Goal: Transaction & Acquisition: Purchase product/service

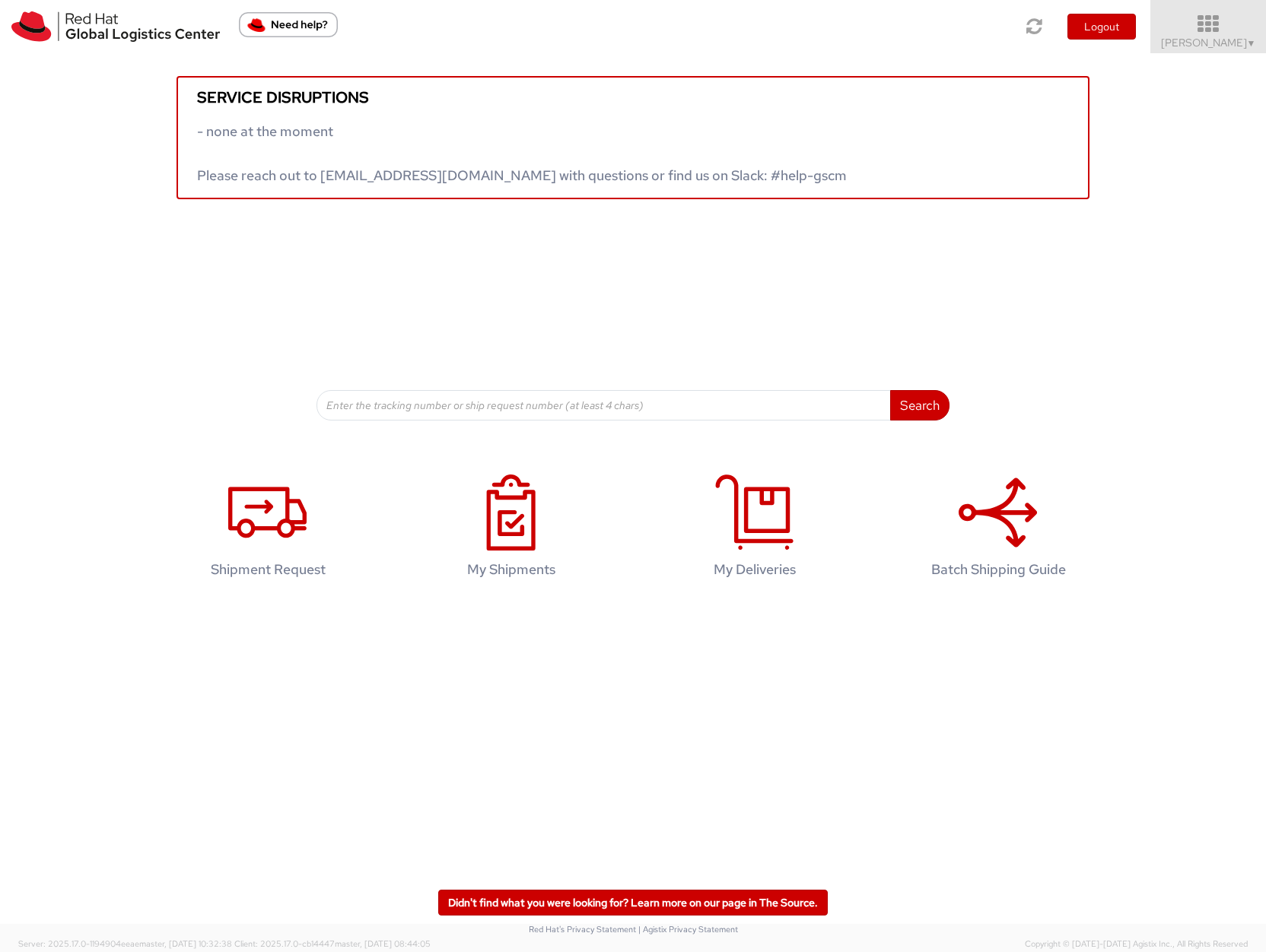
click at [1198, 41] on span "Sona Mala ▼" at bounding box center [1208, 42] width 95 height 13
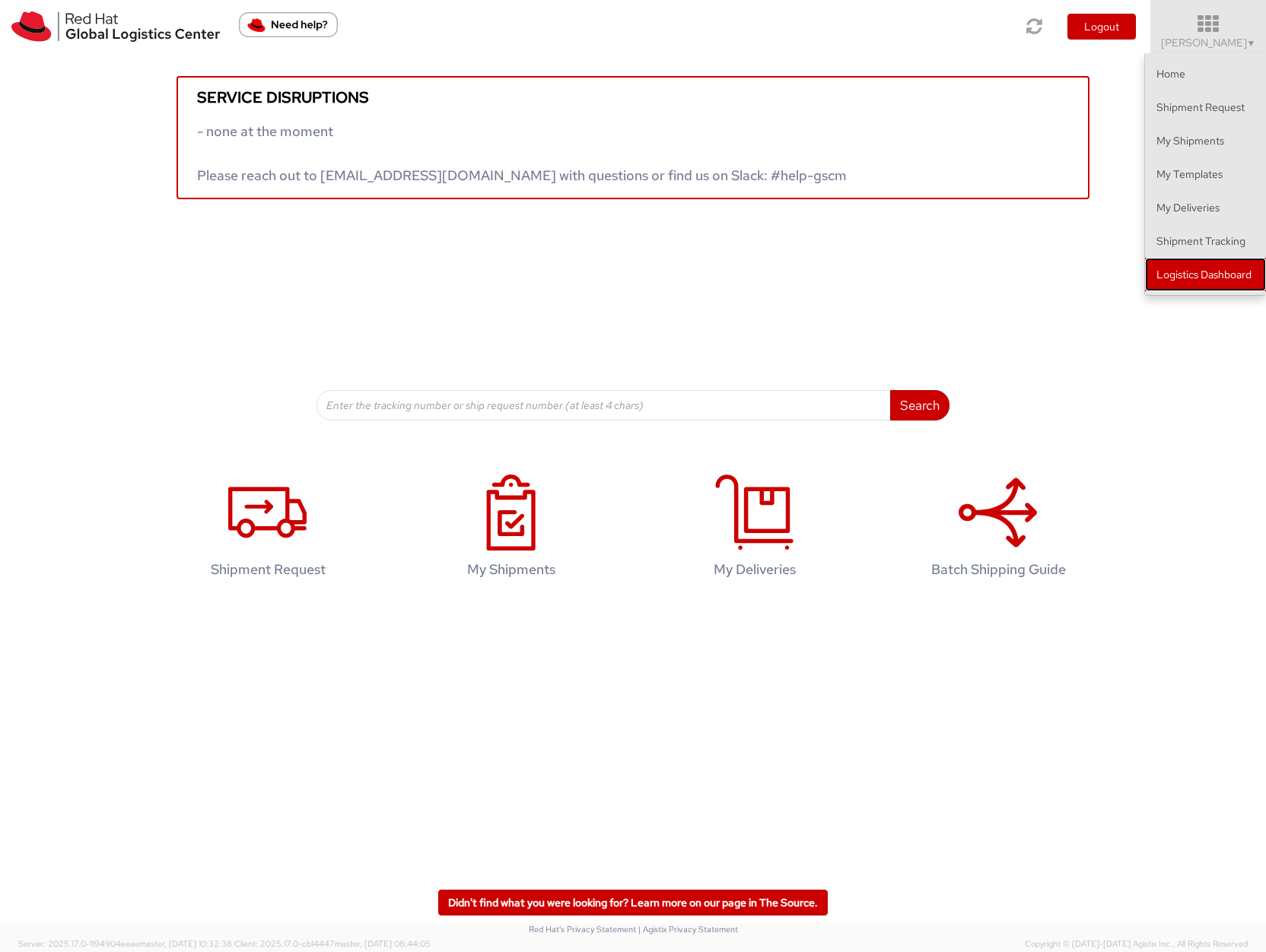
click at [1176, 279] on link "Logistics Dashboard" at bounding box center [1206, 274] width 121 height 33
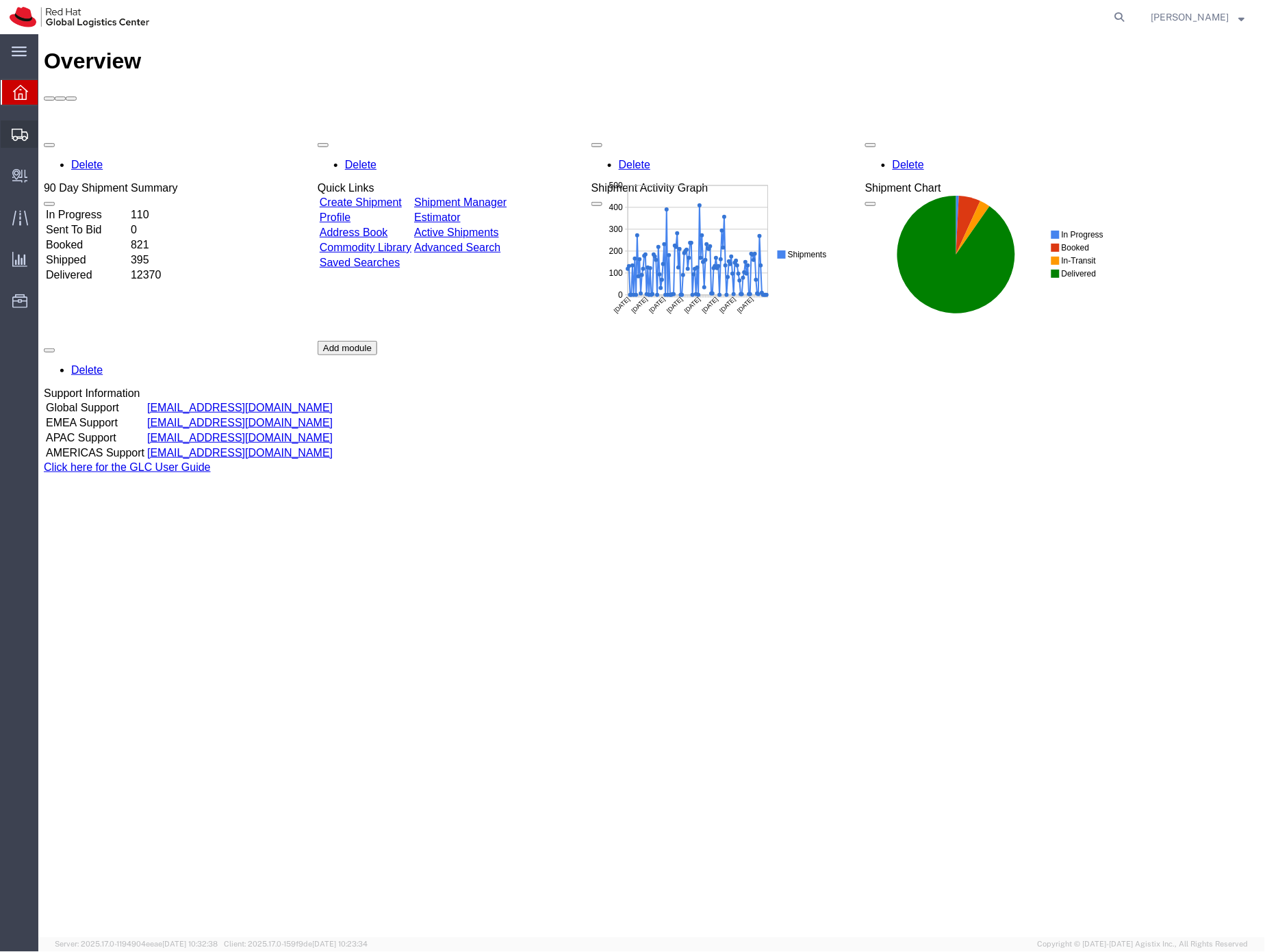
click at [21, 134] on icon at bounding box center [20, 134] width 16 height 12
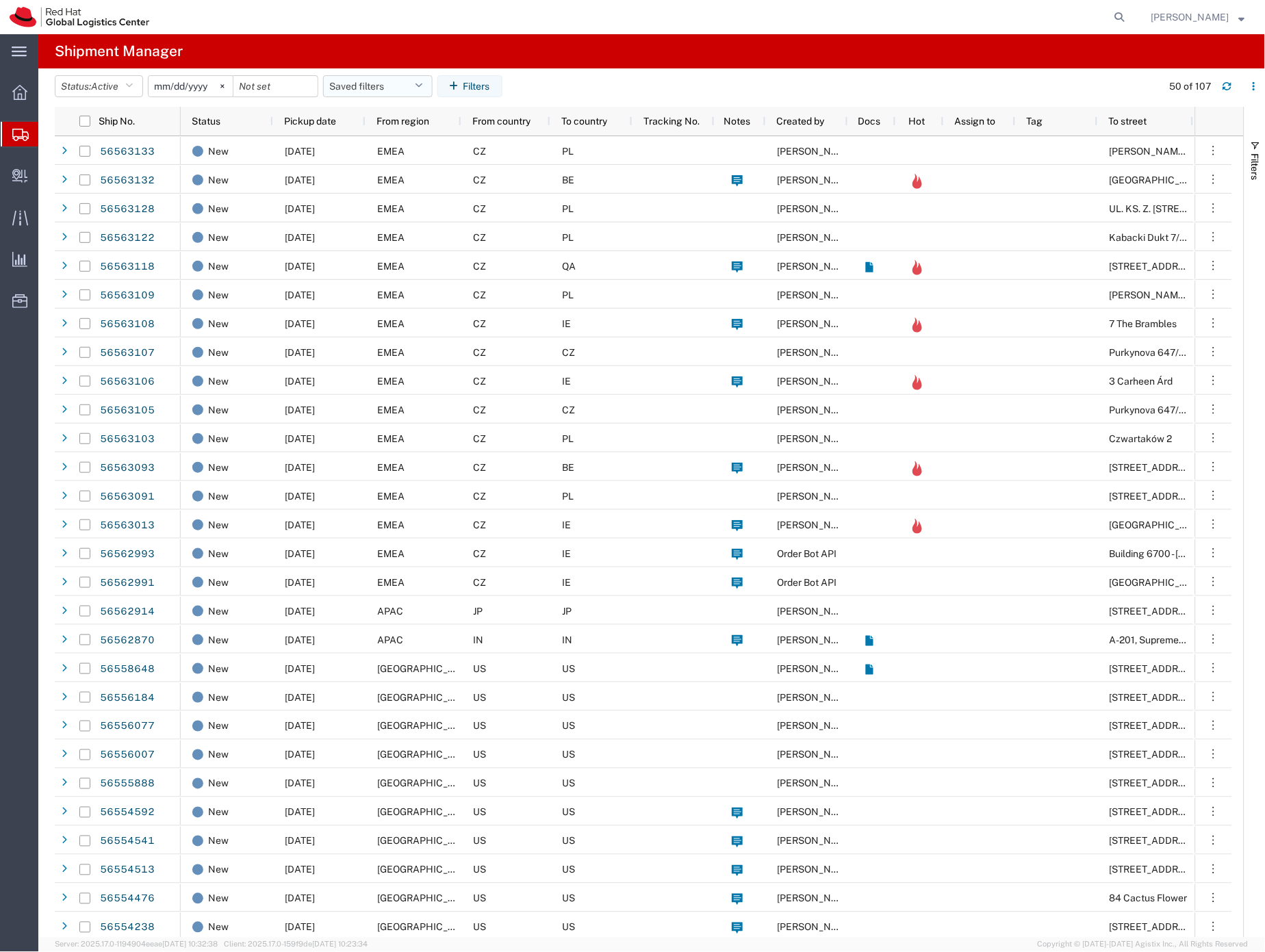
click at [338, 84] on button "Saved filters" at bounding box center [377, 87] width 110 height 22
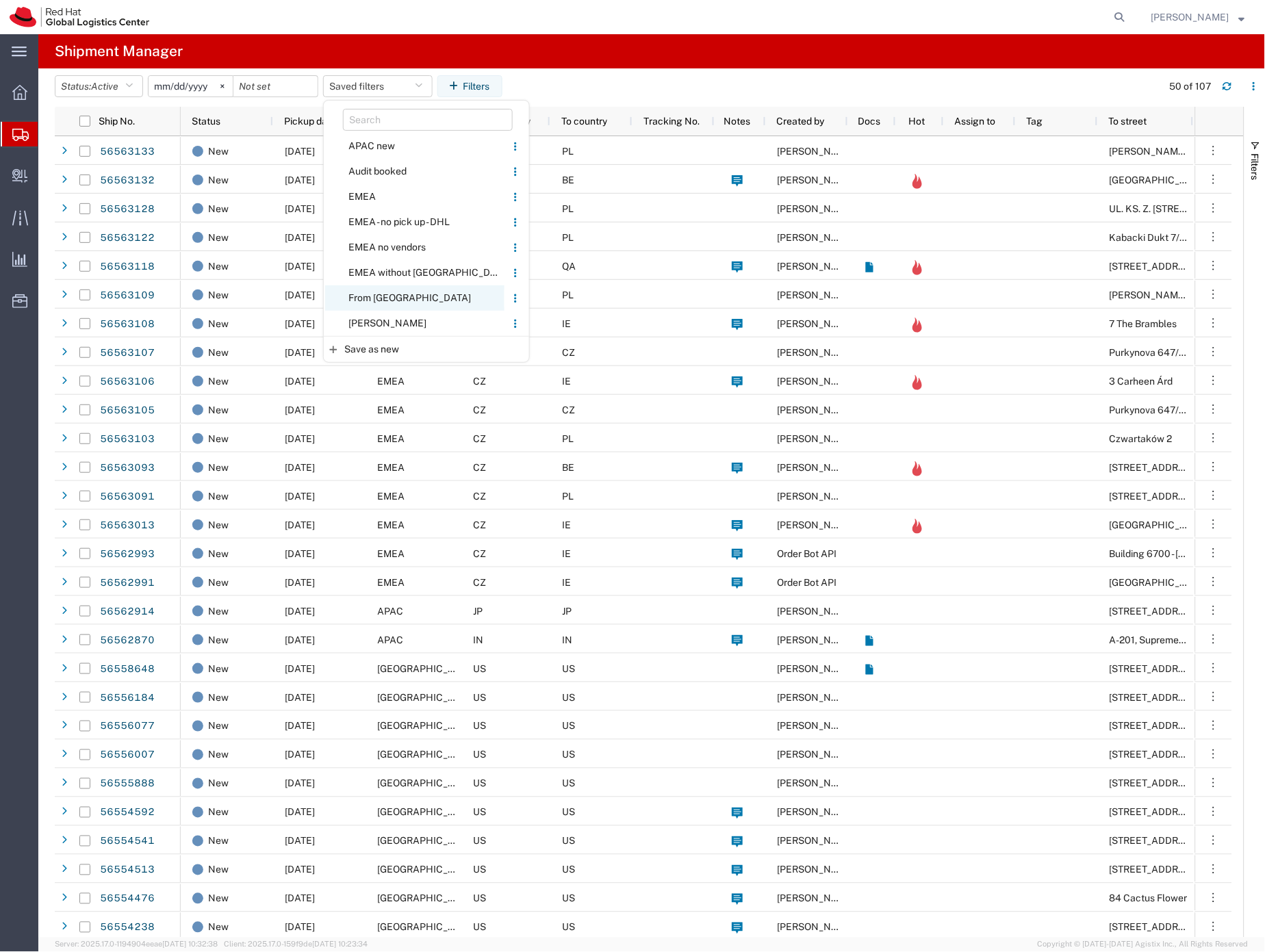
click at [365, 293] on span "From [GEOGRAPHIC_DATA]" at bounding box center [415, 298] width 179 height 26
type input "[DATE]"
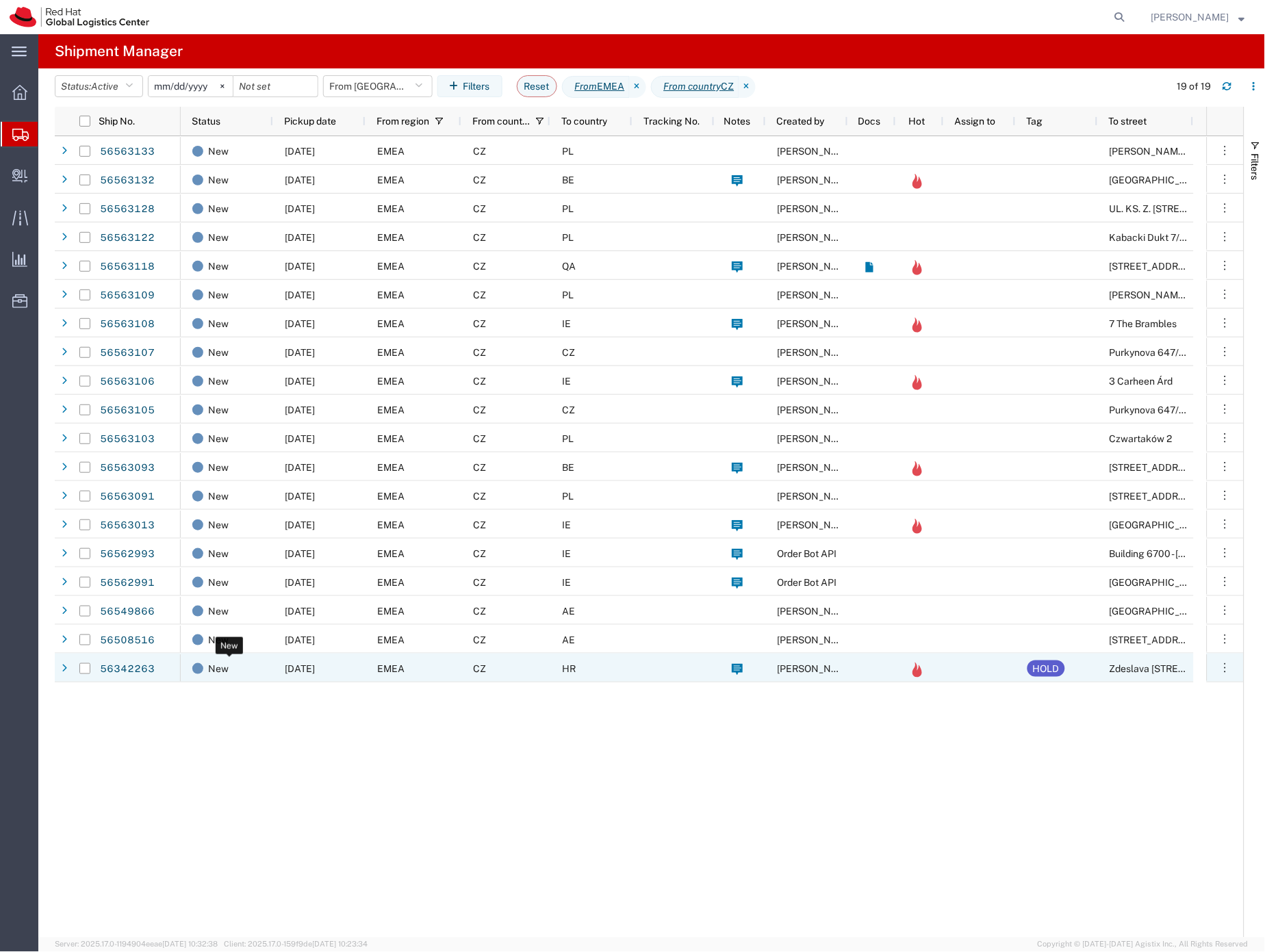
click at [238, 666] on div "New" at bounding box center [230, 669] width 75 height 29
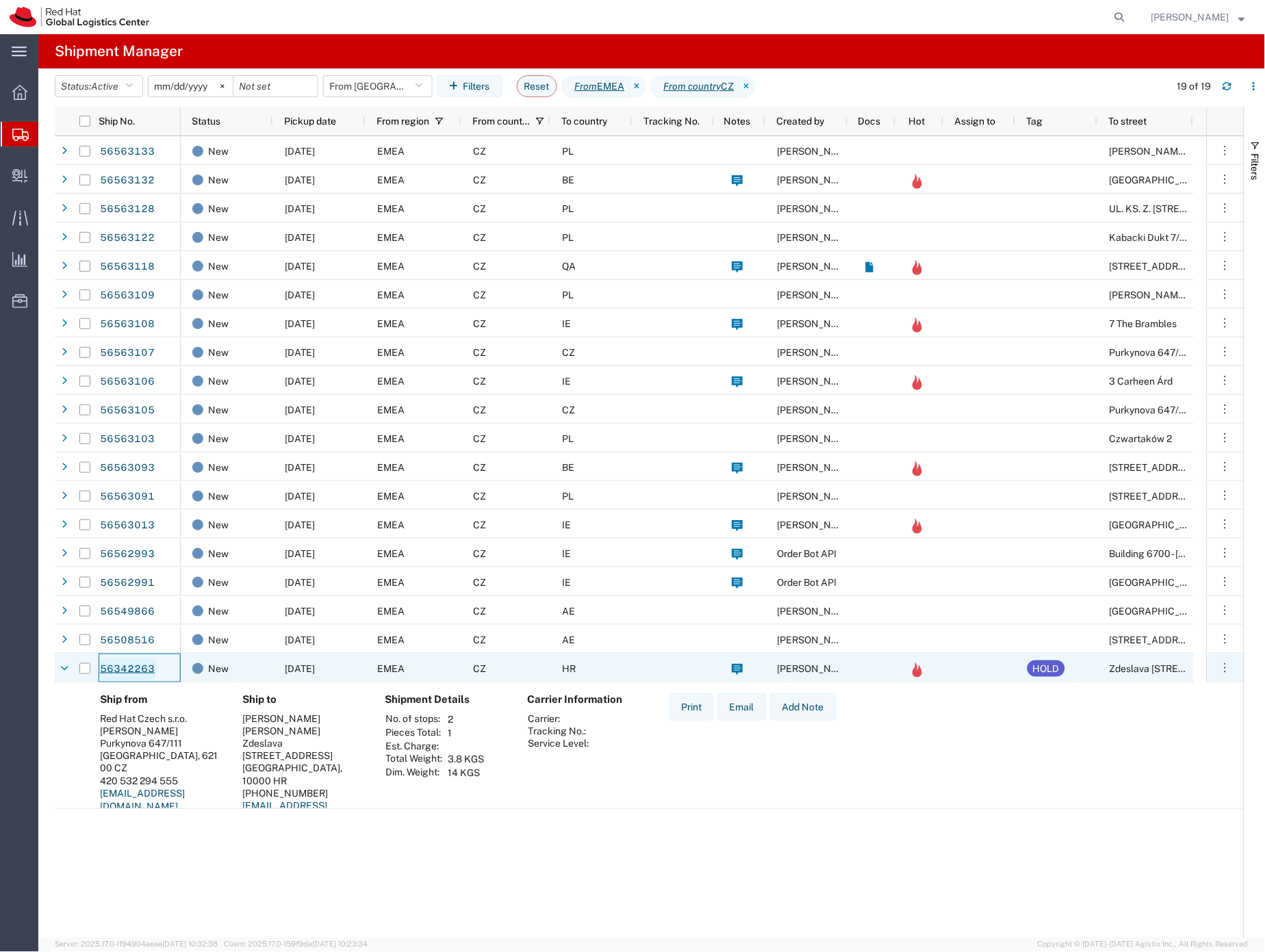
drag, startPoint x: 156, startPoint y: 677, endPoint x: 145, endPoint y: 679, distance: 11.2
click at [145, 679] on div "56342263" at bounding box center [139, 668] width 82 height 29
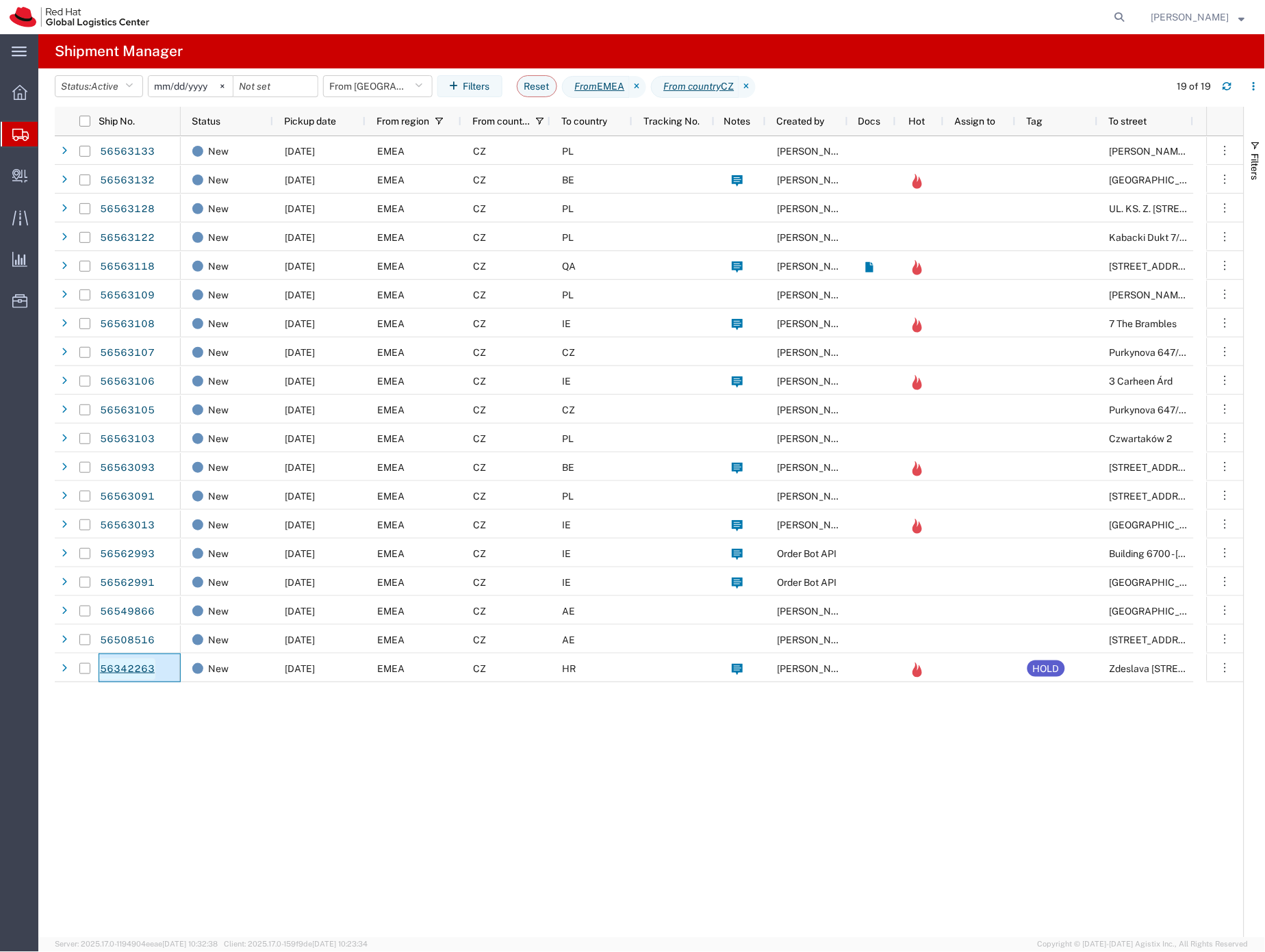
click at [139, 669] on link "56342263" at bounding box center [128, 670] width 56 height 22
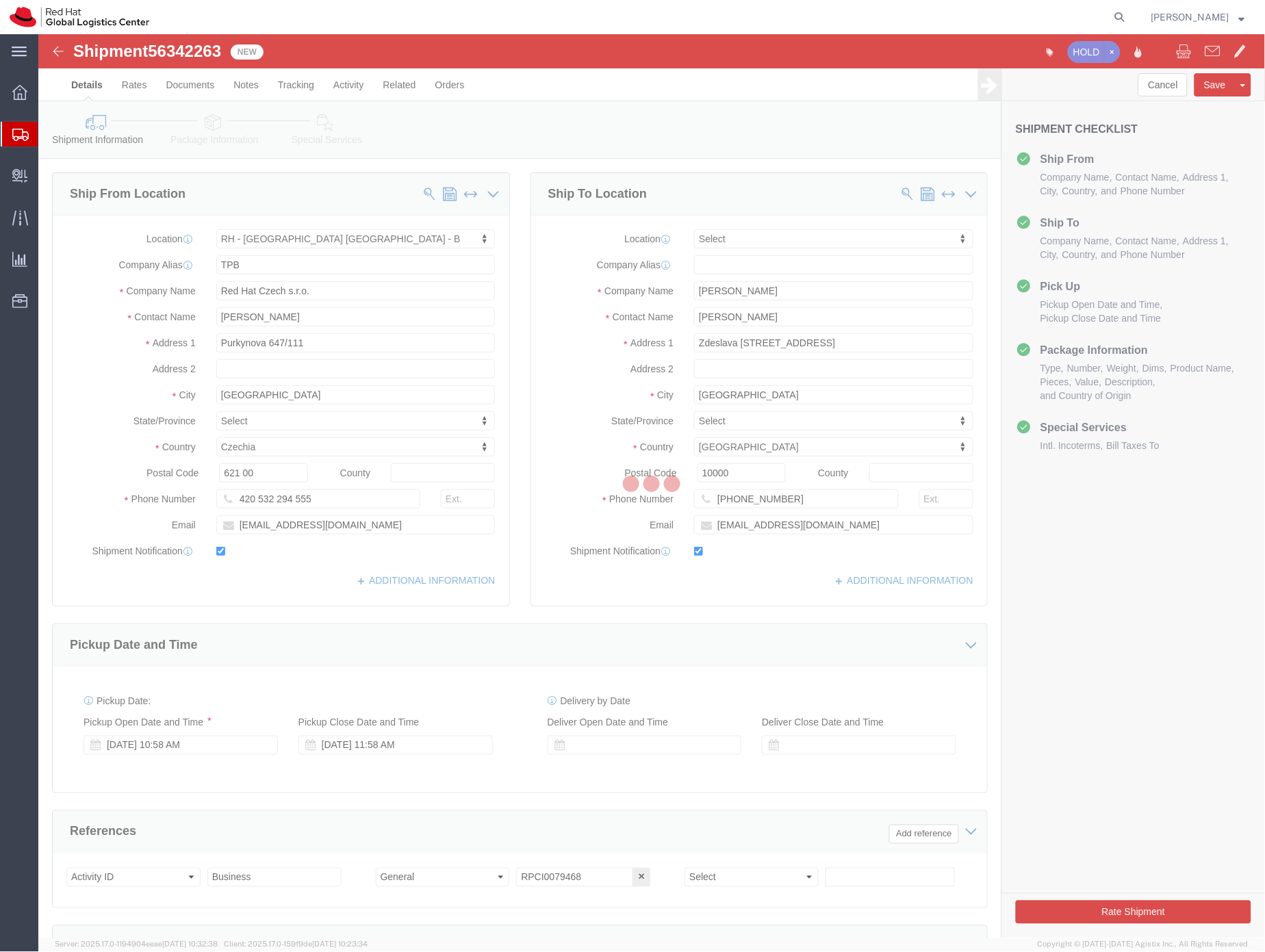
select select "38036"
select select
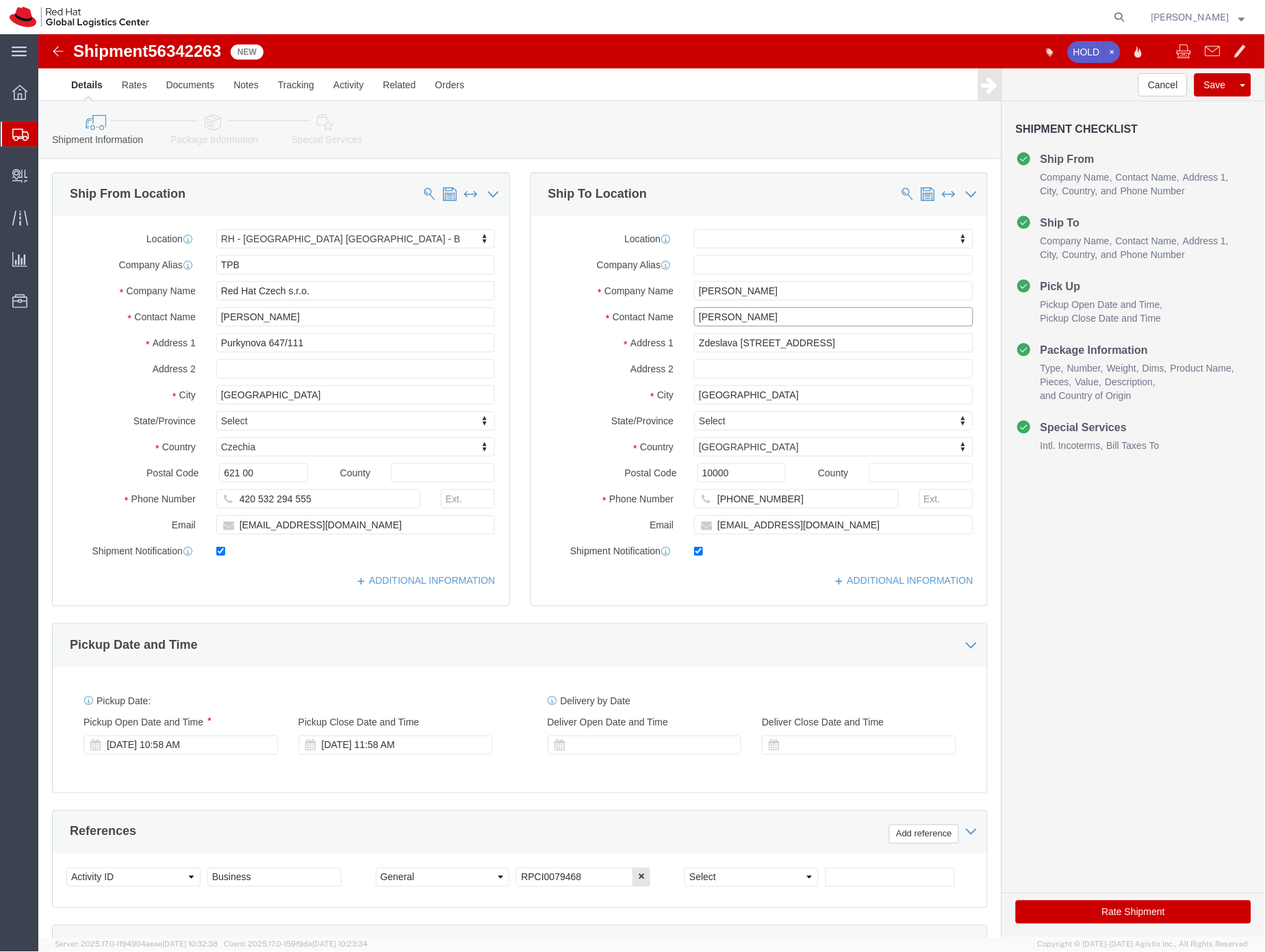
drag, startPoint x: 730, startPoint y: 284, endPoint x: 625, endPoint y: 286, distance: 105.0
click div "Contact Name Vanja Sasa"
click input "Vanja Sasa"
drag, startPoint x: 748, startPoint y: 466, endPoint x: 658, endPoint y: 453, distance: 90.9
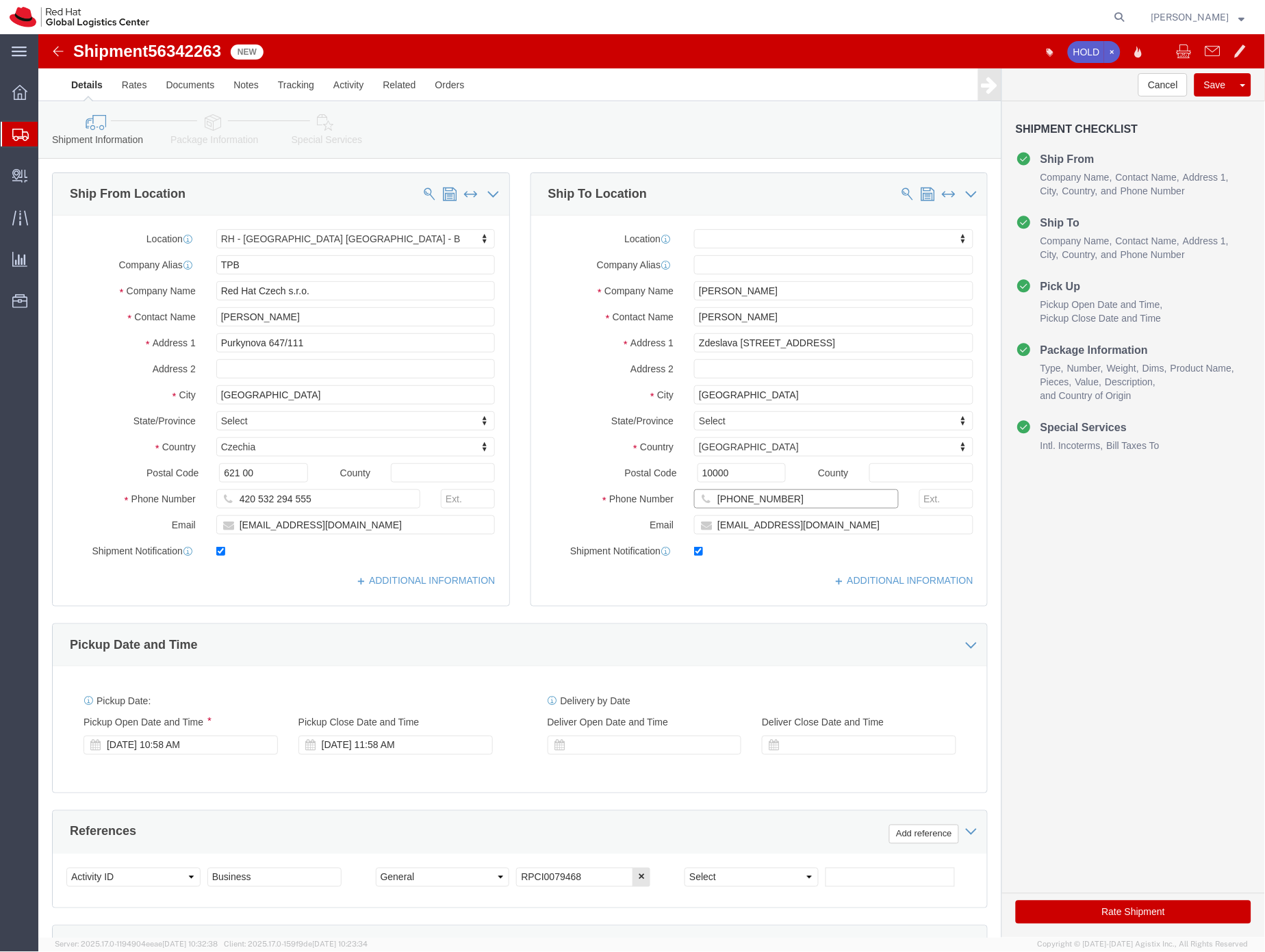
click div "Location My Profile Location RH - Amsterdam - MSO RH - Amsterdam Data Center RH…"
click input "Zdeslava Turića 6"
click input "Vanja Sas"
type input "Vanja Sa"
click p "- Red Hat Czech, s.r.o. - (Vanja Sasa) Narodni 135/14, Prague 1, FLEX, PRAGUE, …"
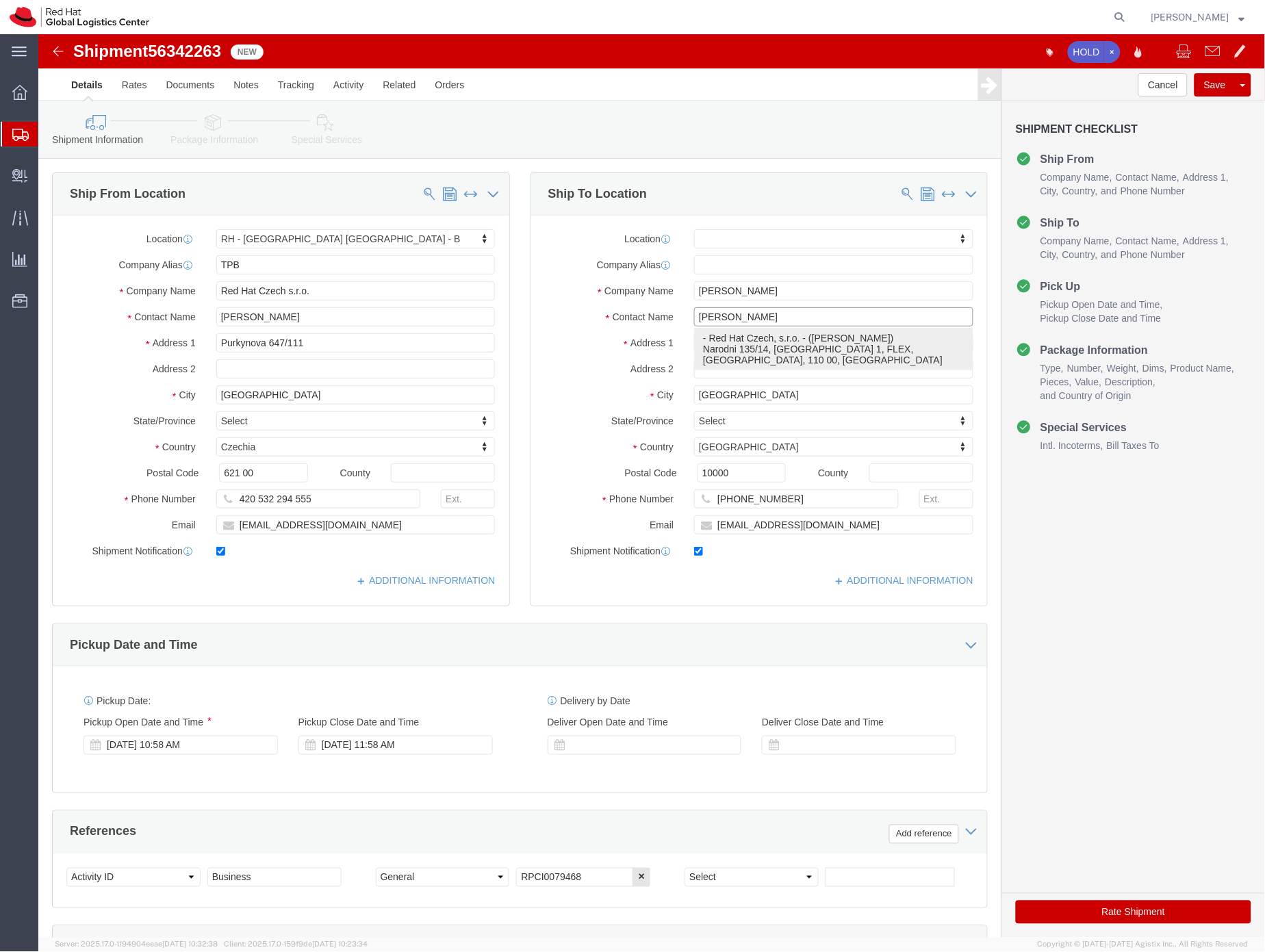
select select "38565"
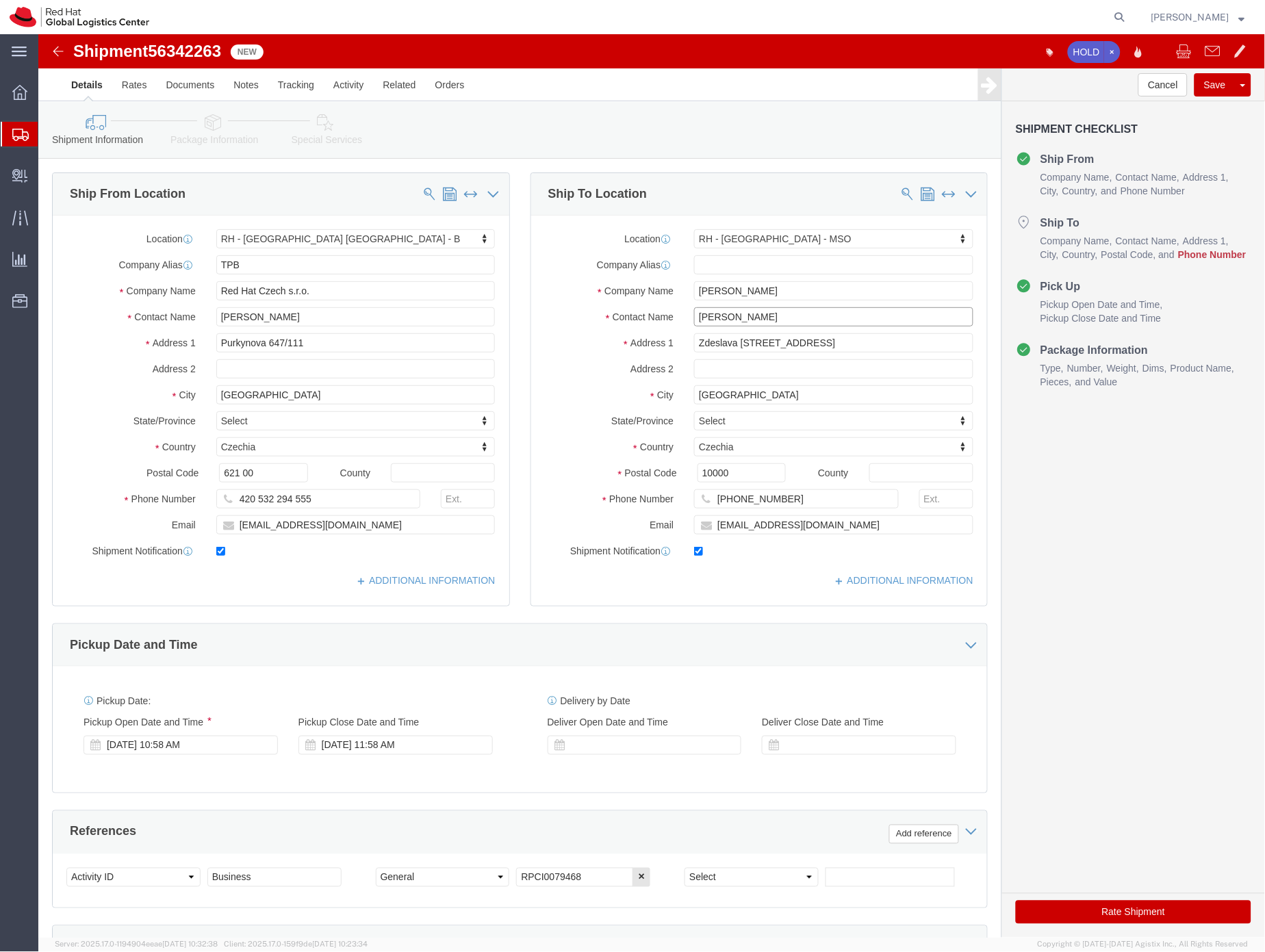
type input "Vanja Sasa"
click input "+420724521526"
paste input "+420724521526"
type input "+420724521526"
click icon
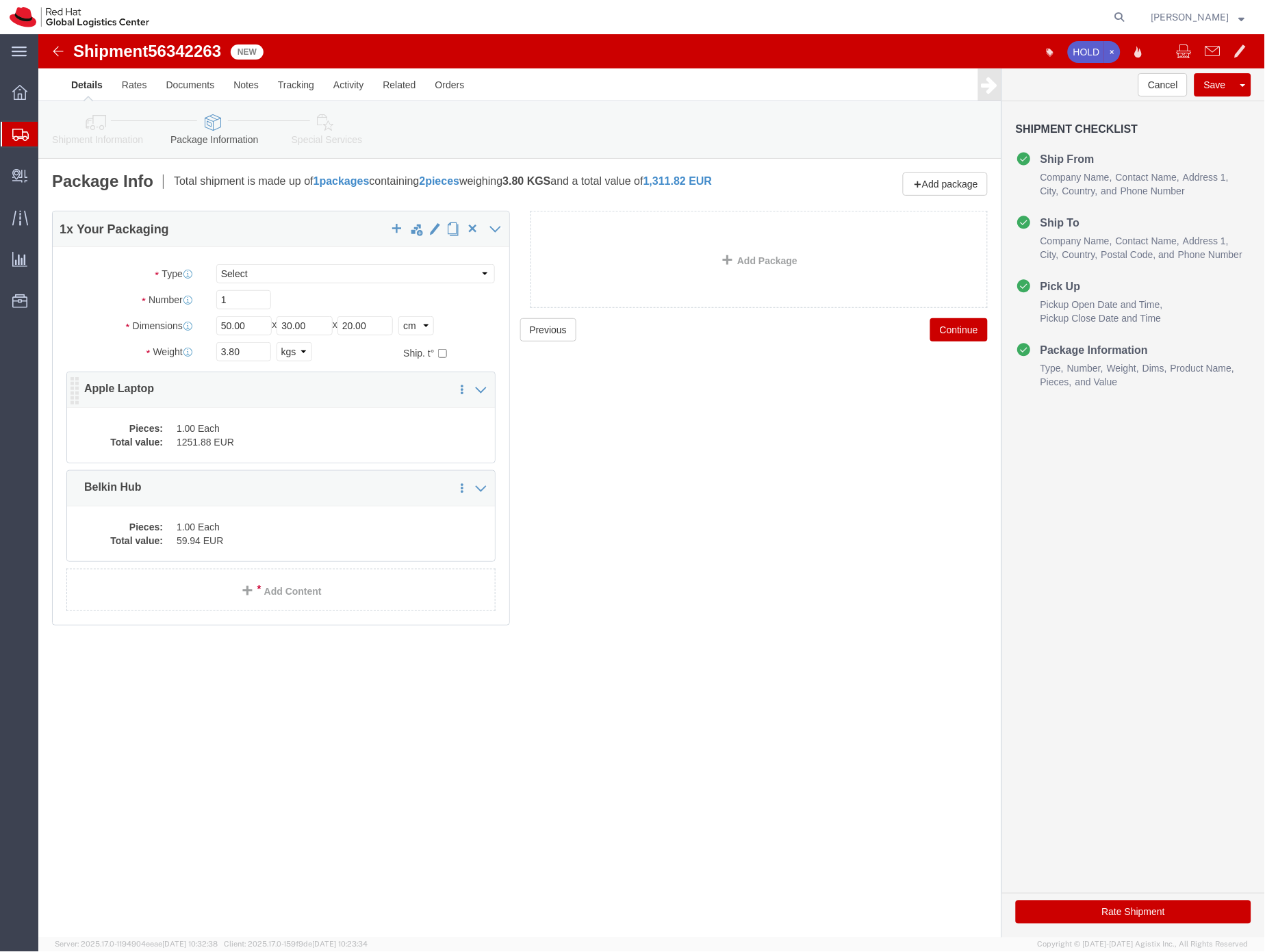
click dd "1.00 Each"
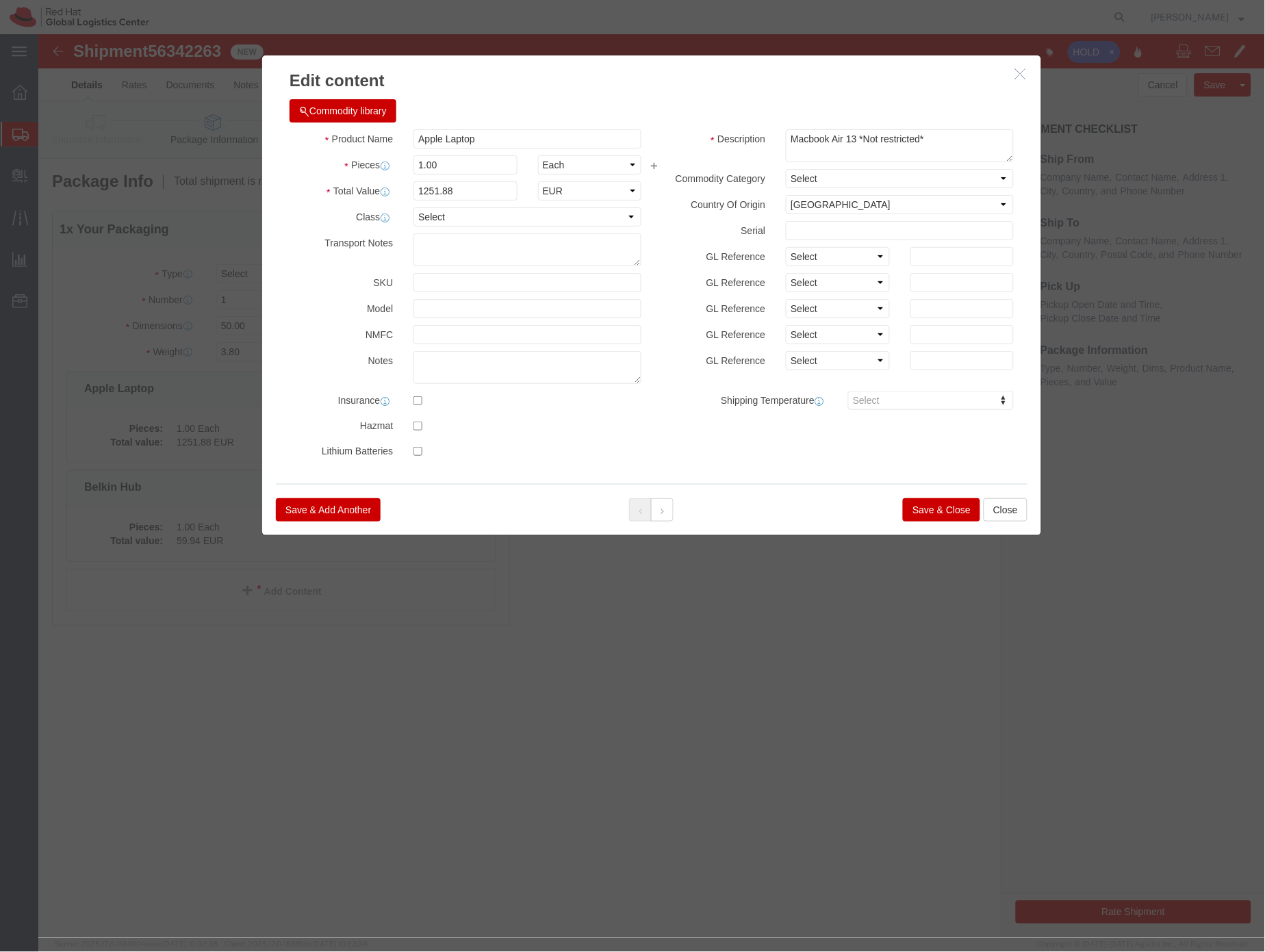
click button "Save & Close"
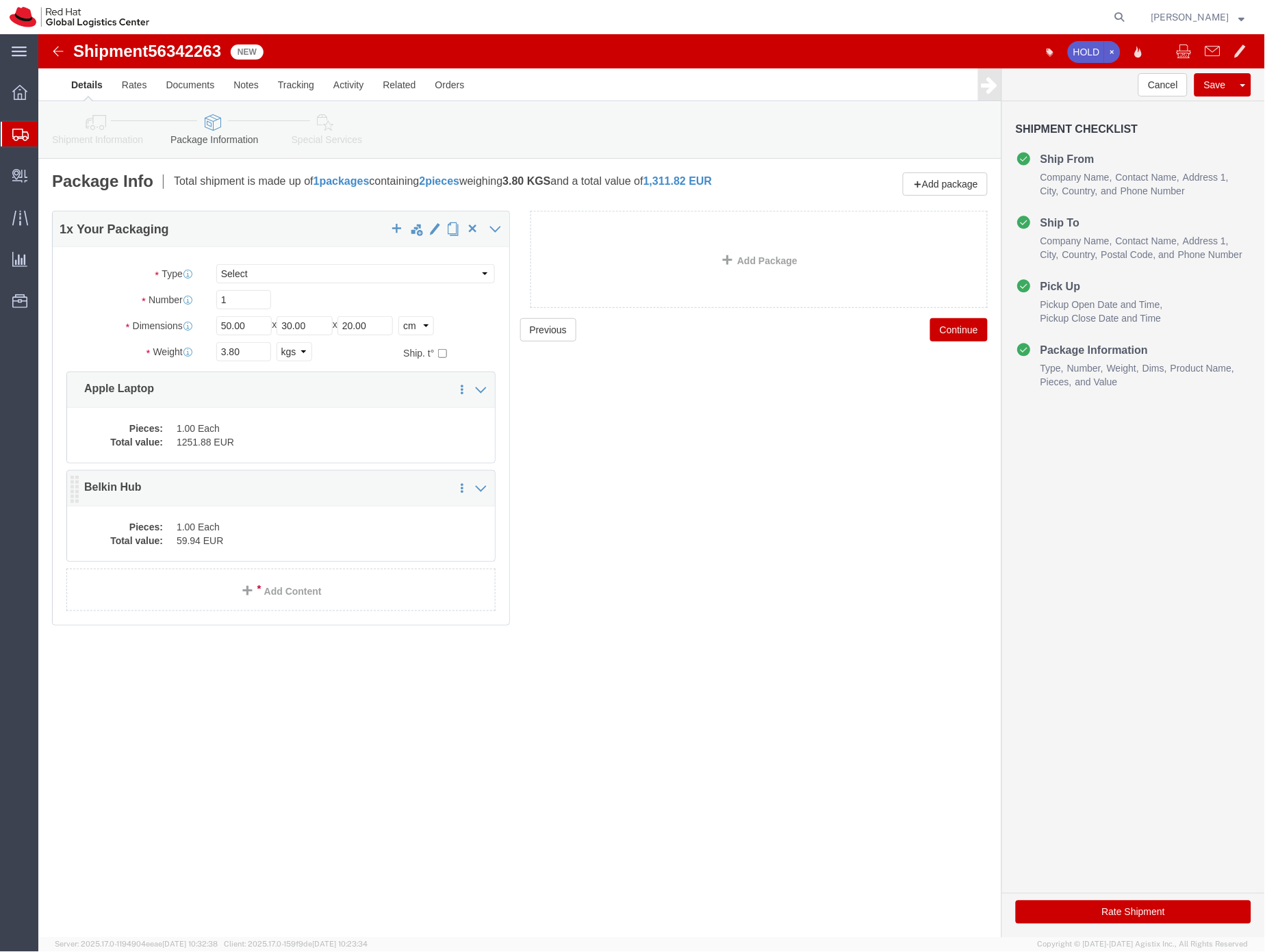
click dd "1.00 Each"
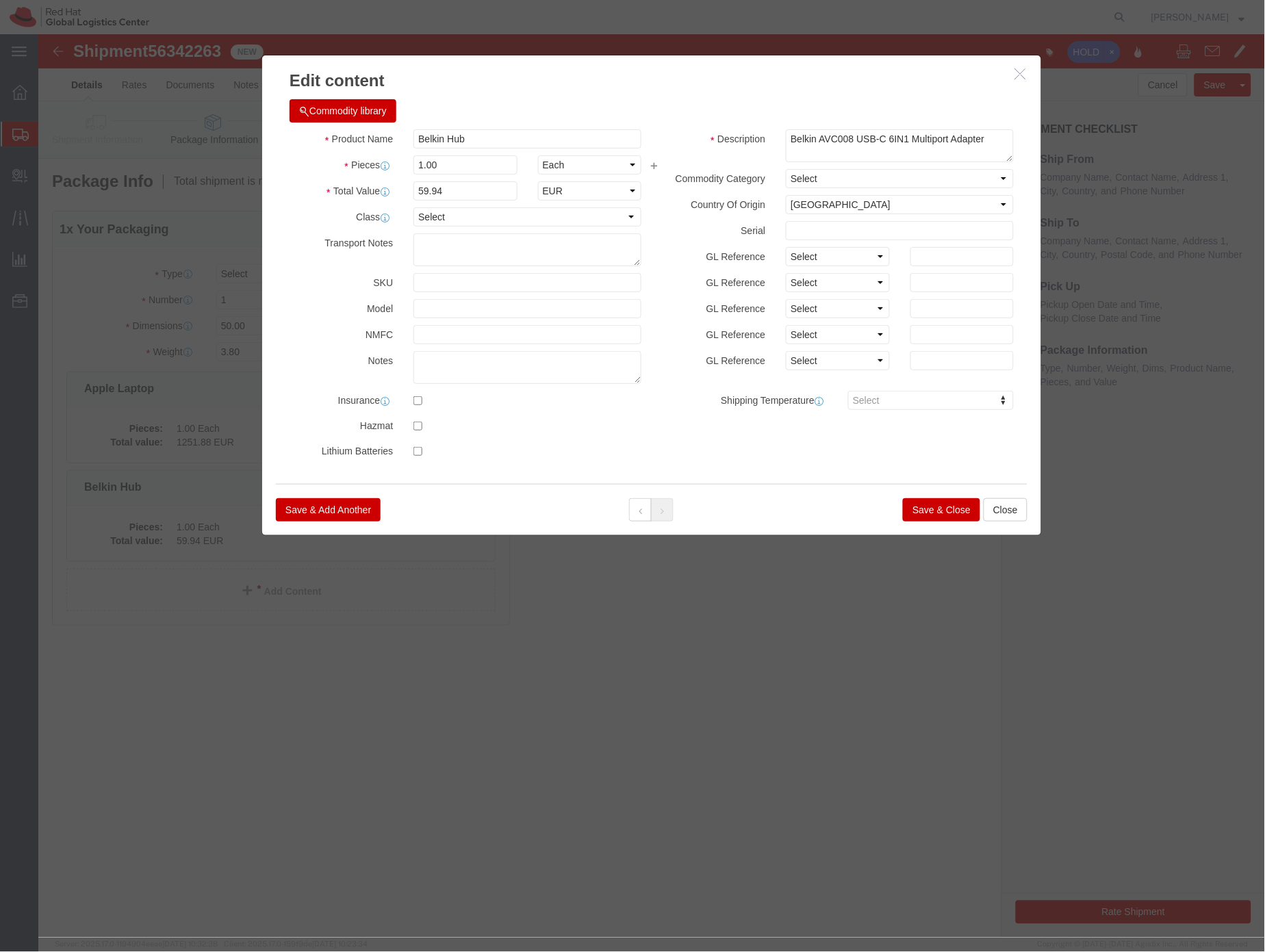
click button "Save & Close"
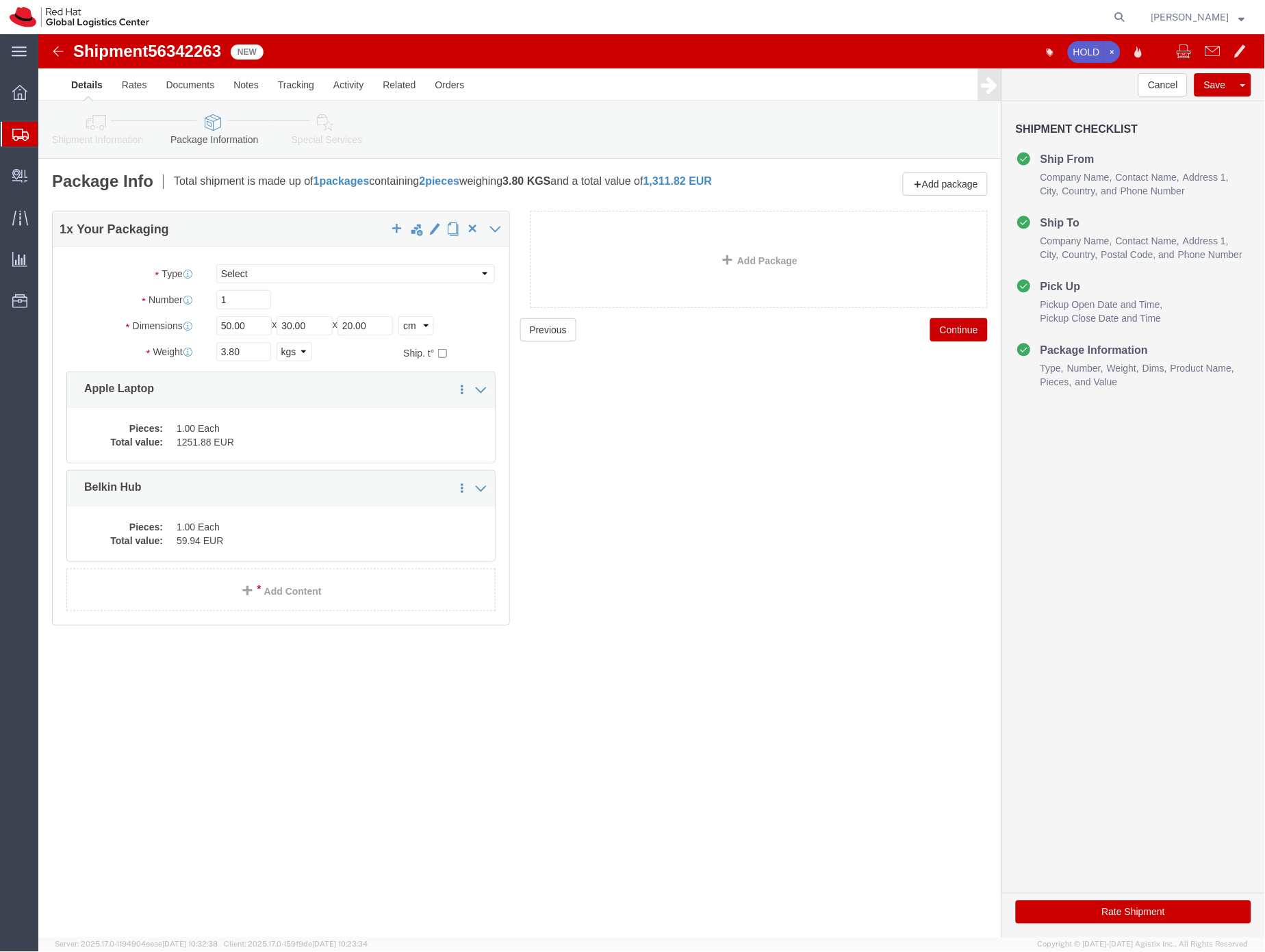
click link "Special Services"
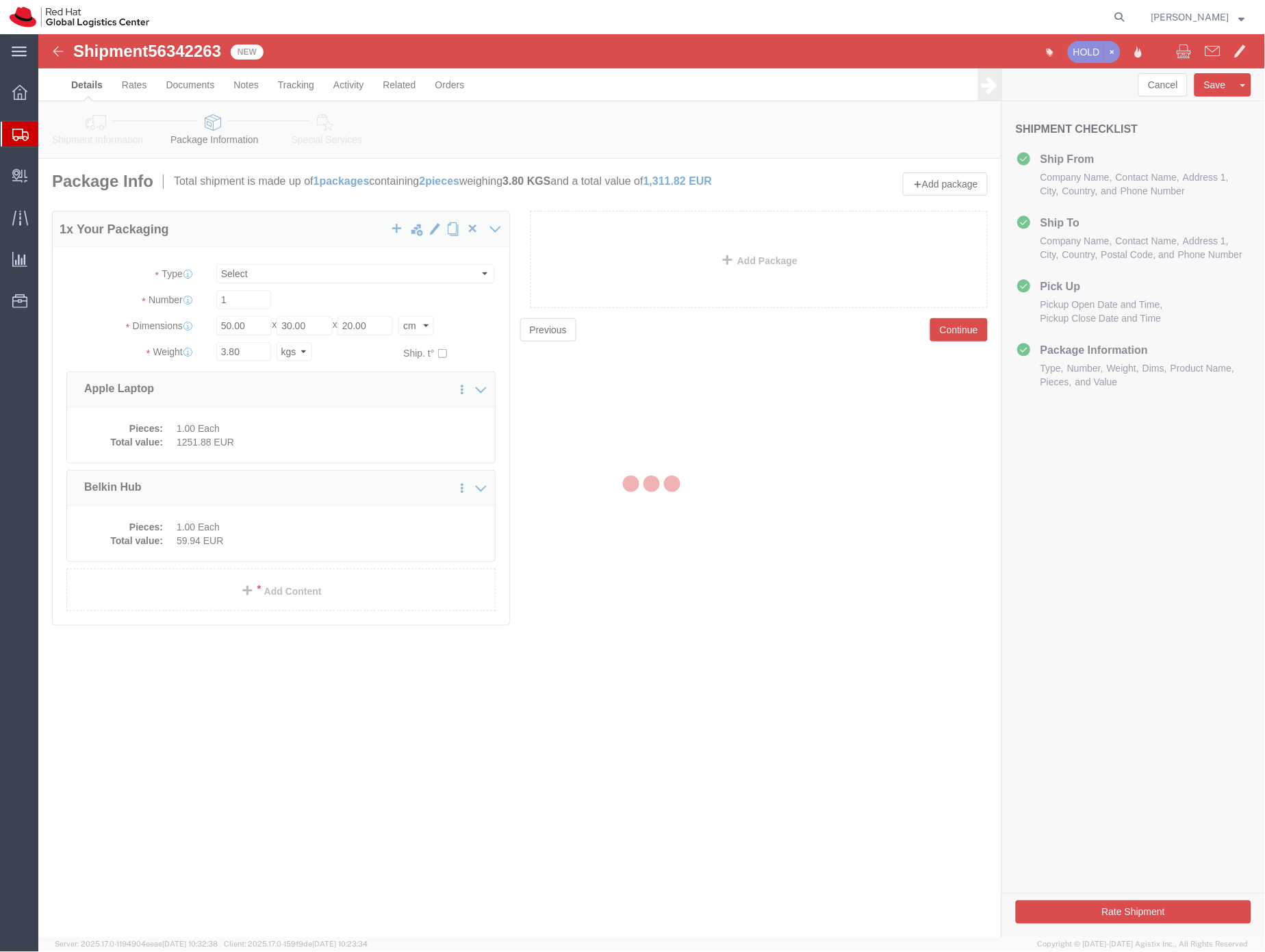
select select
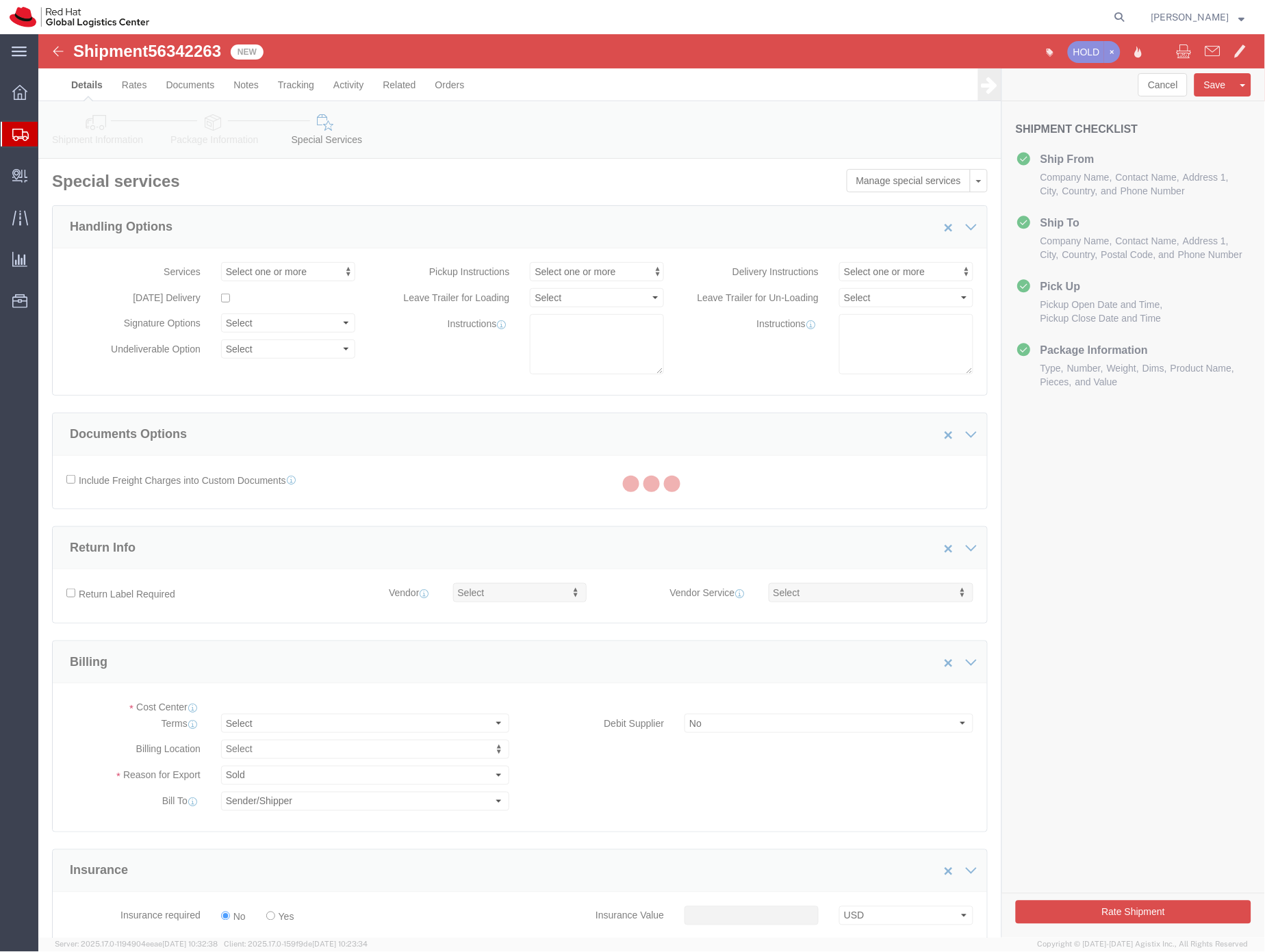
select select "COSTCENTER"
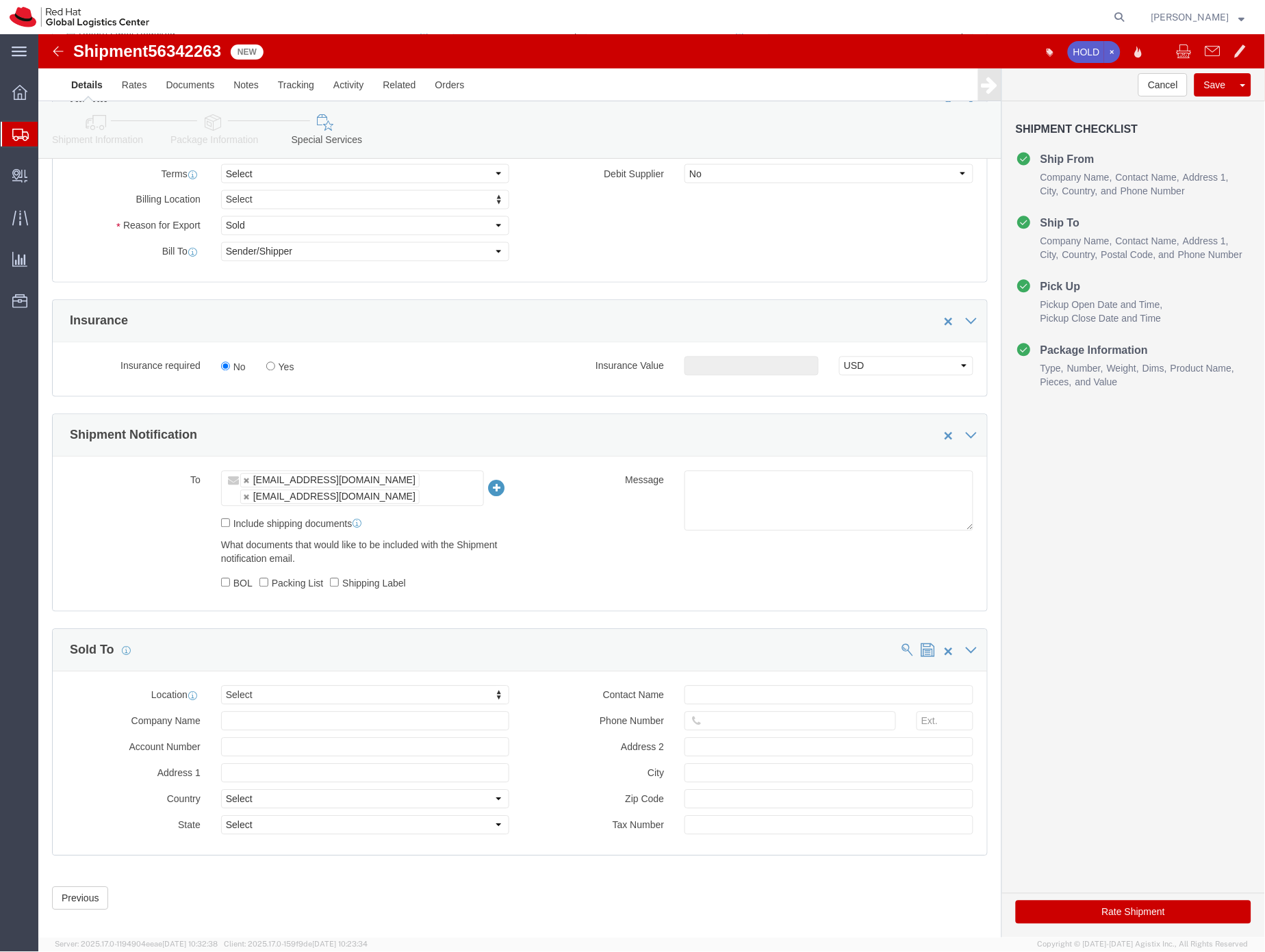
scroll to position [579, 0]
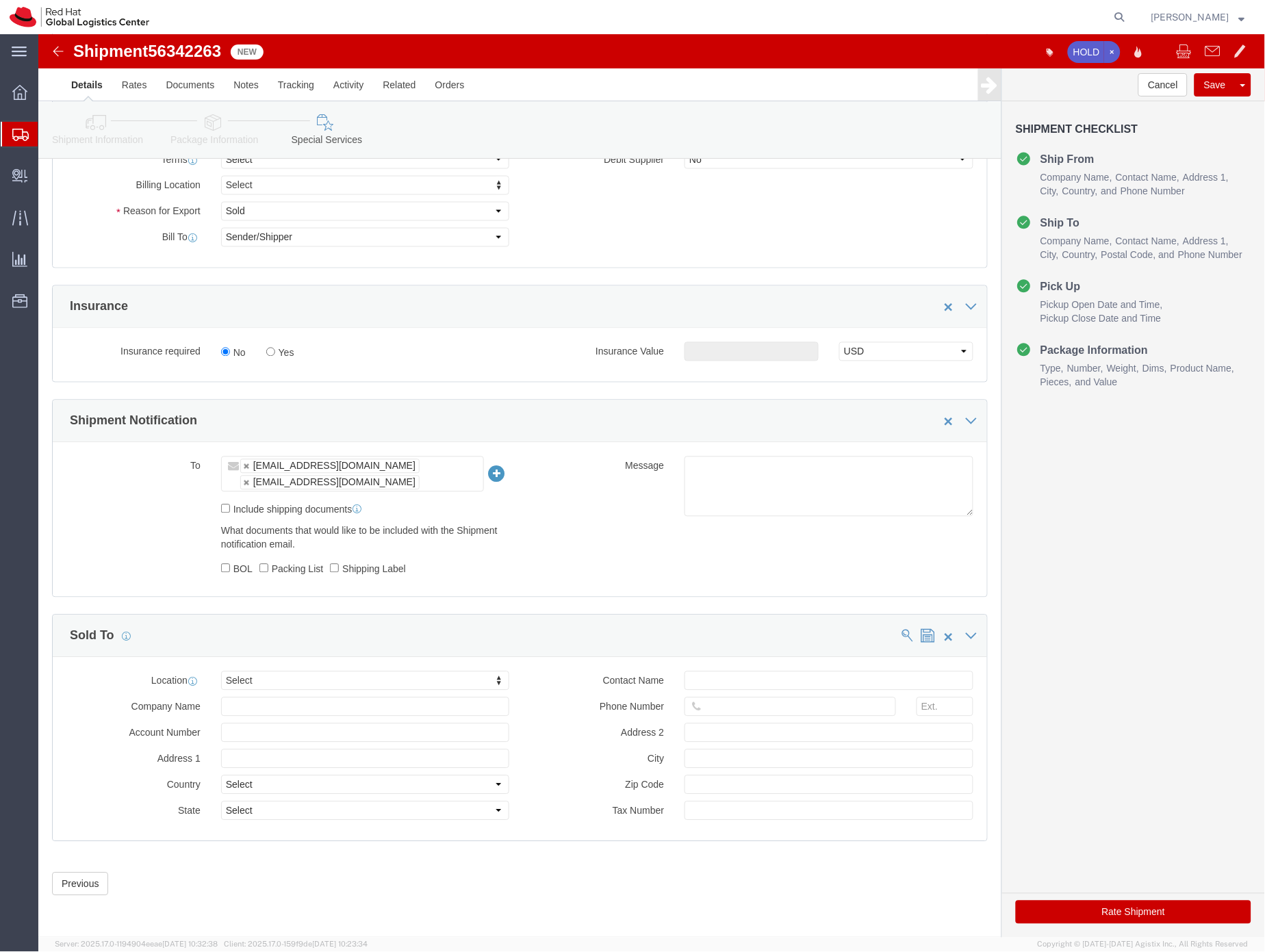
click button "Rate Shipment"
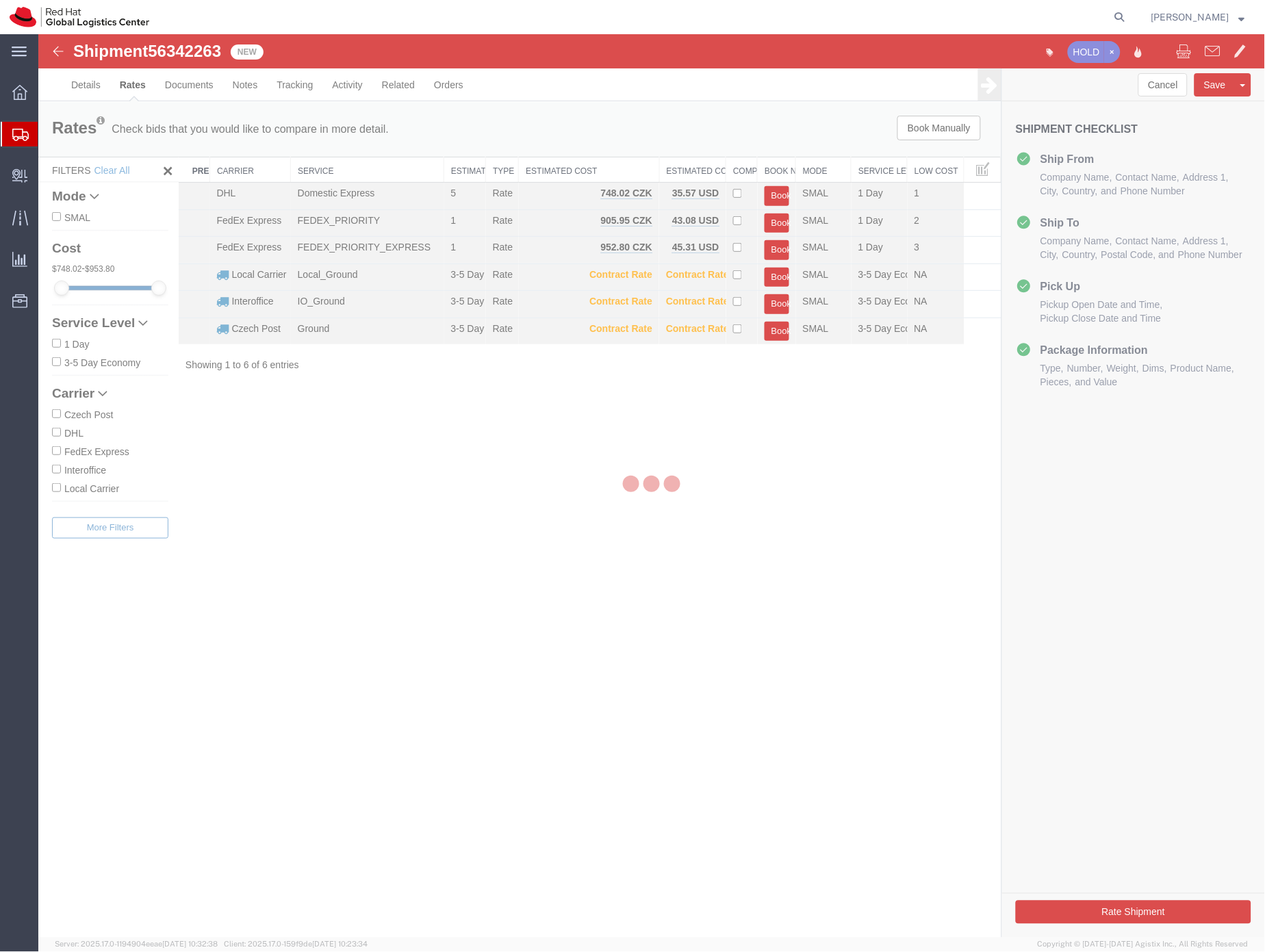
scroll to position [0, 0]
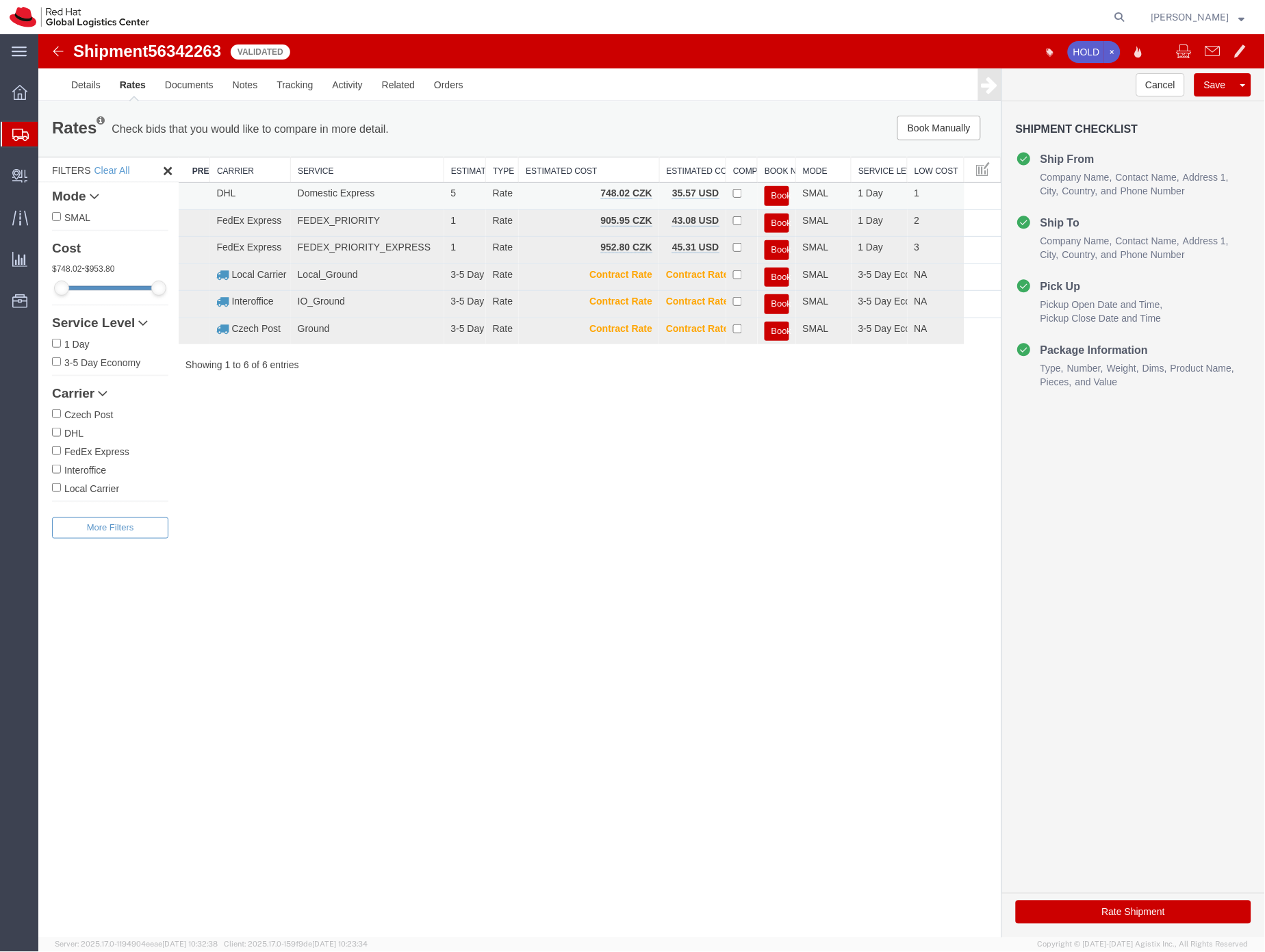
click at [780, 196] on button "Book" at bounding box center [776, 195] width 25 height 20
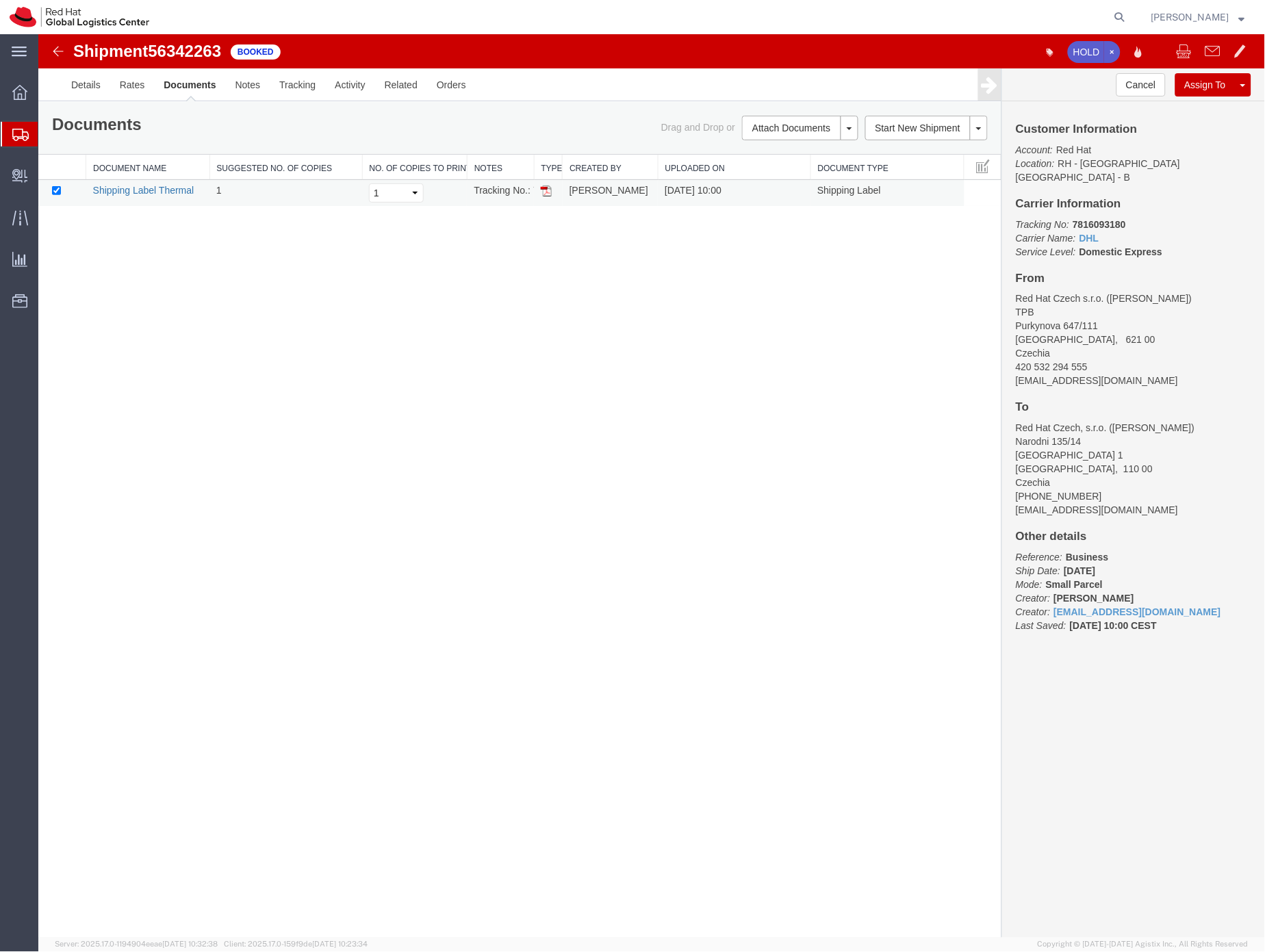
click at [125, 190] on link "Shipping Label Thermal" at bounding box center [143, 190] width 101 height 11
click at [162, 189] on link "Shipping Label Thermal" at bounding box center [143, 190] width 101 height 11
click at [19, 130] on icon at bounding box center [20, 134] width 16 height 12
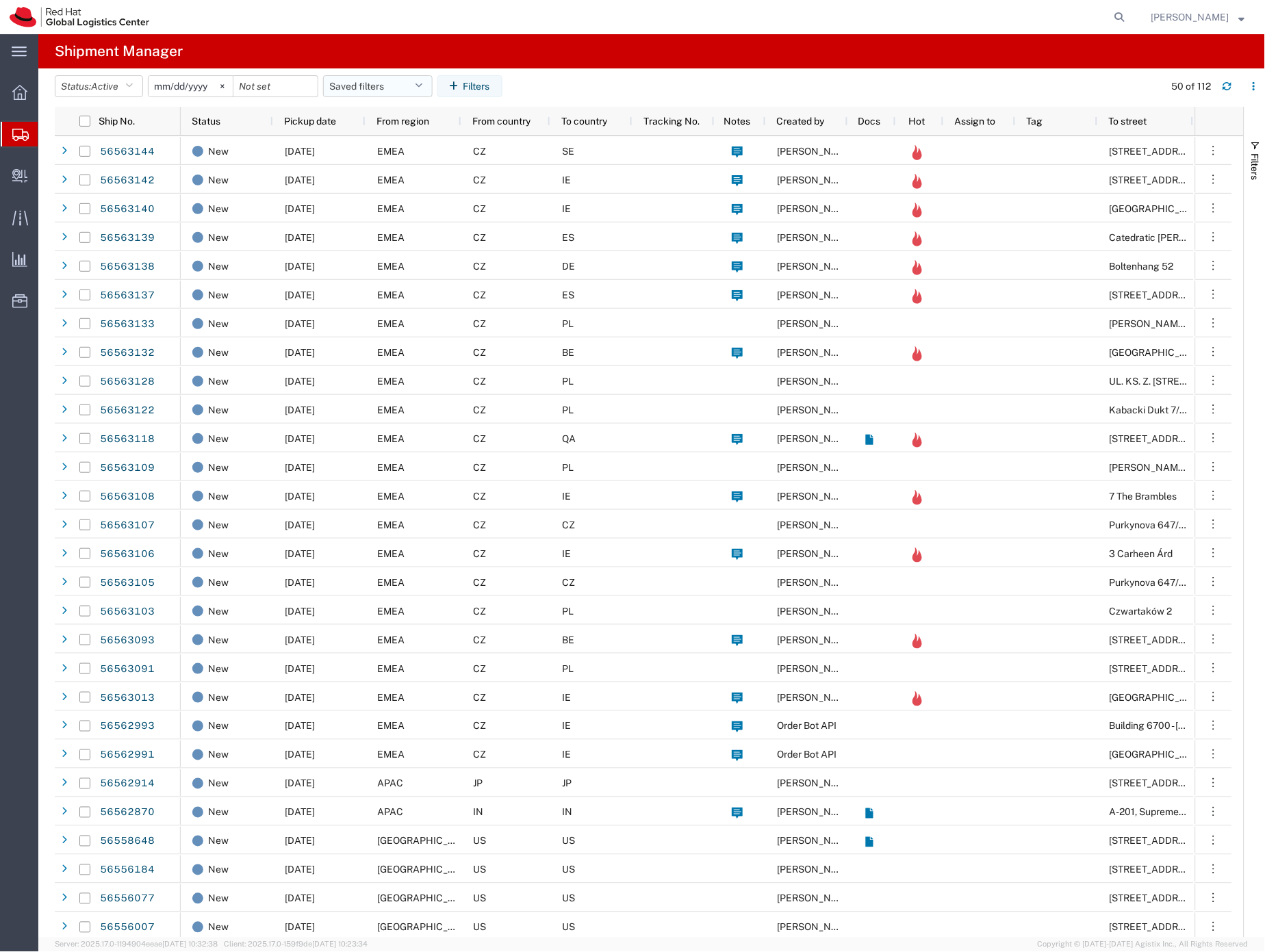
click at [368, 86] on button "Saved filters" at bounding box center [377, 87] width 110 height 22
click at [370, 291] on span "From [GEOGRAPHIC_DATA]" at bounding box center [415, 298] width 179 height 26
type input "[DATE]"
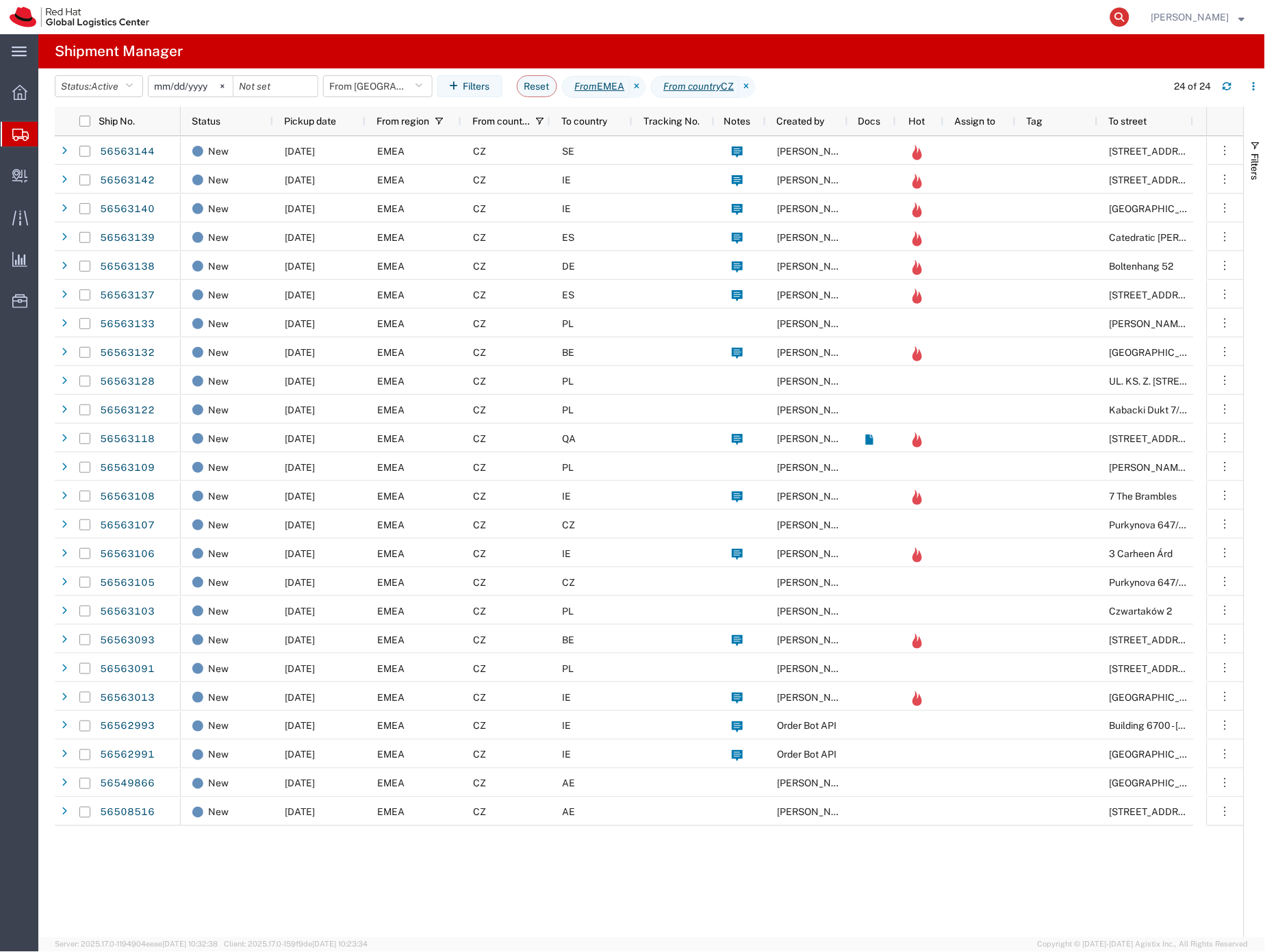
click at [1130, 14] on icon at bounding box center [1120, 17] width 20 height 20
click at [830, 18] on input "search" at bounding box center [903, 17] width 417 height 33
paste input "56562991"
type input "56562991"
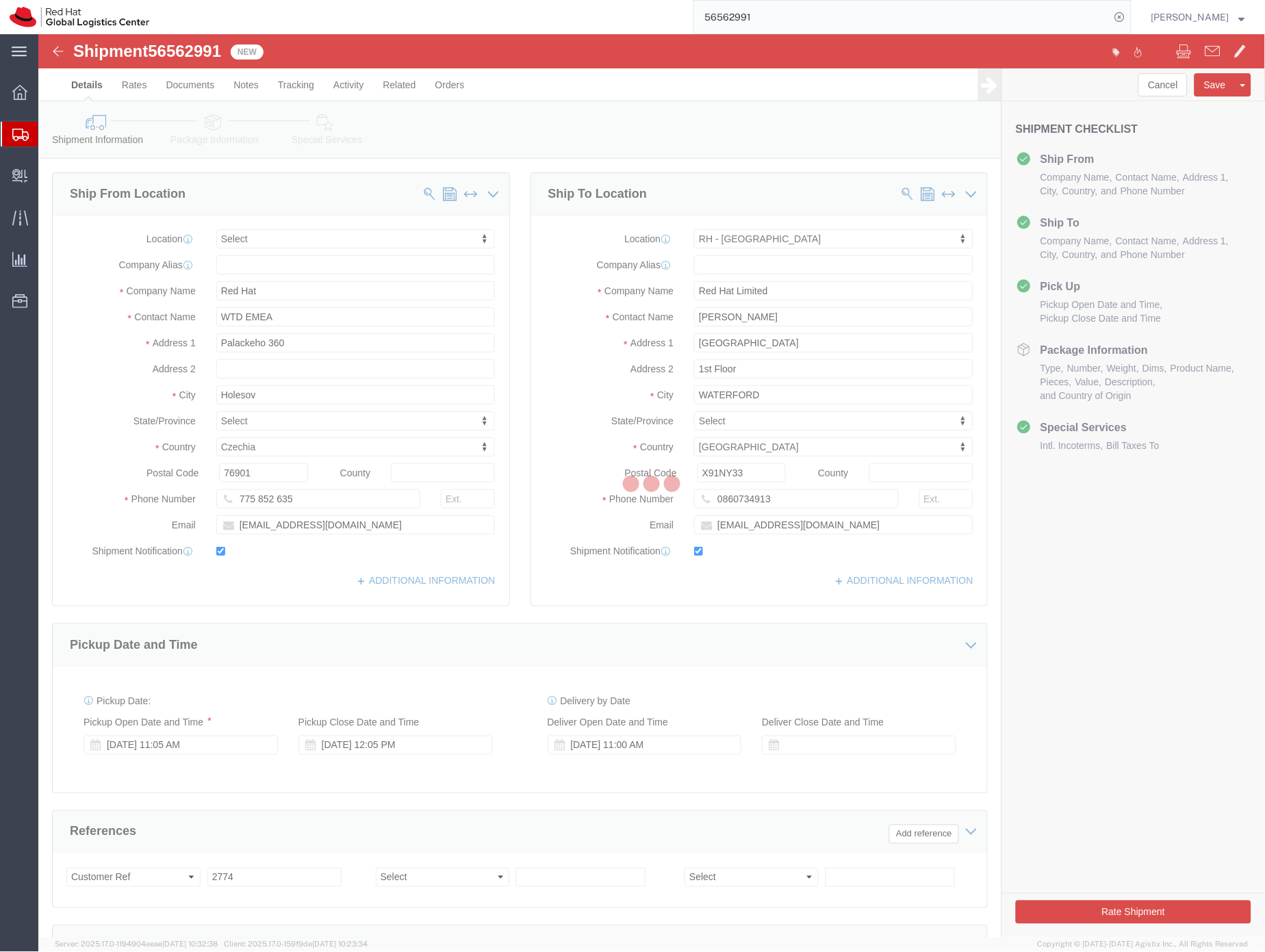
select select
select select "38045"
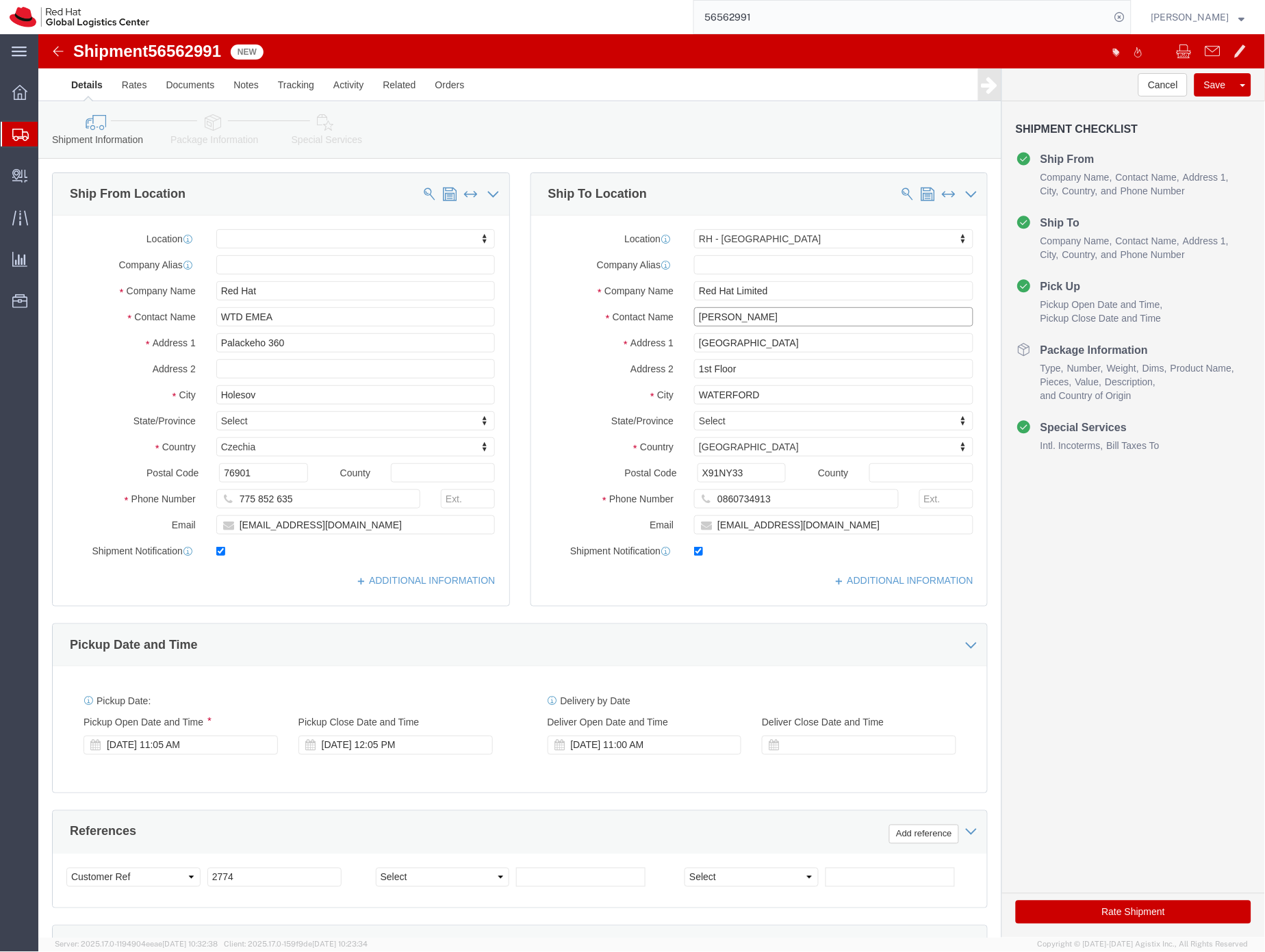
click input "Becky Clegg"
type input "Becky Clegg"
click icon
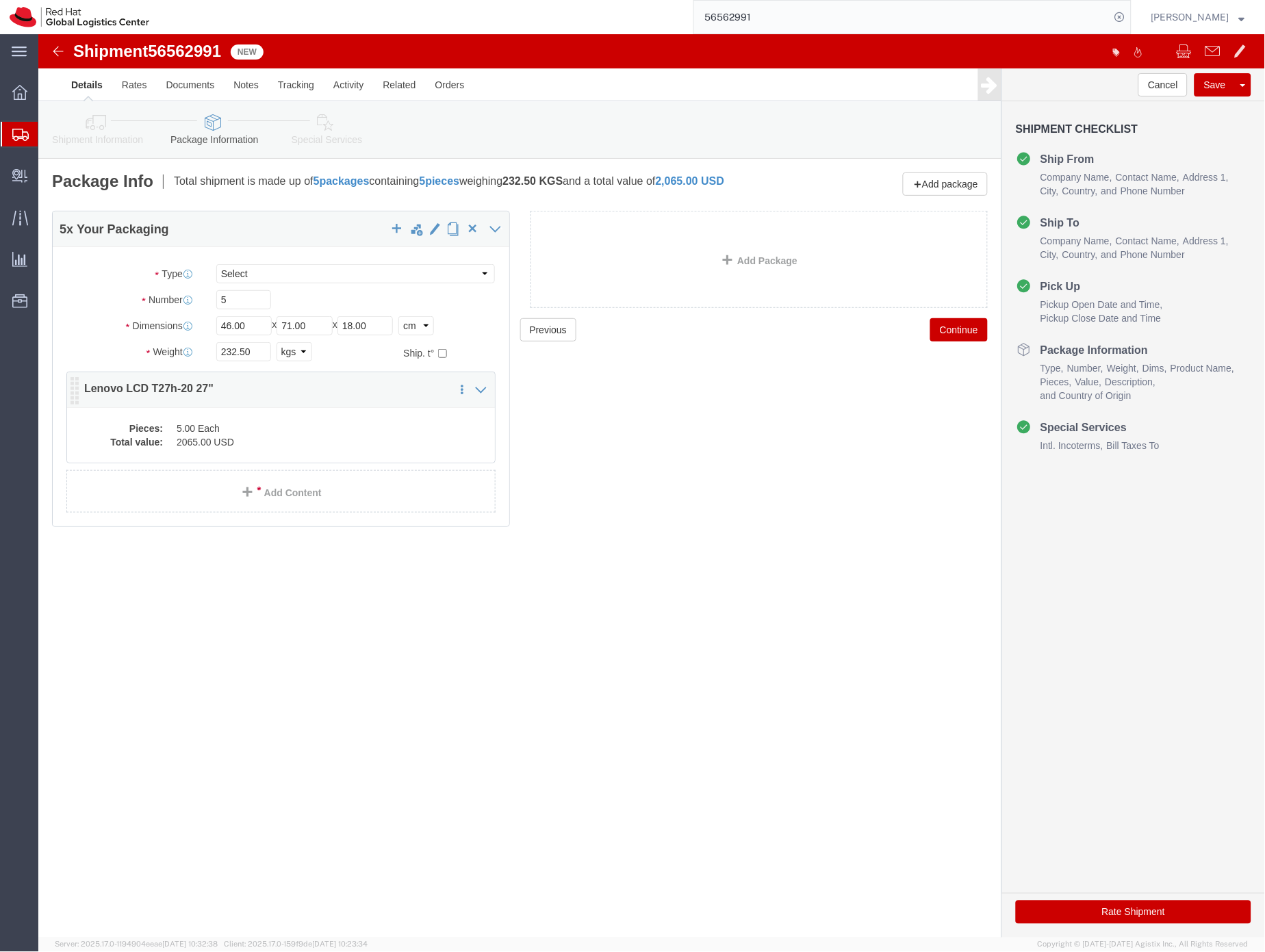
click dd "5.00 Each"
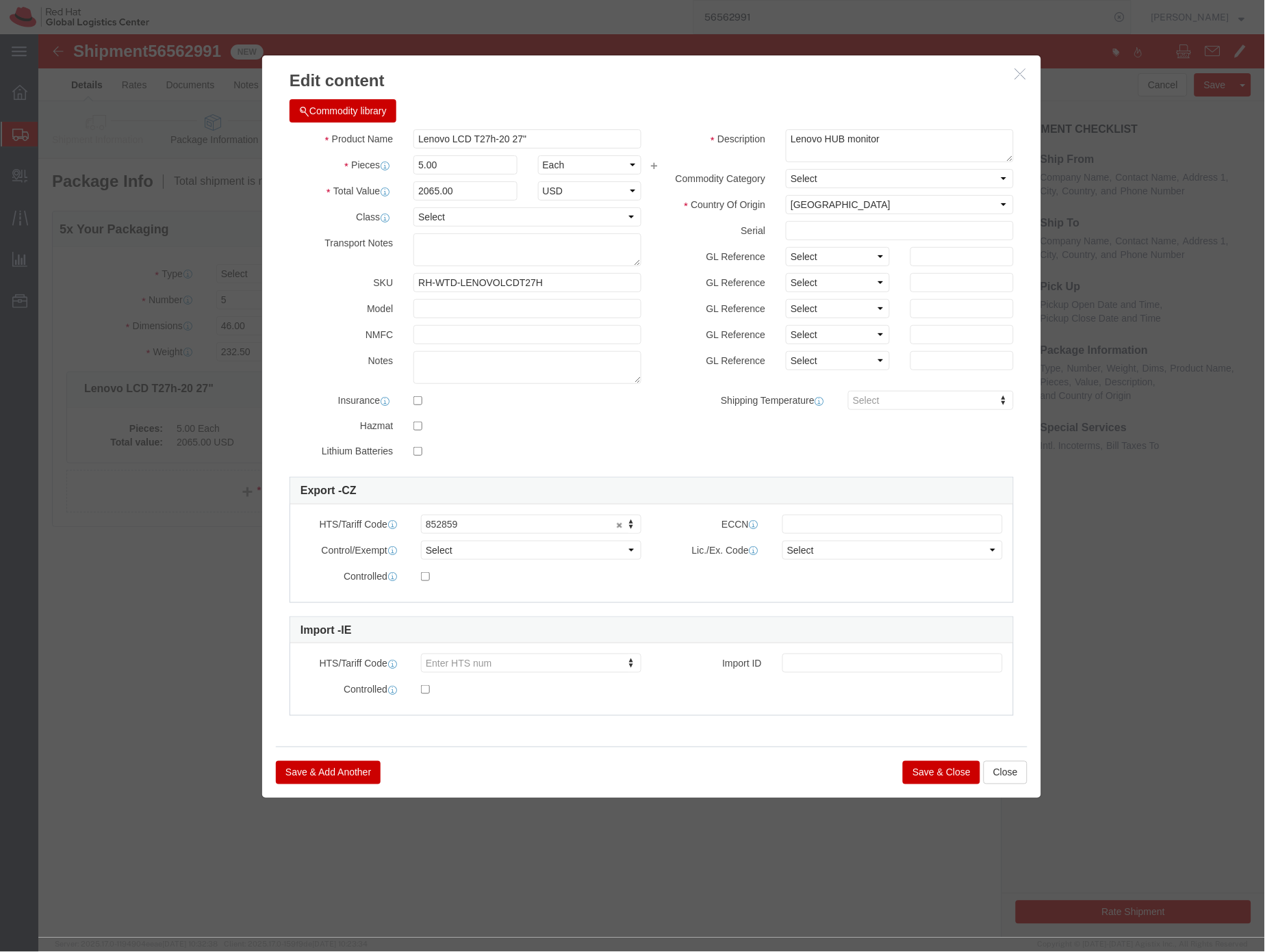
click icon "button"
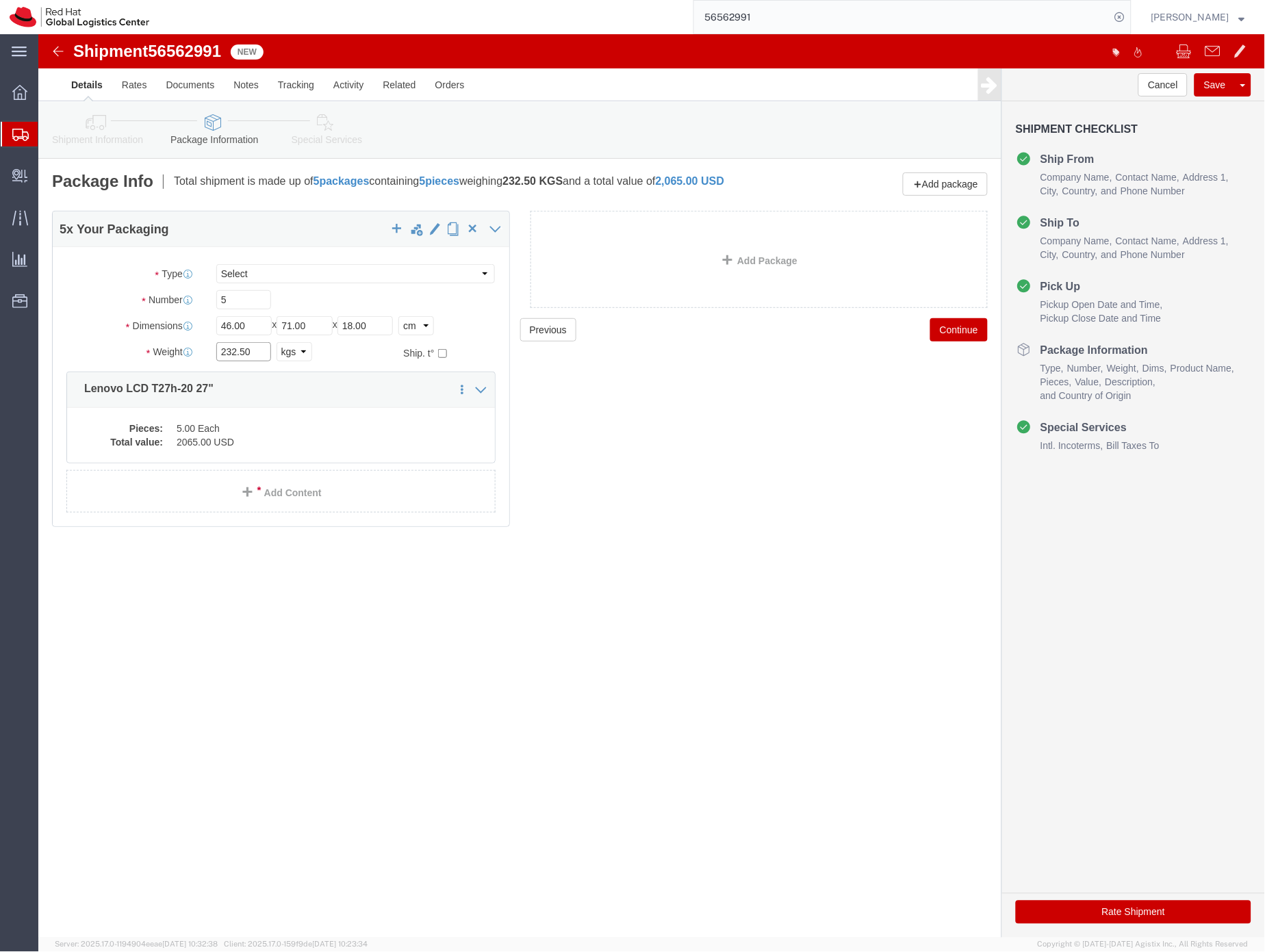
click input "232.50"
drag, startPoint x: 199, startPoint y: 329, endPoint x: 206, endPoint y: 326, distance: 7.6
click input "232.50"
click input ".50"
drag, startPoint x: 225, startPoint y: 329, endPoint x: 156, endPoint y: 327, distance: 69.0
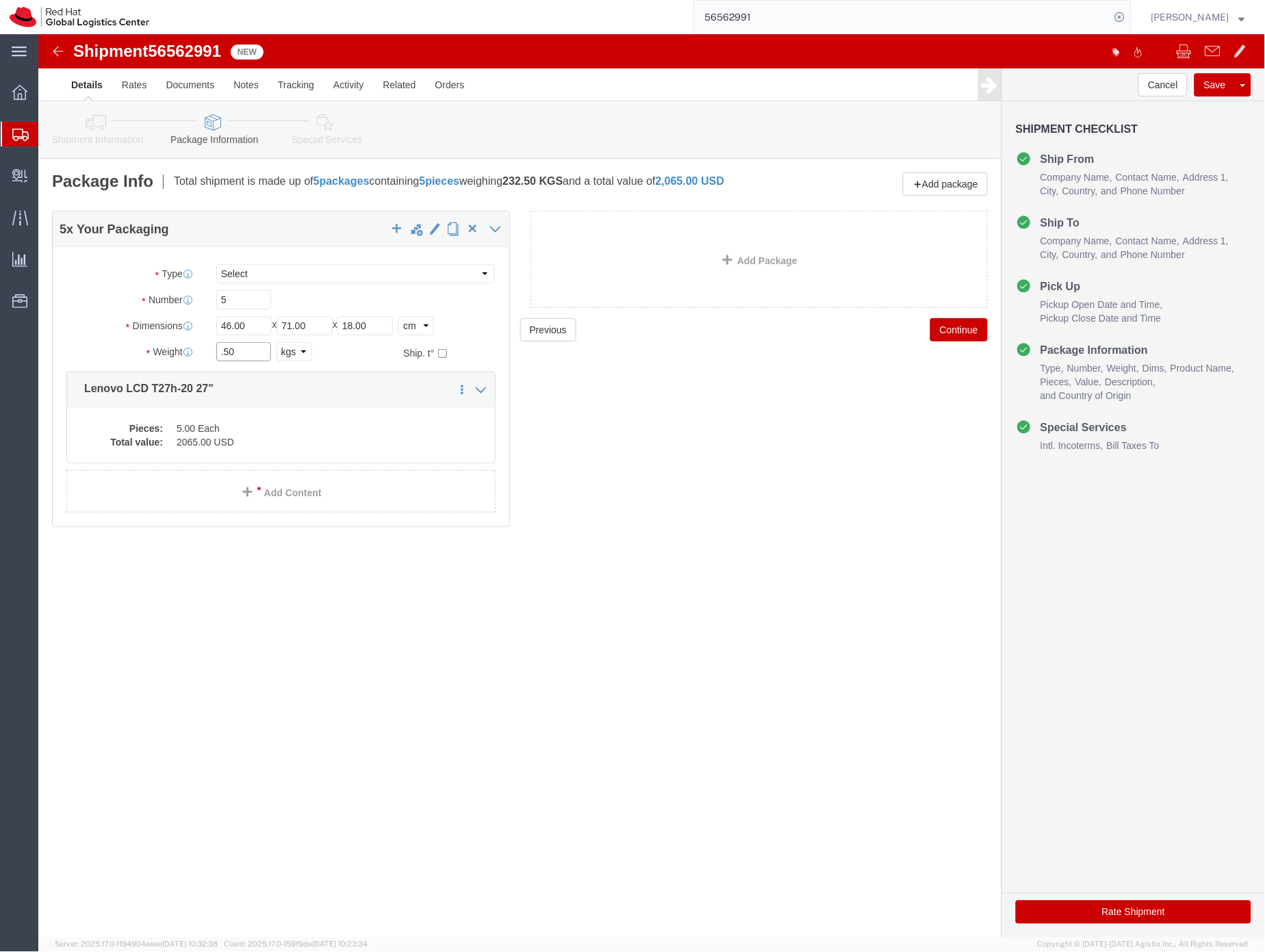
click div "Weight .50 Select kgs lbs Ship. t°"
type input "45"
click dd "5.00 Each"
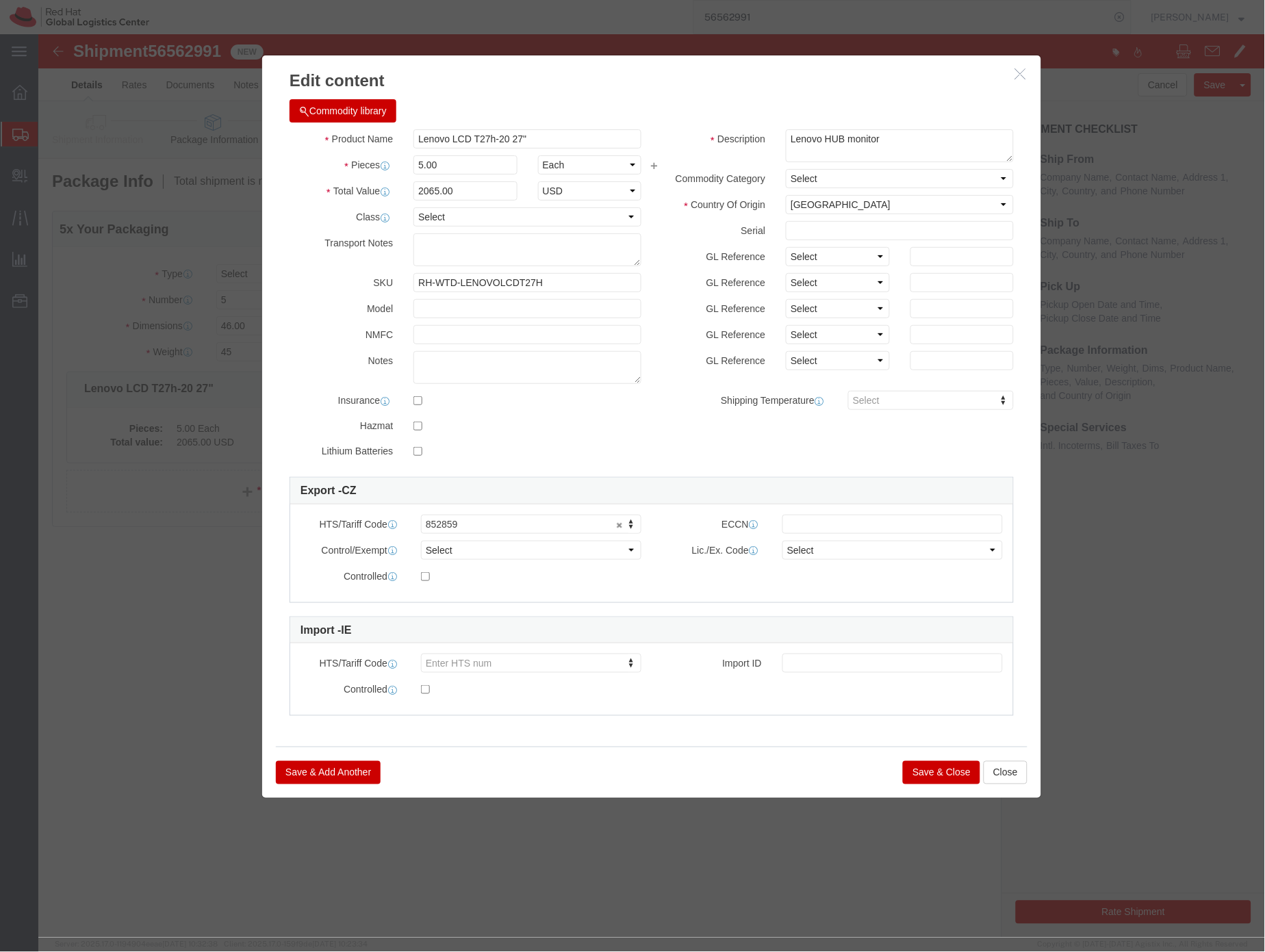
click button "Save & Close"
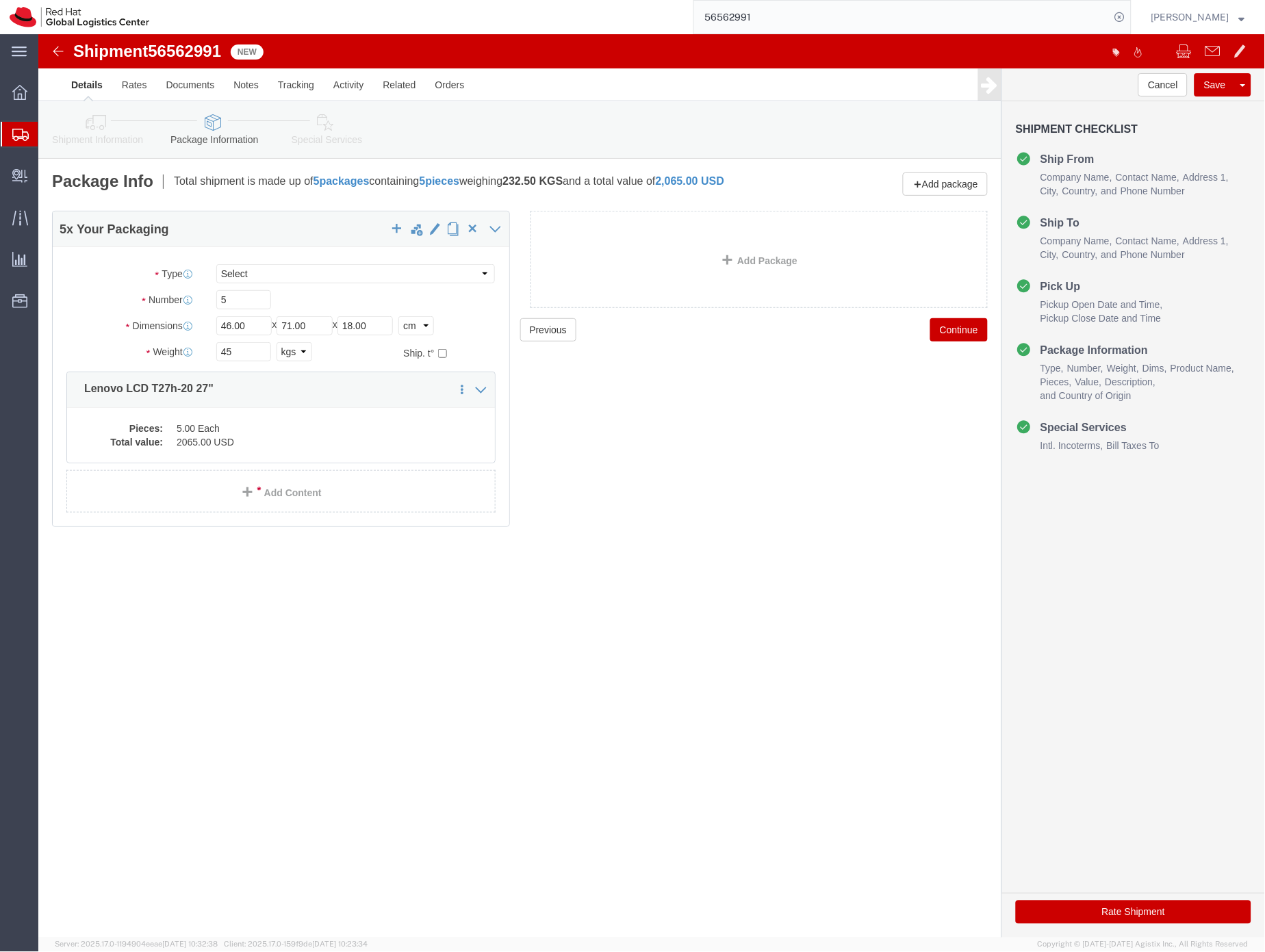
click icon
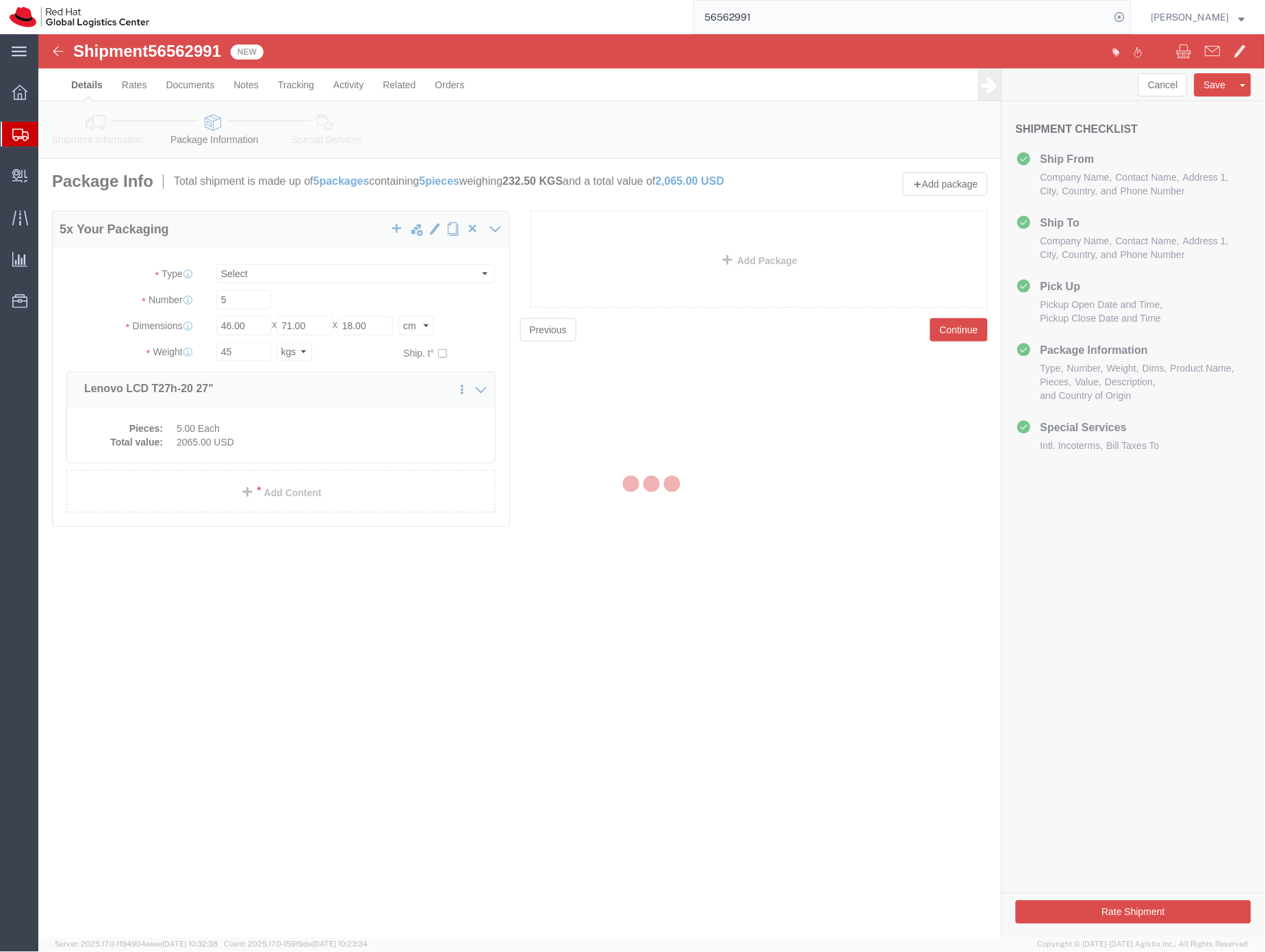
select select
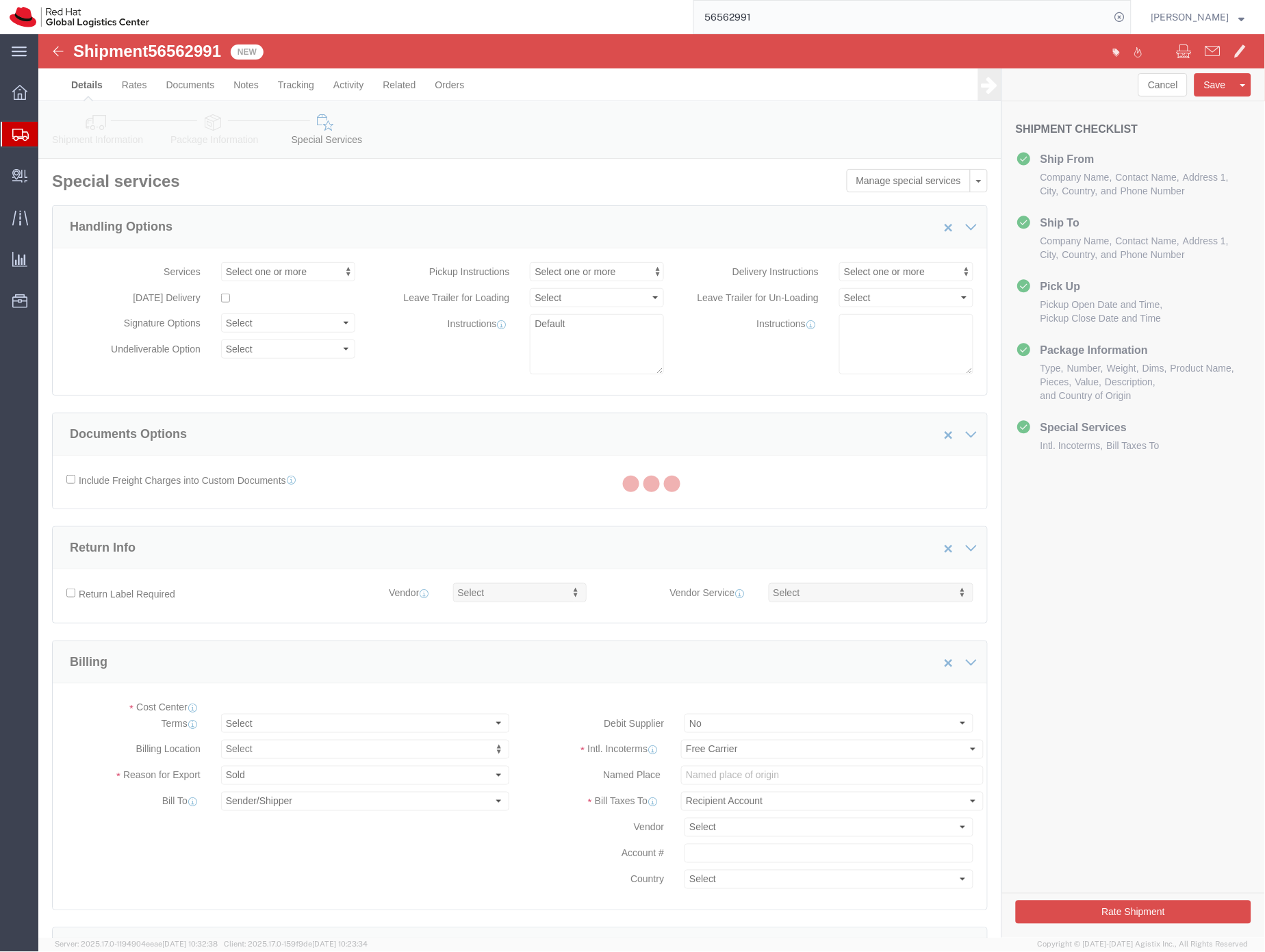
select select "COSTCENTER"
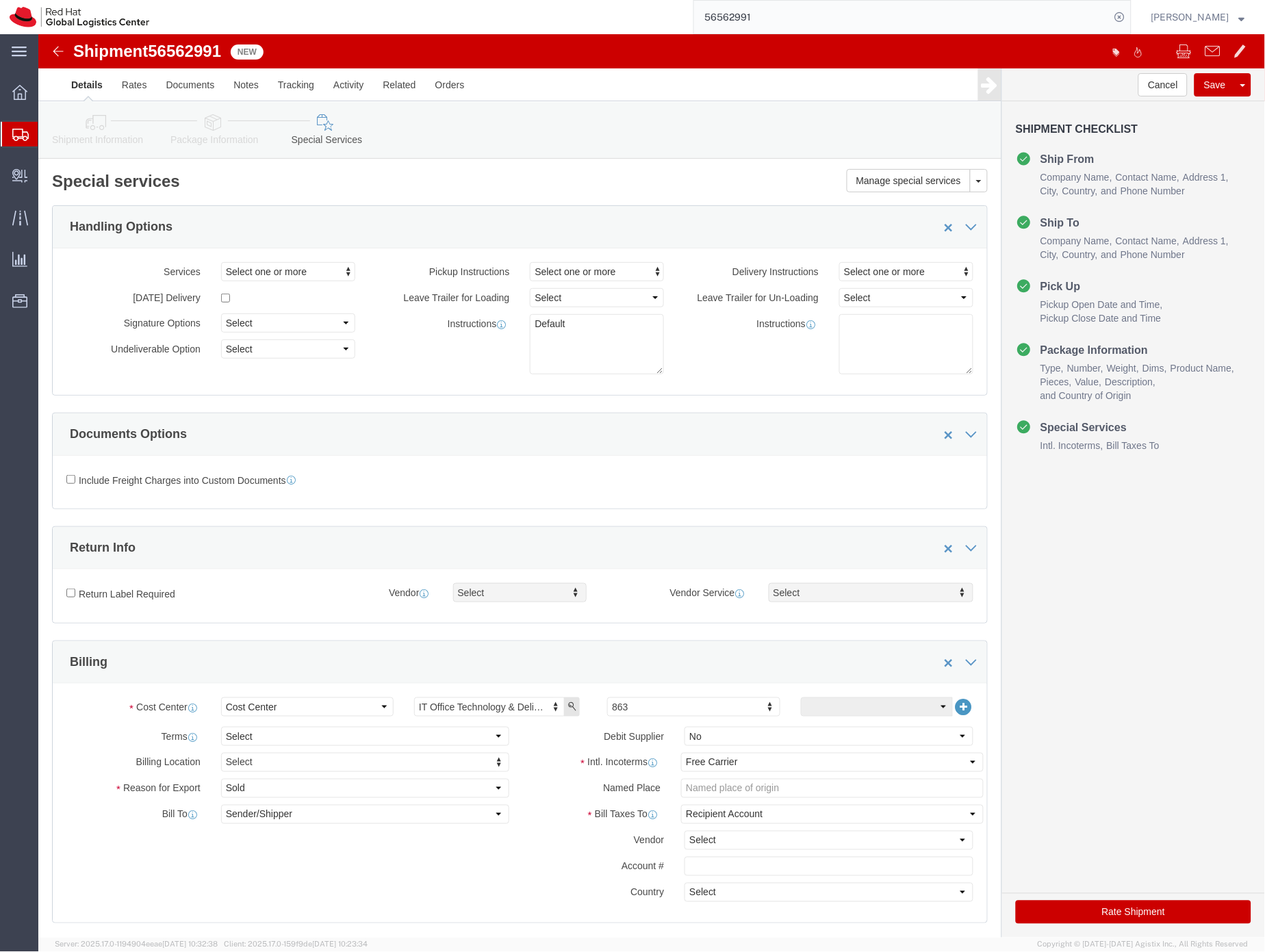
scroll to position [3, 0]
click select "Select Carriage Insurance Paid Carriage Paid To Cost and Freight Cost Insurance…"
select select "DDP"
click select "Select Carriage Insurance Paid Carriage Paid To Cost and Freight Cost Insurance…"
select select "SHIP"
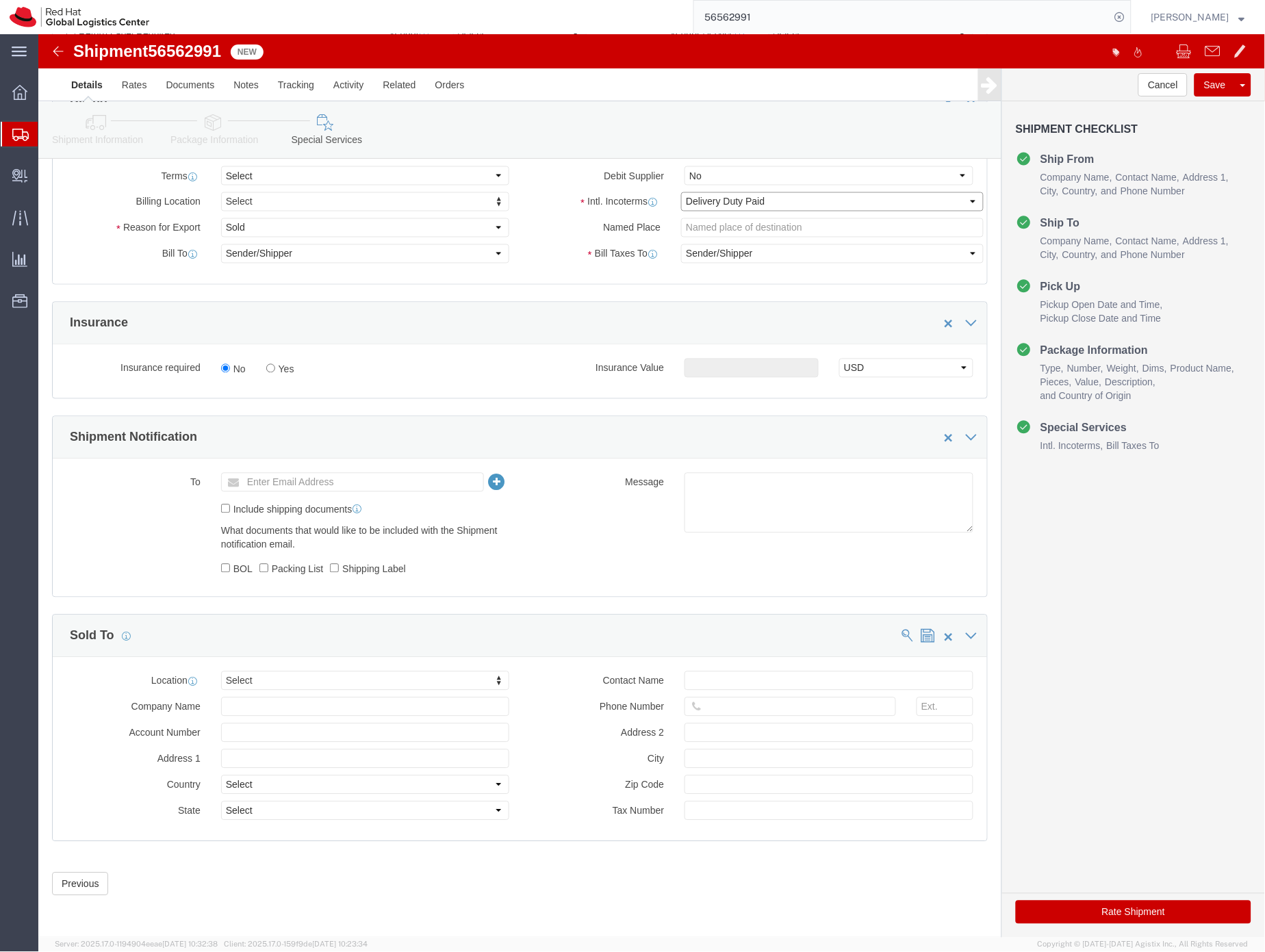
scroll to position [564, 0]
type input "cork"
select select "37944"
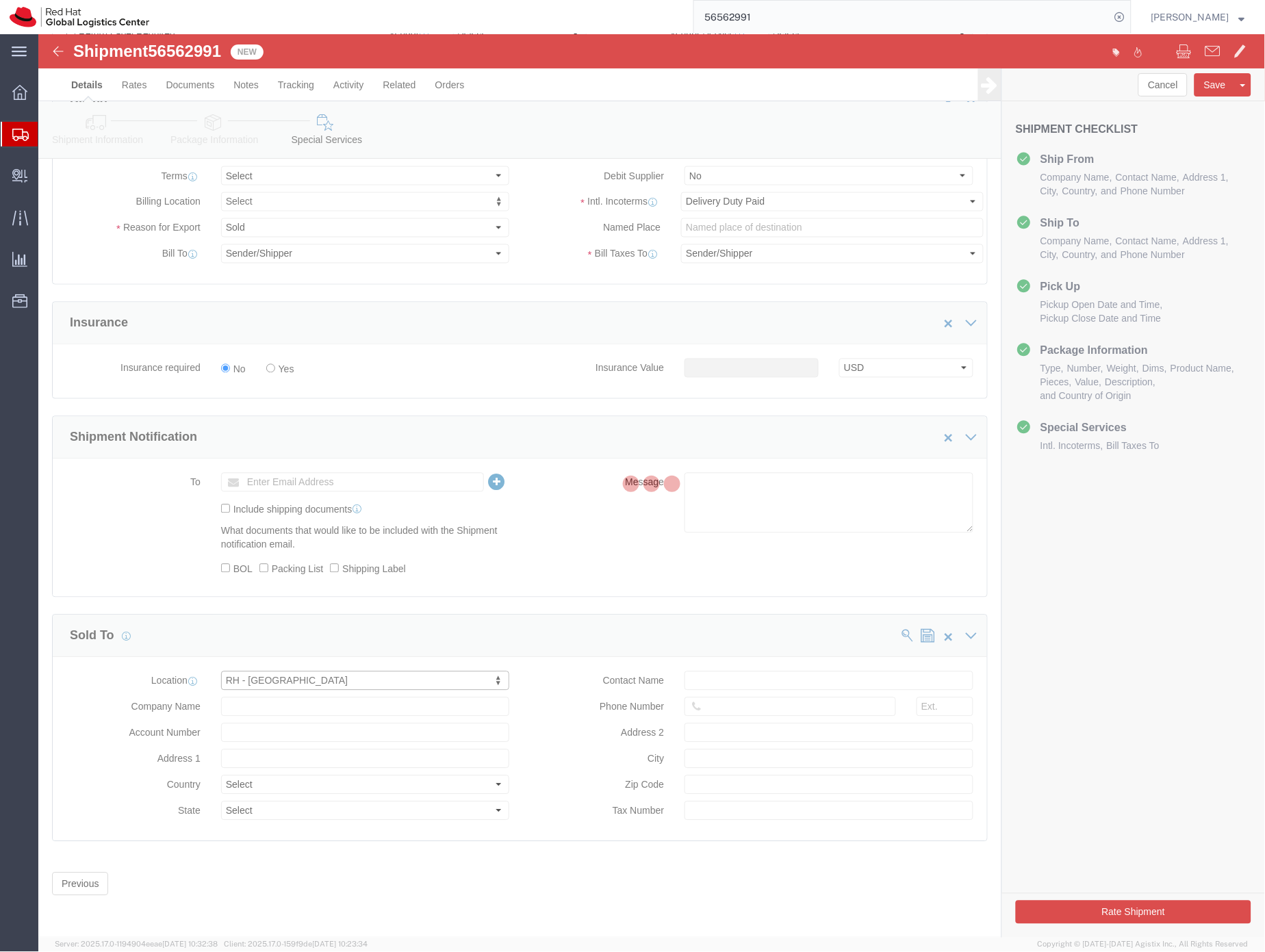
type input "Red Hat Limited"
type input "6700 Cork Airport Business Park"
select select "IE"
type input "353 21 2303400"
type input "Kinsale Rd"
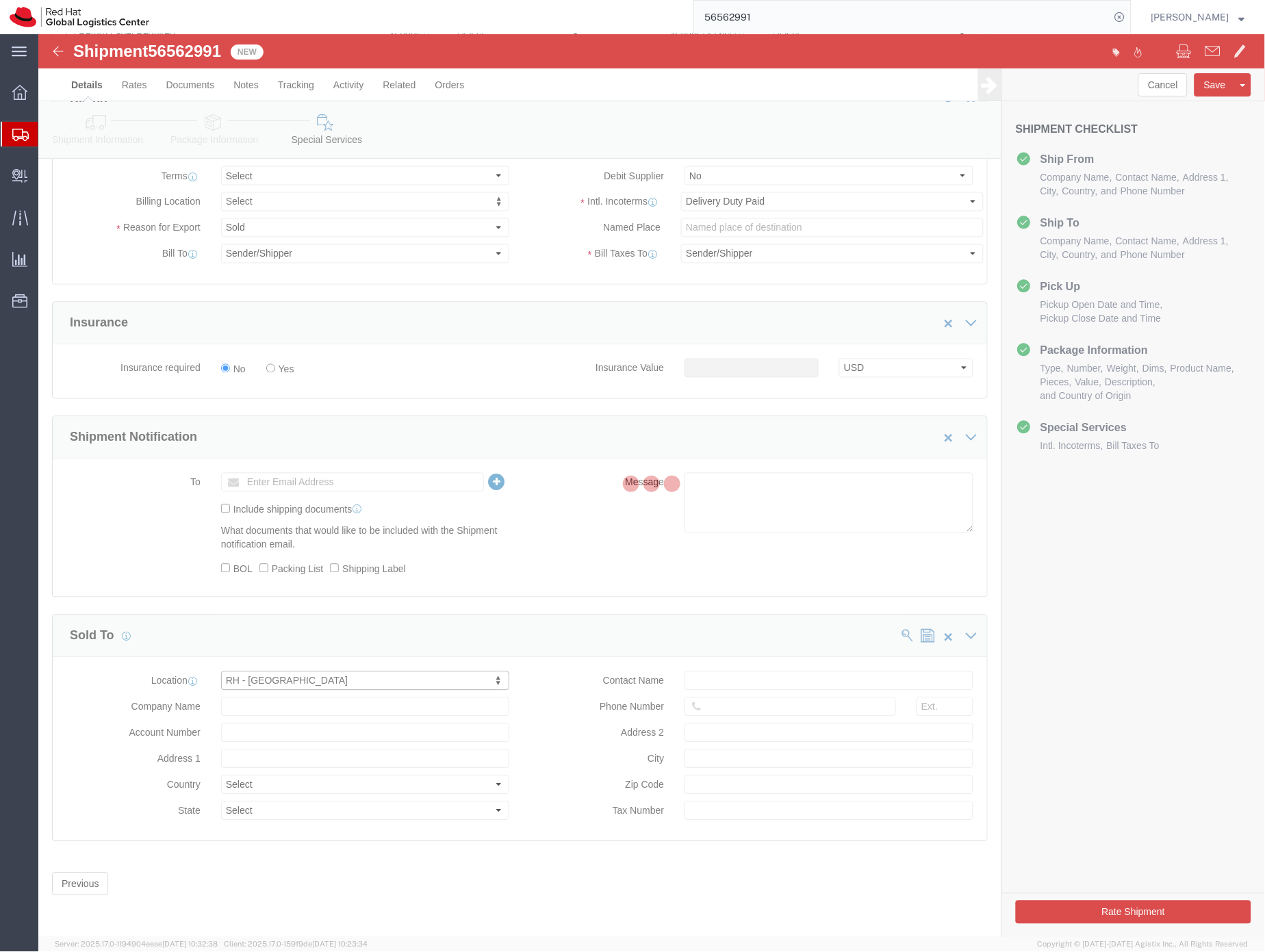
type input "CORK"
type input "T12 XR60"
type input "IE6324873V"
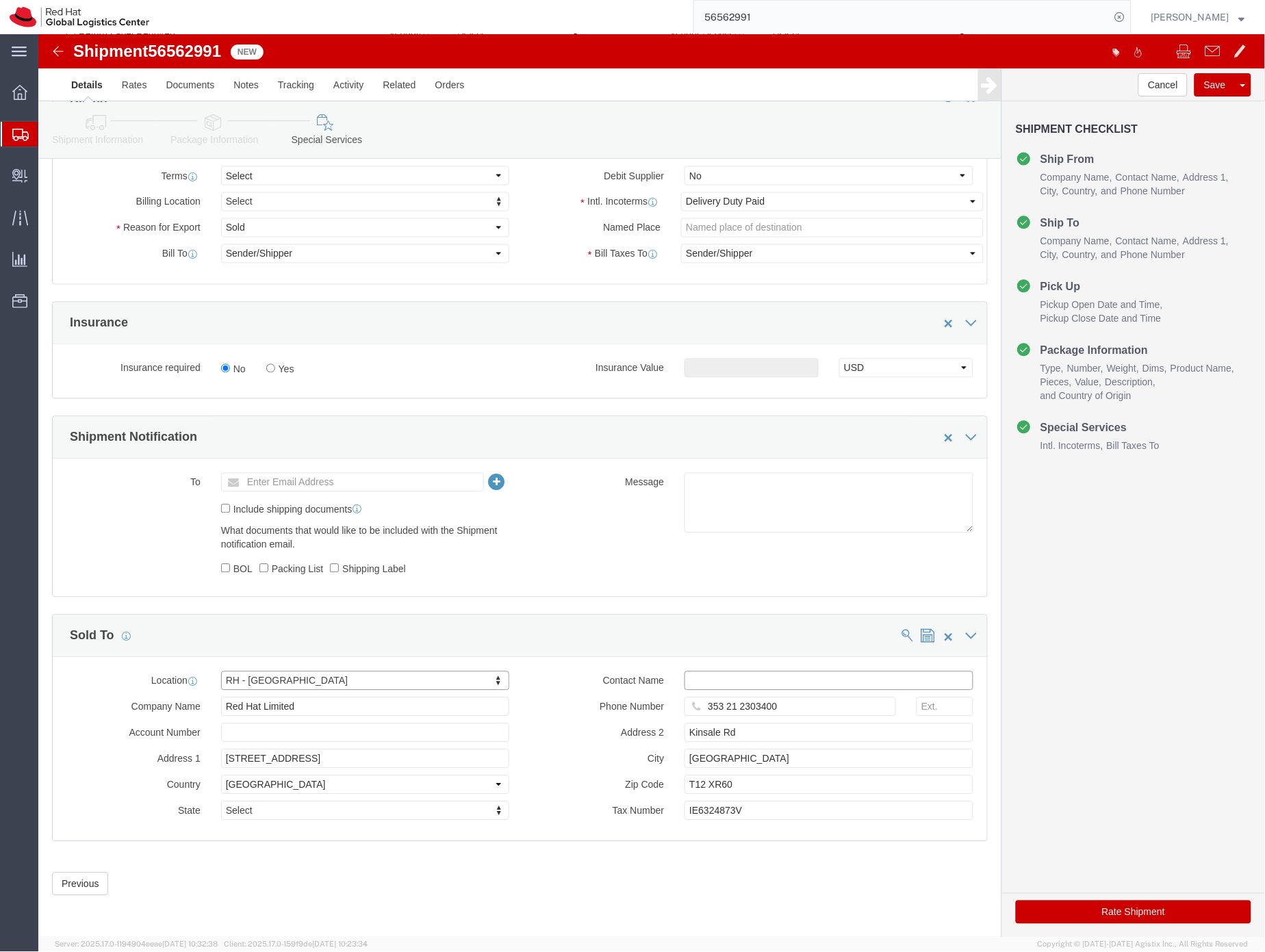
click input "text"
type input "[EMAIL_ADDRESS][DOMAIN_NAME]"
click button "Rate Shipment"
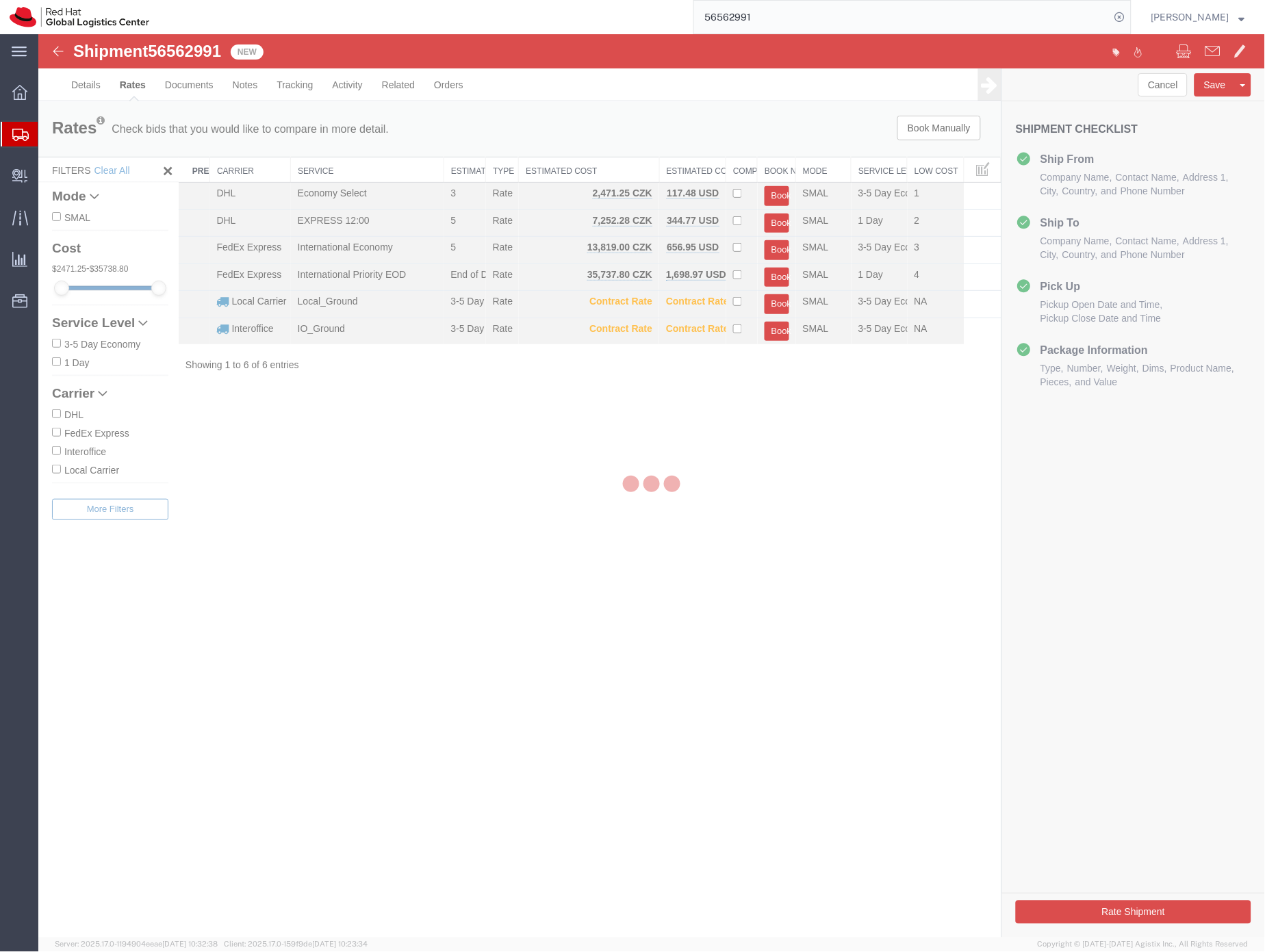
scroll to position [0, 0]
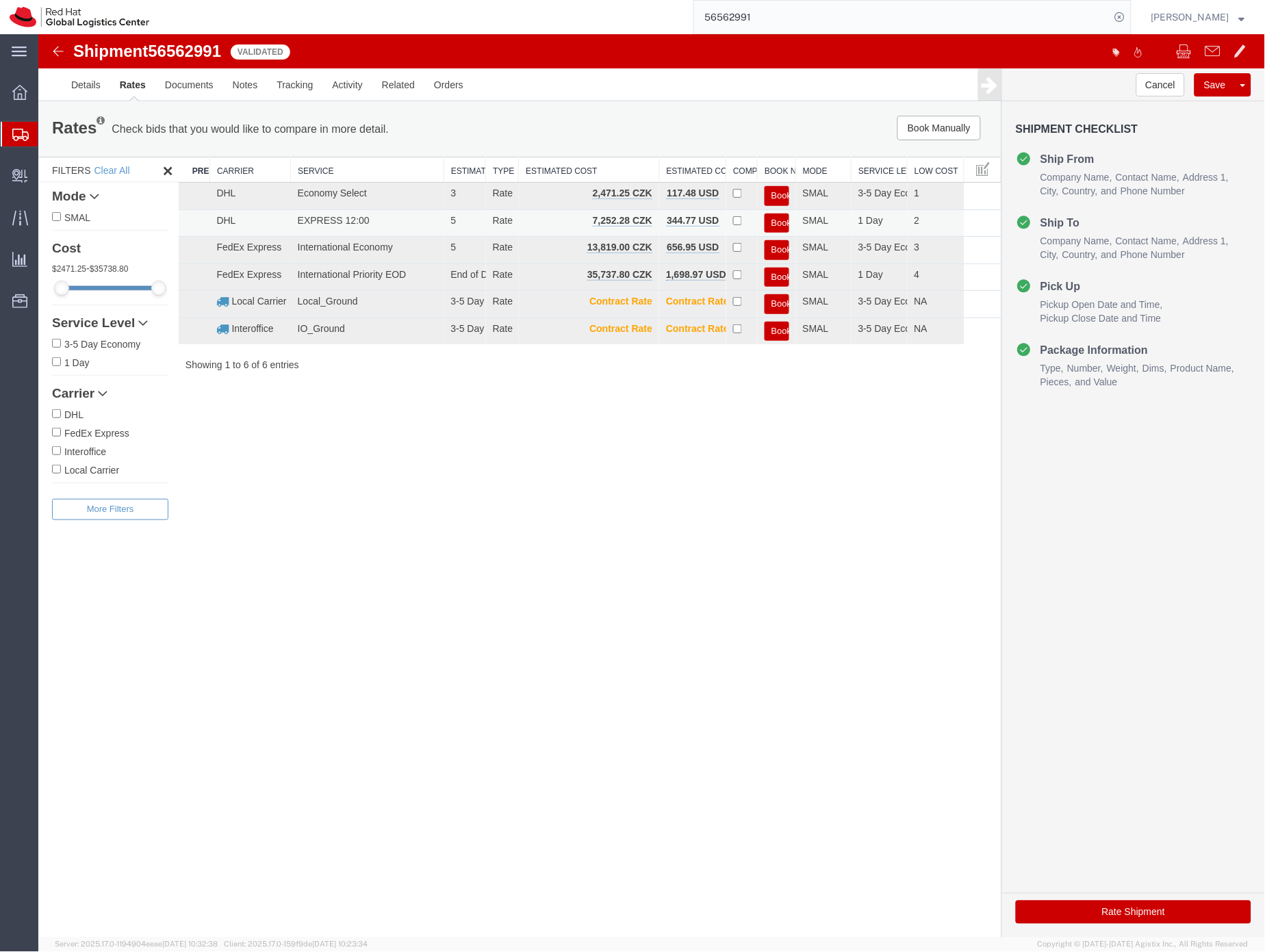
click at [777, 225] on button "Book" at bounding box center [776, 222] width 25 height 20
click at [777, 225] on body "Shipment 56562991 6 of 6 Validated Details Rates Documents Notes Tracking Activ…" at bounding box center [650, 462] width 1227 height 857
click at [779, 224] on div at bounding box center [650, 484] width 1227 height 904
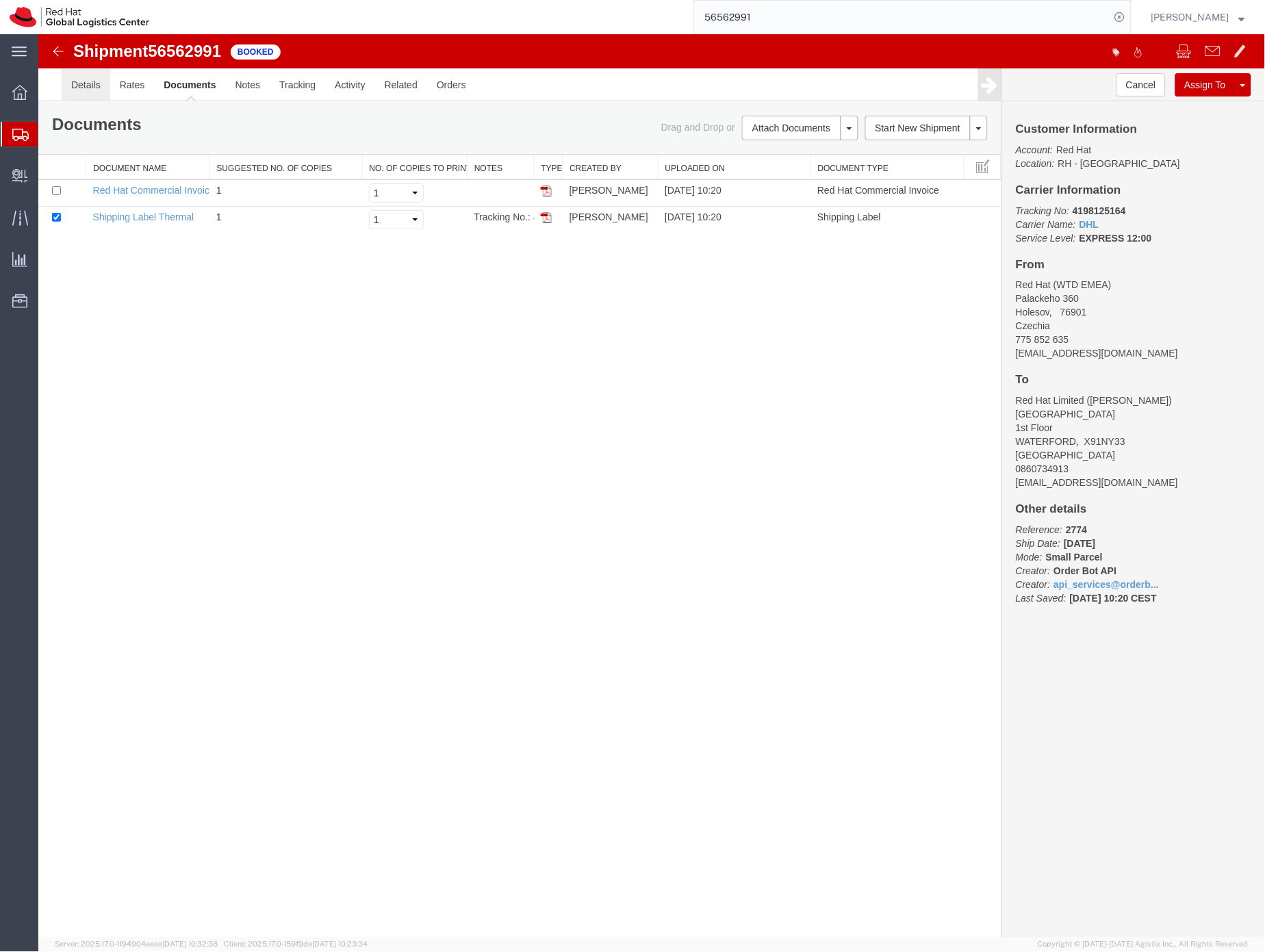
click at [94, 86] on link "Details" at bounding box center [85, 84] width 48 height 33
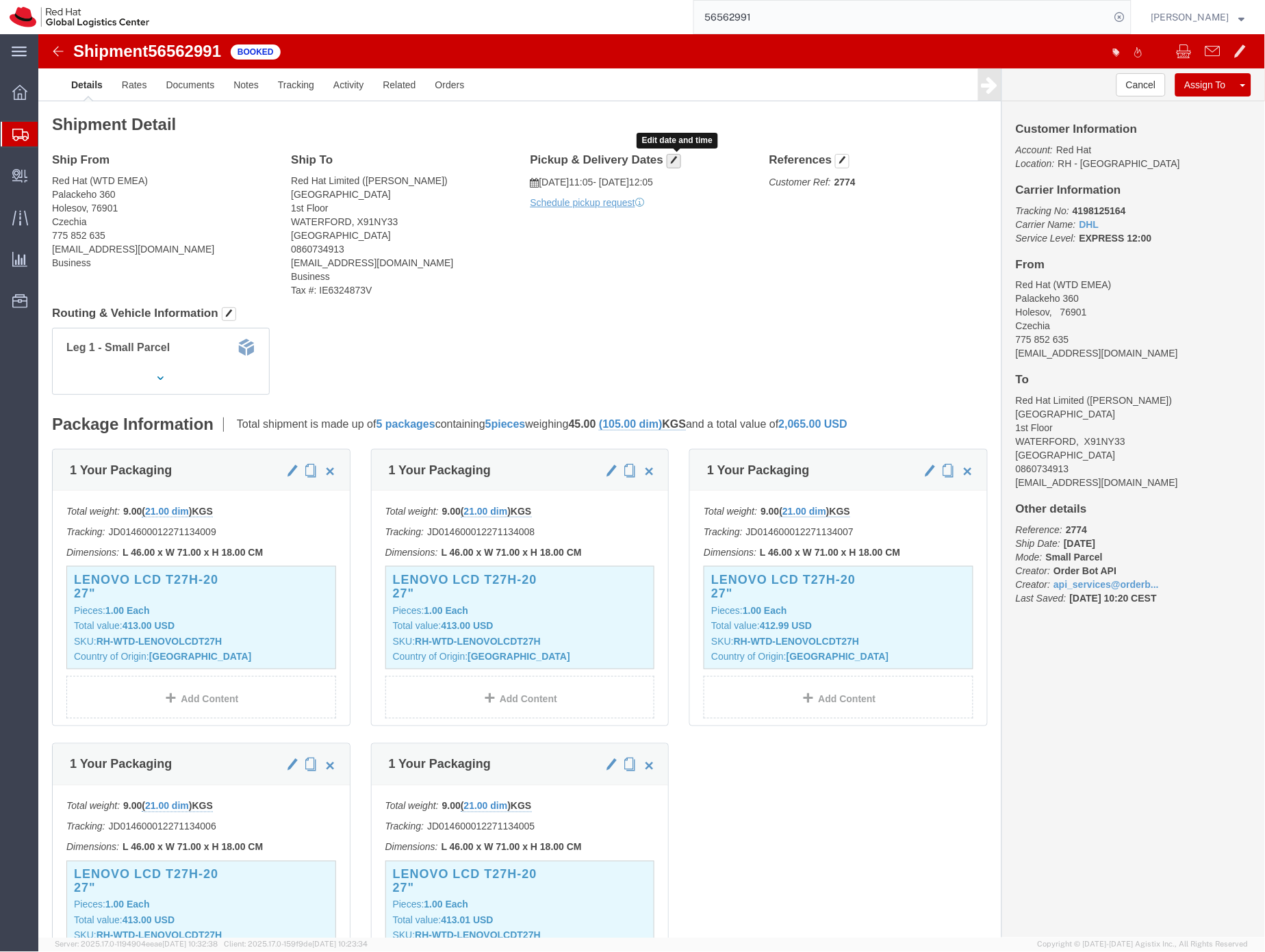
click span "button"
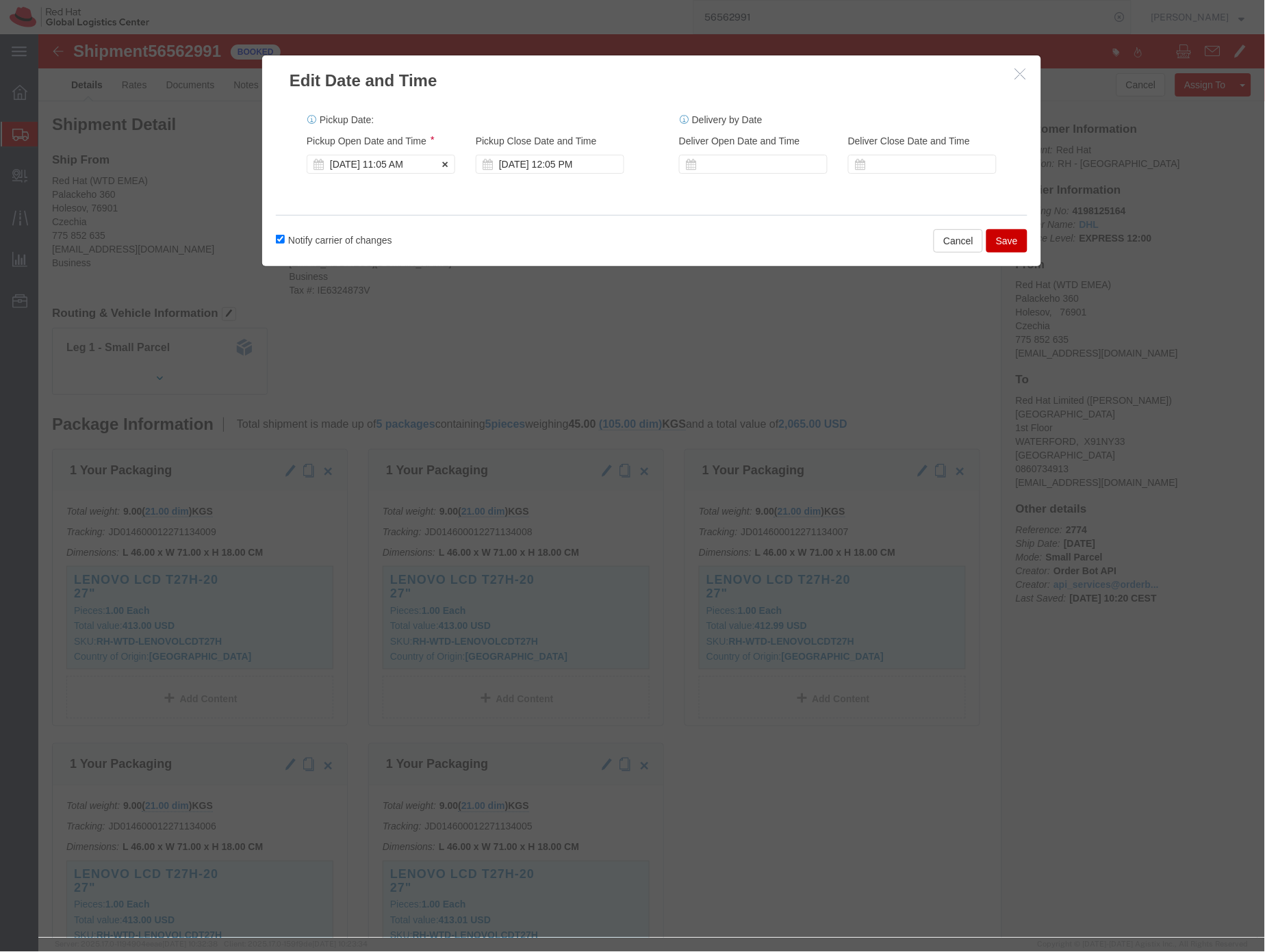
click div "Aug 21 2025 11:05 AM"
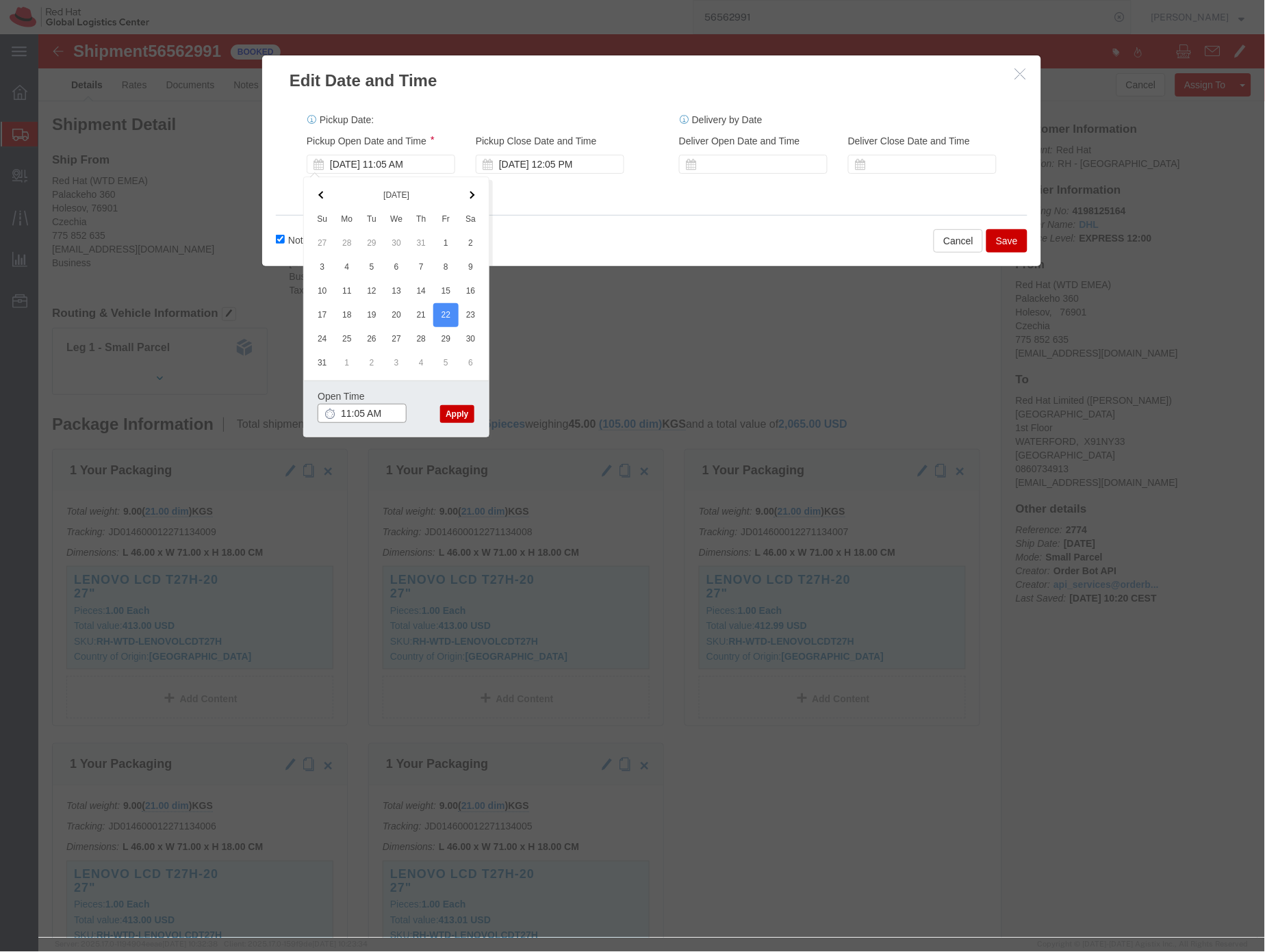
drag, startPoint x: 304, startPoint y: 377, endPoint x: 314, endPoint y: 378, distance: 10.0
click input "11:05 AM"
click input "9:05 AM"
type input "9:00 AM"
click button "Apply"
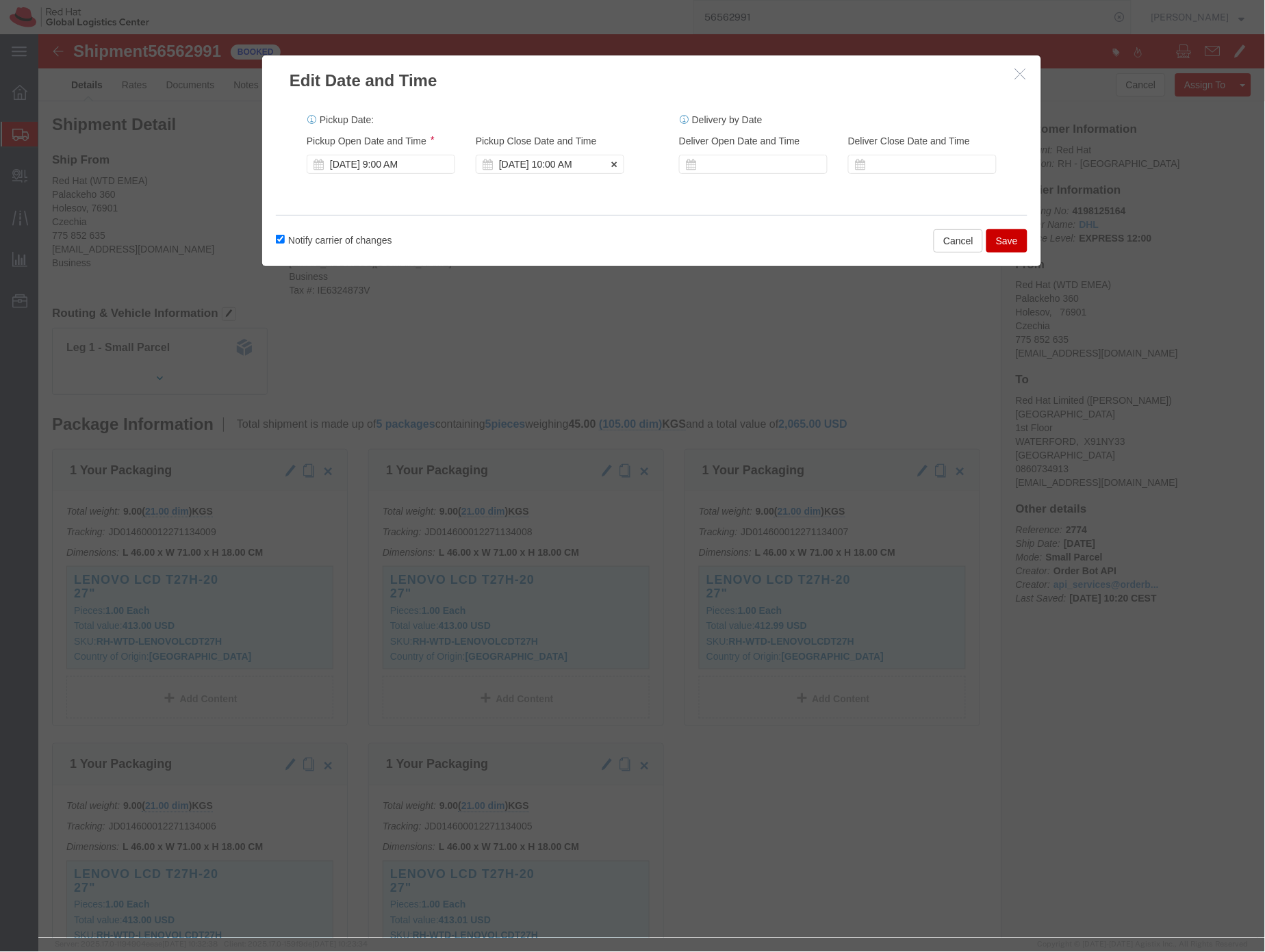
click div "Aug 22 2025 10:00 AM"
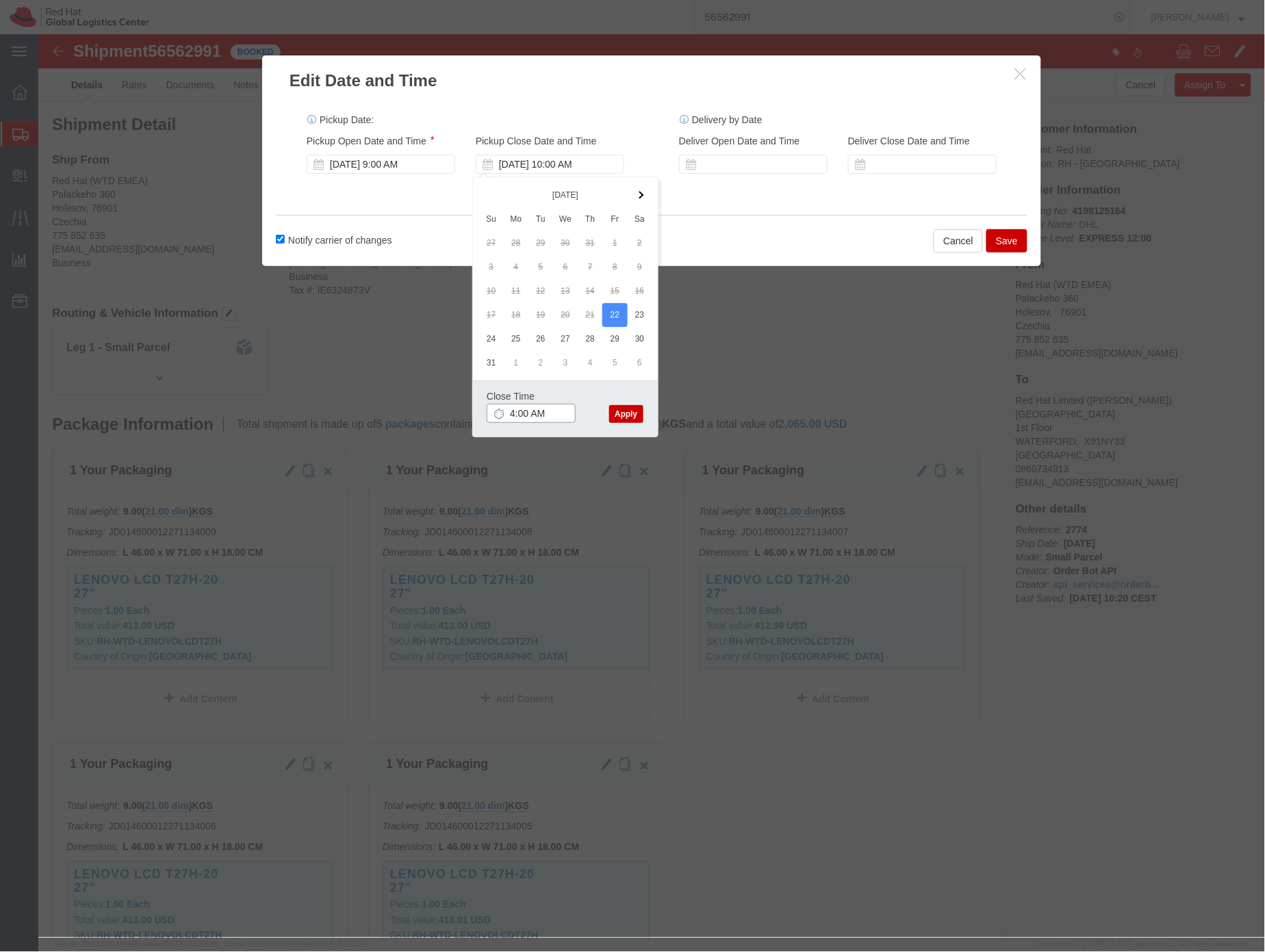
drag, startPoint x: 508, startPoint y: 377, endPoint x: 517, endPoint y: 368, distance: 12.7
click input "4:00 AM"
type input "4:00 PM"
click button "Apply"
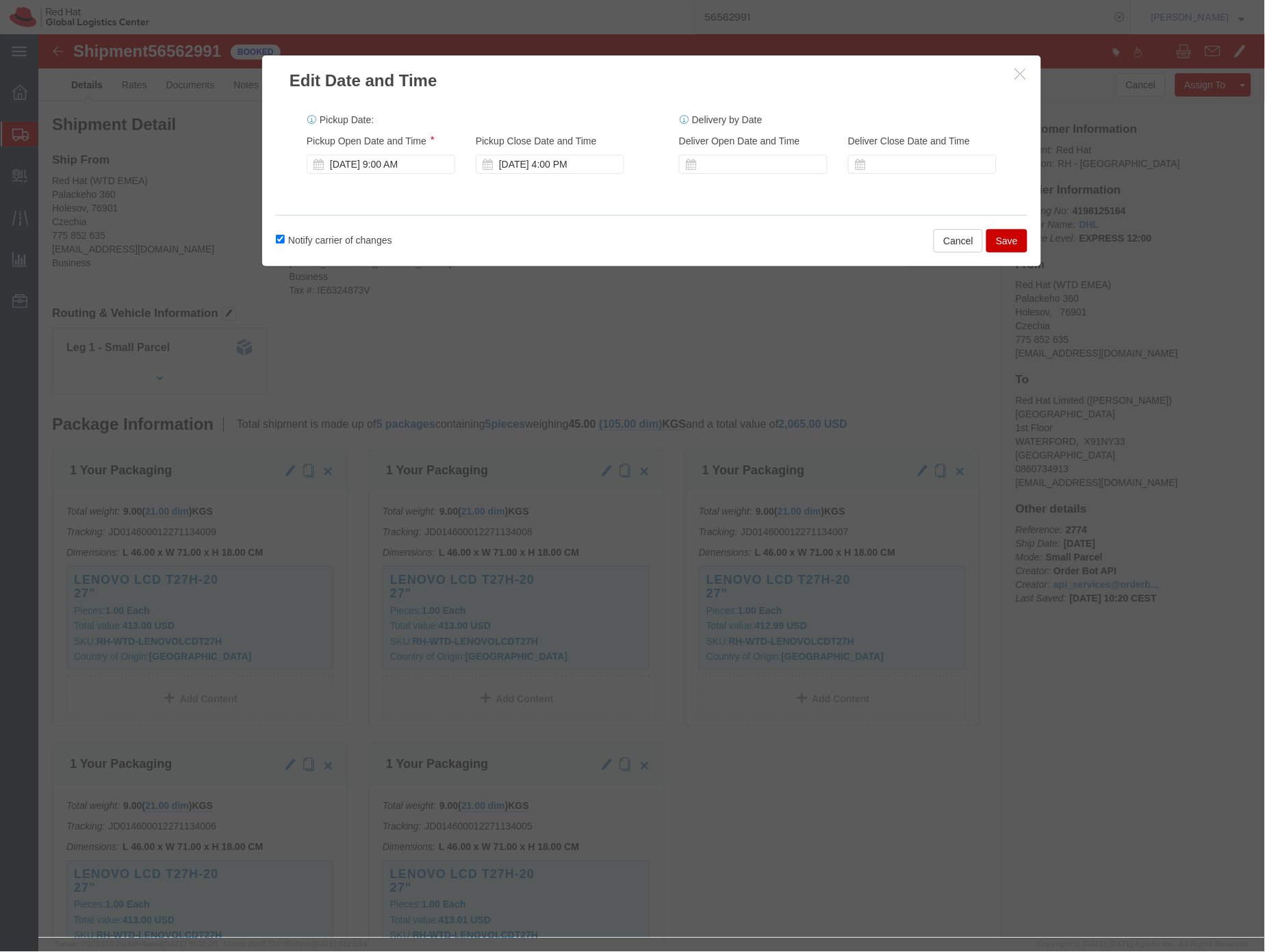
click button "Save"
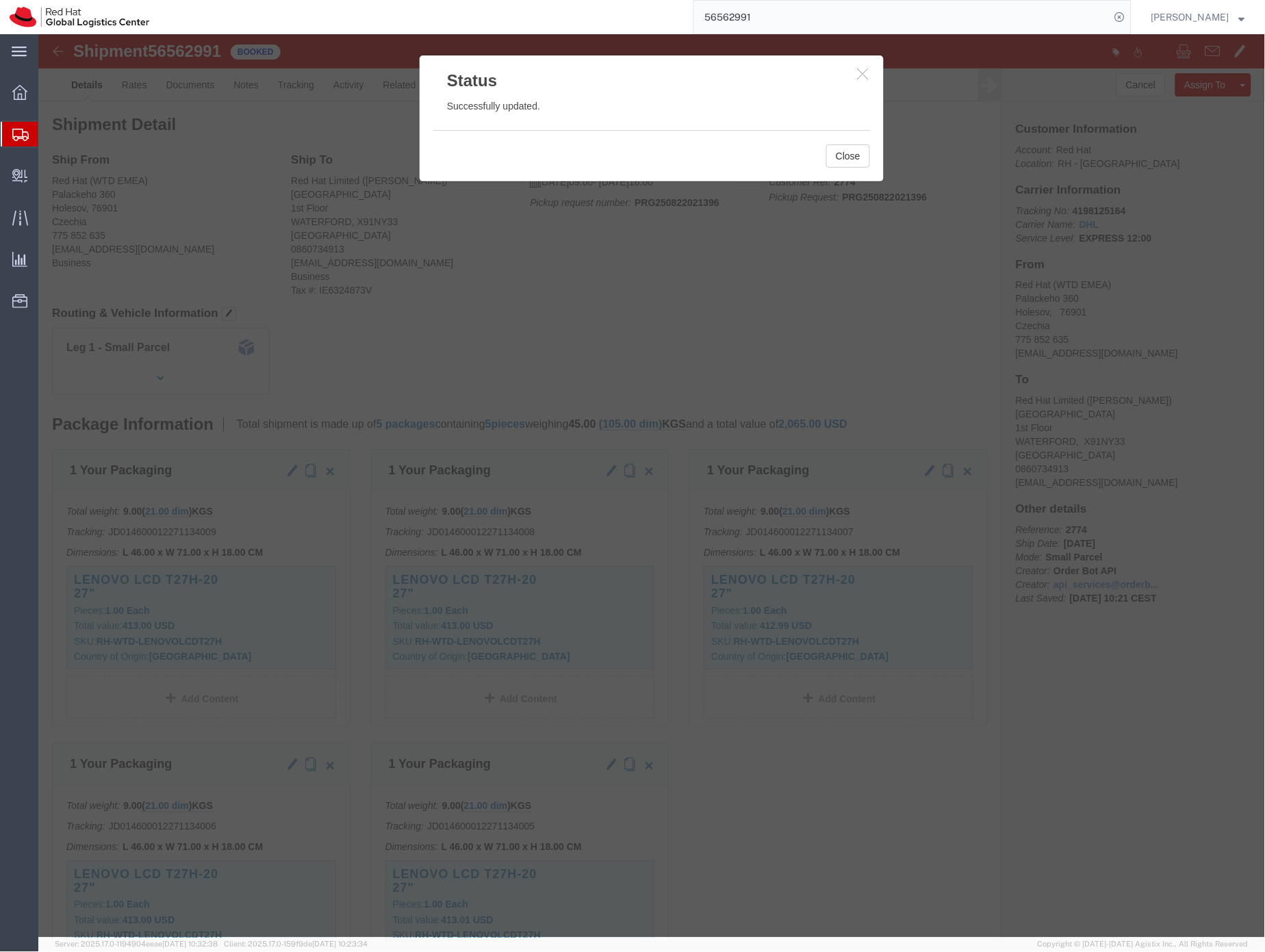
click icon "button"
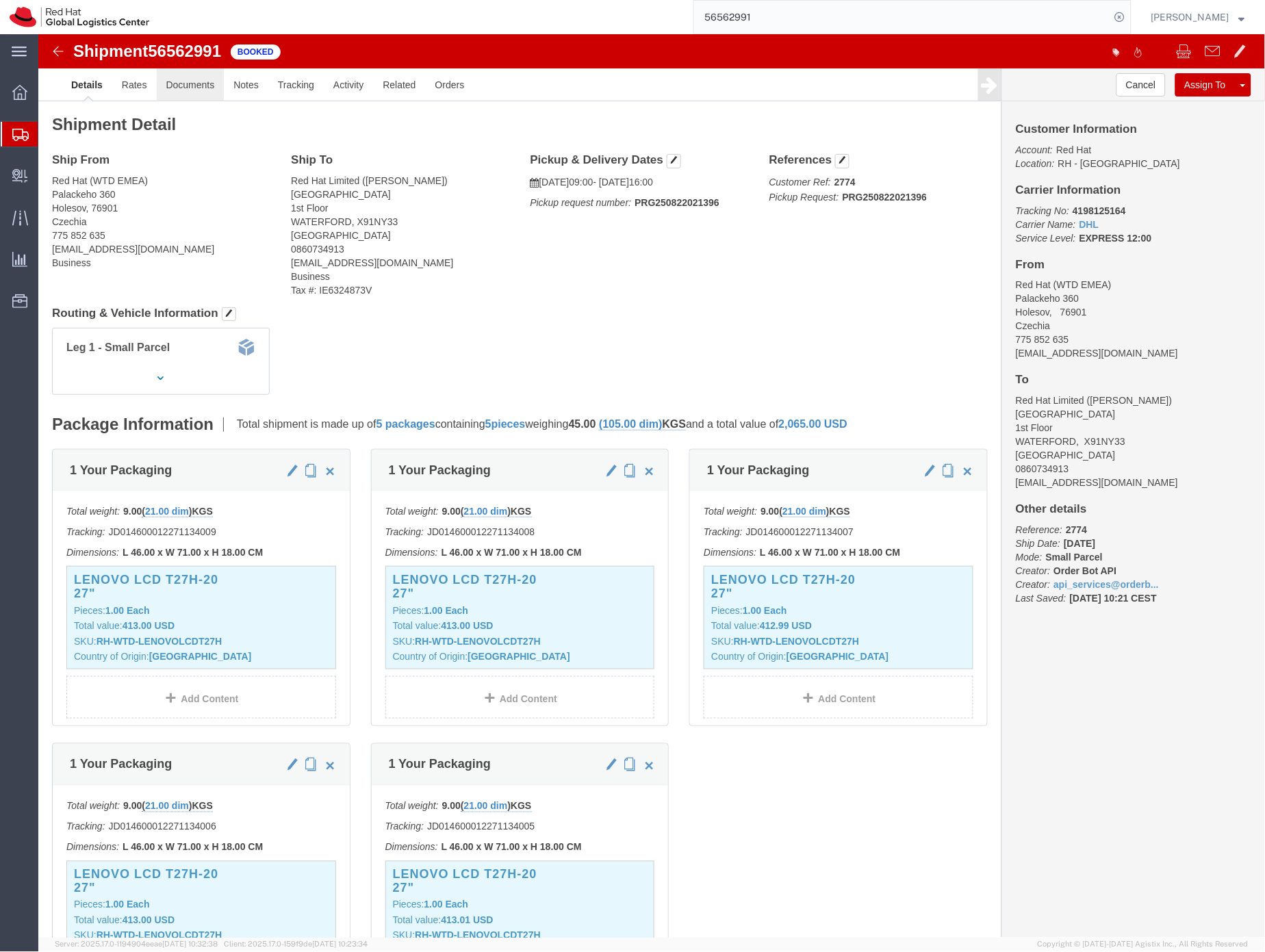
click link "Documents"
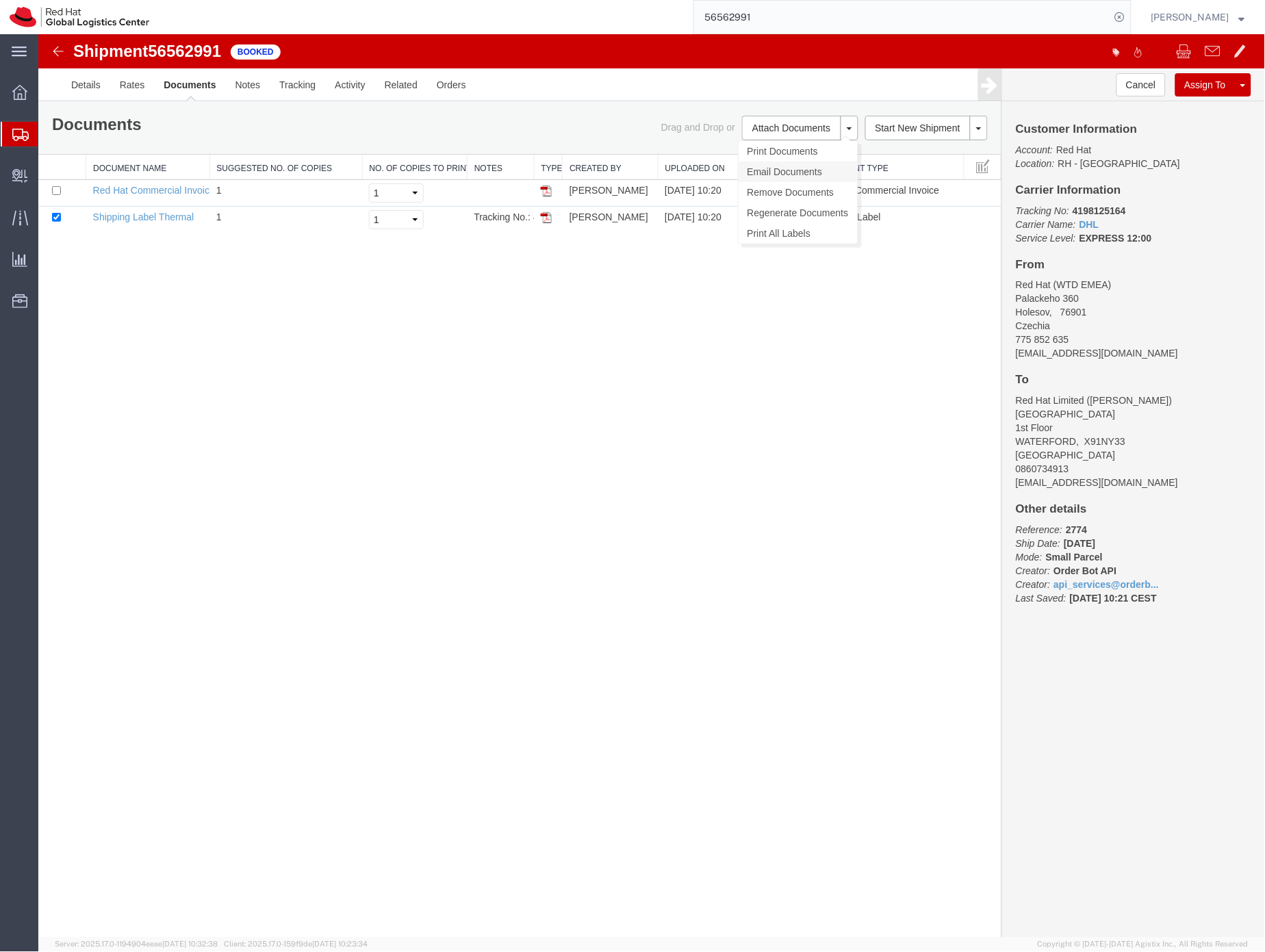
click at [790, 171] on link "Email Documents" at bounding box center [797, 171] width 119 height 20
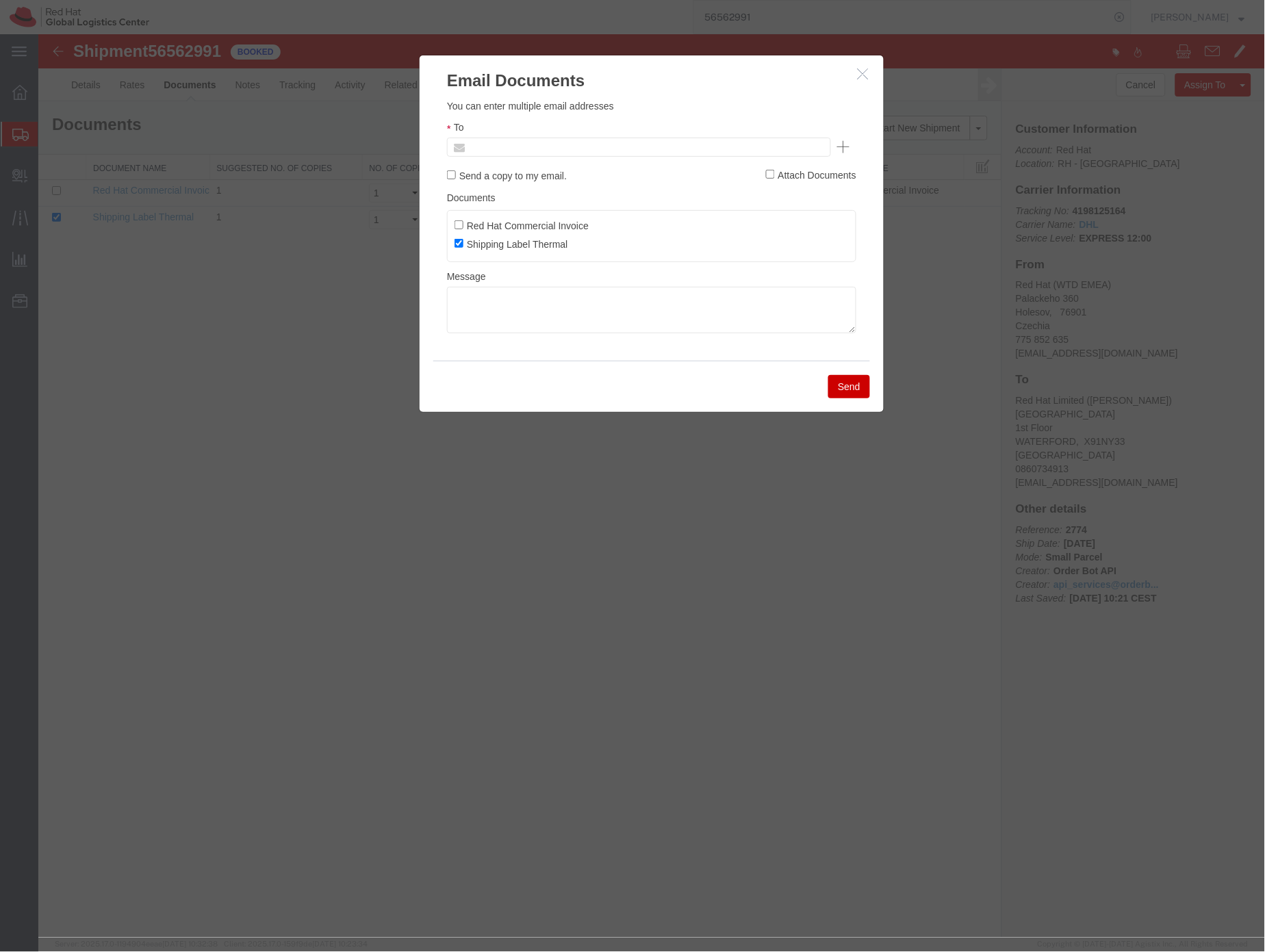
click at [531, 145] on input "text" at bounding box center [546, 146] width 160 height 18
type input "flizuch"
click at [491, 303] on textarea at bounding box center [651, 309] width 410 height 47
type textarea "Waterford"
click at [848, 391] on button "Send" at bounding box center [848, 386] width 42 height 23
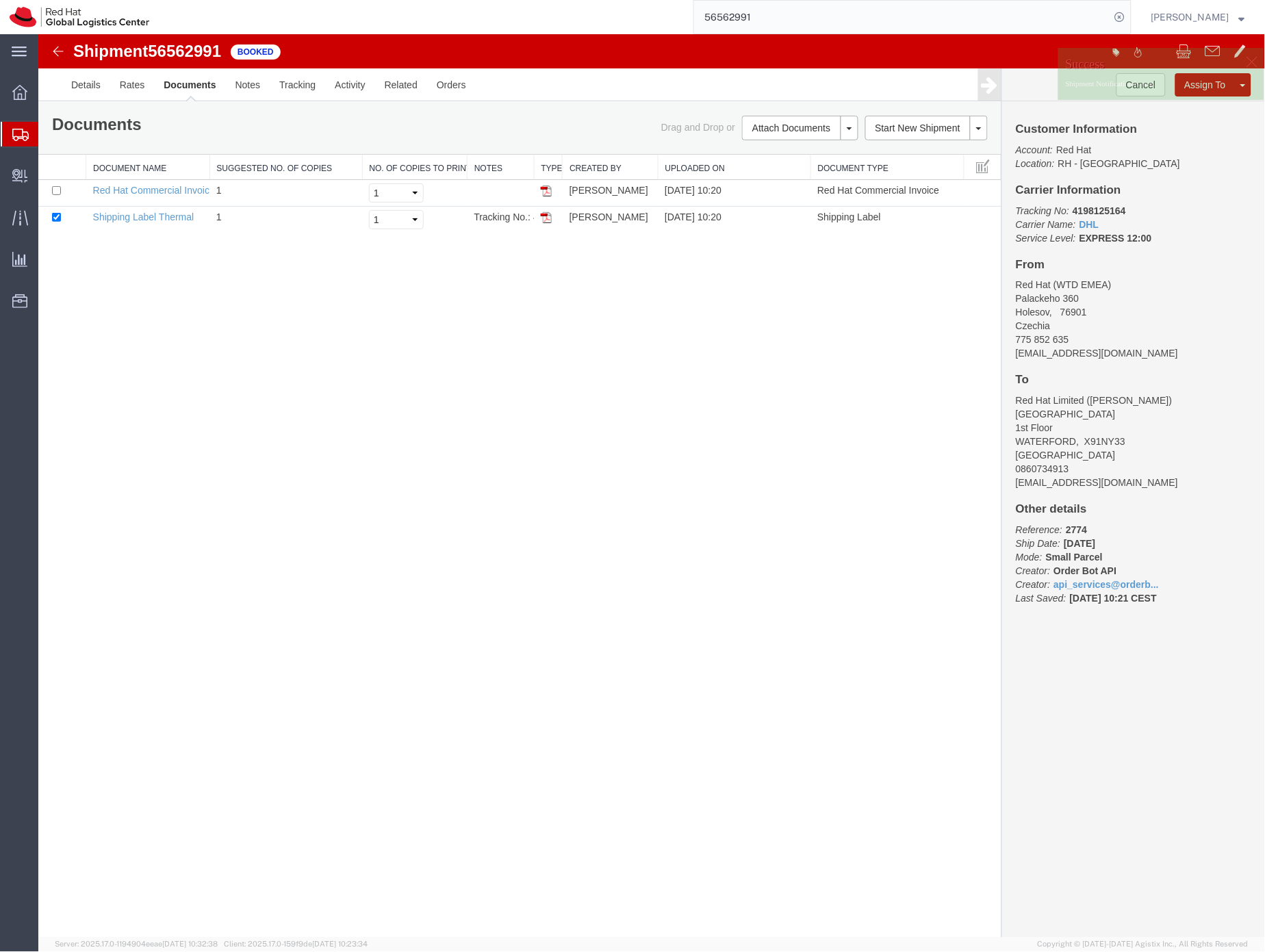
click at [22, 132] on icon at bounding box center [20, 134] width 16 height 12
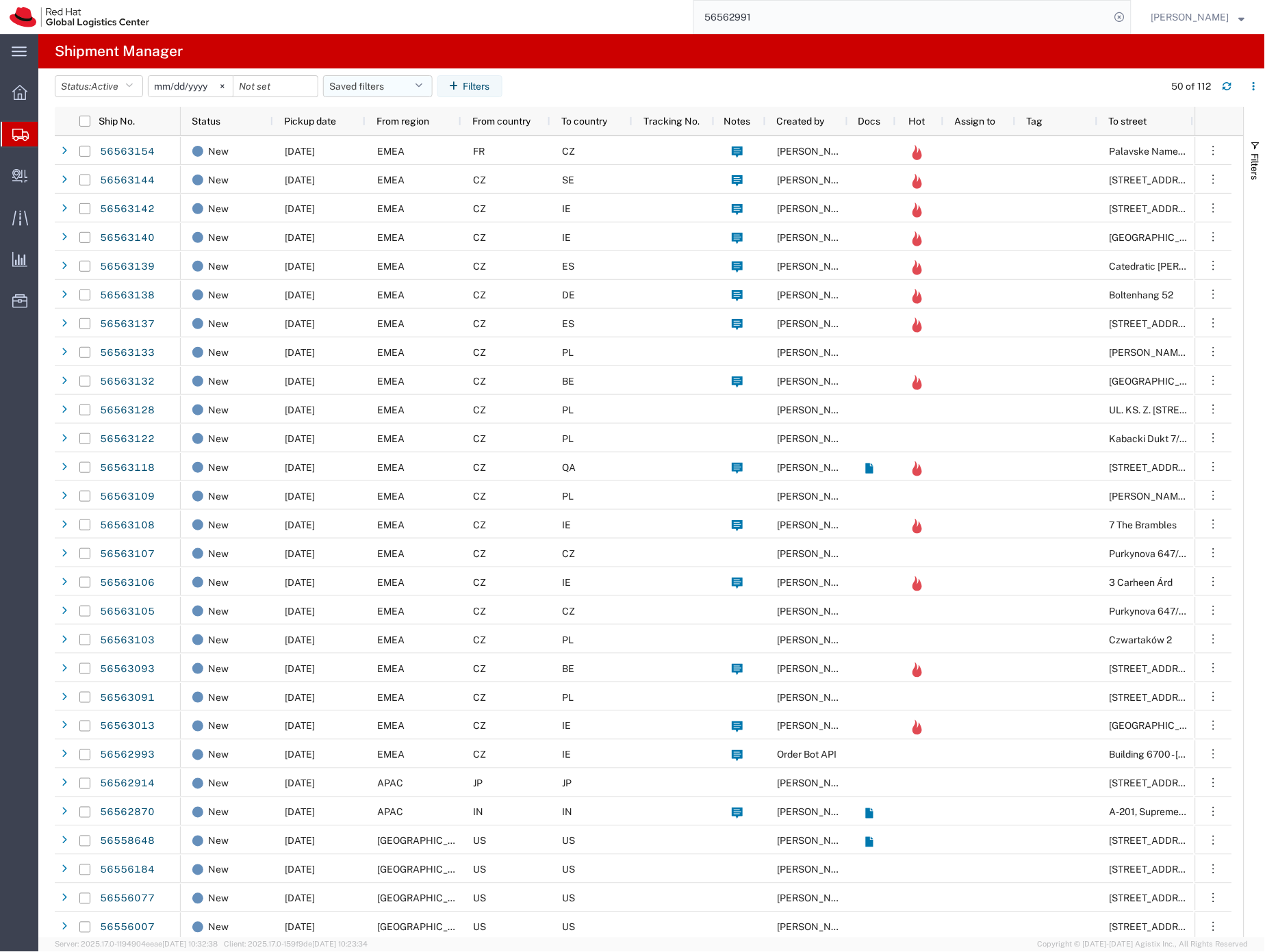
click at [359, 86] on button "Saved filters" at bounding box center [377, 87] width 110 height 22
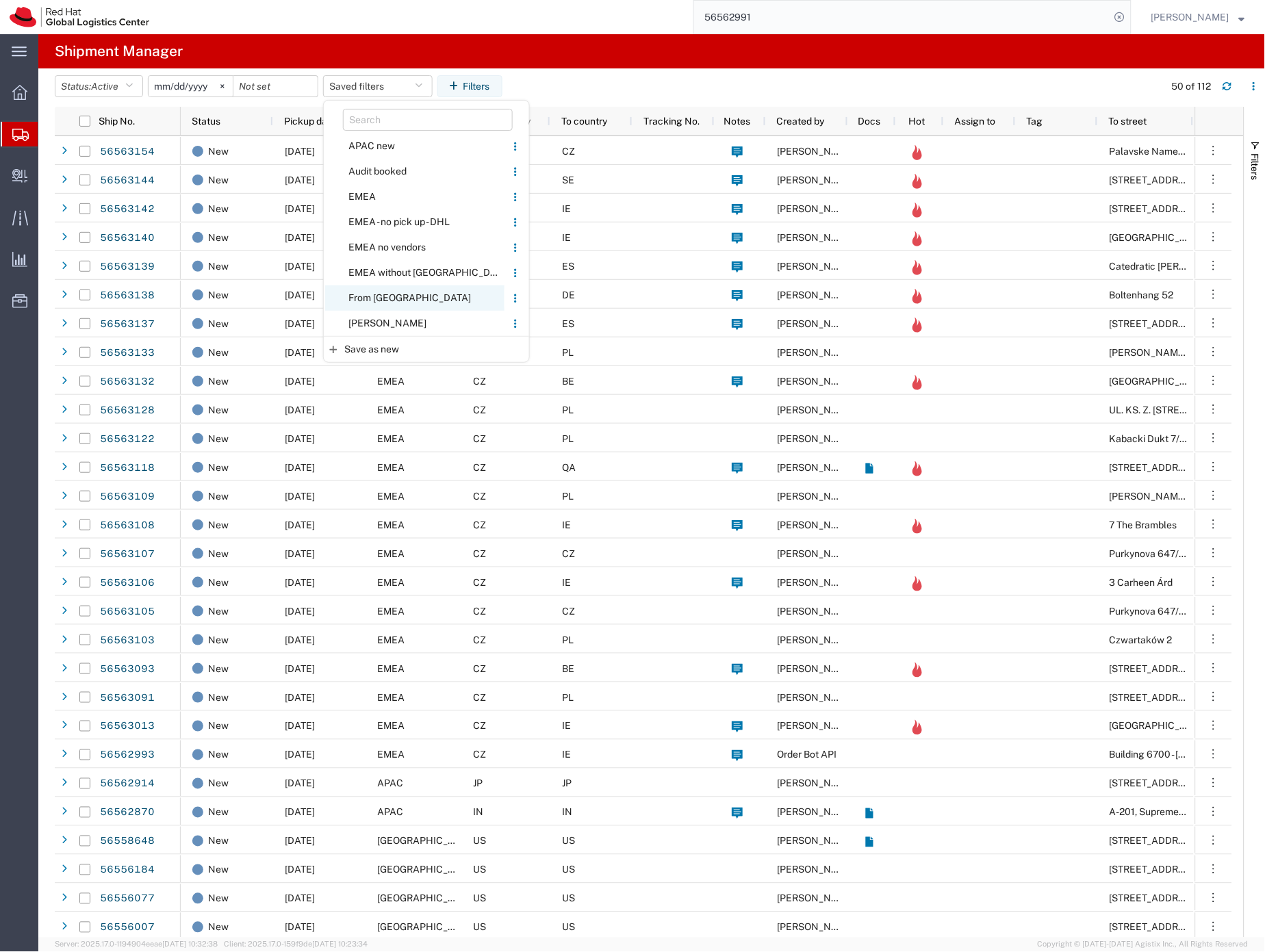
click at [367, 292] on span "From [GEOGRAPHIC_DATA]" at bounding box center [415, 298] width 179 height 26
type input "[DATE]"
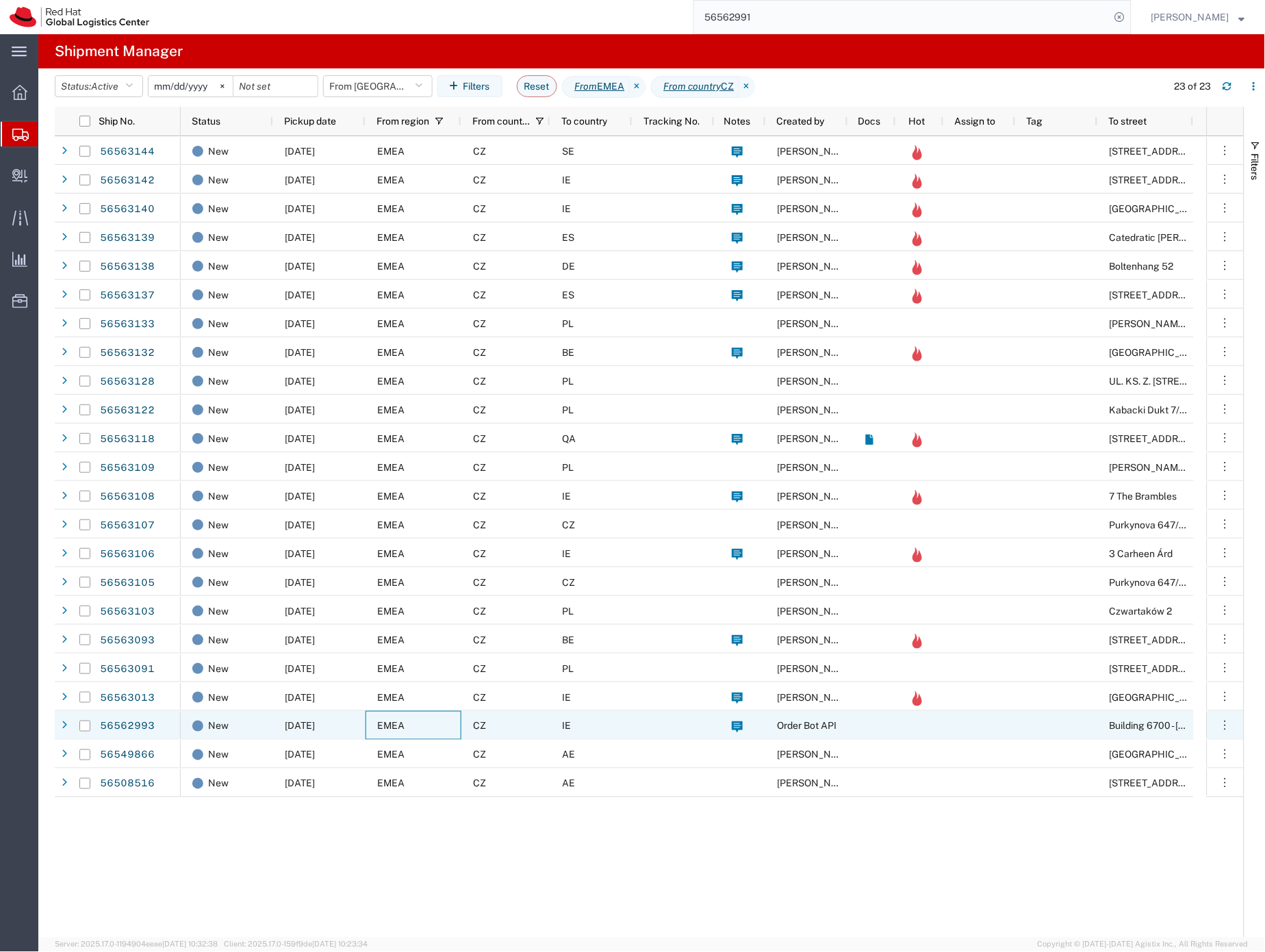
click at [428, 723] on div "EMEA" at bounding box center [413, 726] width 96 height 29
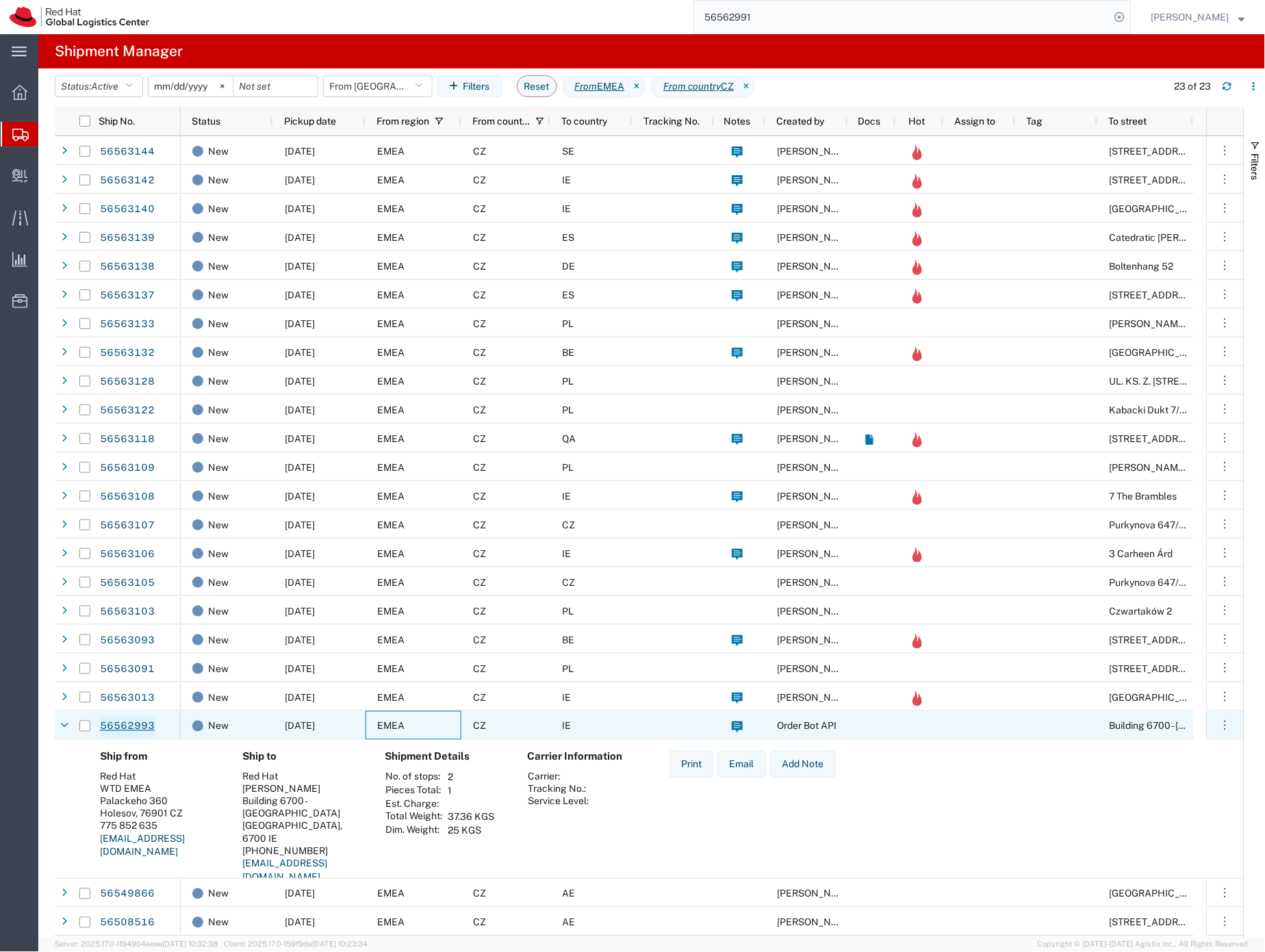
click at [138, 726] on link "56562993" at bounding box center [128, 727] width 56 height 22
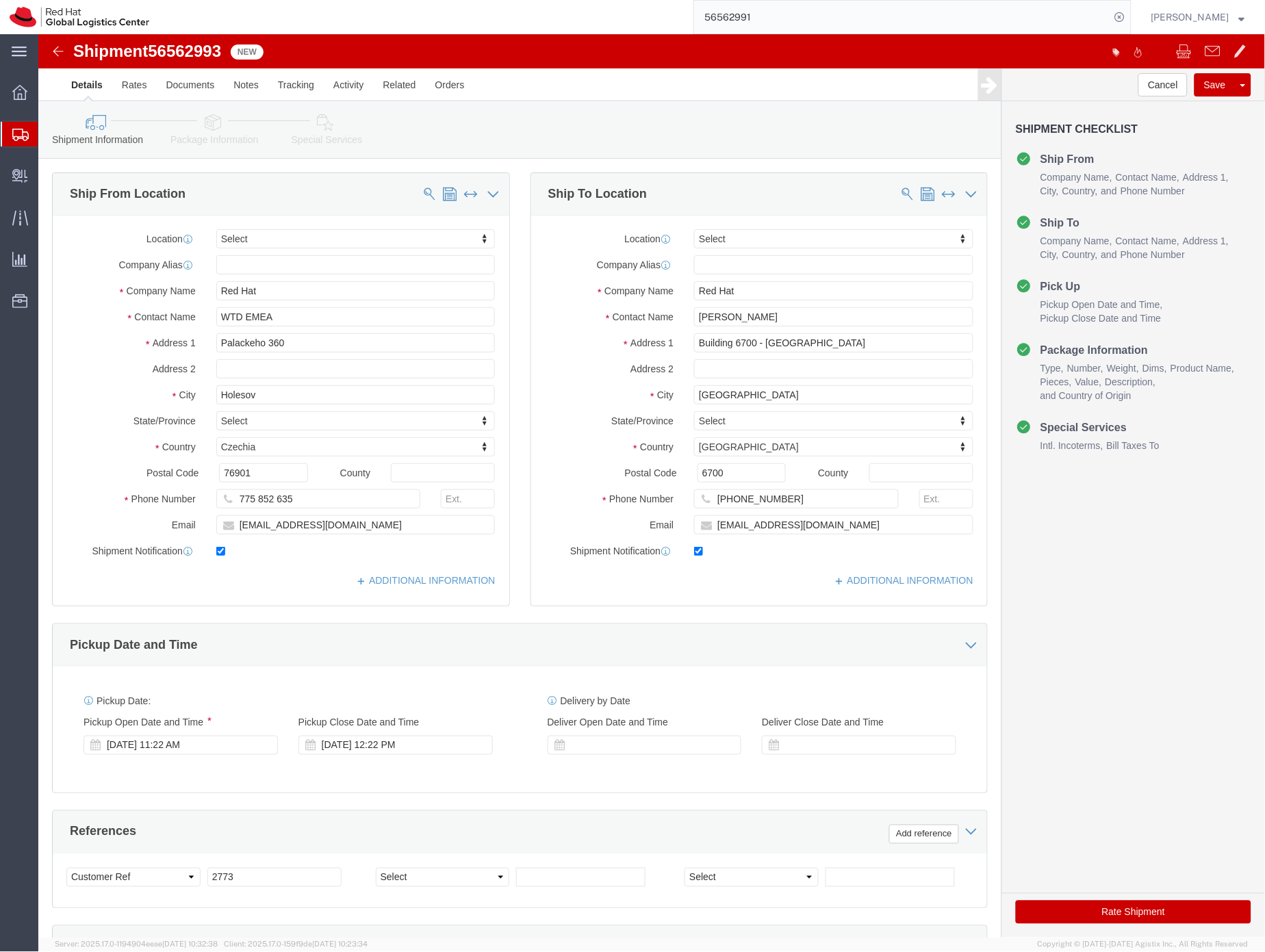
select select
click input "Artur Supernak"
drag, startPoint x: 732, startPoint y: 280, endPoint x: 646, endPoint y: 285, distance: 86.1
click div "Artur Supernak"
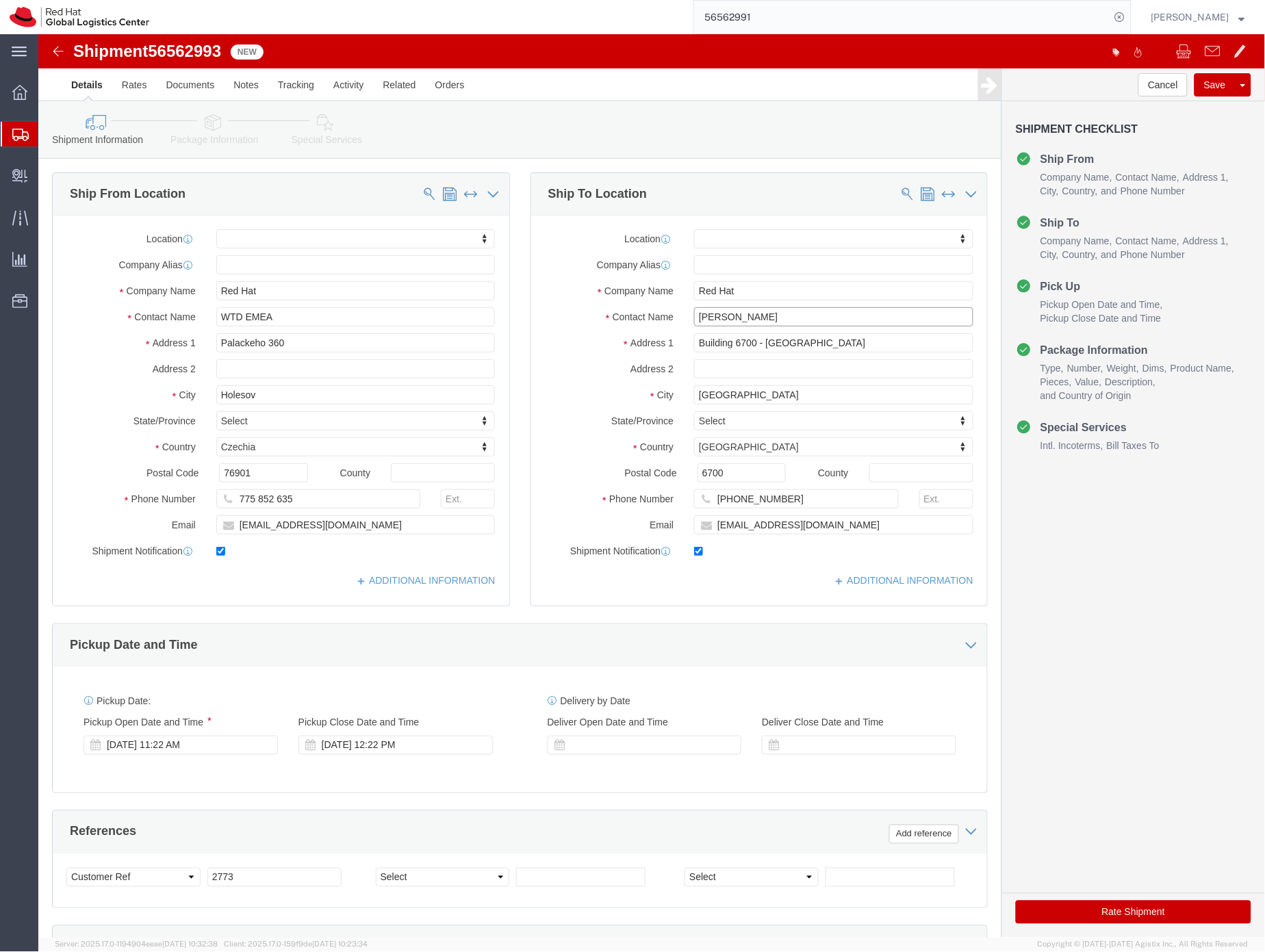
click input "Artur Supernak"
drag, startPoint x: 755, startPoint y: 469, endPoint x: 672, endPoint y: 466, distance: 83.1
click input "+353873249997"
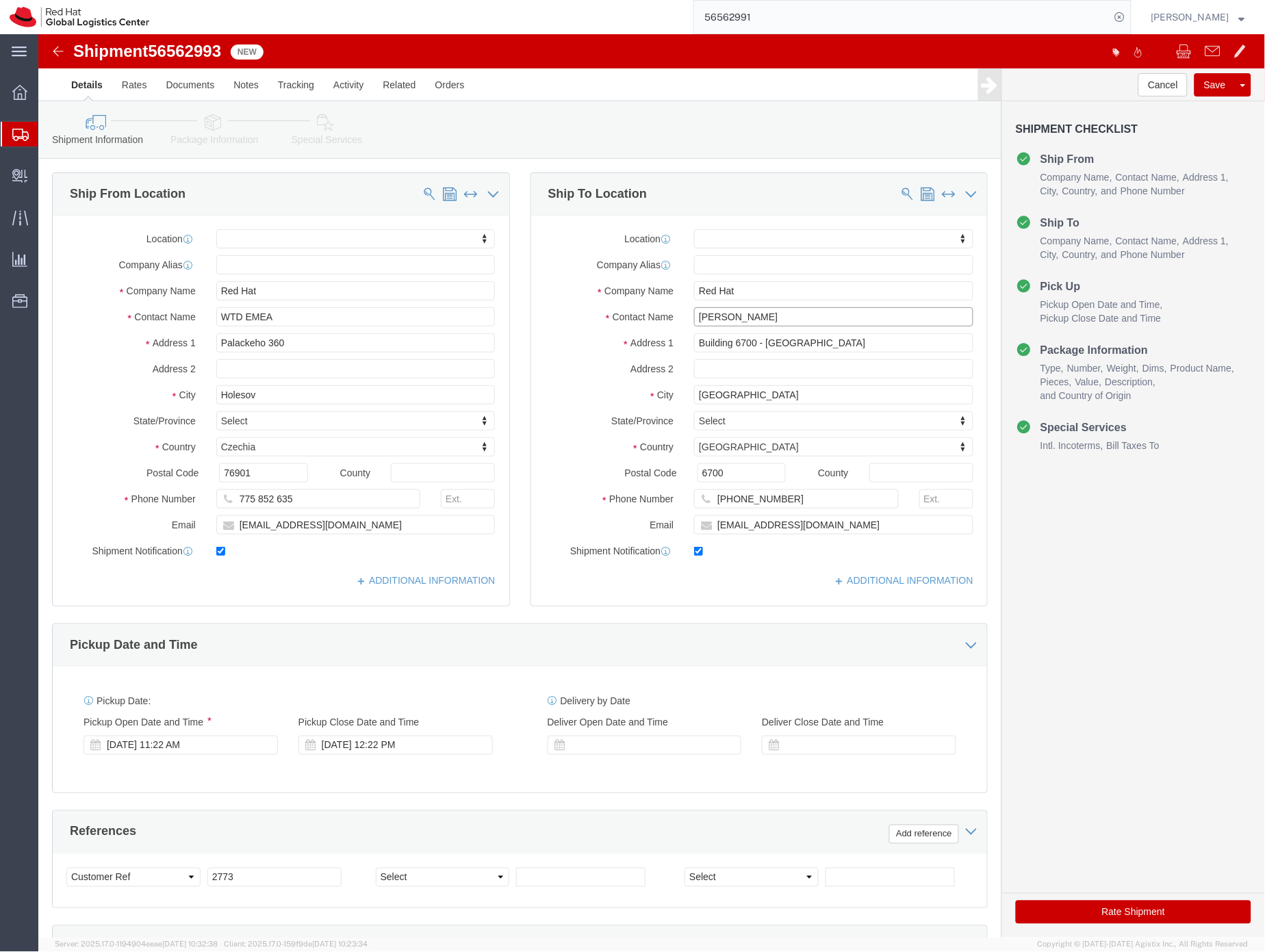
click input "Artur Superna"
type input "Artur Supern"
click p "- Red Hat Limited - (Artur Supernak) 6700 Cork Airport Business Park, Kinsale R…"
select select "37944"
type input "Artur Supernak"
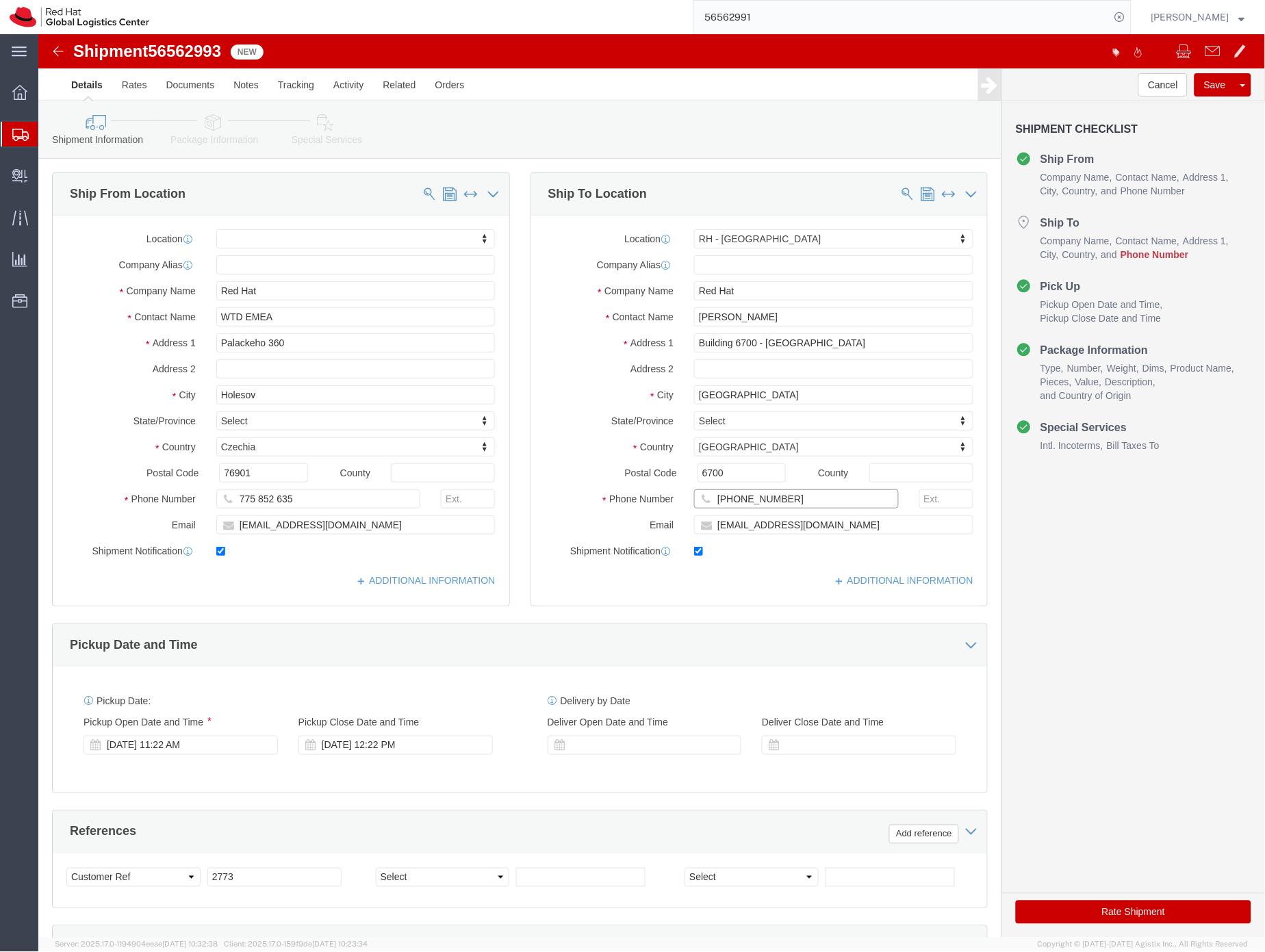
click input "+353873249997"
paste input "+353873249997"
type input "+353873249997"
click icon
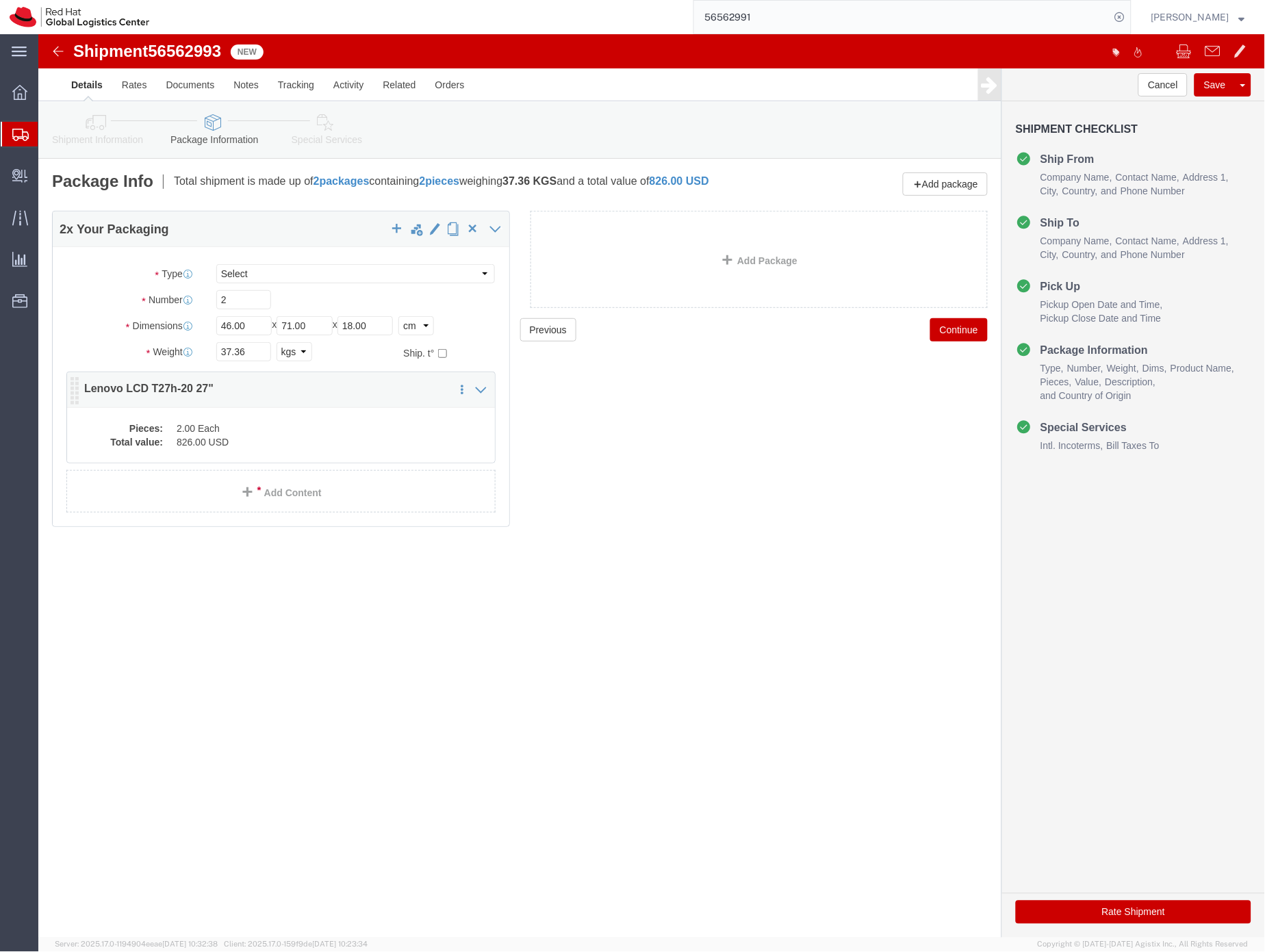
click dd "826.00 USD"
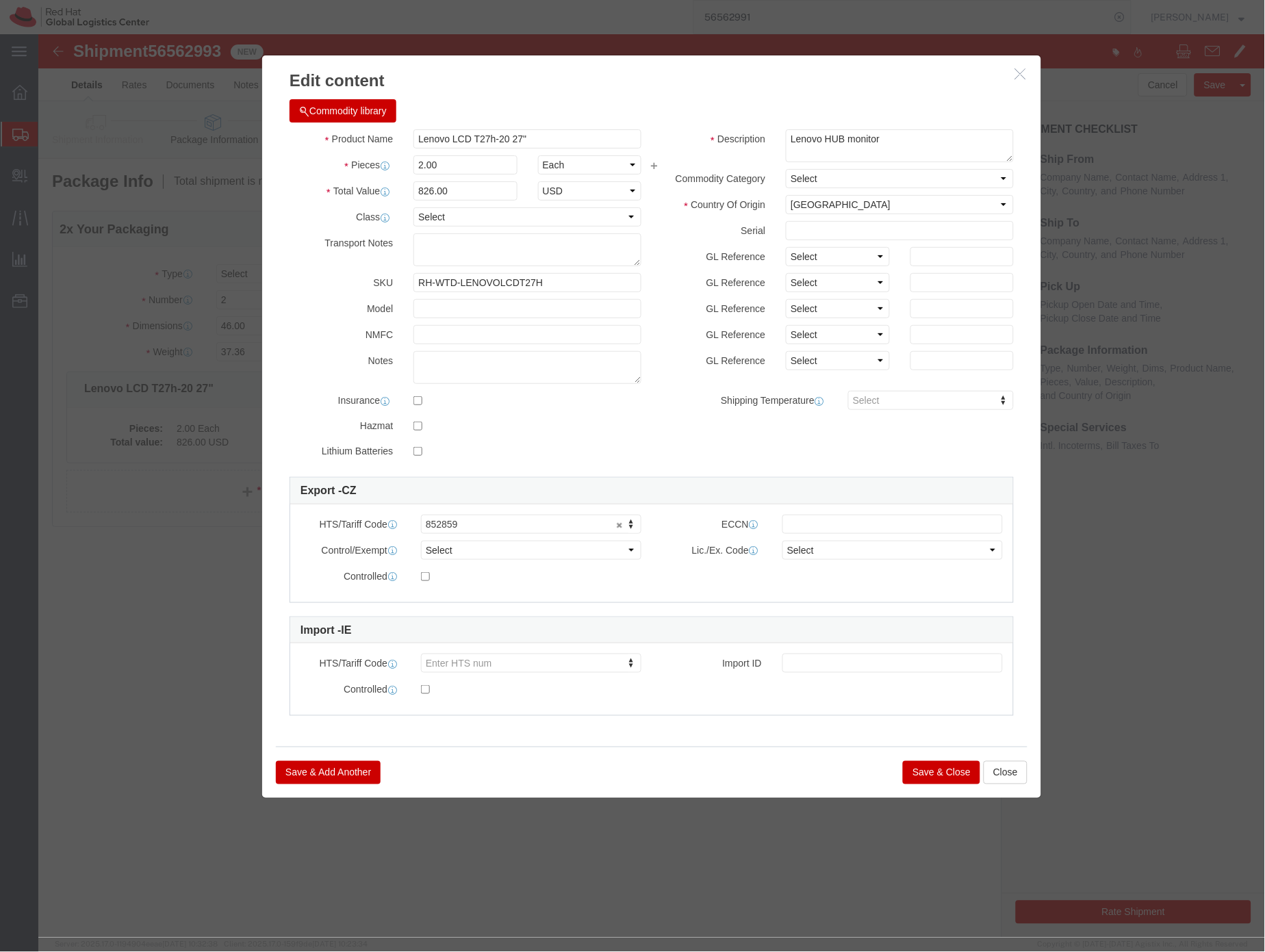
click button "Save & Close"
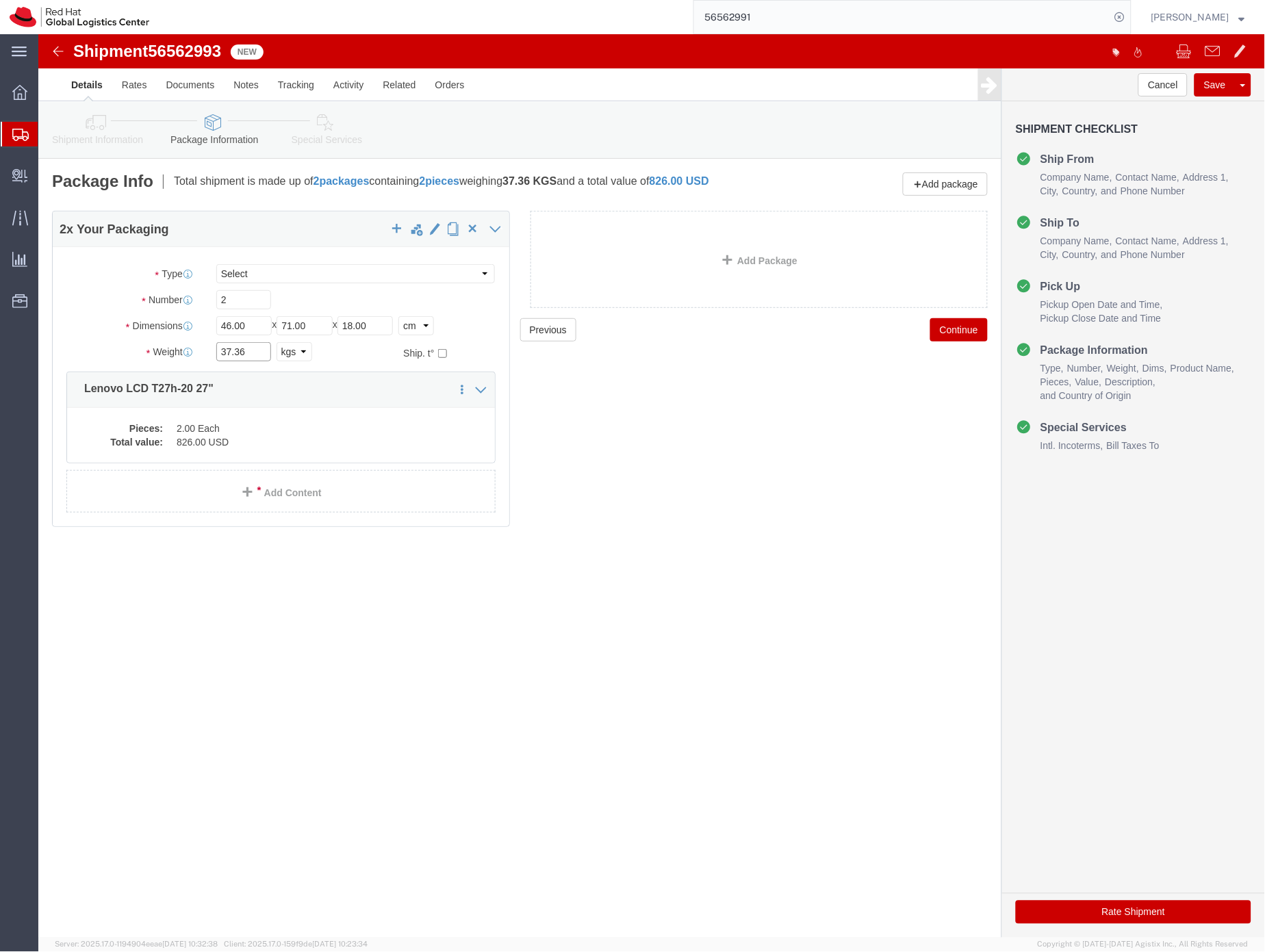
drag, startPoint x: 212, startPoint y: 319, endPoint x: 178, endPoint y: 315, distance: 34.2
click input "37.36"
type input "18"
click div "18 Select kgs lbs"
click link "Special Services"
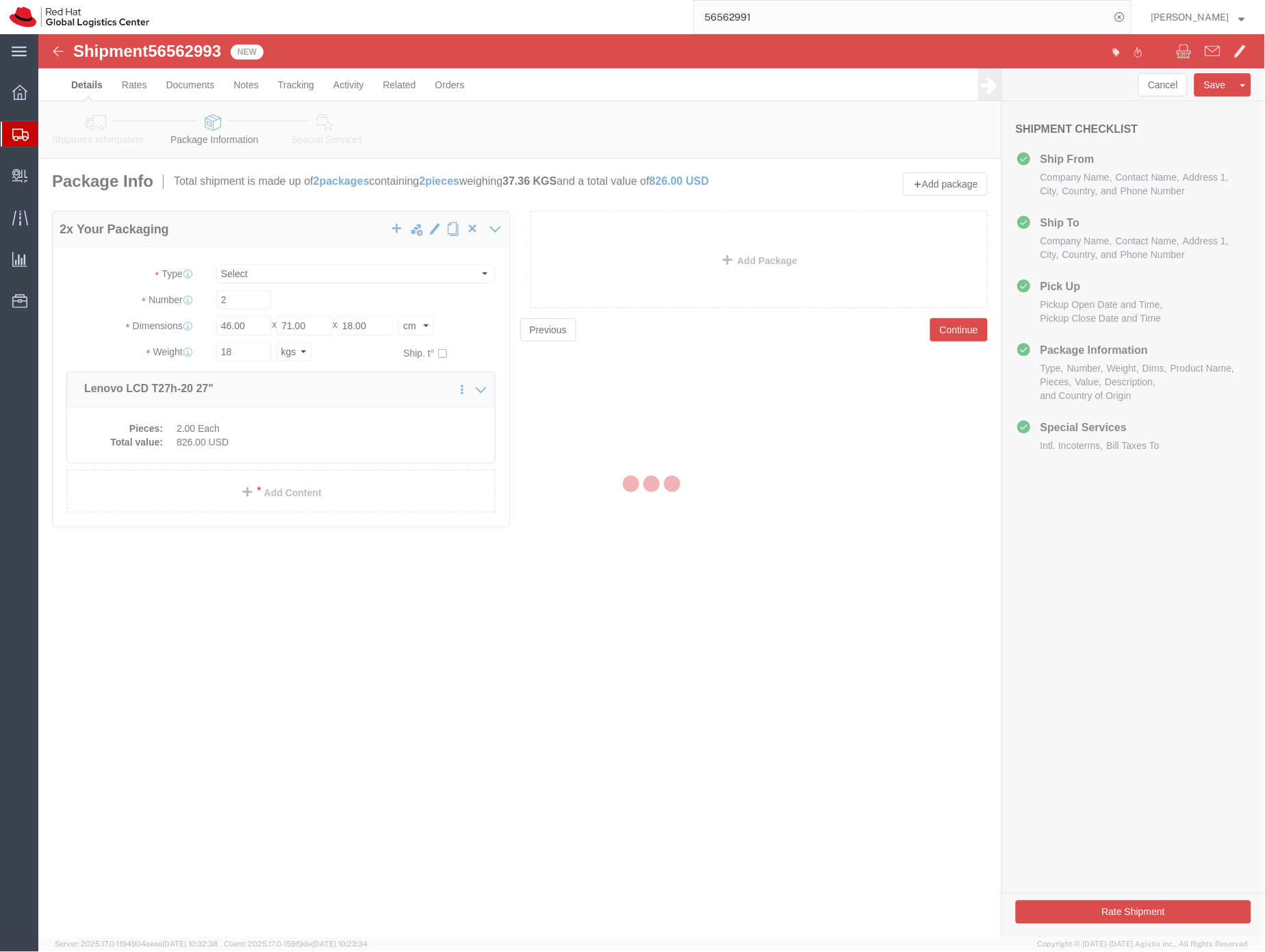
select select
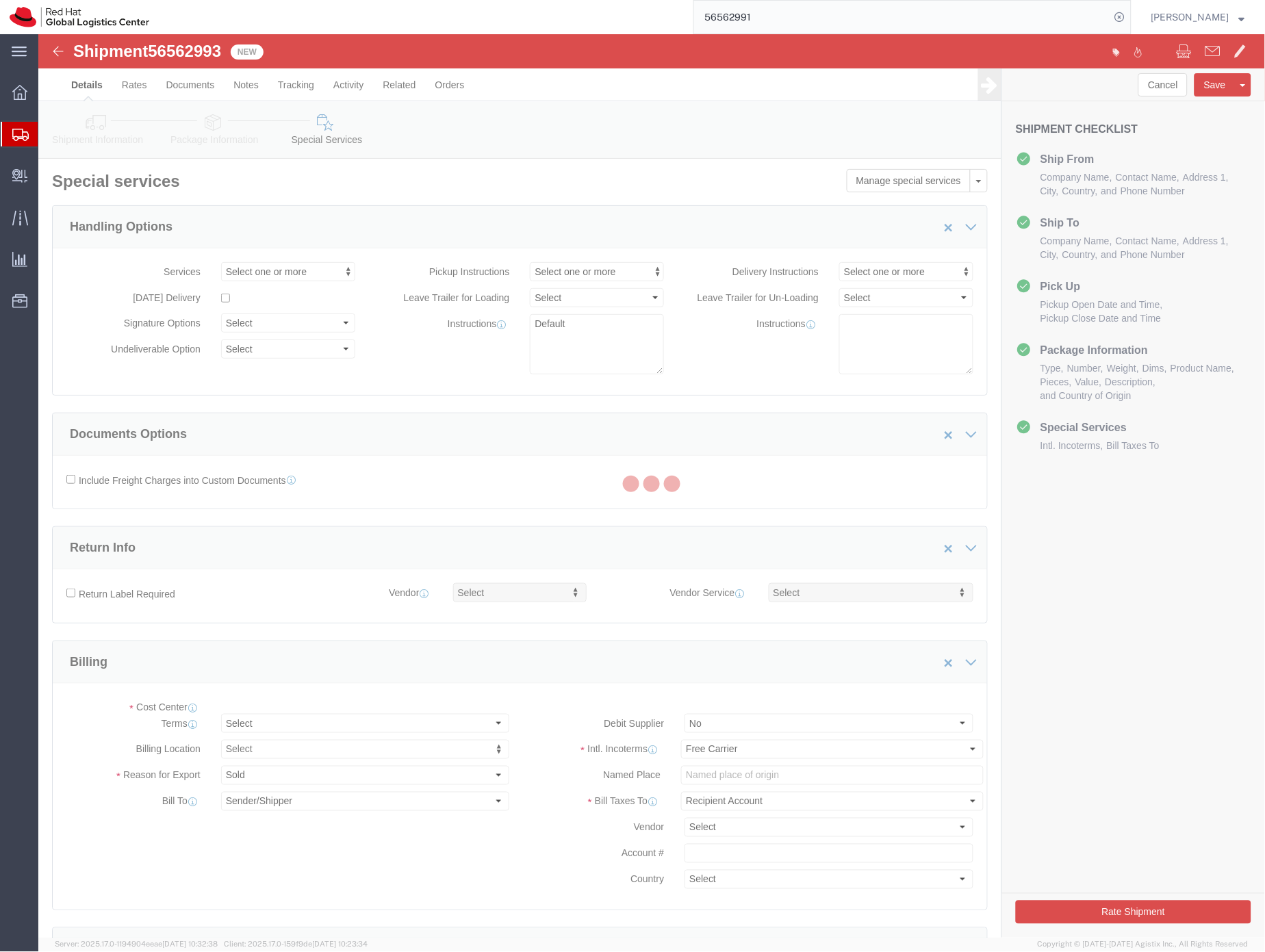
select select "COSTCENTER"
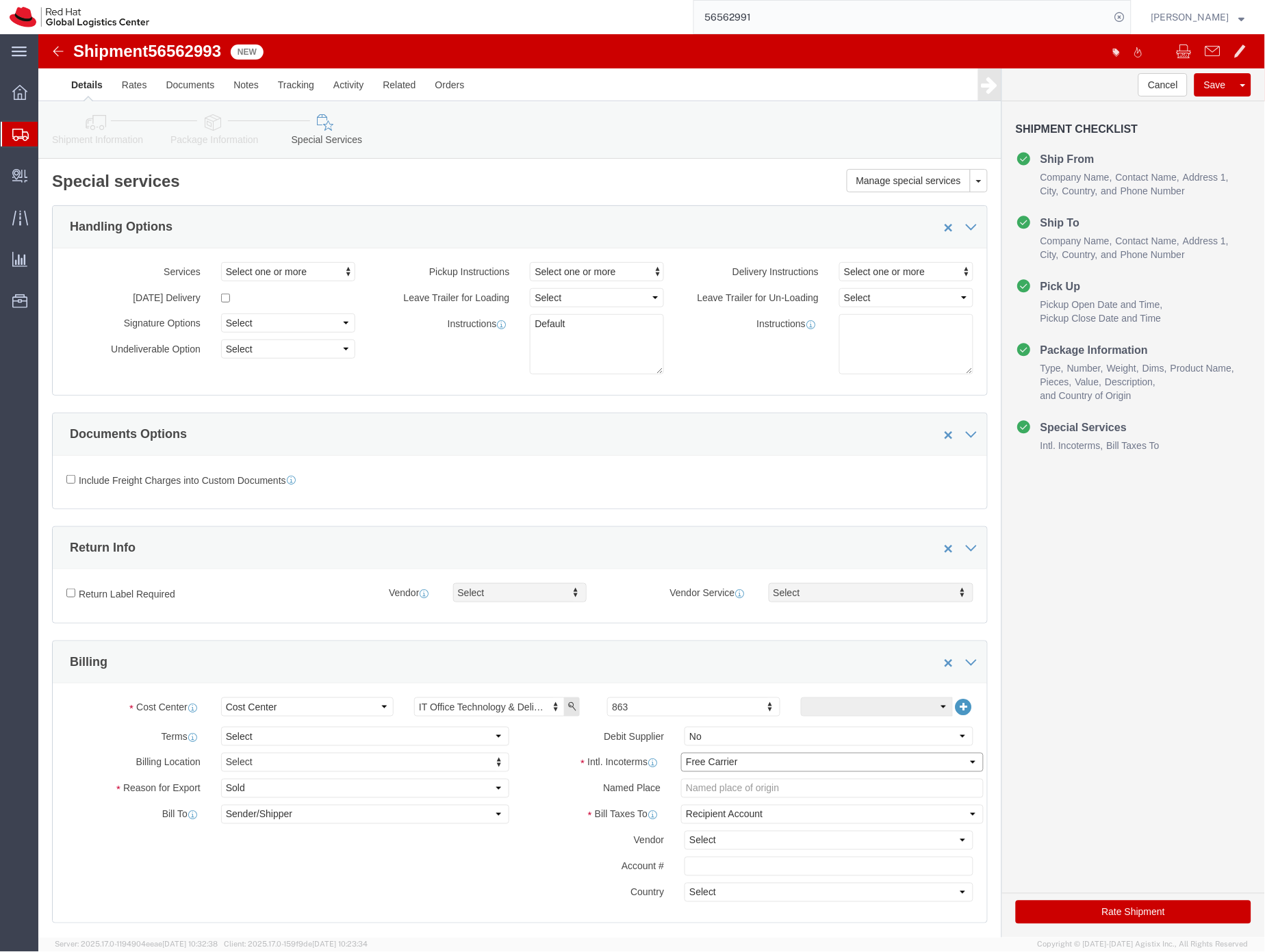
click select "Select Carriage Insurance Paid Carriage Paid To Cost and Freight Cost Insurance…"
select select "DDP"
click select "Select Carriage Insurance Paid Carriage Paid To Cost and Freight Cost Insurance…"
select select "SHIP"
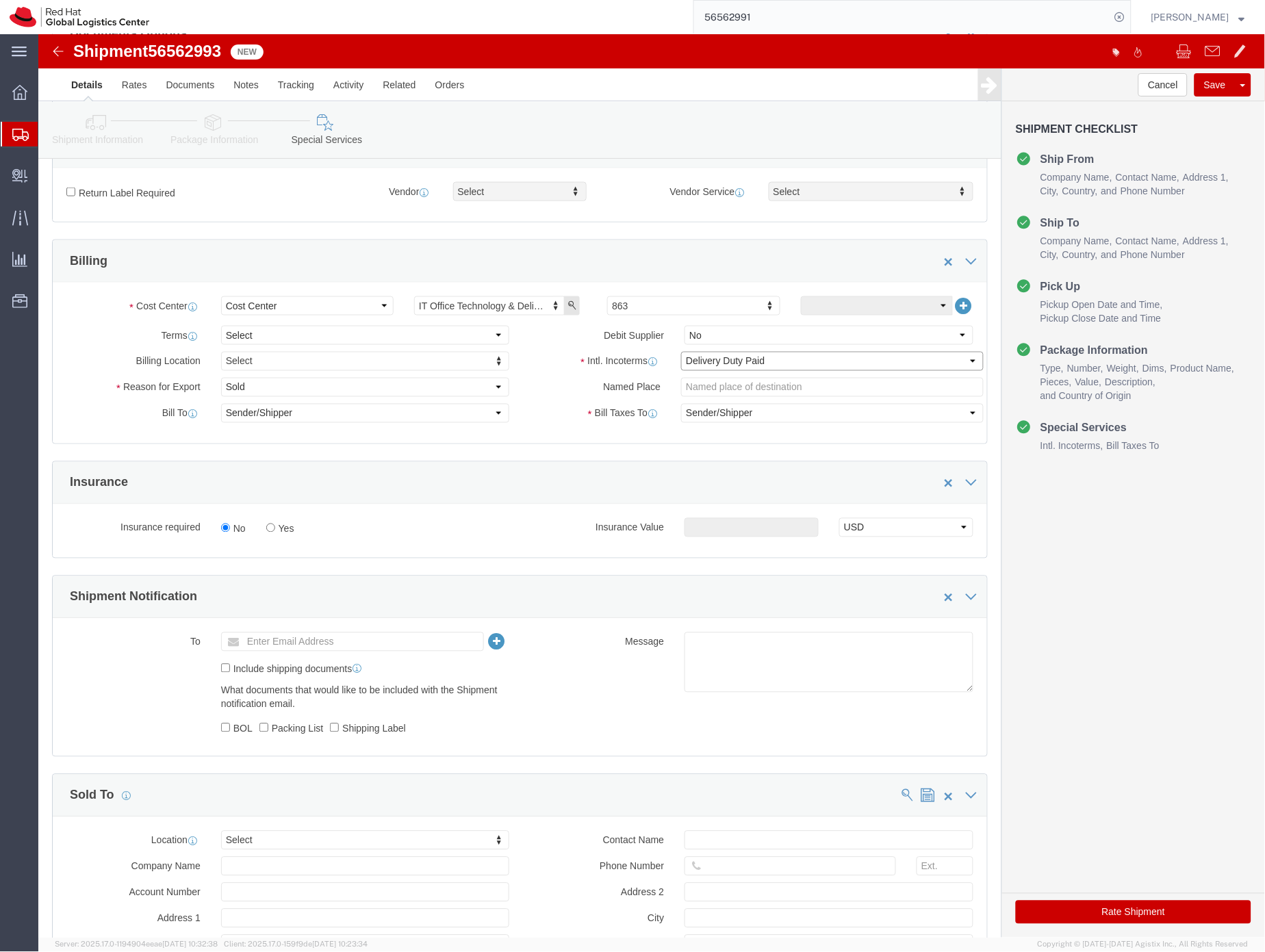
scroll to position [564, 0]
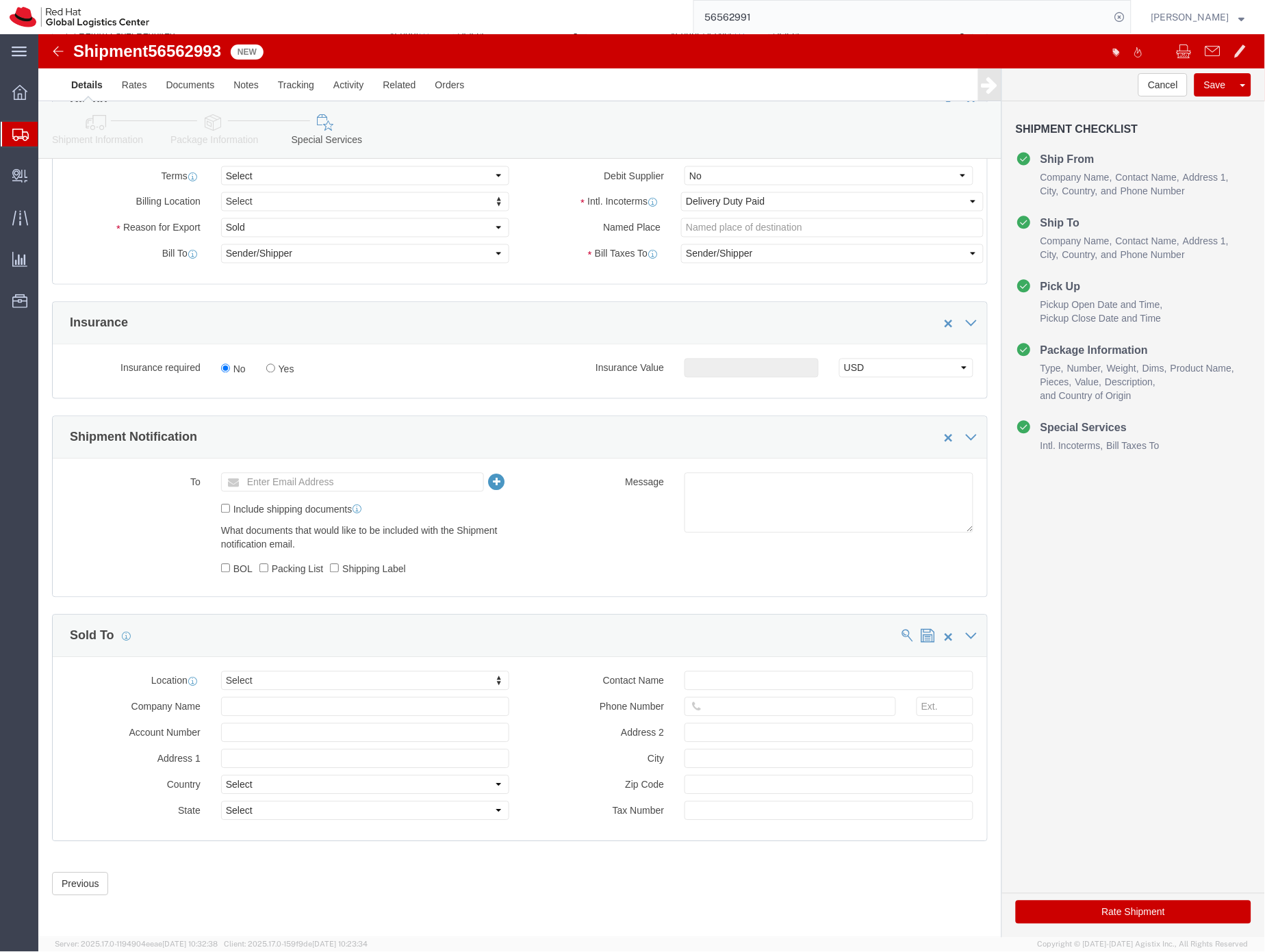
click button "Rate Shipment"
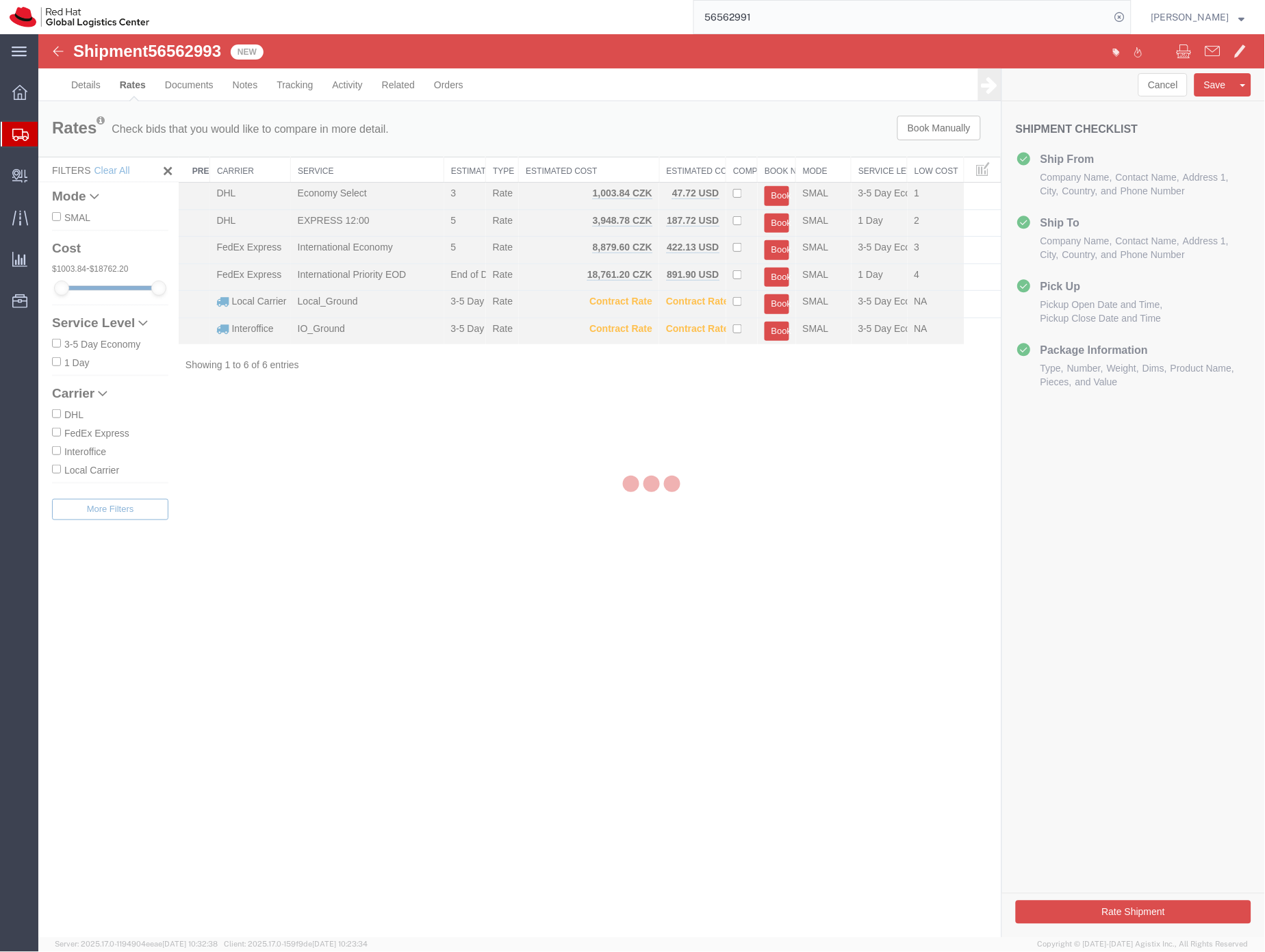
scroll to position [0, 0]
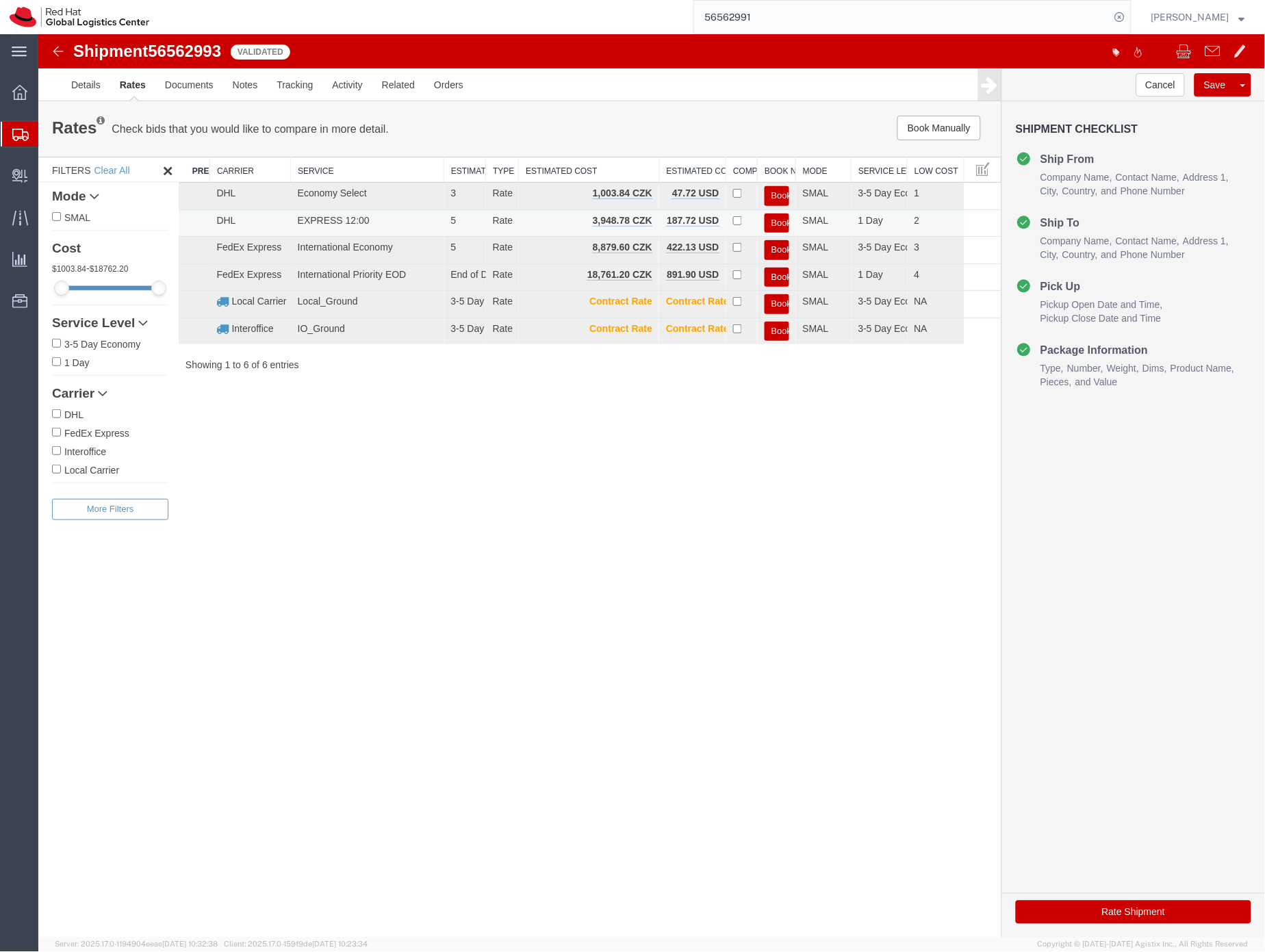
click at [776, 218] on button "Book" at bounding box center [776, 222] width 25 height 20
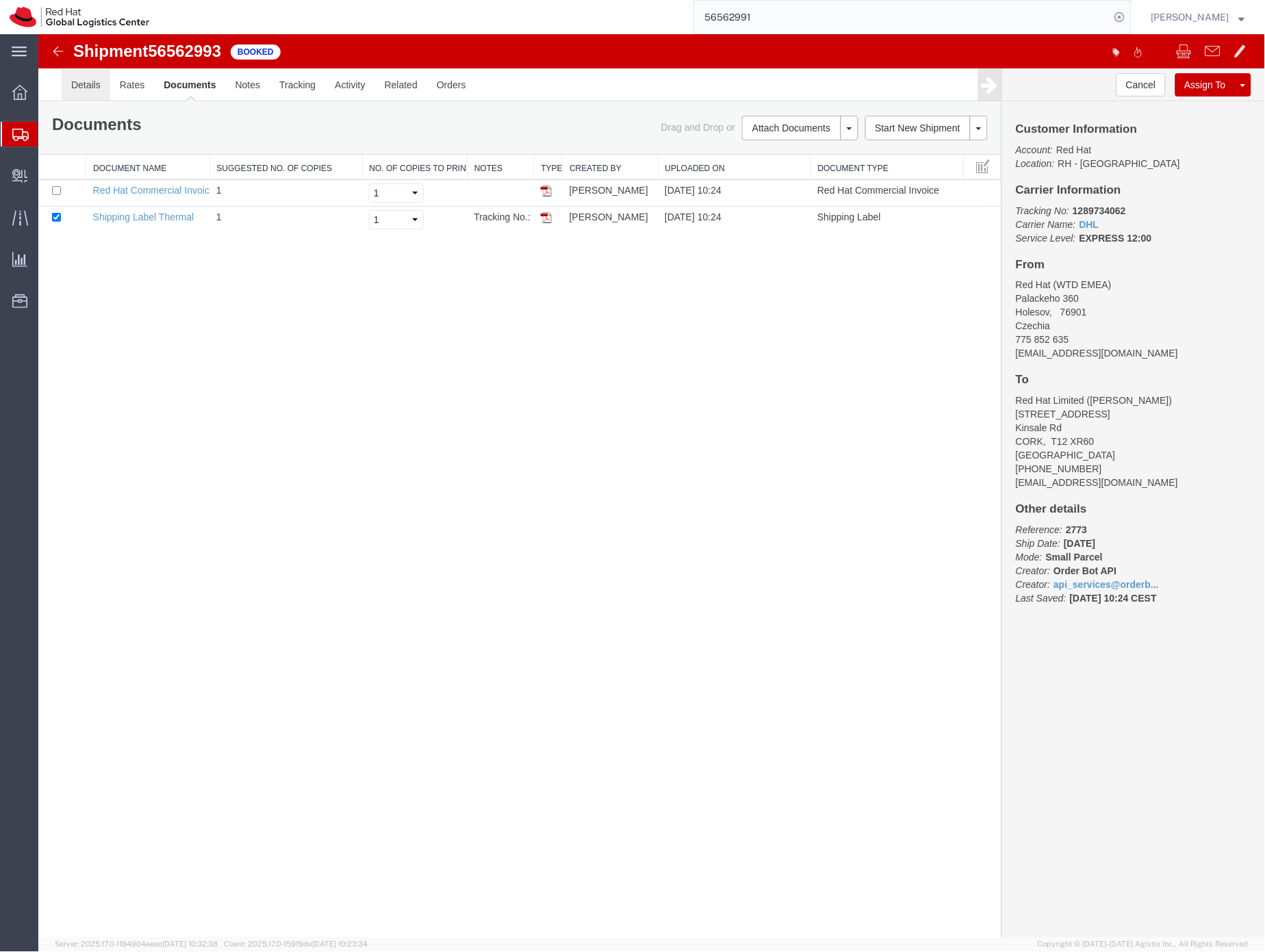
click at [82, 84] on link "Details" at bounding box center [85, 84] width 48 height 33
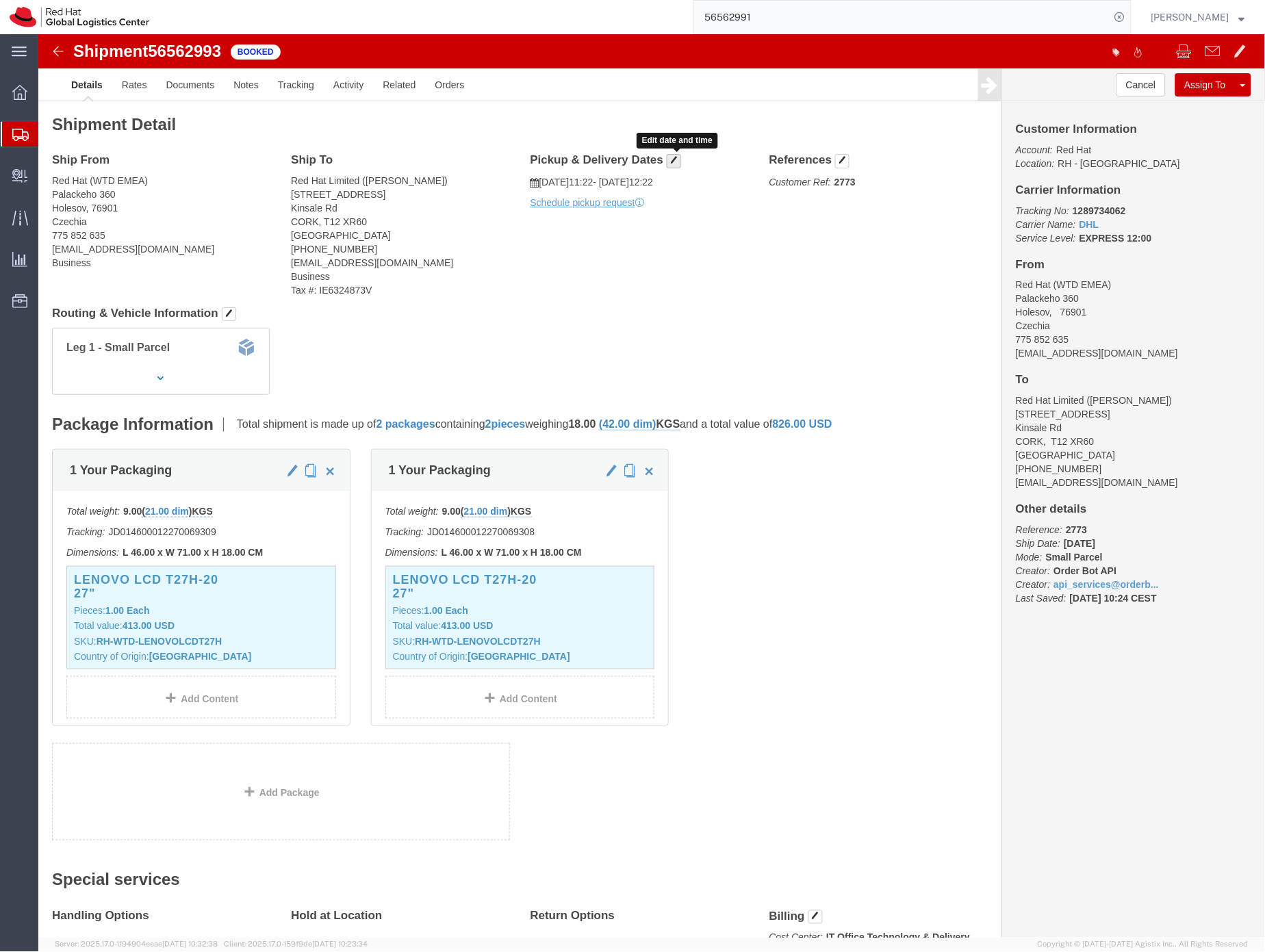
click span "button"
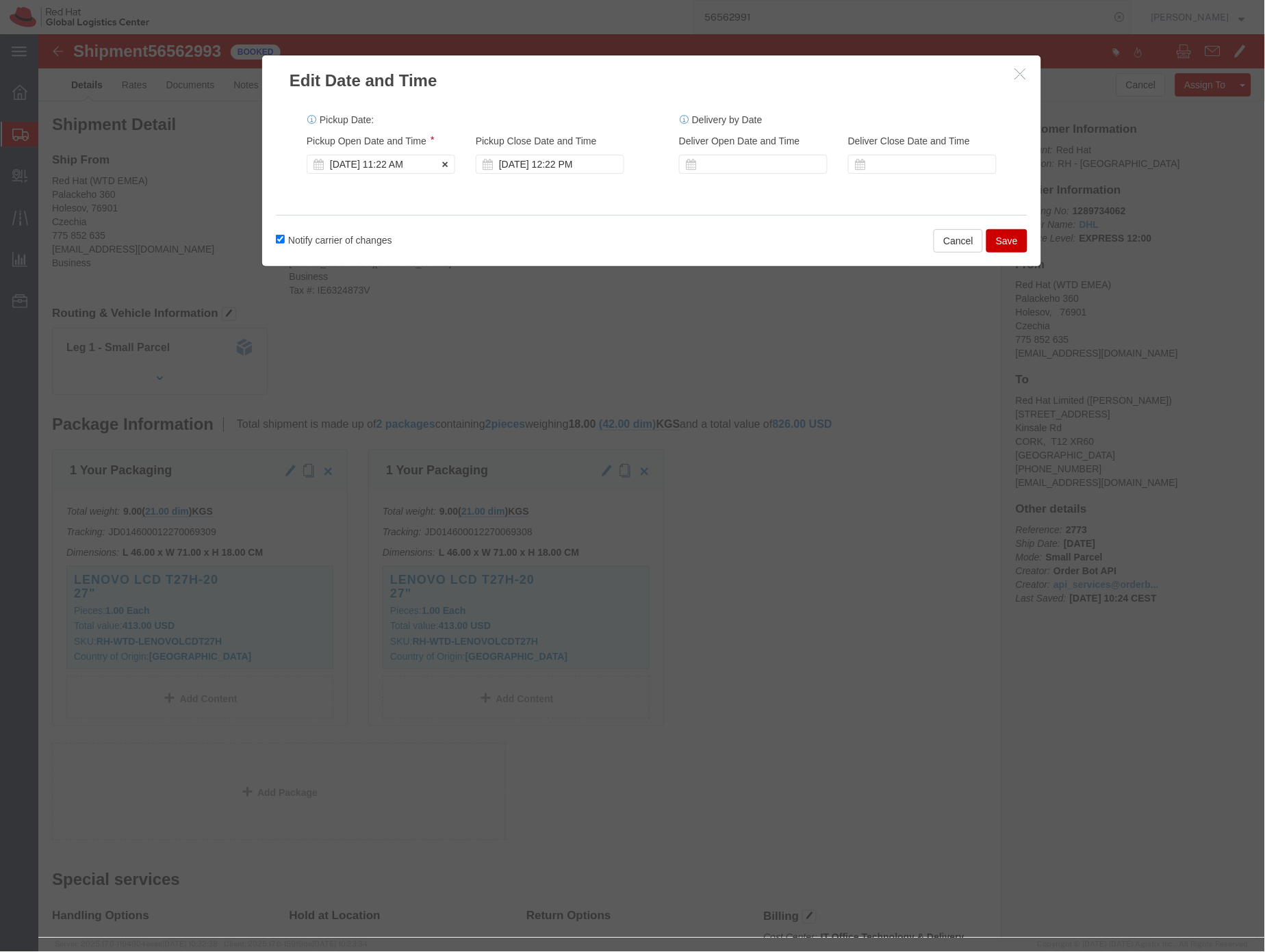
click div "Aug 21 2025 11:22 AM"
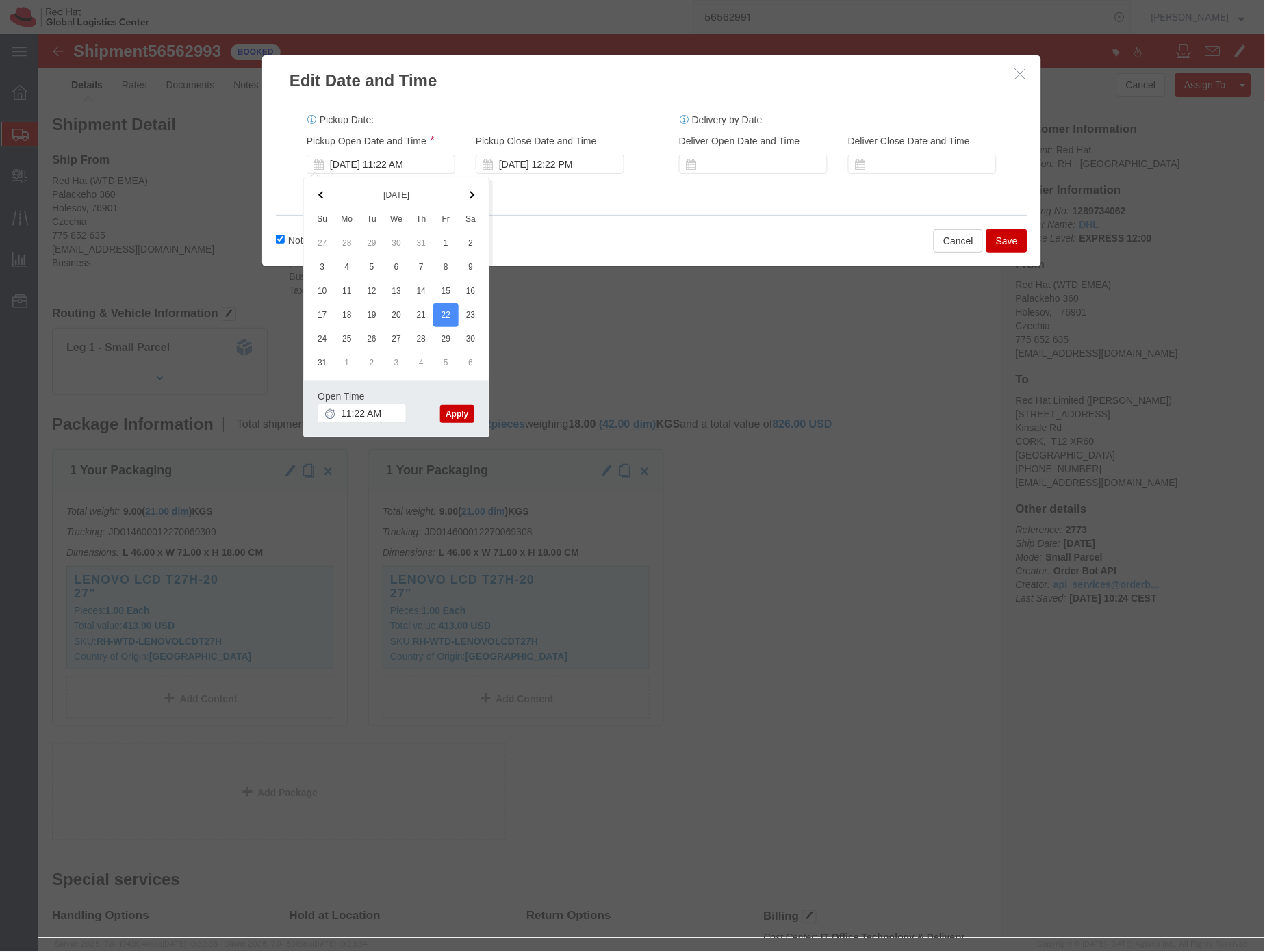
click button "Apply"
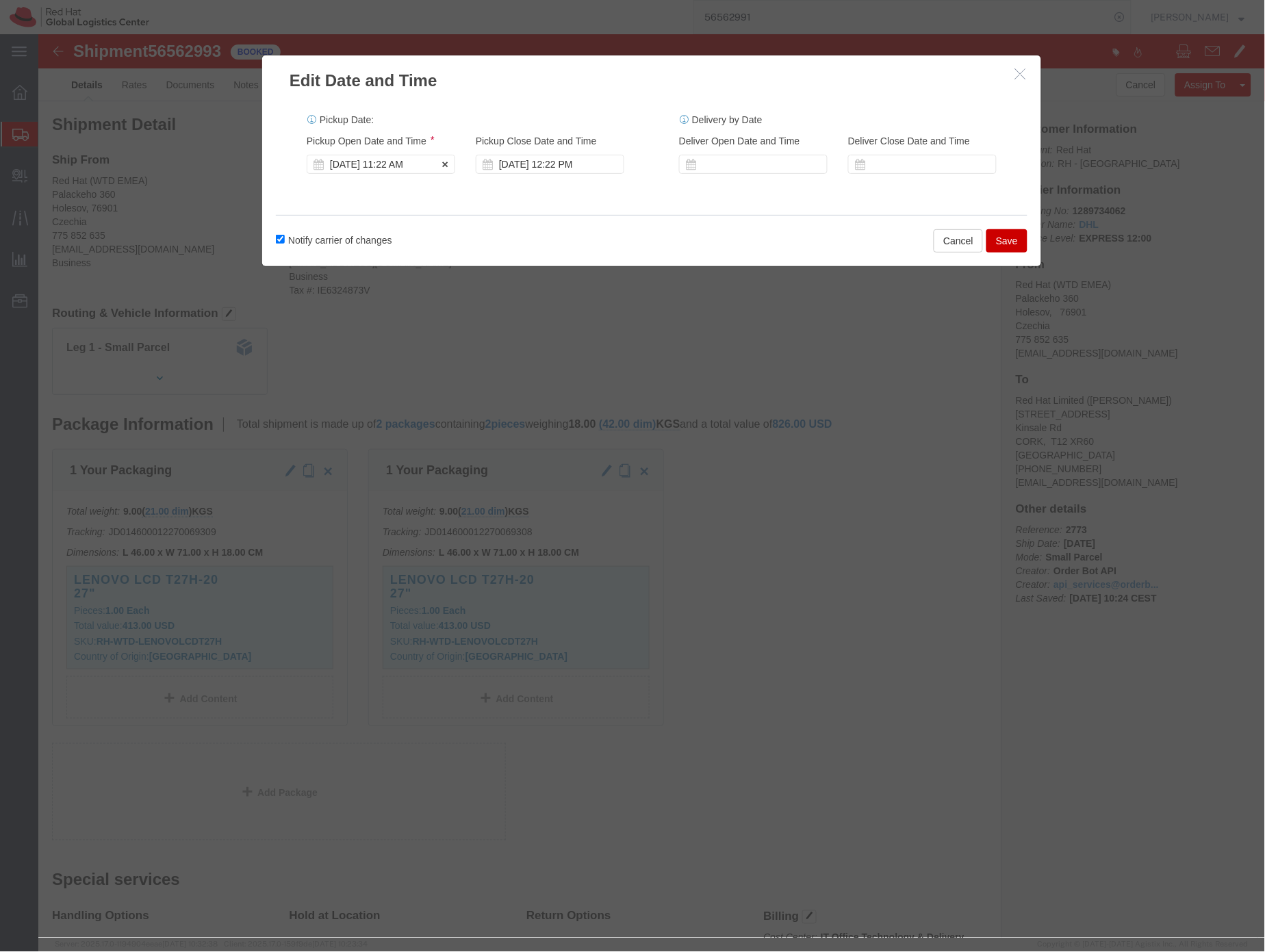
click div "Aug 22 2025 11:22 AM"
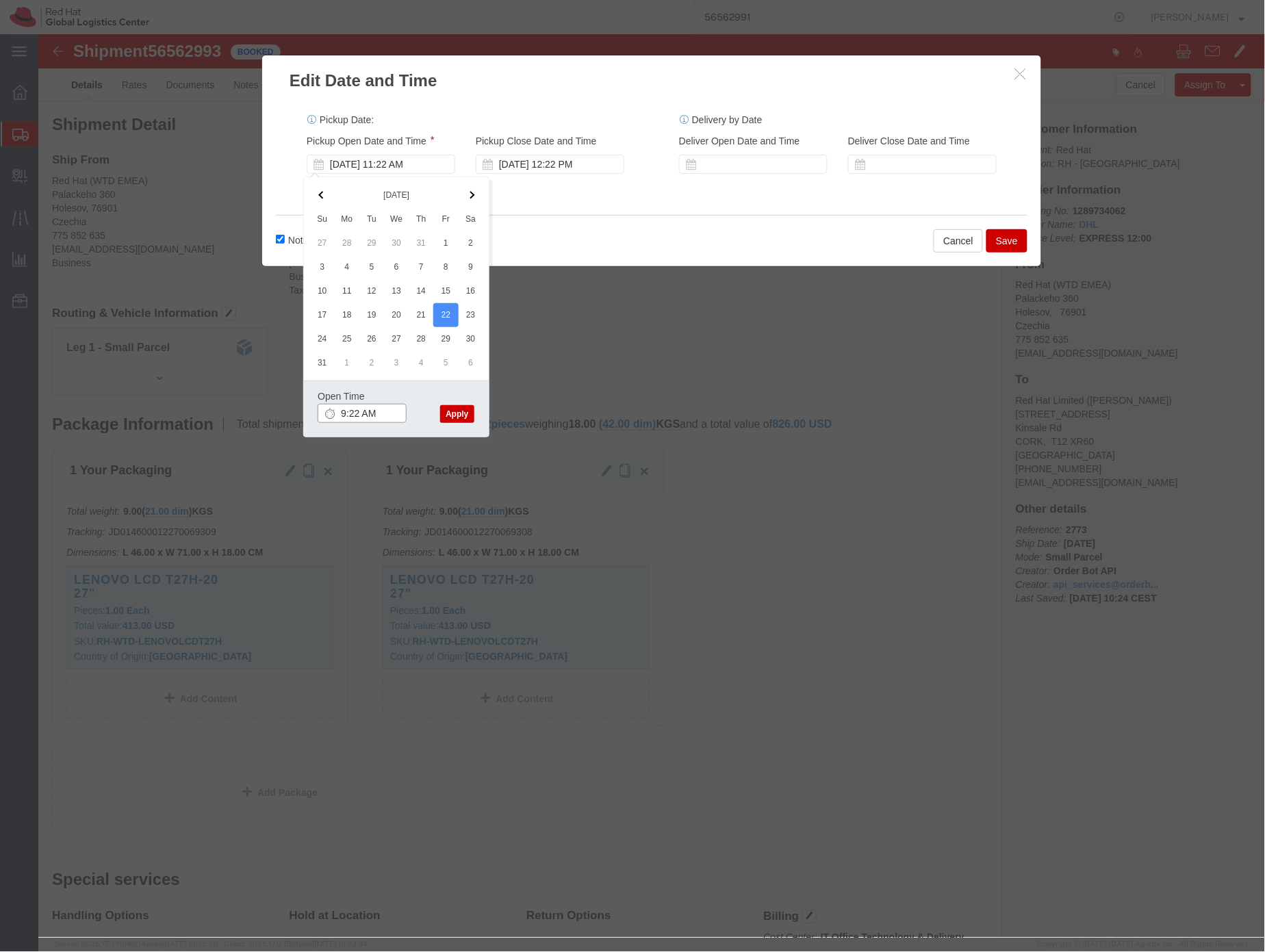
click input "9:22 AM"
type input "9:00 AM"
click button "Apply"
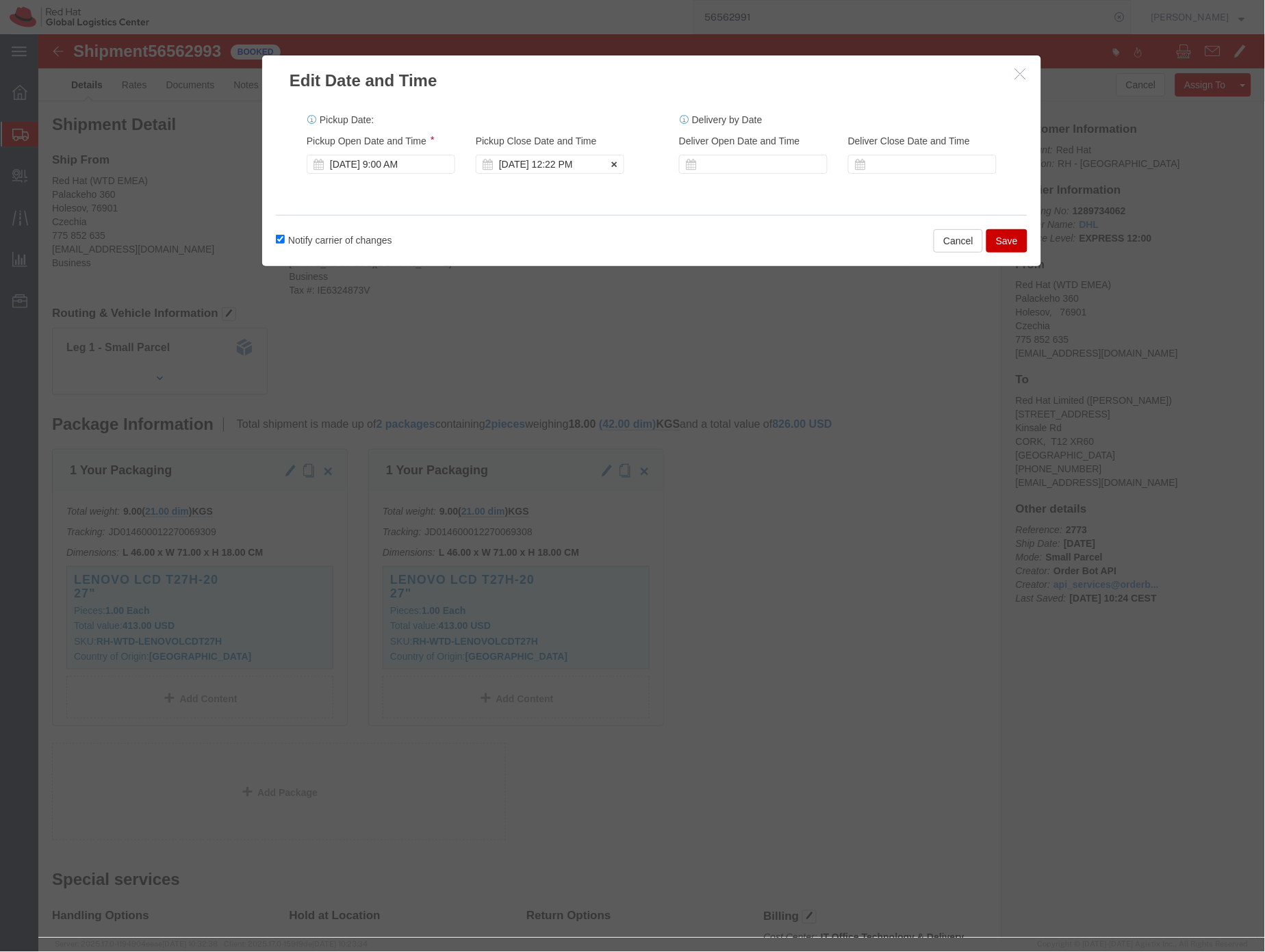
click div "Aug 22 2025 12:22 PM"
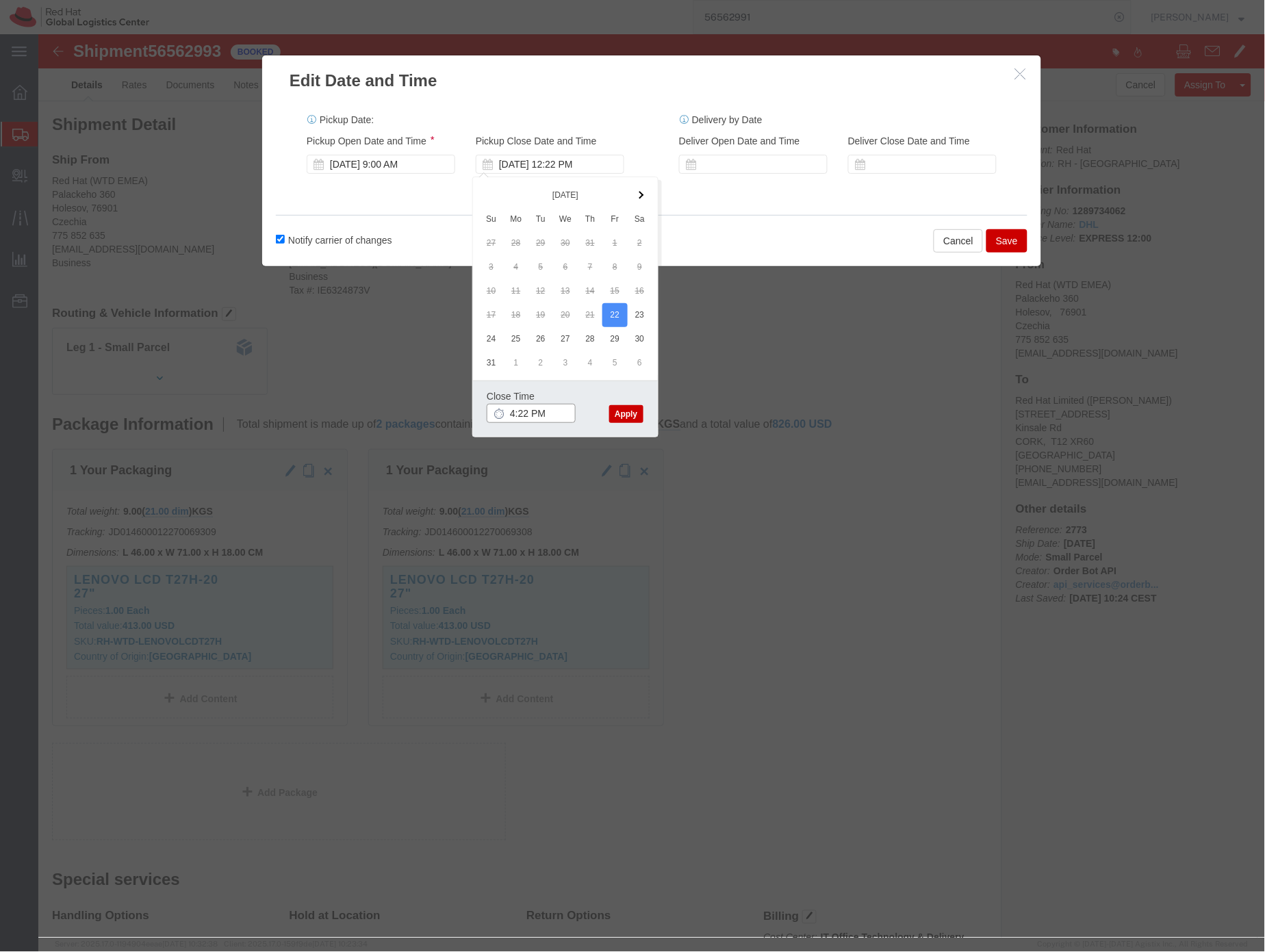
click input "4:22 PM"
type input "4:00 PM"
click button "Apply"
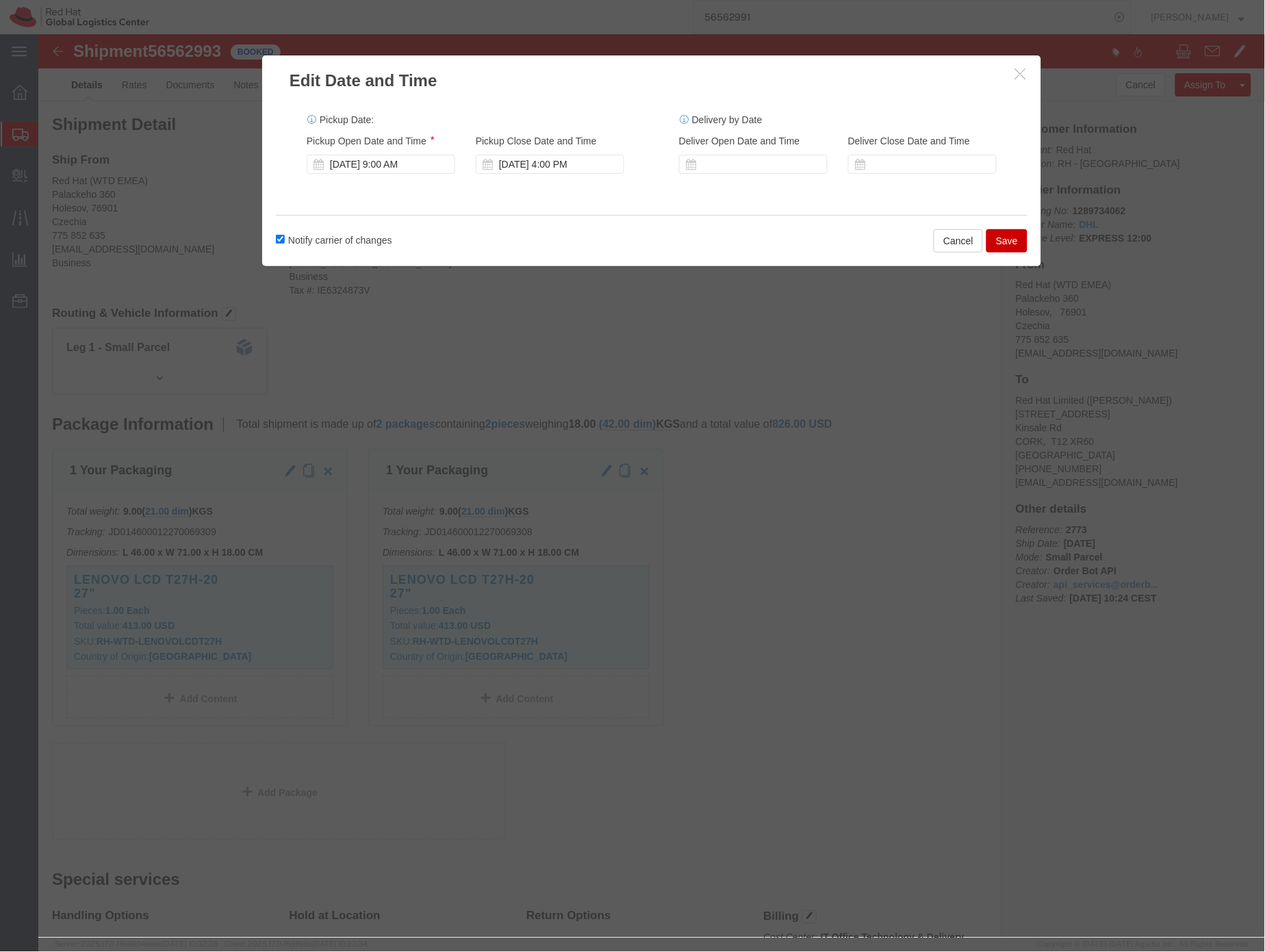
click button "Save"
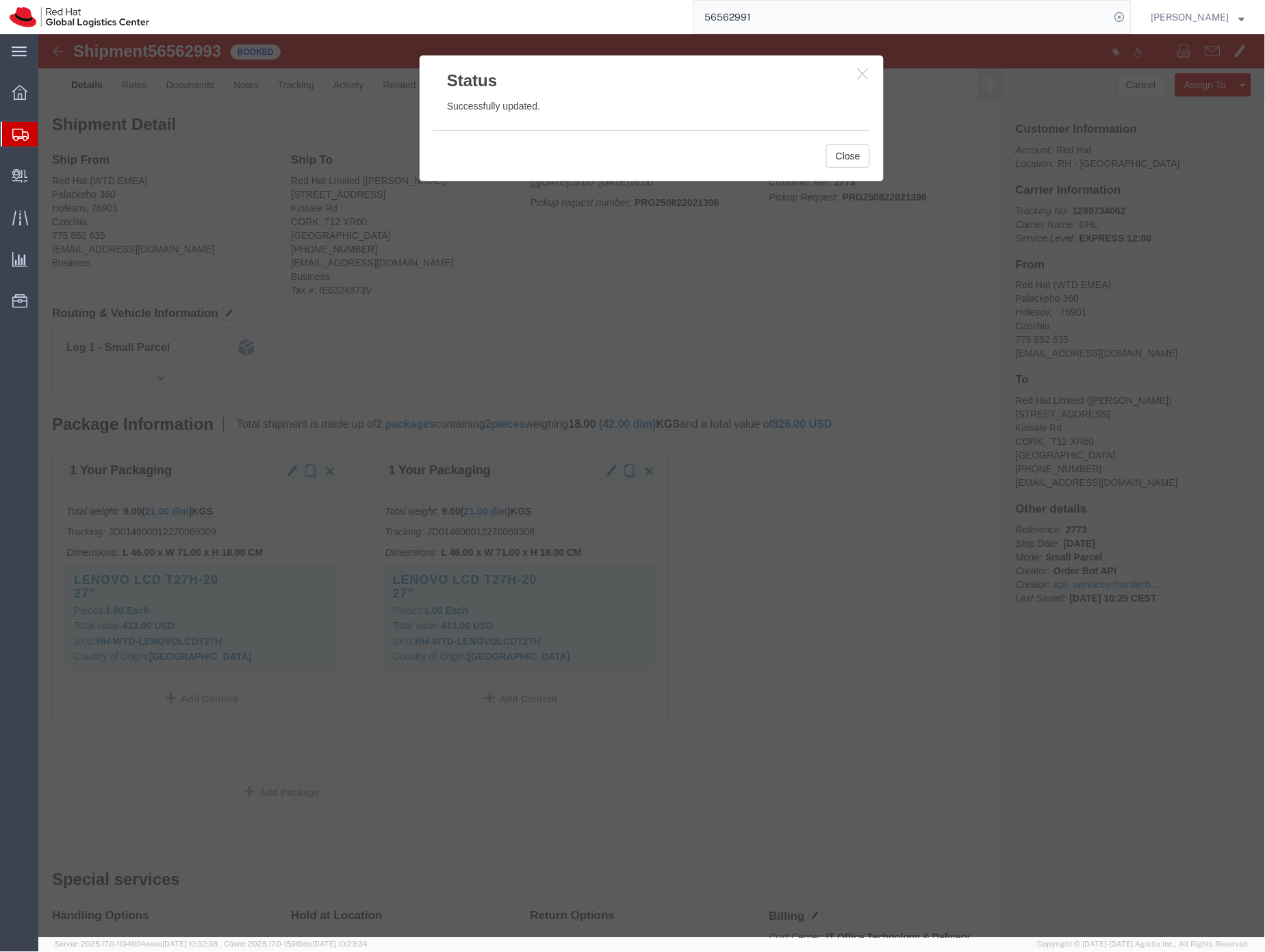
click icon "button"
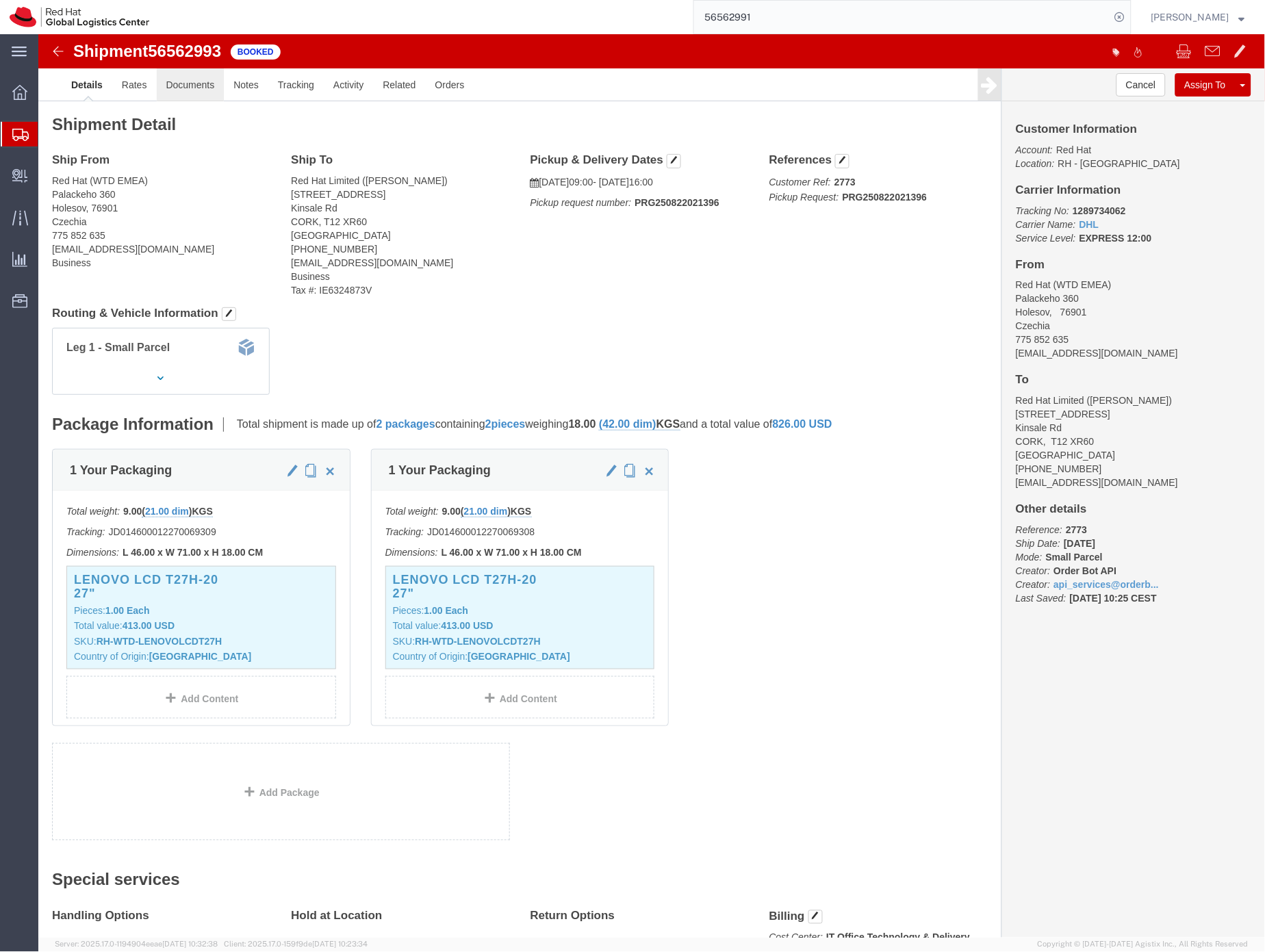
click link "Documents"
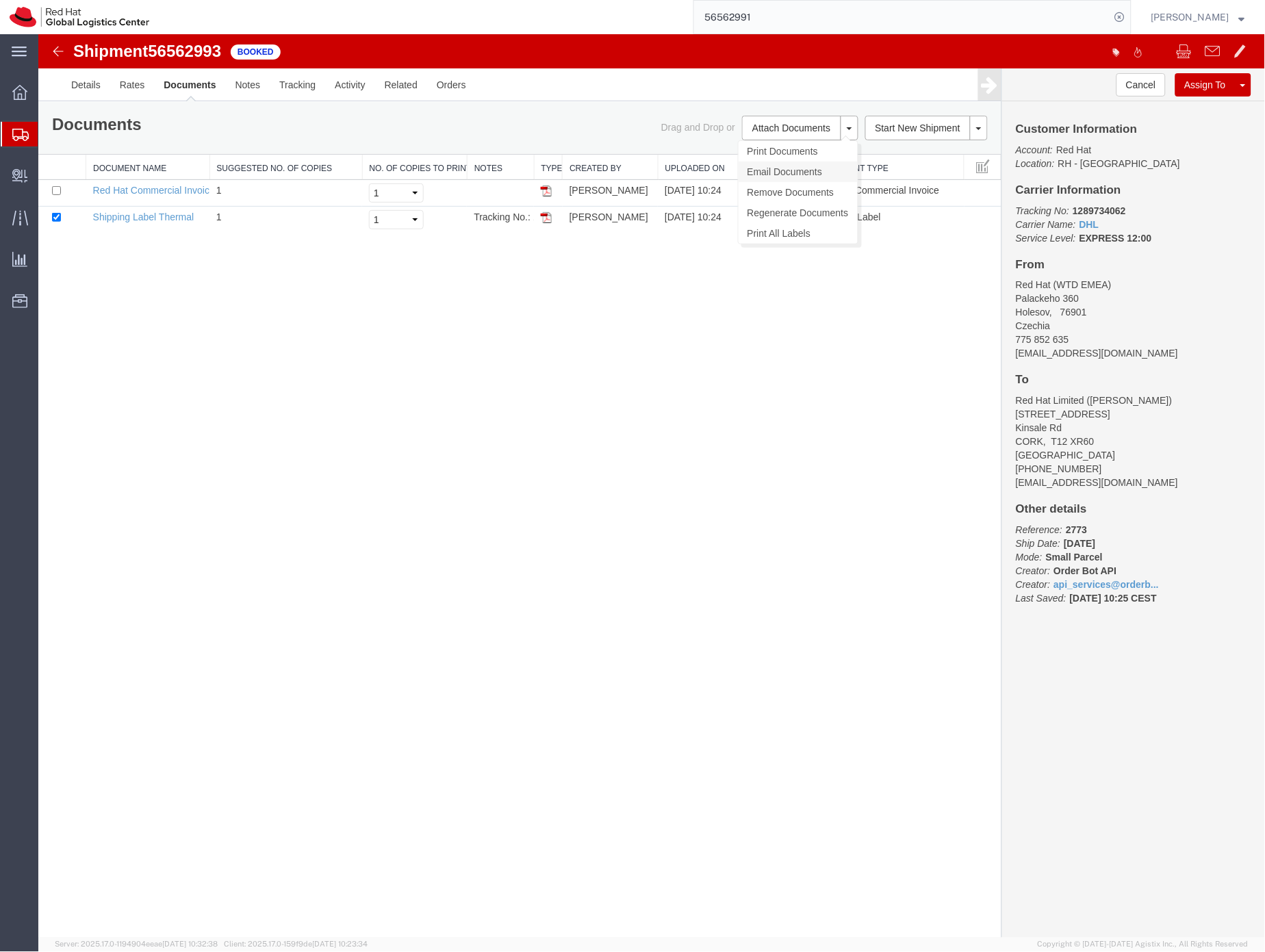
click at [785, 168] on link "Email Documents" at bounding box center [797, 171] width 119 height 20
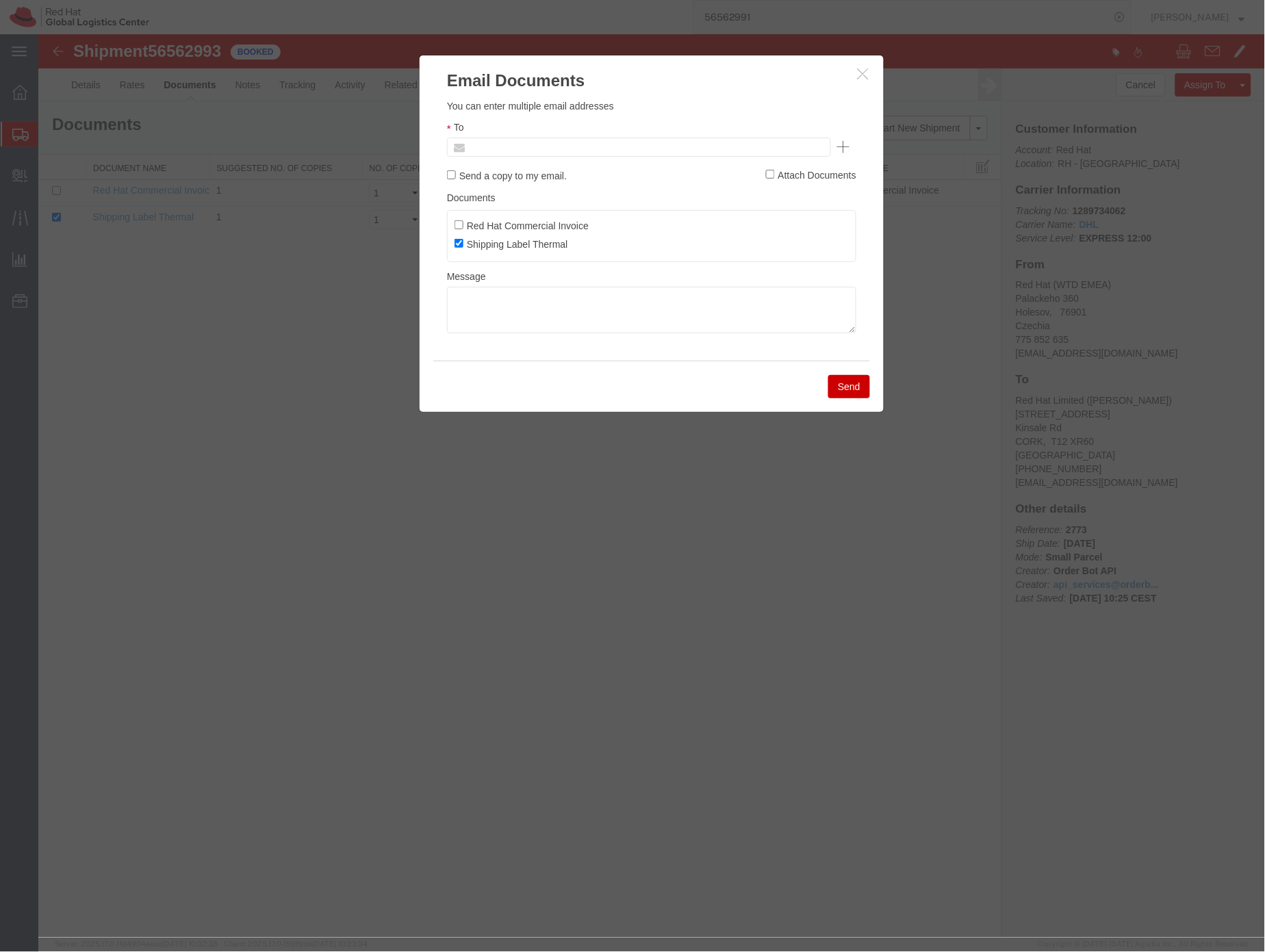
click at [577, 148] on input "text" at bounding box center [546, 146] width 160 height 18
type input "flizuch"
click at [509, 301] on textarea at bounding box center [651, 309] width 410 height 47
click at [479, 293] on textarea "Cork, pick up" at bounding box center [651, 309] width 410 height 47
click at [540, 291] on textarea "Cork, DHL pick up" at bounding box center [651, 309] width 410 height 47
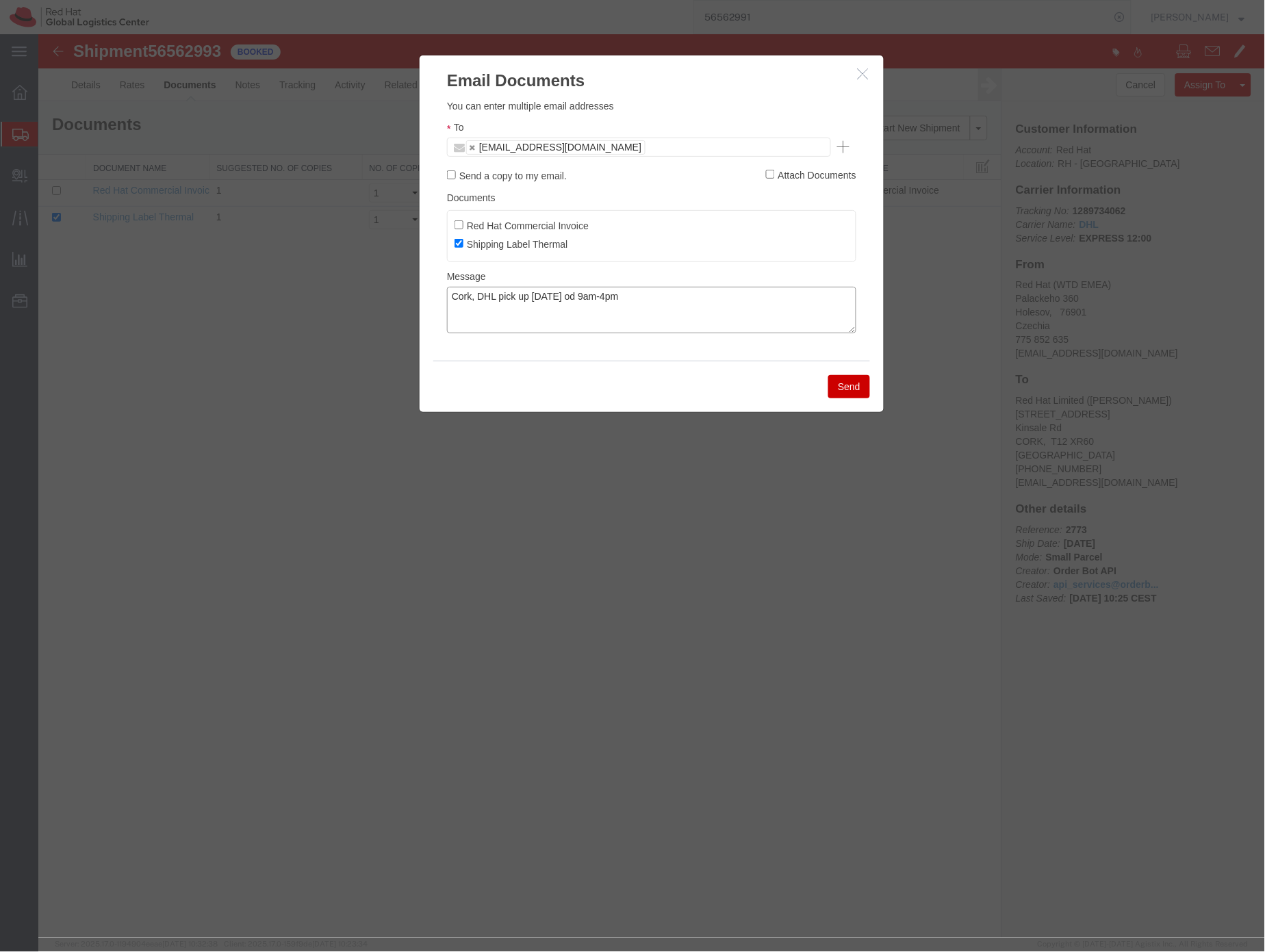
type textarea "Cork, DHL pick up 08/22/2025 od 9am-4pm"
click at [847, 383] on button "Send" at bounding box center [848, 386] width 42 height 23
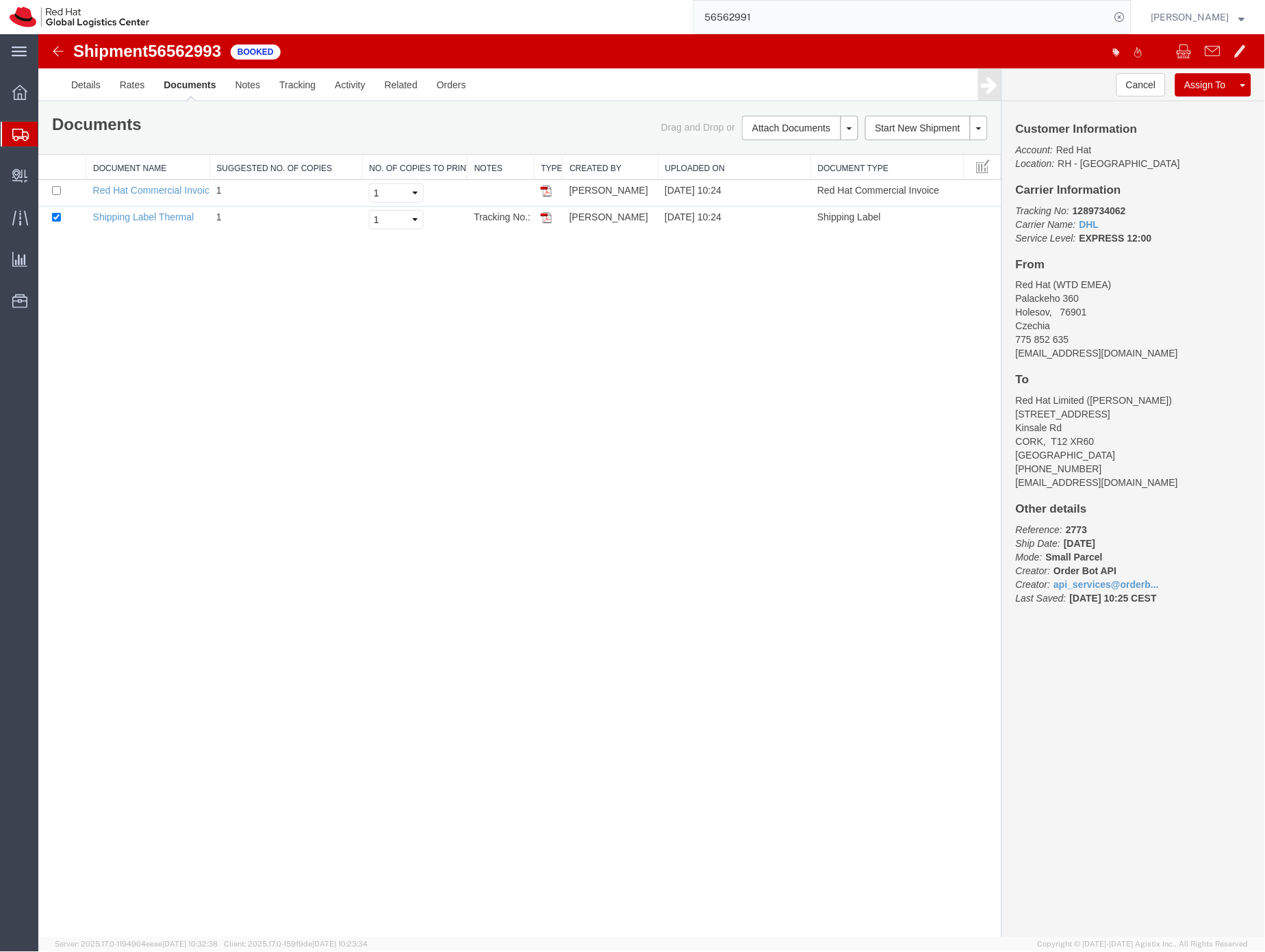
click at [1118, 212] on b "1289734062" at bounding box center [1098, 210] width 54 height 11
copy b "1289734062"
click at [758, 20] on input "56562991" at bounding box center [903, 17] width 417 height 33
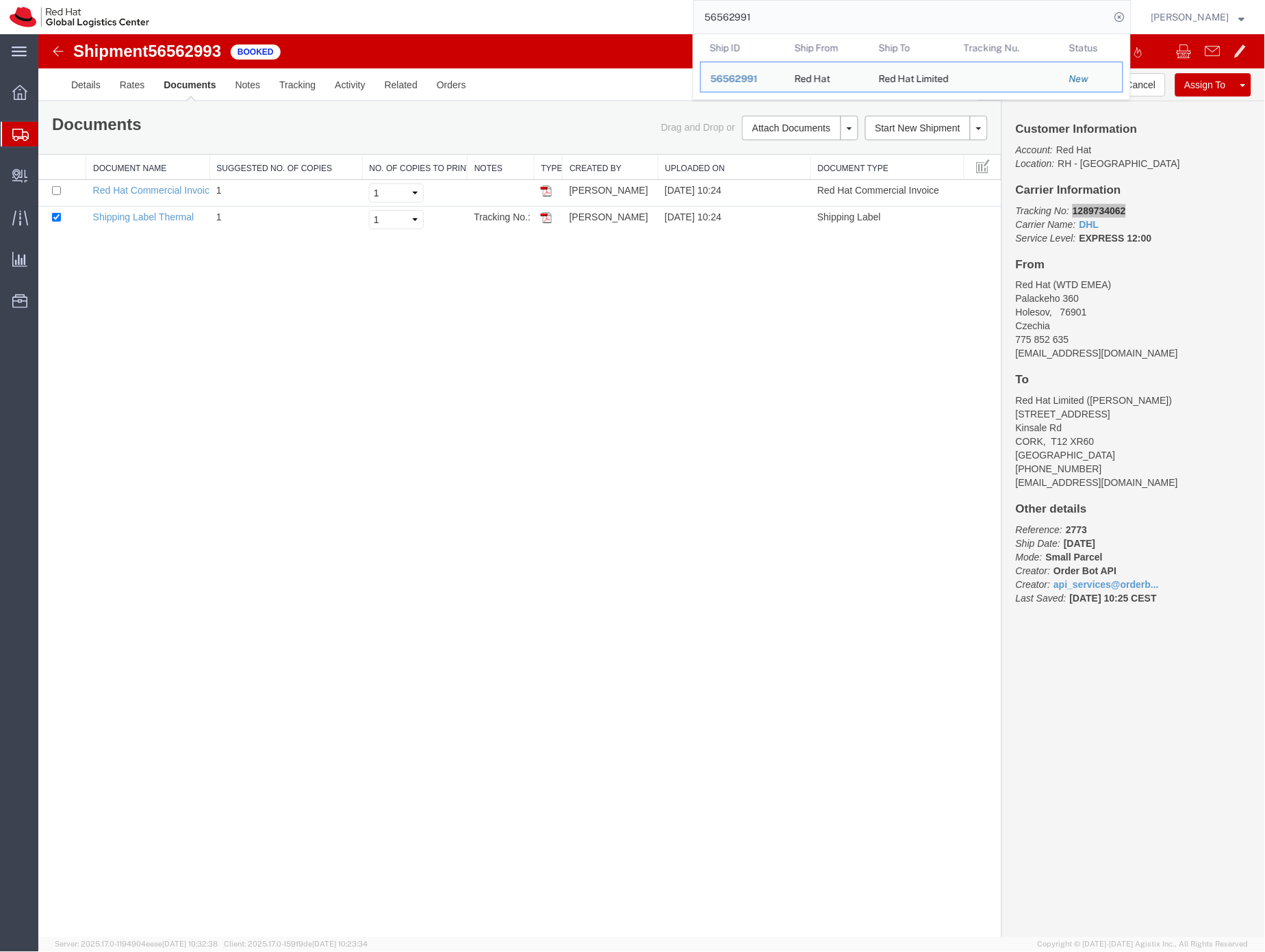
click at [758, 20] on input "56562991" at bounding box center [903, 17] width 417 height 33
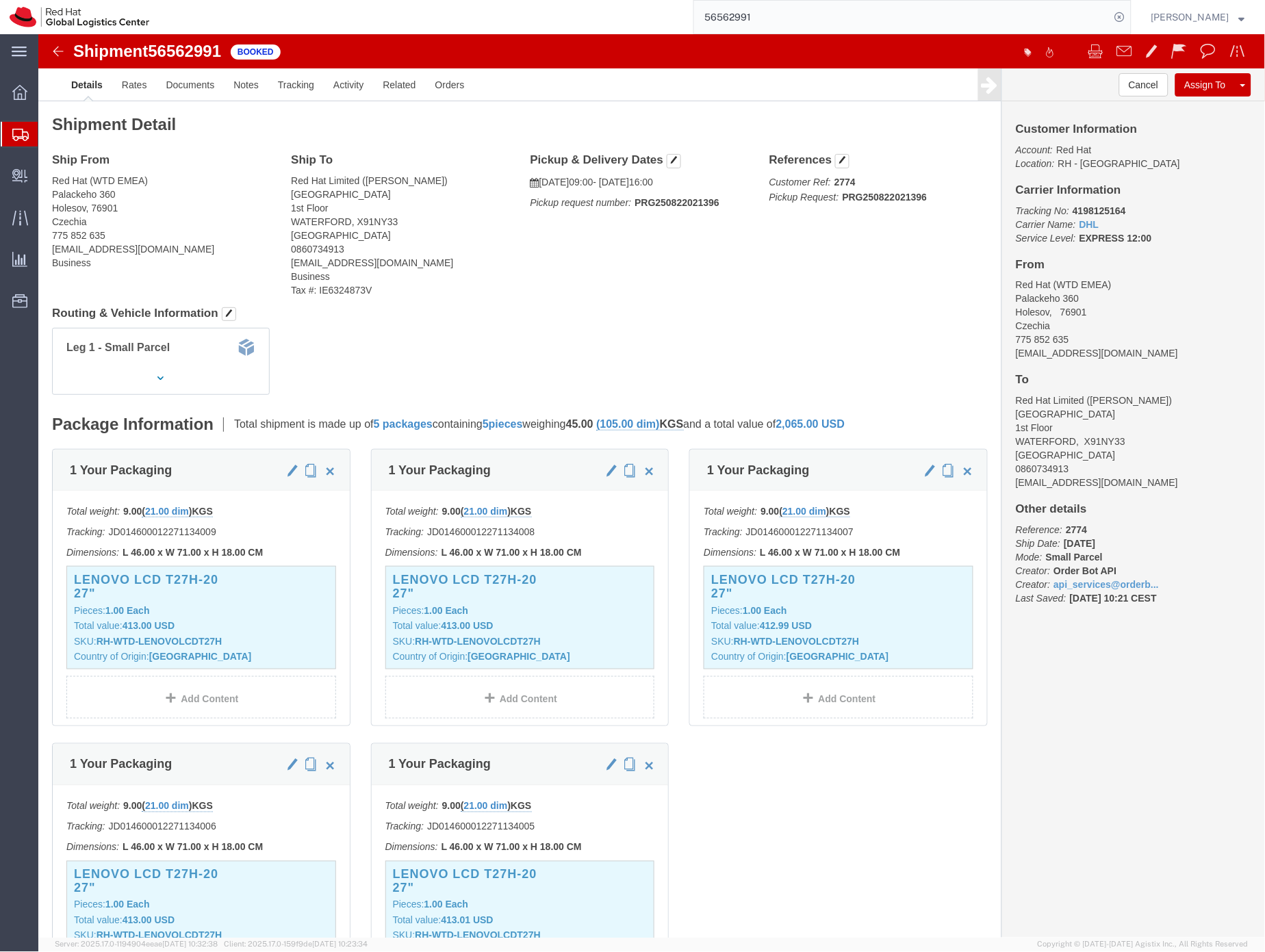
click b "4198125164"
copy b "4198125164"
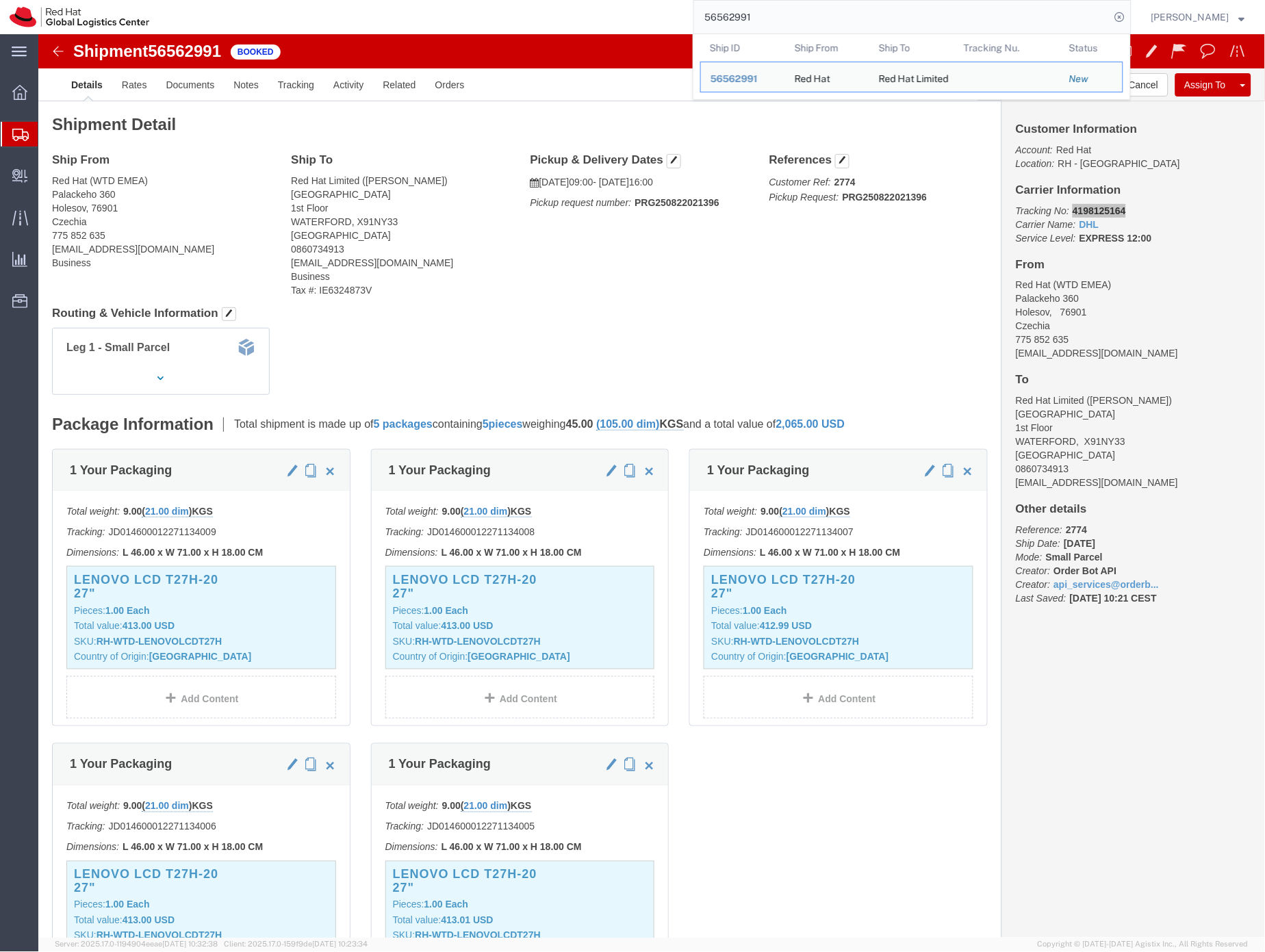
click at [746, 18] on input "56562991" at bounding box center [903, 17] width 417 height 33
click at [746, 17] on input "56562991" at bounding box center [903, 17] width 417 height 33
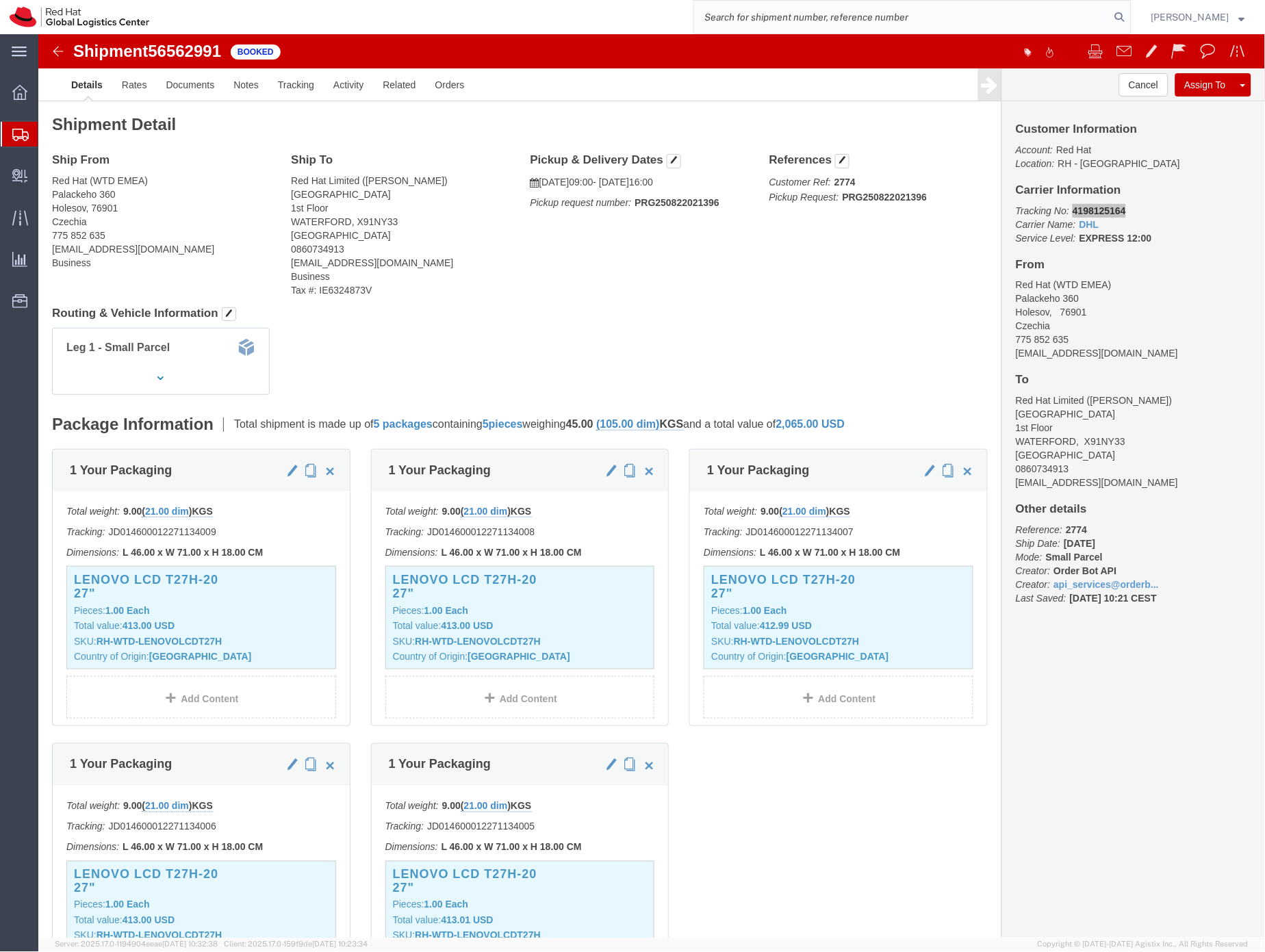
click at [16, 135] on icon at bounding box center [20, 134] width 16 height 12
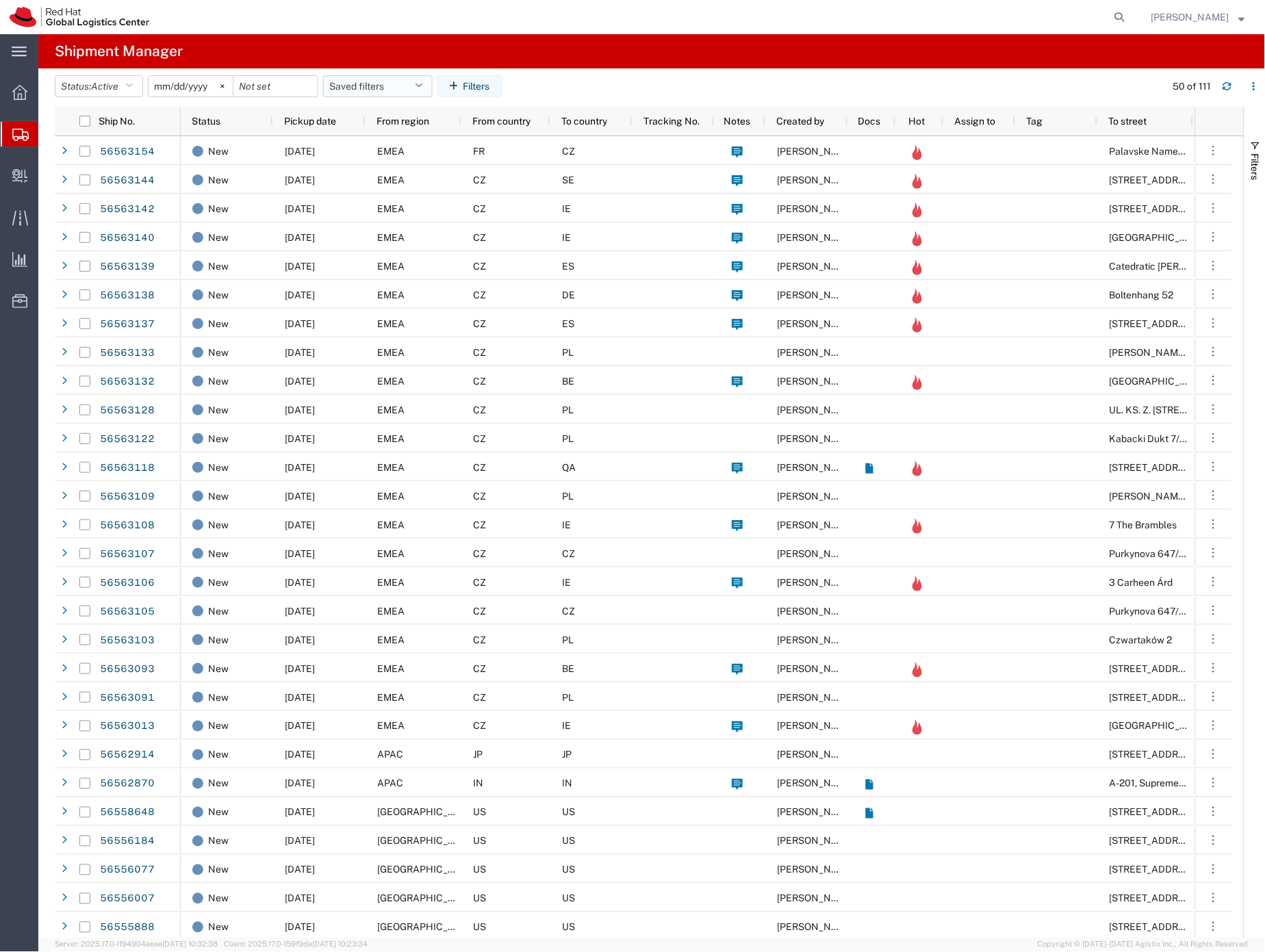
click at [339, 86] on button "Saved filters" at bounding box center [377, 87] width 110 height 22
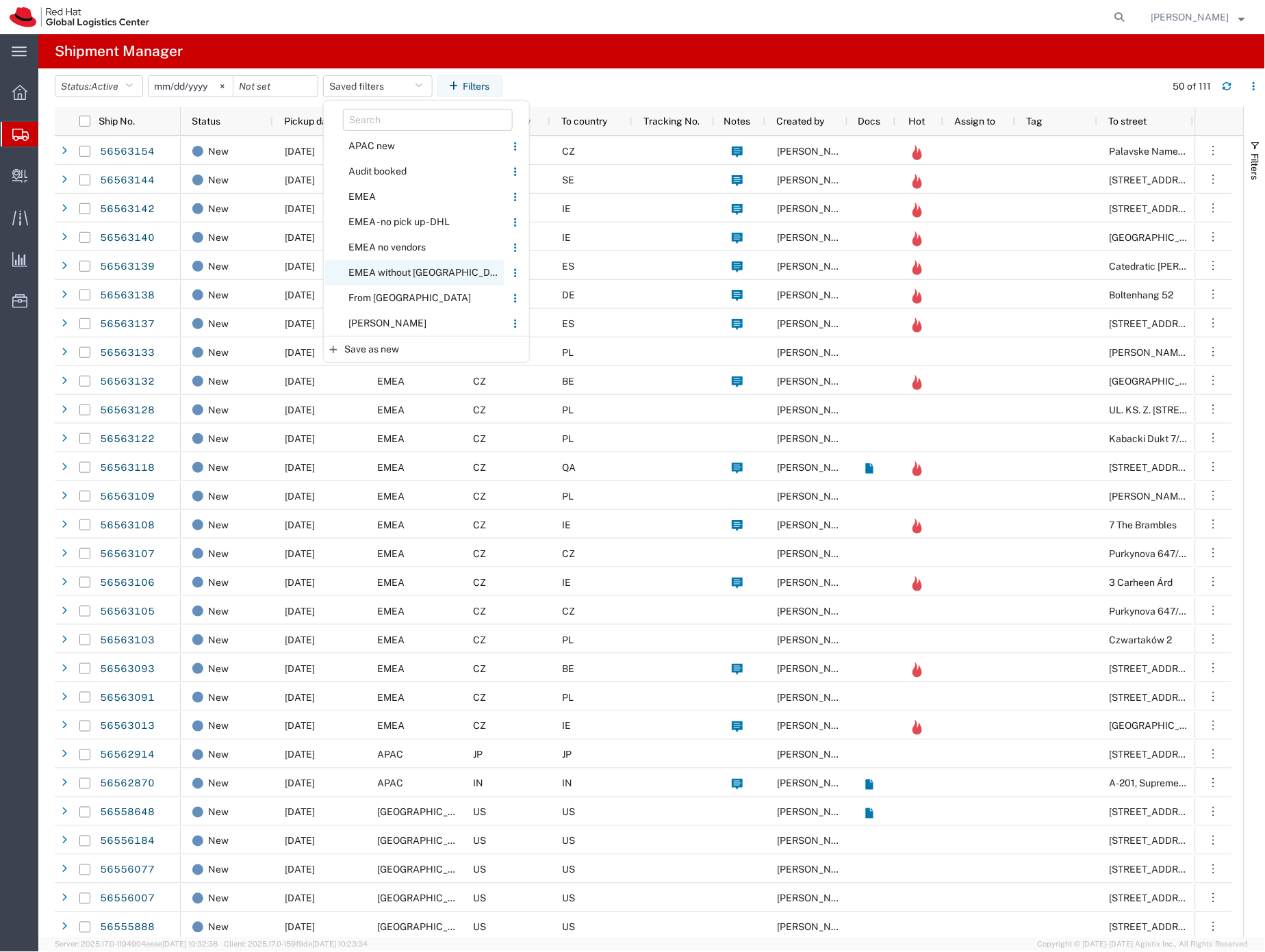
click at [392, 269] on span "EMEA without [GEOGRAPHIC_DATA]" at bounding box center [415, 273] width 179 height 26
type input "2023-06-14"
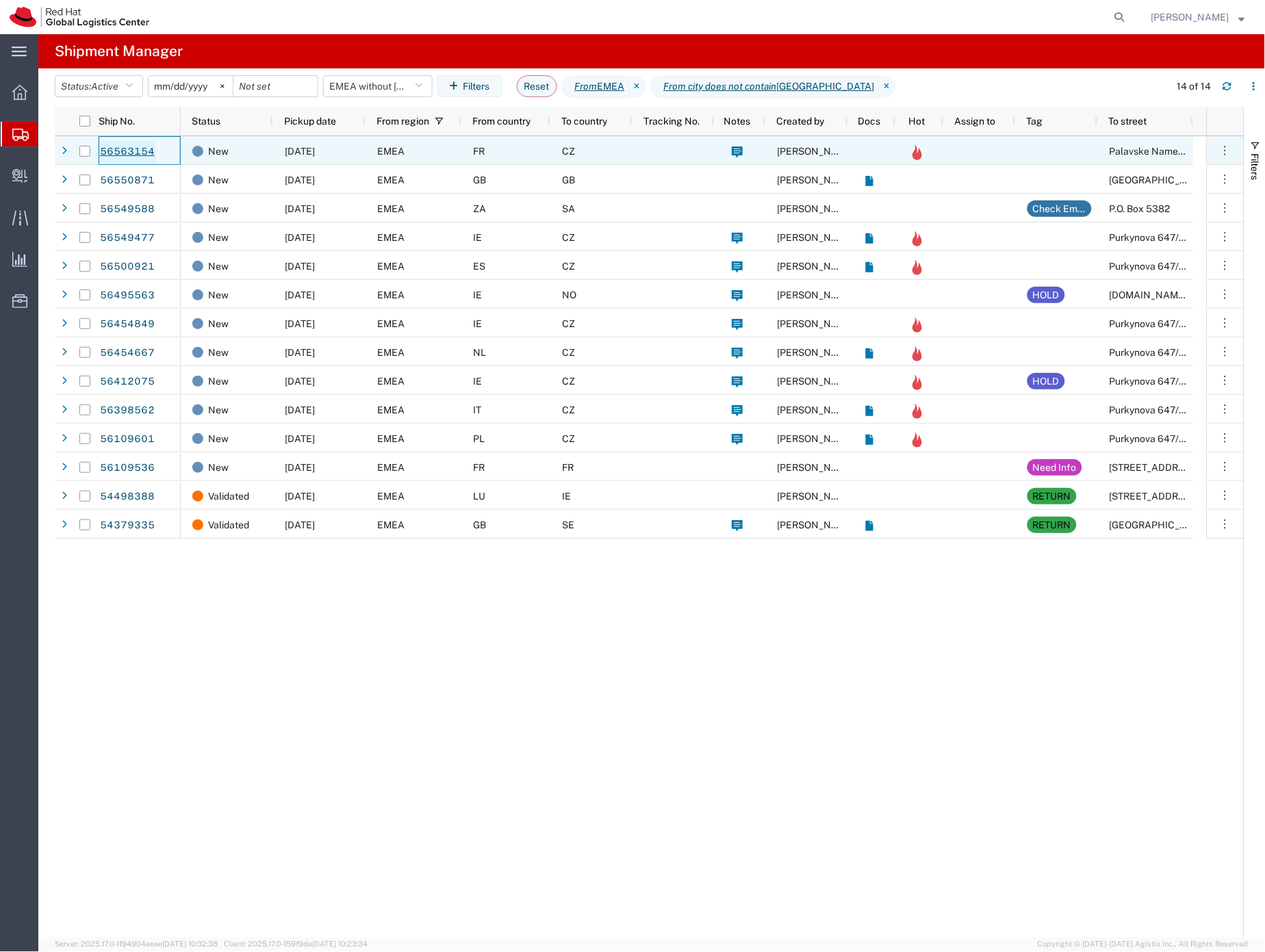
click at [143, 149] on link "56563154" at bounding box center [128, 152] width 56 height 22
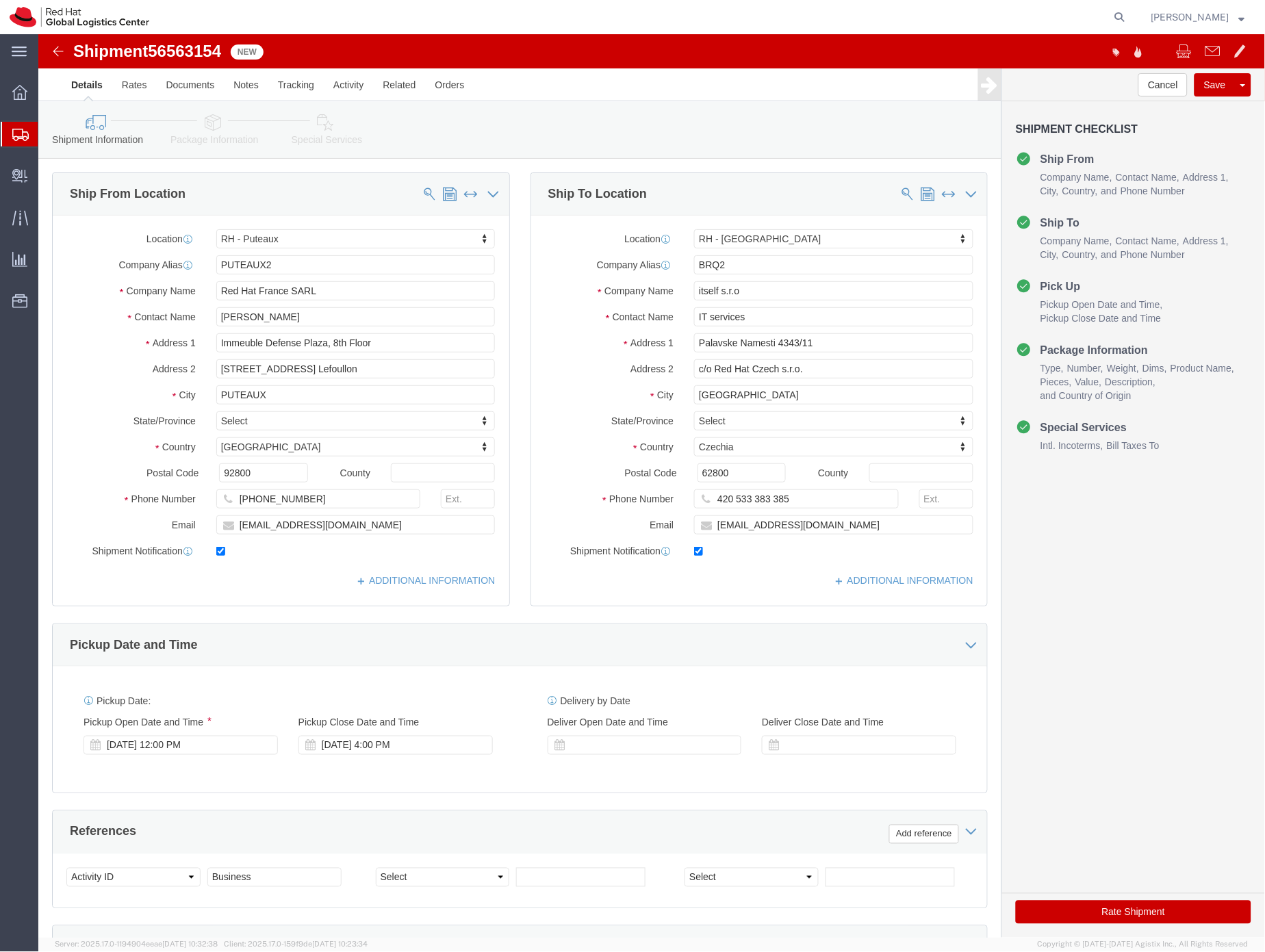
select select "38010"
drag, startPoint x: 601, startPoint y: 477, endPoint x: 615, endPoint y: 513, distance: 38.6
click div "Location RH - Brno Data Center My Profile Location RH - Amsterdam - MSO RH - Am…"
click input "[EMAIL_ADDRESS][DOMAIN_NAME]"
click icon
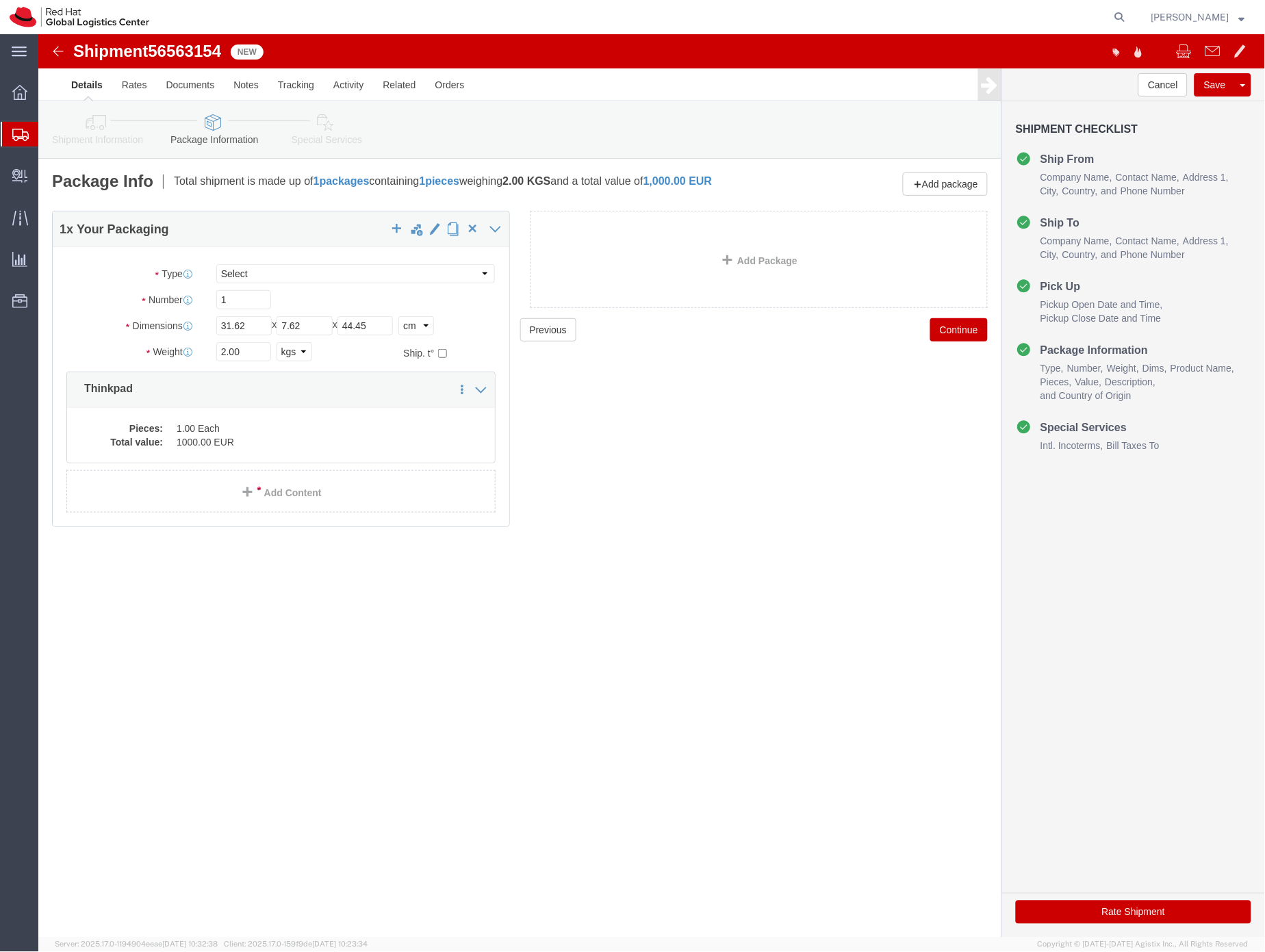
click icon
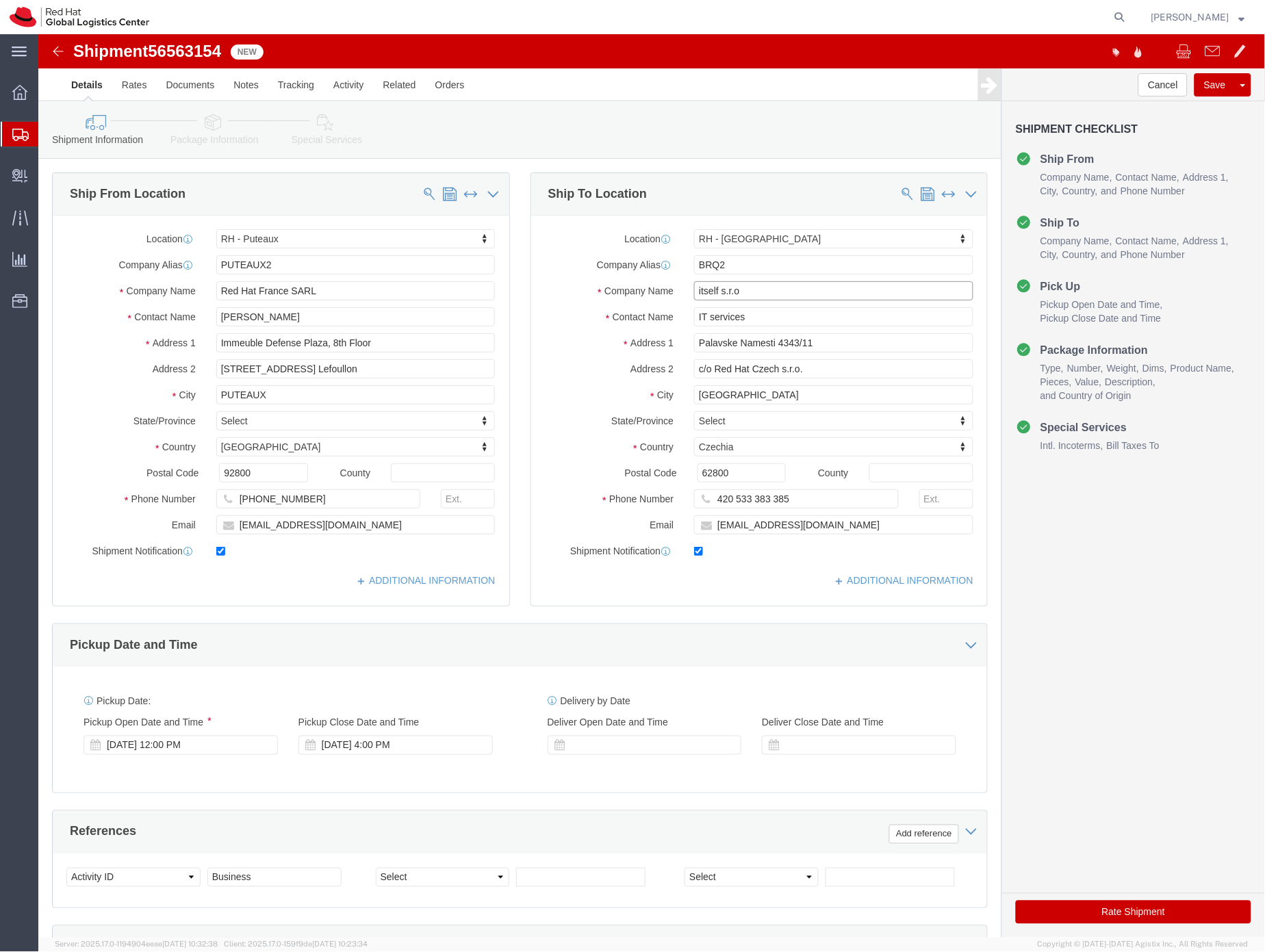
drag, startPoint x: 718, startPoint y: 262, endPoint x: 645, endPoint y: 258, distance: 73.1
click div "itself s.r.o"
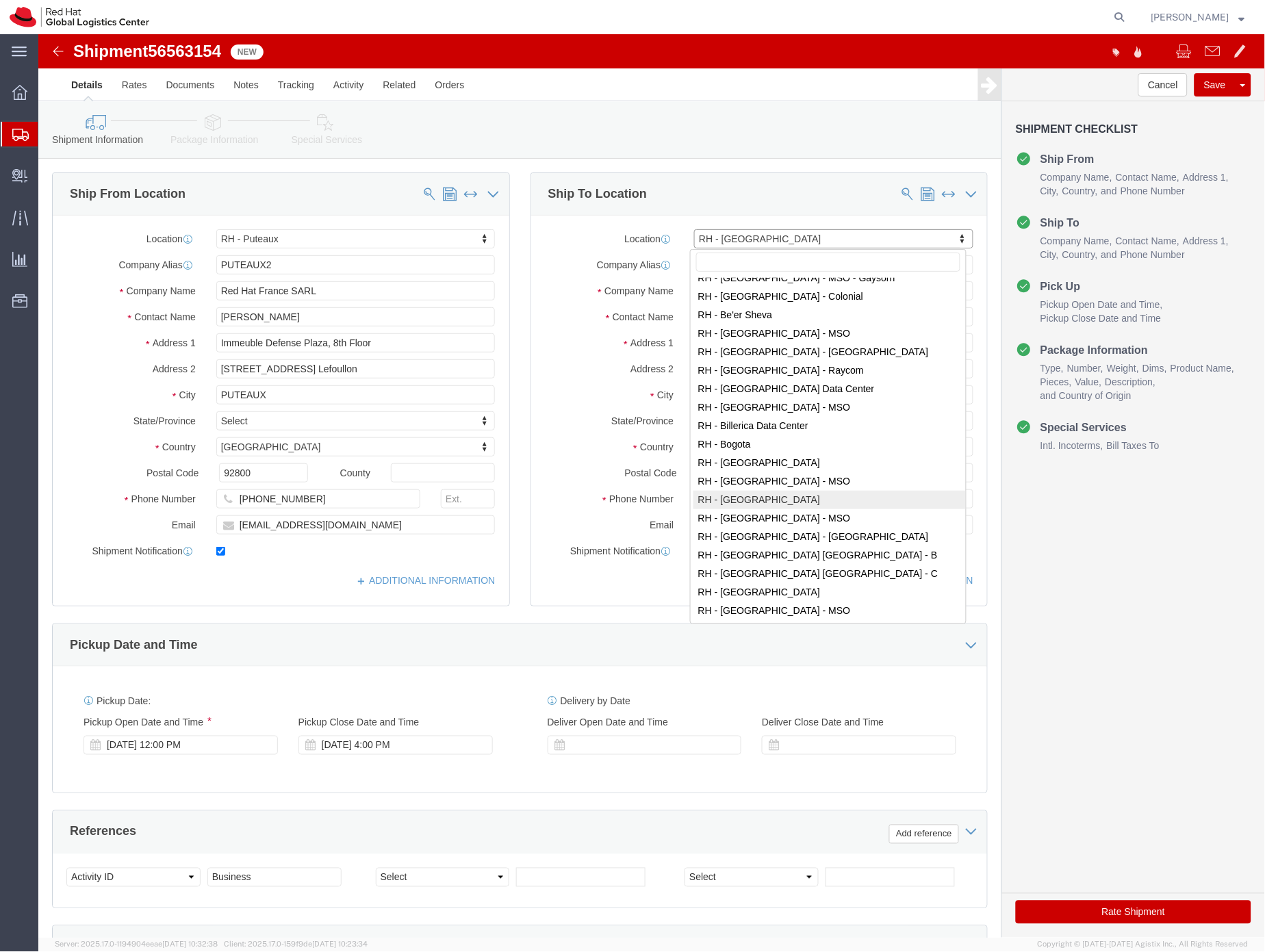
scroll to position [178, 0]
select select "38036"
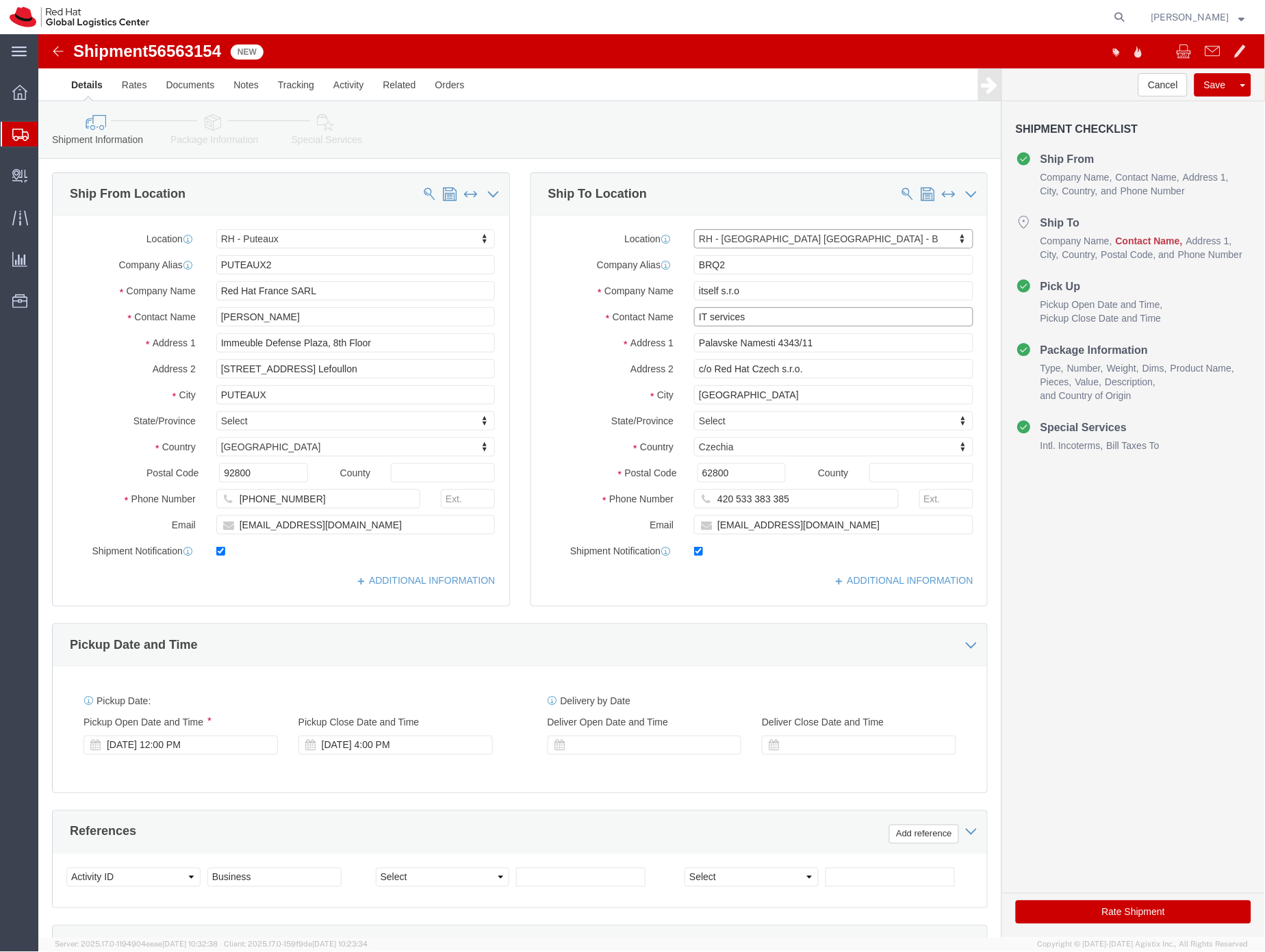
click input "IT services"
type input "Endpoint Systems"
click input "[EMAIL_ADDRESS][DOMAIN_NAME]"
type input "[EMAIL_ADDRESS][DOMAIN_NAME]"
click icon
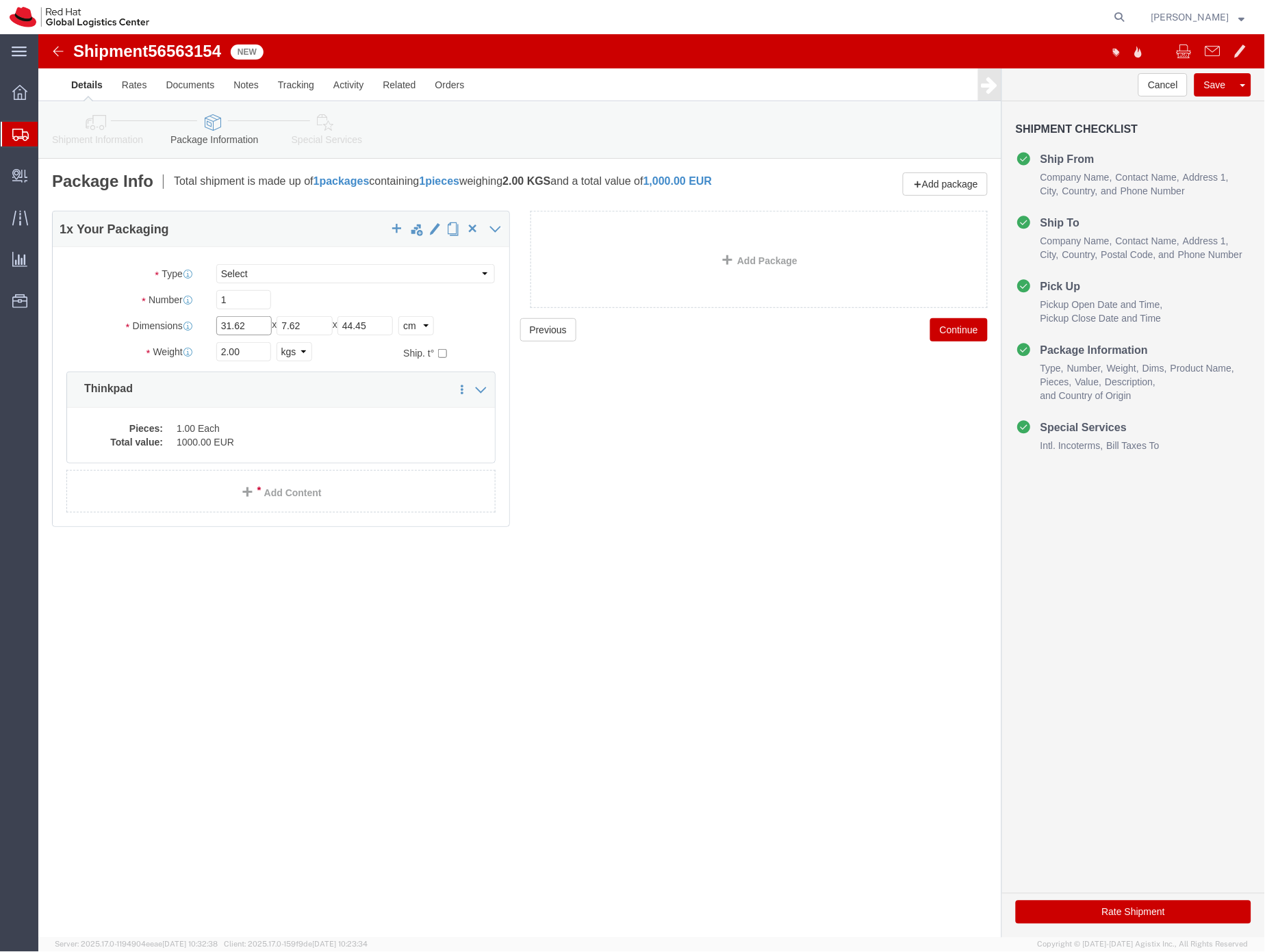
drag, startPoint x: 224, startPoint y: 289, endPoint x: 174, endPoint y: 288, distance: 50.0
click div "Length 31.62 x Width 7.62 x Height 44.45 Select cm ft in"
type input "44"
drag, startPoint x: 274, startPoint y: 291, endPoint x: 242, endPoint y: 291, distance: 32.0
click div "Length 44 x Width 7.62 x Height 44.45 Select cm ft in"
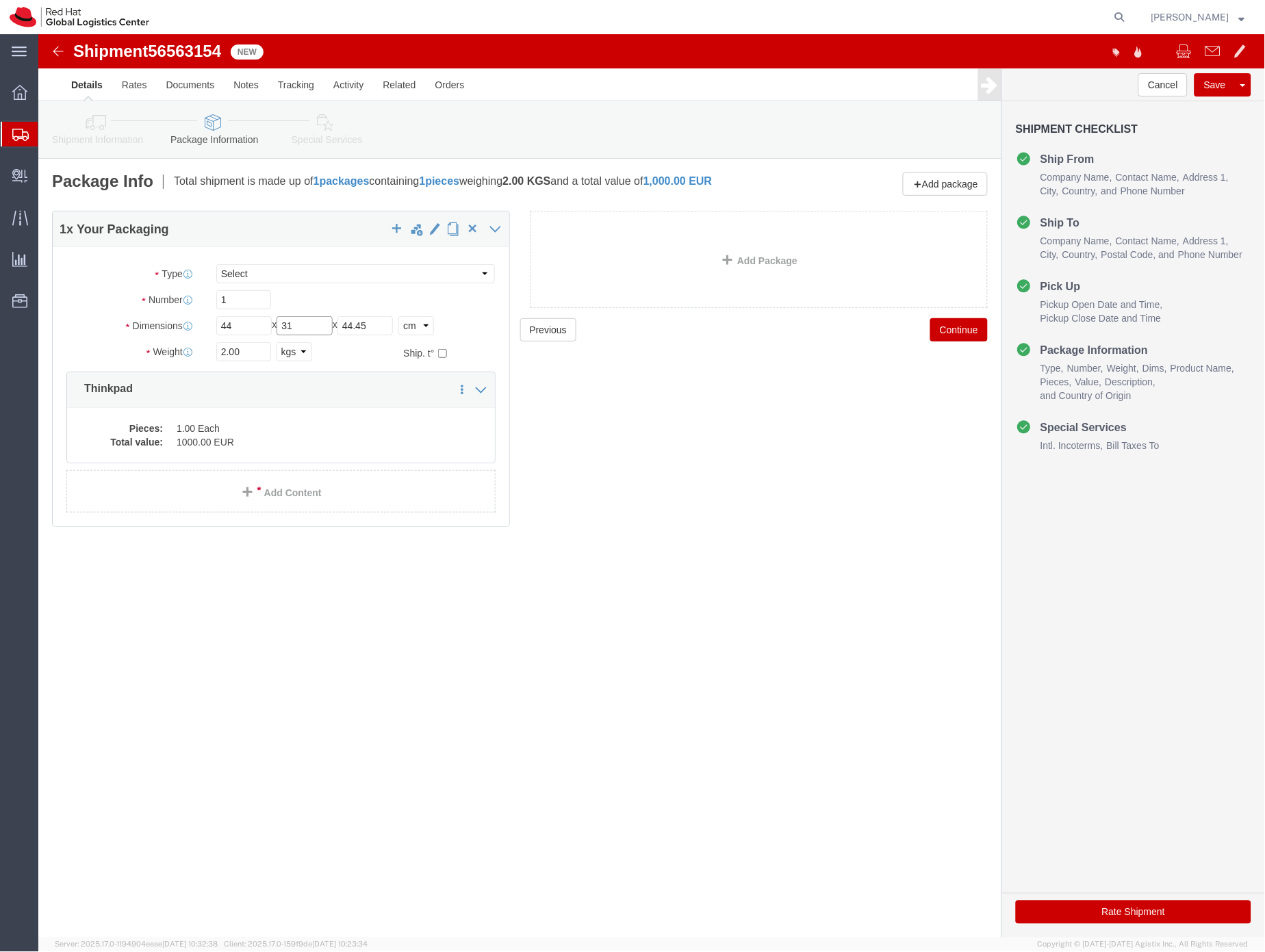
type input "31"
drag, startPoint x: 356, startPoint y: 292, endPoint x: 293, endPoint y: 289, distance: 63.1
click div "Length 44 x Width 31 x Height 44.45 Select cm ft in"
type input "8"
click input "2.00"
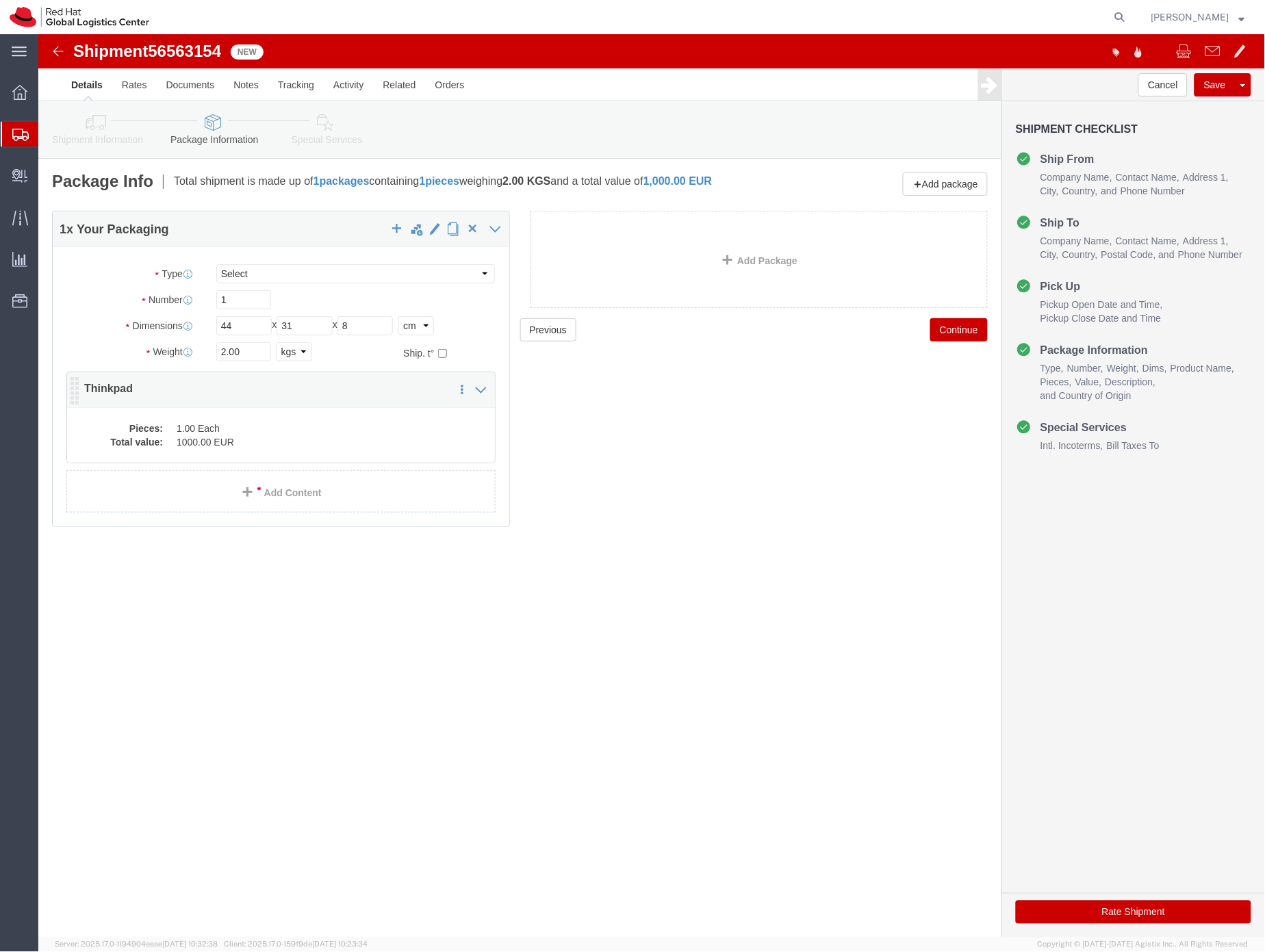
click dd "1000.00 EUR"
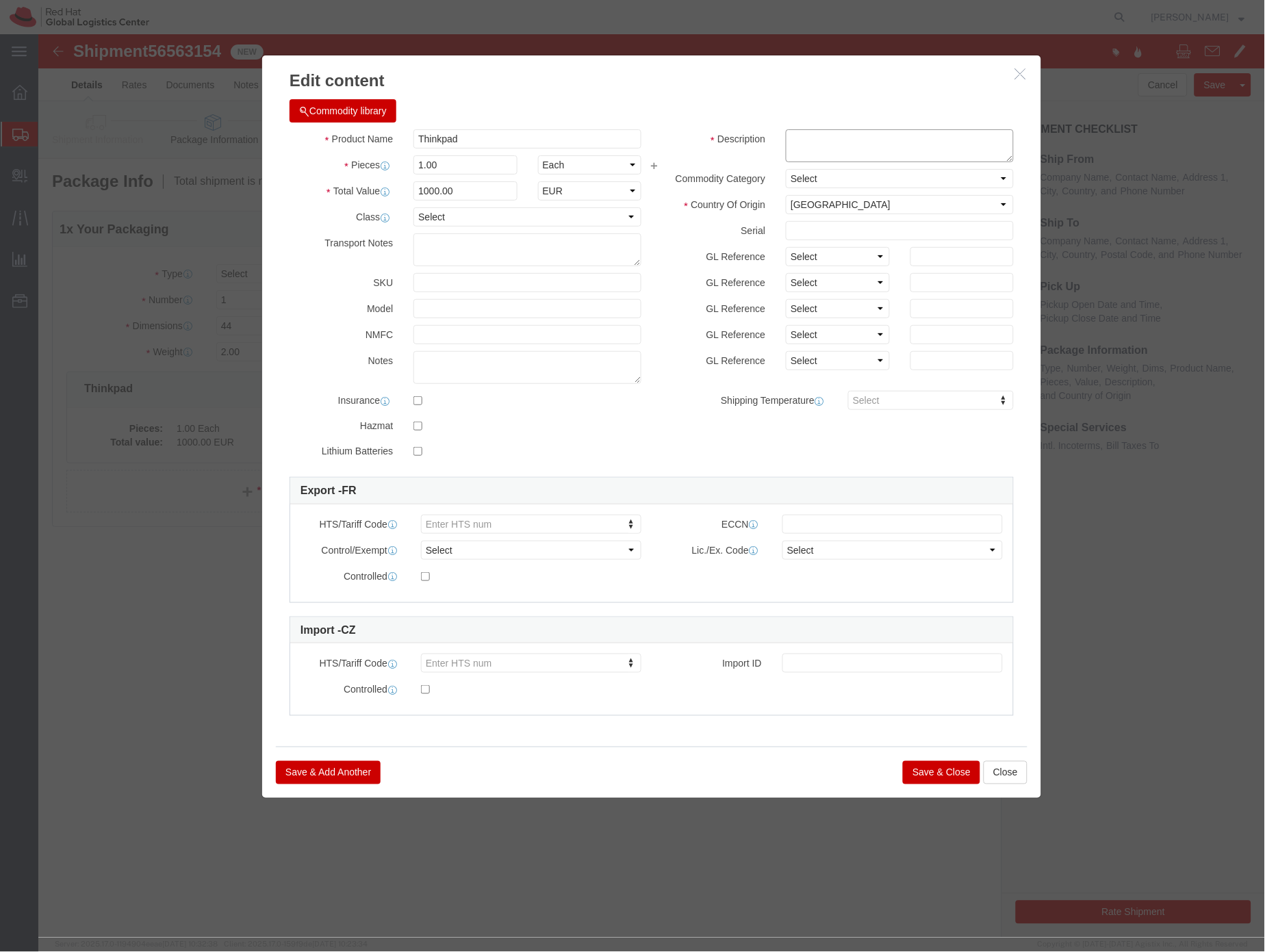
click textarea
type textarea "Laptop"
drag, startPoint x: 445, startPoint y: 153, endPoint x: 370, endPoint y: 157, distance: 75.1
click div "1000.00"
type input "500.00"
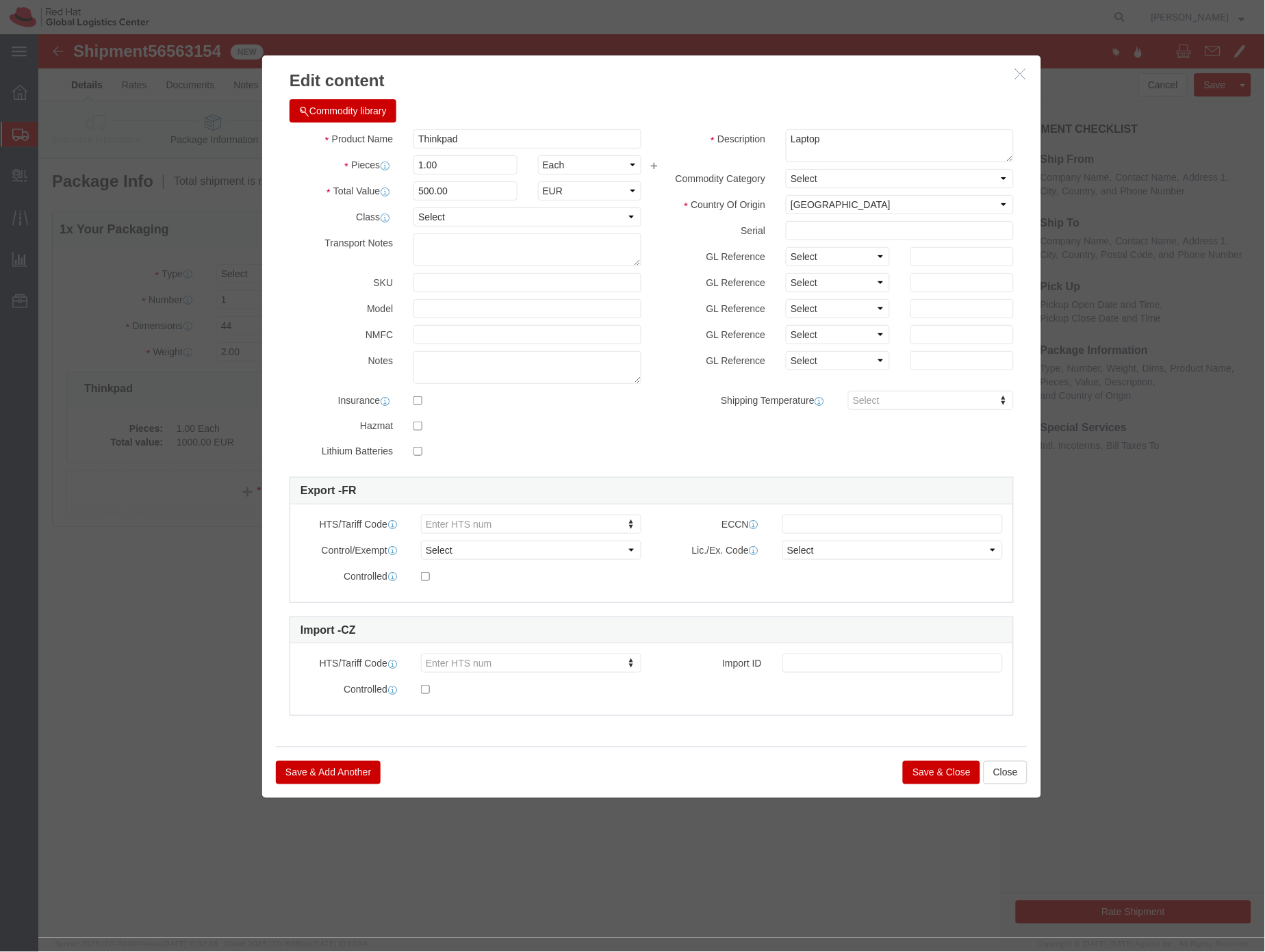
click button "Save & Close"
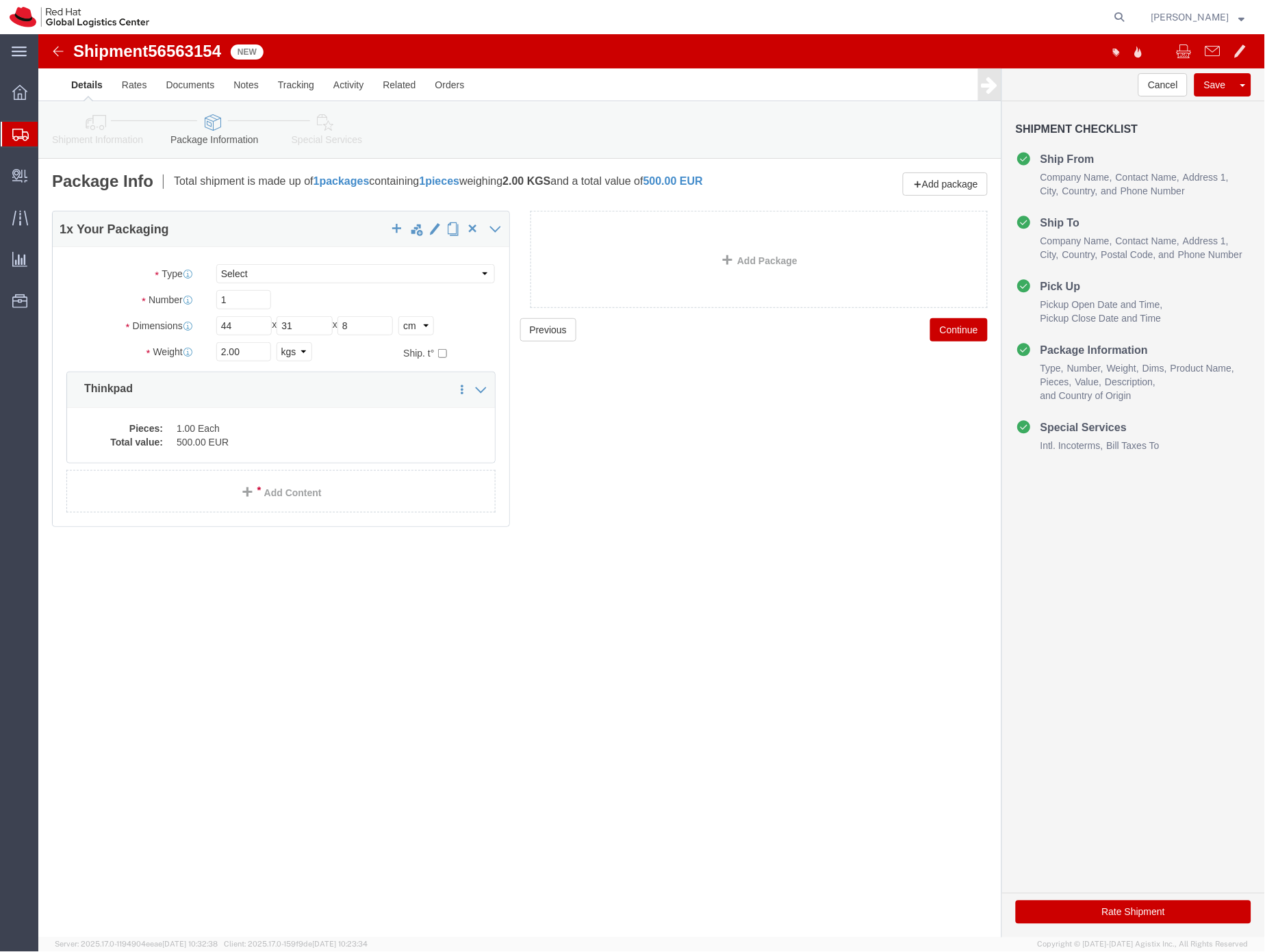
click link "Special Services"
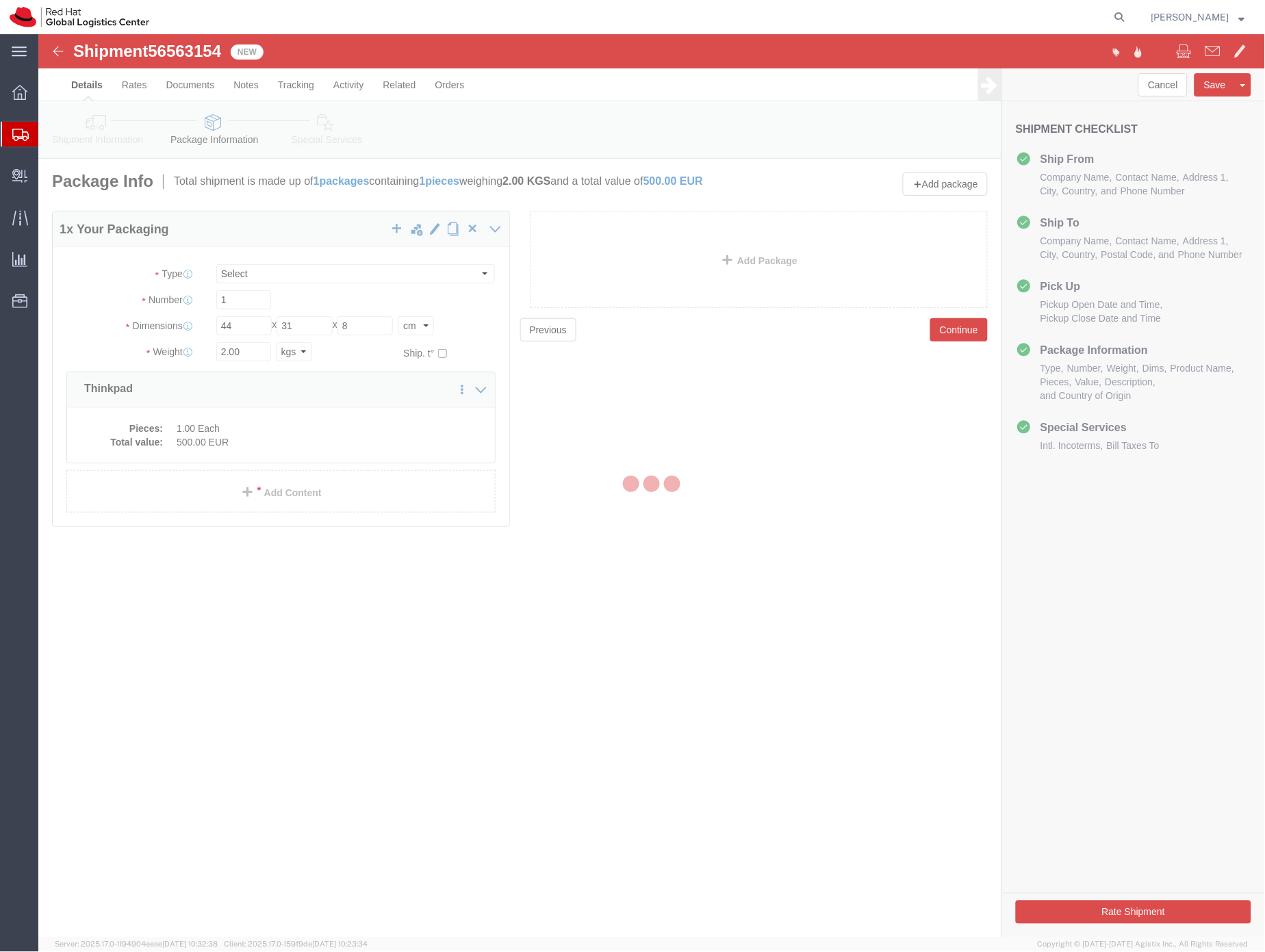
select select
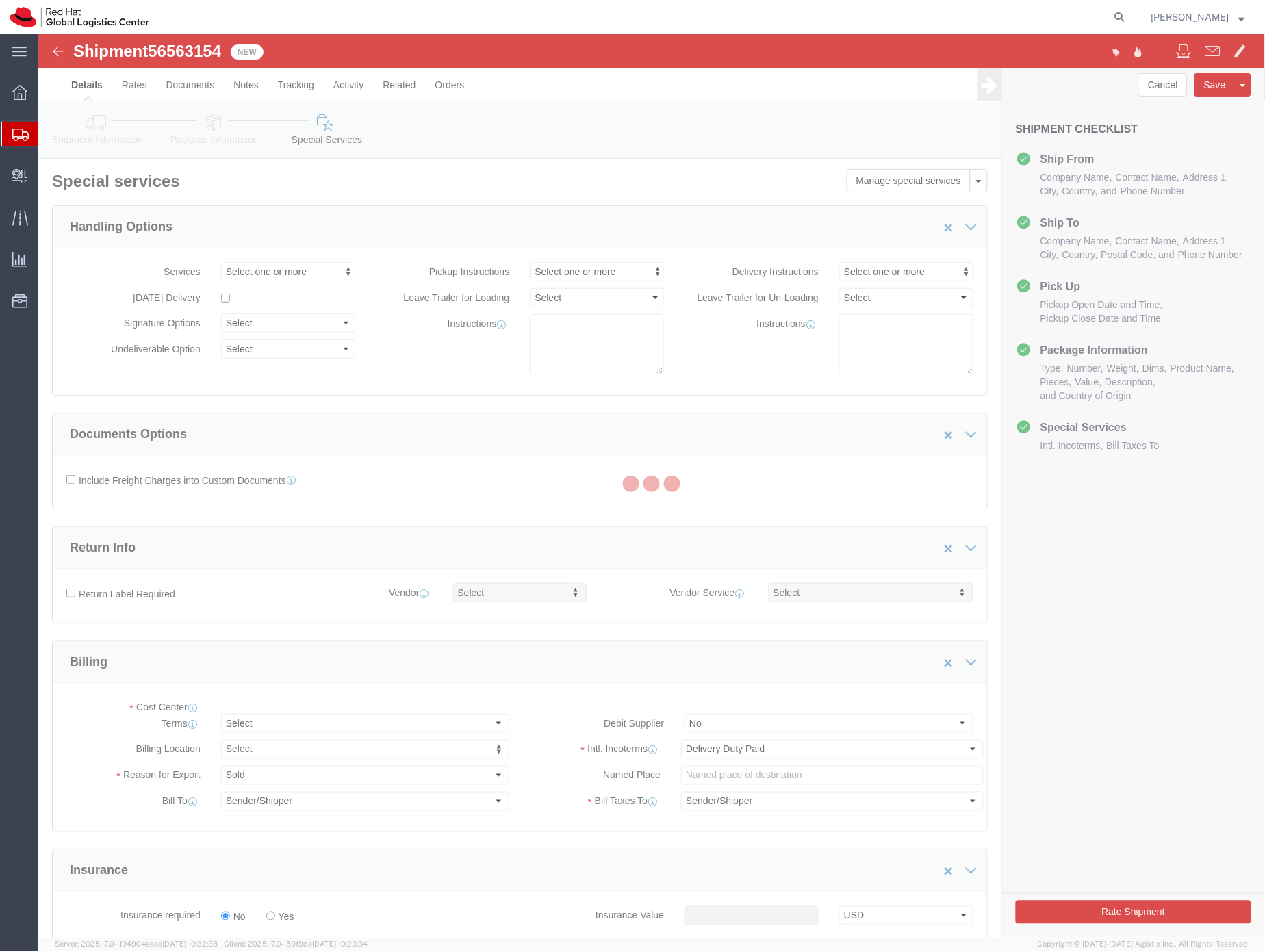
select select "COSTCENTER"
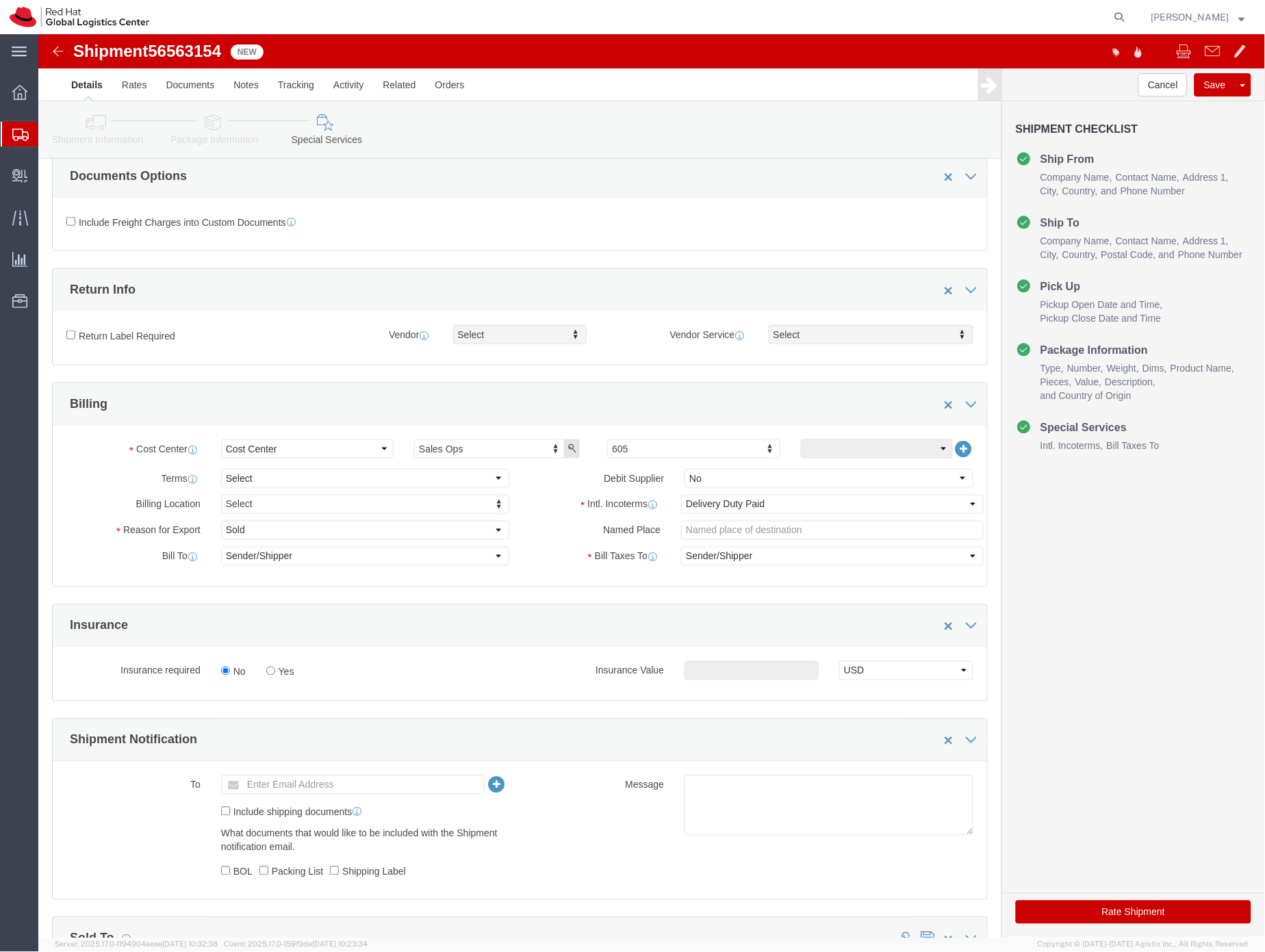
scroll to position [269, 0]
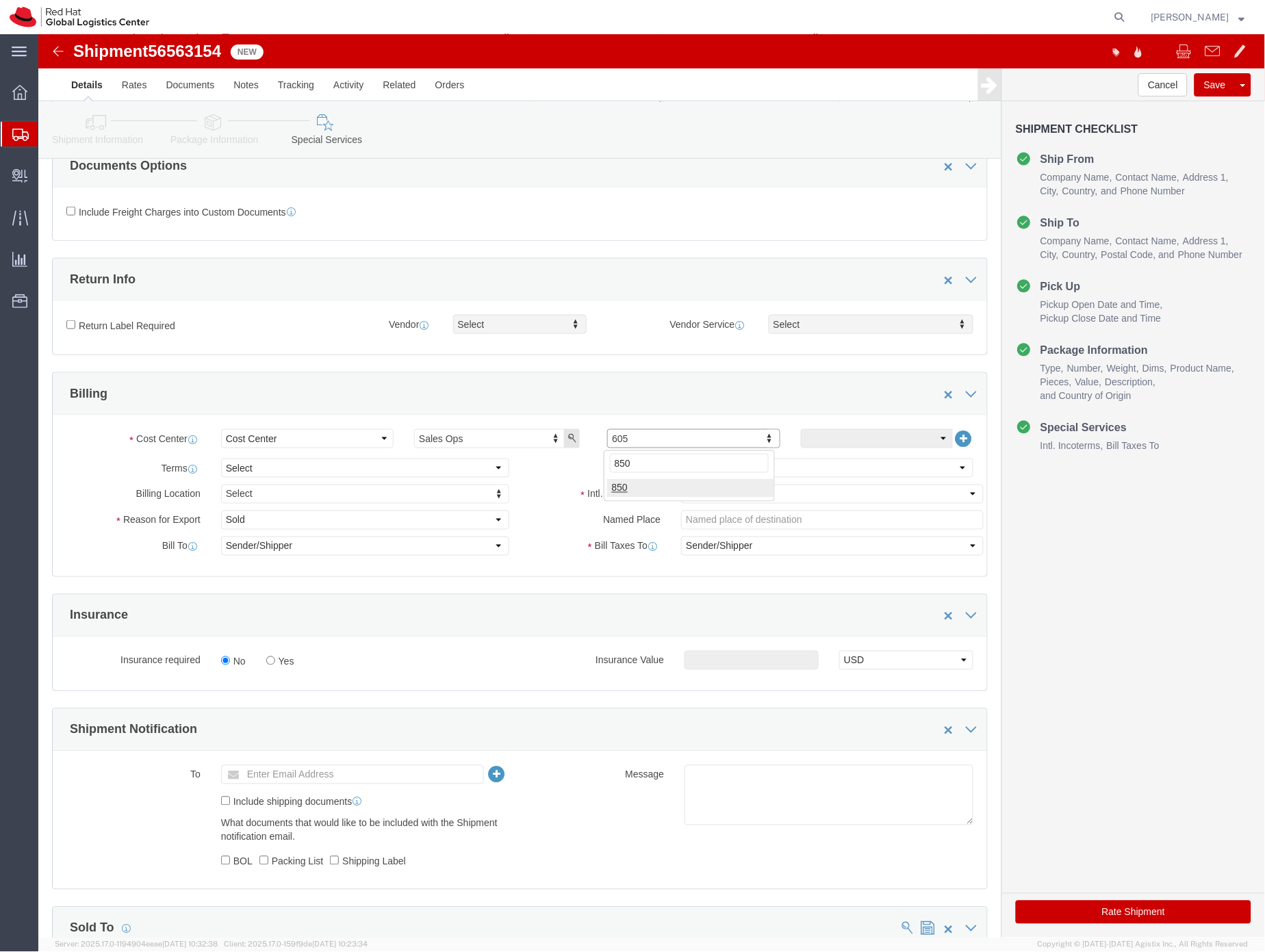
type input "850"
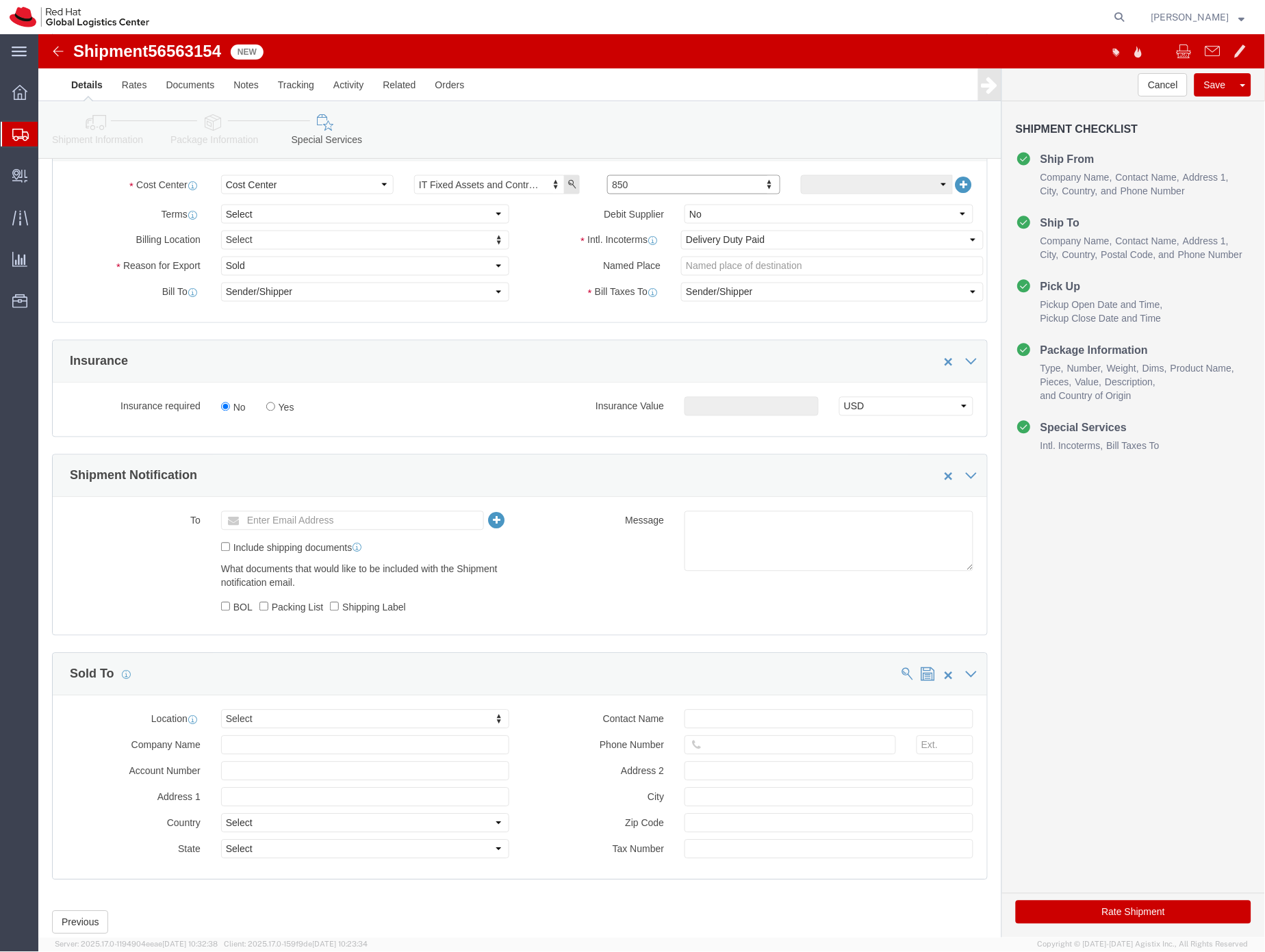
scroll to position [564, 0]
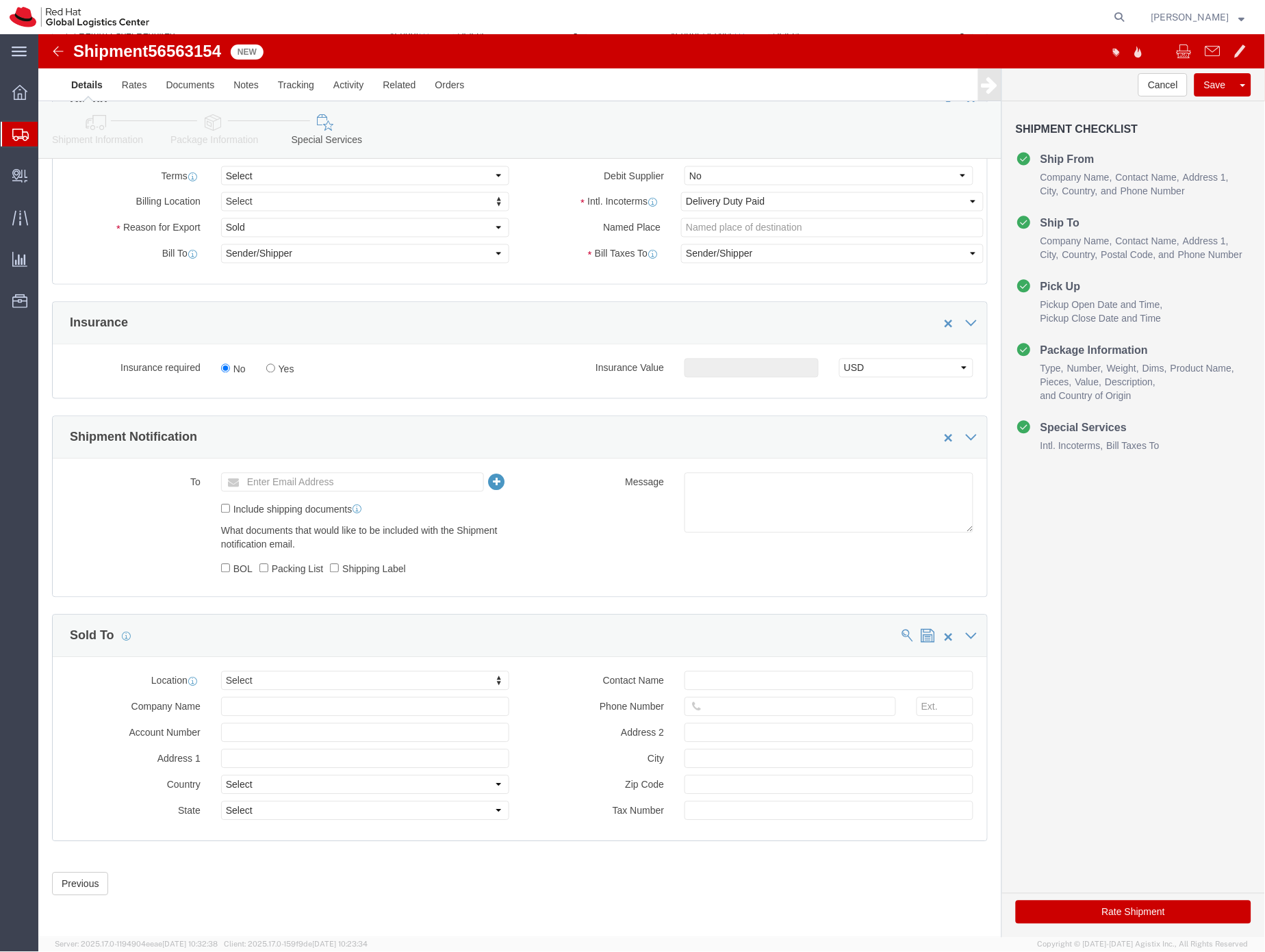
click button "Rate Shipment"
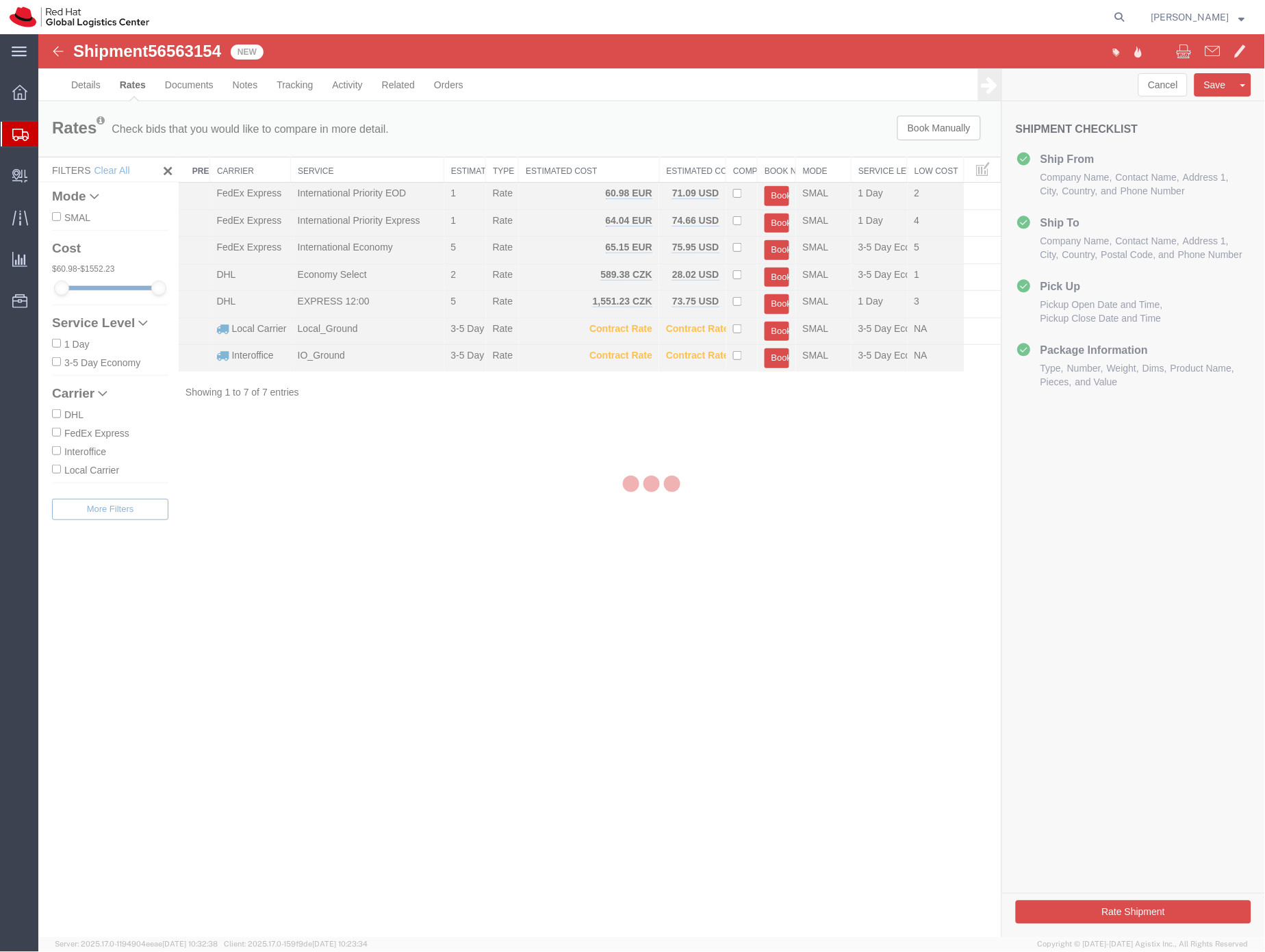
scroll to position [0, 0]
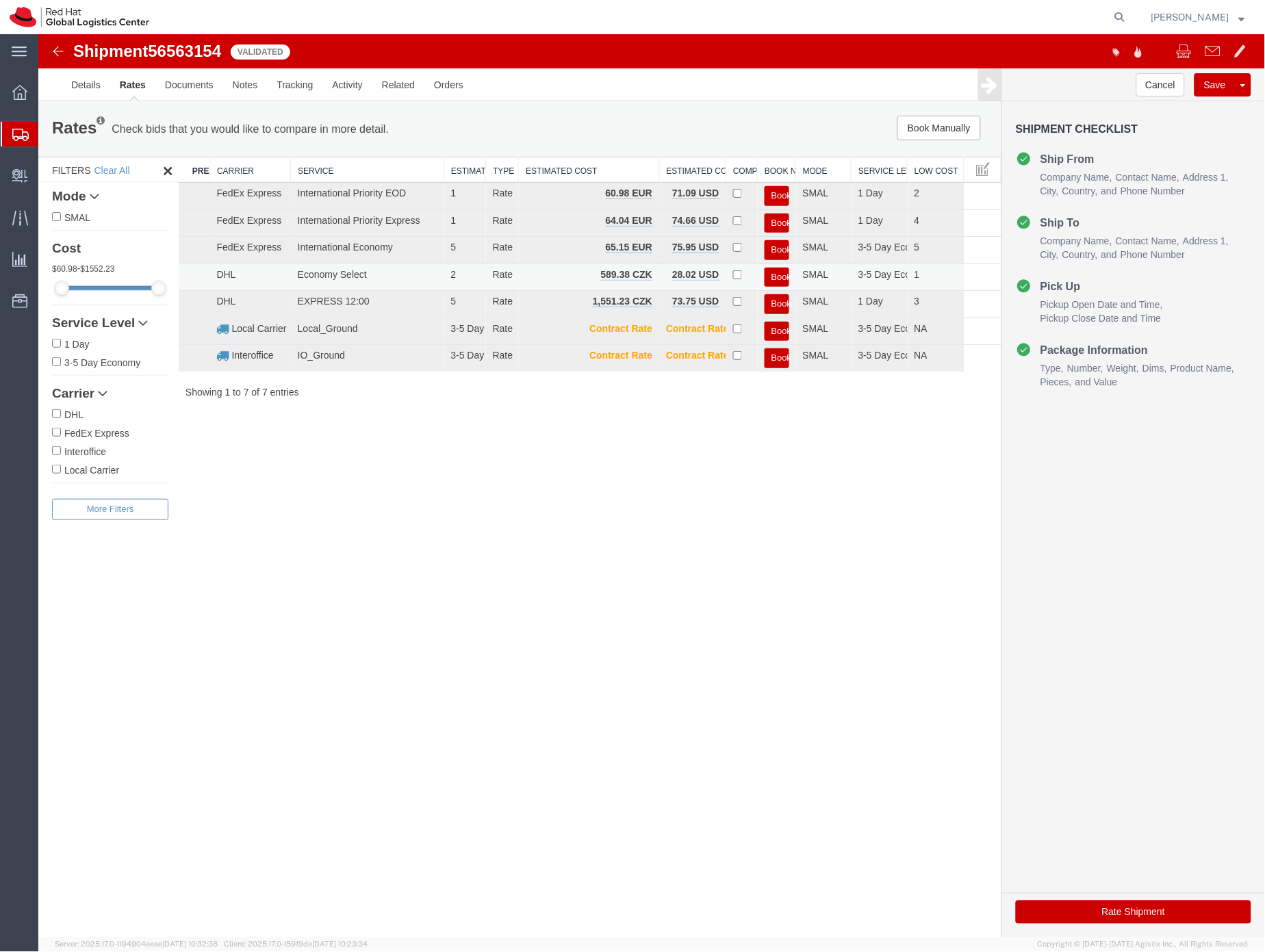
click at [778, 273] on button "Book" at bounding box center [776, 276] width 25 height 20
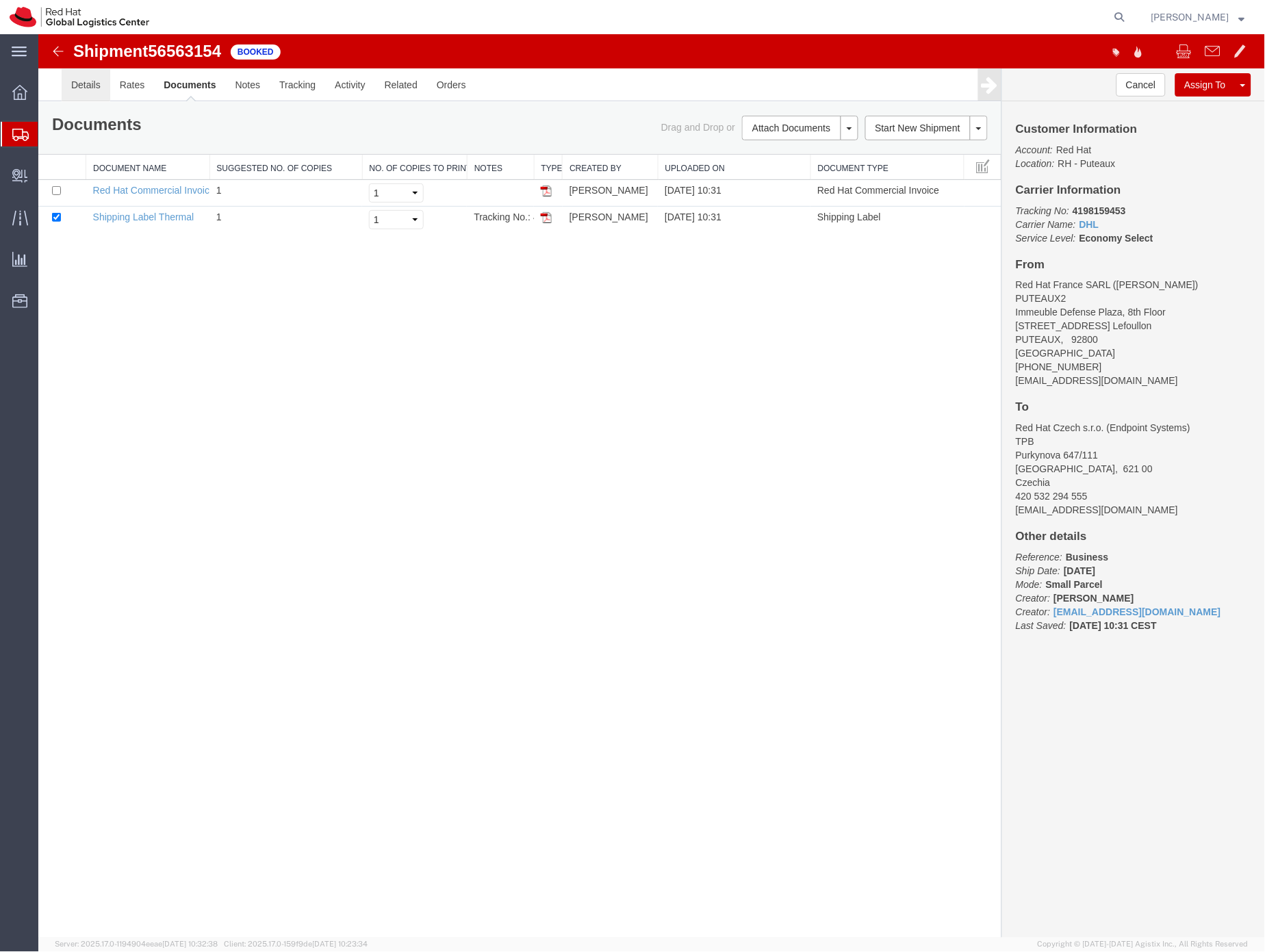
click at [80, 85] on link "Details" at bounding box center [85, 84] width 48 height 33
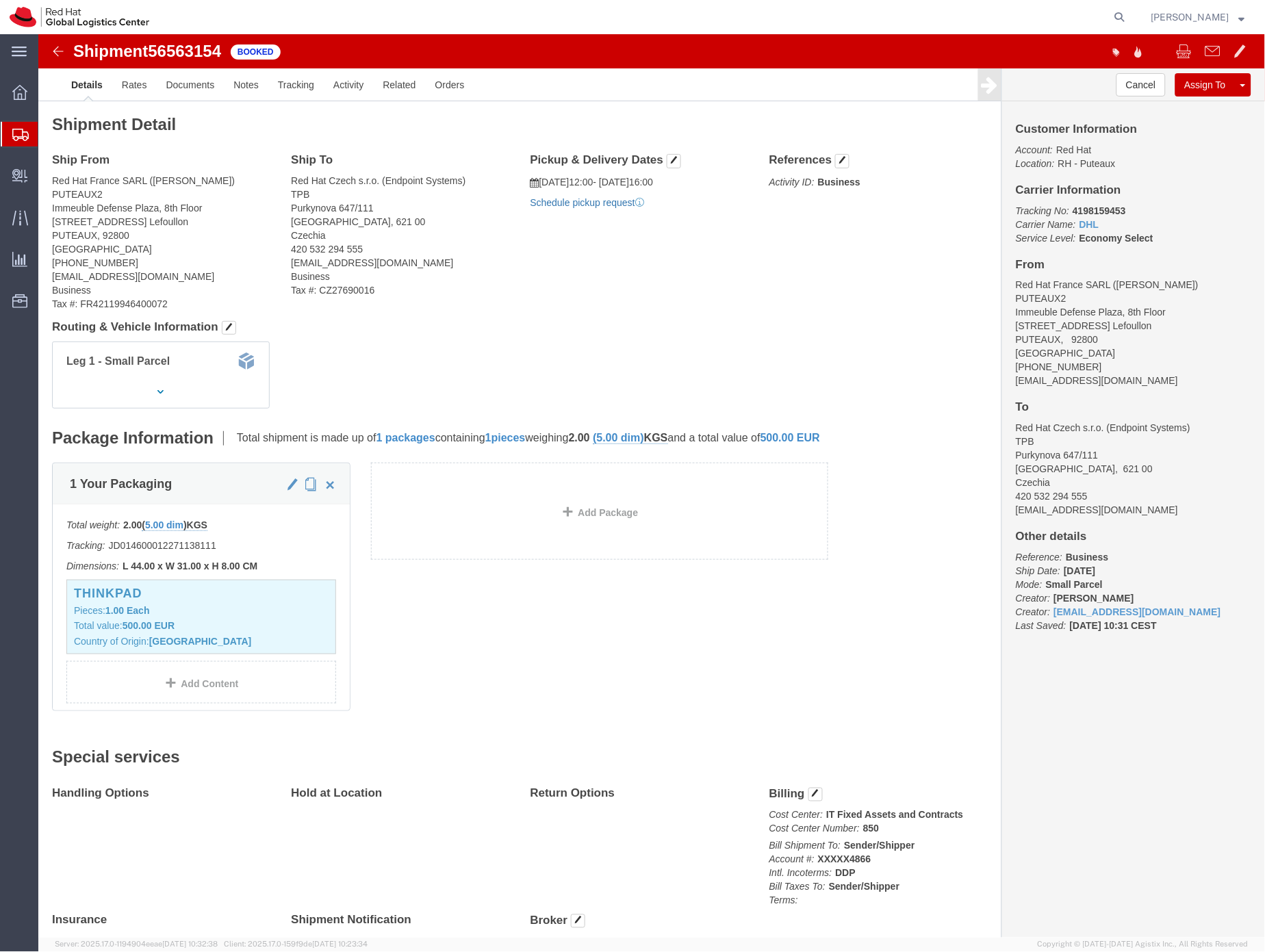
click link "Schedule pickup request"
click link "Documents"
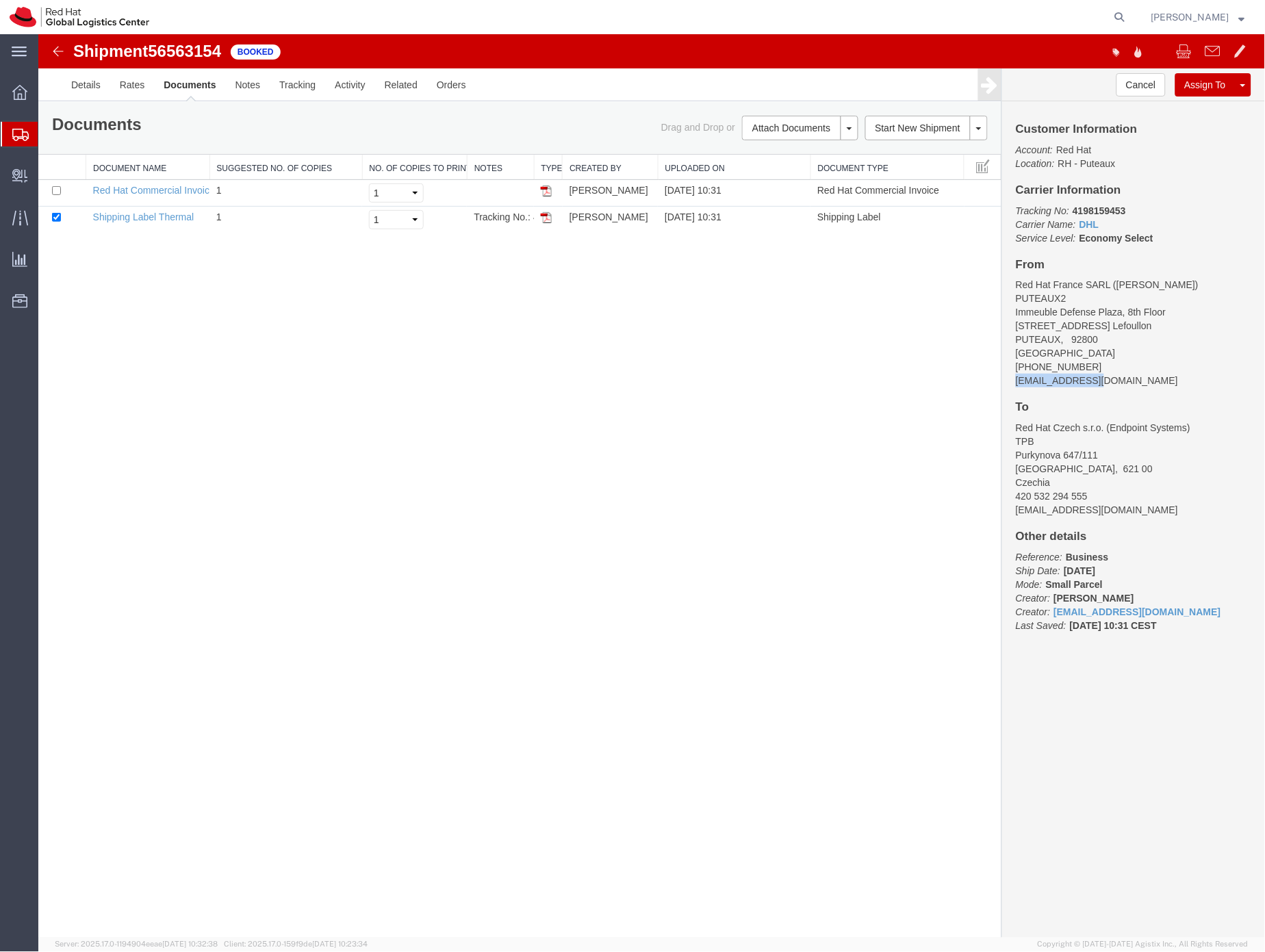
drag, startPoint x: 1129, startPoint y: 379, endPoint x: 1005, endPoint y: 381, distance: 124.0
click at [1005, 381] on div "Customer Information Account: Red Hat Location: RH - Puteaux Carrier Informatio…" at bounding box center [1132, 383] width 263 height 566
copy address "[EMAIL_ADDRESS][DOMAIN_NAME]"
click at [780, 164] on link "Email Documents" at bounding box center [797, 171] width 119 height 20
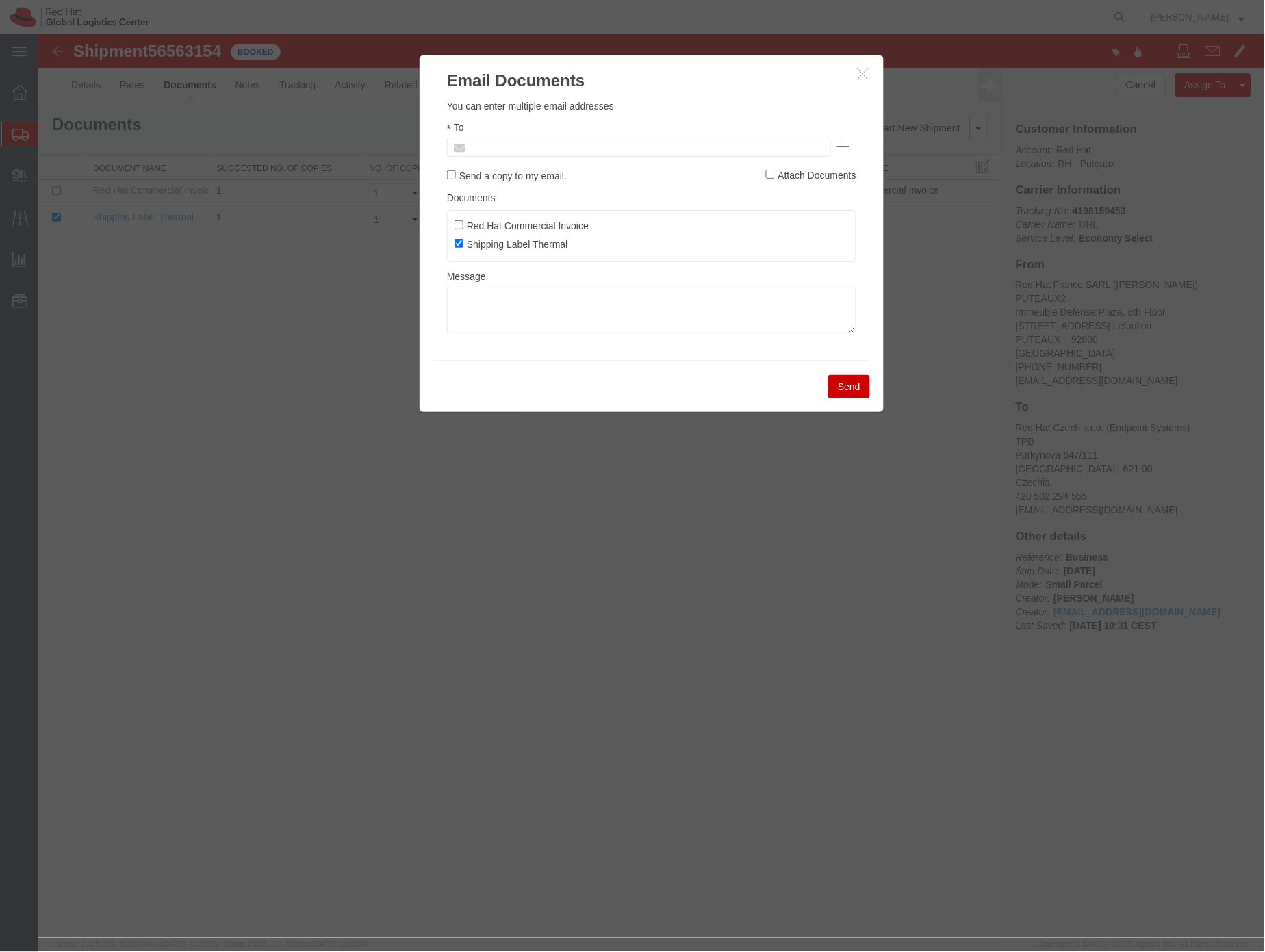
click at [543, 146] on input "text" at bounding box center [546, 146] width 160 height 18
paste input "[EMAIL_ADDRESS][DOMAIN_NAME]"
type input "[EMAIL_ADDRESS][DOMAIN_NAME]"
paste input "facilities-france@redhat.com"
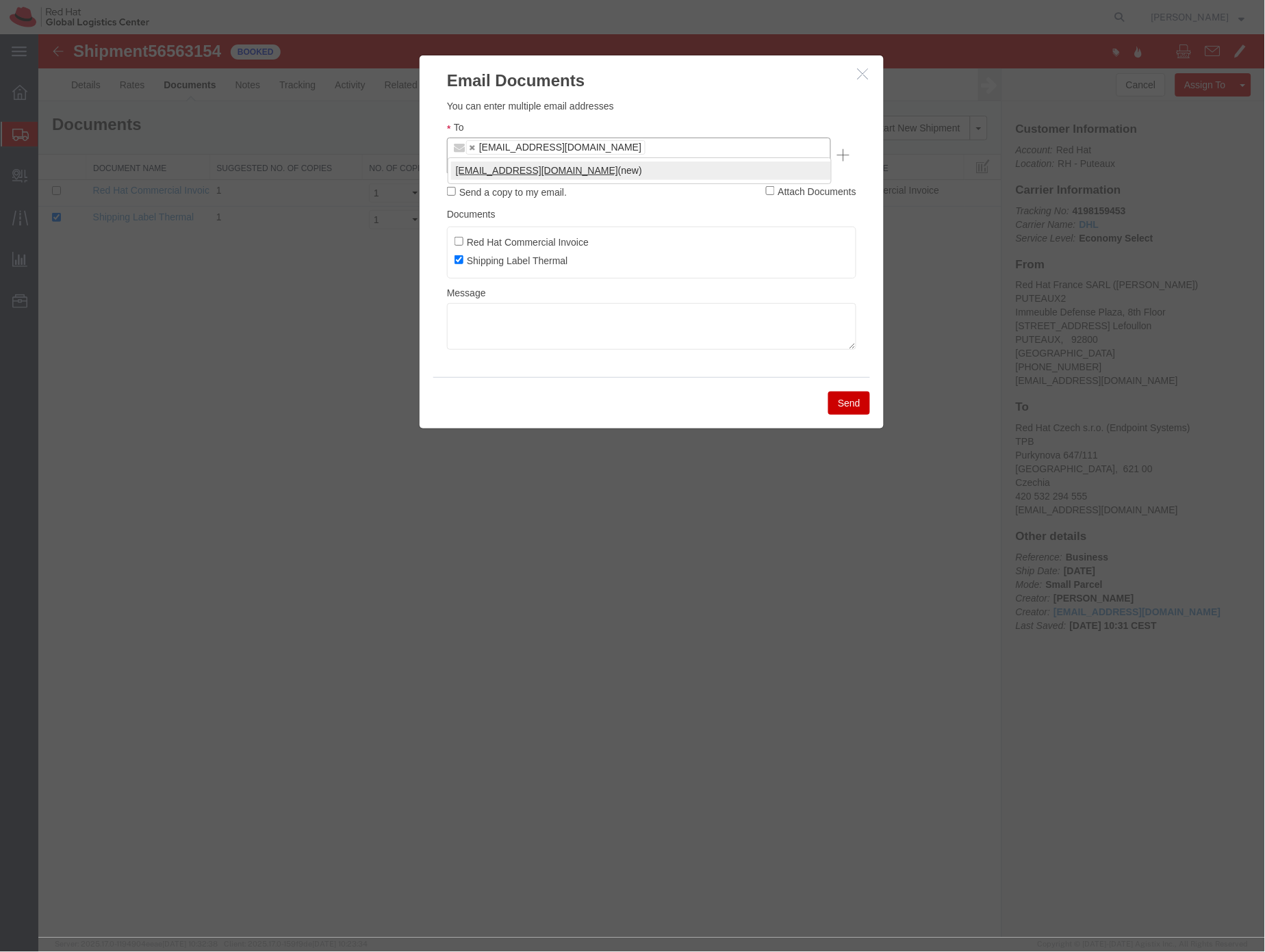
type input "facilities-france@redhat.com"
click at [477, 303] on textarea at bounding box center [651, 326] width 410 height 47
paste textarea "Hi A, please find the label for your shipment to B attached to this email. Plea…"
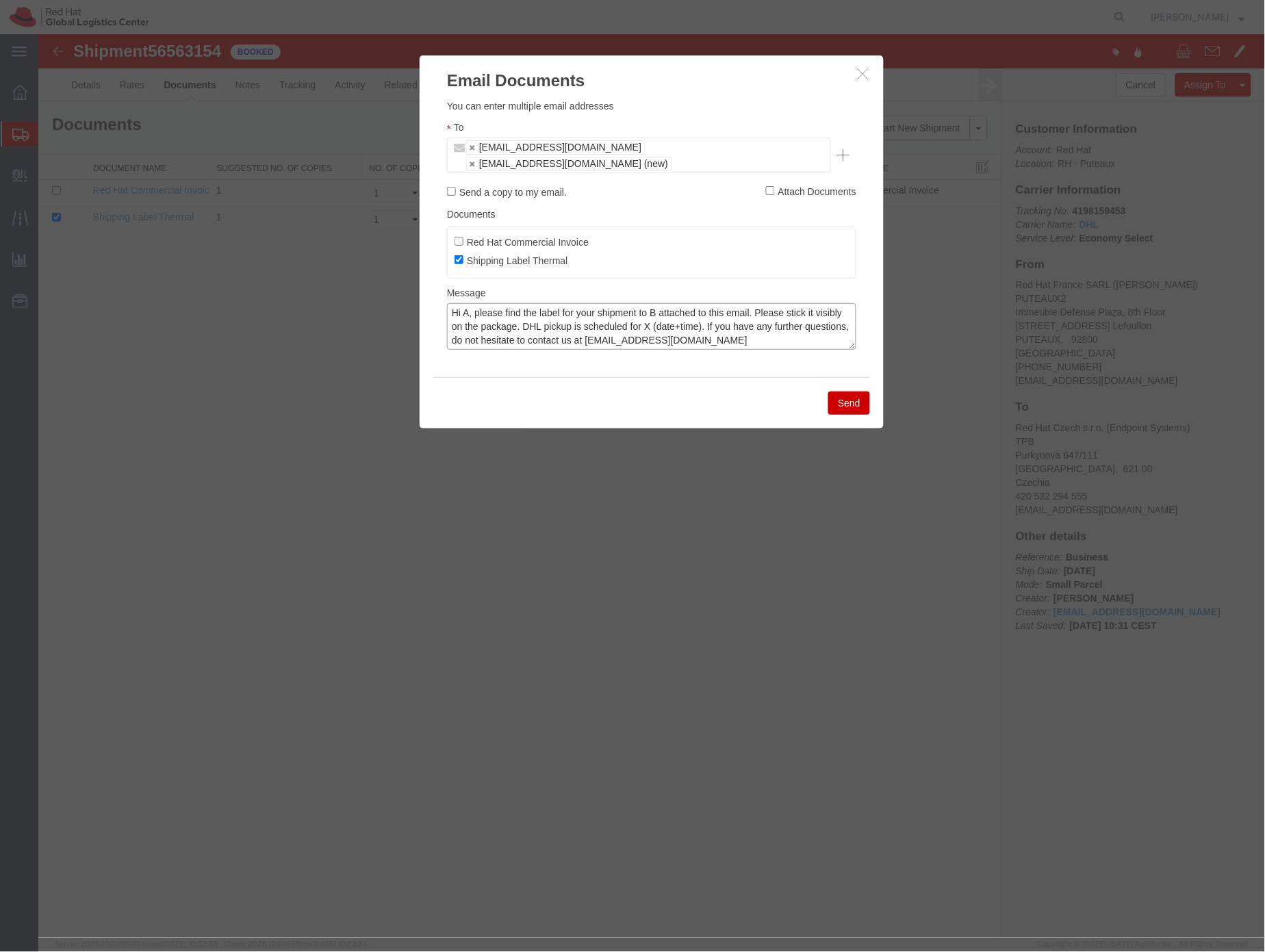
drag, startPoint x: 467, startPoint y: 297, endPoint x: 484, endPoint y: 297, distance: 17.0
click at [467, 303] on textarea "Hi A, please find the label for your shipment to B attached to this email. Plea…" at bounding box center [651, 326] width 410 height 47
click at [669, 303] on textarea "Hi Felix, please find the label for your shipment to B attached to this email. …" at bounding box center [651, 326] width 410 height 47
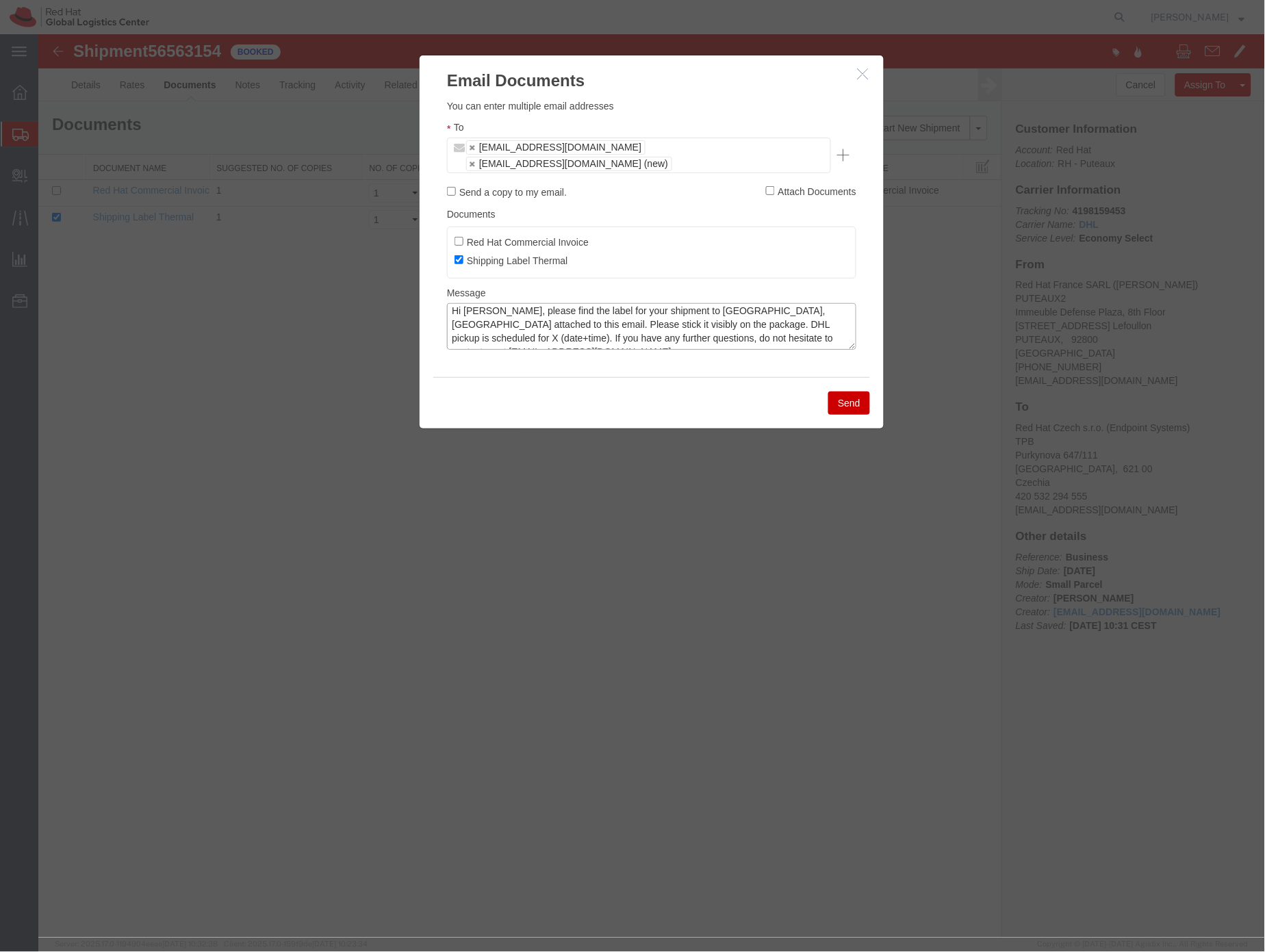
click at [708, 305] on textarea "Hi Felix, please find the label for your shipment to Brno,CZ attached to this e…" at bounding box center [651, 326] width 410 height 47
click at [774, 308] on textarea "Hi Felix, please find the label for your shipment to Brno,CZ attached to this e…" at bounding box center [651, 326] width 410 height 47
type textarea "Hi Felix, please find the label for your shipment to Brno,CZ attached to this e…"
click at [852, 391] on button "Send" at bounding box center [848, 402] width 42 height 23
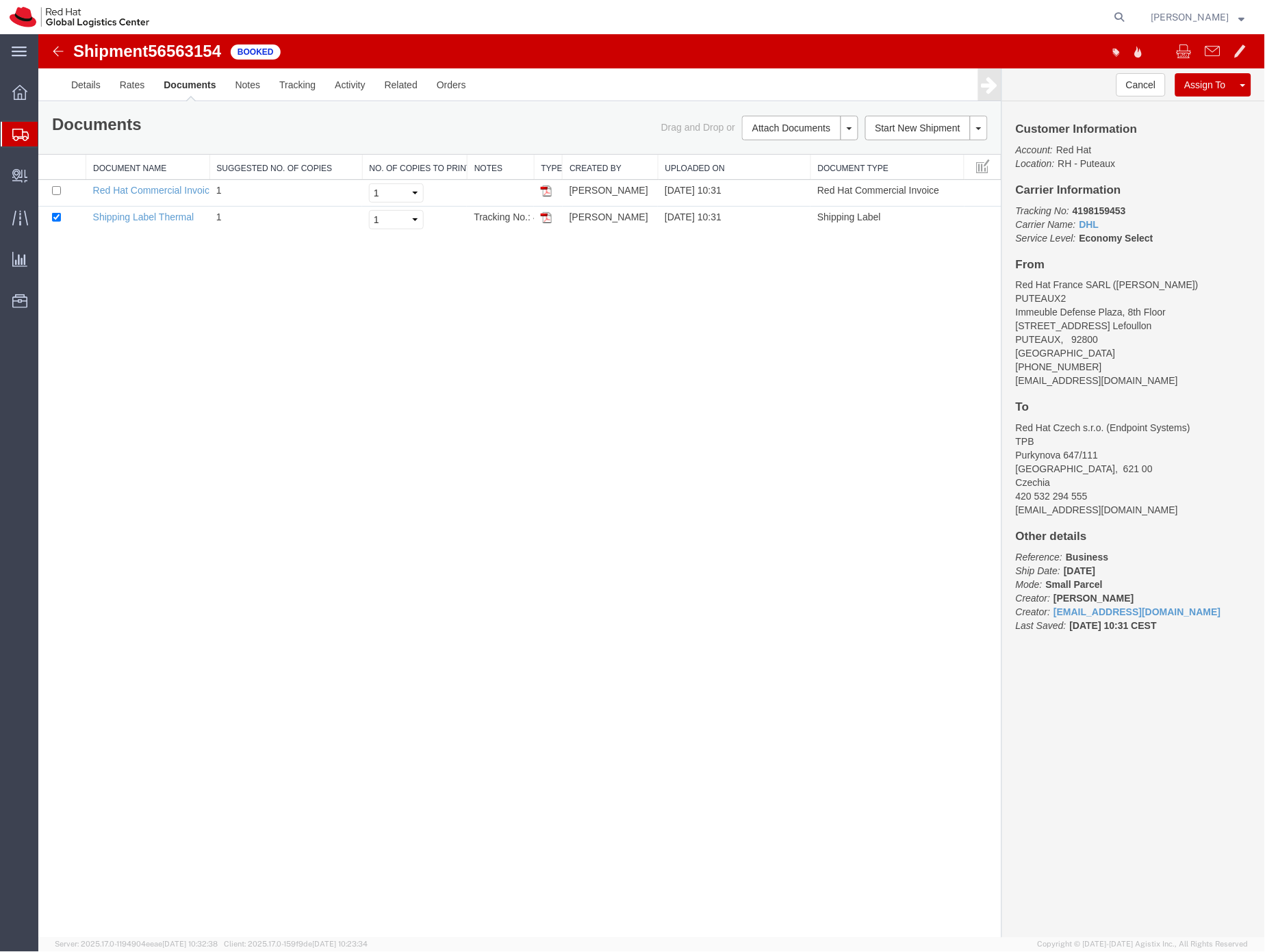
click at [23, 134] on icon at bounding box center [20, 134] width 16 height 12
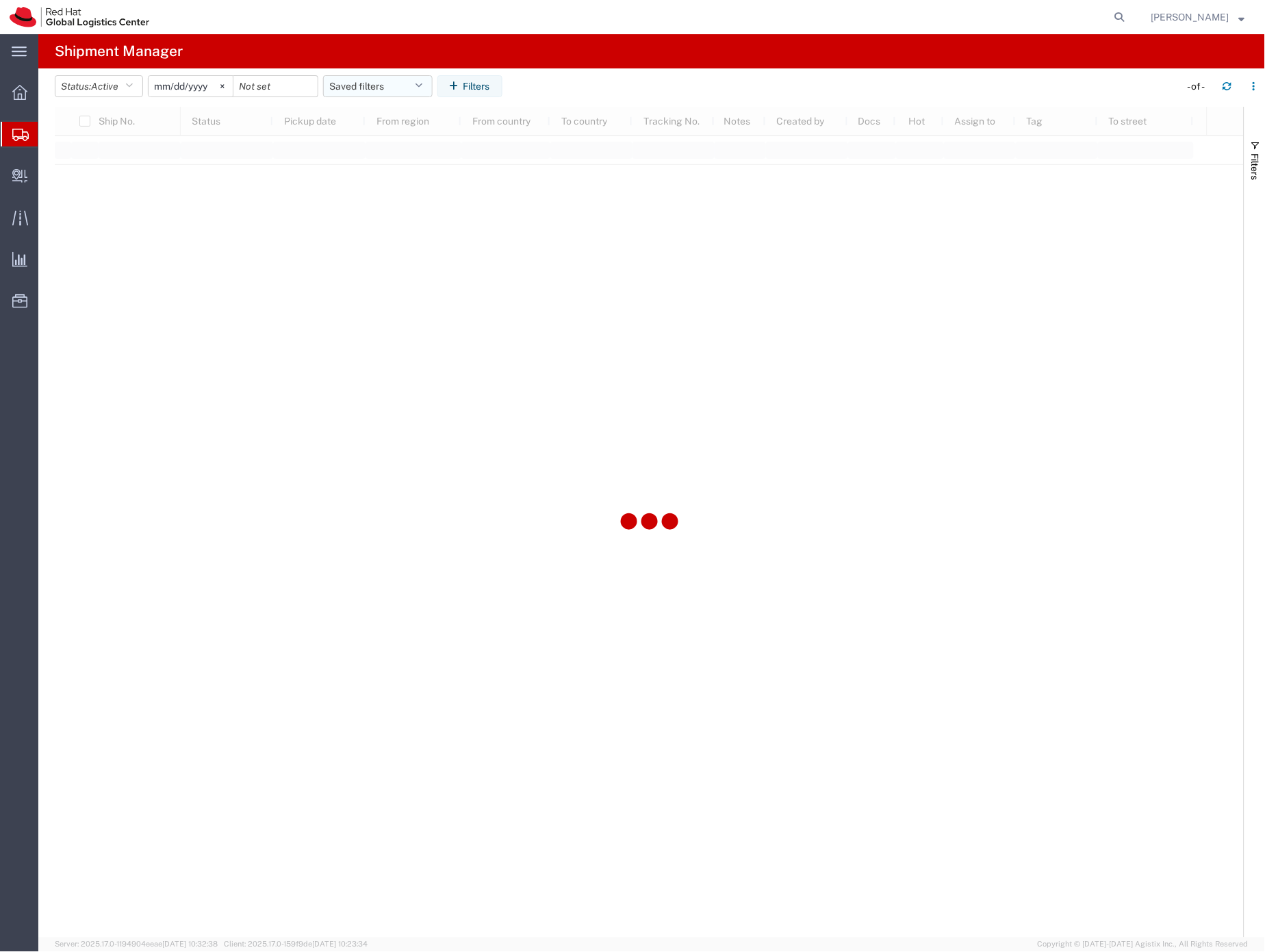
click at [351, 86] on button "Saved filters" at bounding box center [377, 87] width 110 height 22
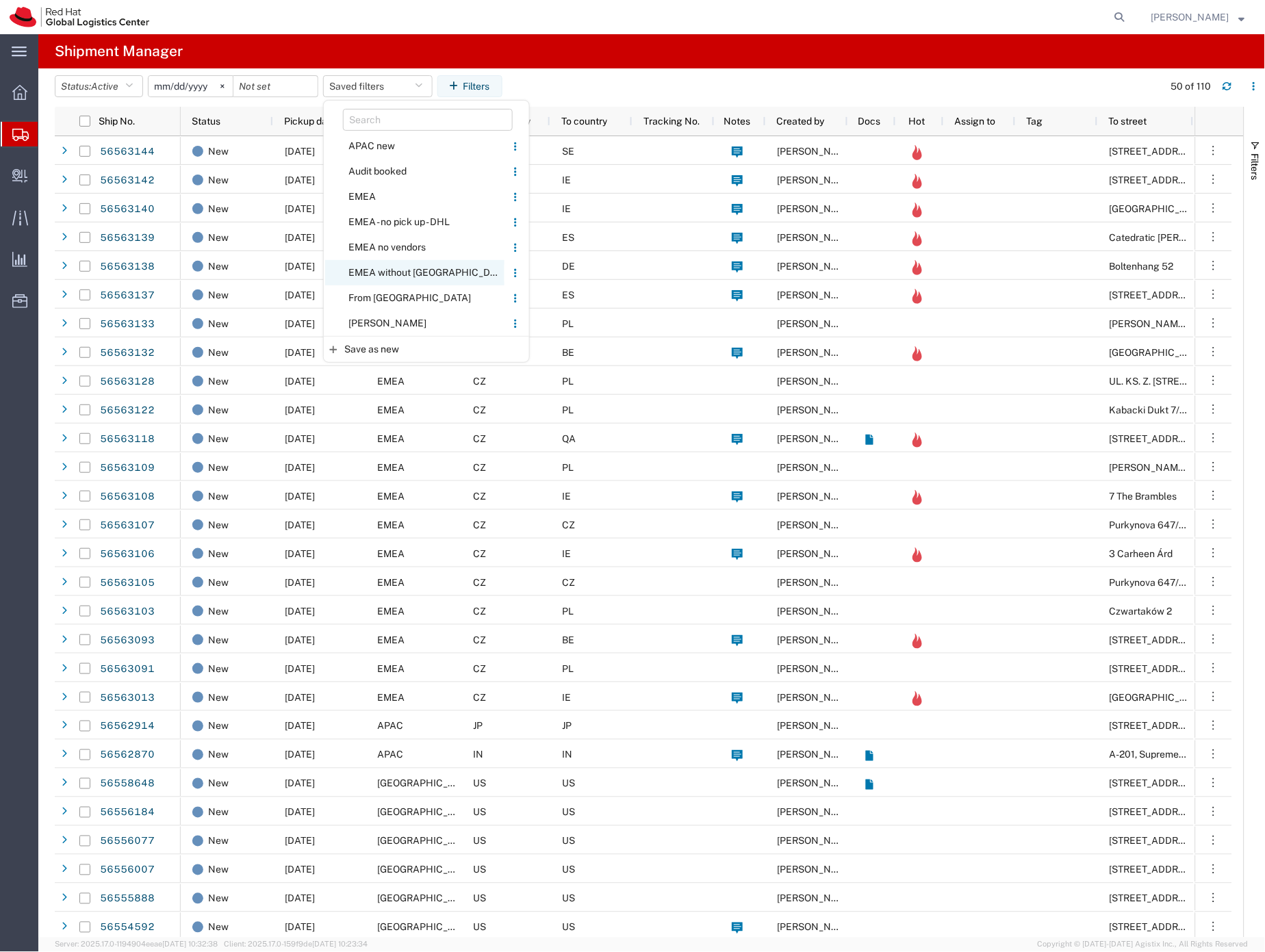
click at [406, 272] on span "EMEA without [GEOGRAPHIC_DATA]" at bounding box center [415, 273] width 179 height 26
type input "2023-06-14"
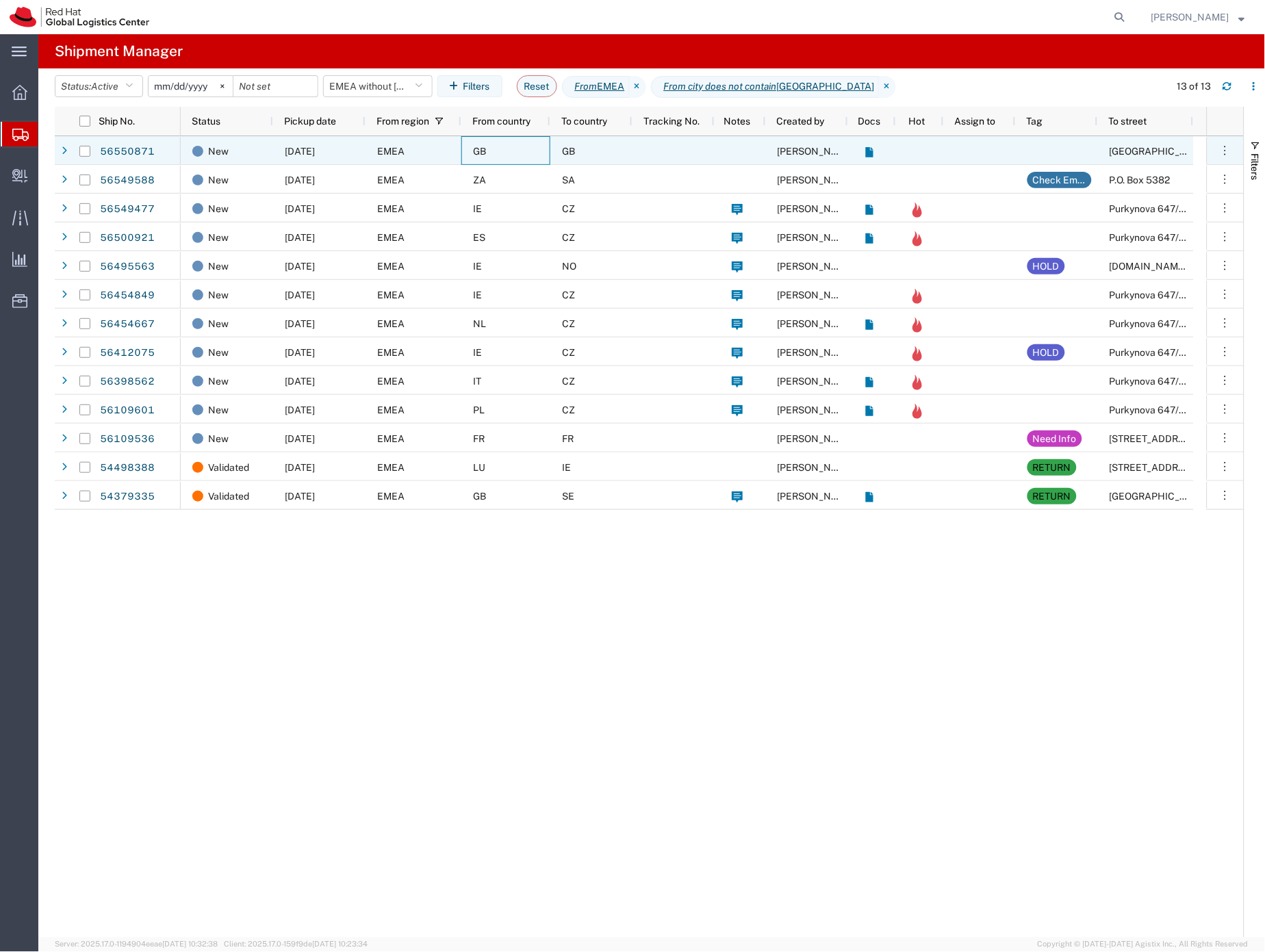
click at [468, 153] on div "GB" at bounding box center [506, 150] width 89 height 29
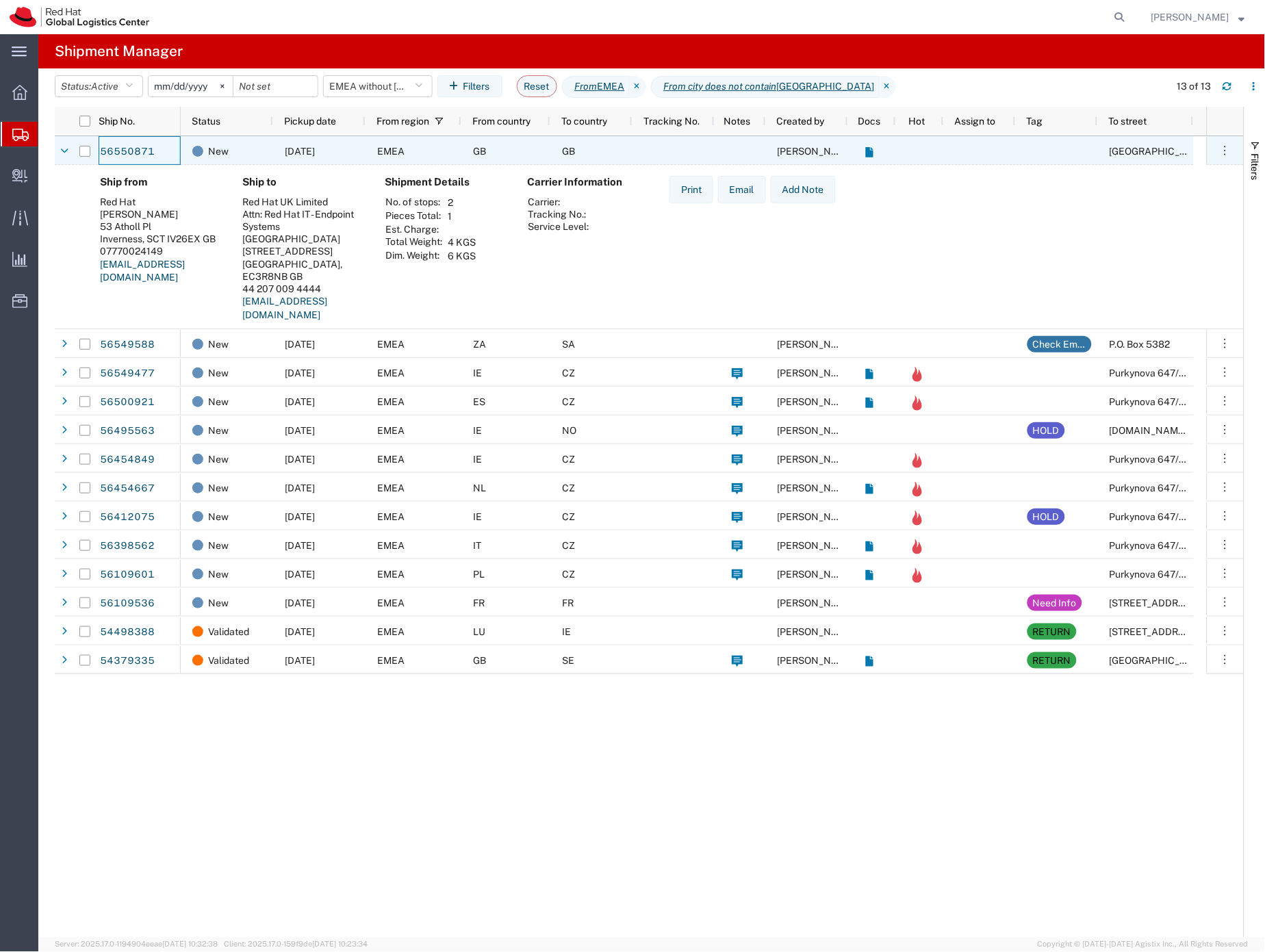
click at [162, 160] on div "56550871" at bounding box center [139, 150] width 82 height 29
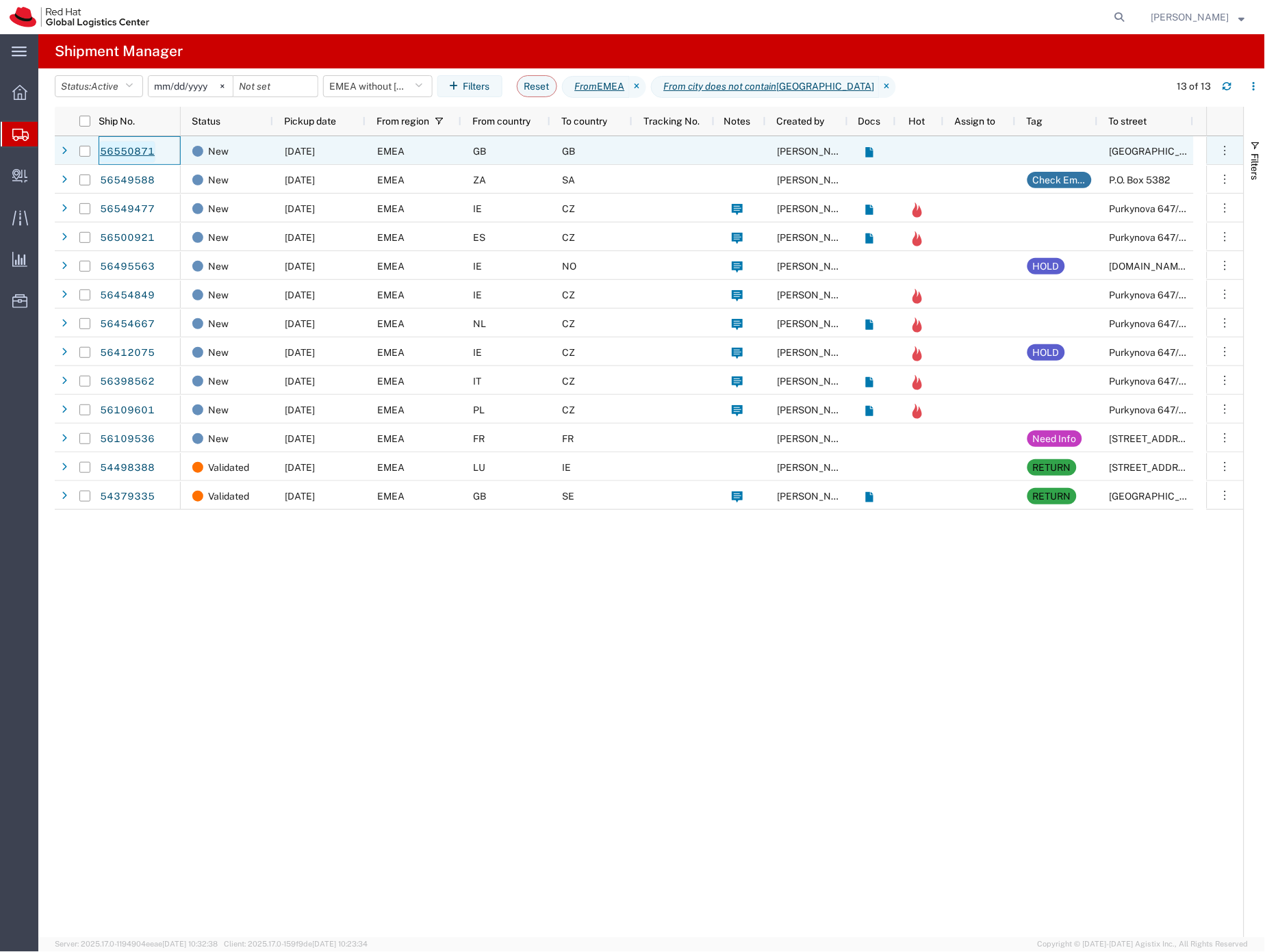
drag, startPoint x: 160, startPoint y: 156, endPoint x: 116, endPoint y: 153, distance: 44.1
click at [116, 153] on div "56550871" at bounding box center [139, 150] width 82 height 29
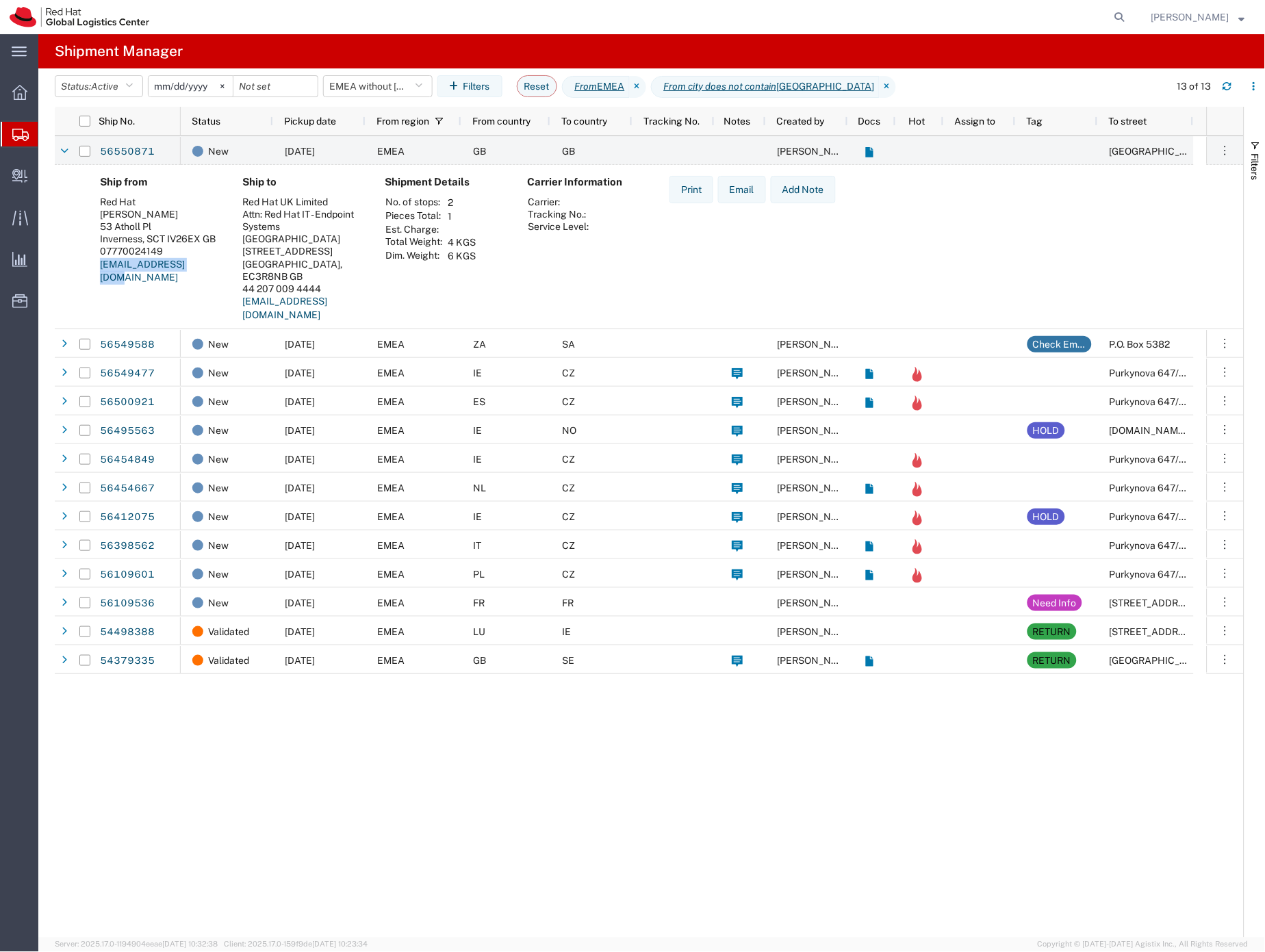
drag, startPoint x: 217, startPoint y: 269, endPoint x: 103, endPoint y: 263, distance: 114.2
click at [100, 265] on address "Red Hat Elena Khokhlova 53 Atholl Pl Inverness, SCT IV26EX GB 07770024149 ekhok…" at bounding box center [161, 240] width 121 height 89
copy link "ekhokhlo@redhat.com"
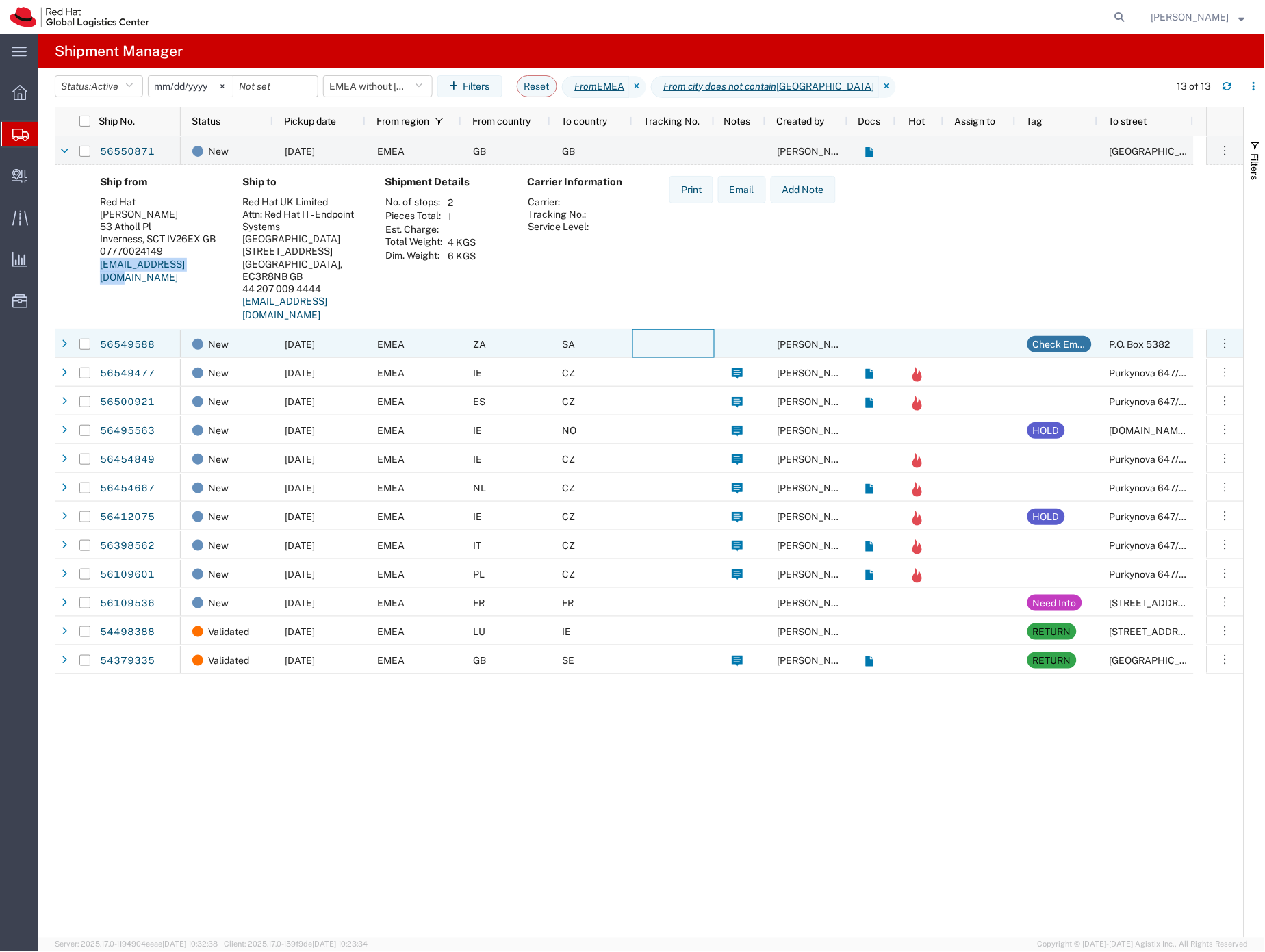
click at [635, 343] on div at bounding box center [673, 343] width 82 height 29
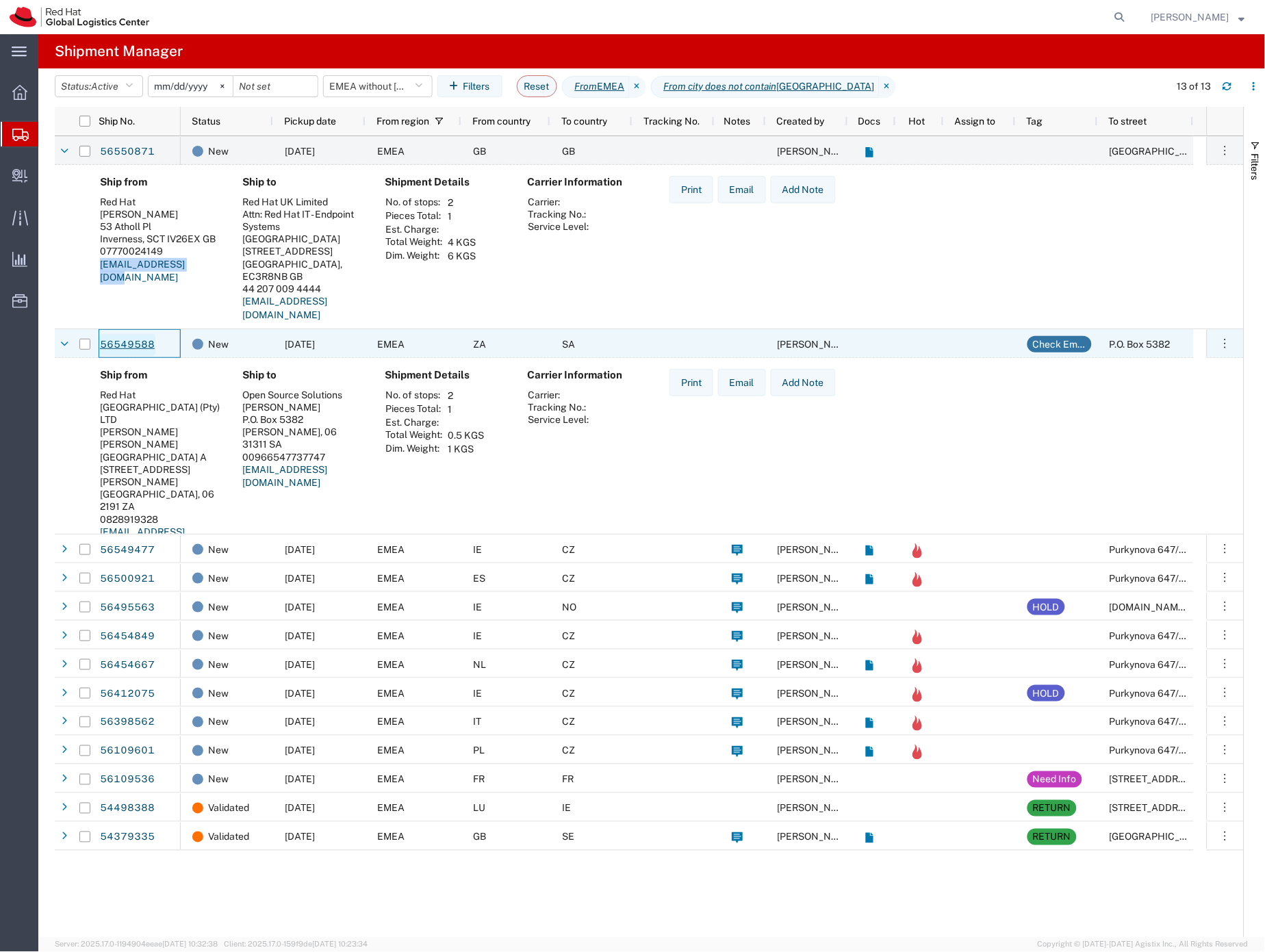
click at [128, 343] on link "56549588" at bounding box center [128, 345] width 56 height 22
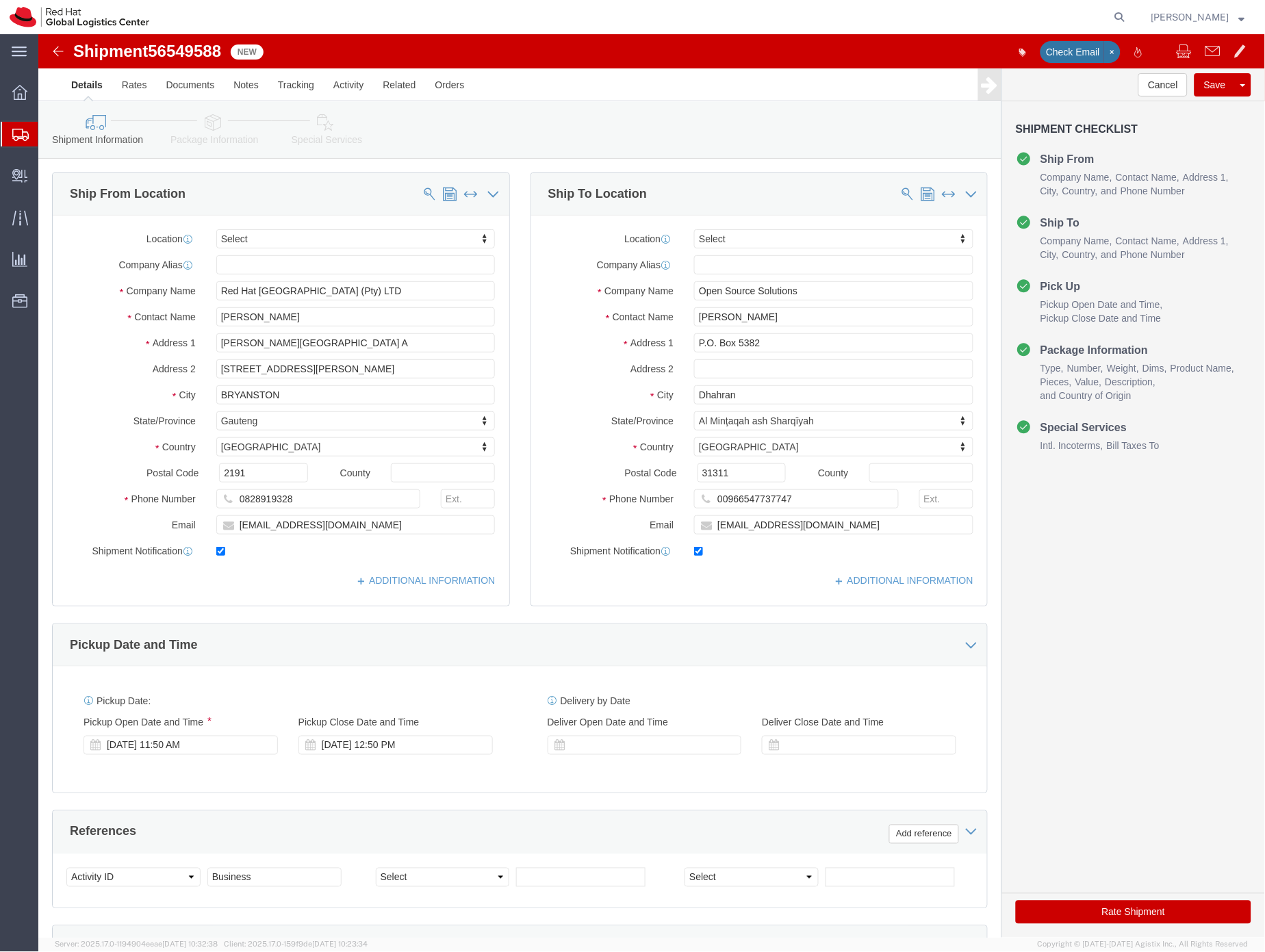
select select
click icon "button"
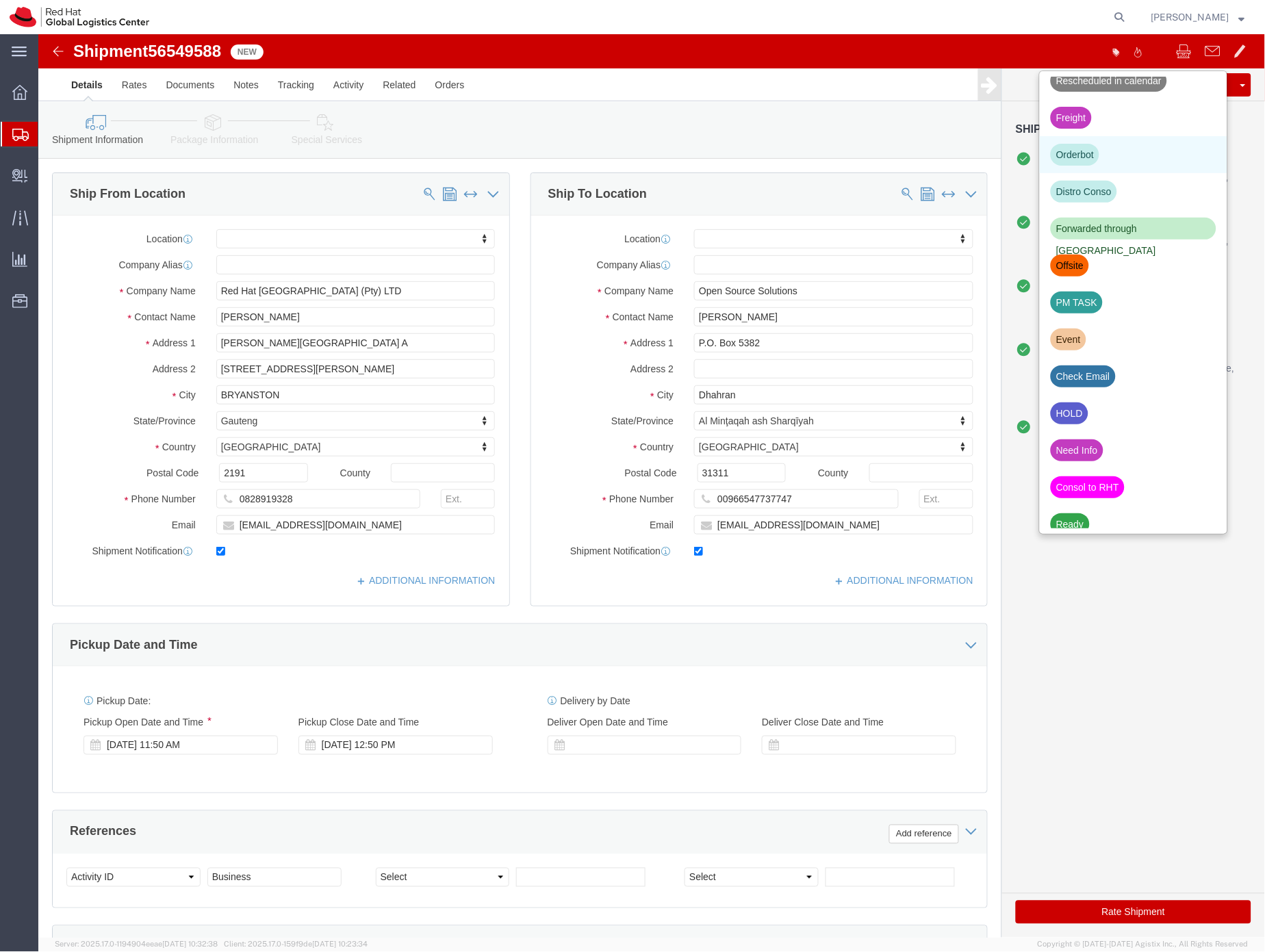
scroll to position [325, 0]
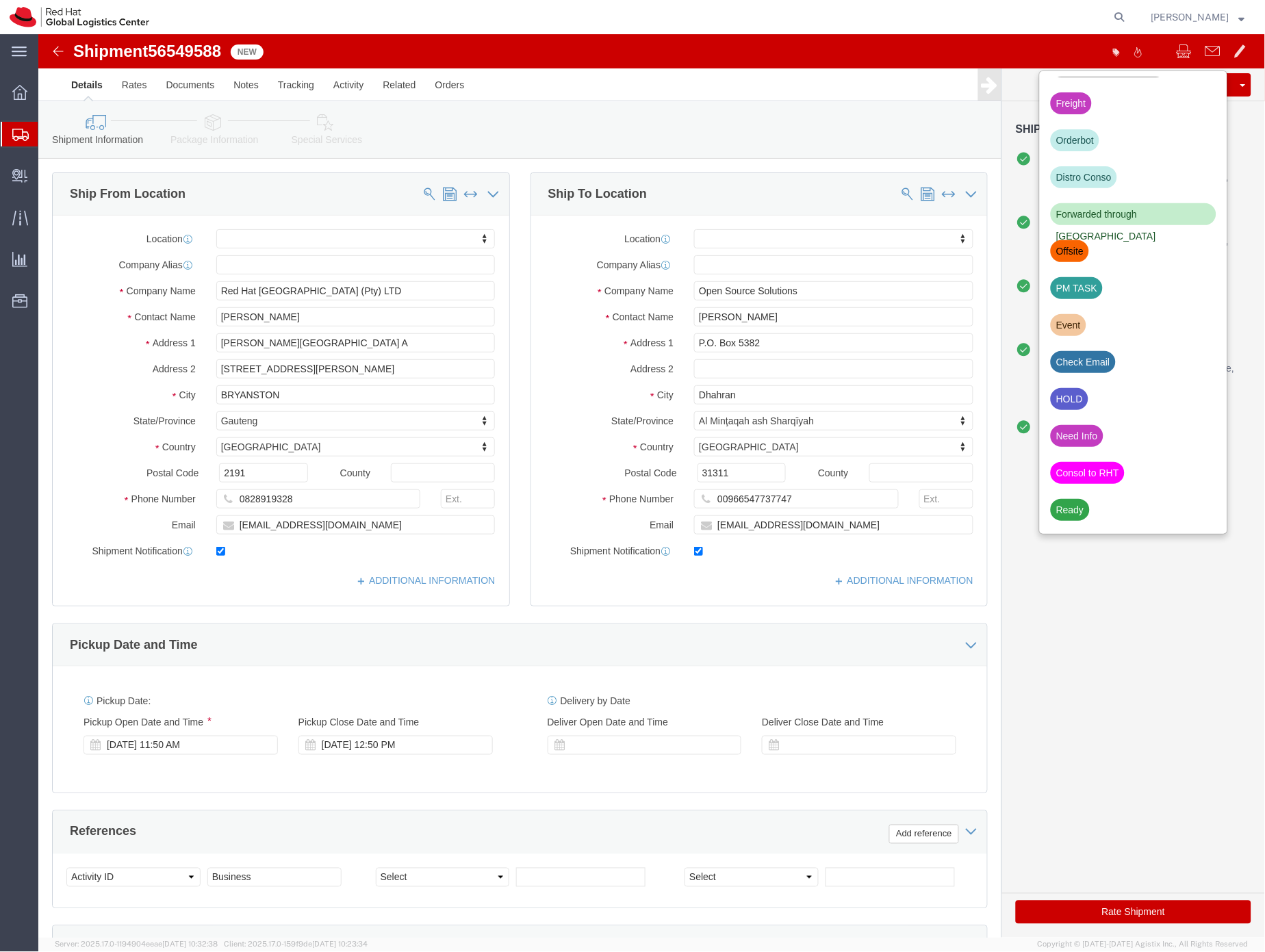
click div "HOLD"
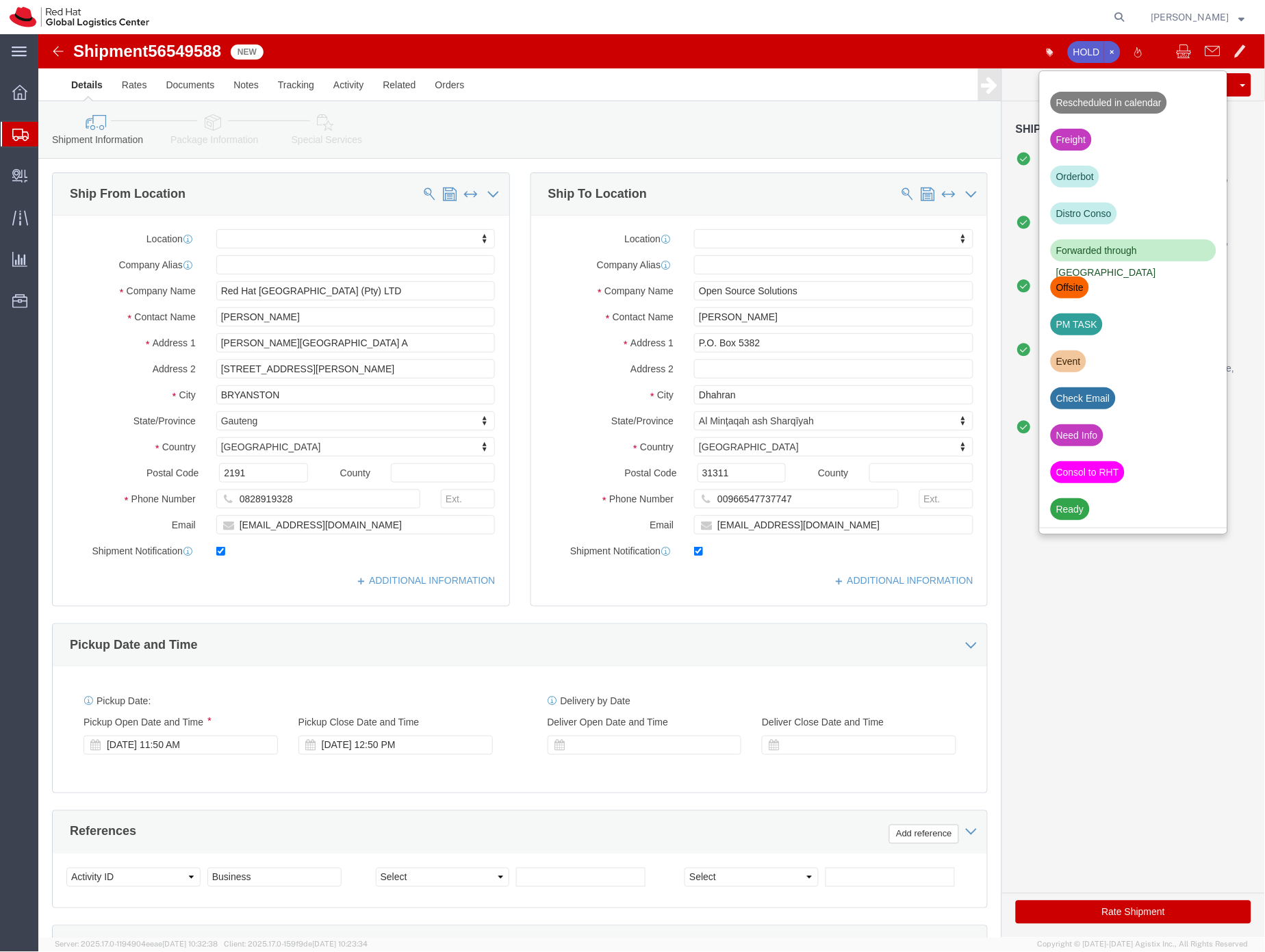
click at [20, 133] on icon at bounding box center [20, 134] width 16 height 12
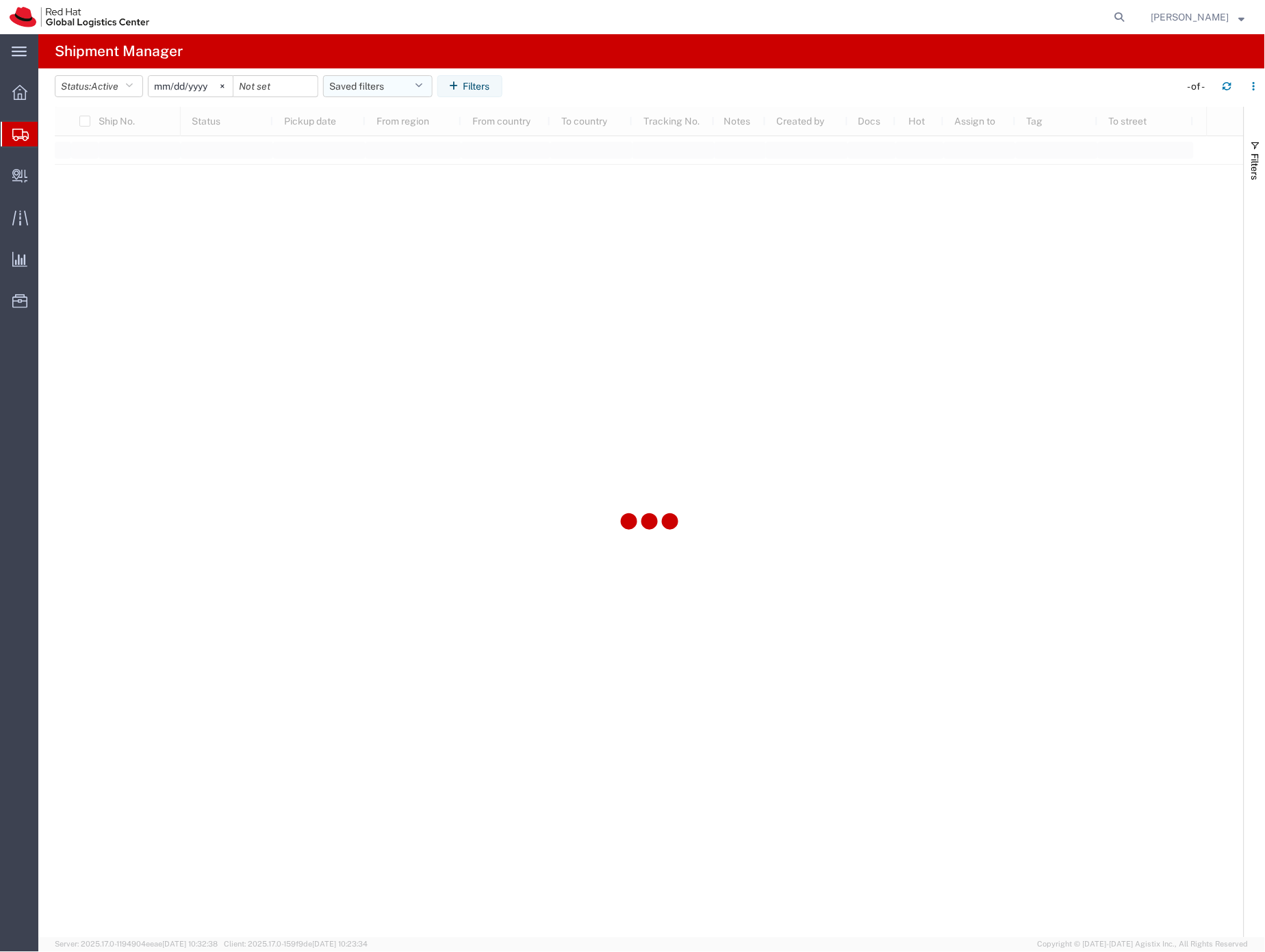
click at [352, 86] on button "Saved filters" at bounding box center [377, 87] width 110 height 22
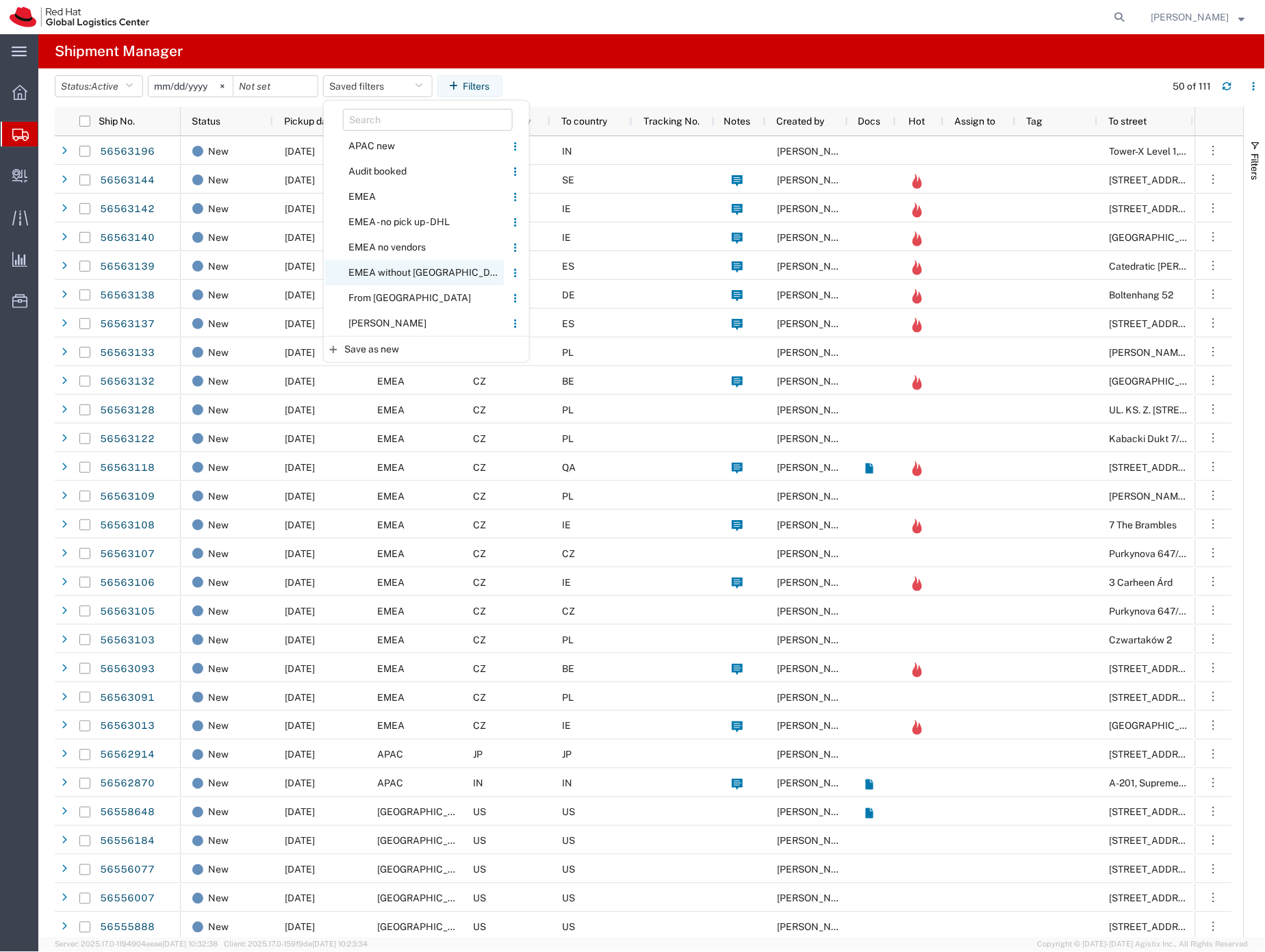
click at [401, 269] on span "EMEA without [GEOGRAPHIC_DATA]" at bounding box center [415, 273] width 179 height 26
type input "2023-06-14"
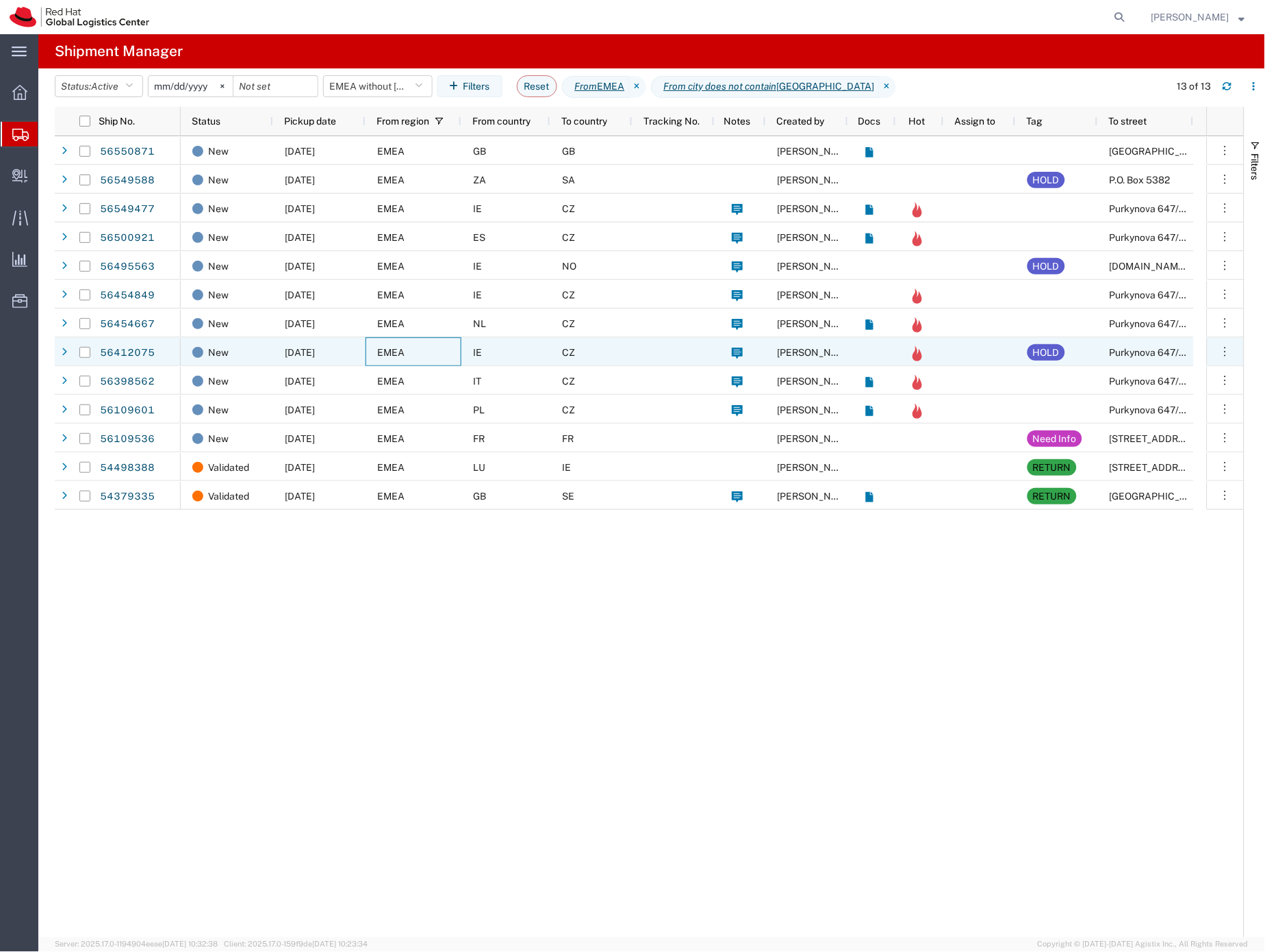
click at [415, 354] on div "EMEA" at bounding box center [413, 352] width 96 height 29
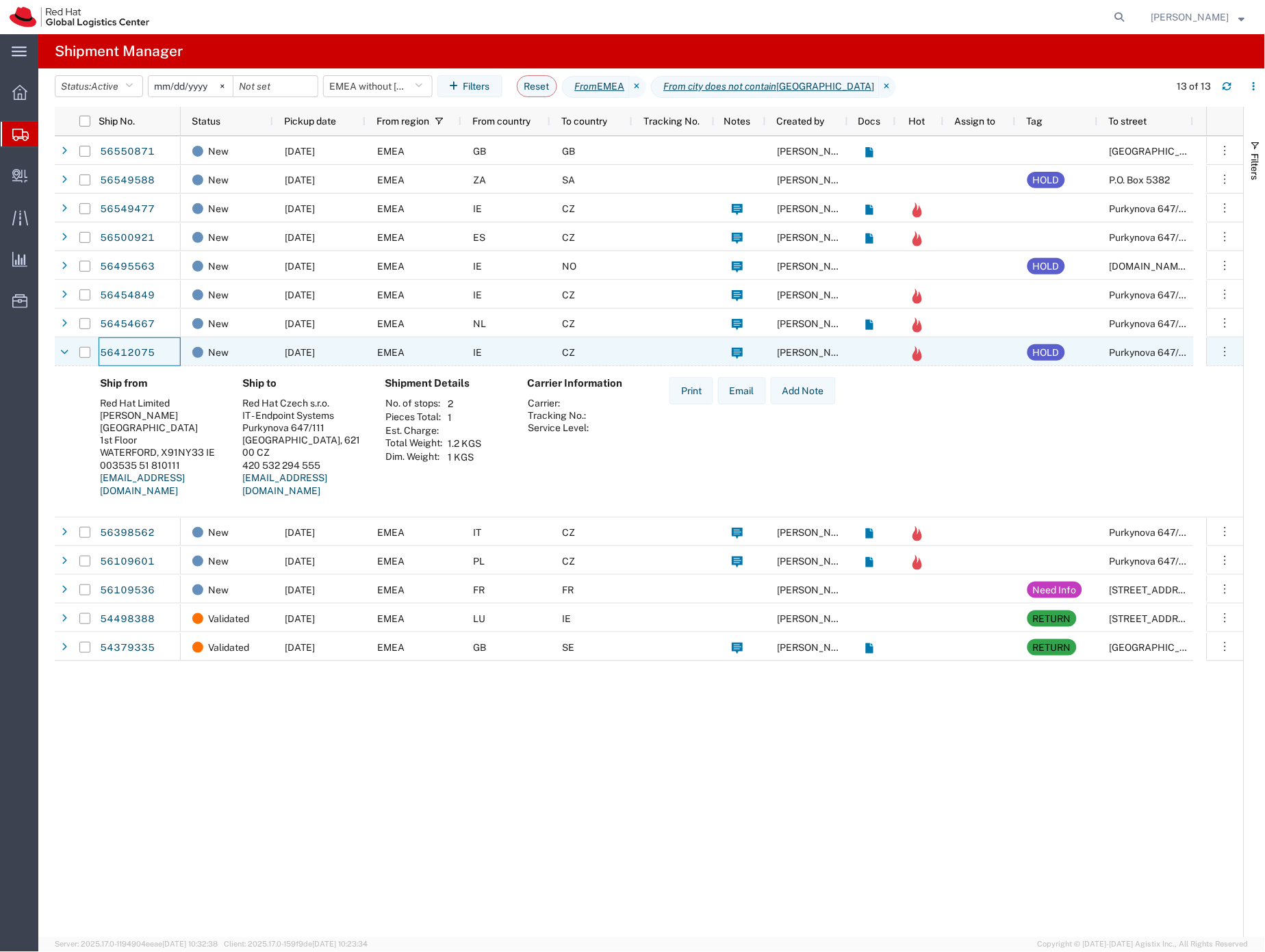
click at [154, 363] on div "56412075" at bounding box center [139, 352] width 82 height 29
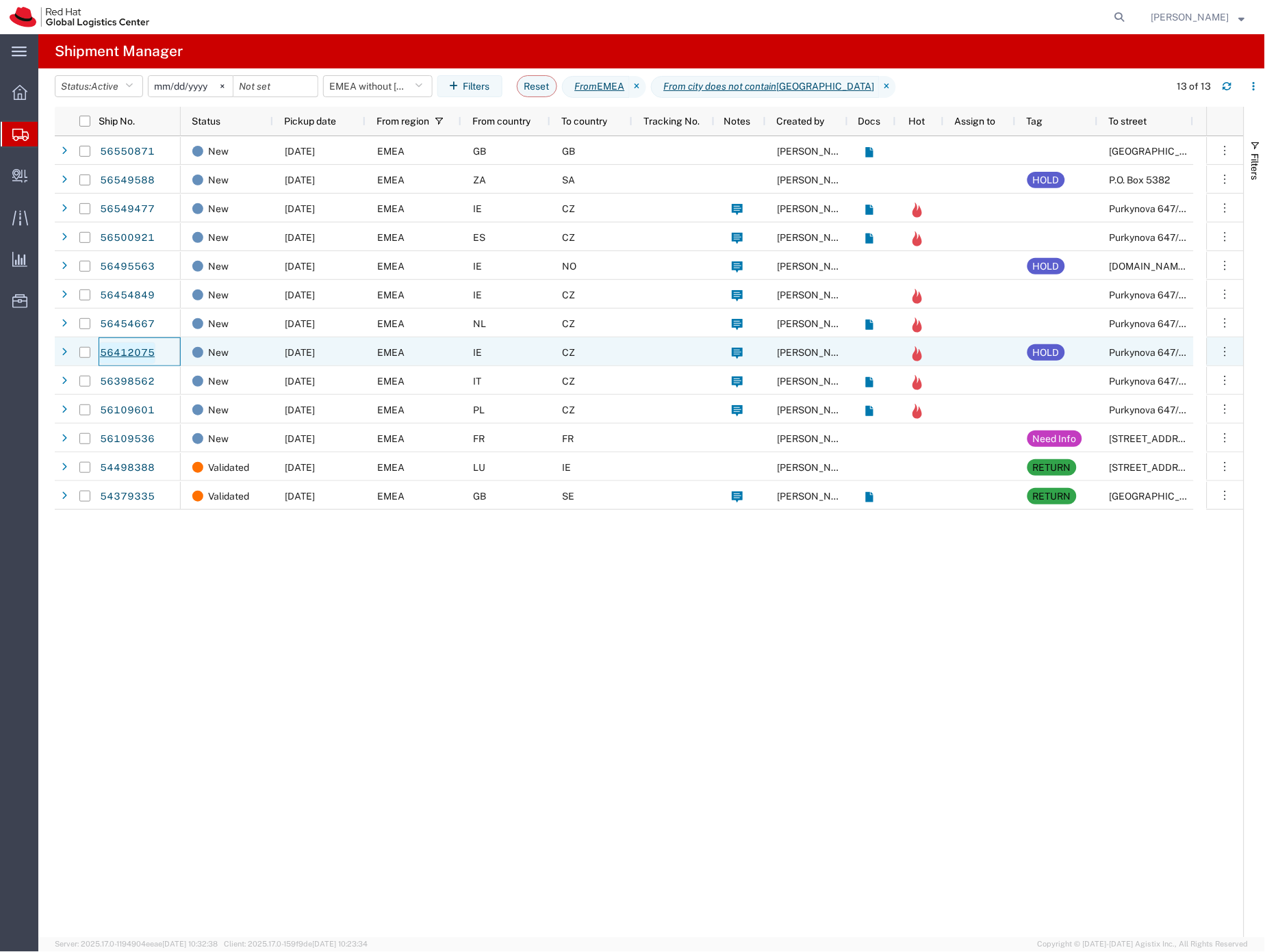
click at [151, 360] on link "56412075" at bounding box center [128, 354] width 56 height 22
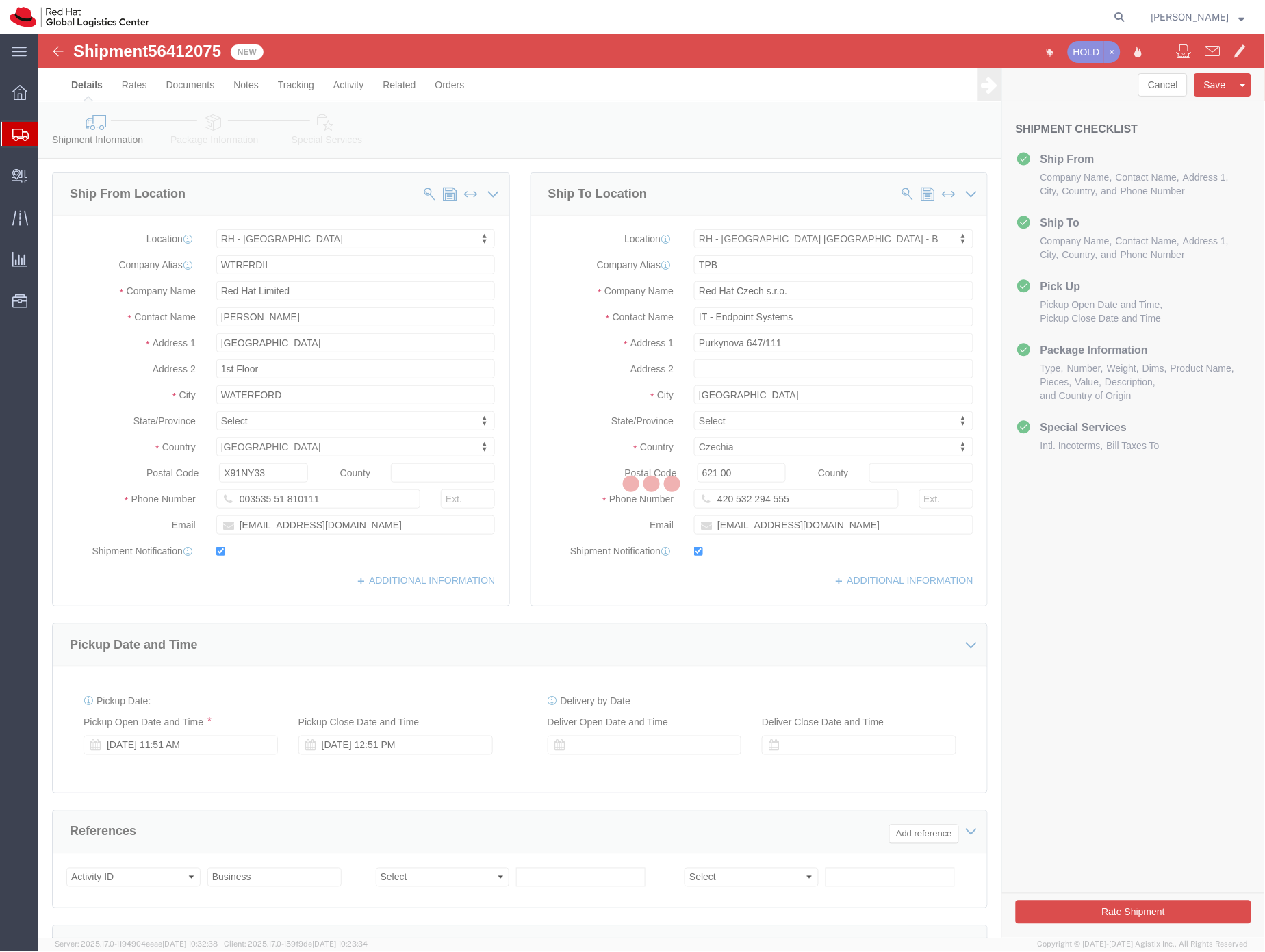
click at [188, 46] on div at bounding box center [651, 485] width 1227 height 904
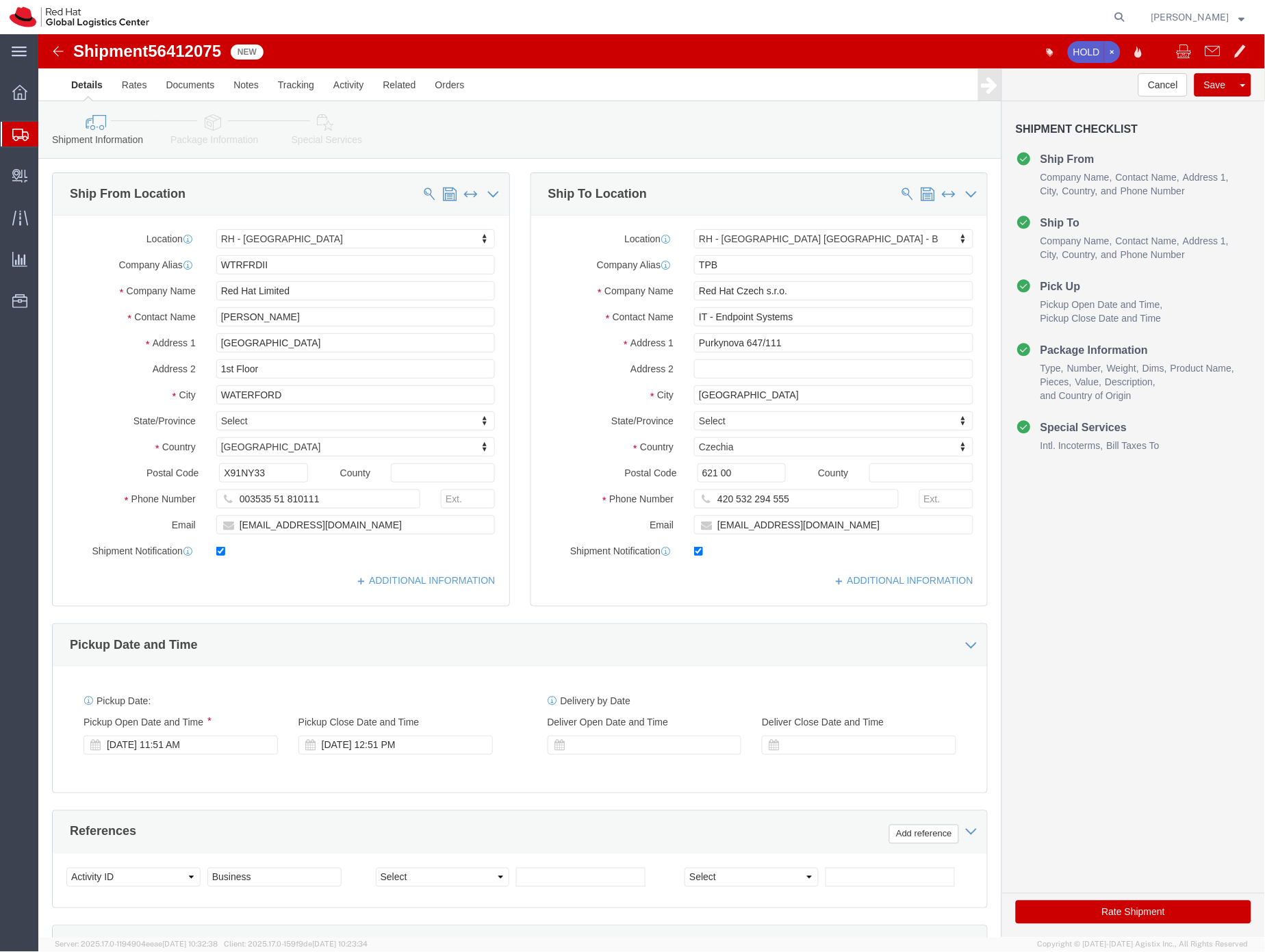
select select "38045"
select select "38036"
click span "56412075"
copy span "56412075"
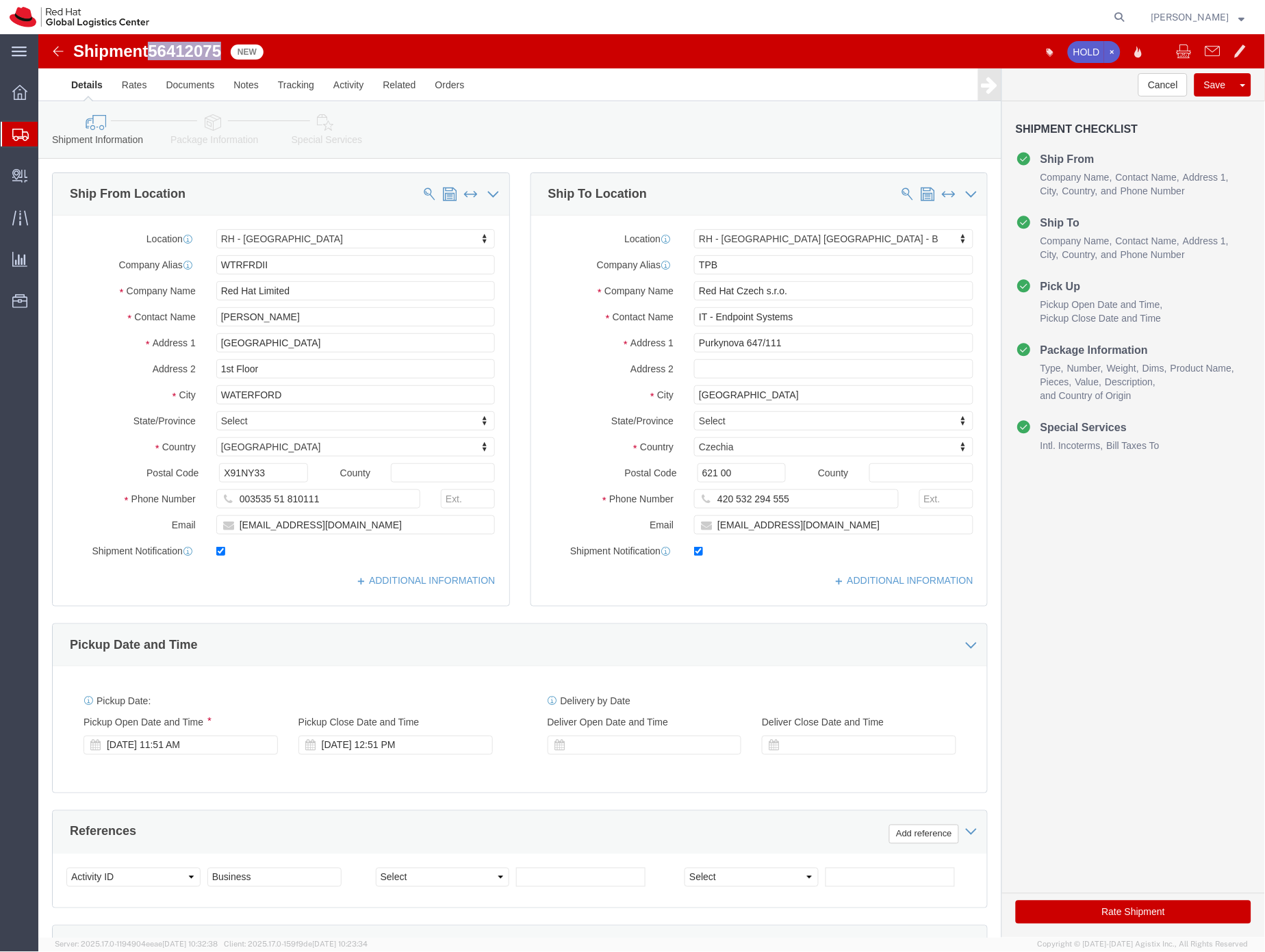
click img
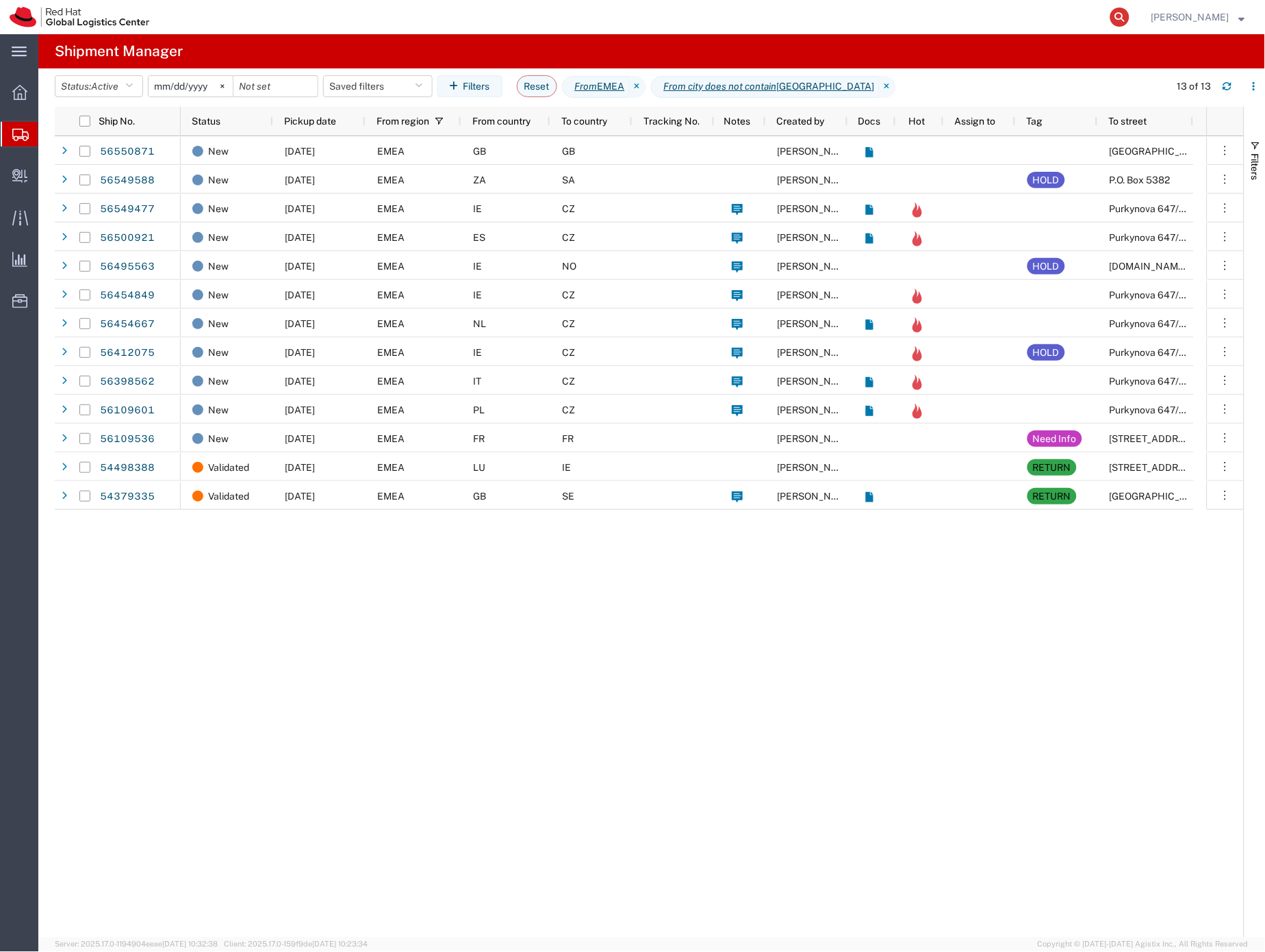
click at [1130, 14] on icon at bounding box center [1120, 17] width 20 height 20
click at [904, 20] on input "search" at bounding box center [903, 17] width 417 height 33
paste input "56412075"
type input "56412075"
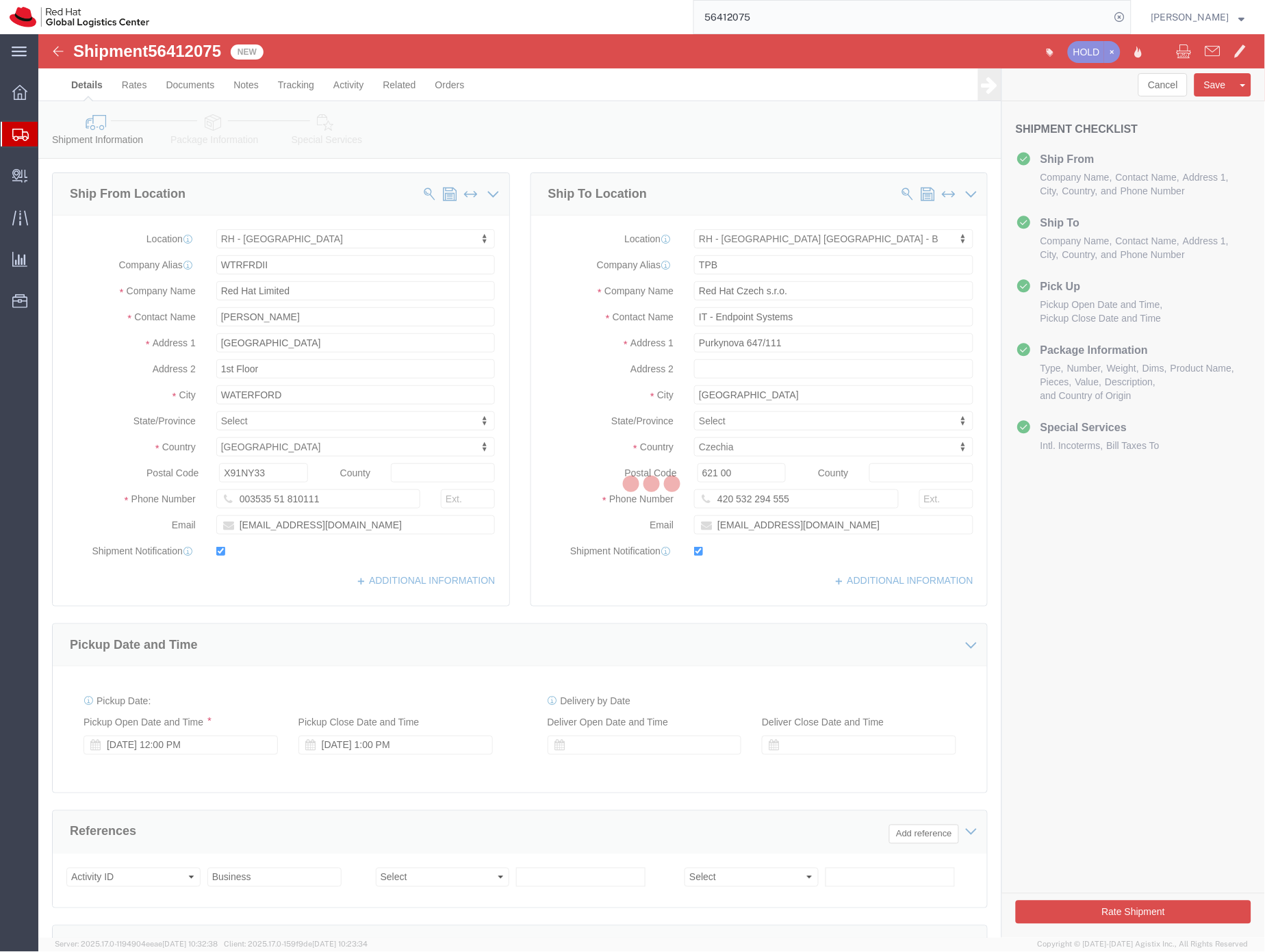
select select "38045"
select select "38036"
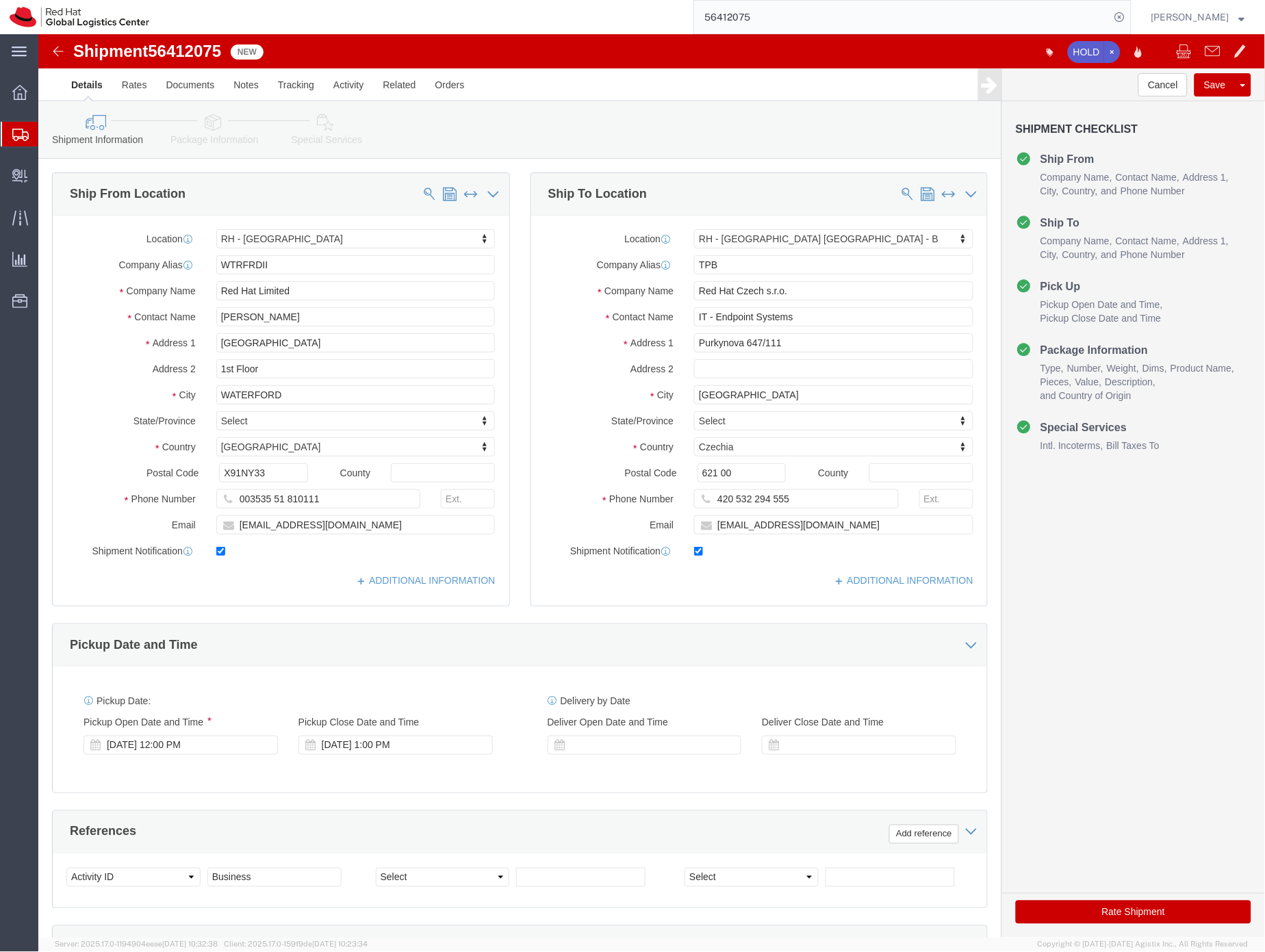
click link "Package Information"
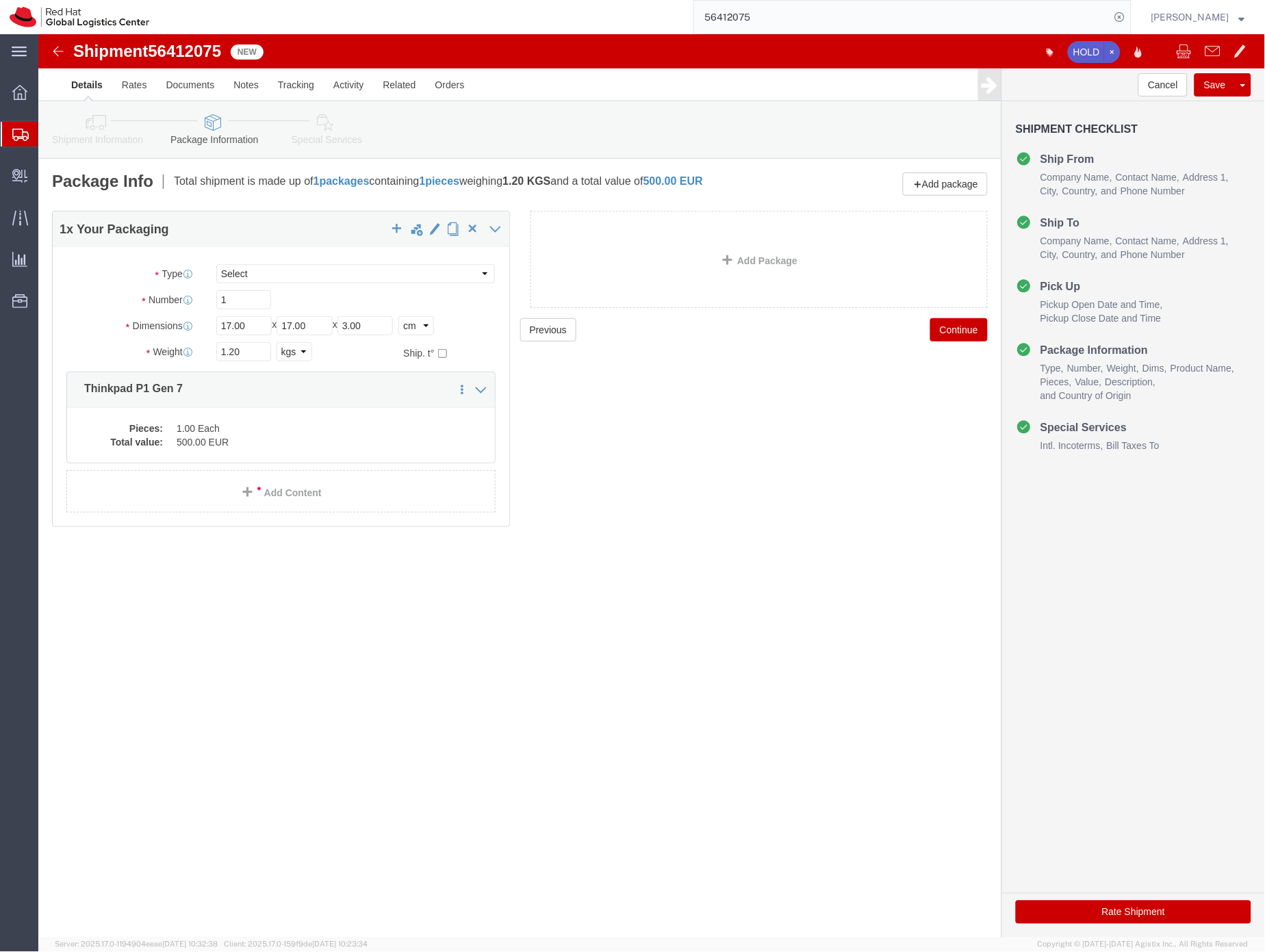
click link "Special Services"
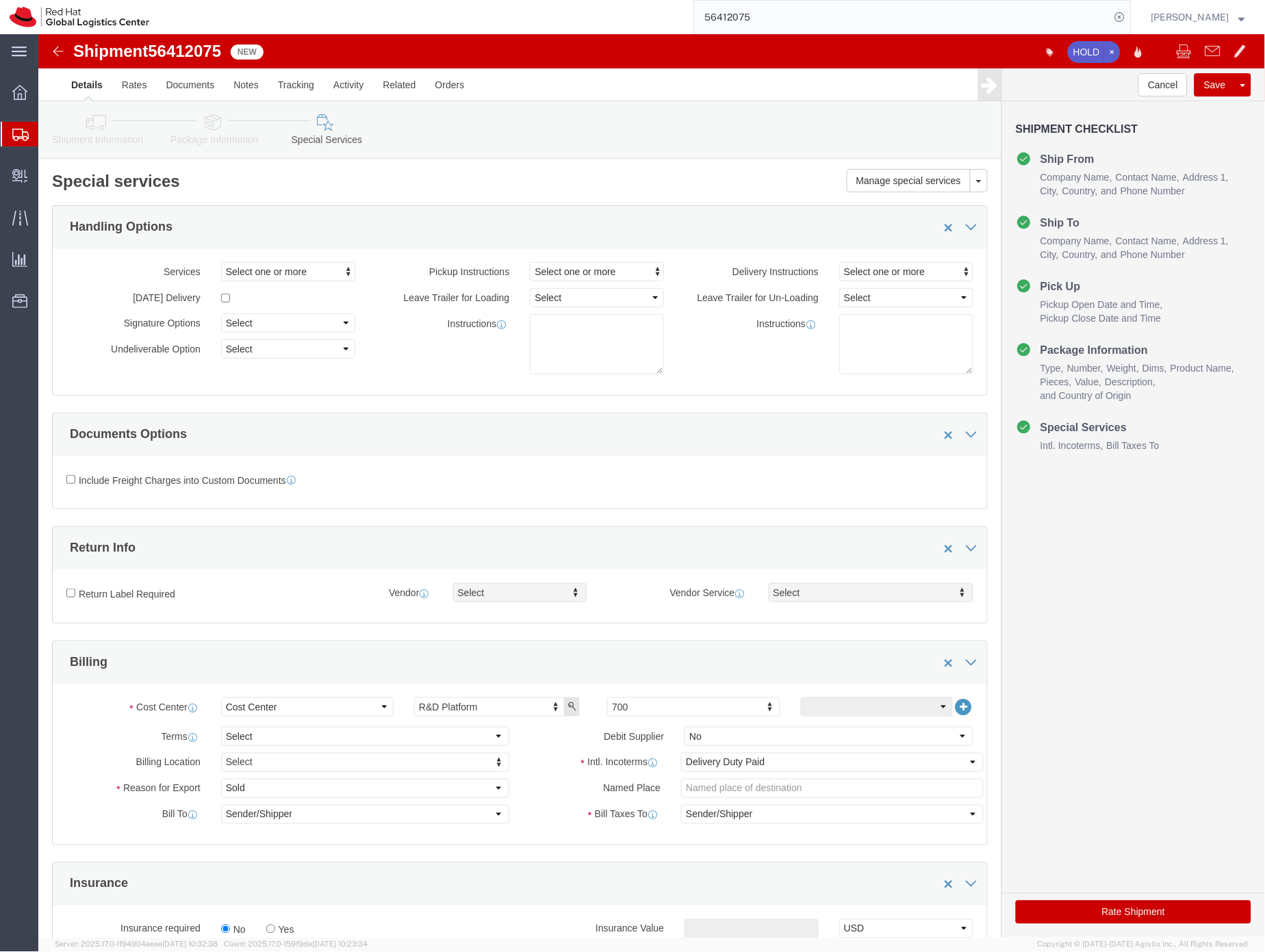
click icon
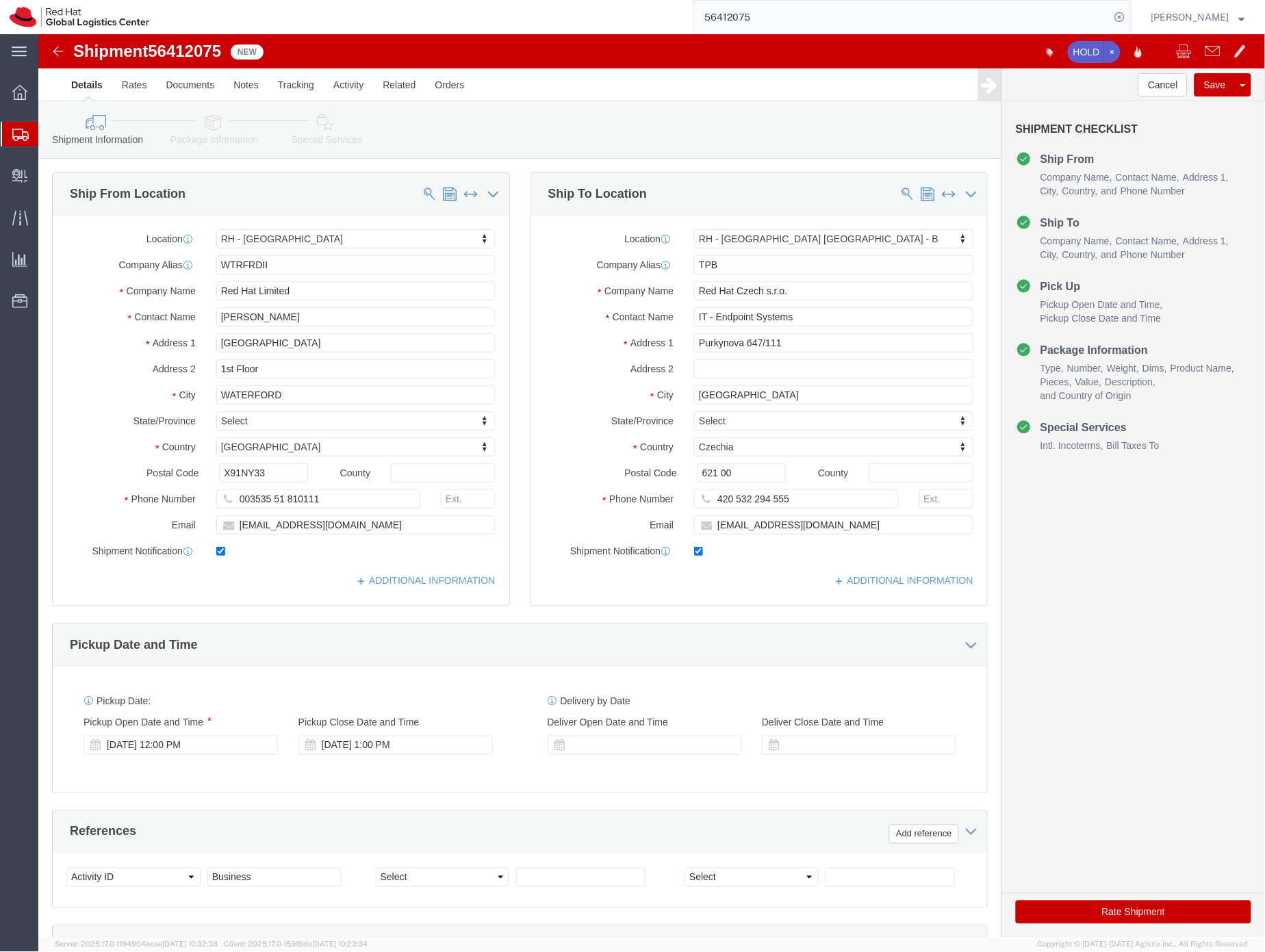
click span "56412075"
copy span "56412075"
click button "Cancel"
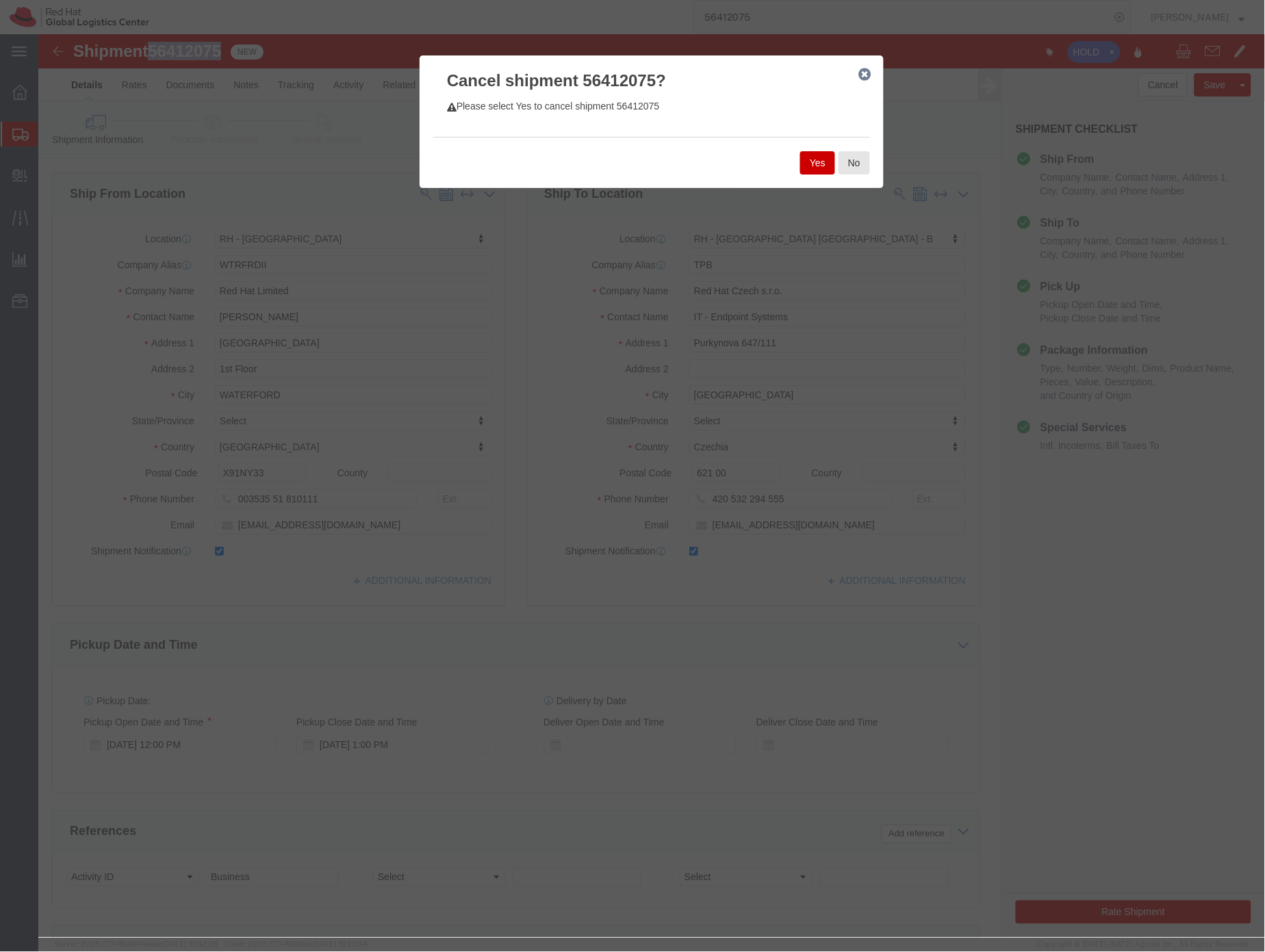
click button "Yes"
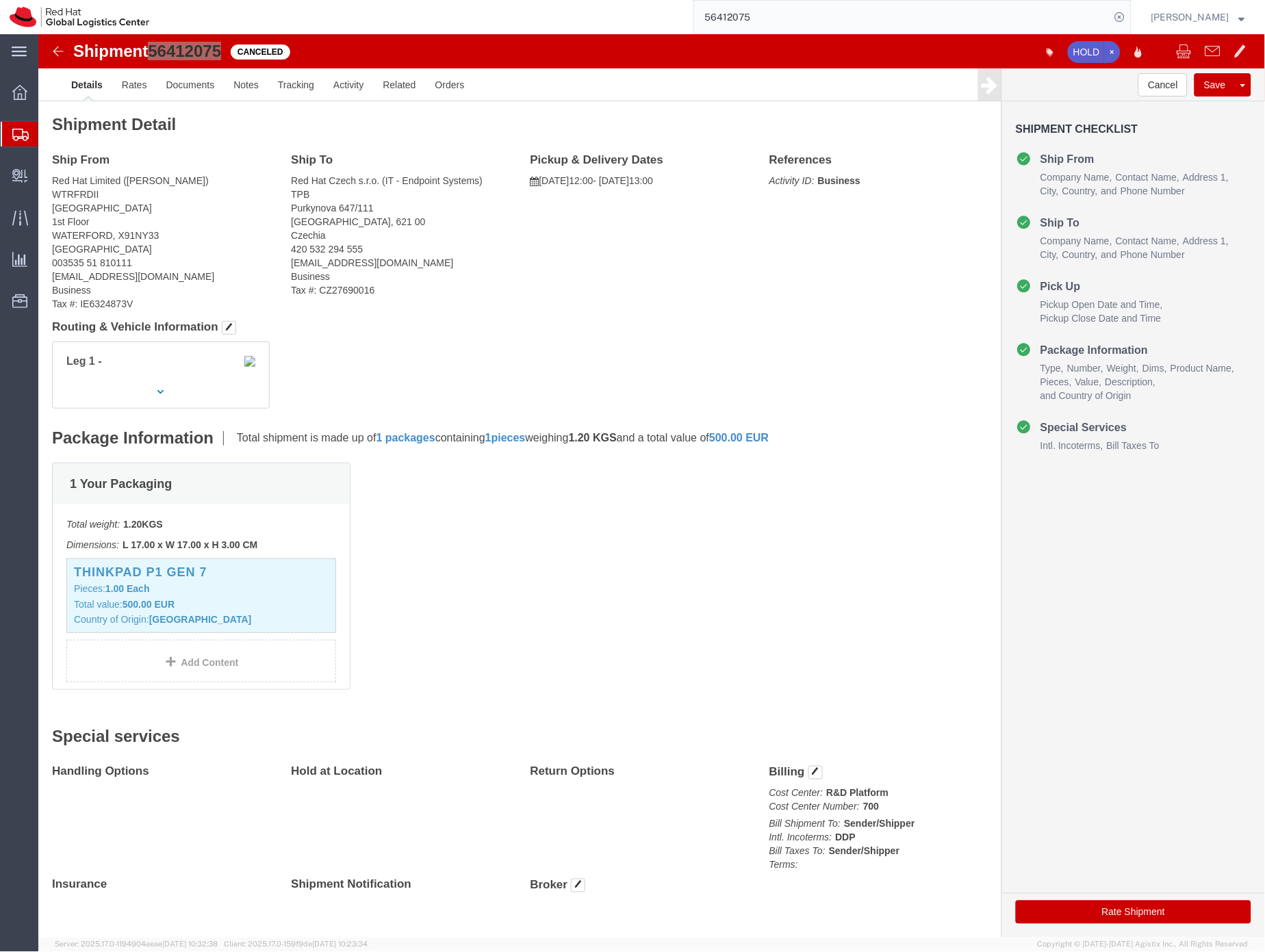
click at [765, 13] on input "56412075" at bounding box center [903, 17] width 417 height 33
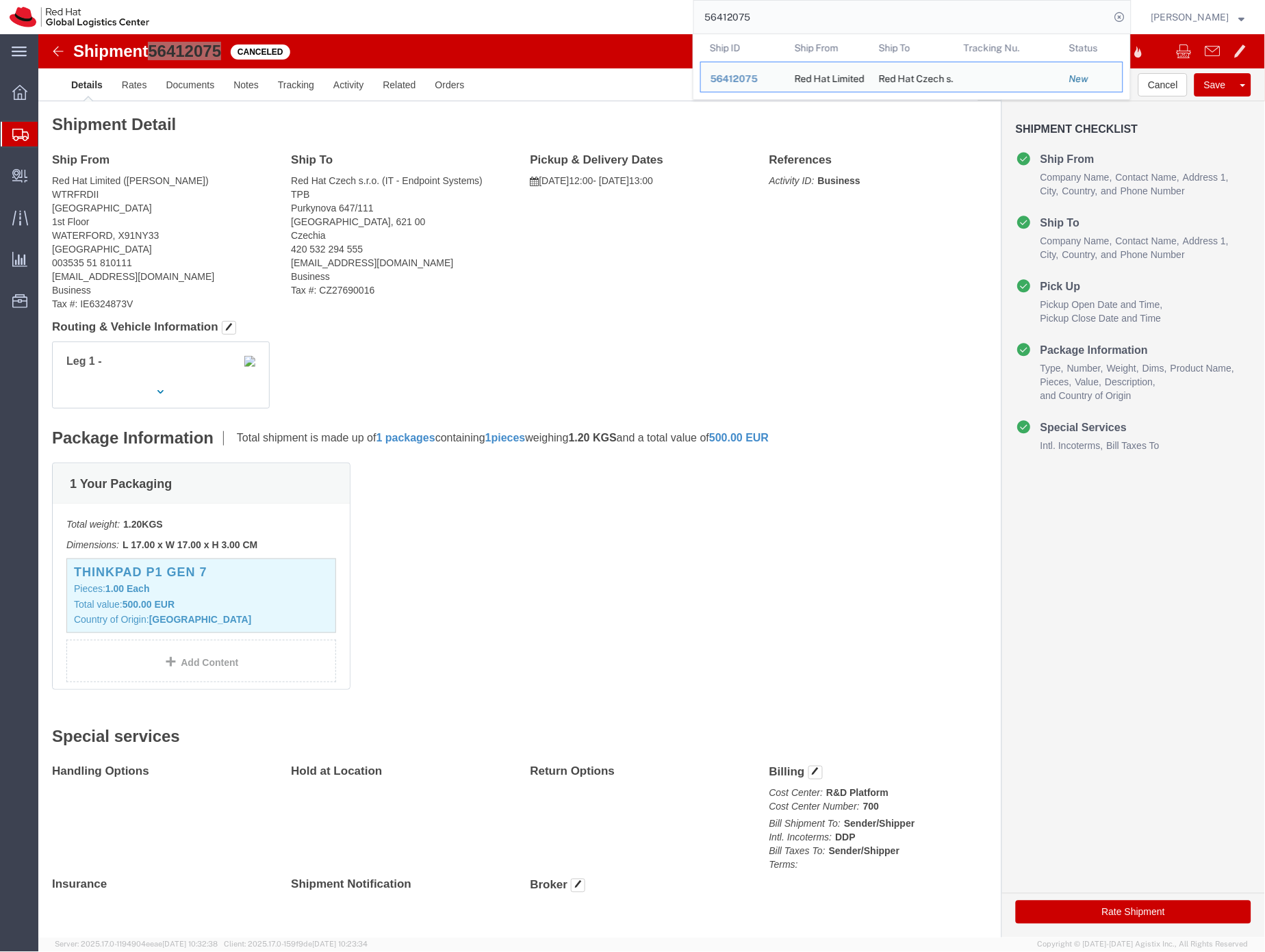
paste input "563154"
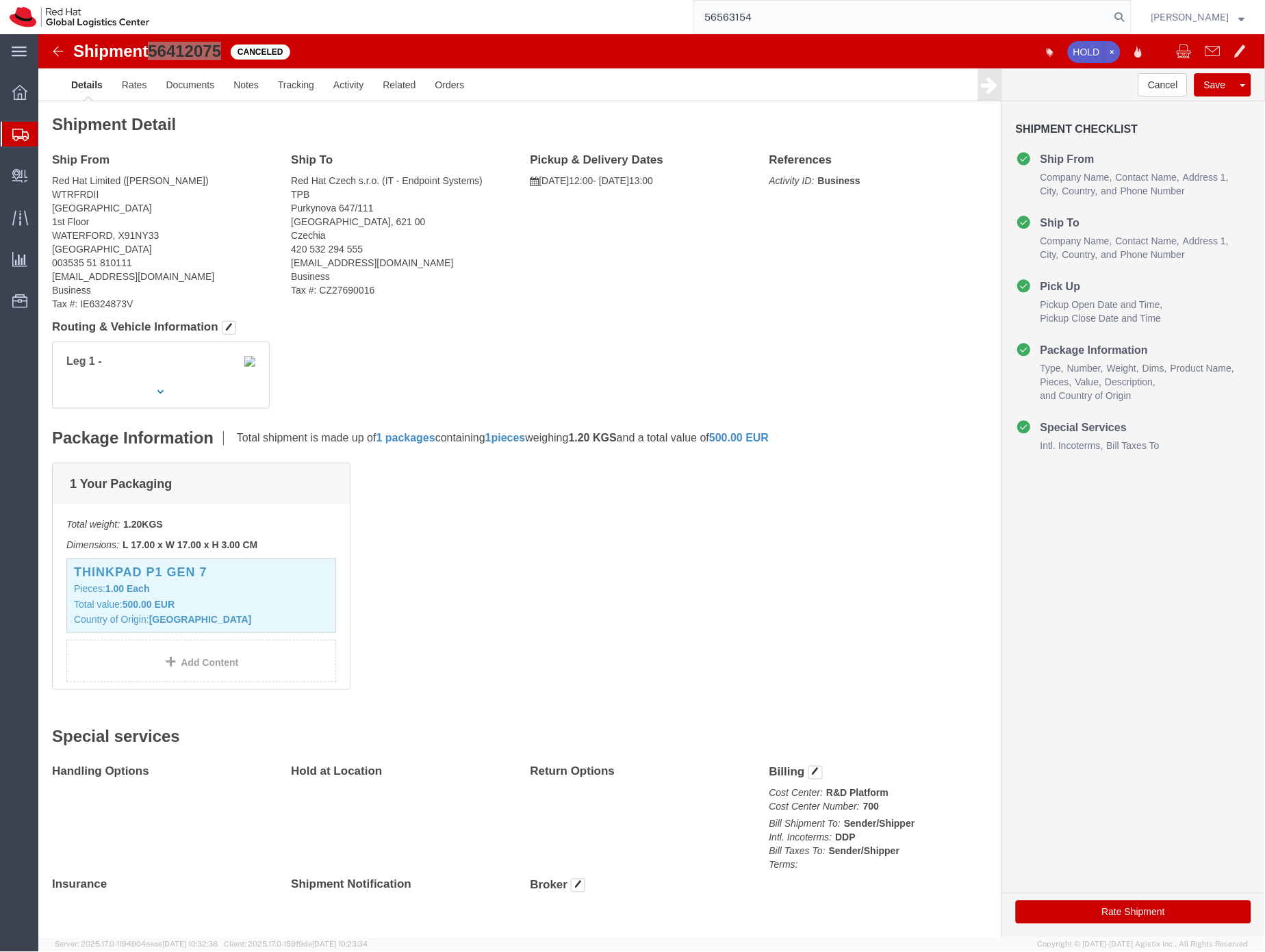
type input "56563154"
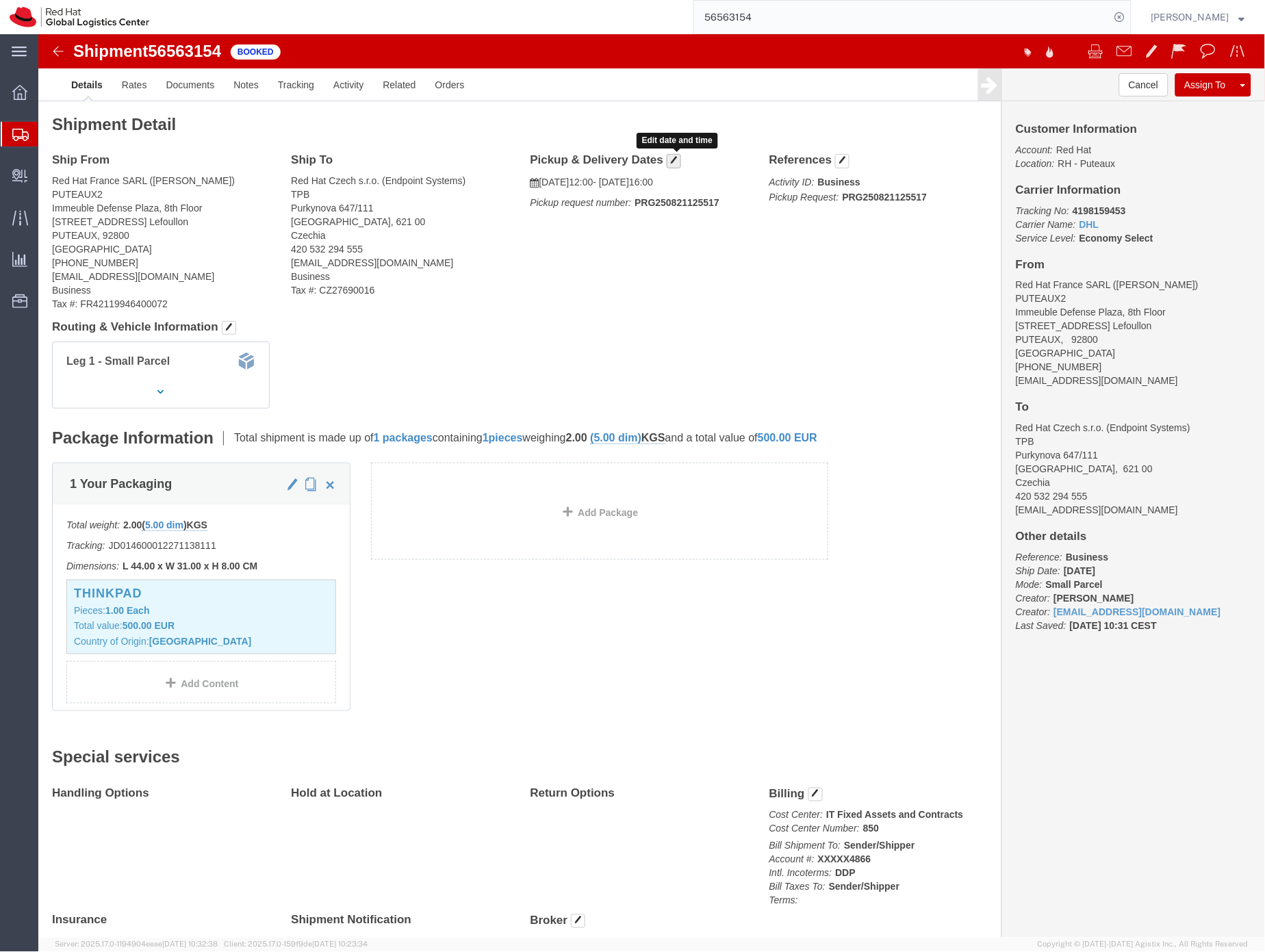
click span "button"
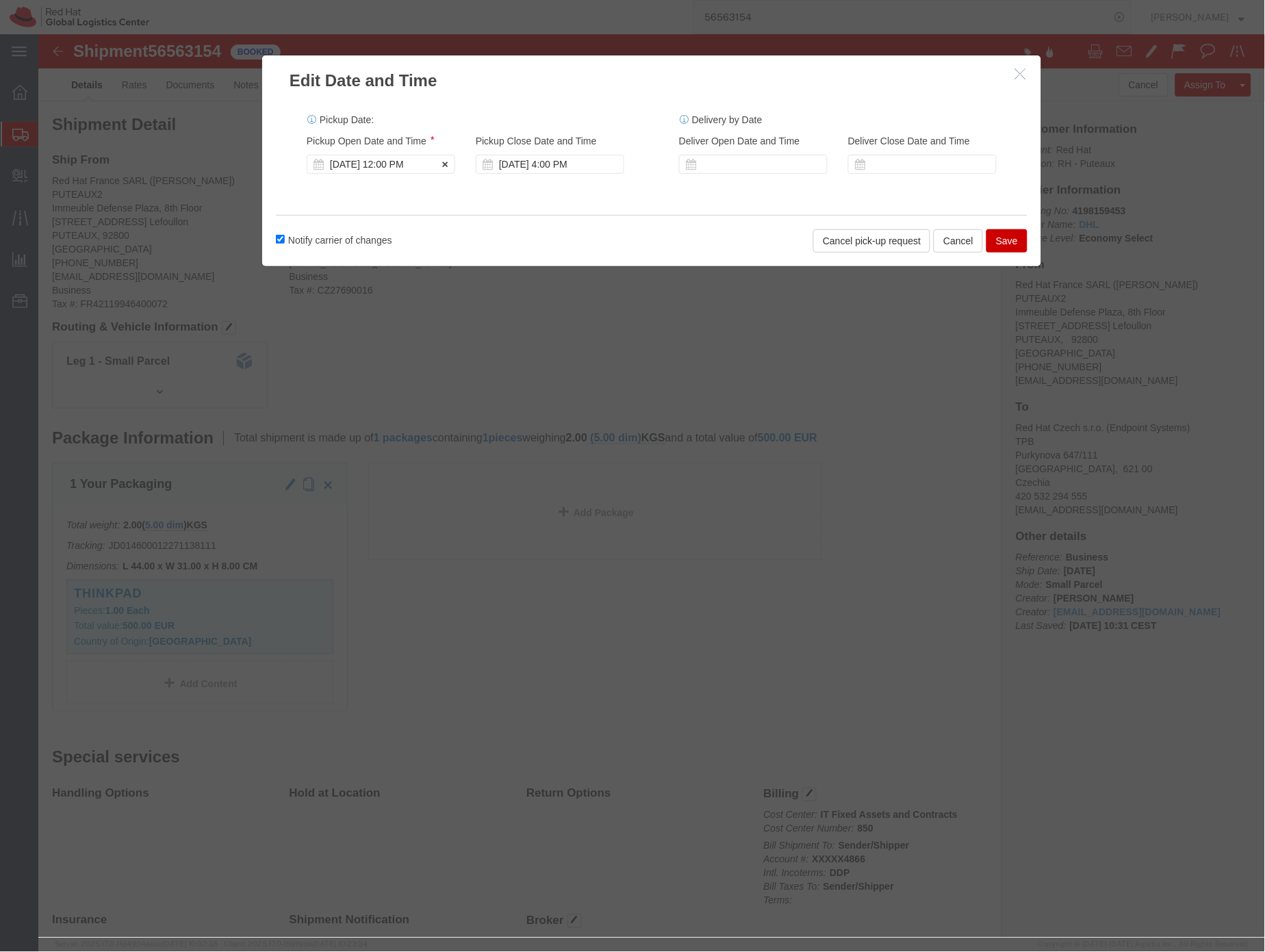
click div "[DATE] 12:00 PM"
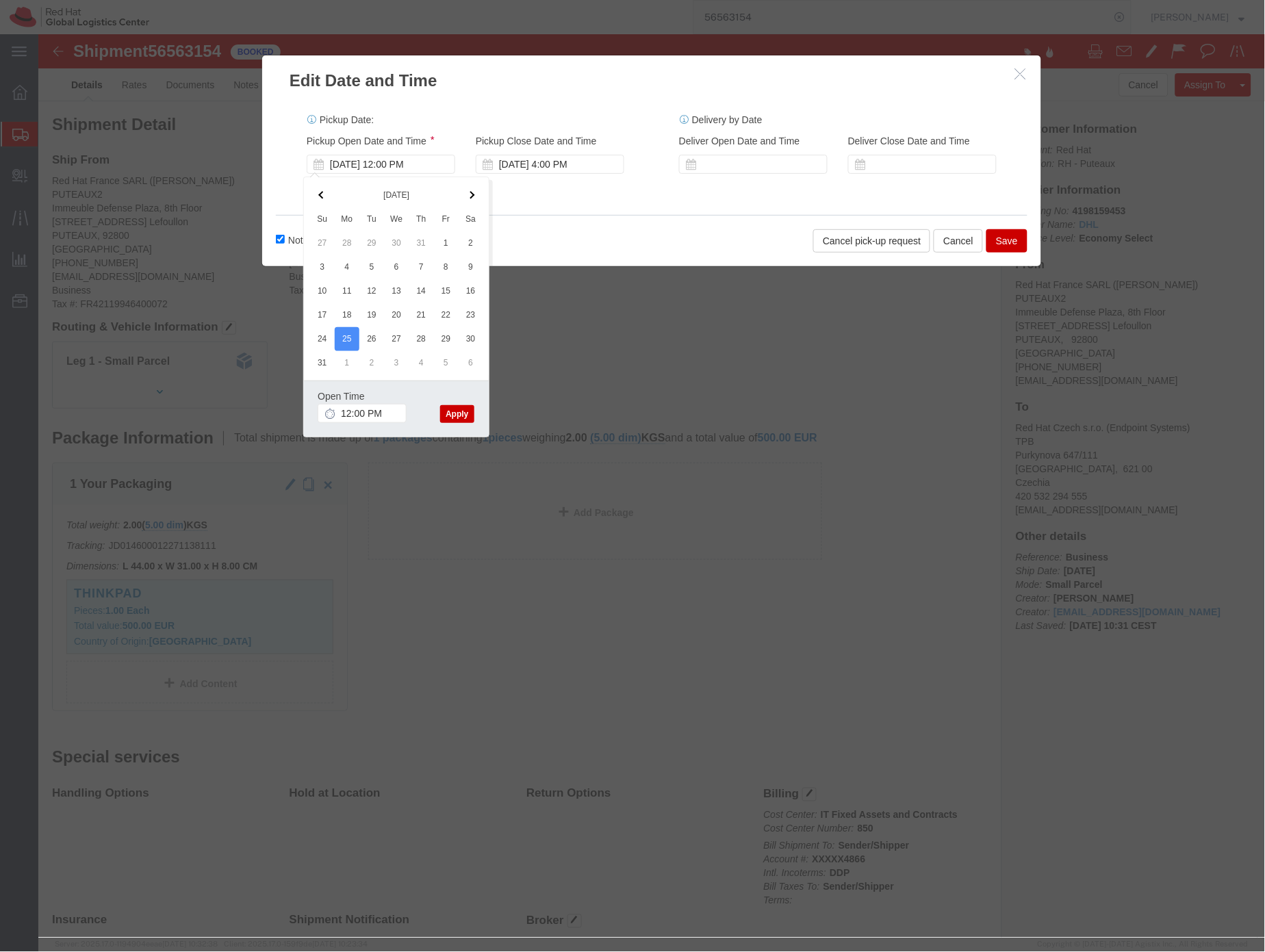
click button "Apply"
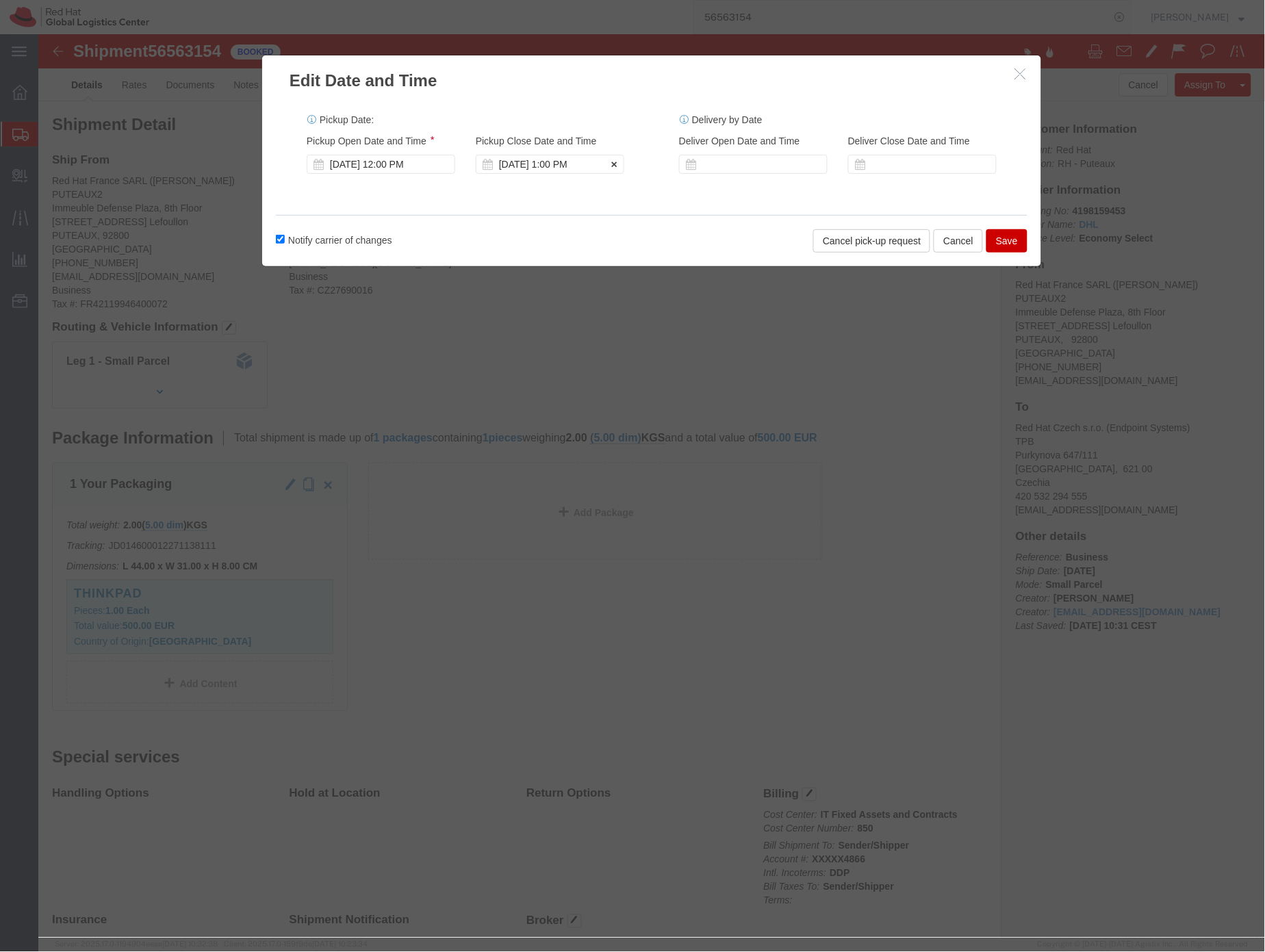
click div "[DATE] 1:00 PM"
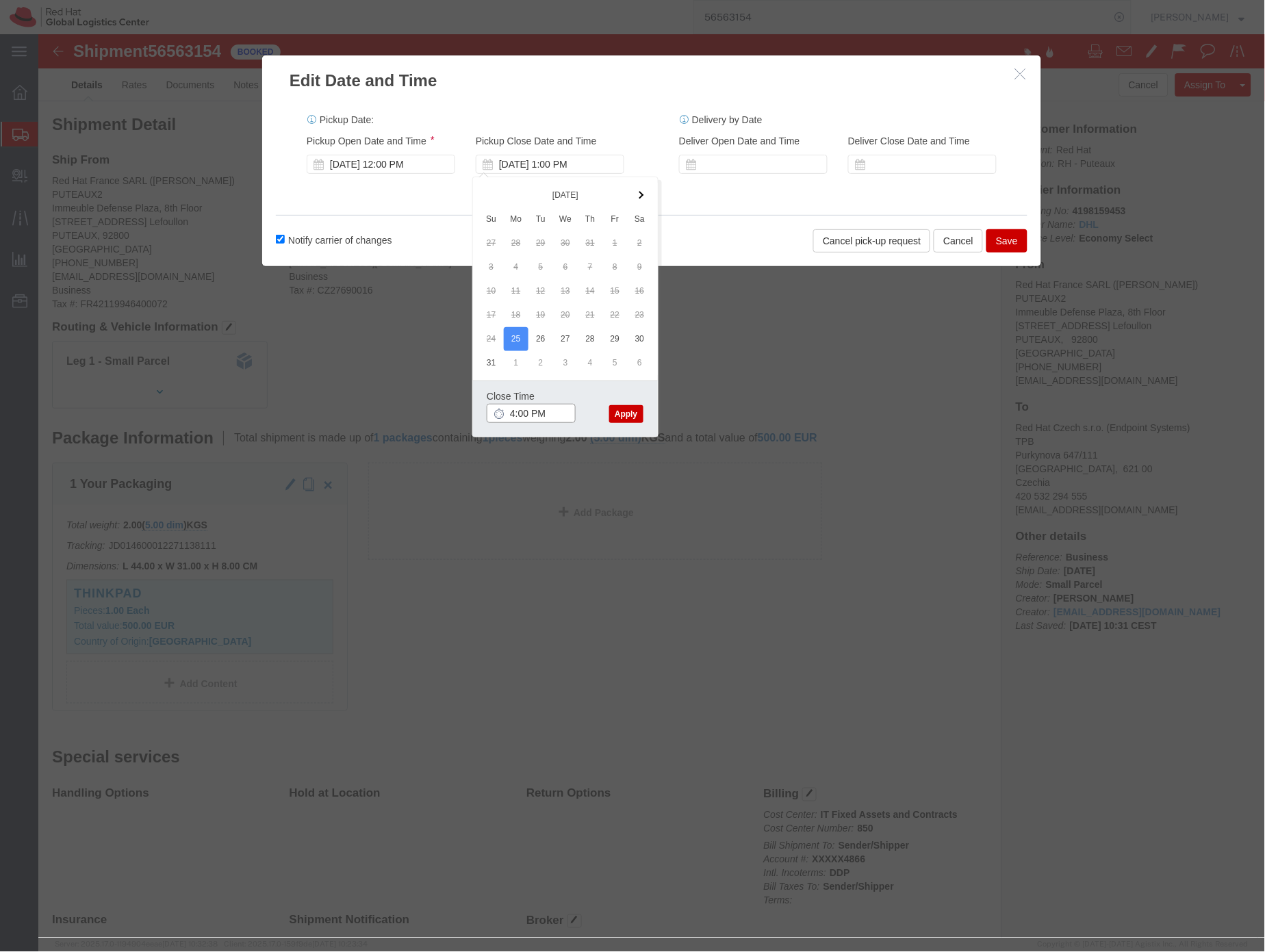
type input "4:00 PM"
click button "Apply"
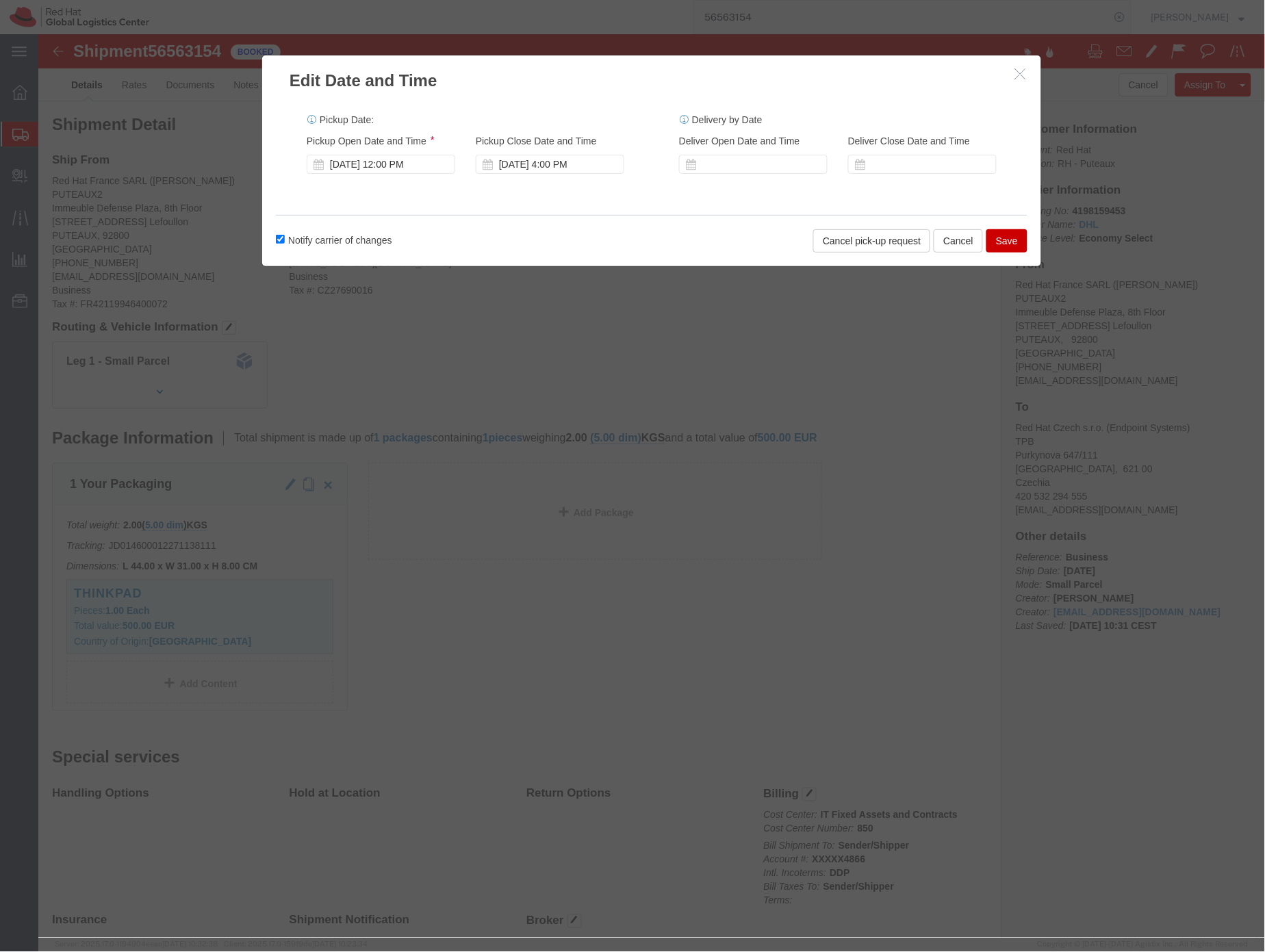
click button "Save"
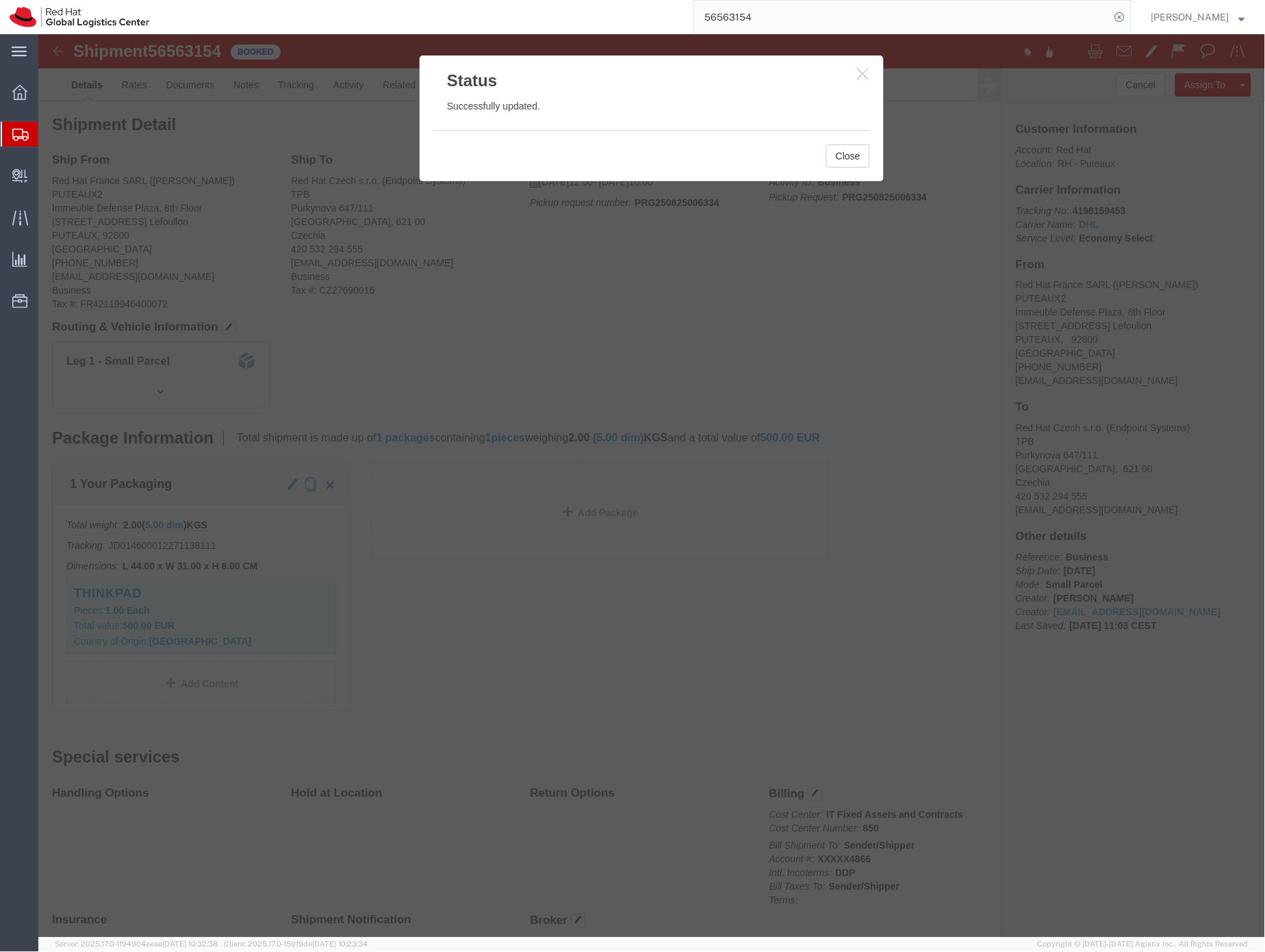
click icon "button"
click button "button"
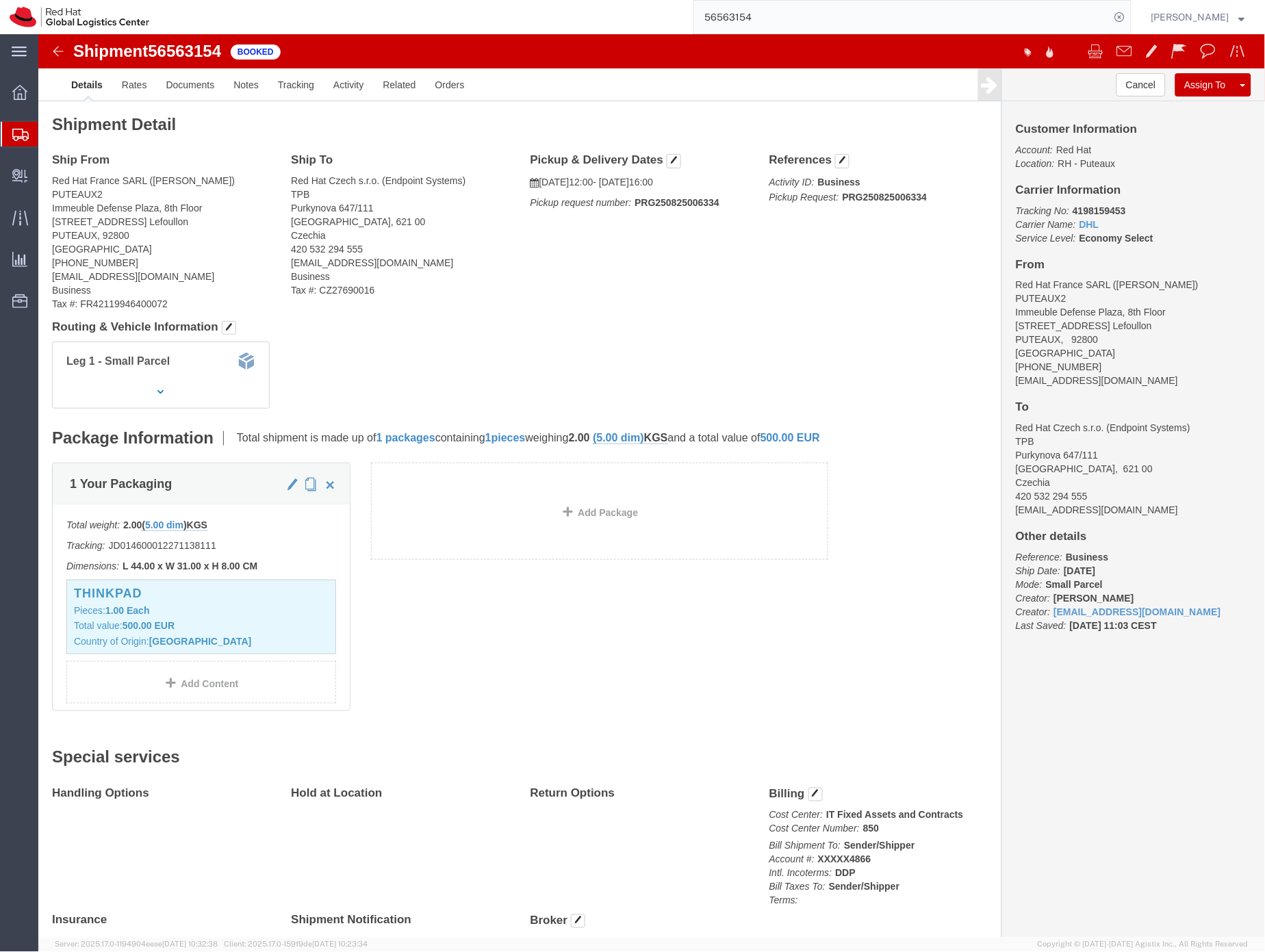
click at [21, 135] on icon at bounding box center [20, 134] width 16 height 12
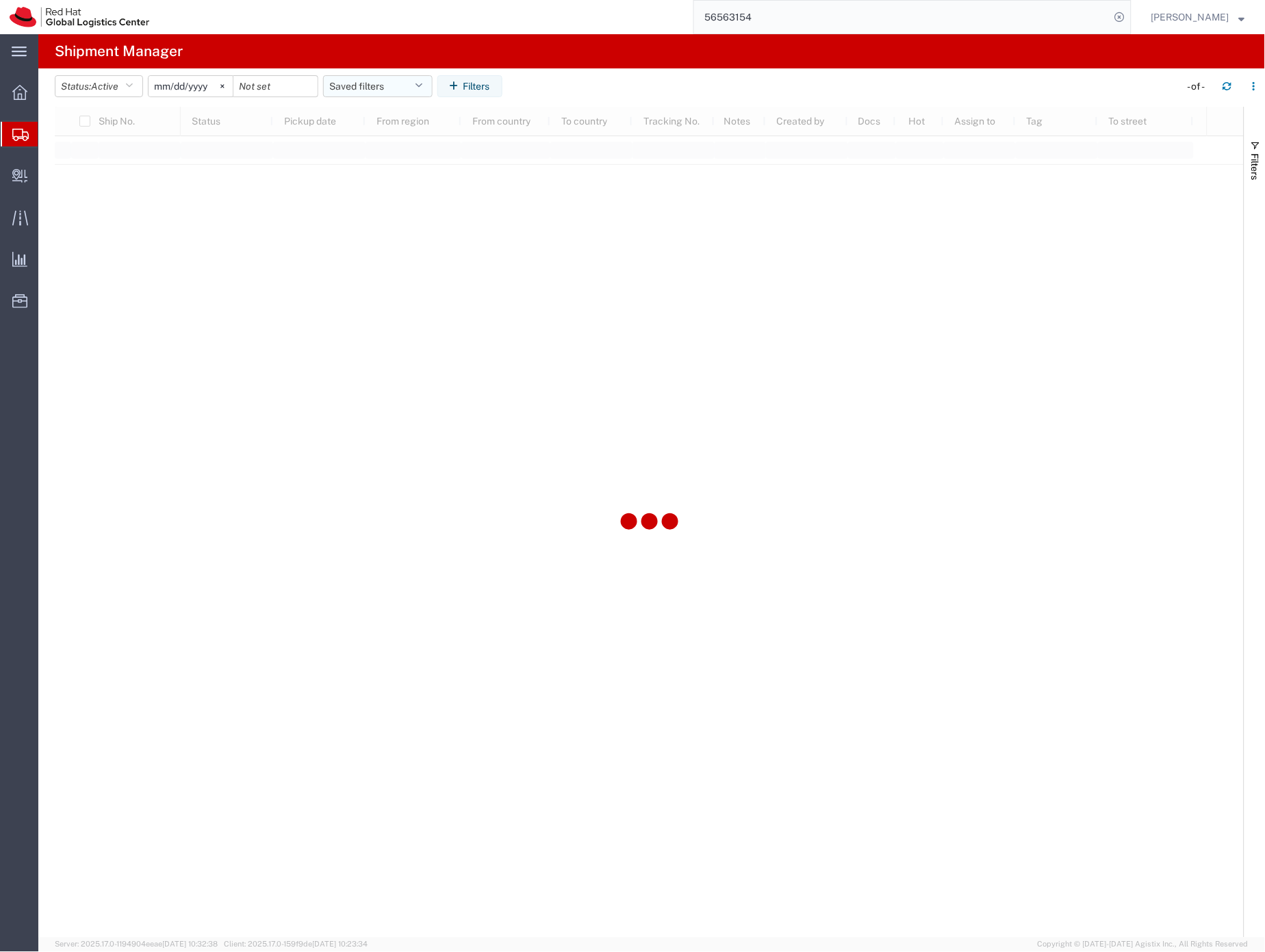
click at [351, 86] on button "Saved filters" at bounding box center [377, 87] width 110 height 22
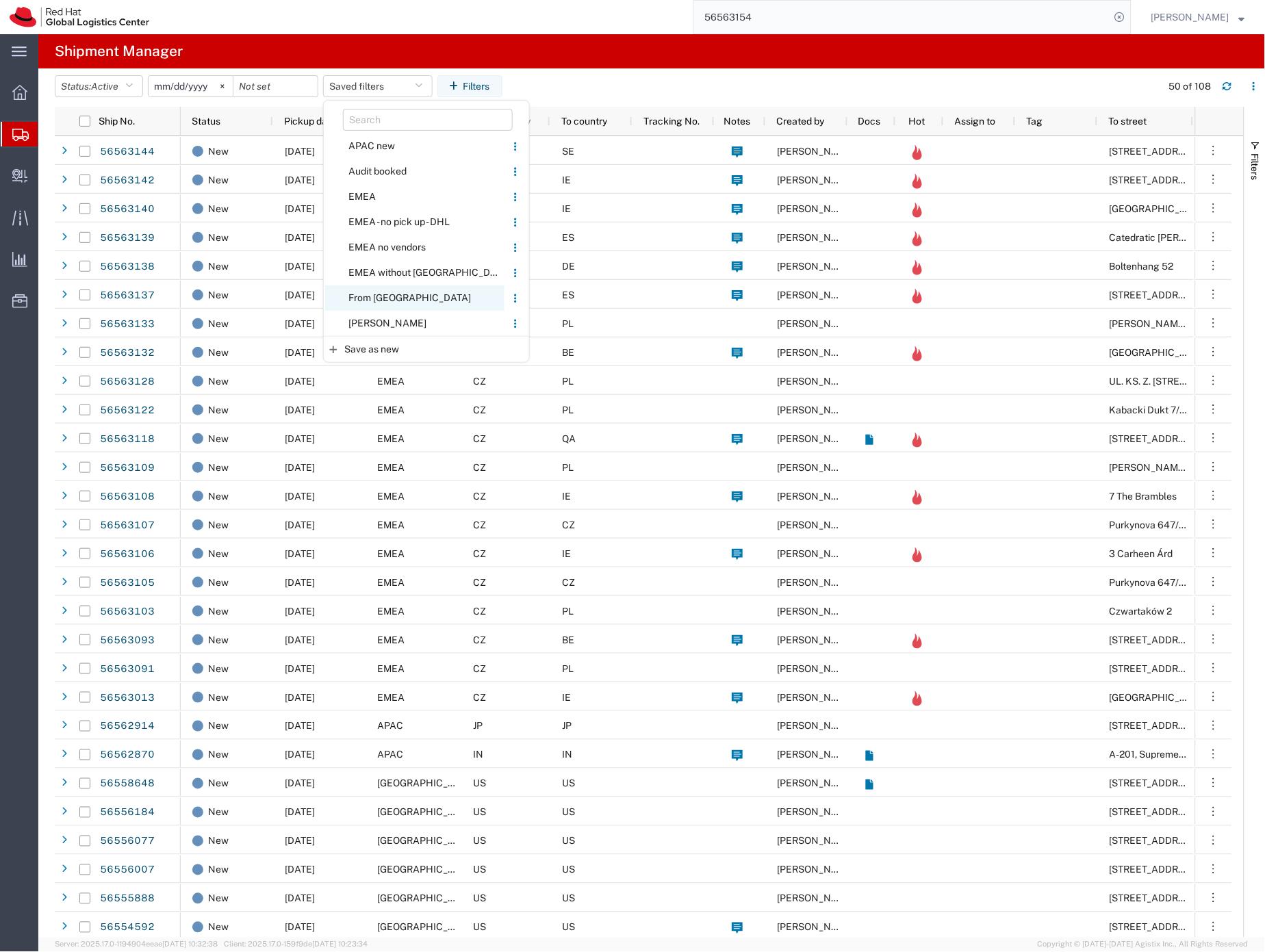
click at [374, 298] on span "From [GEOGRAPHIC_DATA]" at bounding box center [415, 298] width 179 height 26
type input "[DATE]"
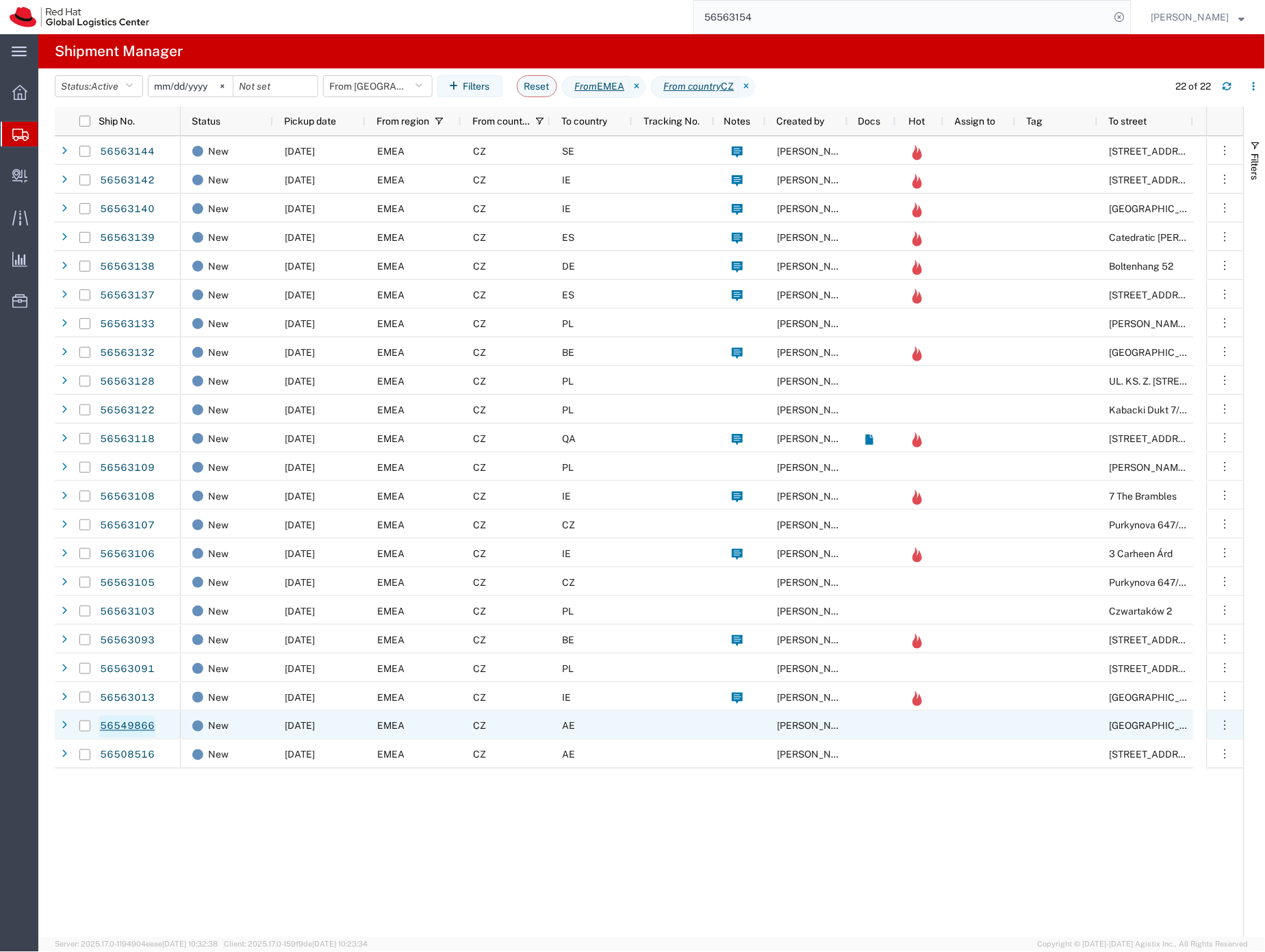
click at [139, 729] on link "56549866" at bounding box center [128, 727] width 56 height 22
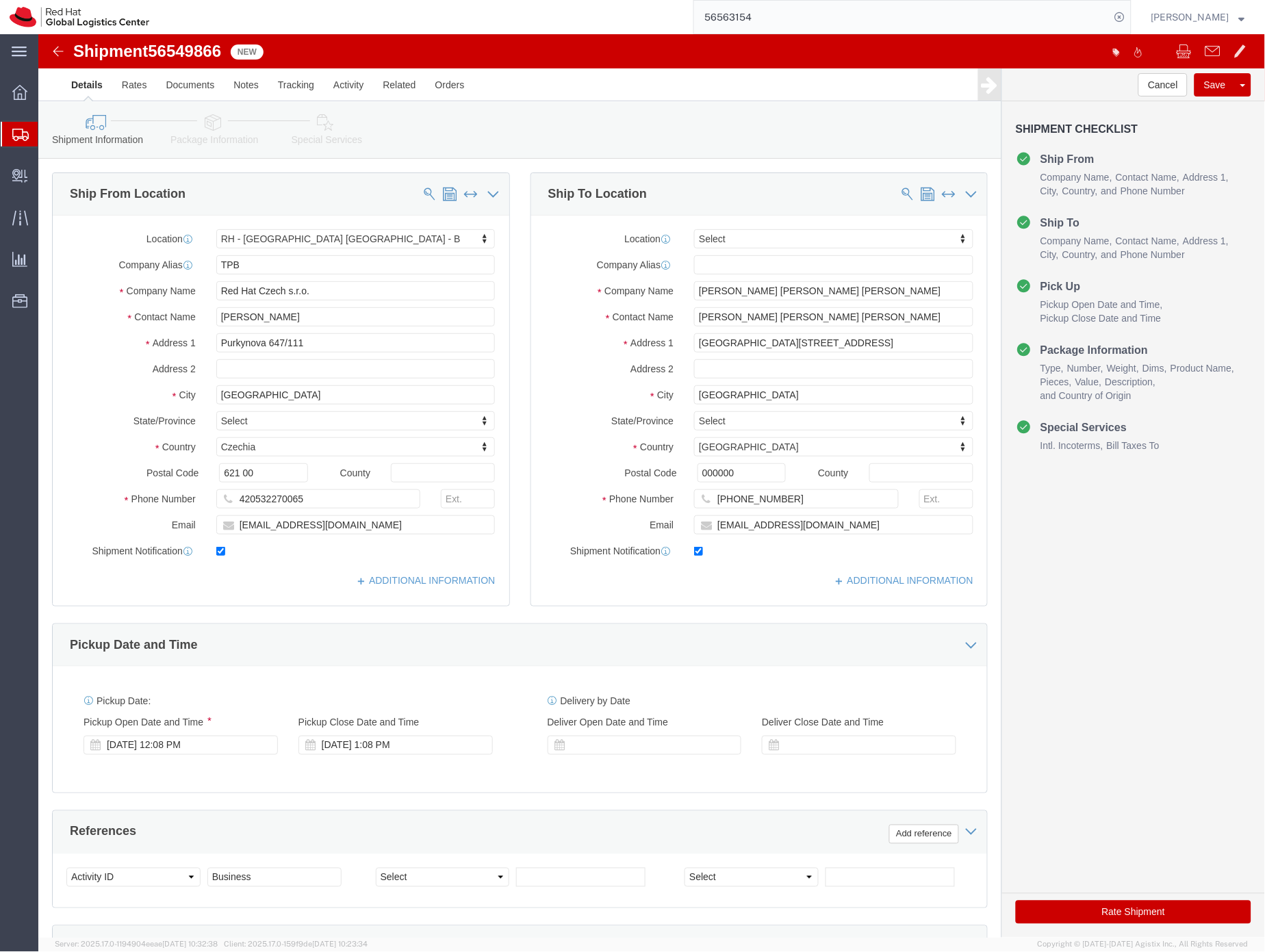
select select "38036"
select select
drag, startPoint x: 792, startPoint y: 496, endPoint x: 832, endPoint y: 496, distance: 40.0
click input "[EMAIL_ADDRESS][DOMAIN_NAME]"
type input "[EMAIL_ADDRESS][DOMAIN_NAME],[EMAIL_ADDRESS][DOMAIN_NAME]"
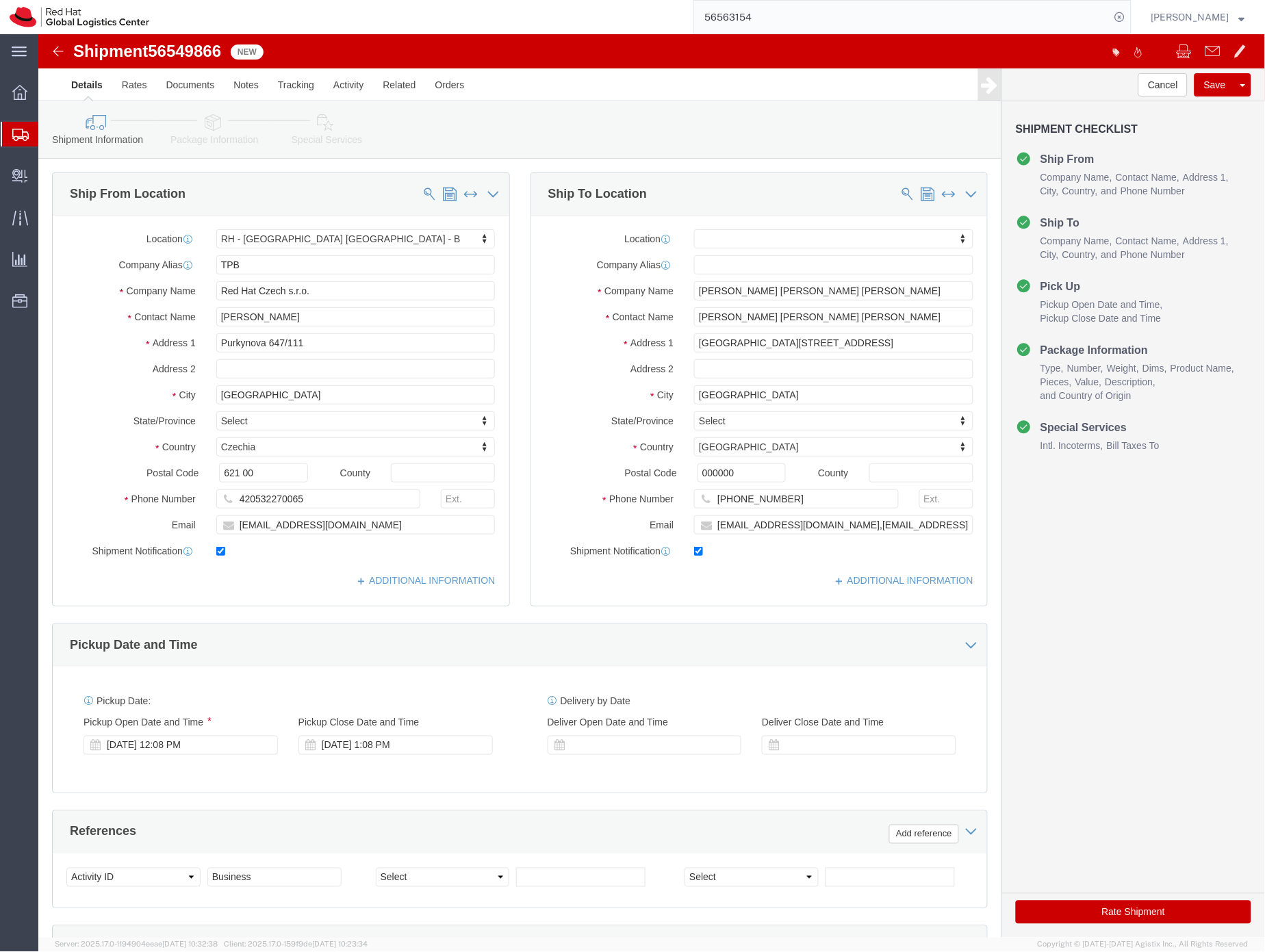
click icon
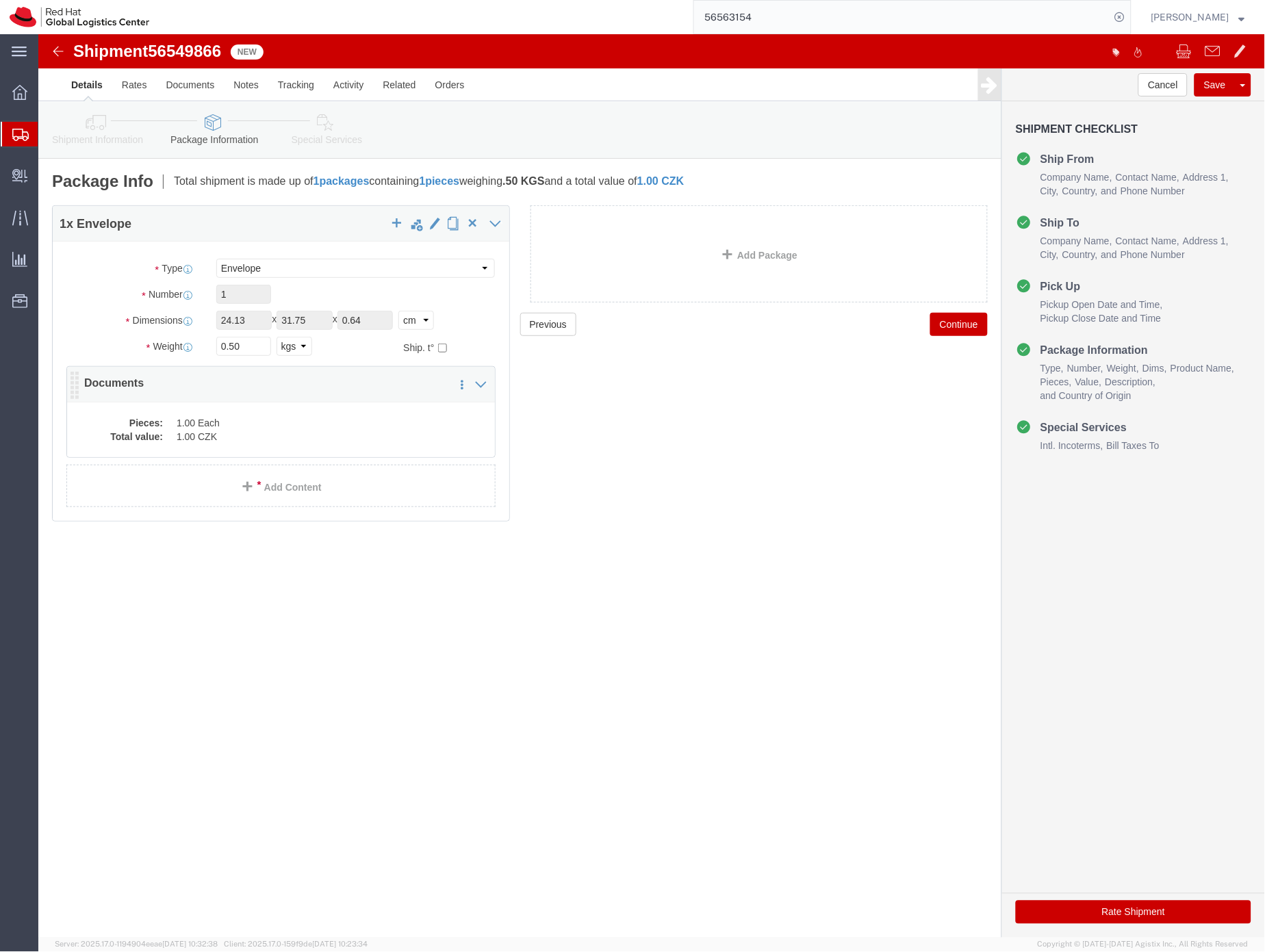
click dd "1.00 Each"
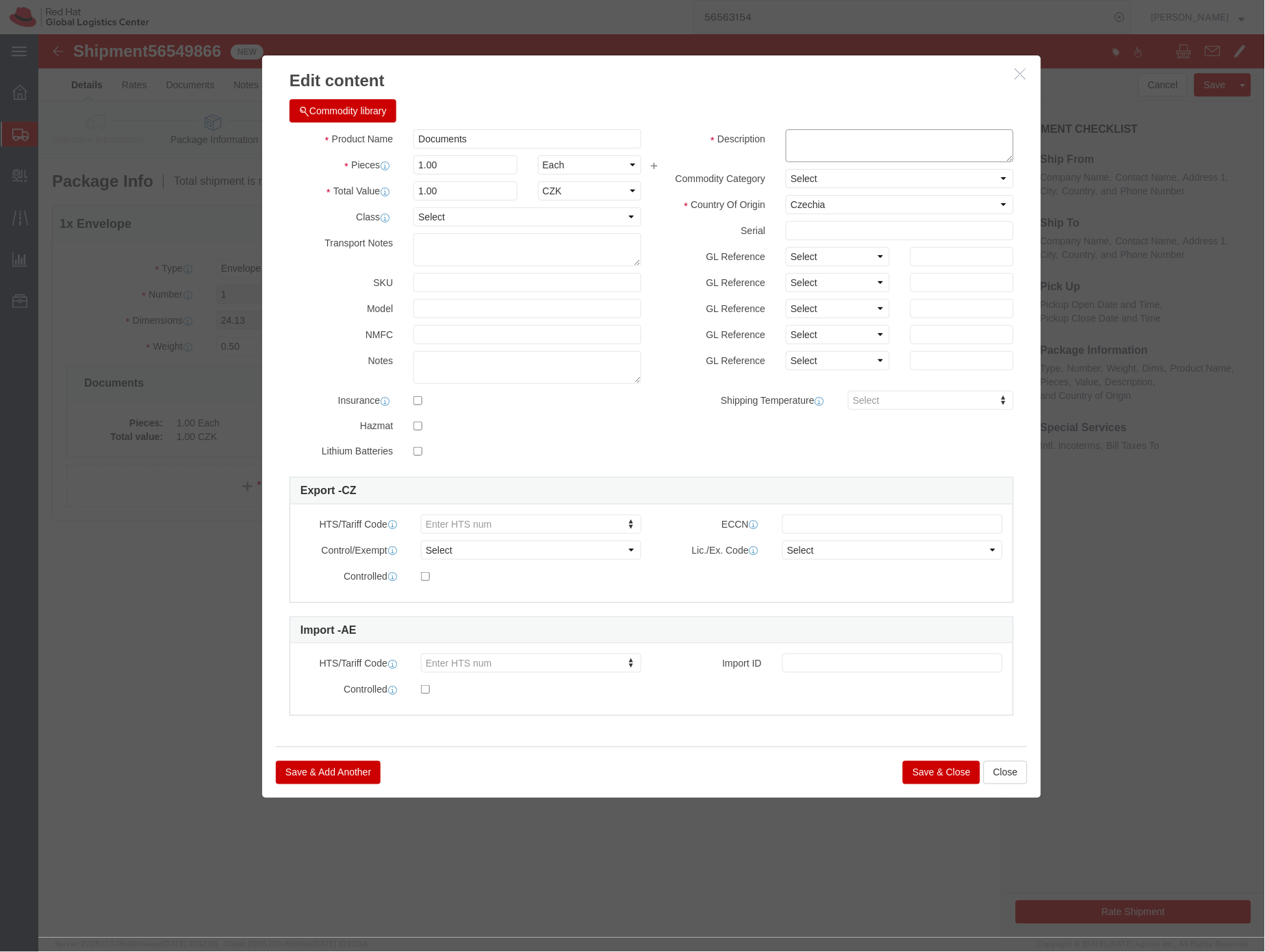
click textarea
type textarea "L"
drag, startPoint x: 757, startPoint y: 100, endPoint x: 770, endPoint y: 100, distance: 13.0
click textarea "Contract"
drag, startPoint x: 823, startPoint y: 102, endPoint x: 774, endPoint y: 104, distance: 49.0
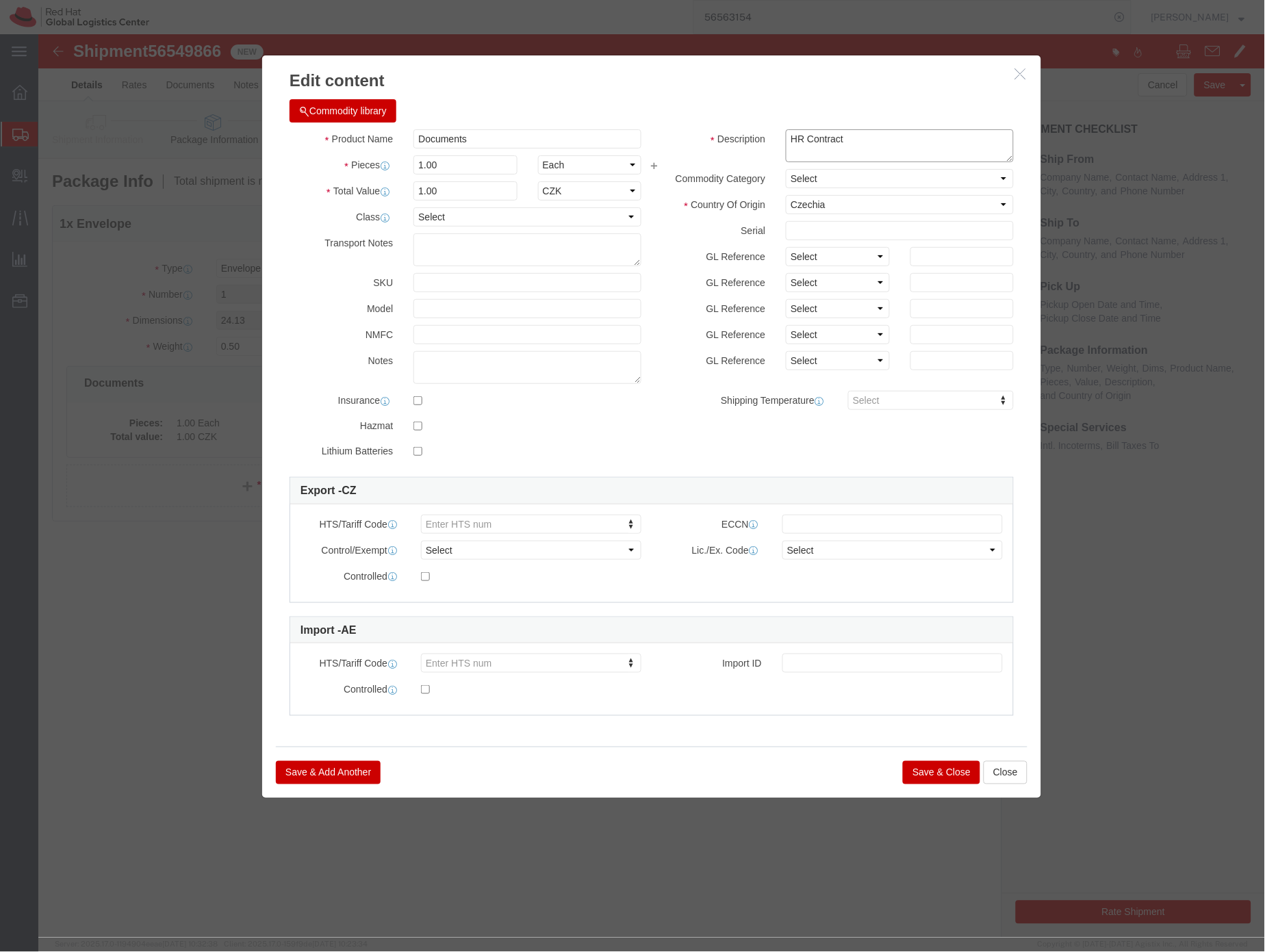
click textarea "HR Contract"
type textarea "HR document"
click button "Save & Close"
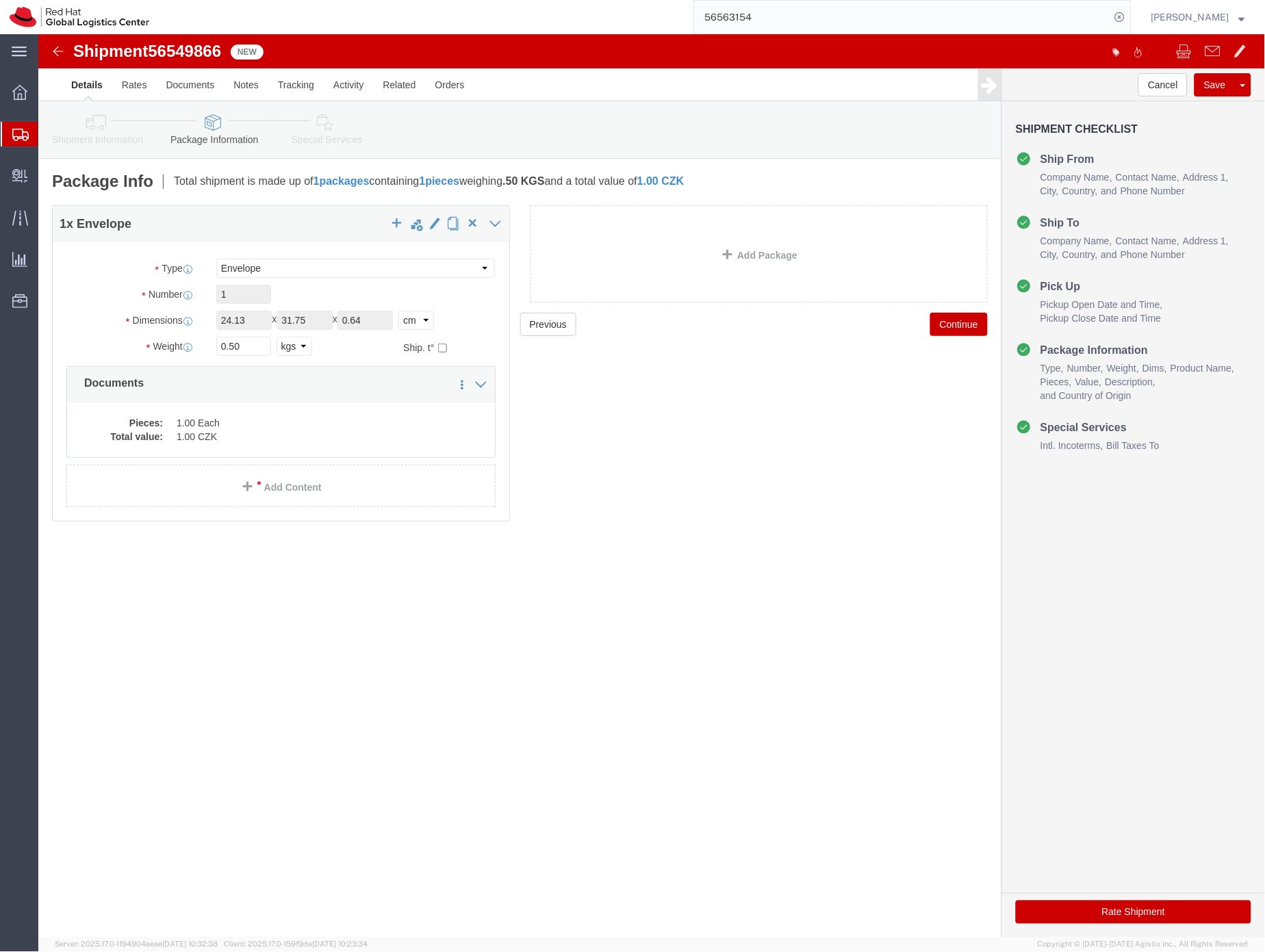
click icon
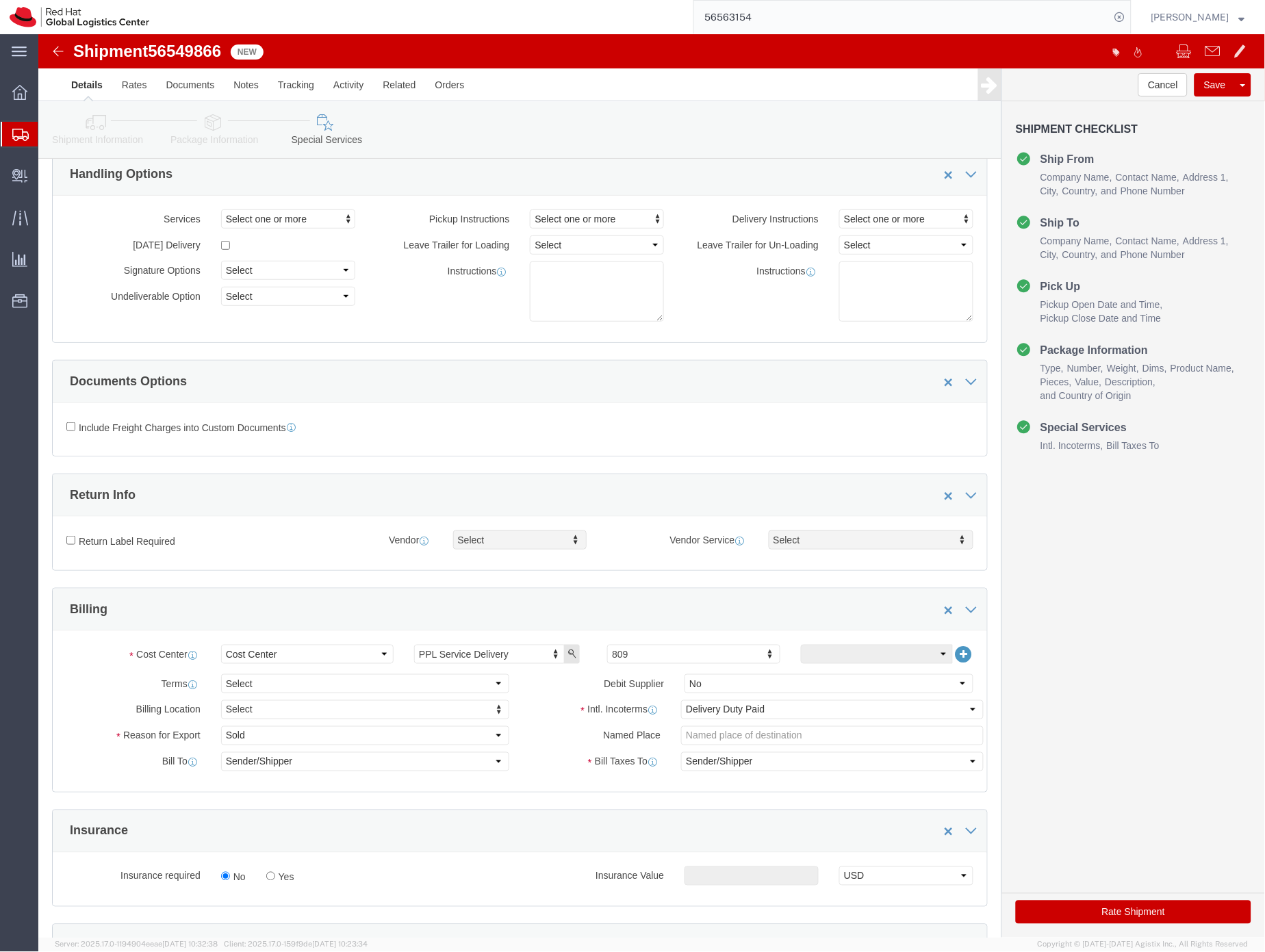
scroll to position [54, 0]
click button "Rate Shipment"
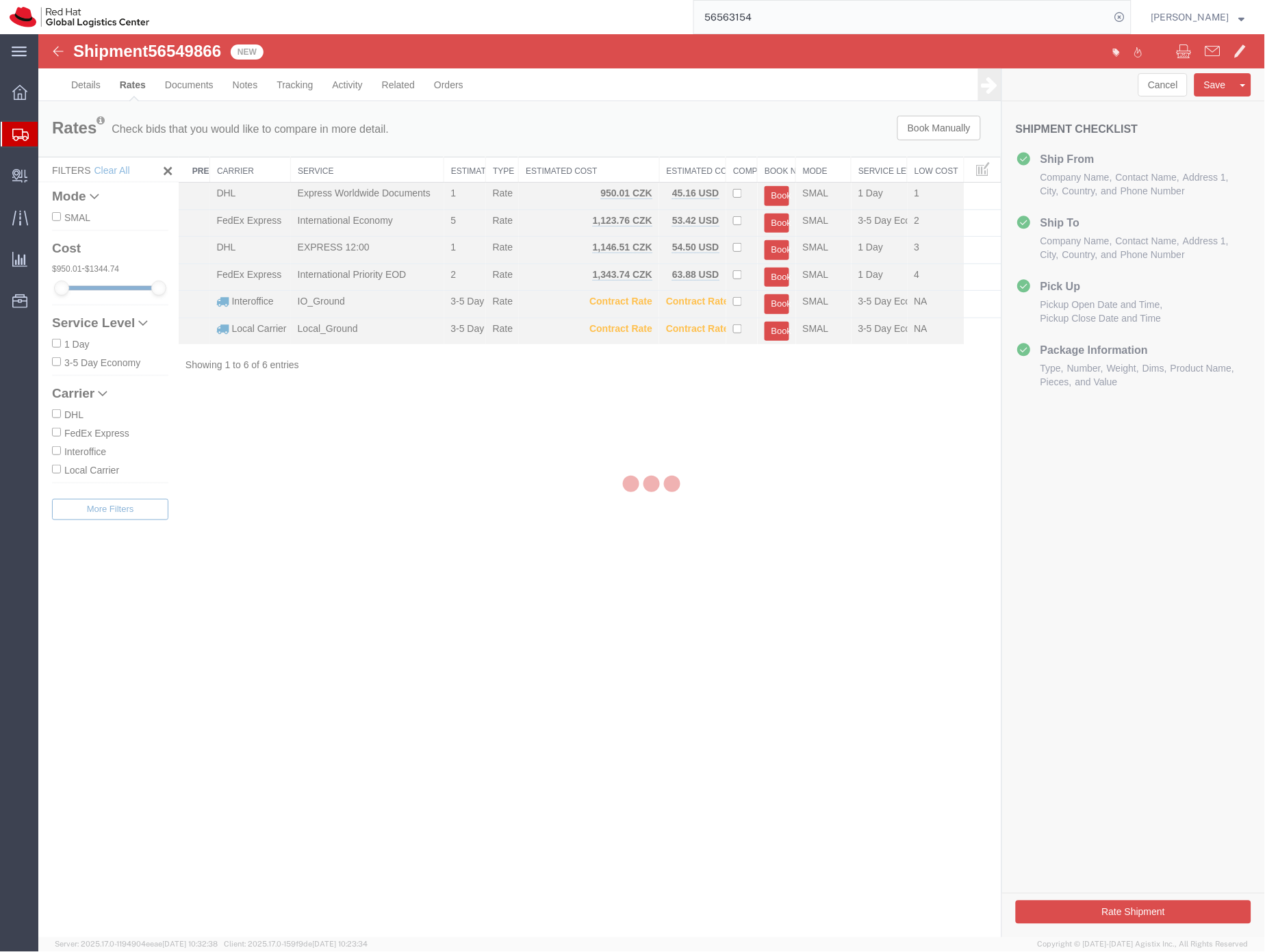
scroll to position [0, 0]
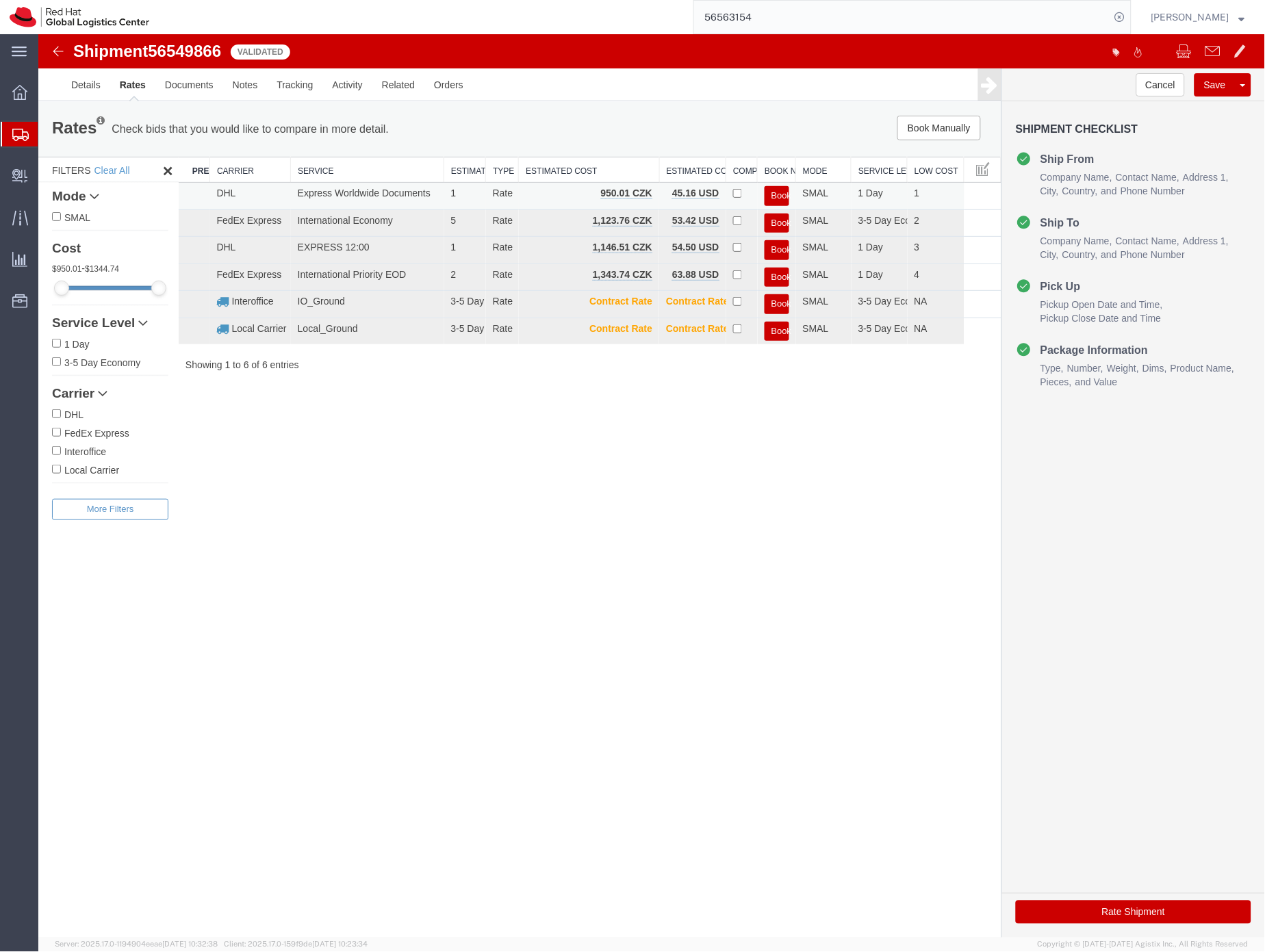
click at [776, 193] on button "Book" at bounding box center [776, 195] width 25 height 20
click at [776, 194] on button "Book" at bounding box center [776, 195] width 25 height 20
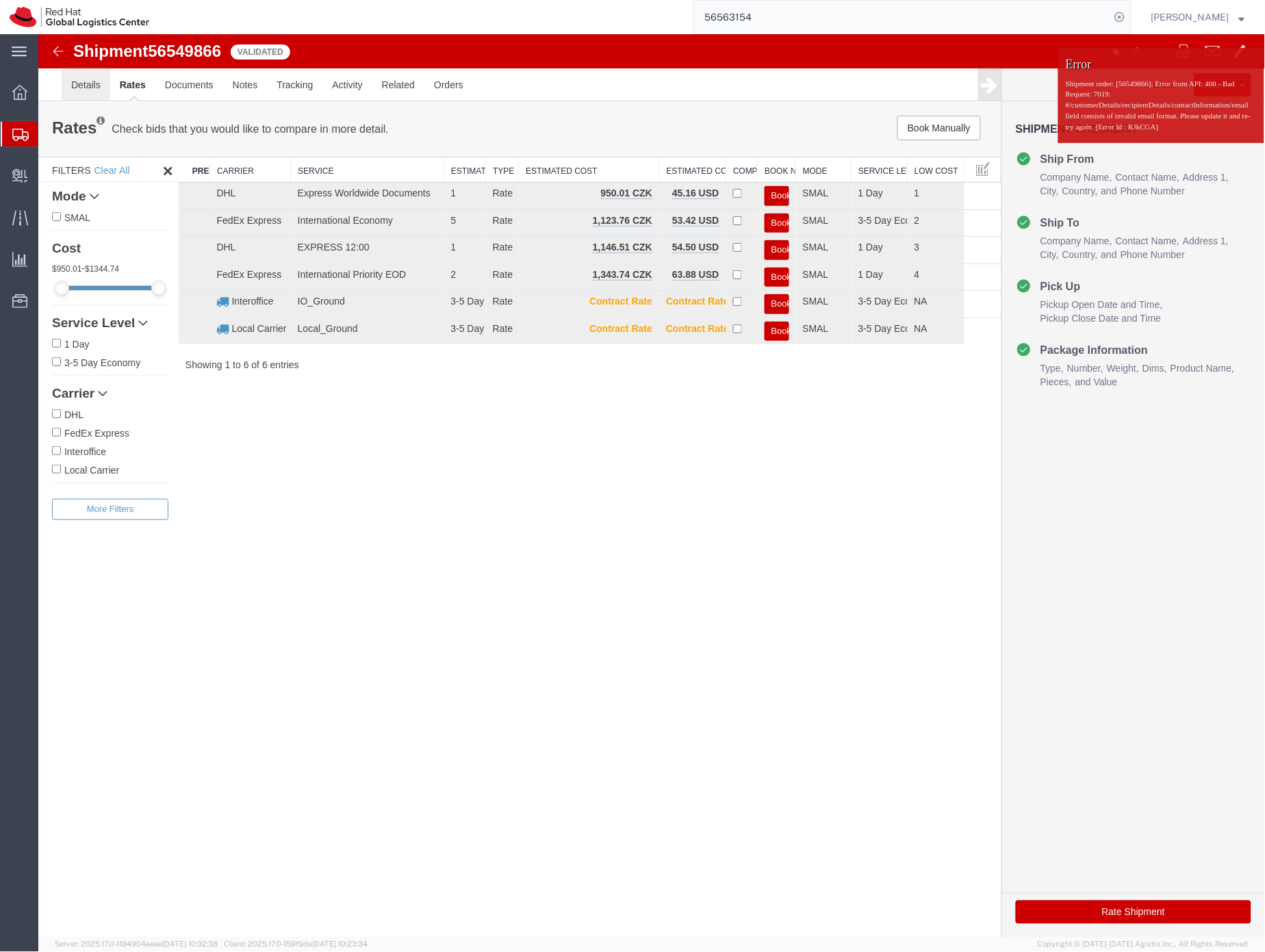
click at [82, 80] on link "Details" at bounding box center [85, 84] width 48 height 33
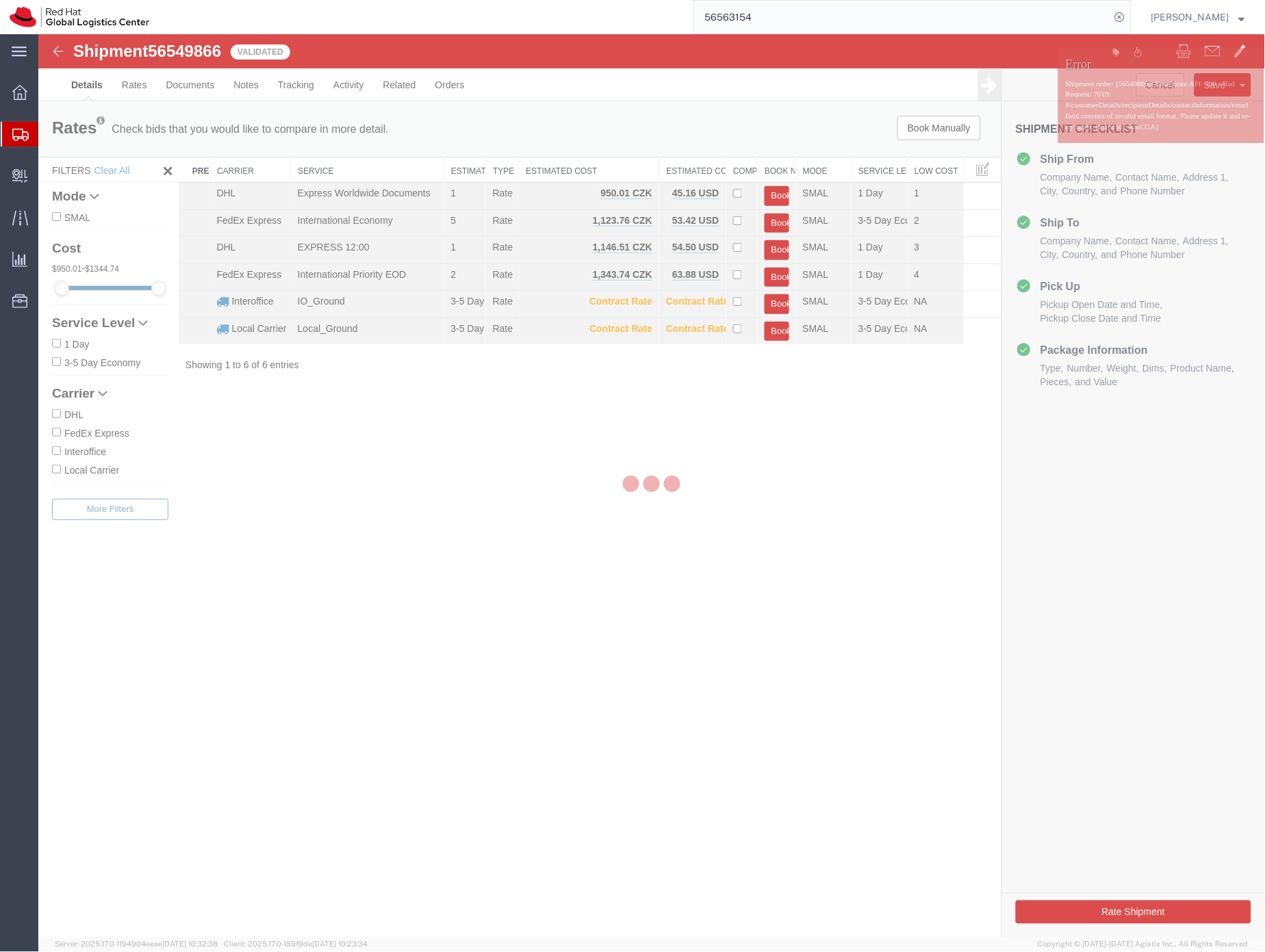
select select "38036"
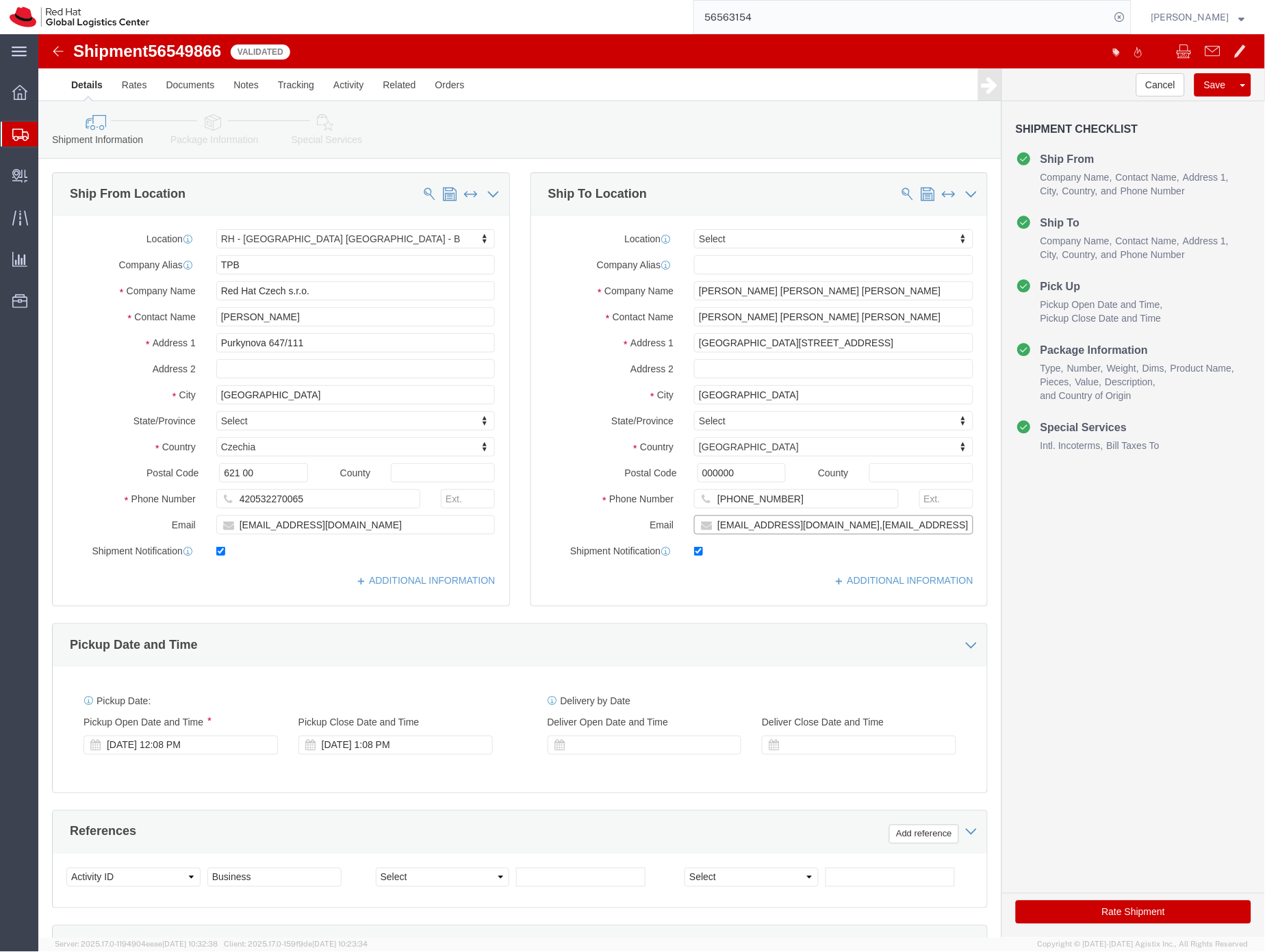
drag, startPoint x: 923, startPoint y: 490, endPoint x: 797, endPoint y: 488, distance: 126.0
click input "[EMAIL_ADDRESS][DOMAIN_NAME],[EMAIL_ADDRESS][DOMAIN_NAME]"
type input "[EMAIL_ADDRESS][DOMAIN_NAME]"
click div "Location Select Select My Profile Location [GEOGRAPHIC_DATA] - [GEOGRAPHIC_DATA…"
click button "Rate Shipment"
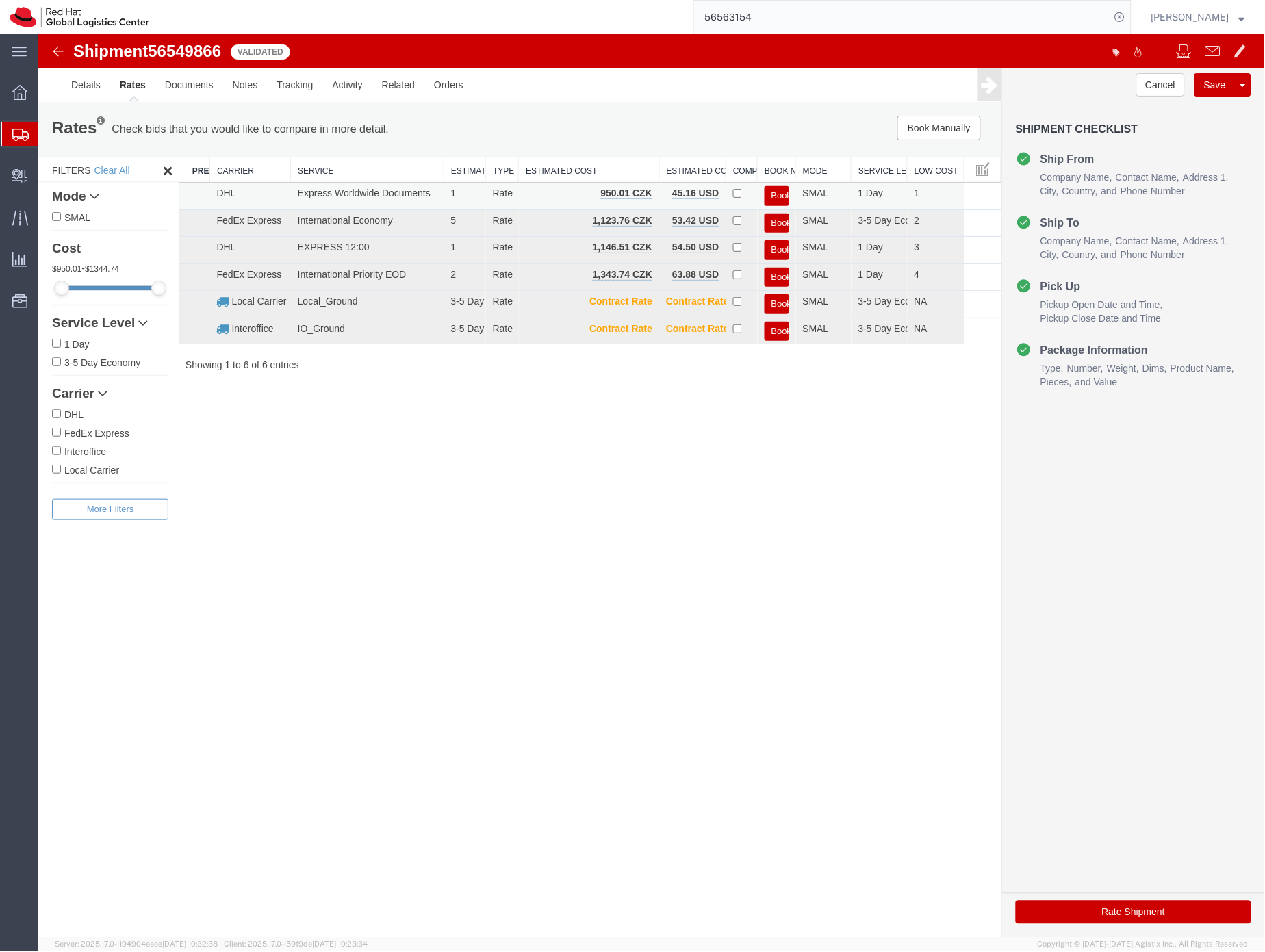
click at [783, 193] on button "Book" at bounding box center [776, 195] width 25 height 20
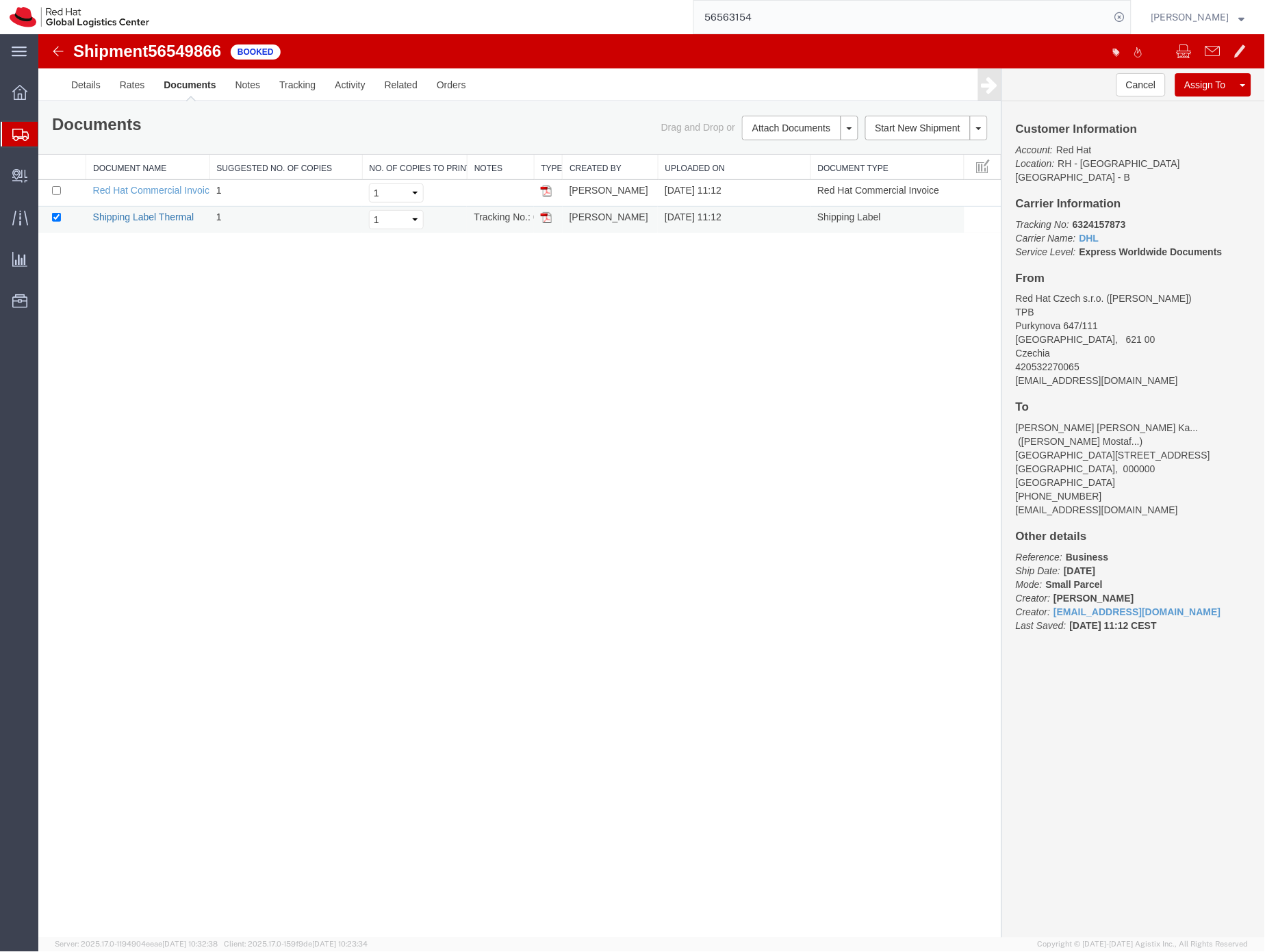
click at [183, 218] on link "Shipping Label Thermal" at bounding box center [143, 216] width 101 height 11
click at [84, 80] on link "Details" at bounding box center [85, 84] width 48 height 33
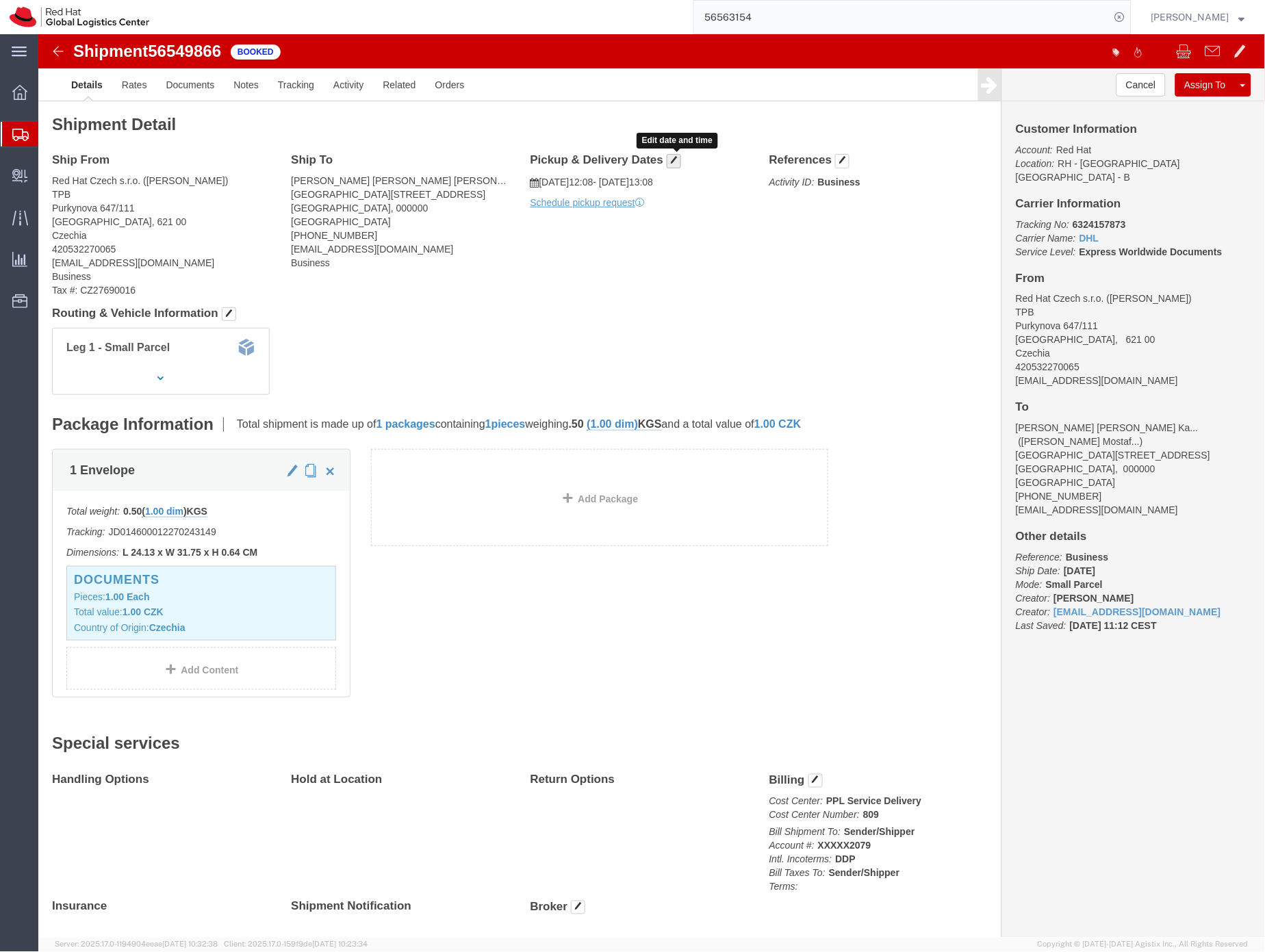
click span "button"
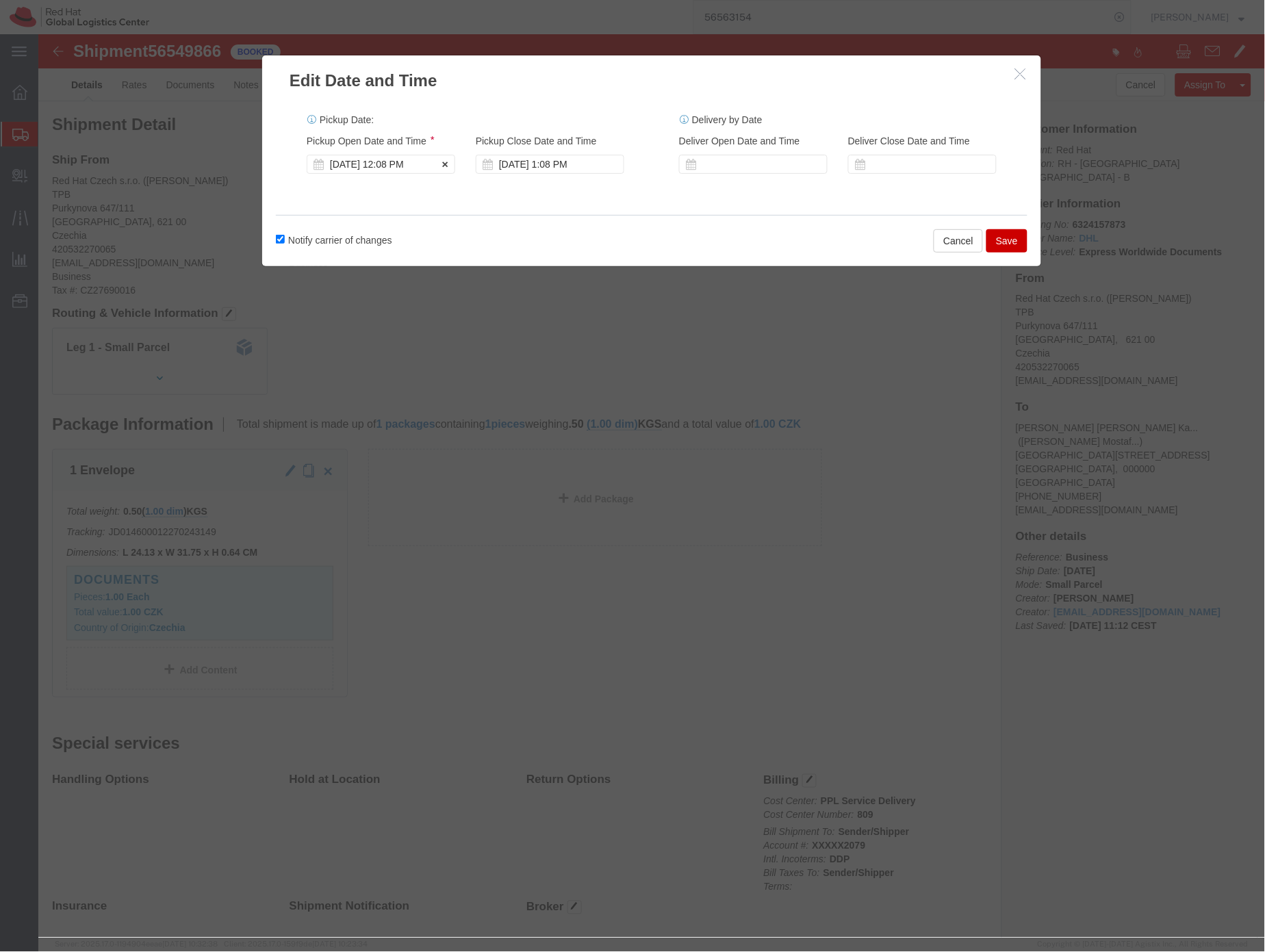
click div "[DATE] 12:08 PM"
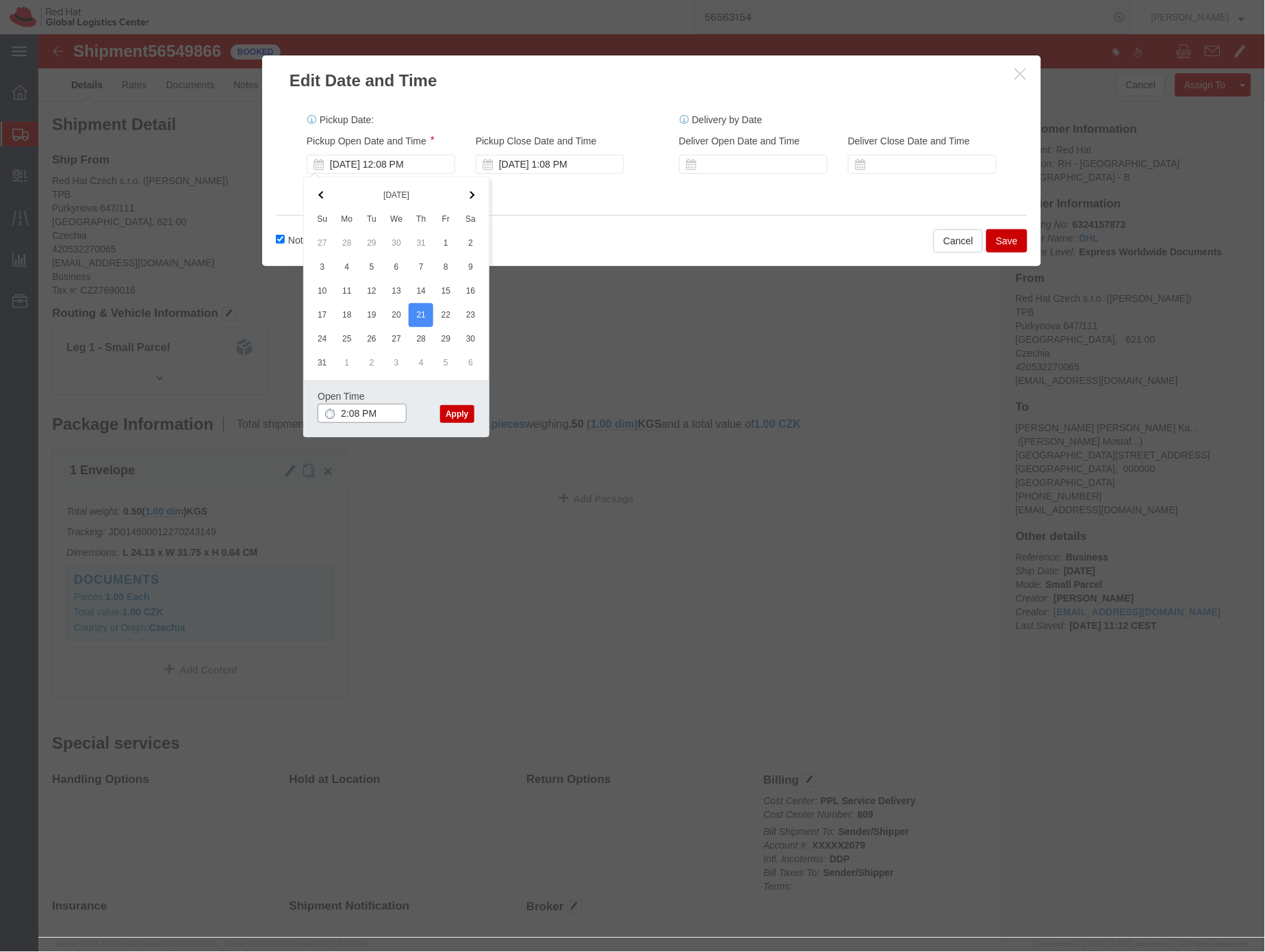
type input "2:08 PM"
click button "Apply"
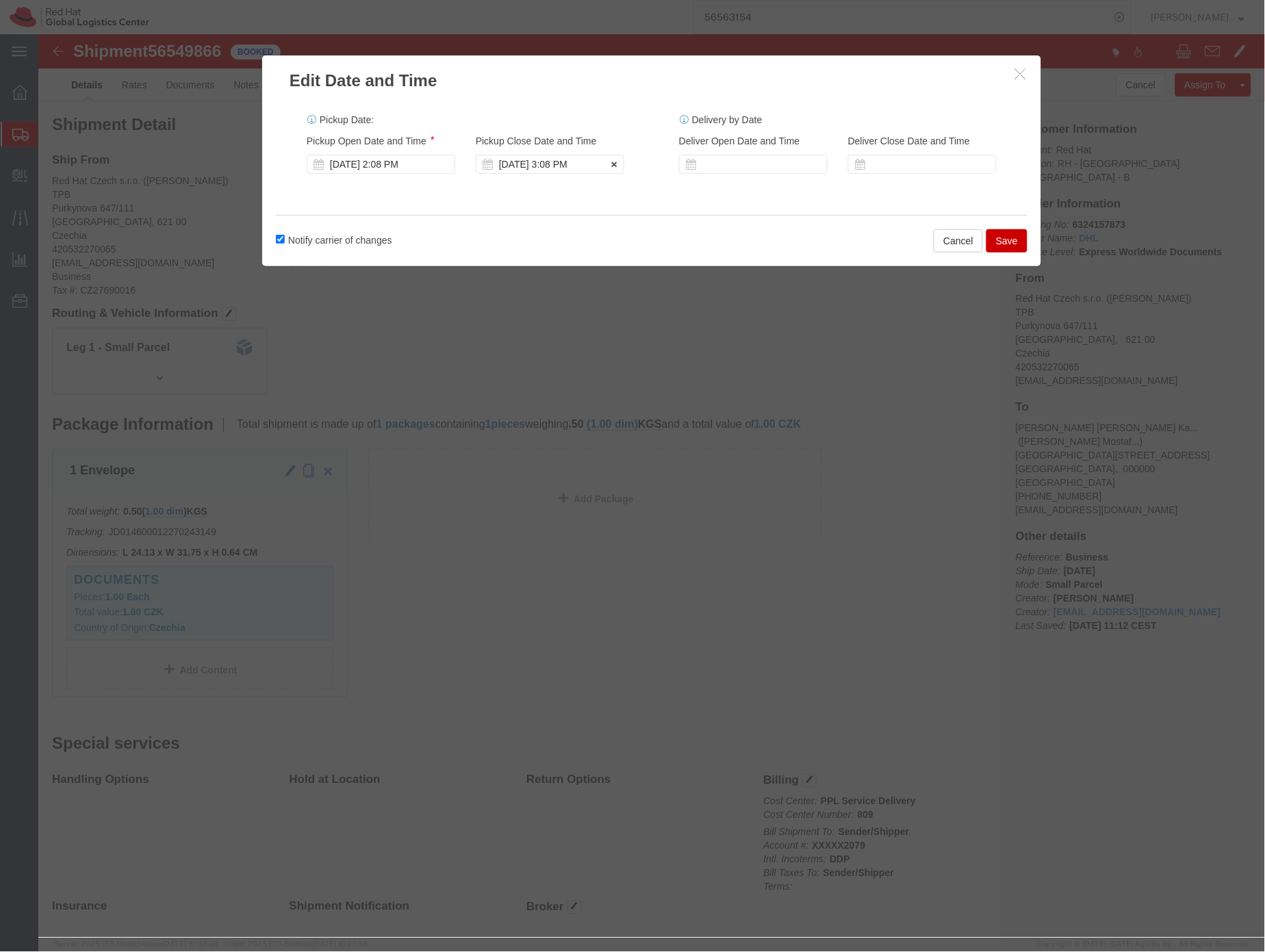
click div "[DATE] 3:08 PM"
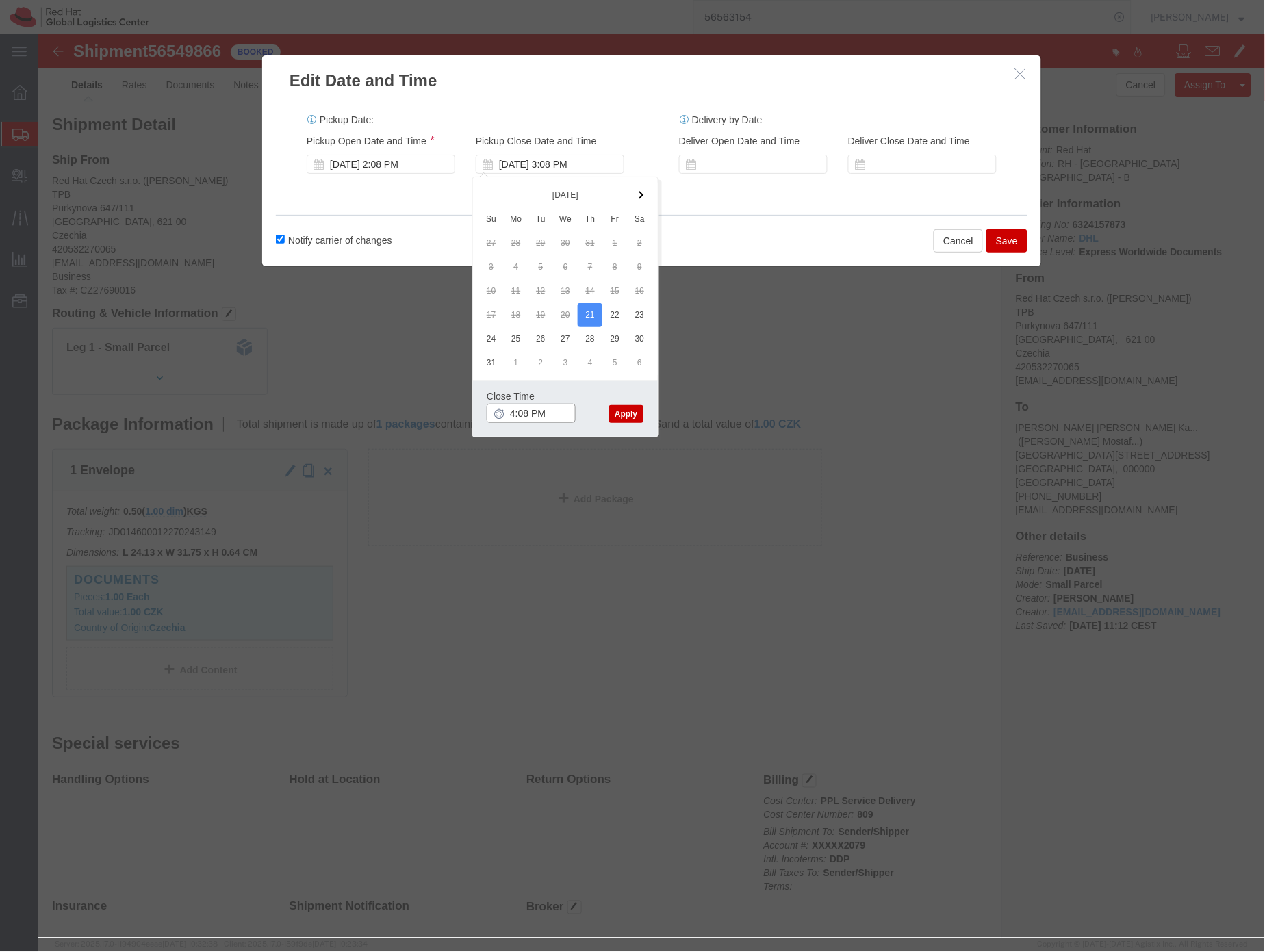
type input "4:08 PM"
click button "Apply"
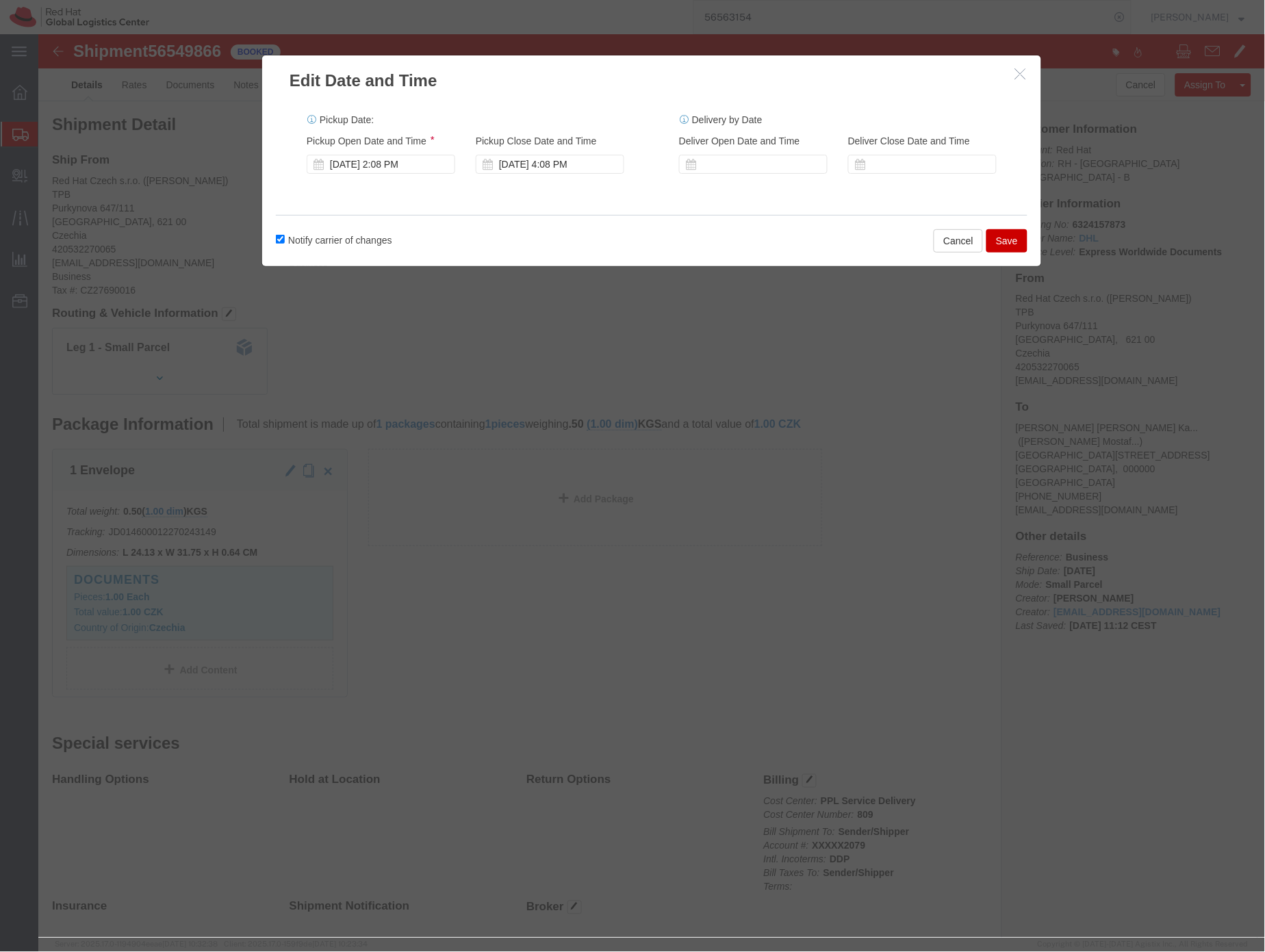
click button "Save"
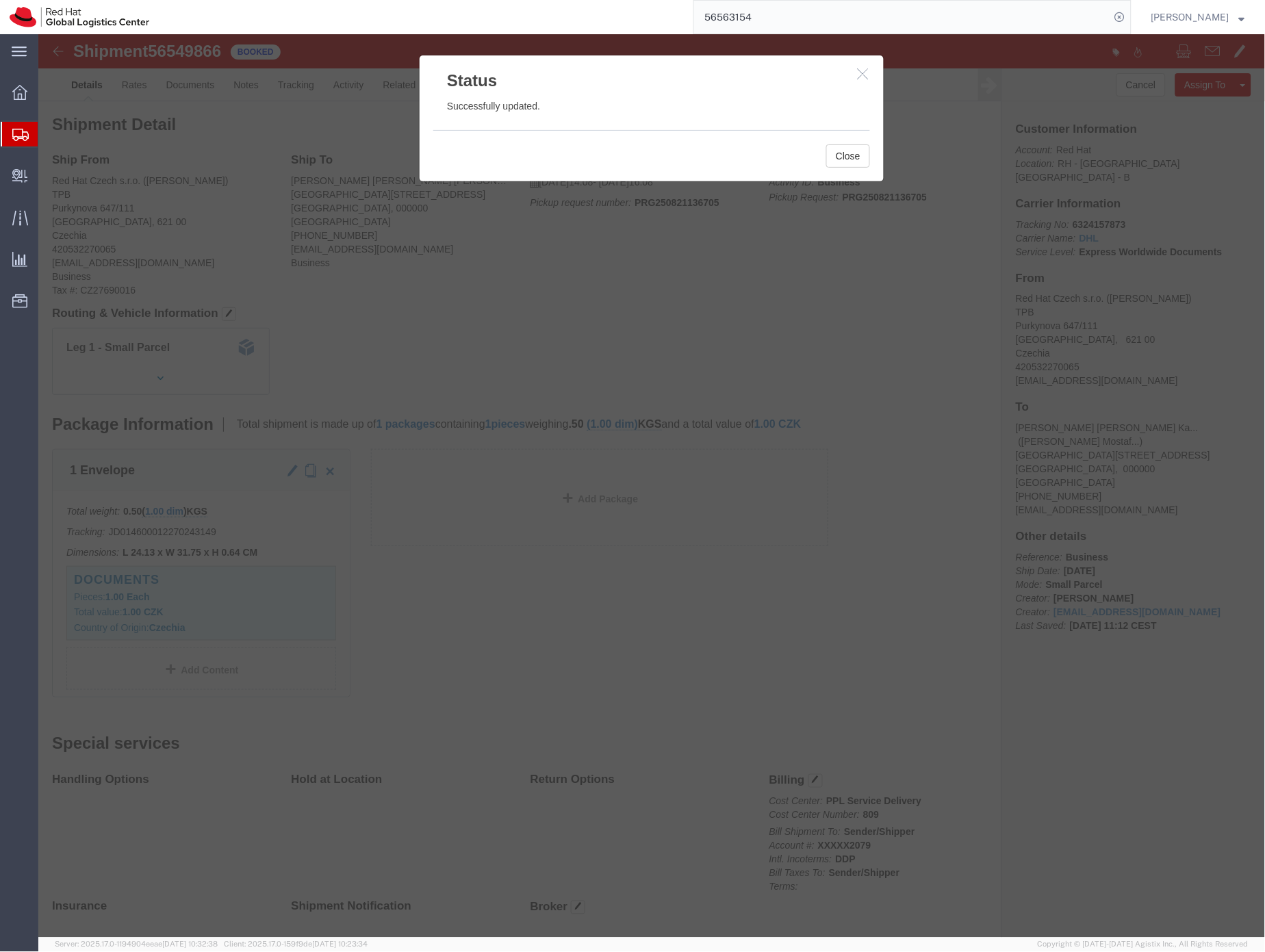
click icon "button"
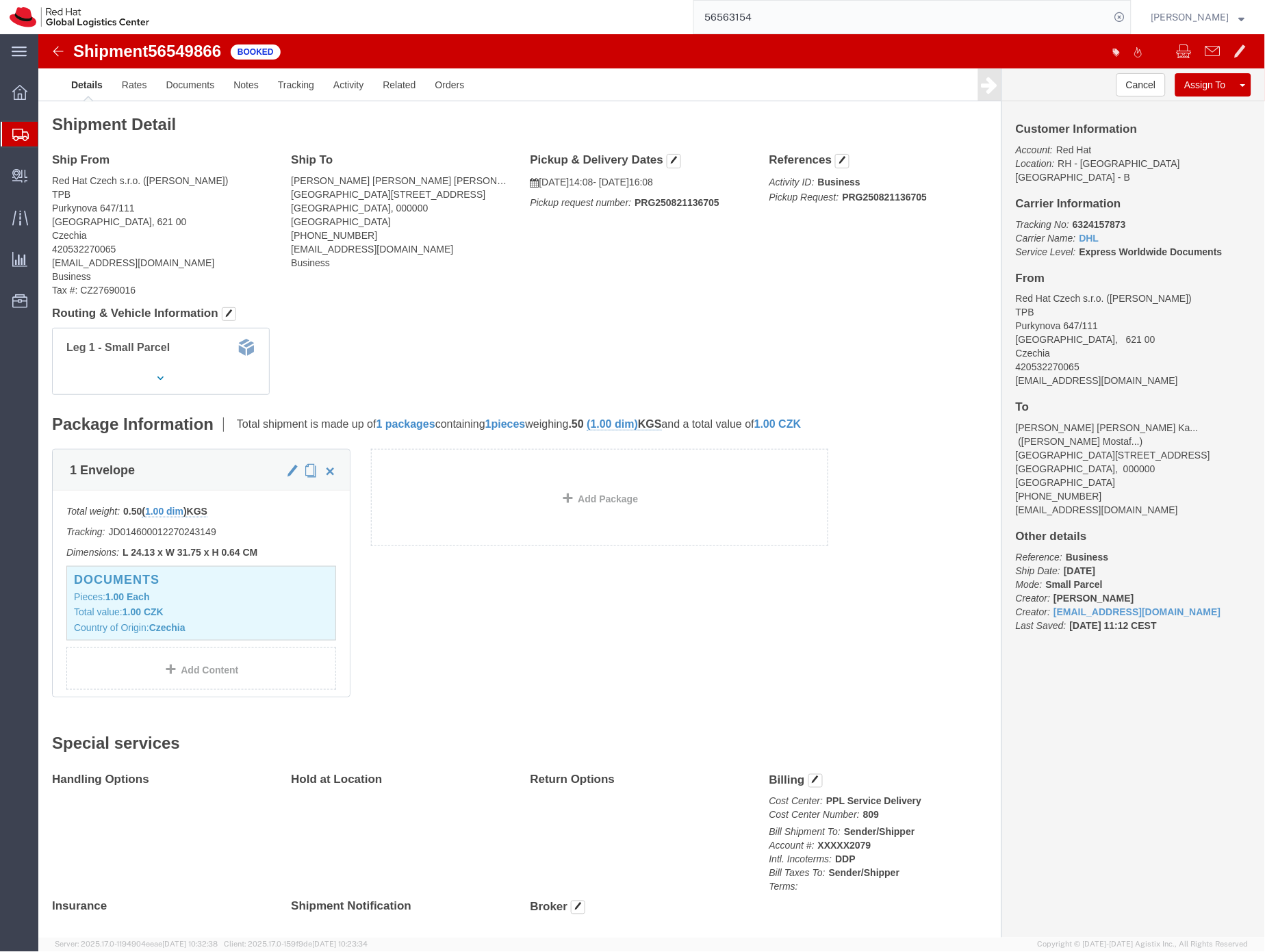
click at [16, 139] on icon at bounding box center [20, 134] width 16 height 12
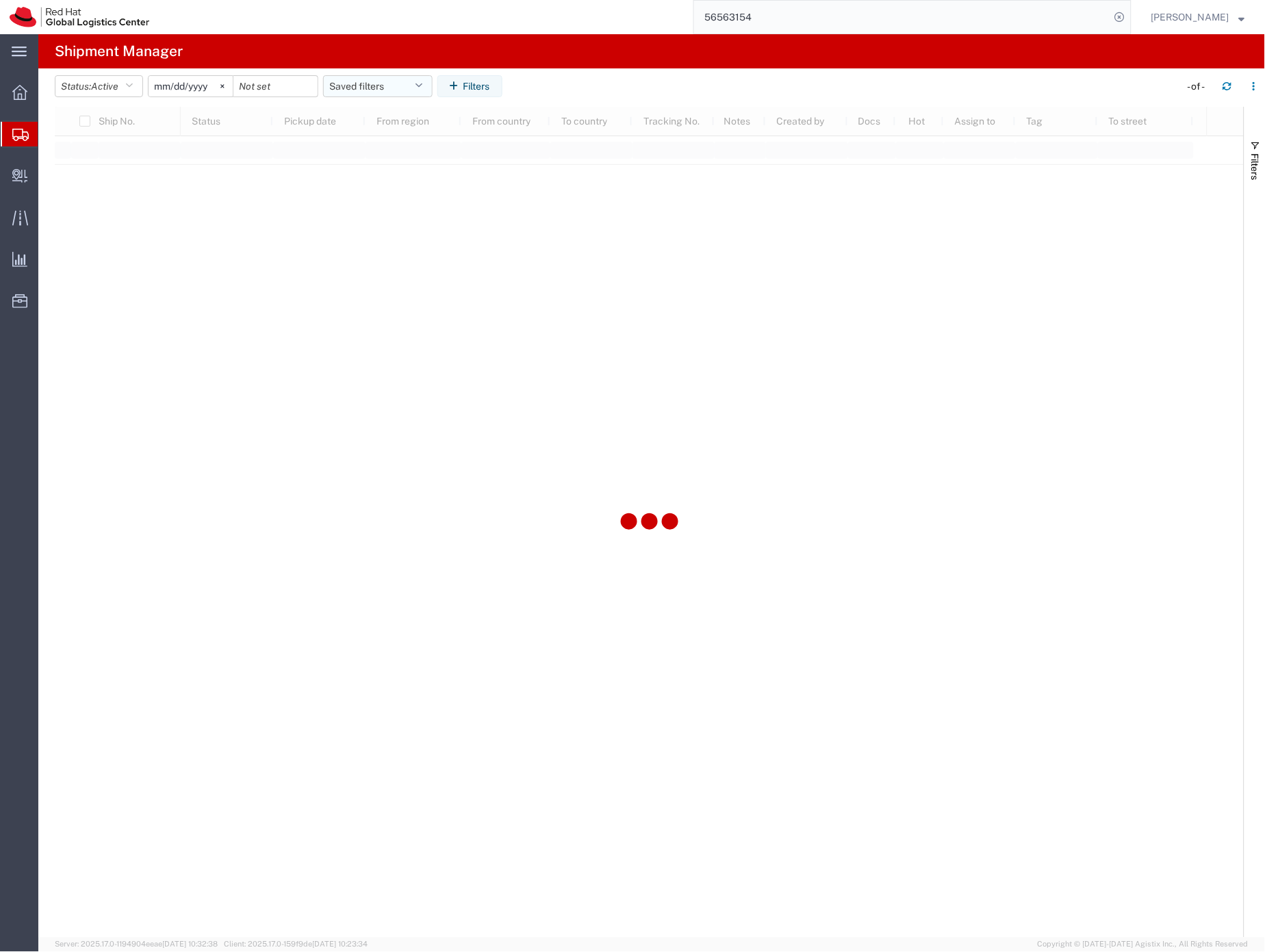
click at [359, 83] on button "Saved filters" at bounding box center [377, 87] width 110 height 22
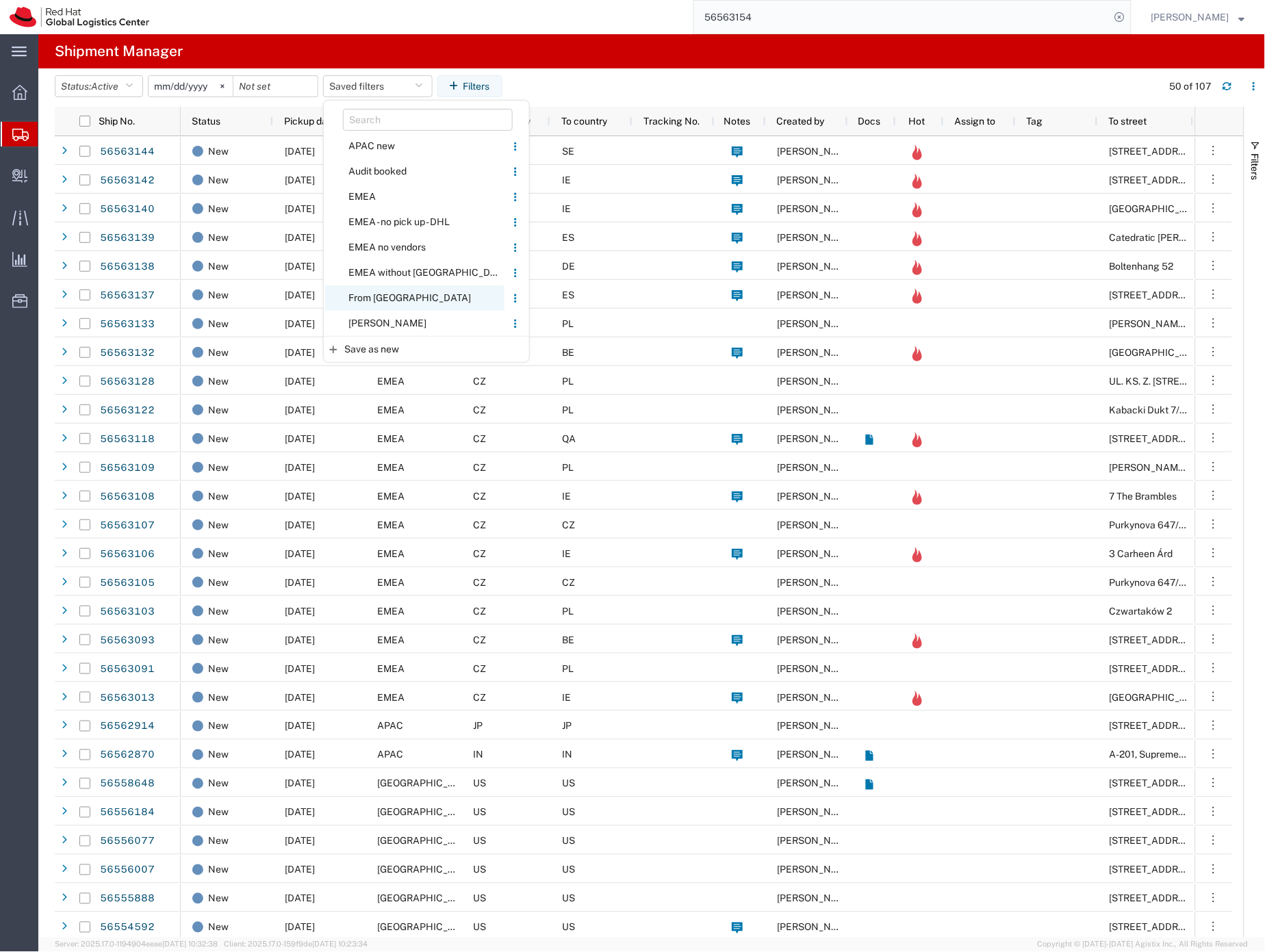
click at [375, 301] on span "From [GEOGRAPHIC_DATA]" at bounding box center [415, 298] width 179 height 26
type input "[DATE]"
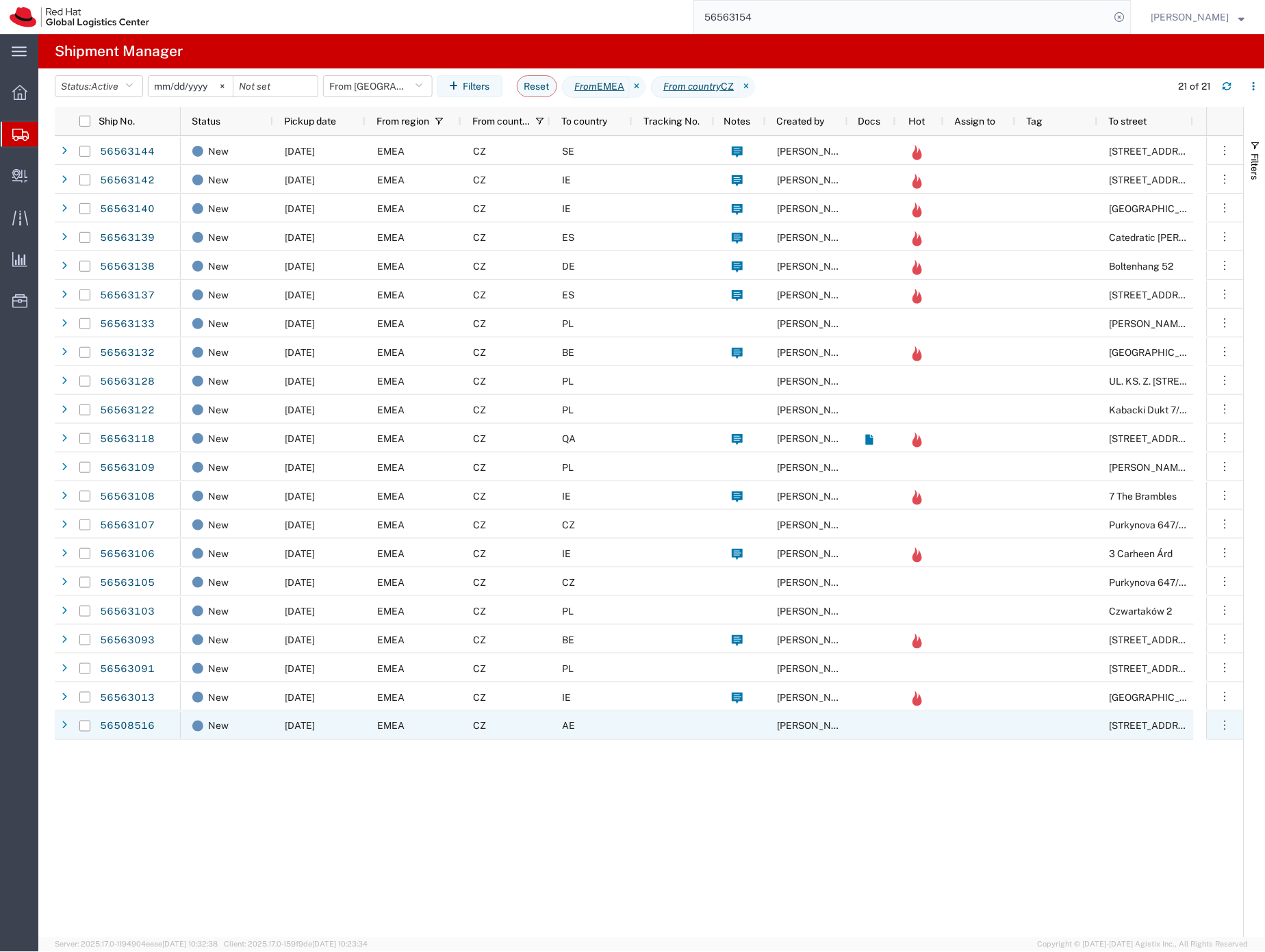
click at [442, 730] on div "EMEA" at bounding box center [413, 726] width 96 height 29
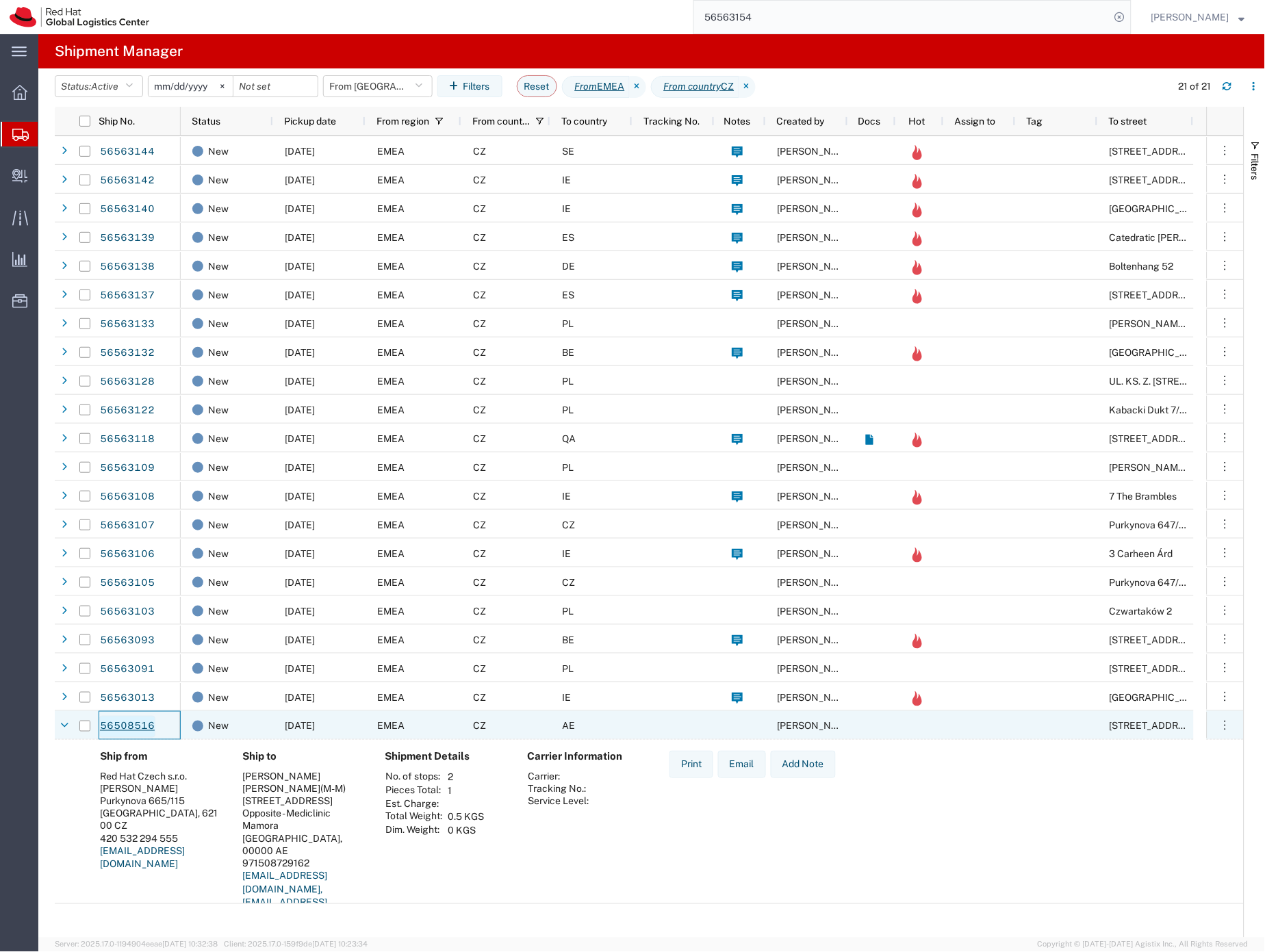
click at [135, 727] on link "56508516" at bounding box center [128, 727] width 56 height 22
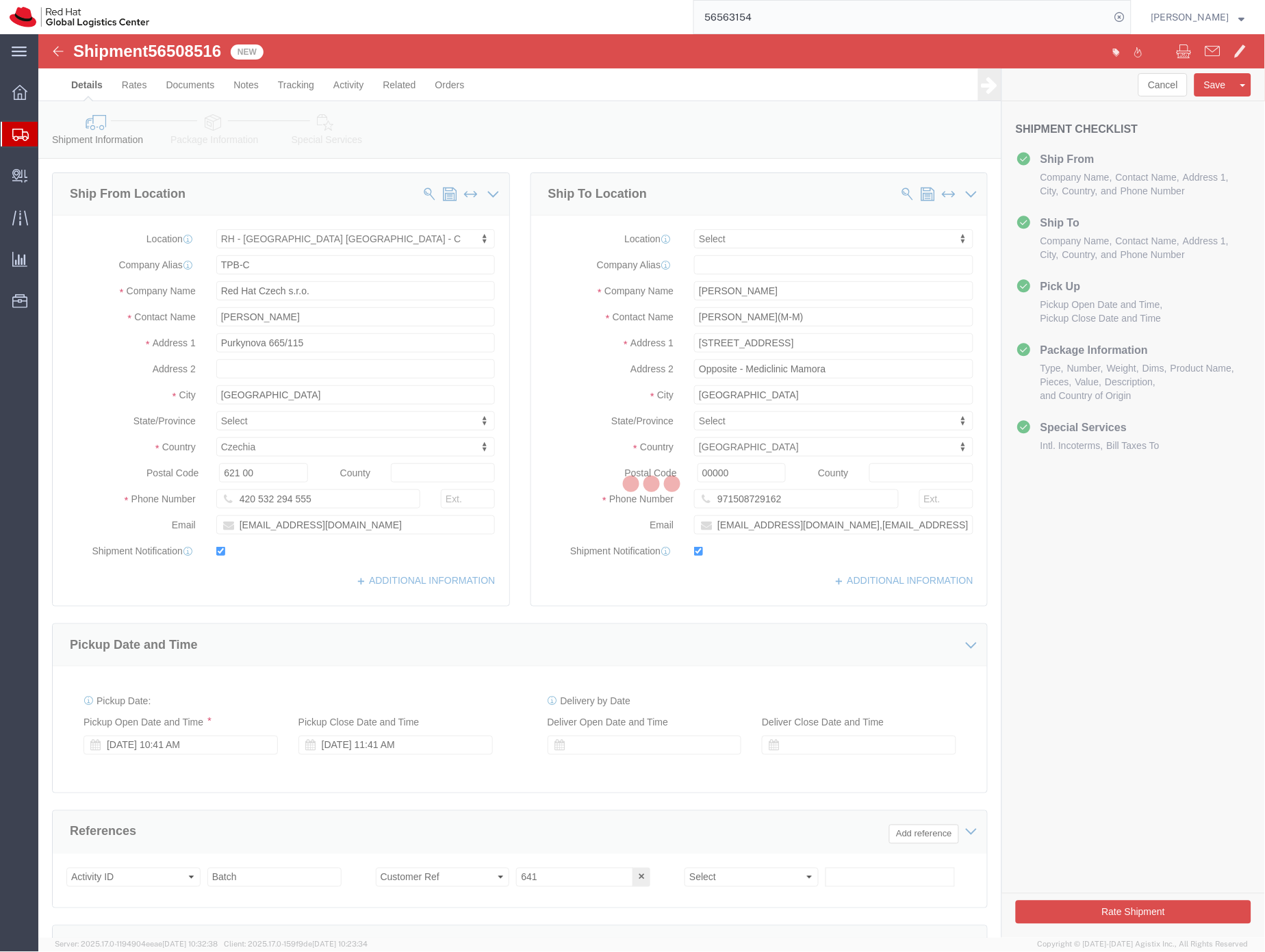
select select "38037"
select select
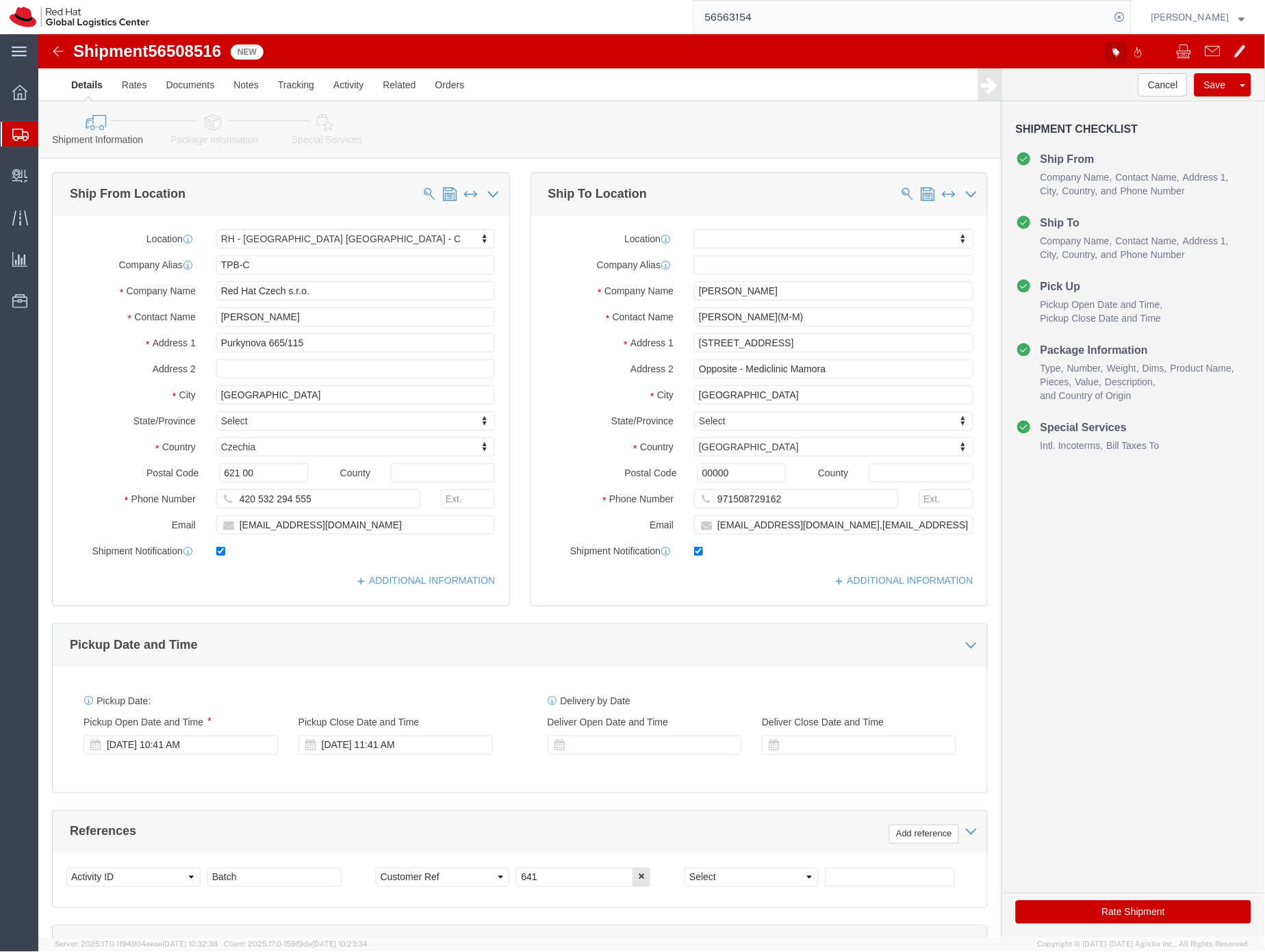
click icon "button"
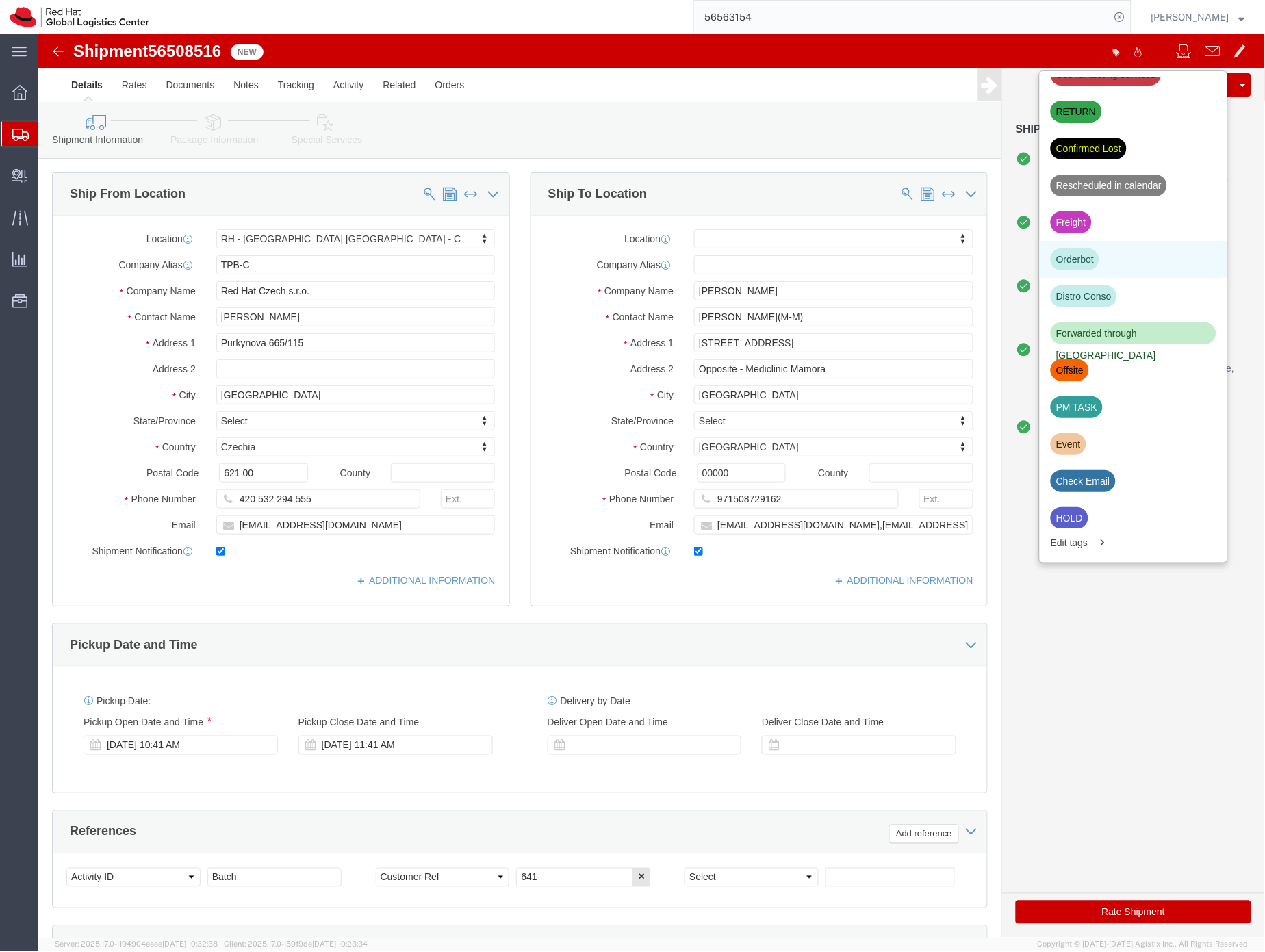
scroll to position [208, 0]
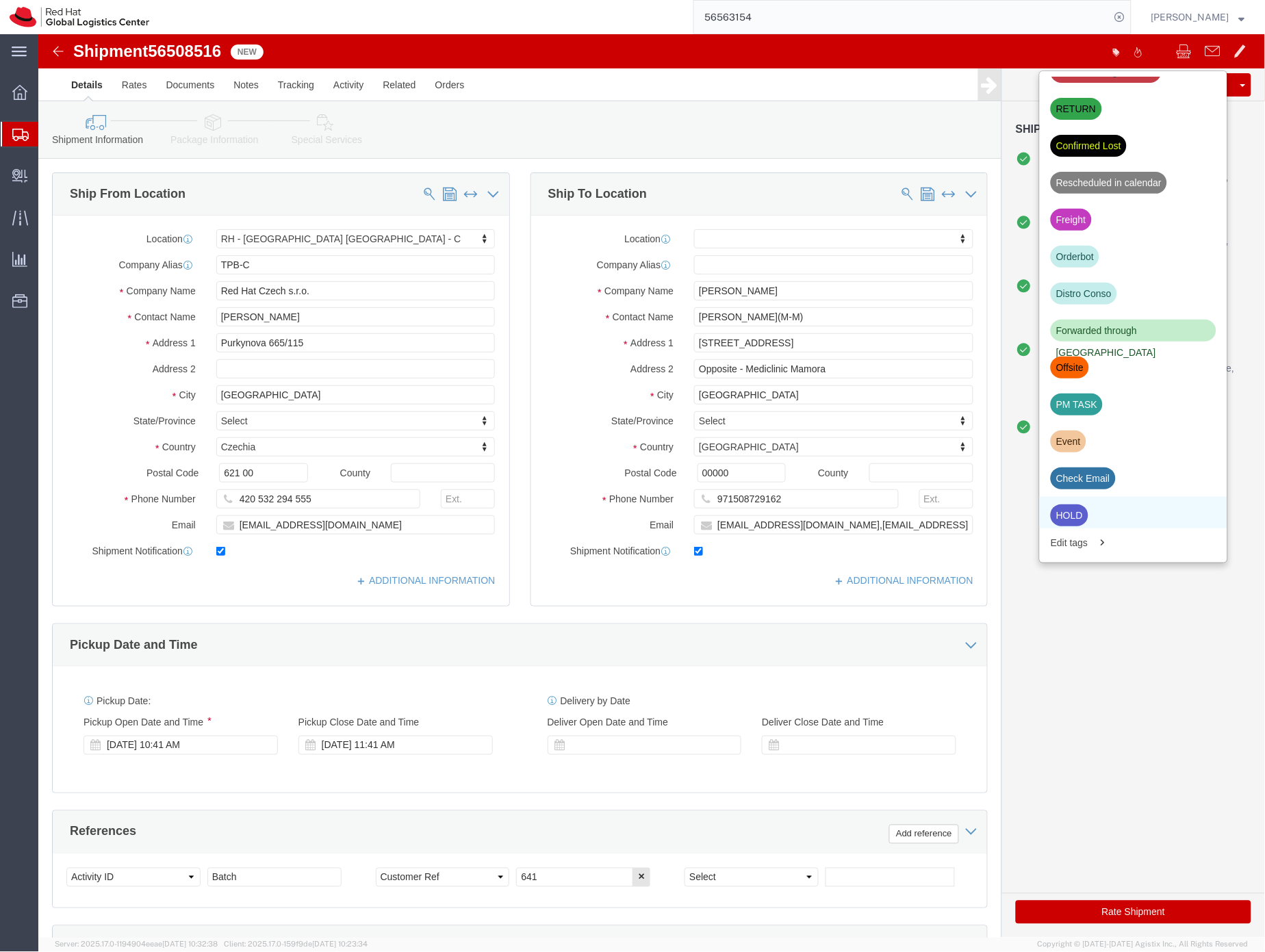
click div "HOLD"
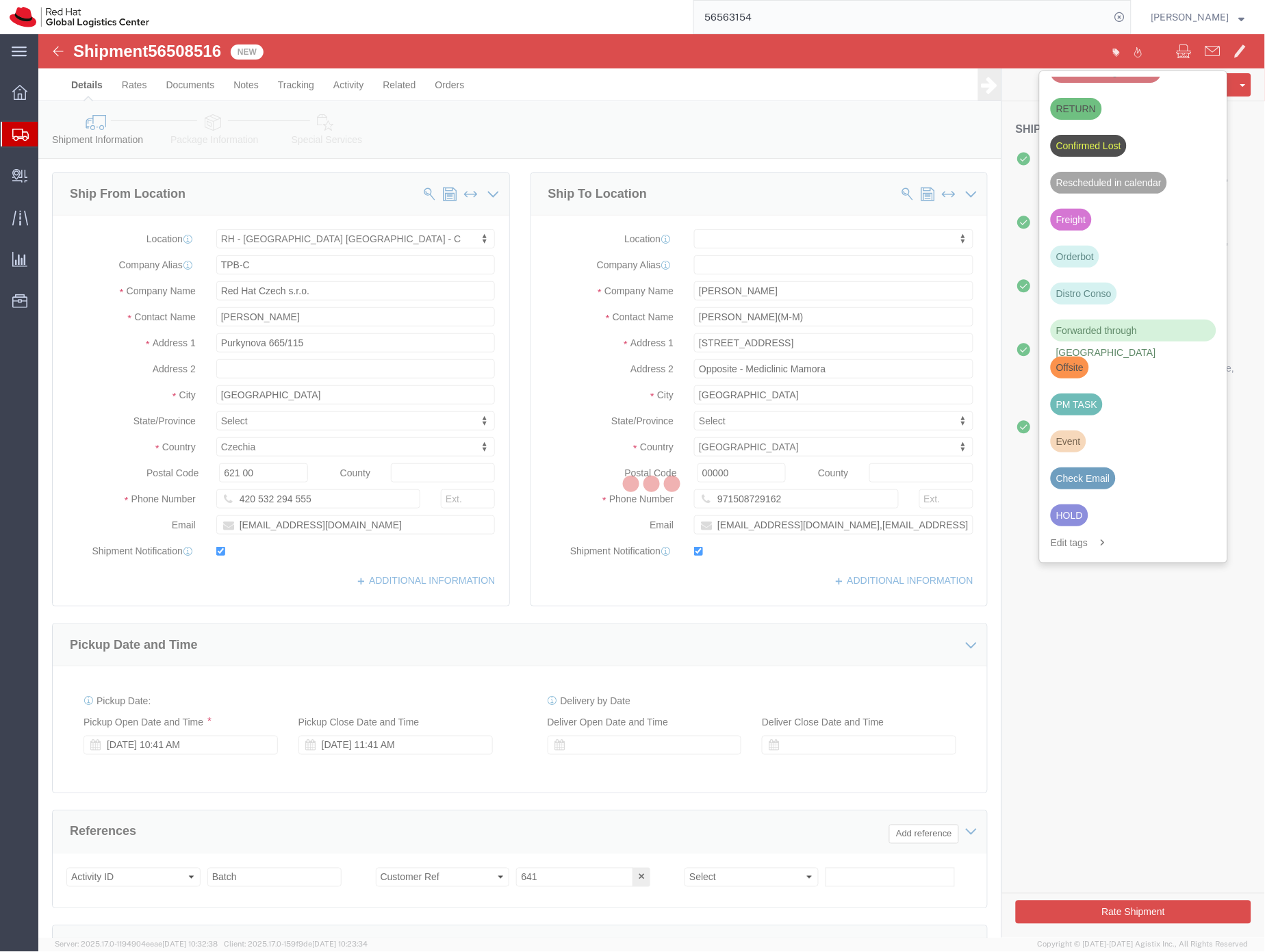
click at [1069, 519] on div at bounding box center [651, 485] width 1227 height 904
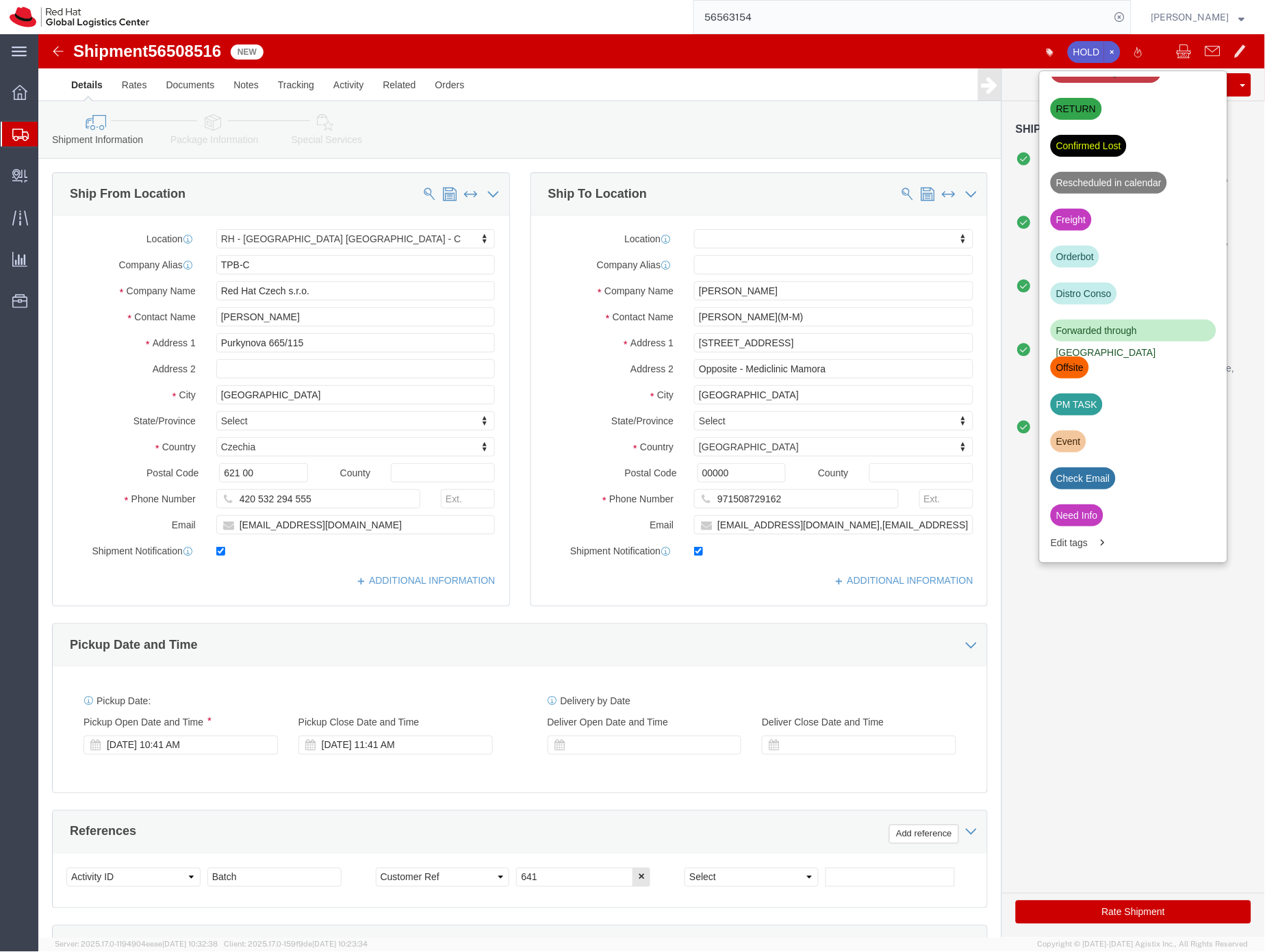
click at [757, 16] on input "56563154" at bounding box center [903, 17] width 417 height 33
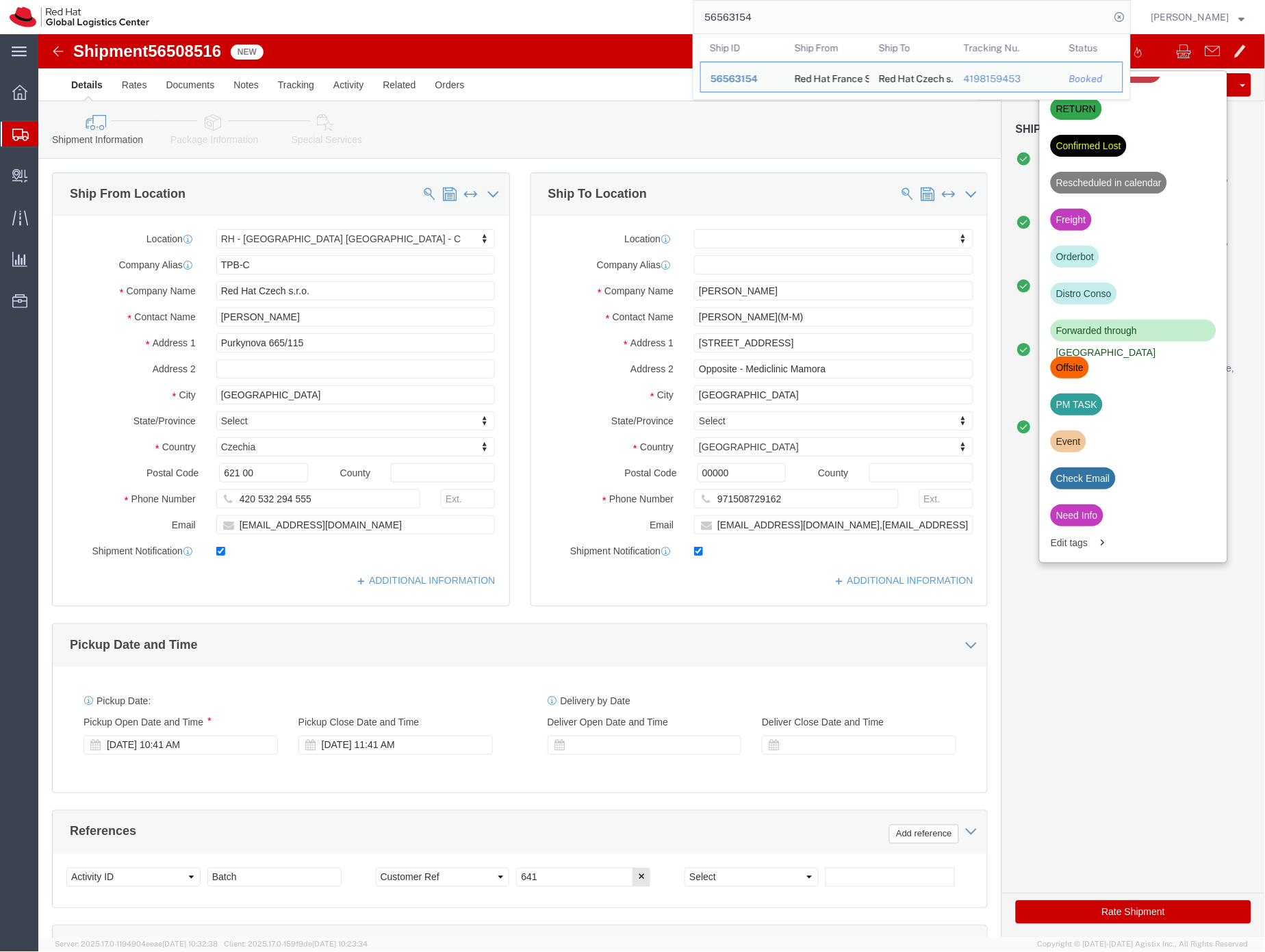
paste input "49588"
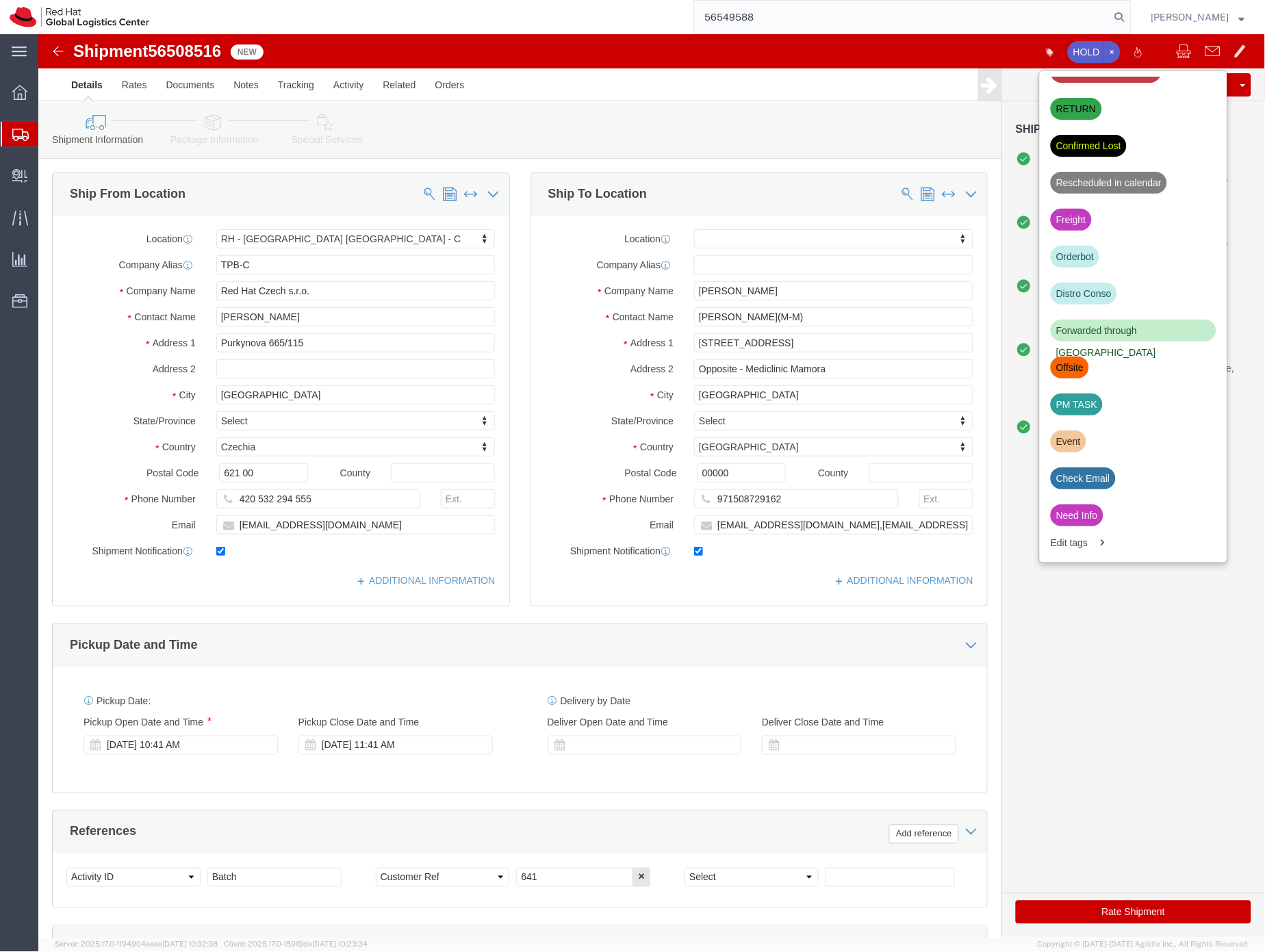
type input "56549588"
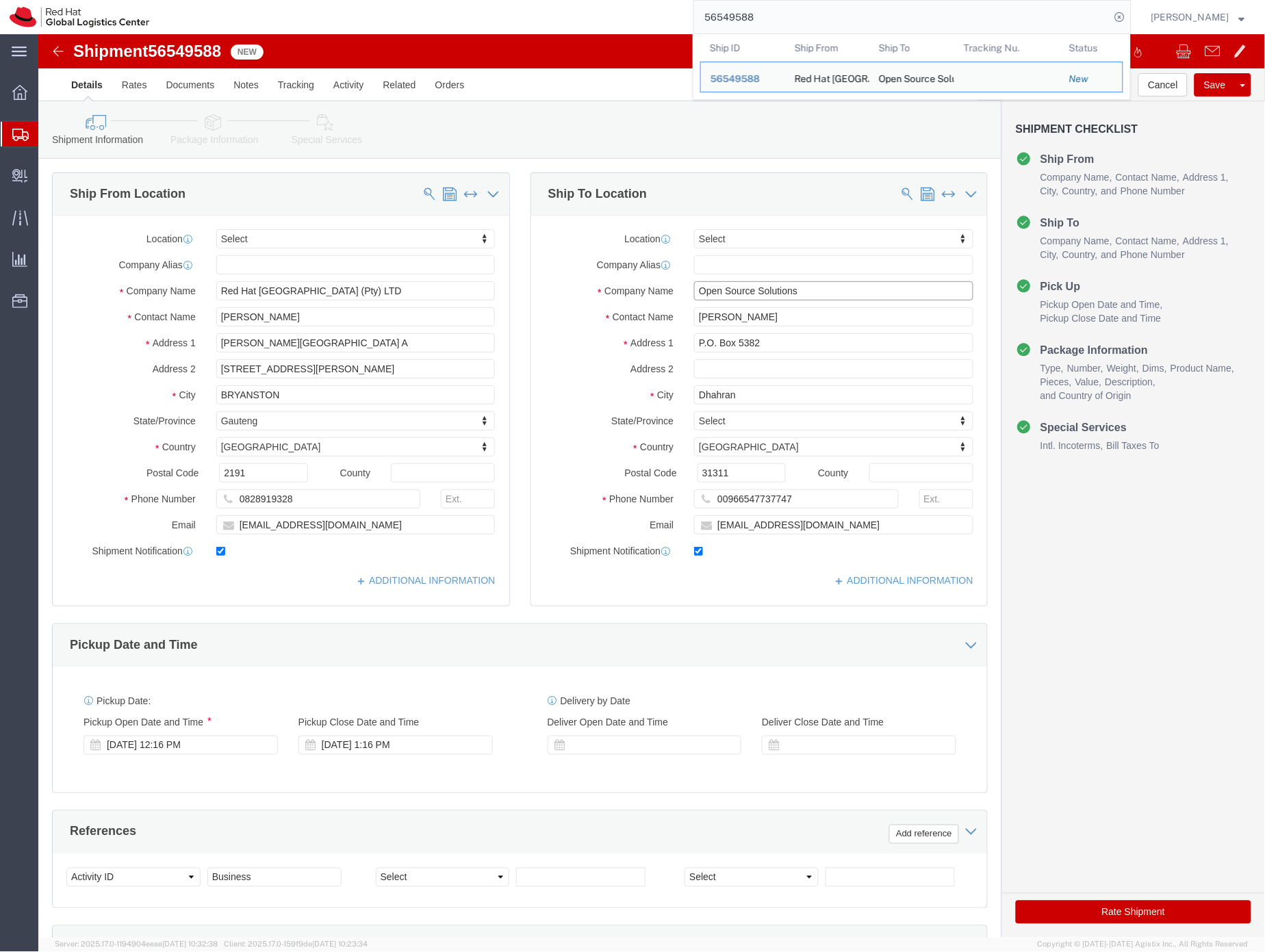
drag, startPoint x: 774, startPoint y: 262, endPoint x: 655, endPoint y: 253, distance: 119.3
click input "Open Source Solutions"
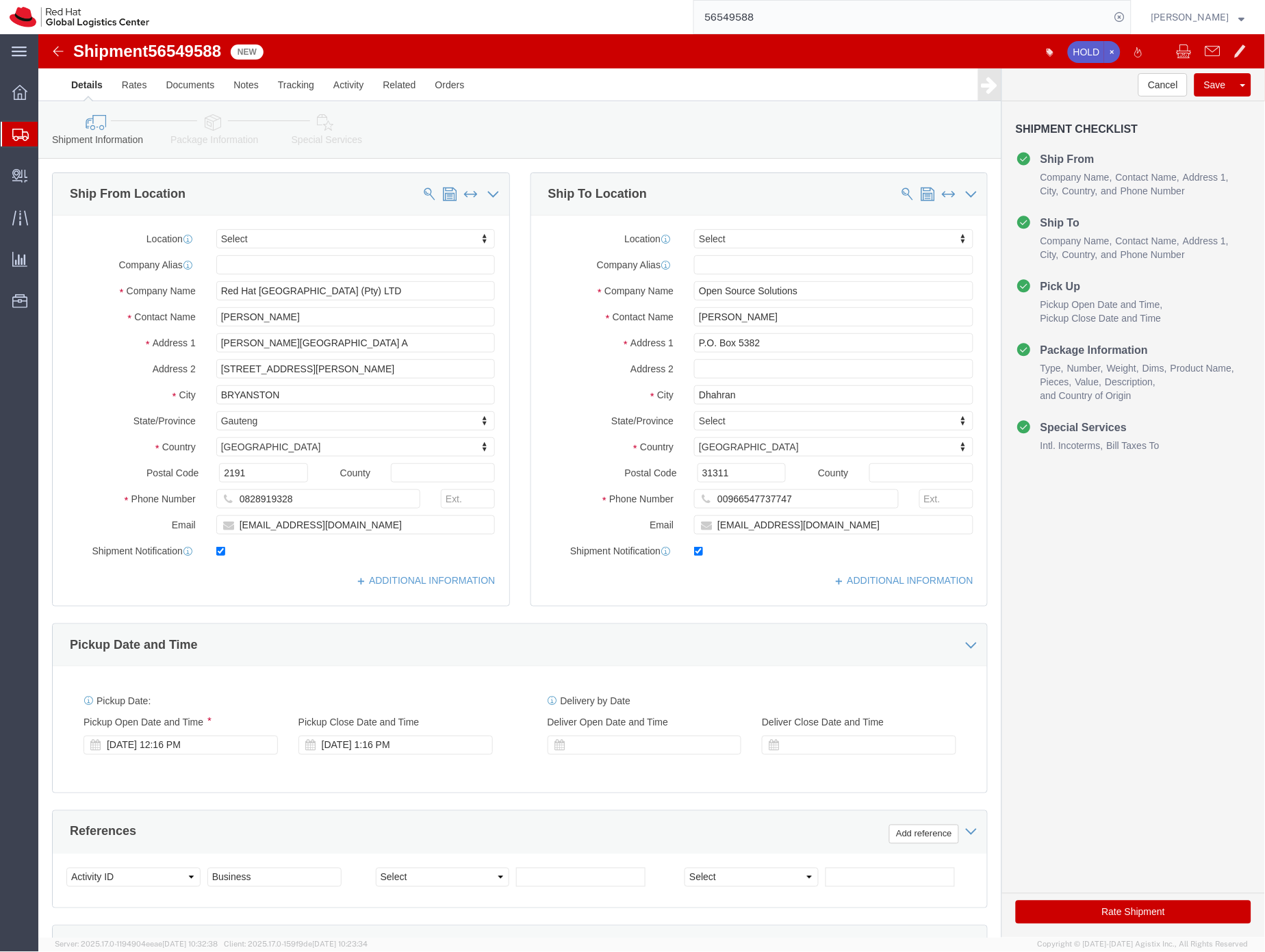
click at [20, 134] on icon at bounding box center [20, 134] width 16 height 12
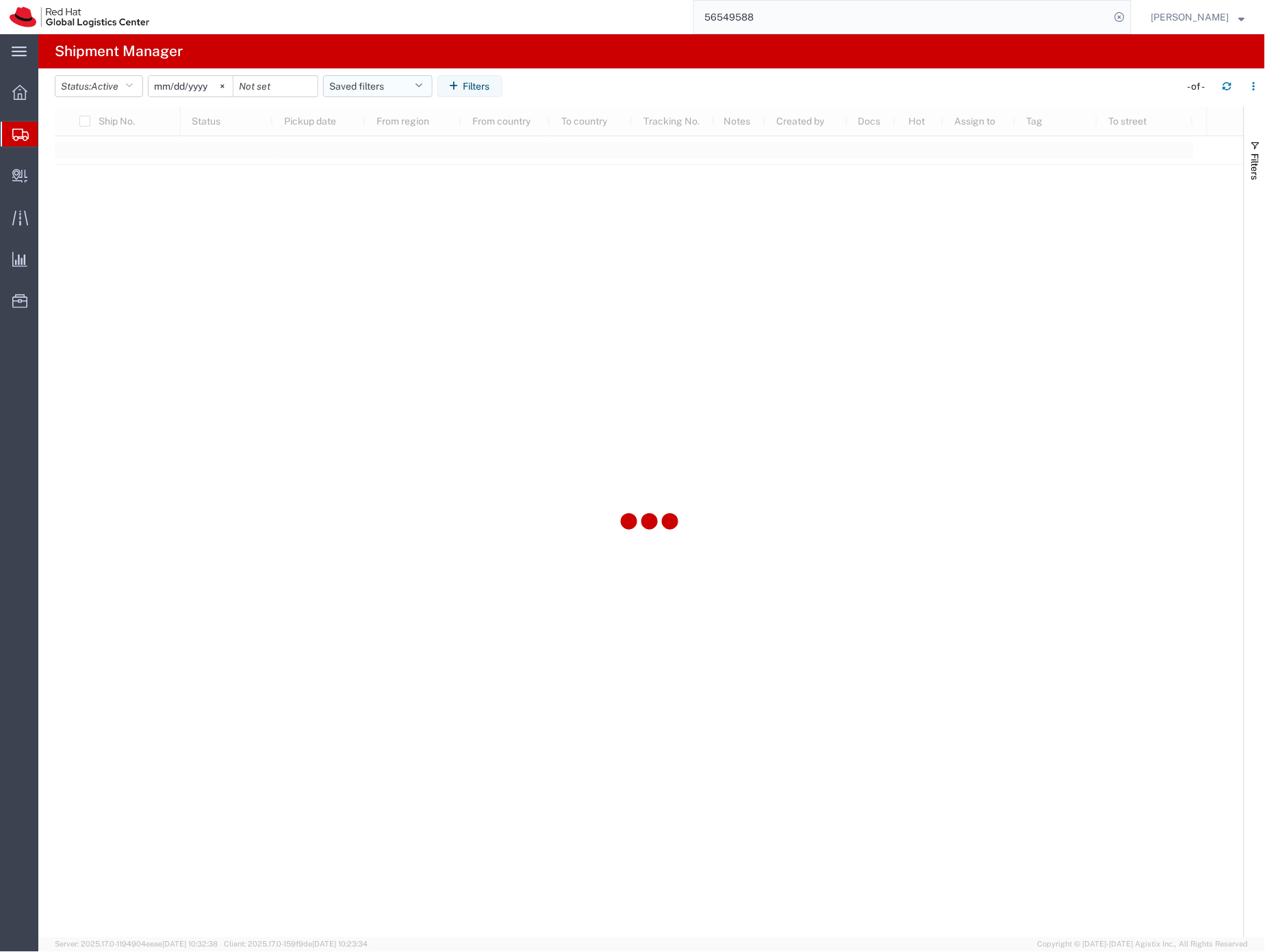
click at [343, 89] on button "Saved filters" at bounding box center [377, 87] width 110 height 22
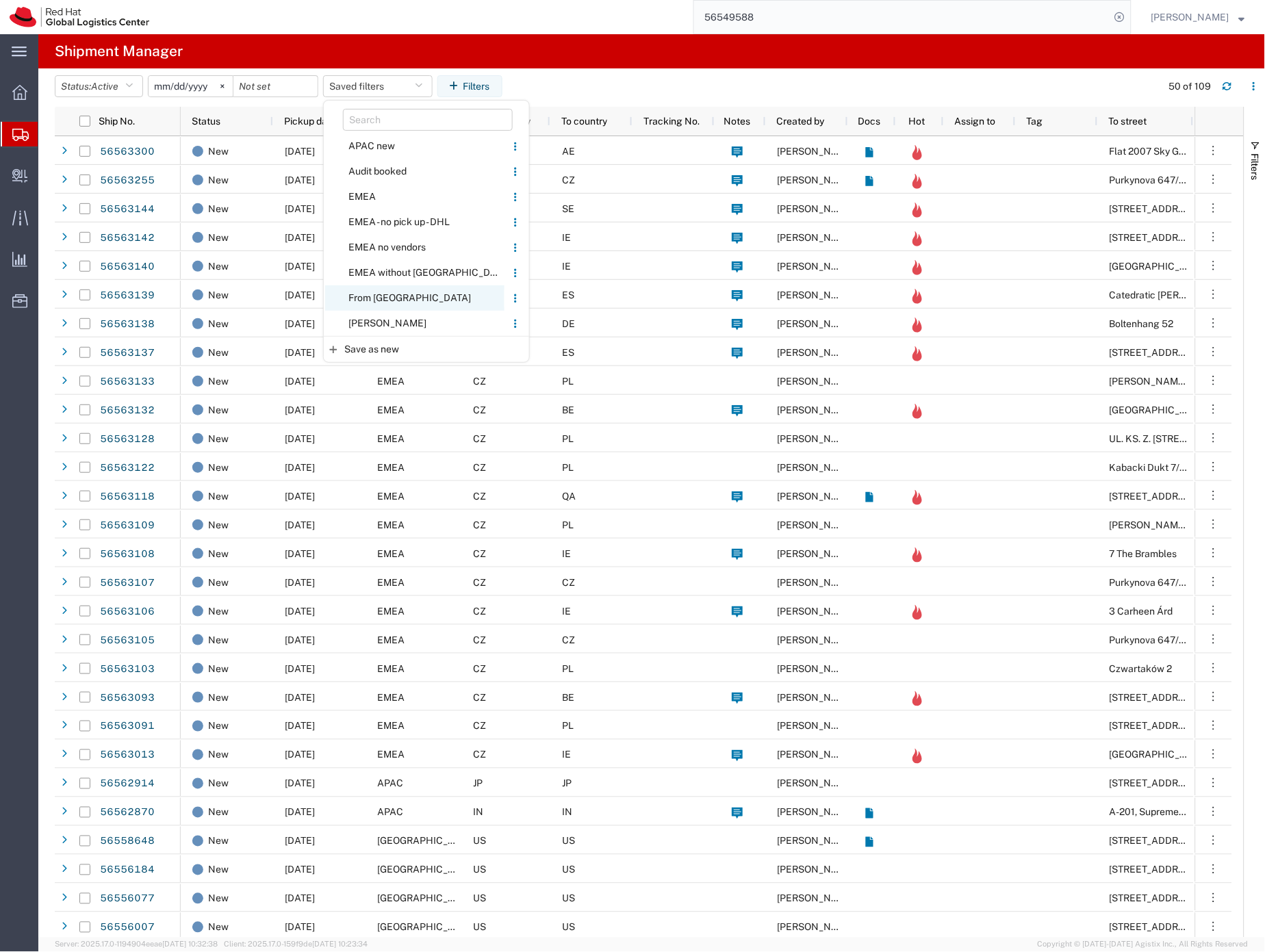
click at [379, 292] on span "From [GEOGRAPHIC_DATA]" at bounding box center [415, 298] width 179 height 26
type input "[DATE]"
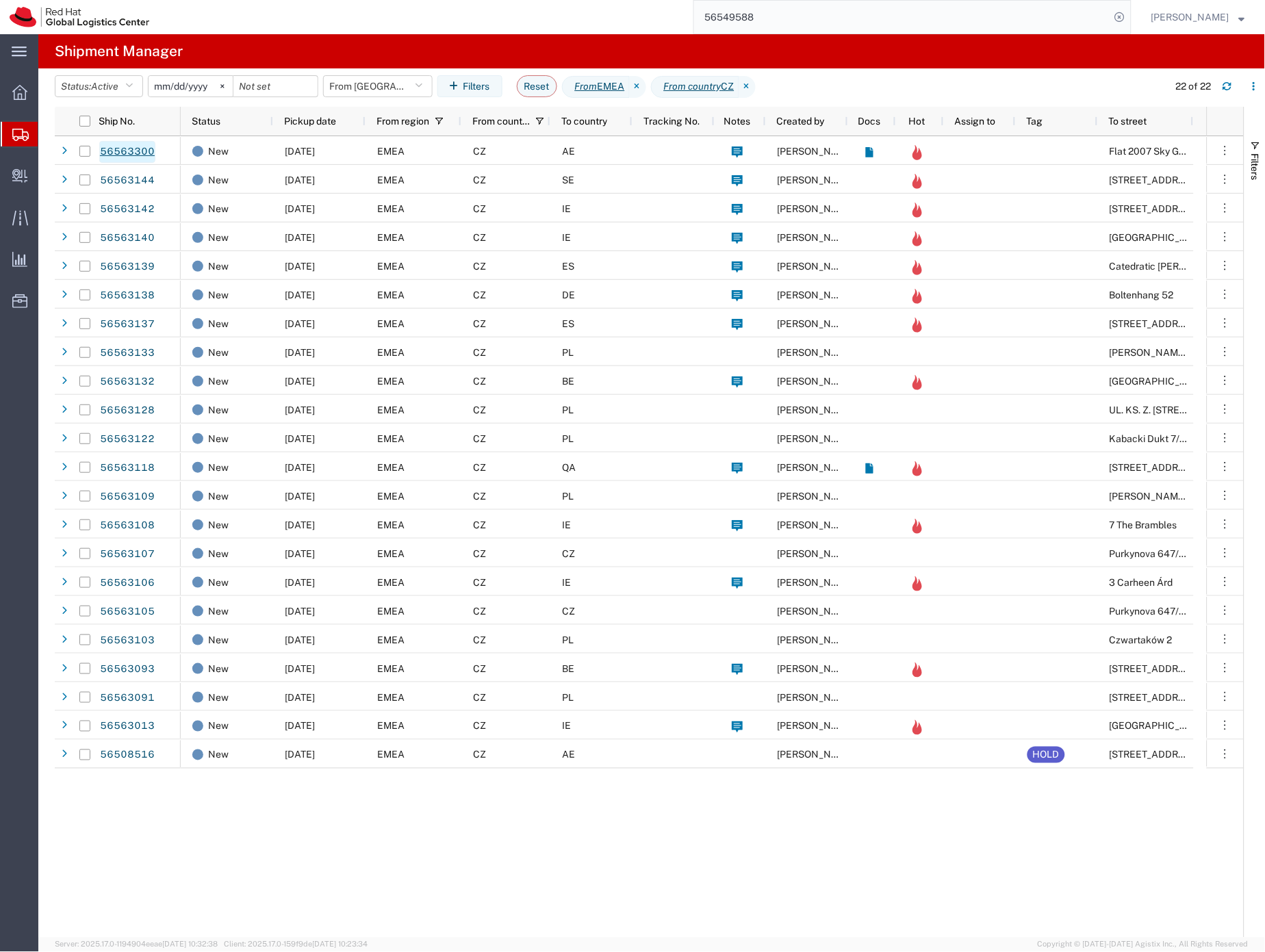
click at [146, 150] on link "56563300" at bounding box center [128, 152] width 56 height 22
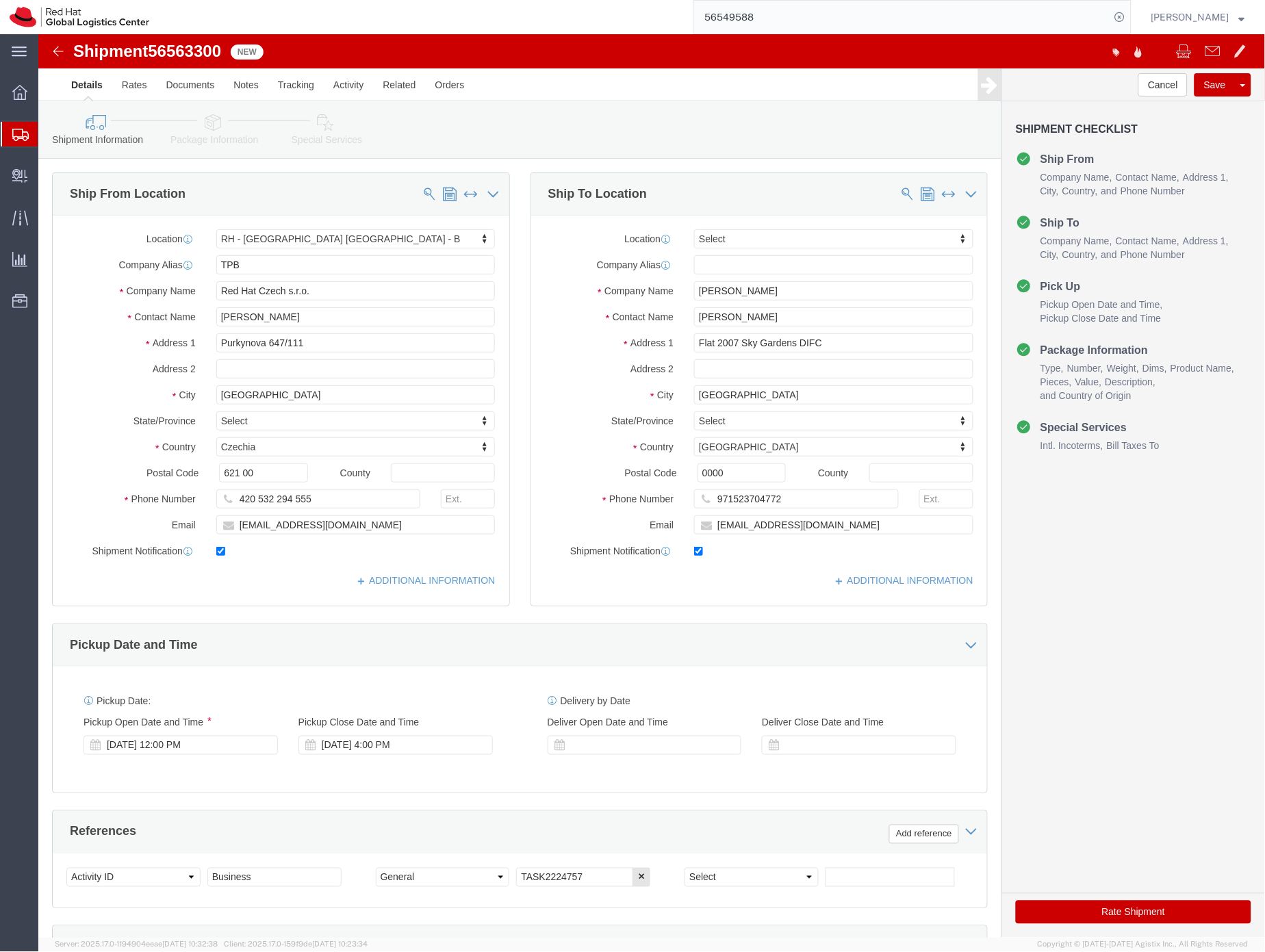
select select "38036"
select select
drag, startPoint x: 772, startPoint y: 492, endPoint x: 804, endPoint y: 492, distance: 32.0
click input "[EMAIL_ADDRESS][DOMAIN_NAME]"
type input "[EMAIL_ADDRESS][DOMAIN_NAME],[EMAIL_ADDRESS][DOMAIN_NAME]"
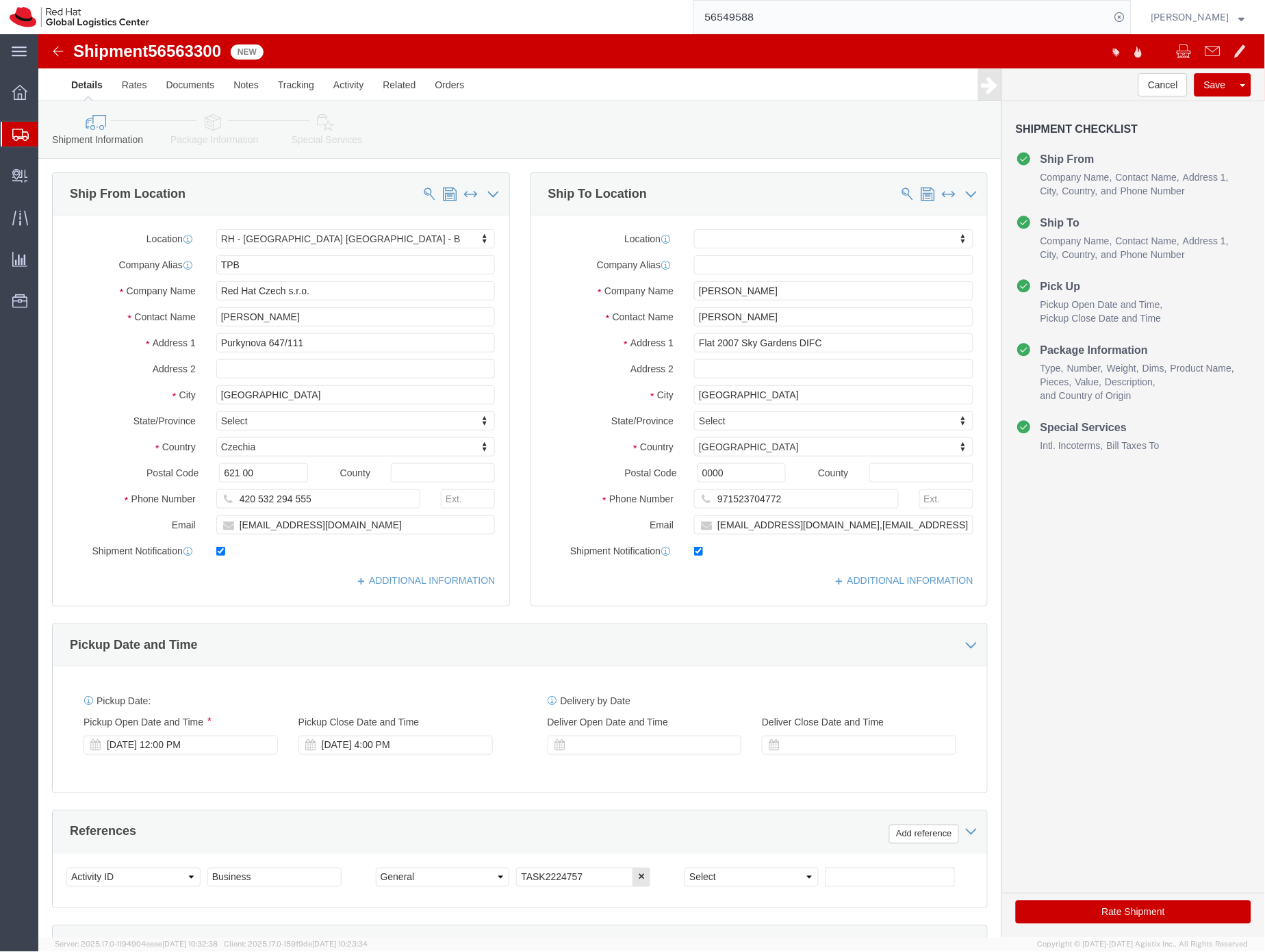
click link "Package Information"
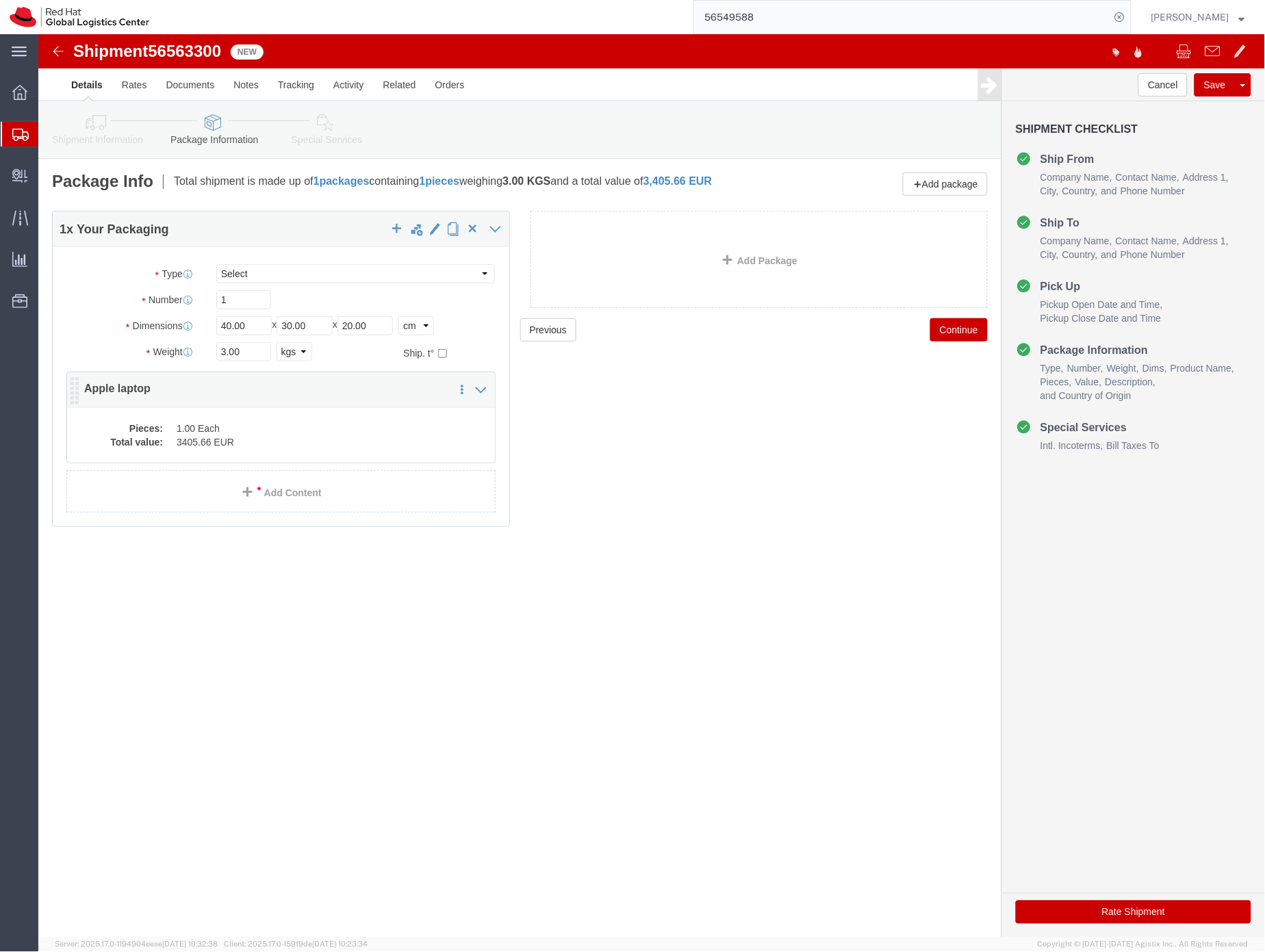
click dd "3405.66 EUR"
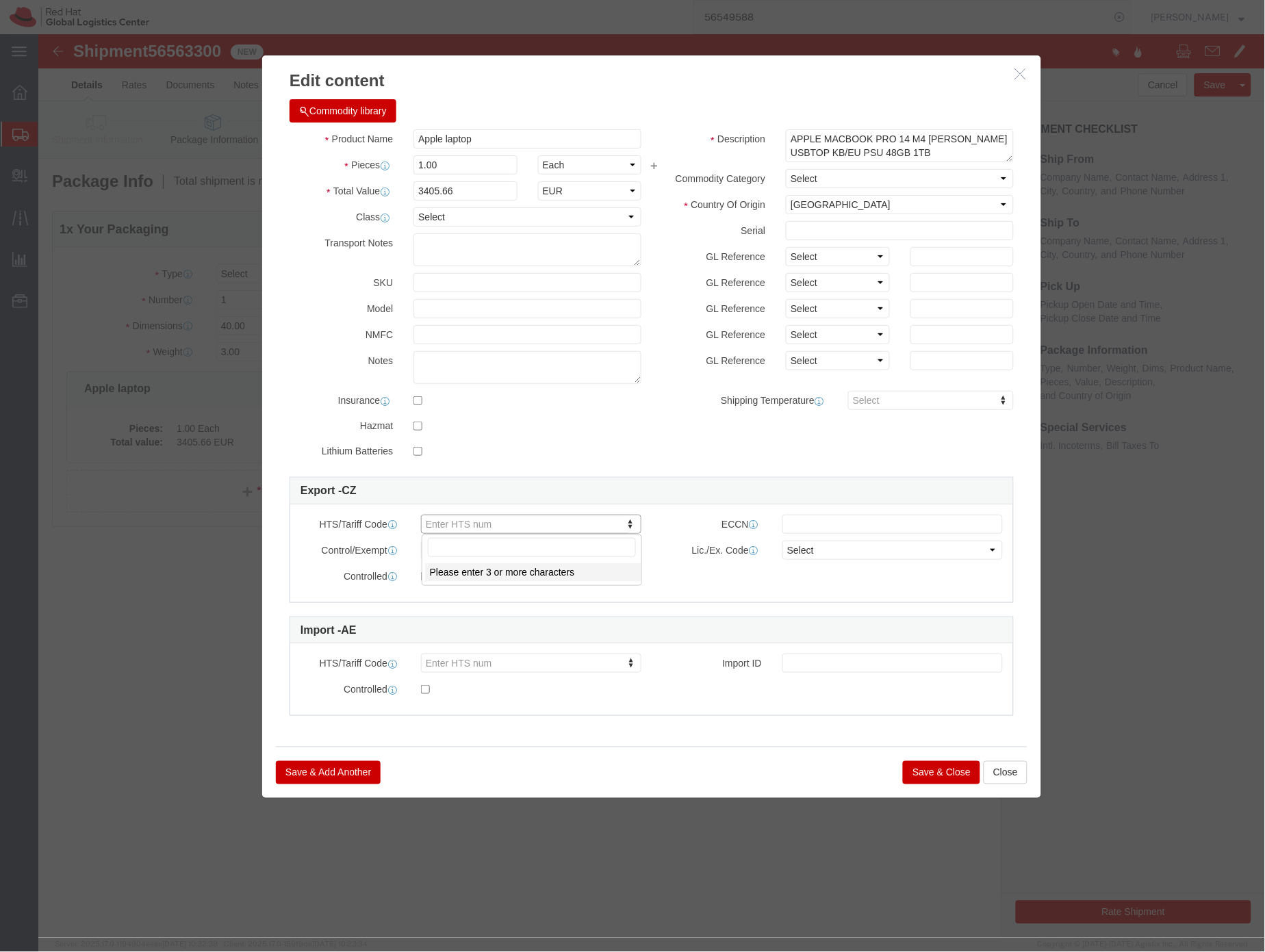
paste input "8471.30"
type input "8471.30"
click button "Save & Close"
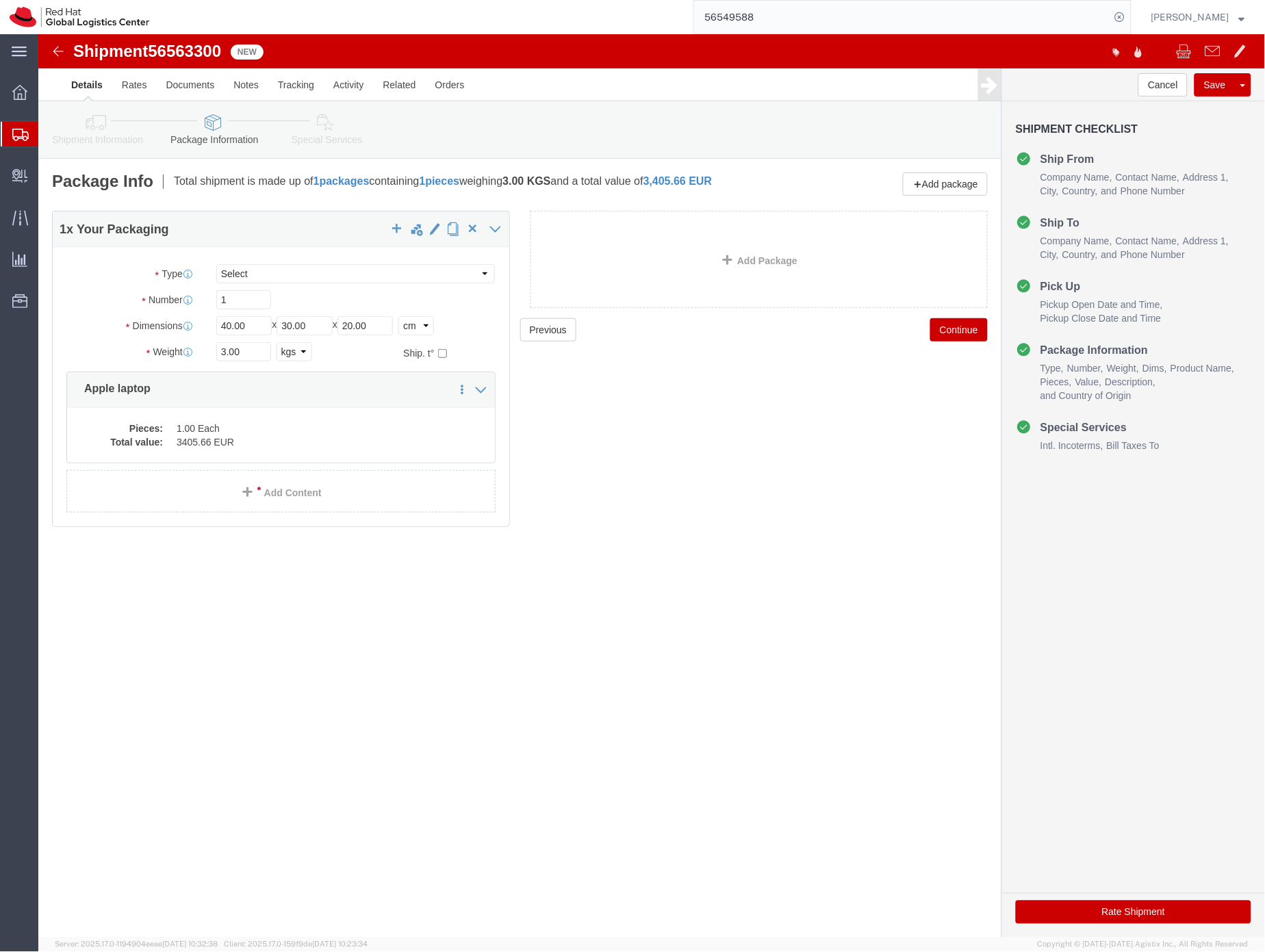
click icon
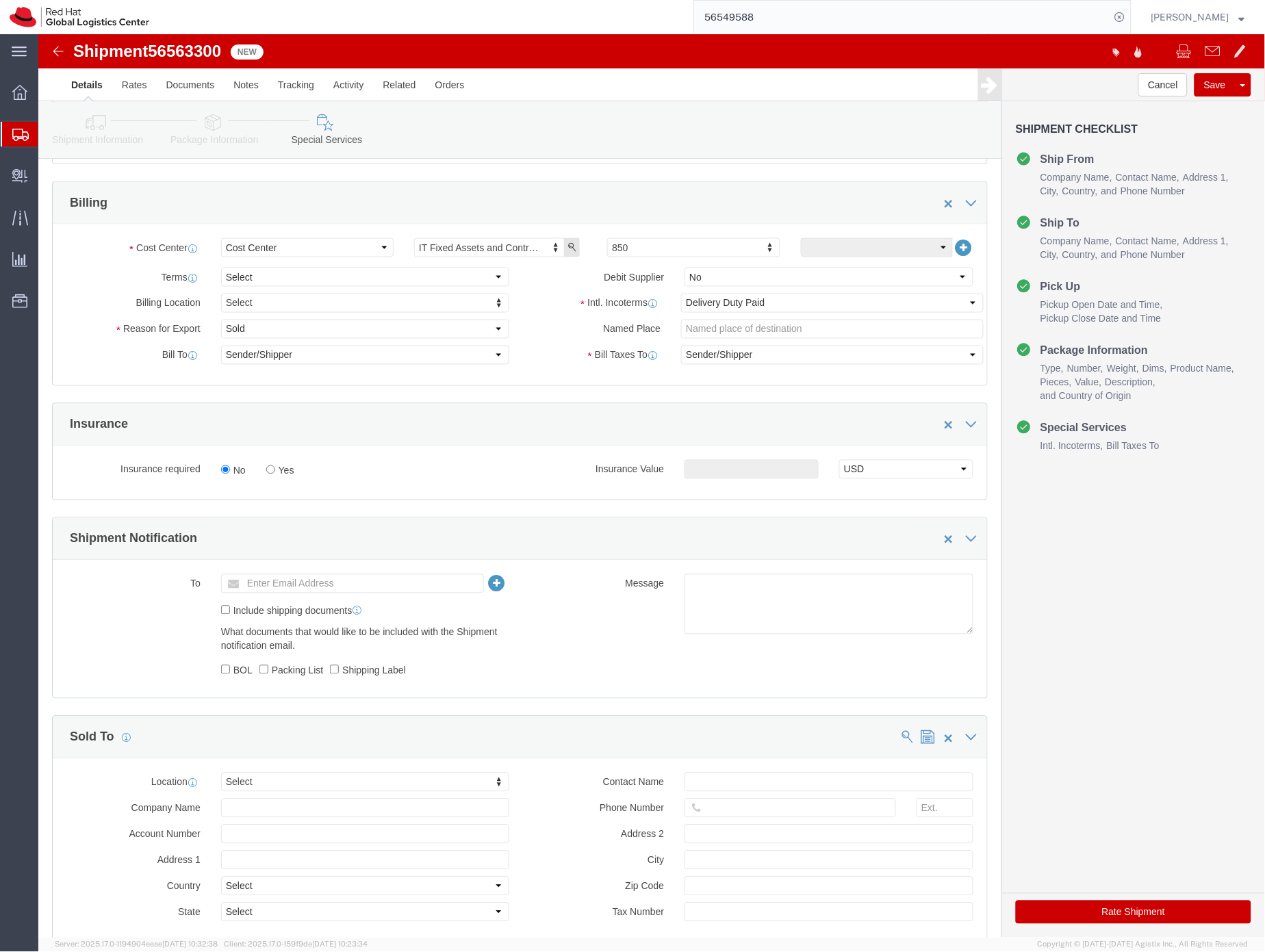
scroll to position [462, 0]
type input "duba"
click input "text"
type input "[EMAIL_ADDRESS][DOMAIN_NAME]"
click button "Rate Shipment"
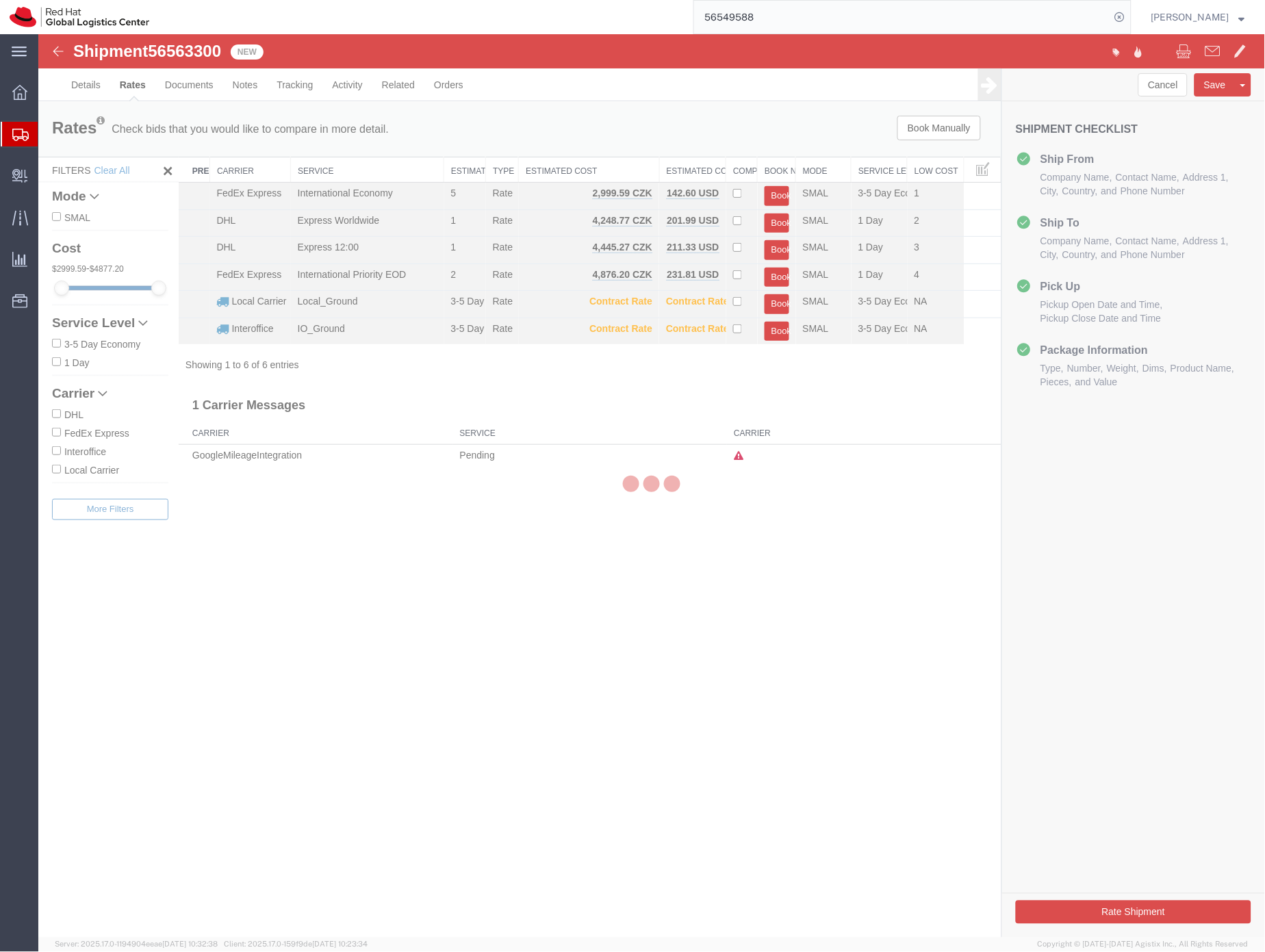
scroll to position [0, 0]
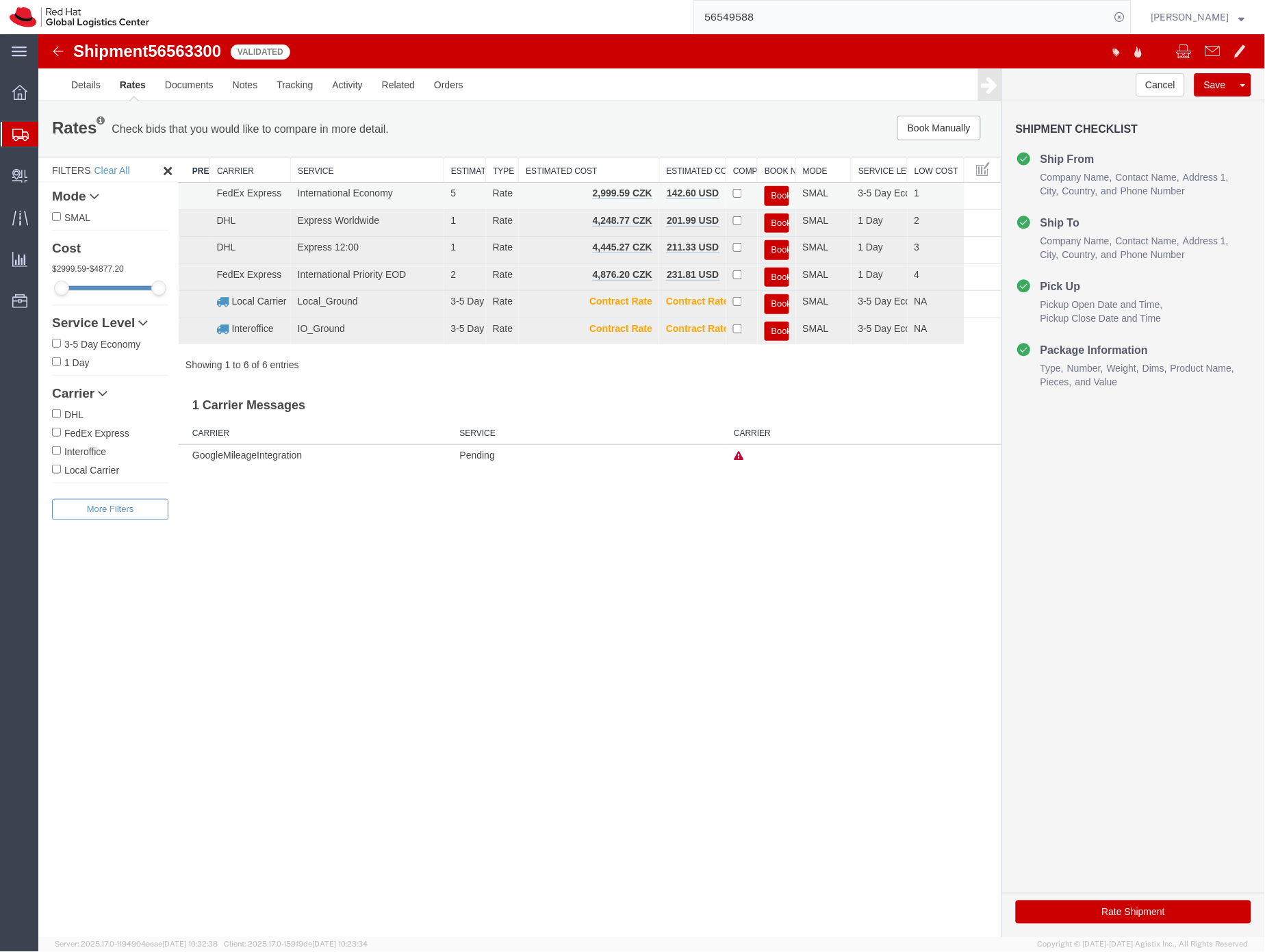
click at [774, 192] on button "Book" at bounding box center [776, 195] width 25 height 20
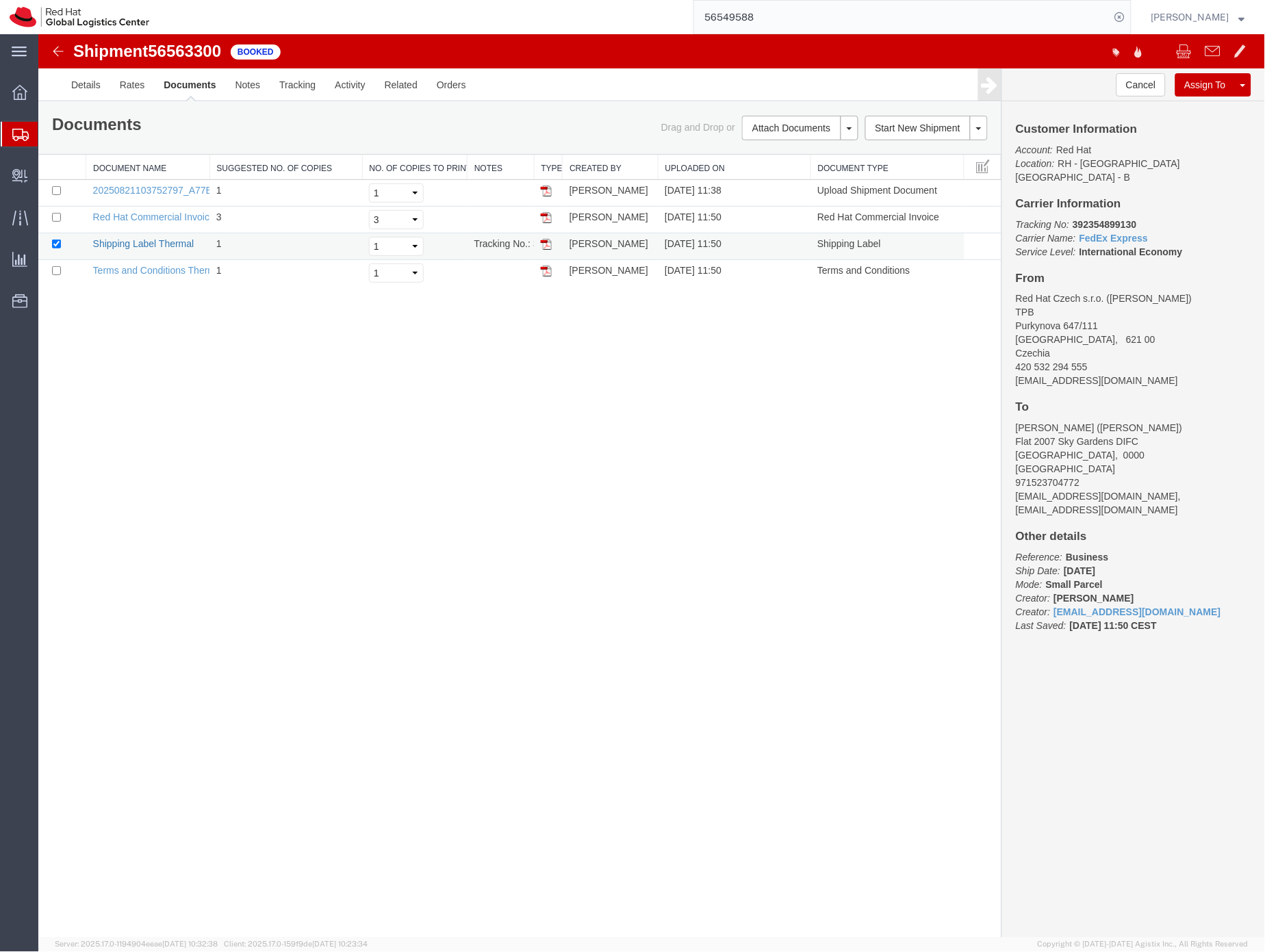
click at [158, 239] on link "Shipping Label Thermal" at bounding box center [143, 242] width 101 height 11
click at [156, 244] on link "Shipping Label Thermal" at bounding box center [143, 242] width 101 height 11
click at [1095, 218] on b "392354899130" at bounding box center [1103, 224] width 64 height 11
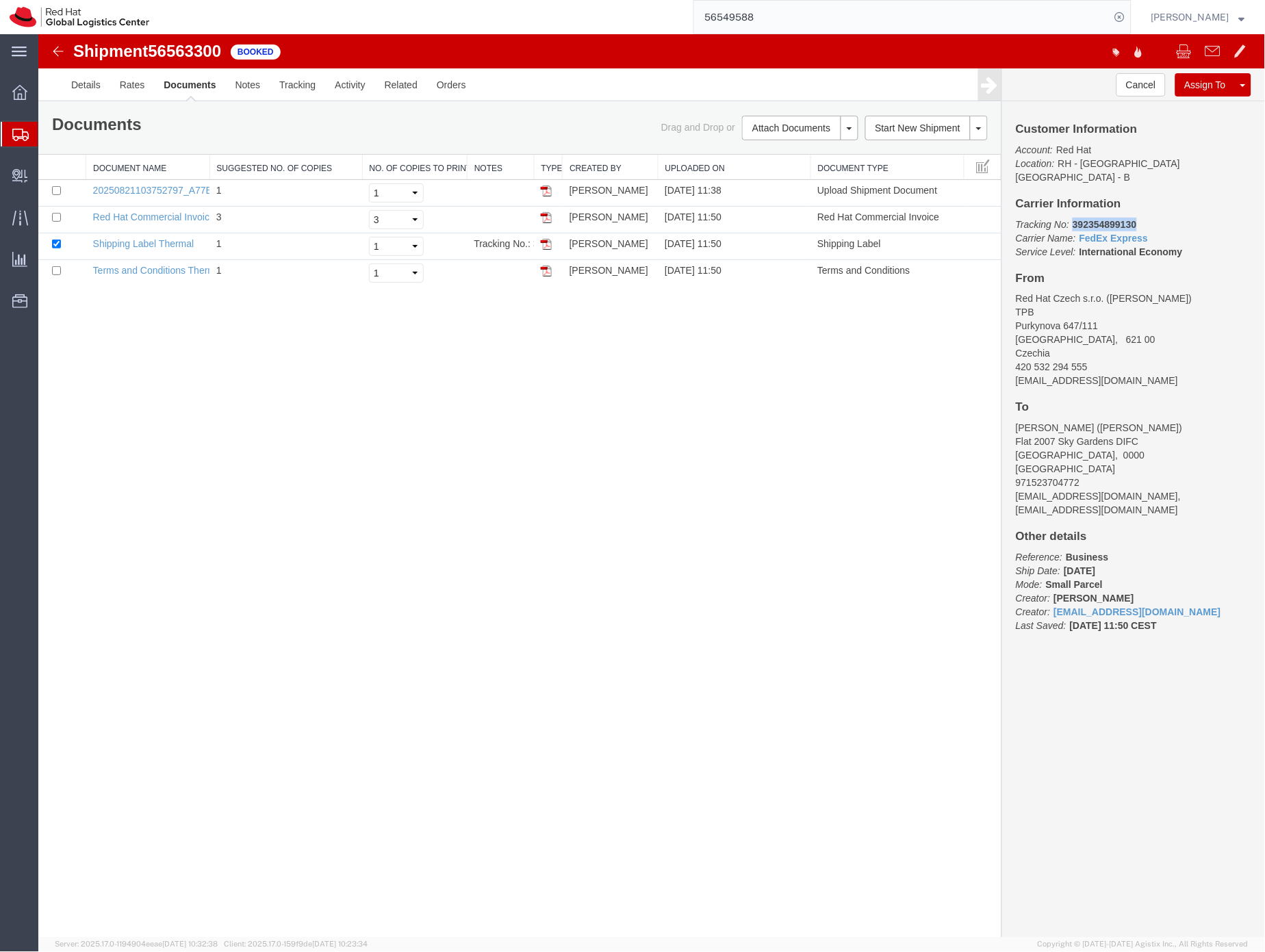
click at [1095, 218] on b "392354899130" at bounding box center [1103, 224] width 64 height 11
copy b "392354899130"
click at [20, 132] on icon at bounding box center [20, 134] width 16 height 12
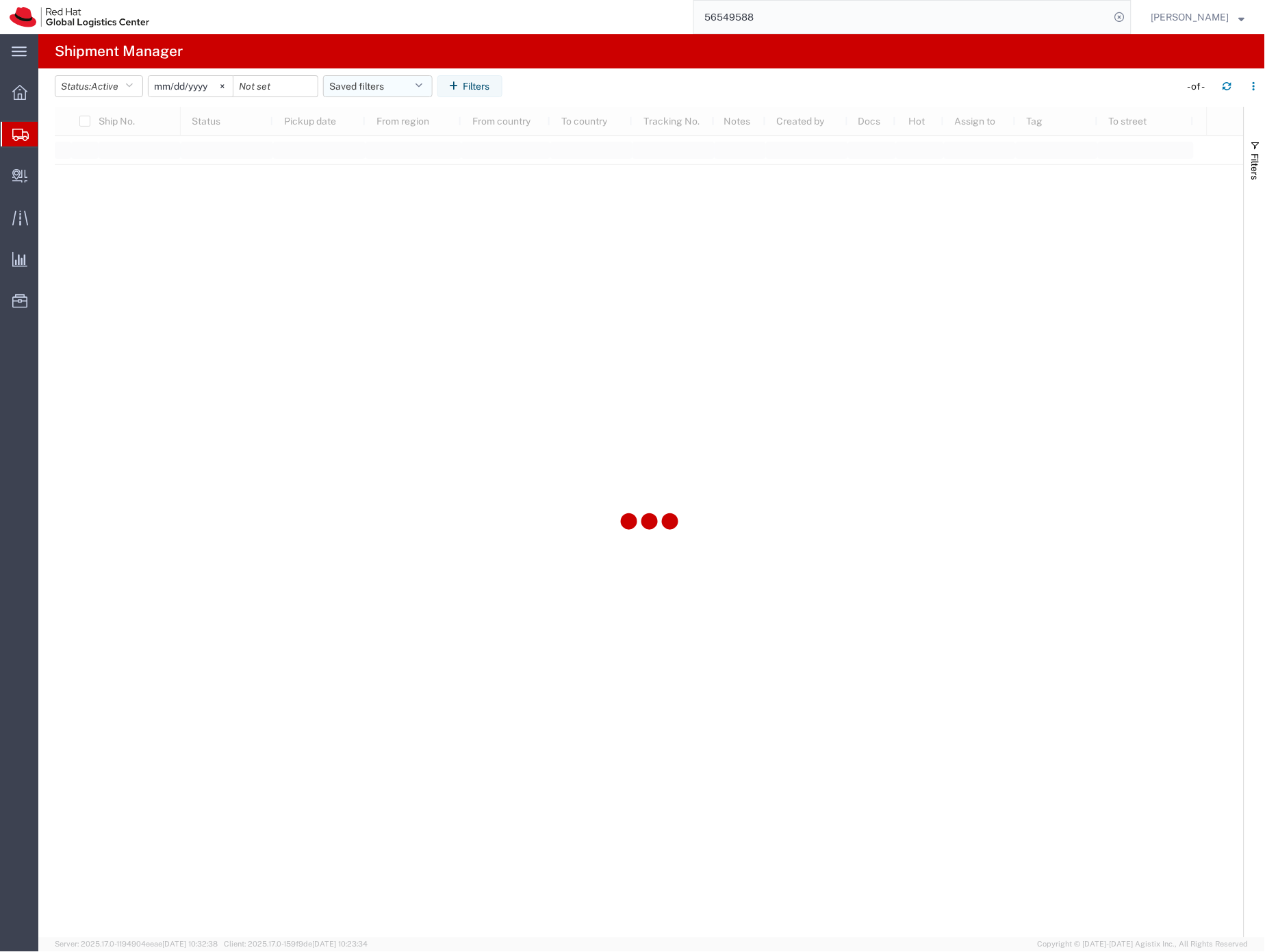
click at [360, 82] on button "Saved filters" at bounding box center [377, 87] width 110 height 22
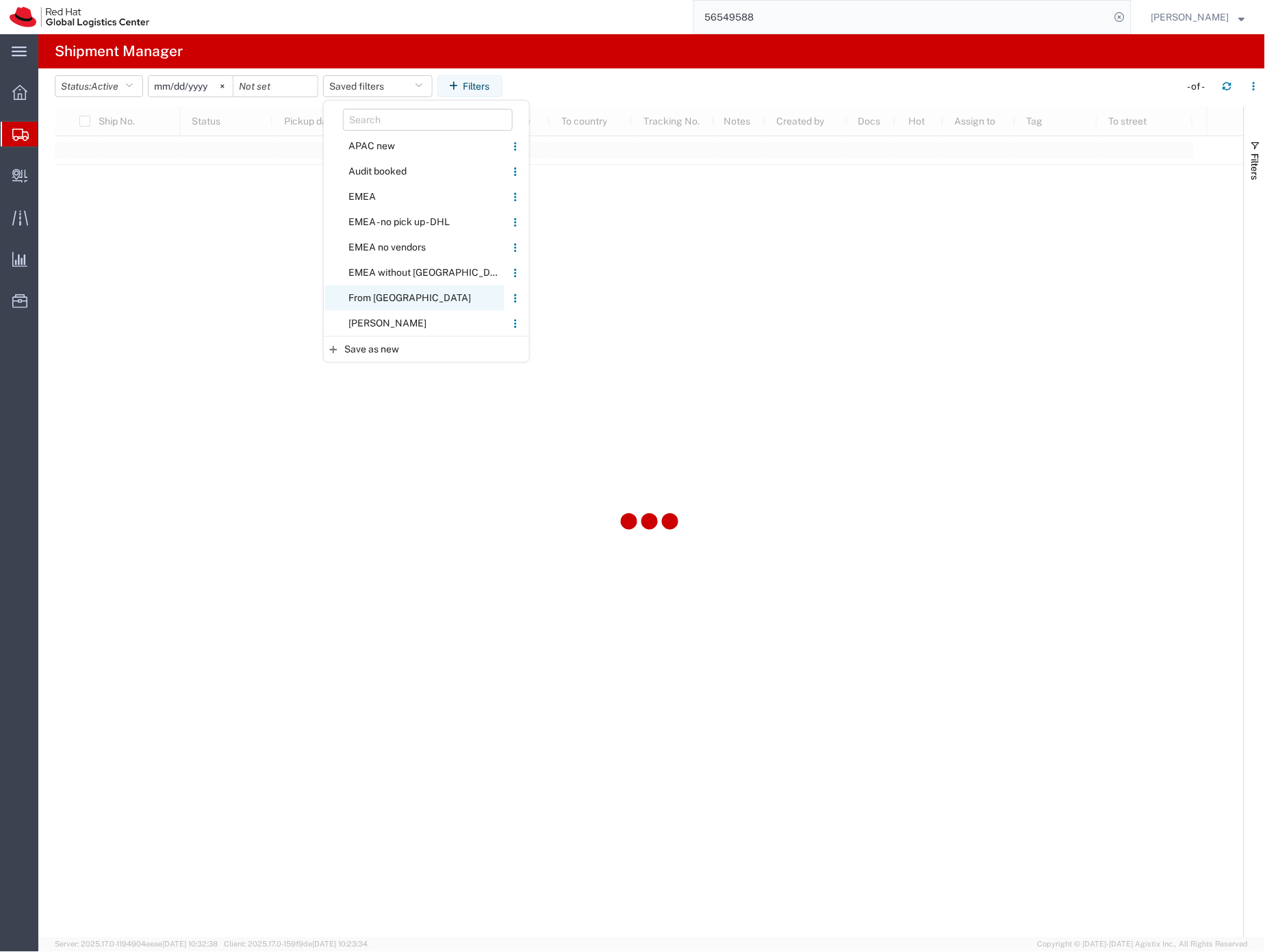
click at [364, 298] on span "From [GEOGRAPHIC_DATA]" at bounding box center [415, 298] width 179 height 26
type input "[DATE]"
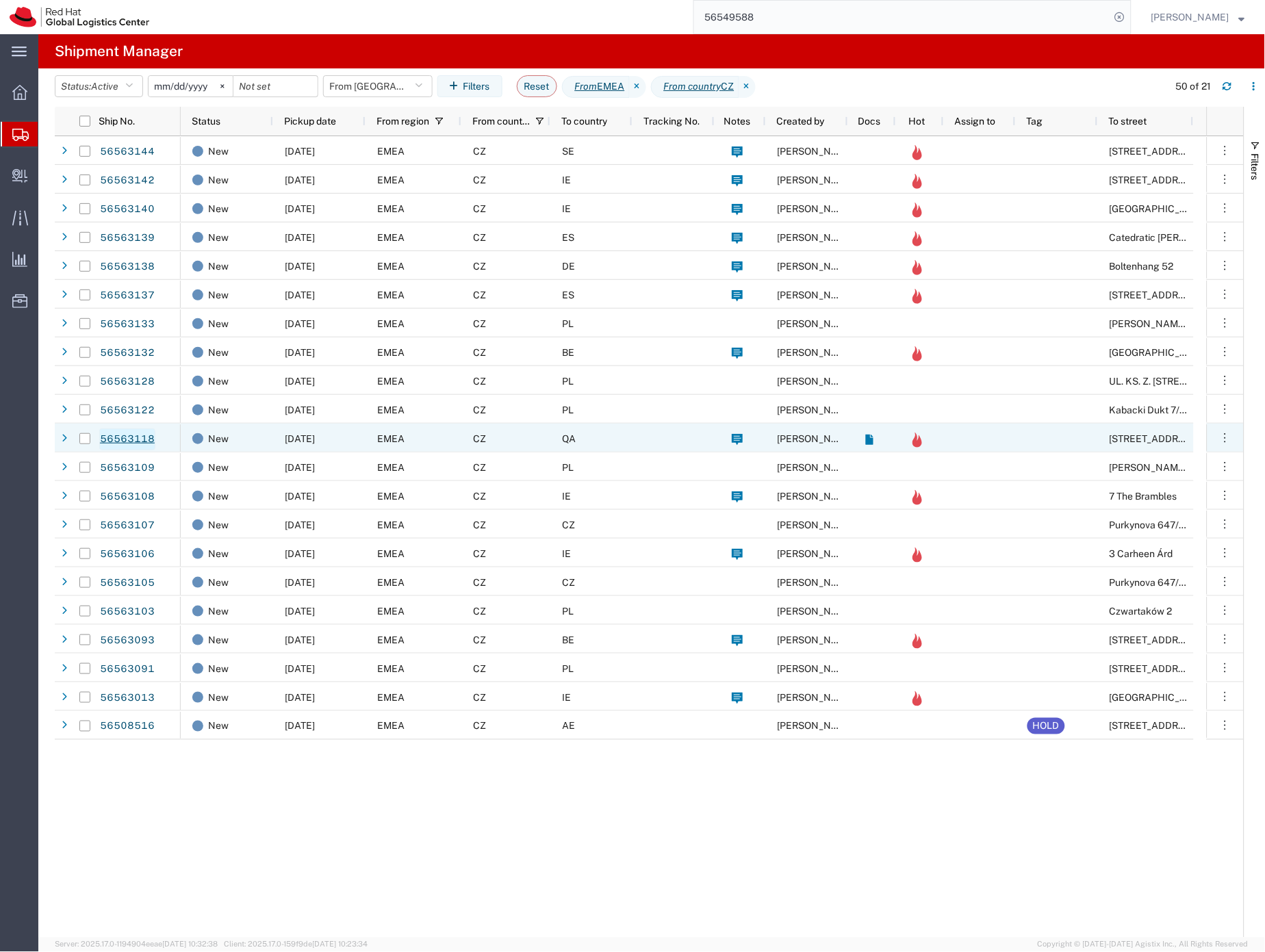
click at [138, 434] on link "56563118" at bounding box center [128, 439] width 56 height 22
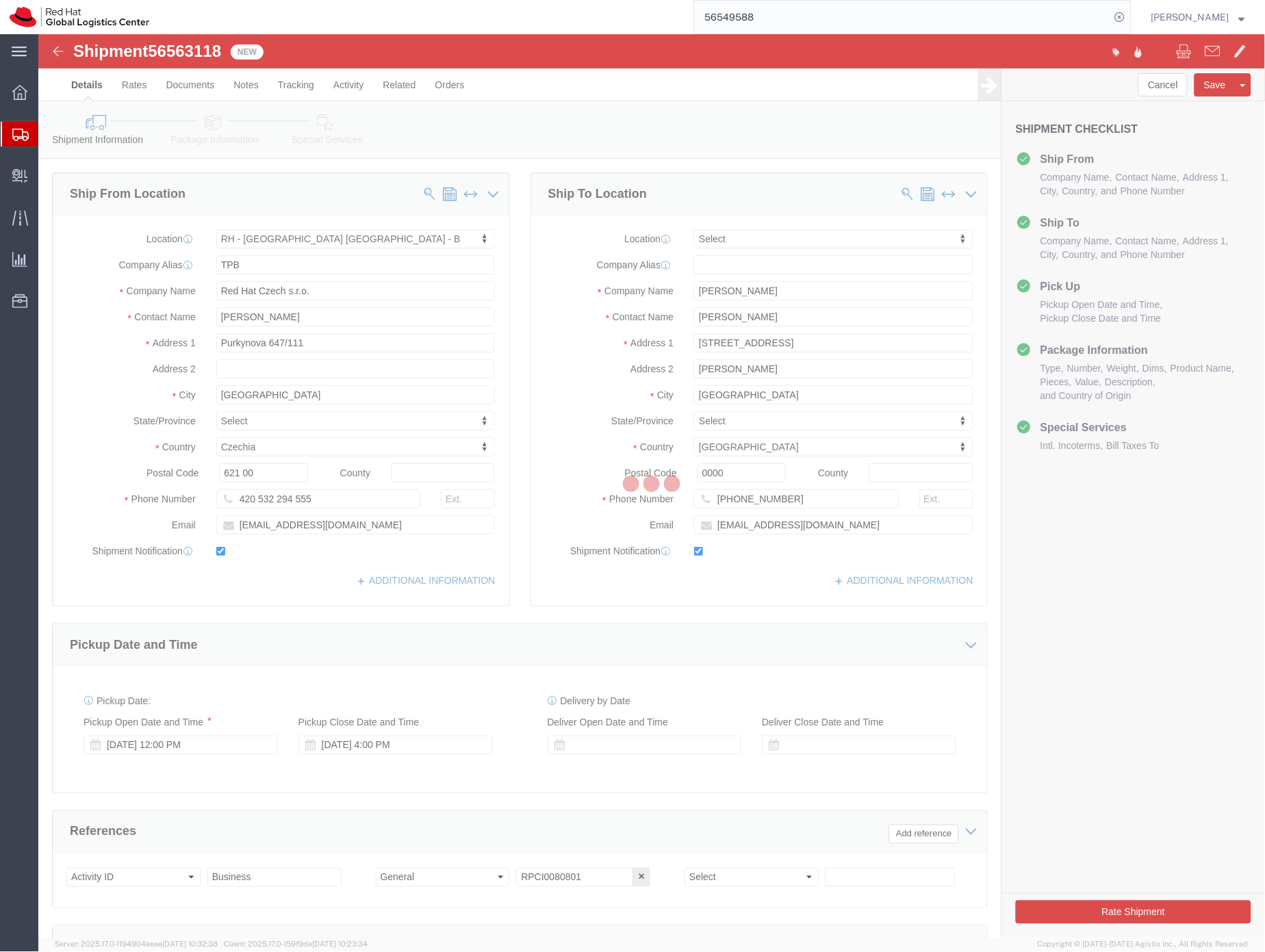
select select "38036"
select select
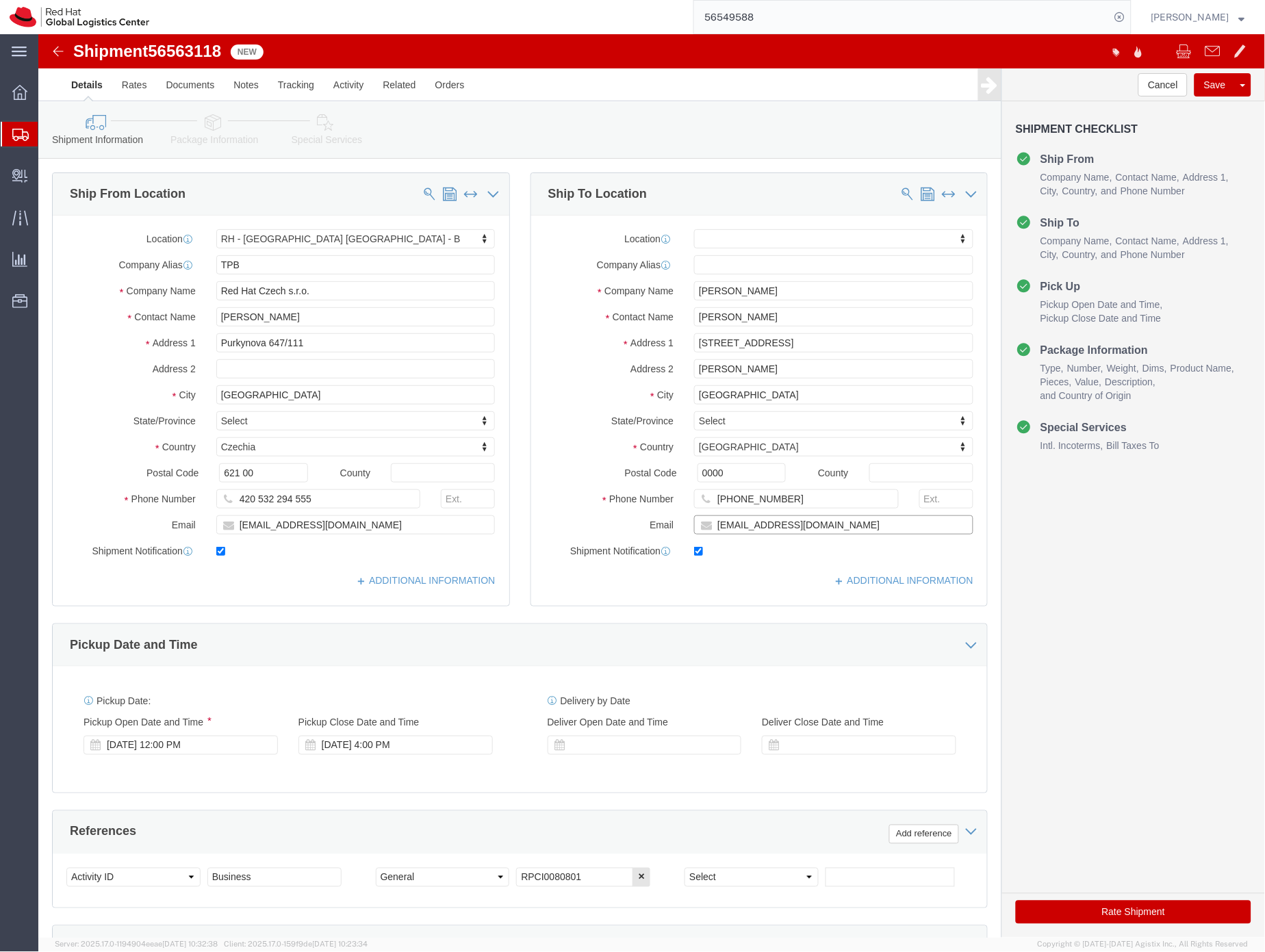
click input "[EMAIL_ADDRESS][DOMAIN_NAME]"
type input "[EMAIL_ADDRESS][DOMAIN_NAME],[EMAIL_ADDRESS][DOMAIN_NAME]"
click icon
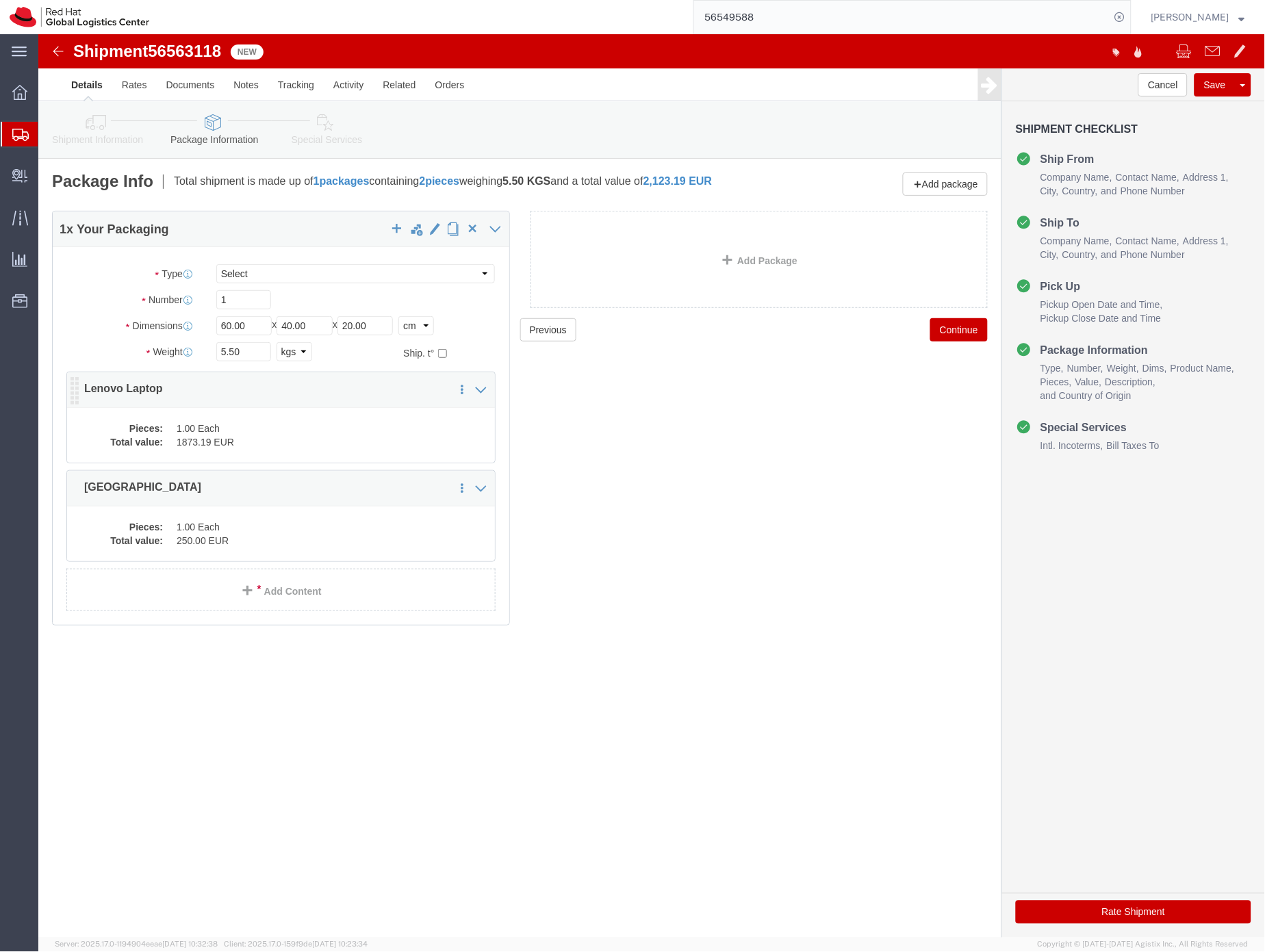
click dd "1.00 Each"
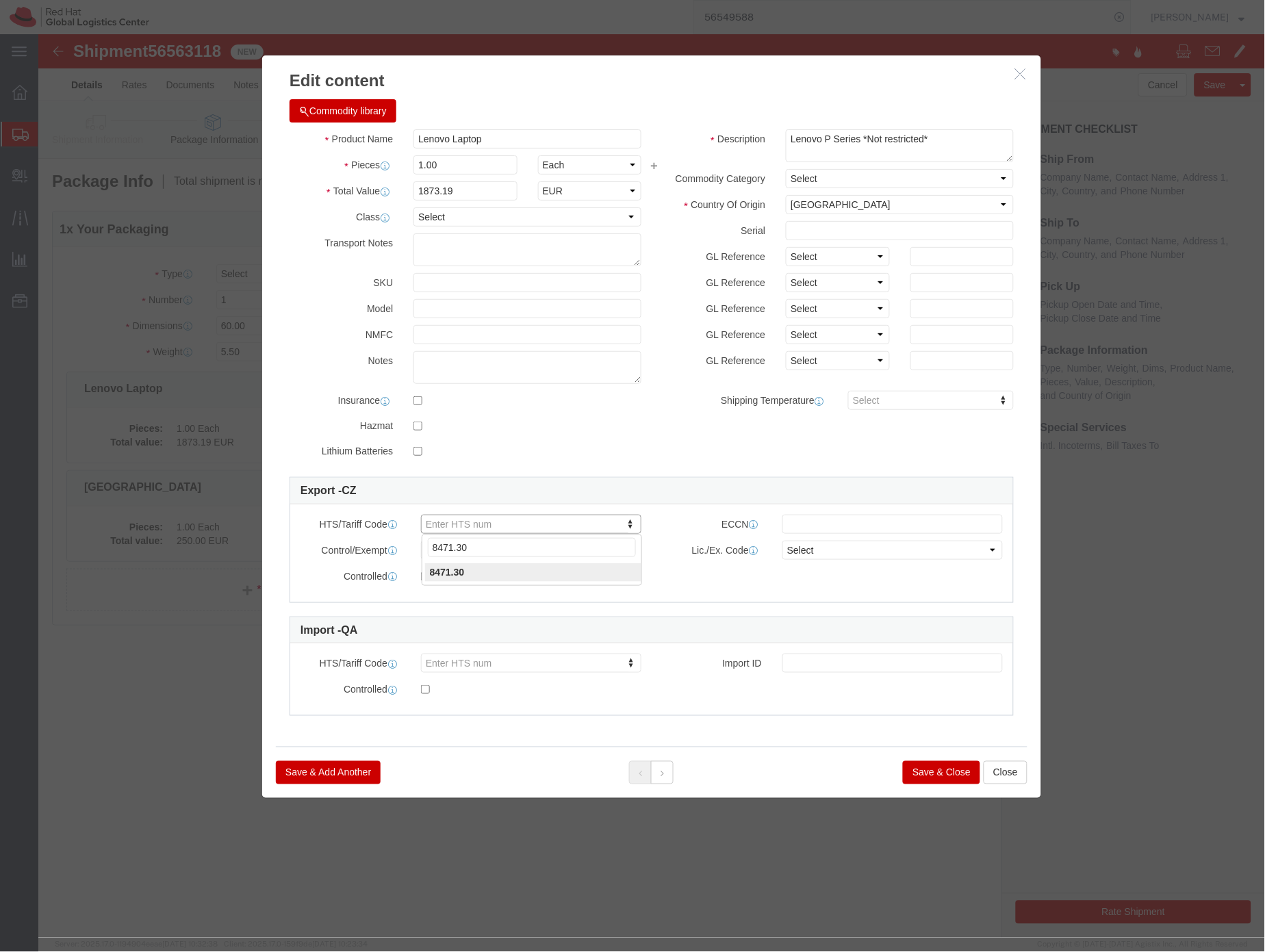
type input "8471.30"
click button "Save & Close"
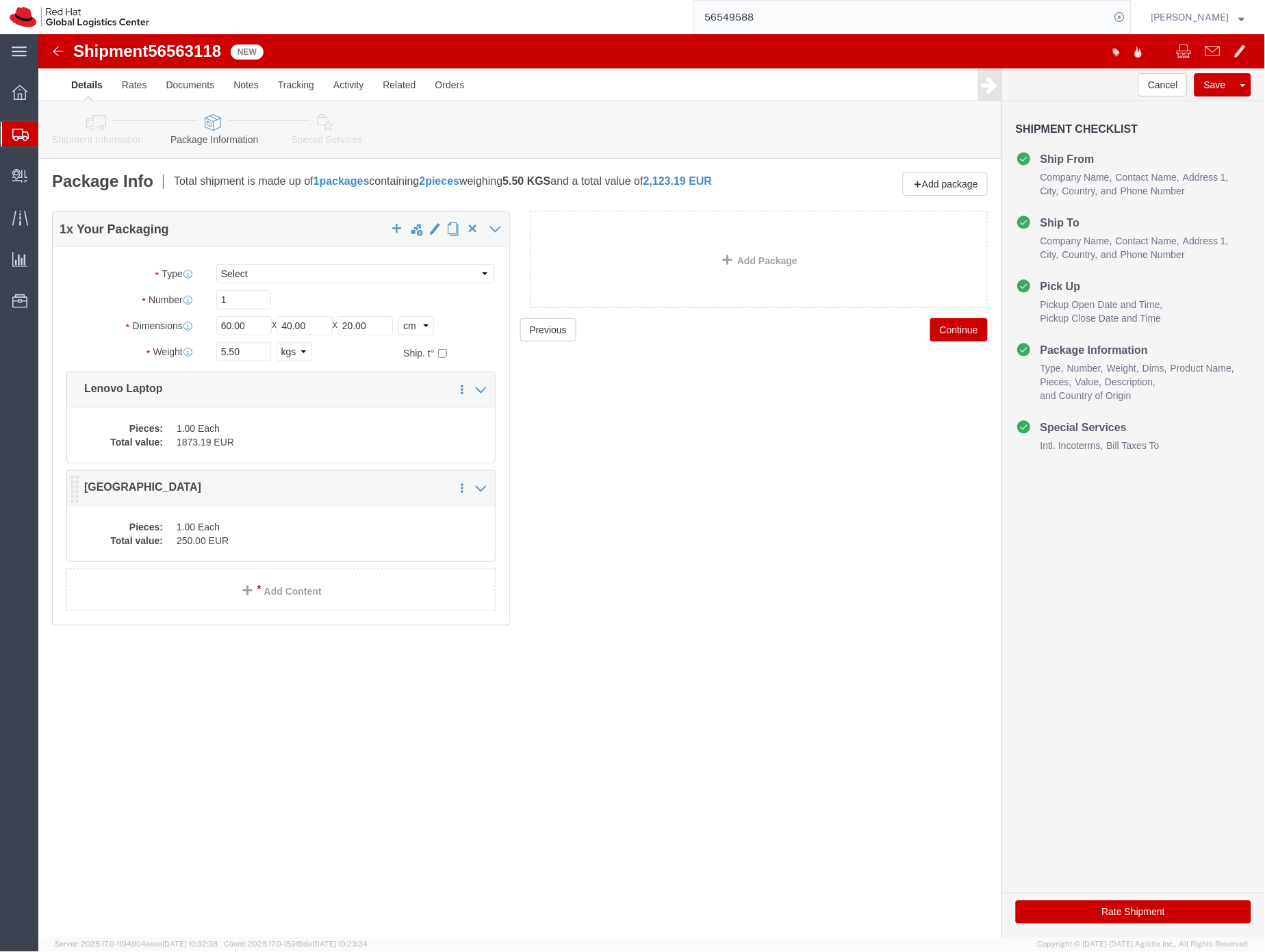
click dd "1.00 Each"
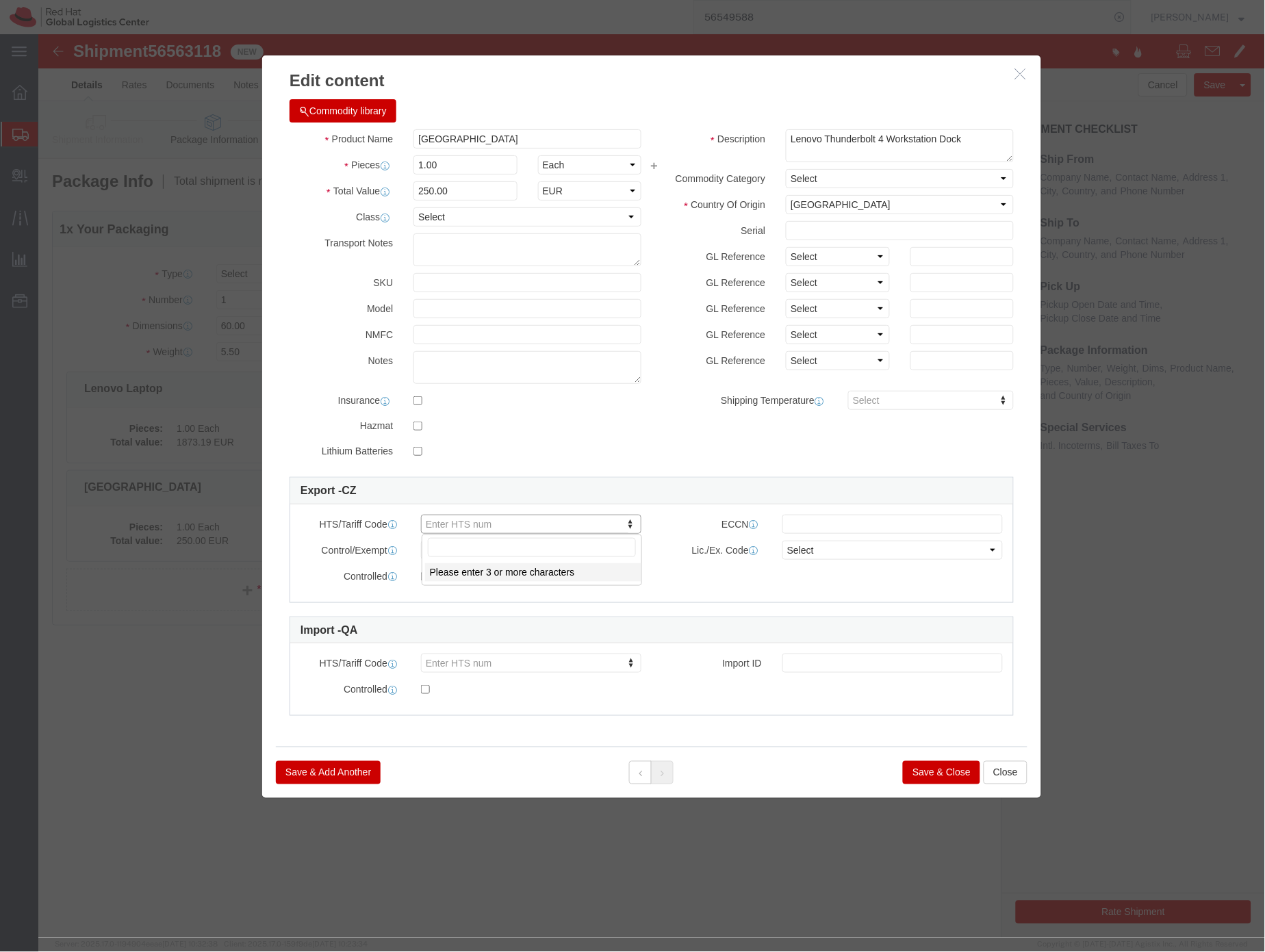
paste input "8471.90"
type input "8471.90"
click button "Save & Close"
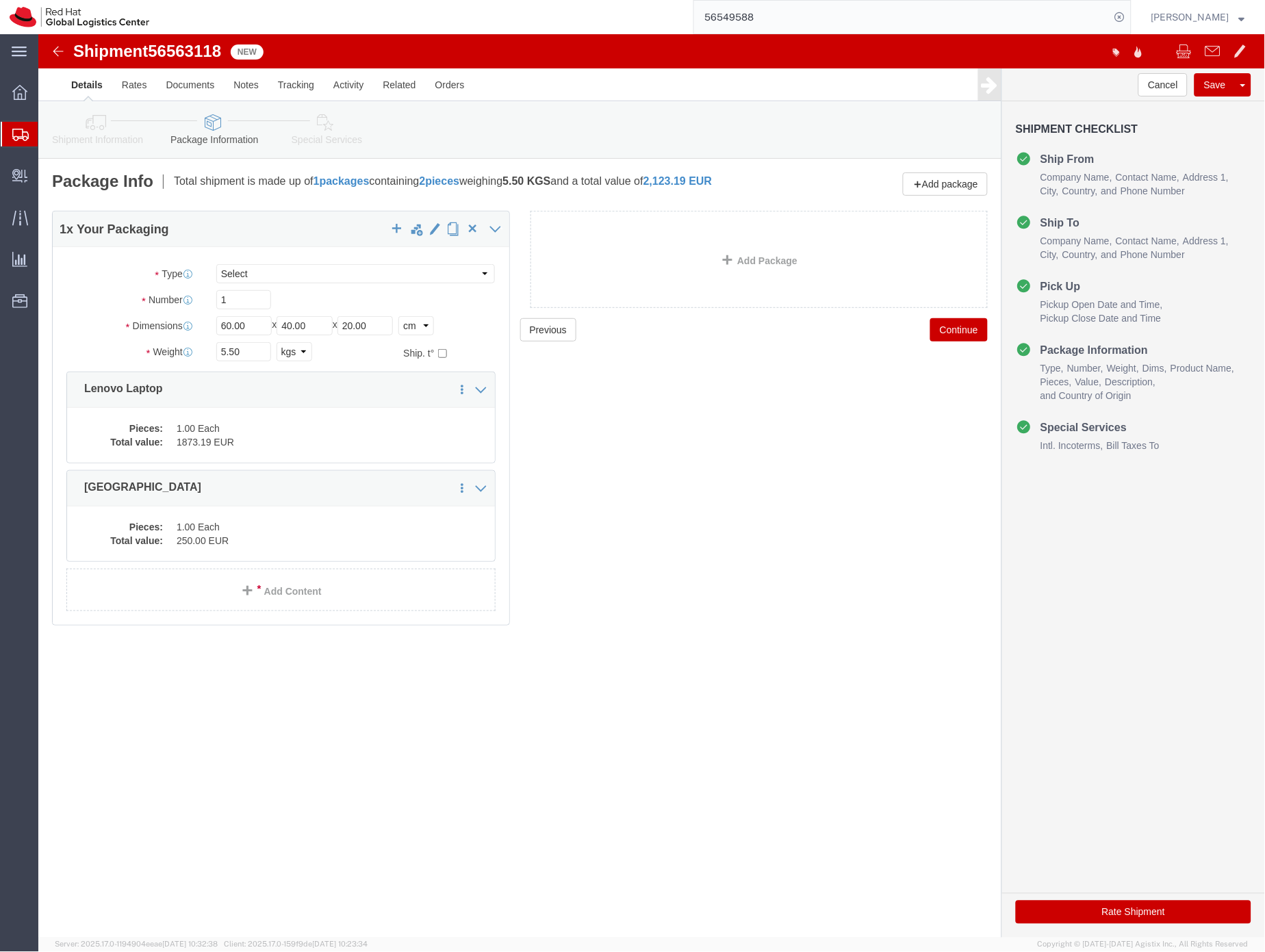
click icon
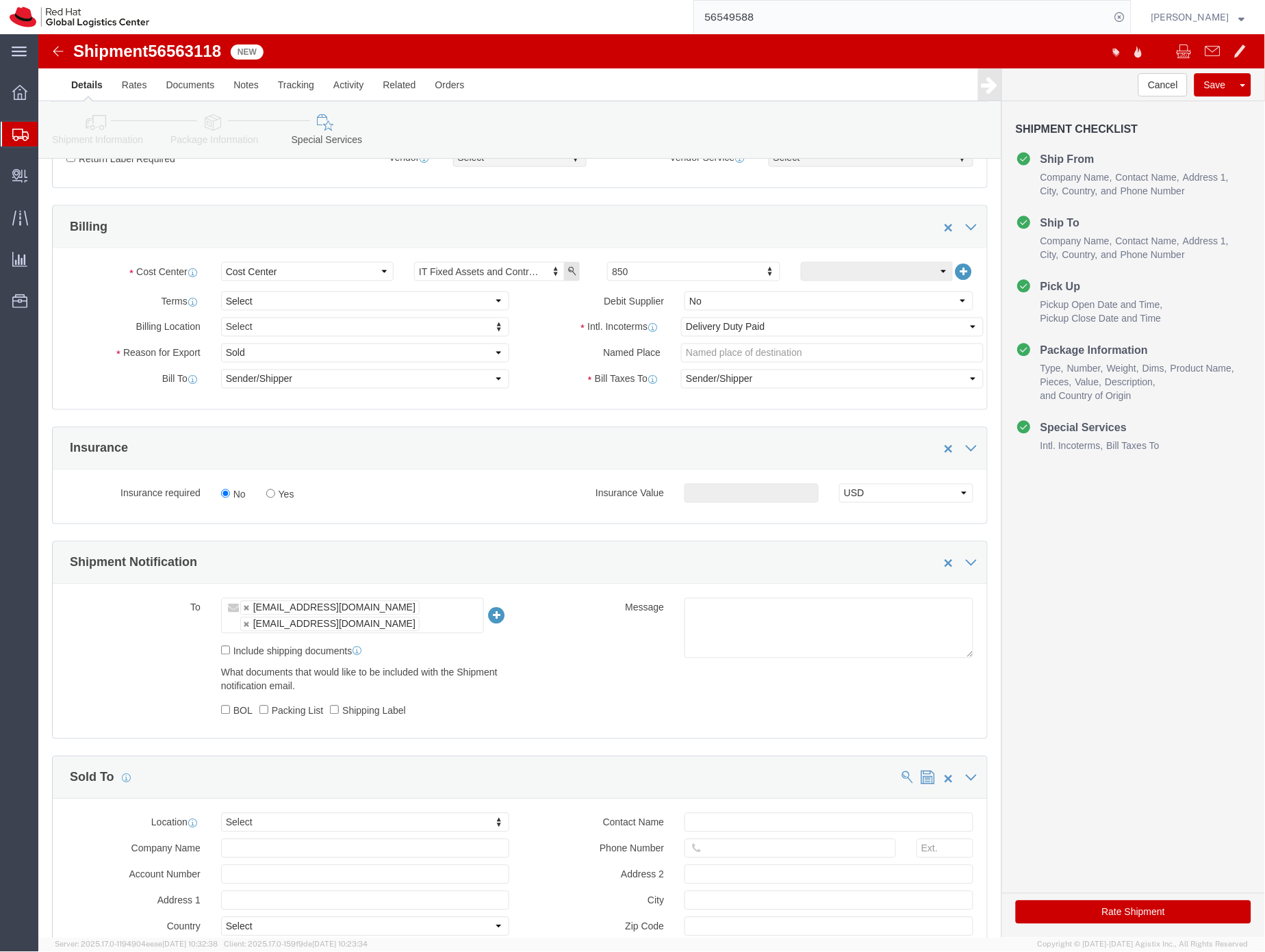
scroll to position [532, 0]
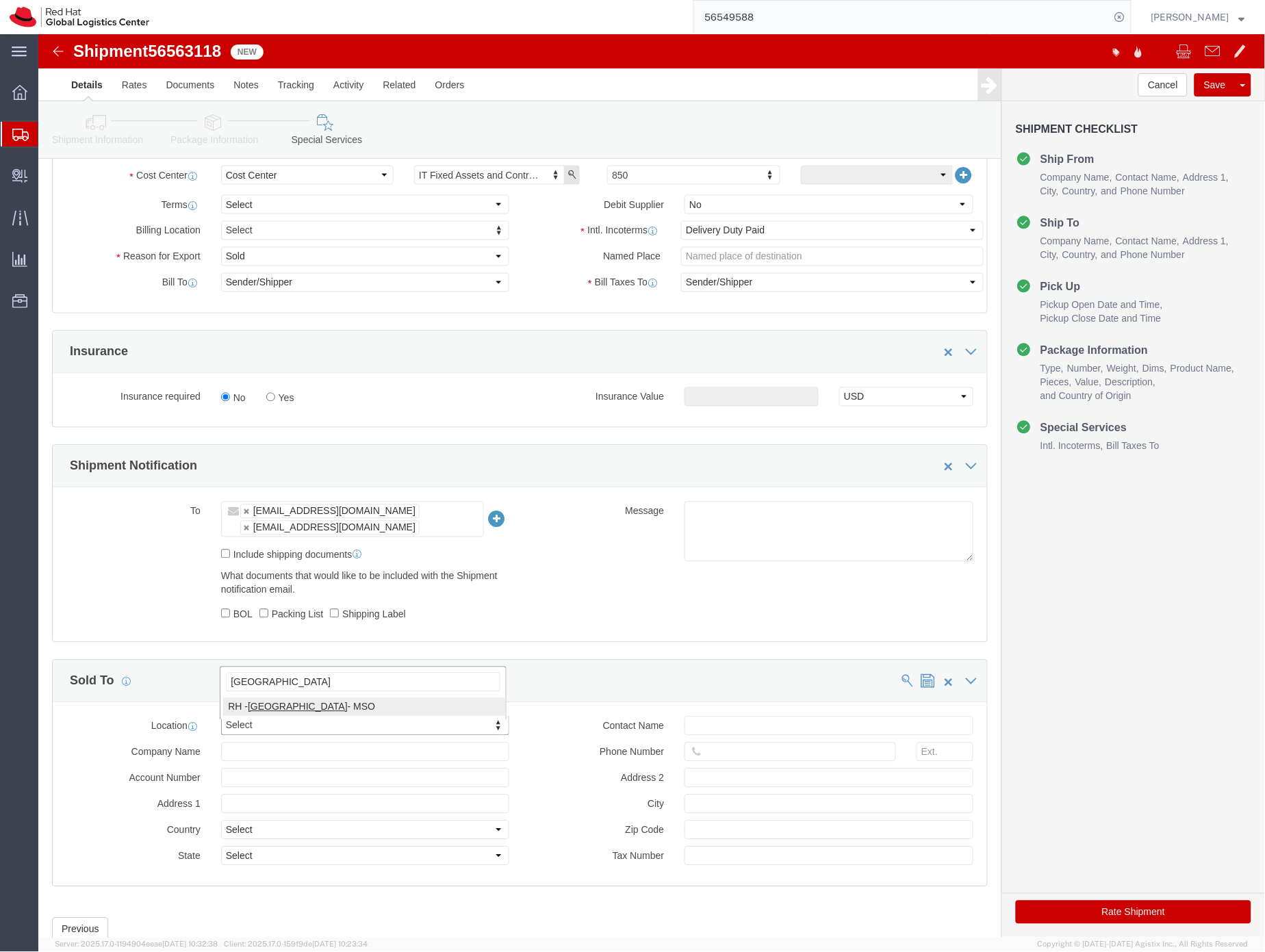
type input "[GEOGRAPHIC_DATA]"
click input "text"
type input "[EMAIL_ADDRESS][DOMAIN_NAME]"
click icon
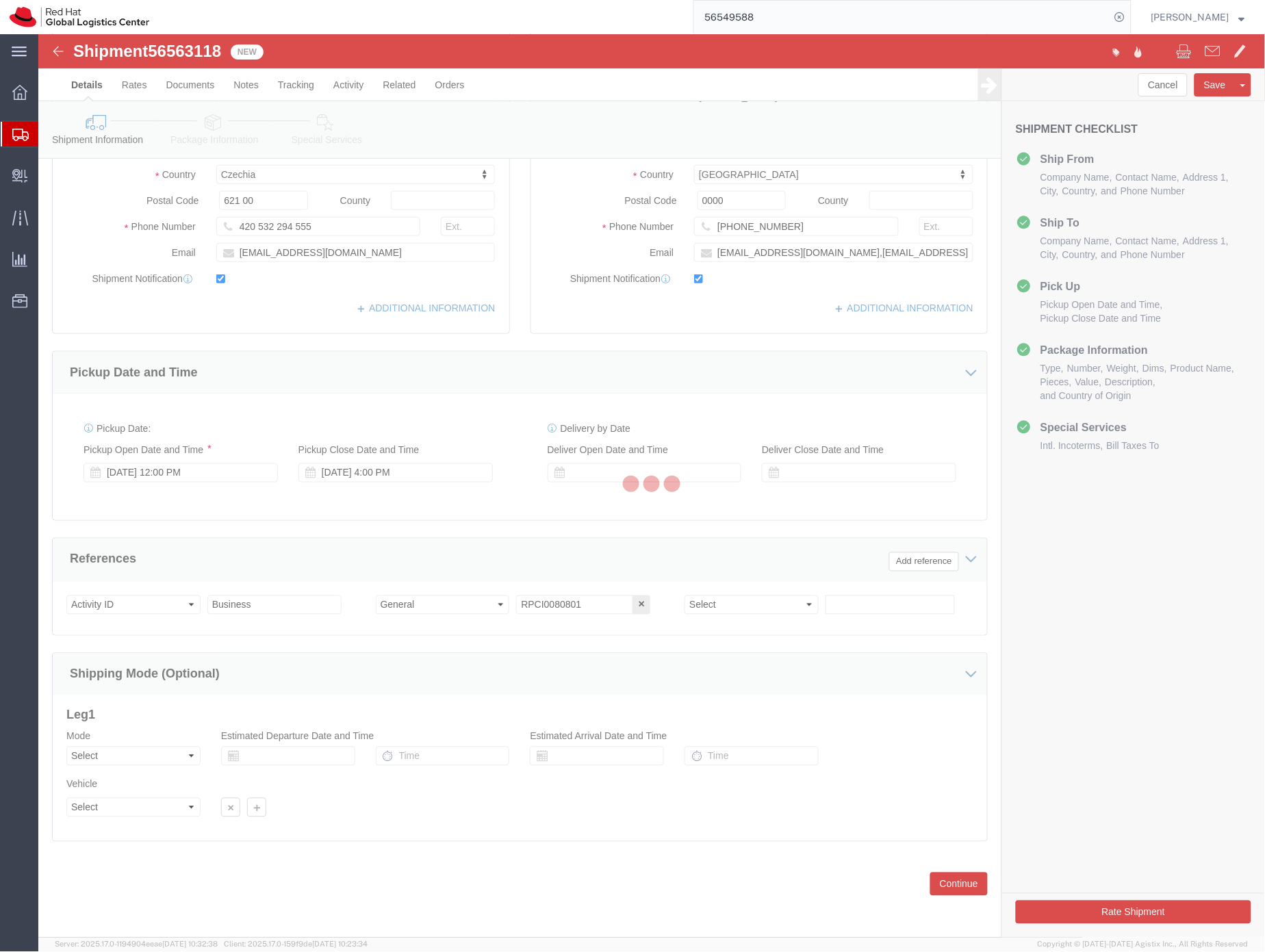
scroll to position [227, 0]
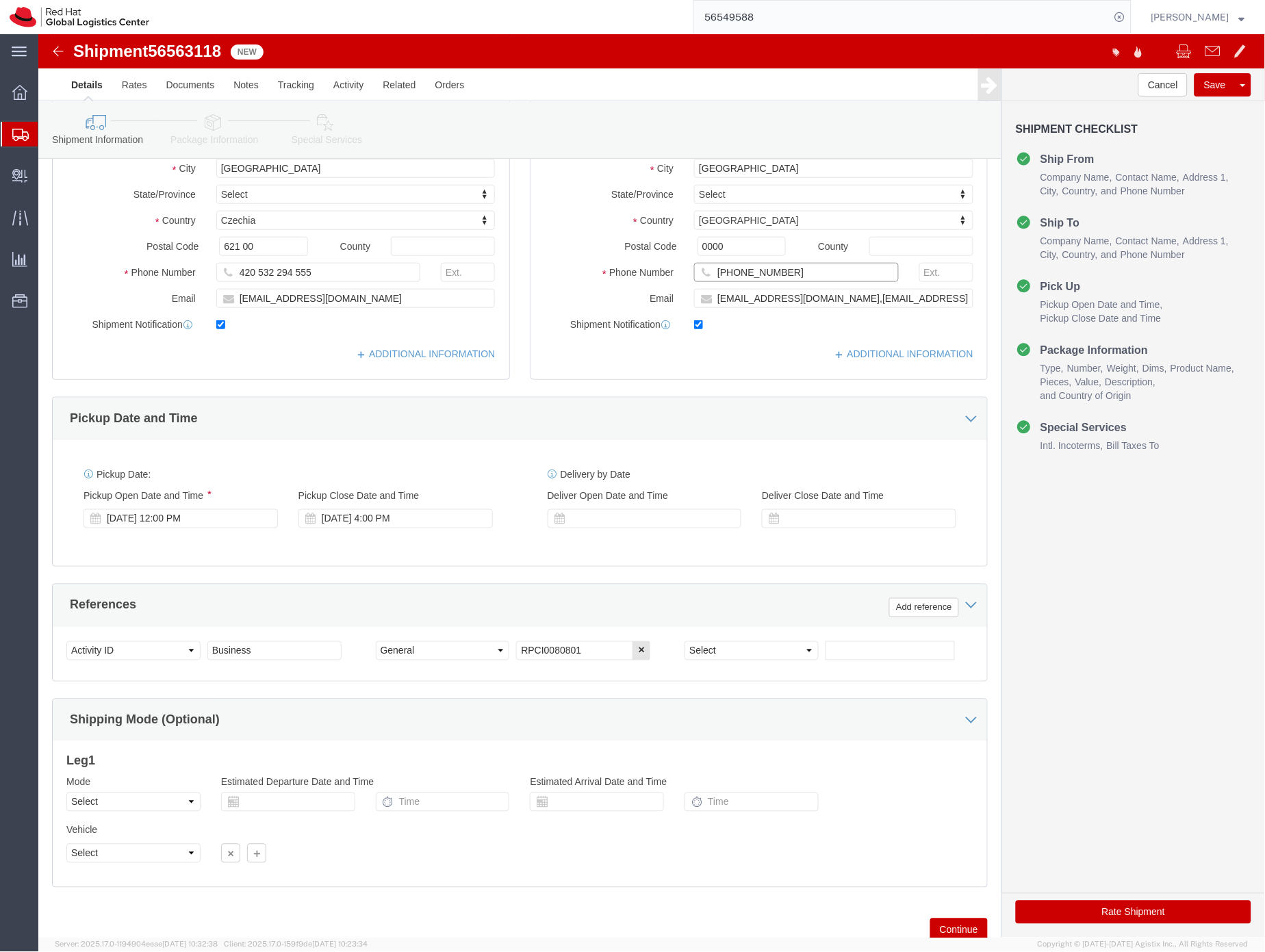
drag, startPoint x: 740, startPoint y: 240, endPoint x: 658, endPoint y: 231, distance: 82.5
click input "[PHONE_NUMBER]"
click icon
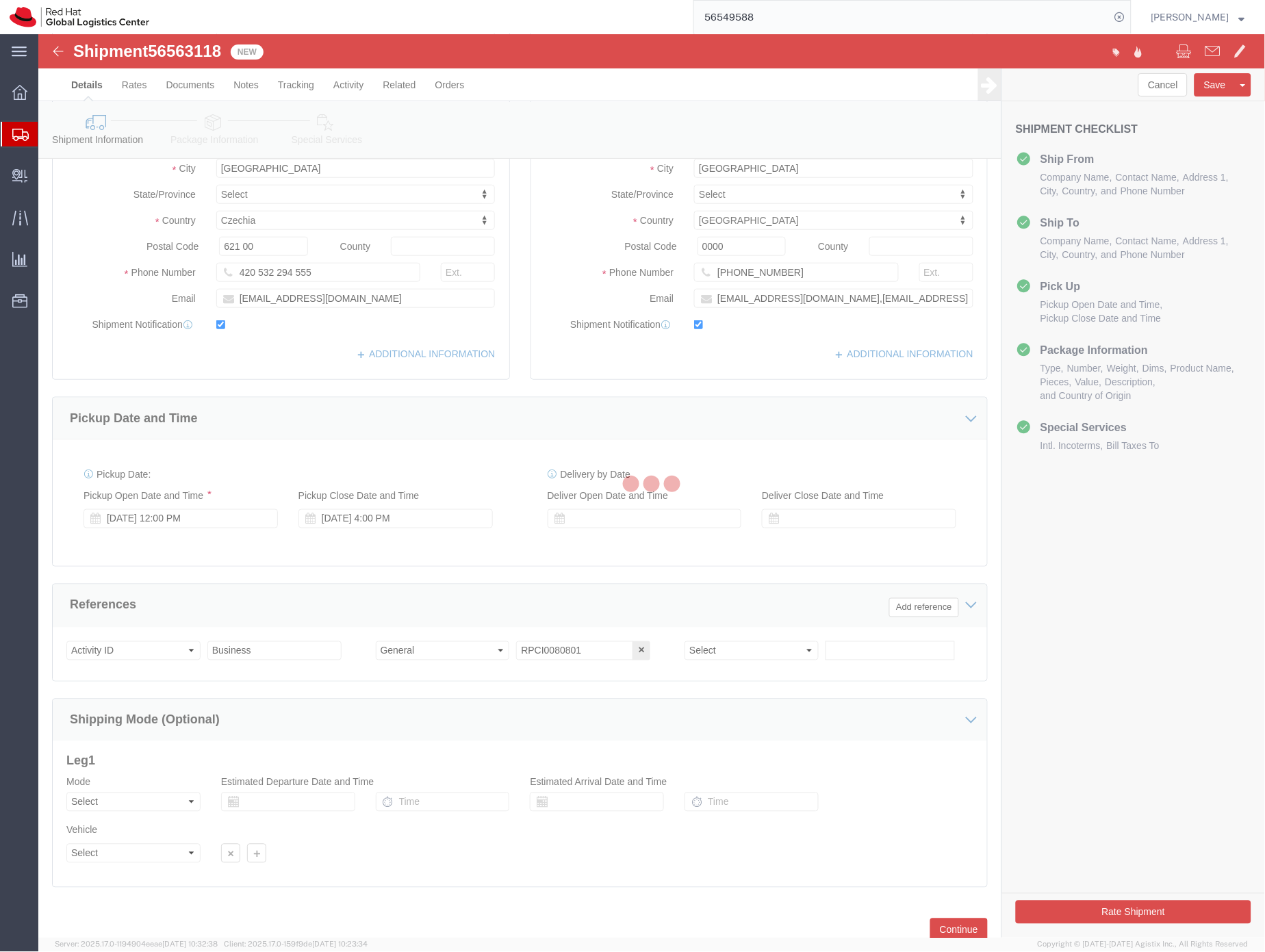
select select
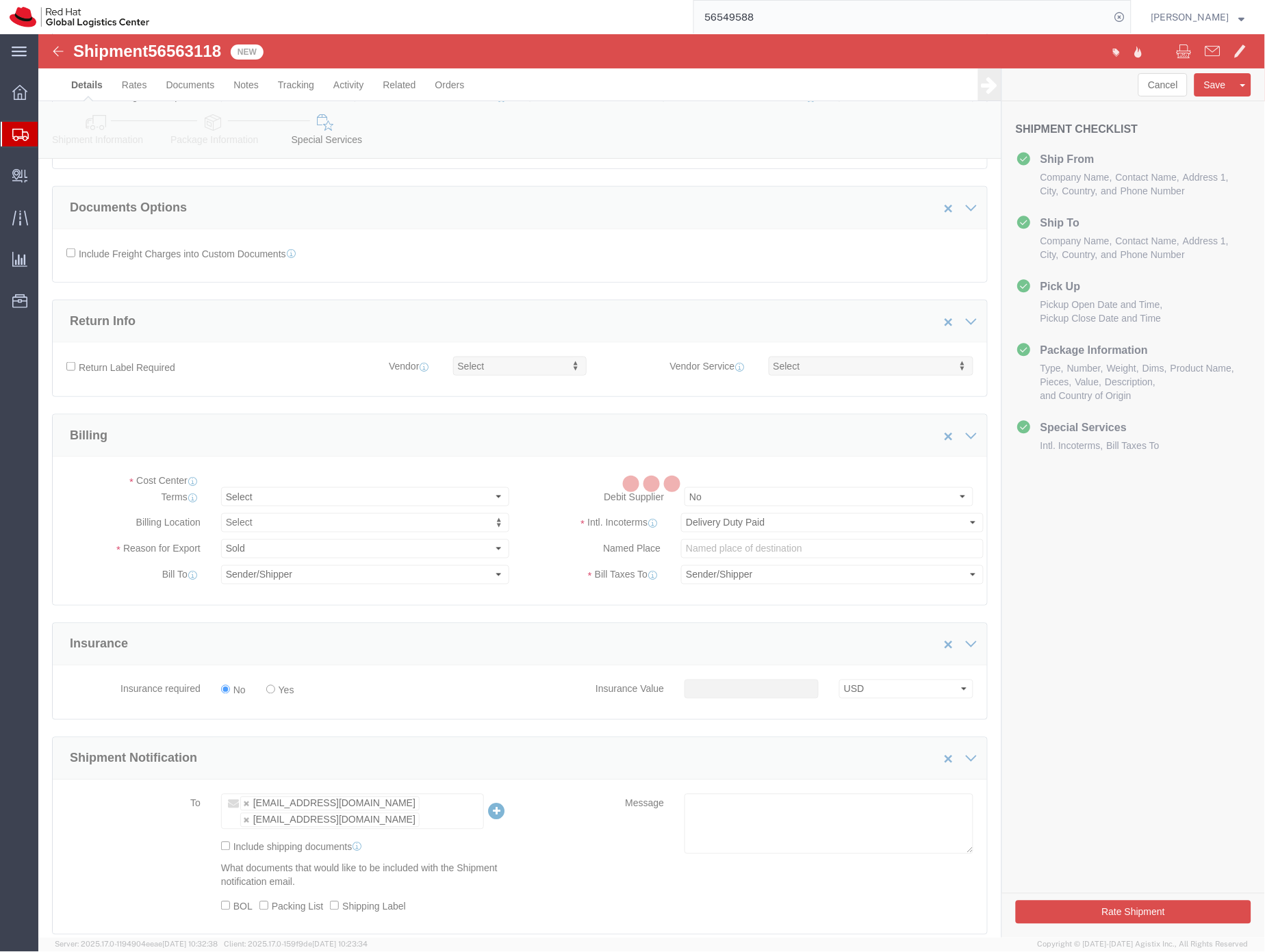
scroll to position [516, 0]
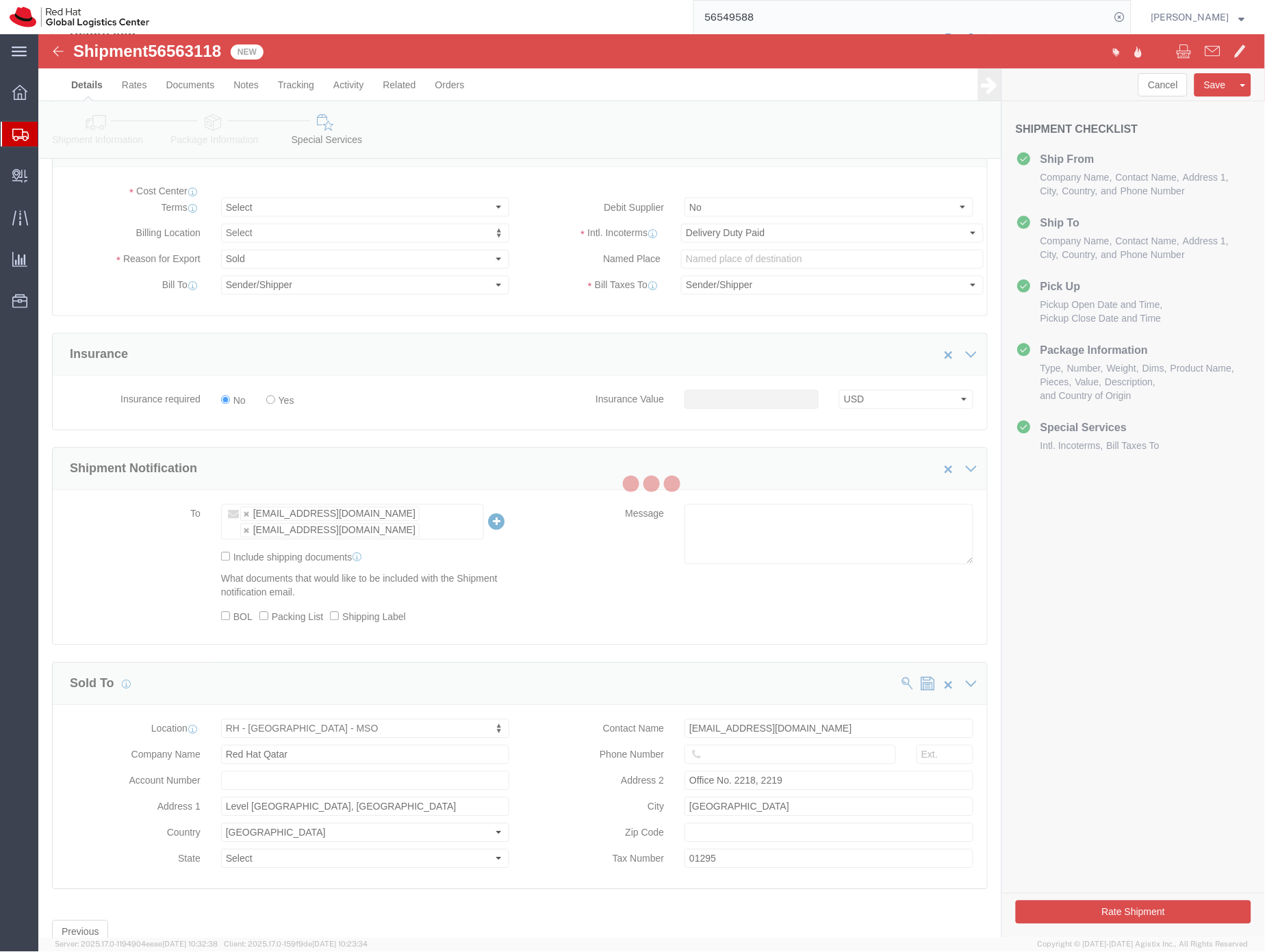
select select "COSTCENTER"
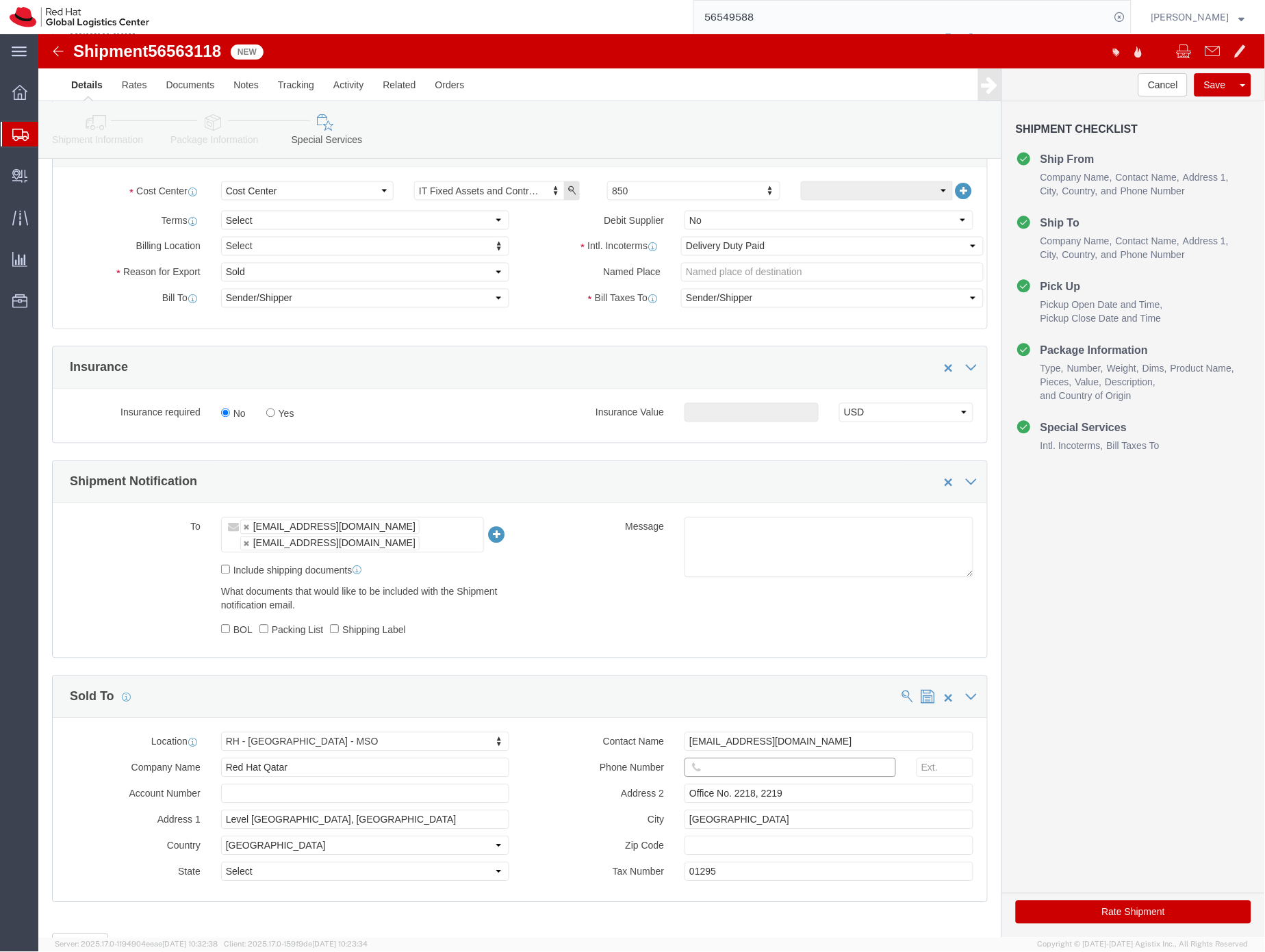
click input "text"
paste input "[PHONE_NUMBER]"
type input "[PHONE_NUMBER]"
click button "Rate Shipment"
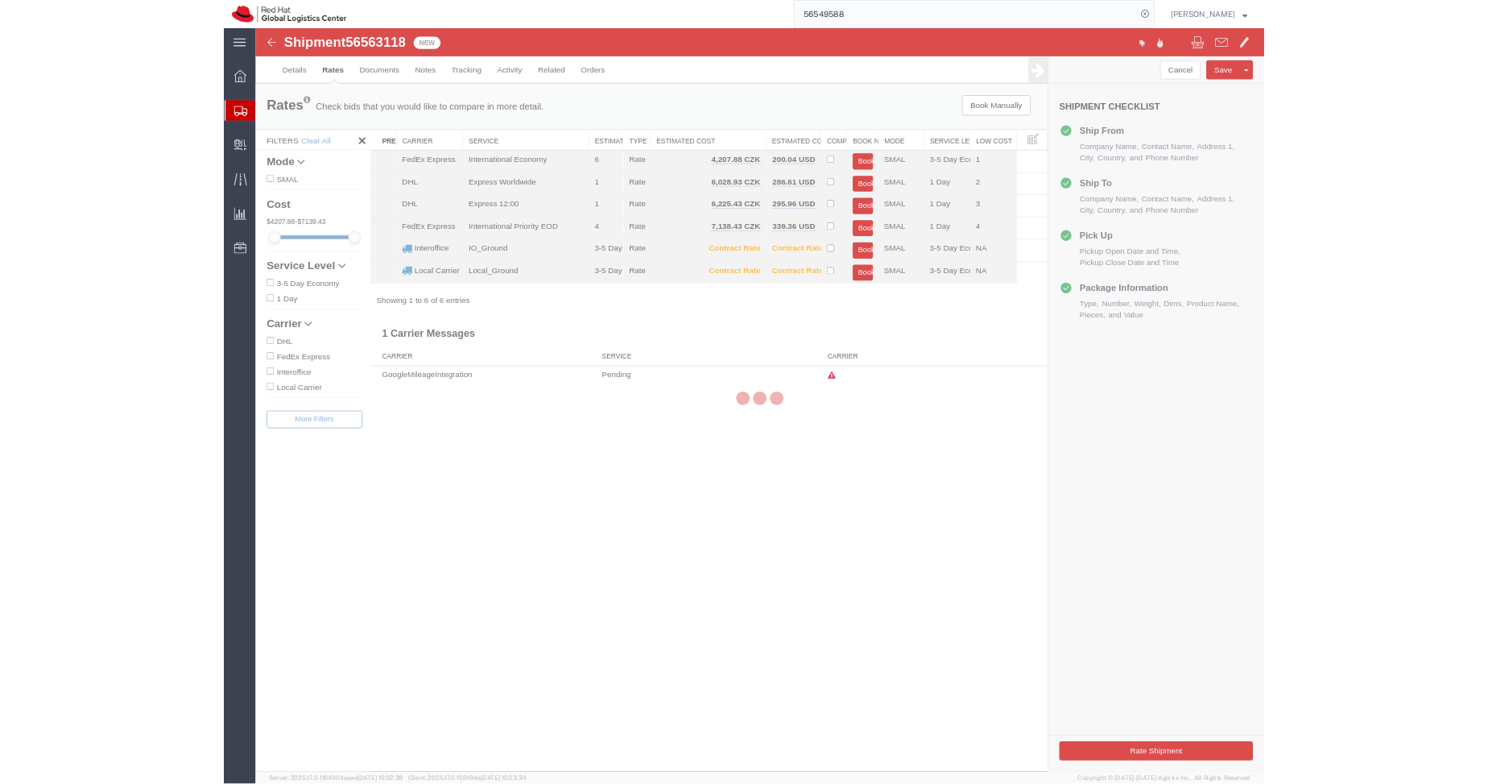
scroll to position [0, 0]
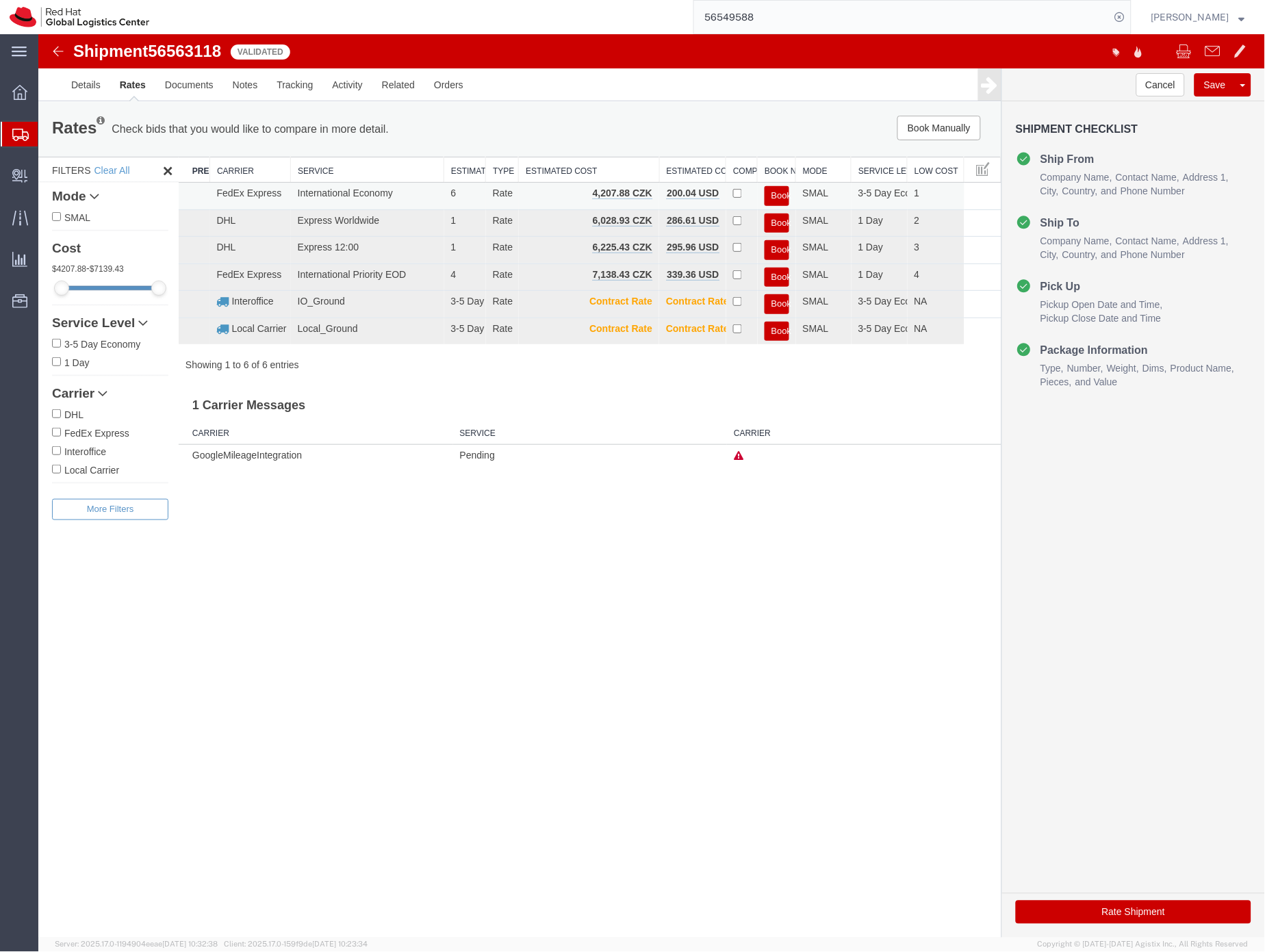
click at [780, 192] on button "Book" at bounding box center [776, 195] width 25 height 20
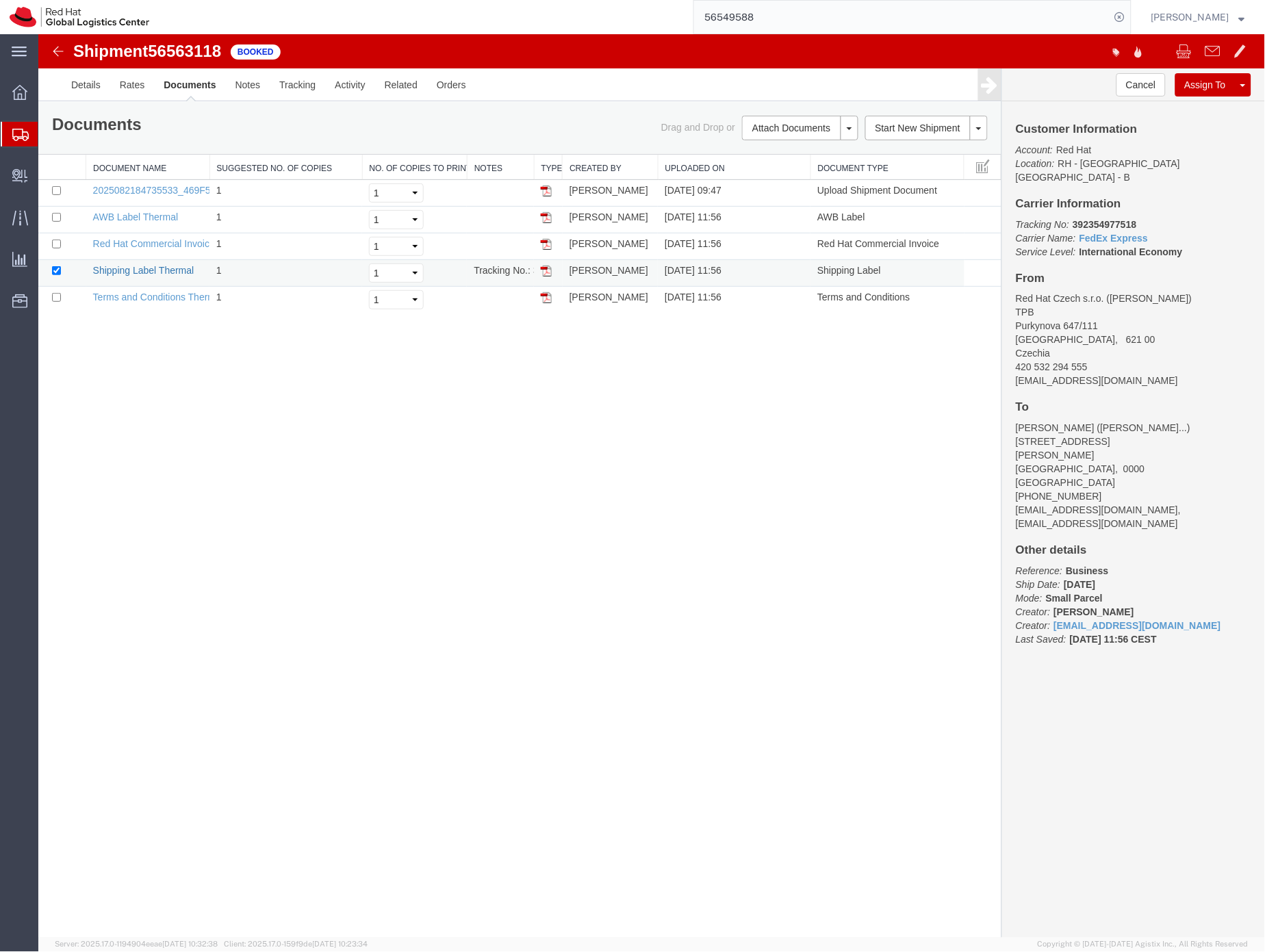
click at [145, 271] on link "Shipping Label Thermal" at bounding box center [143, 269] width 101 height 11
click at [150, 217] on link "AWB Label Thermal" at bounding box center [135, 216] width 86 height 11
click at [162, 244] on link "Red Hat Commercial Invoice" at bounding box center [153, 242] width 122 height 11
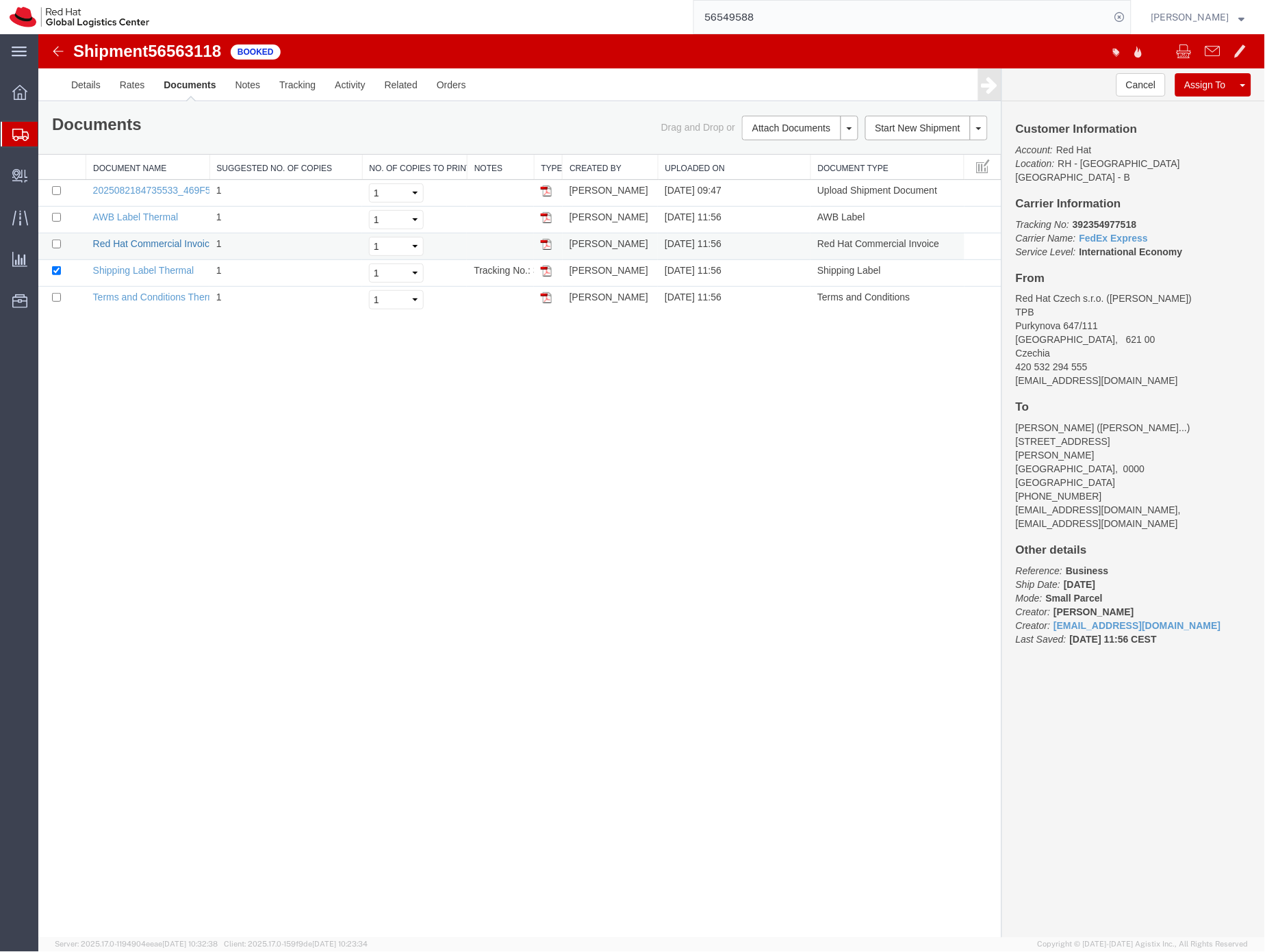
click at [162, 244] on link "Red Hat Commercial Invoice" at bounding box center [153, 242] width 122 height 11
click at [1109, 218] on b "392354977518" at bounding box center [1103, 224] width 64 height 11
copy b "392354977518"
